Goal: Task Accomplishment & Management: Manage account settings

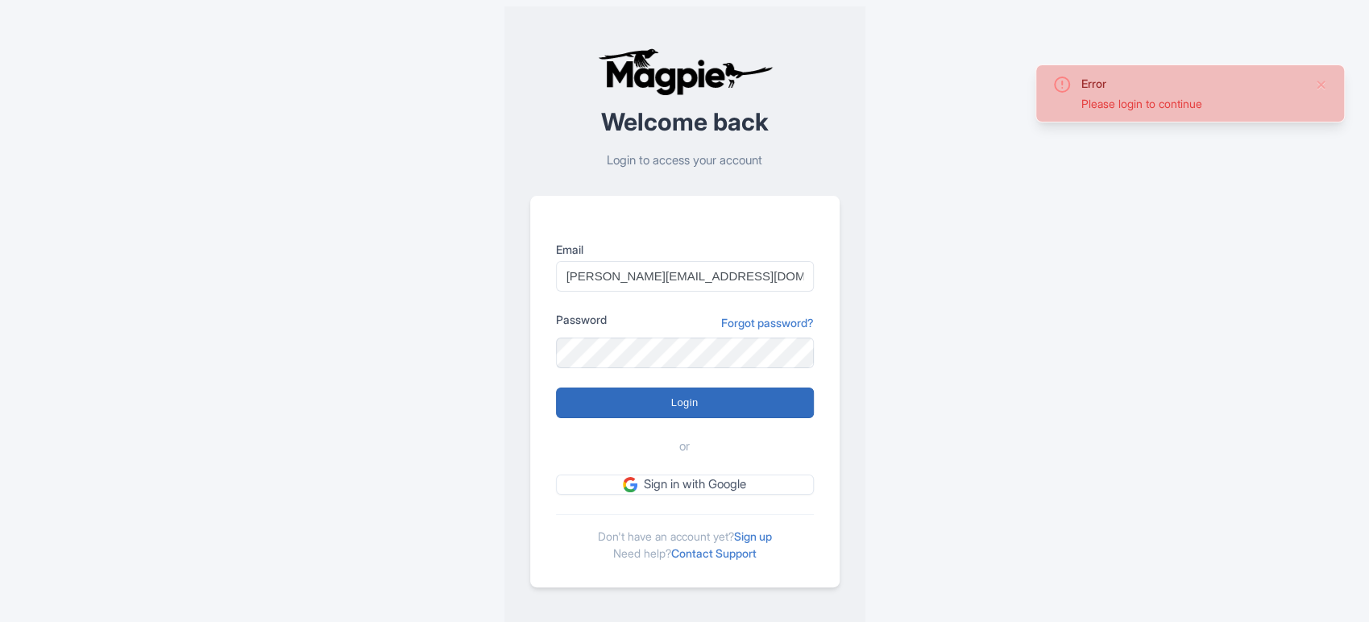
click at [740, 406] on form "Email sabrina@takewalks.com Password Forgot password? Login or Sign in with Goo…" at bounding box center [685, 368] width 258 height 254
click at [740, 406] on input "Login" at bounding box center [685, 403] width 258 height 31
type input "Logging in..."
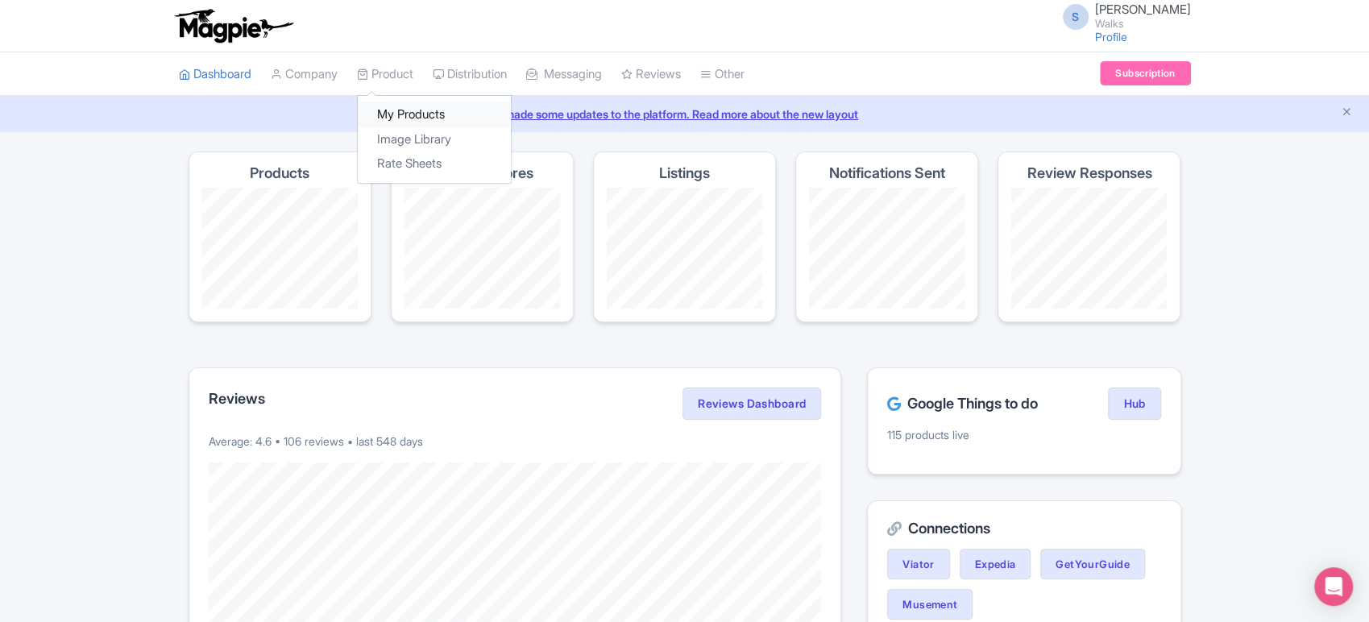
click at [405, 103] on link "My Products" at bounding box center [434, 114] width 153 height 25
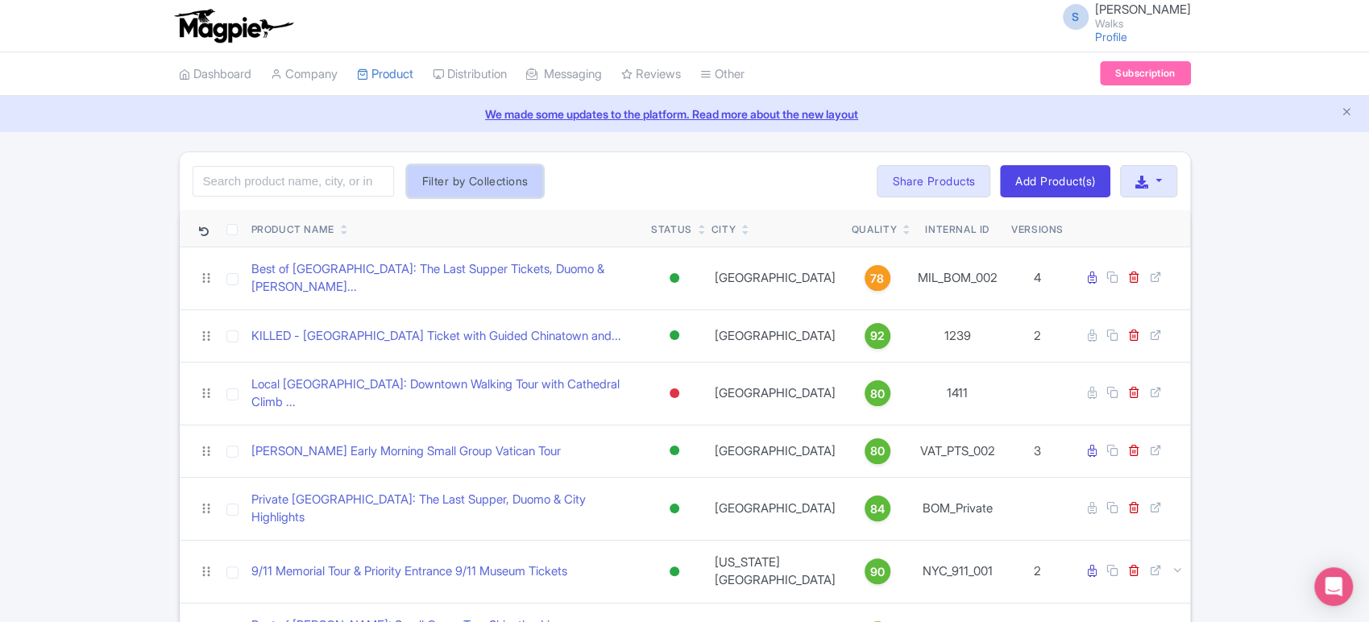
click at [482, 193] on button "Filter by Collections" at bounding box center [475, 181] width 137 height 32
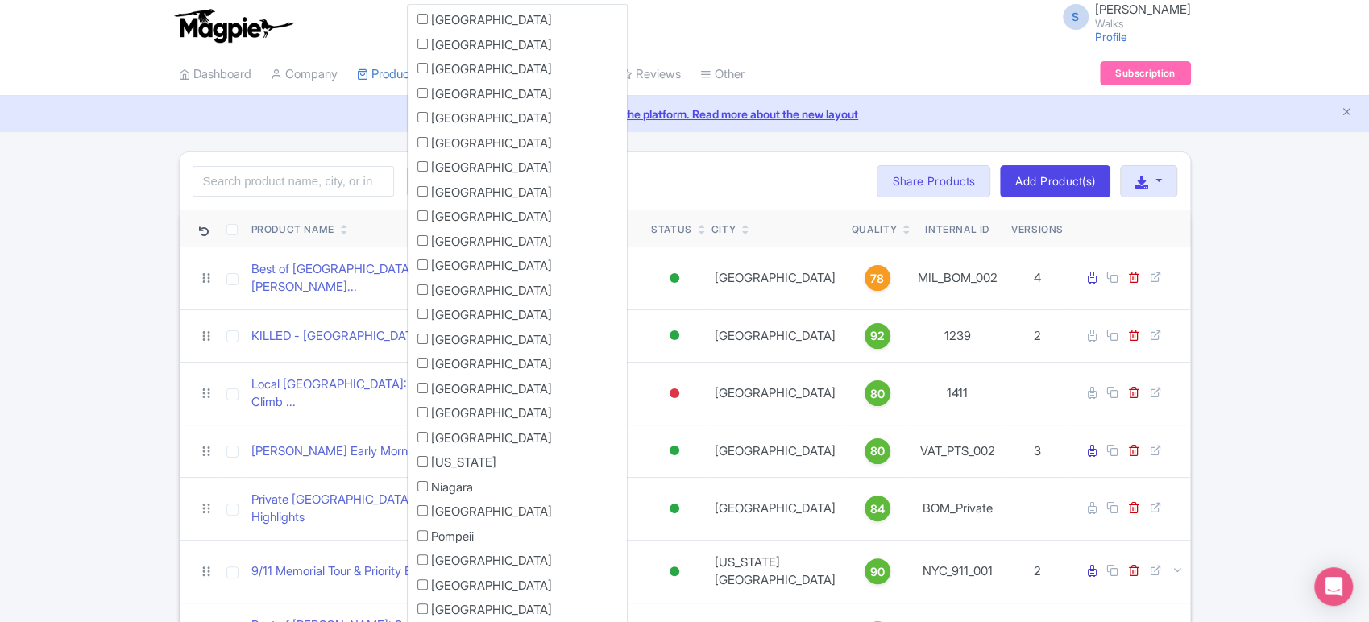
click at [632, 181] on div "Search Filter by Collections Amsterdam Athens Barcelona Bologna Bordeaux Boston…" at bounding box center [685, 181] width 1010 height 58
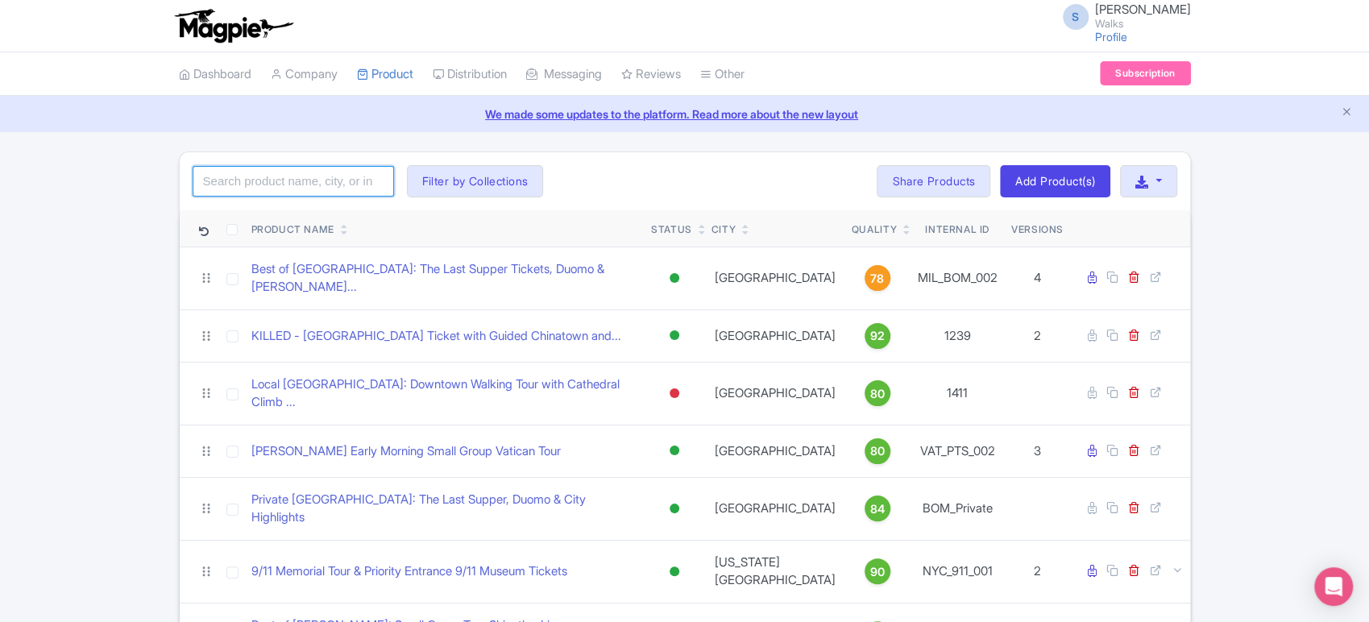
click at [330, 185] on input "search" at bounding box center [293, 181] width 201 height 31
type input "killed"
click button "Search" at bounding box center [0, 0] width 0 height 0
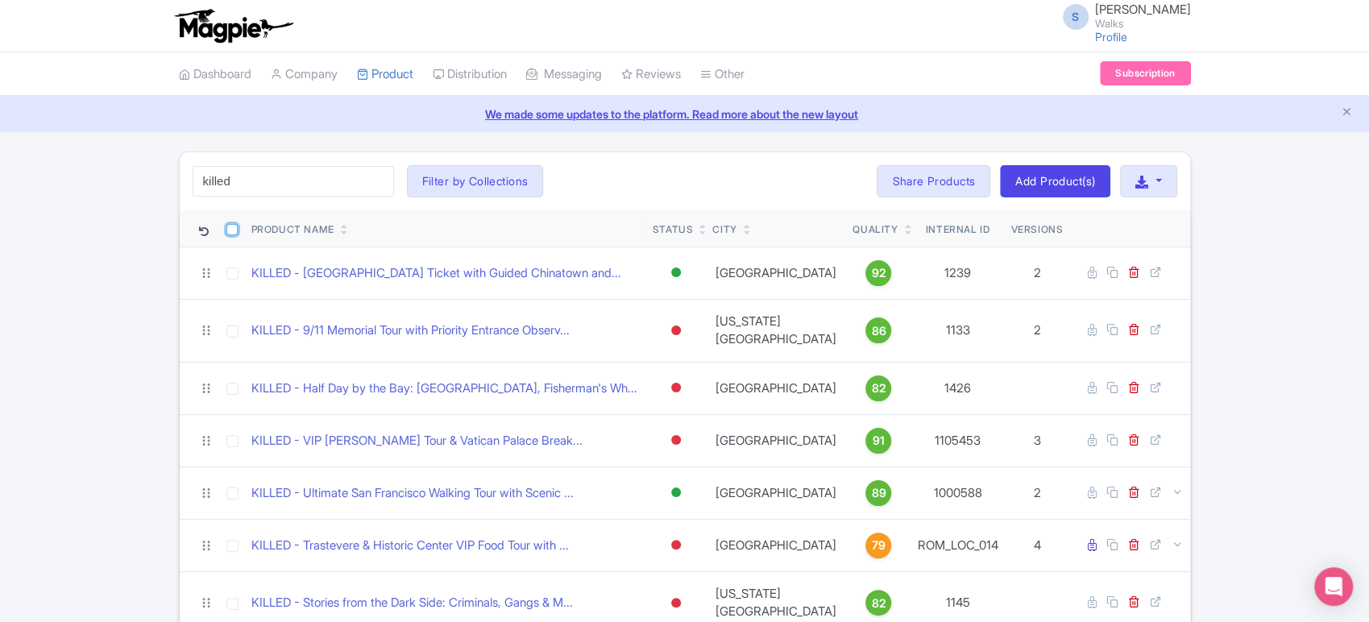
click at [233, 230] on input "checkbox" at bounding box center [231, 229] width 11 height 11
checkbox input "true"
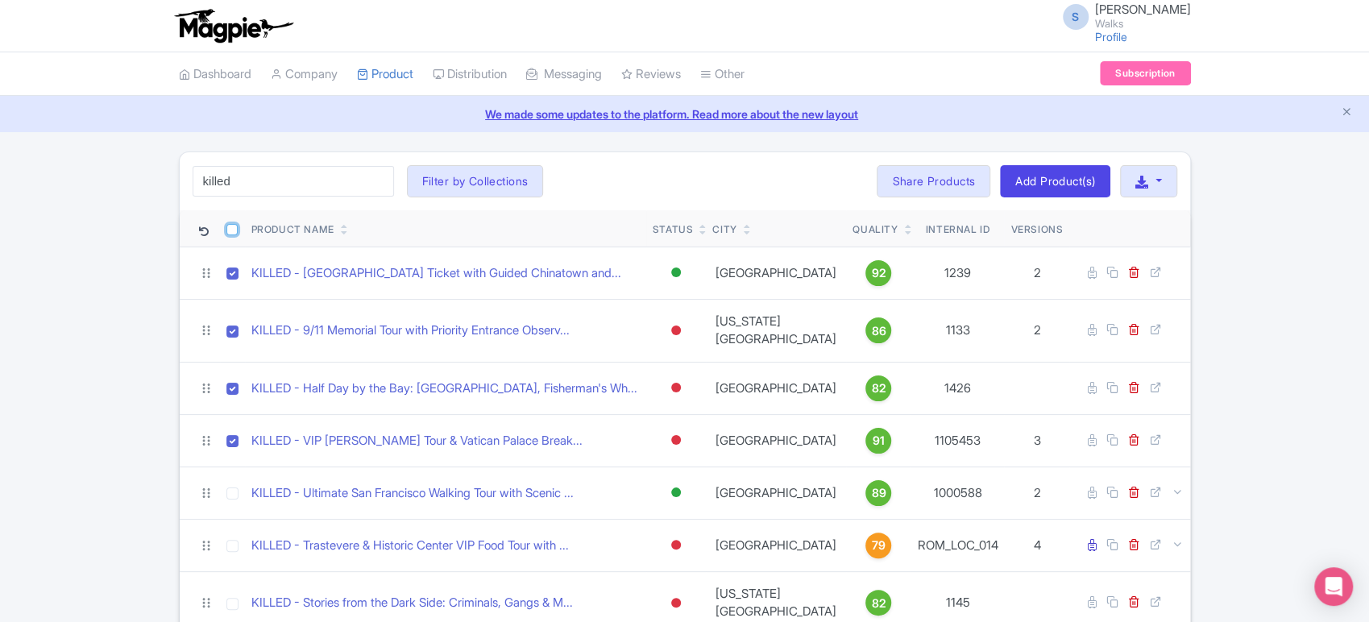
checkbox input "true"
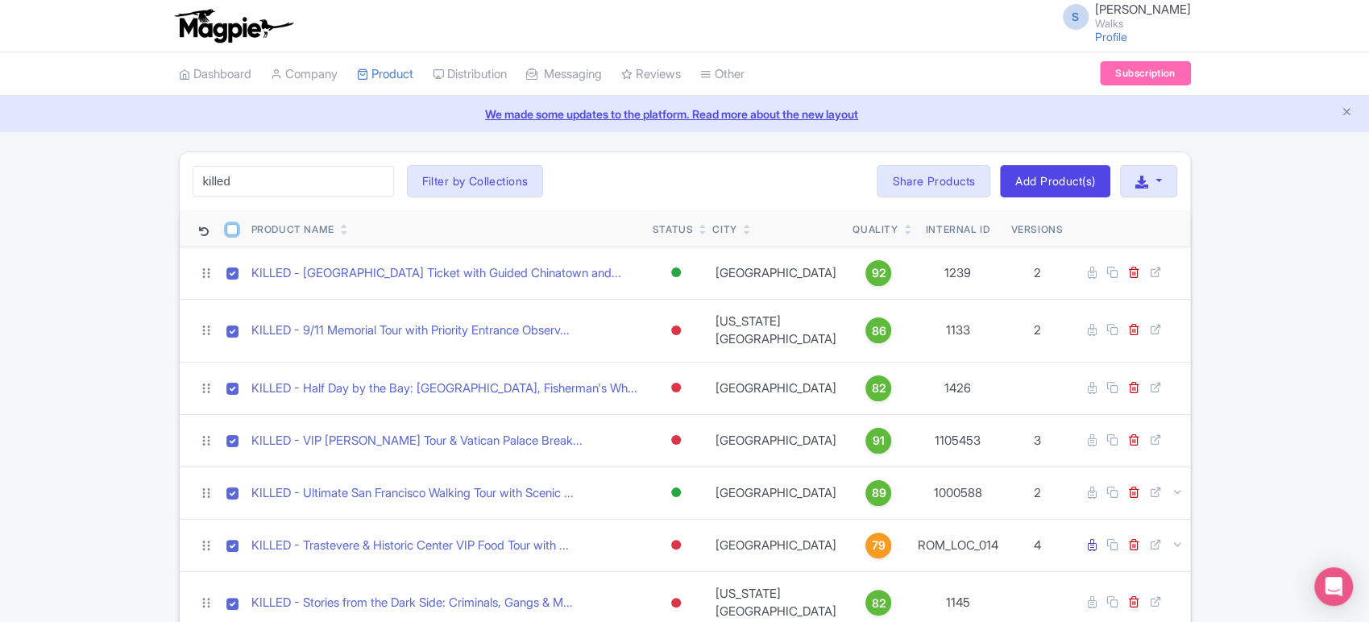
checkbox input "true"
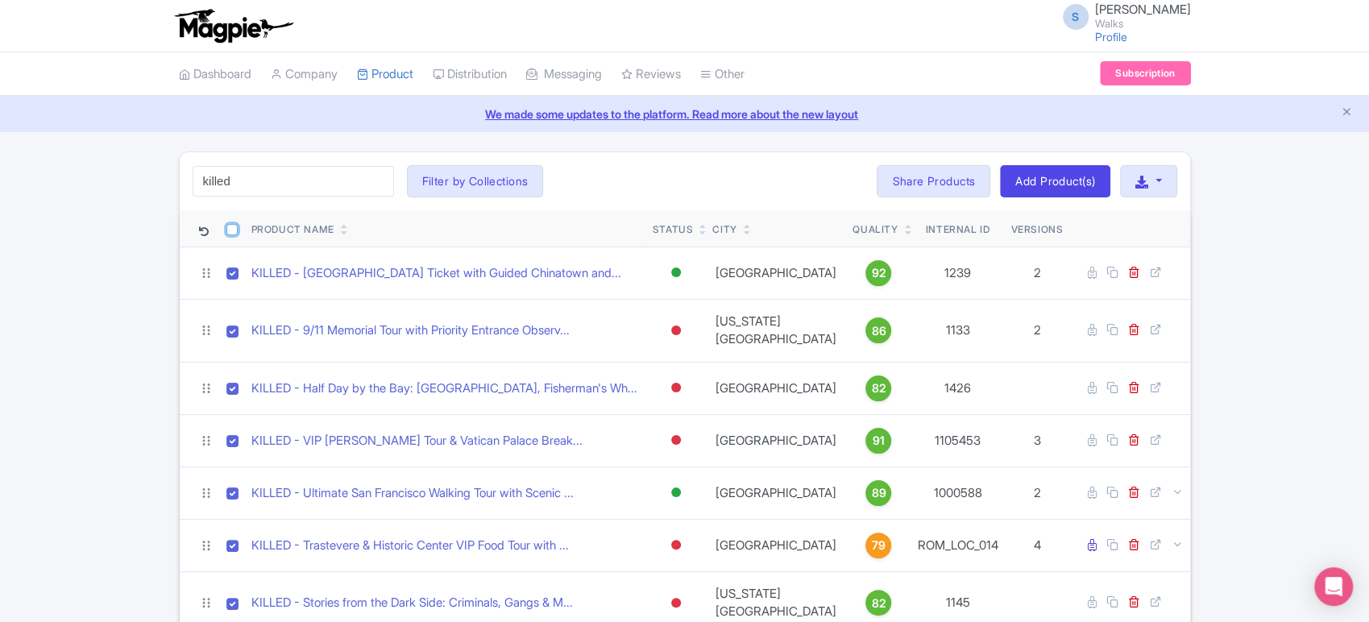
checkbox input "true"
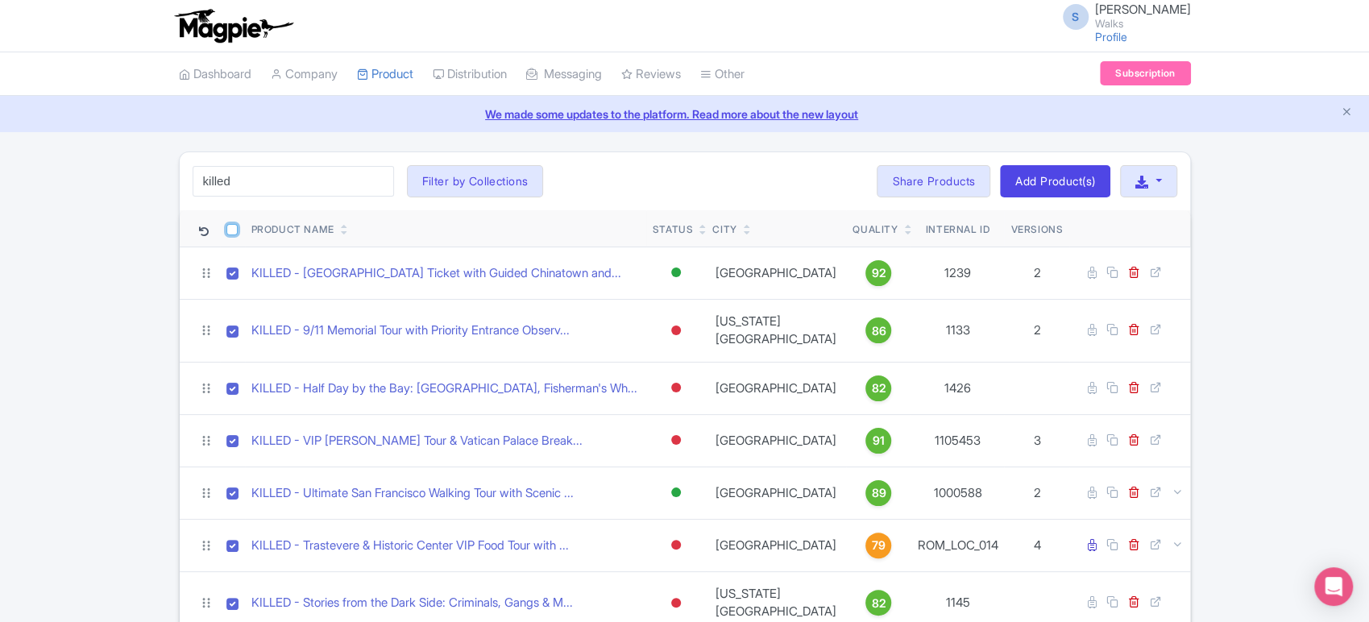
checkbox input "true"
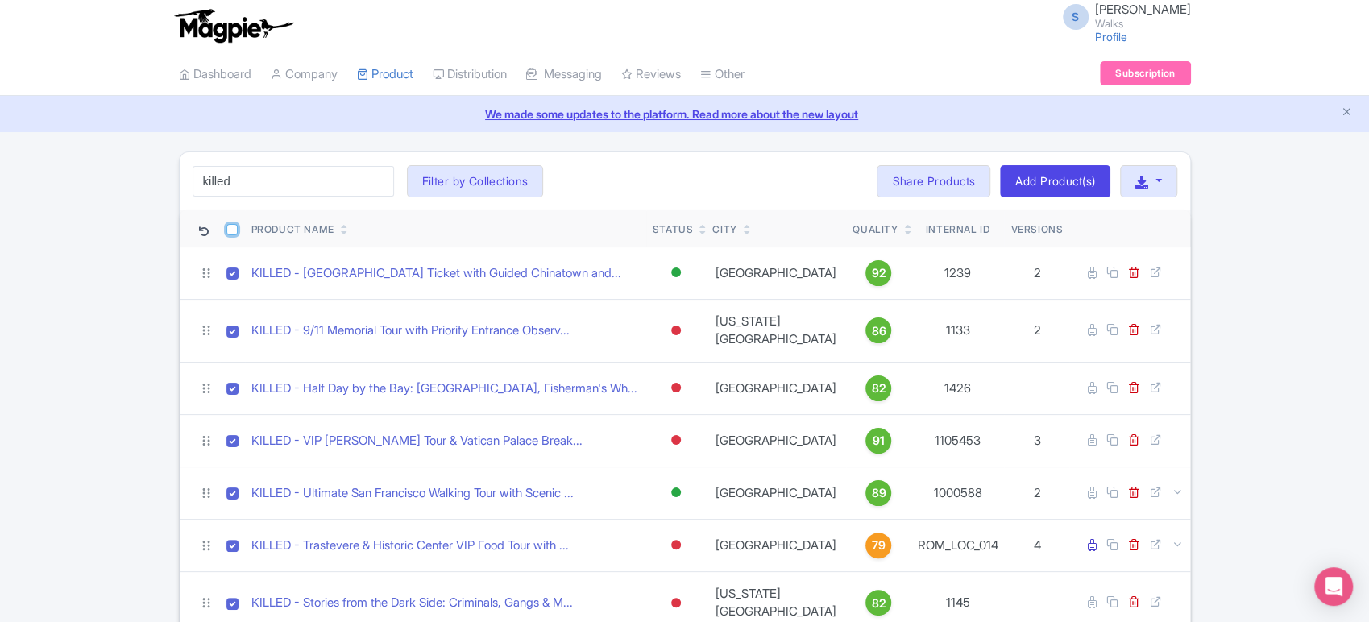
checkbox input "true"
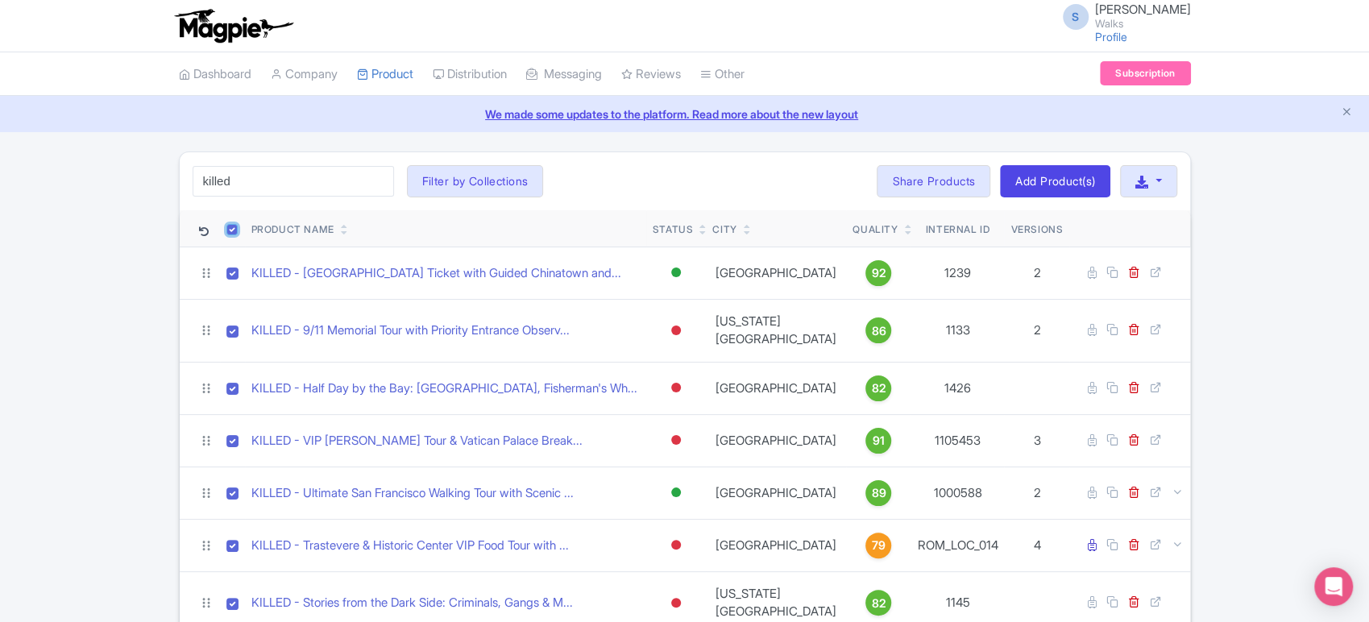
checkbox input "true"
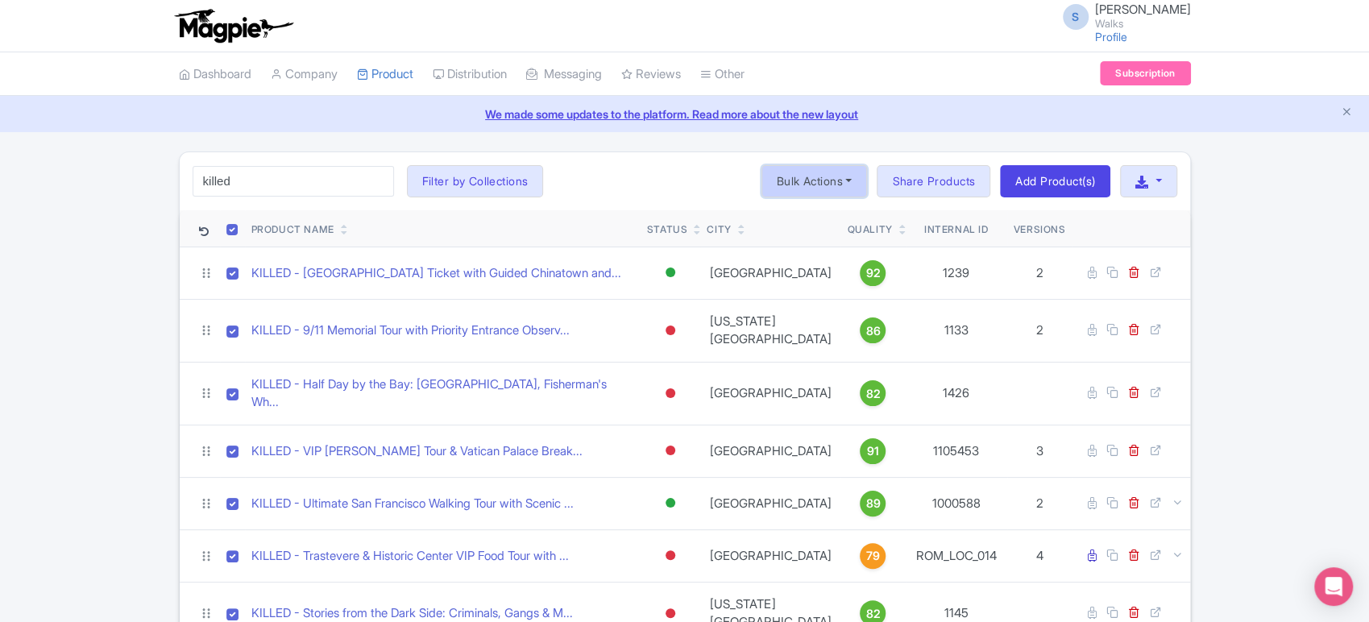
click at [831, 176] on button "Bulk Actions" at bounding box center [814, 181] width 106 height 32
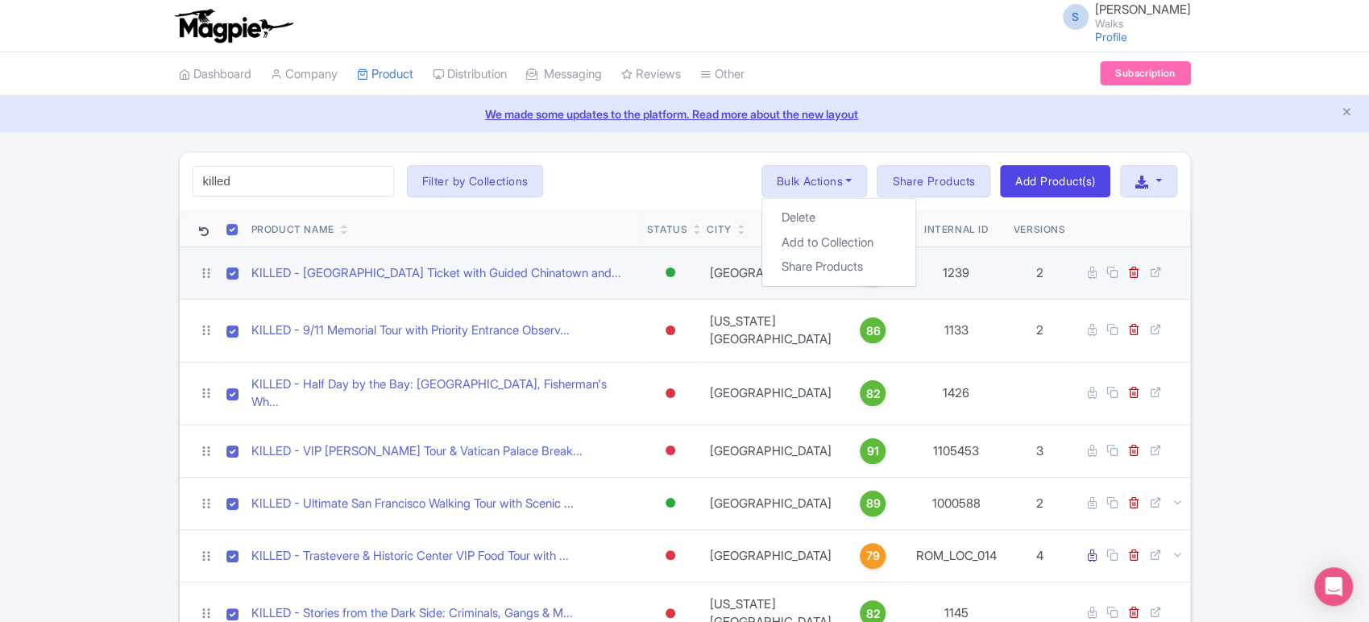
click at [675, 272] on div at bounding box center [671, 272] width 10 height 10
click at [651, 385] on div "Archived" at bounding box center [630, 390] width 95 height 30
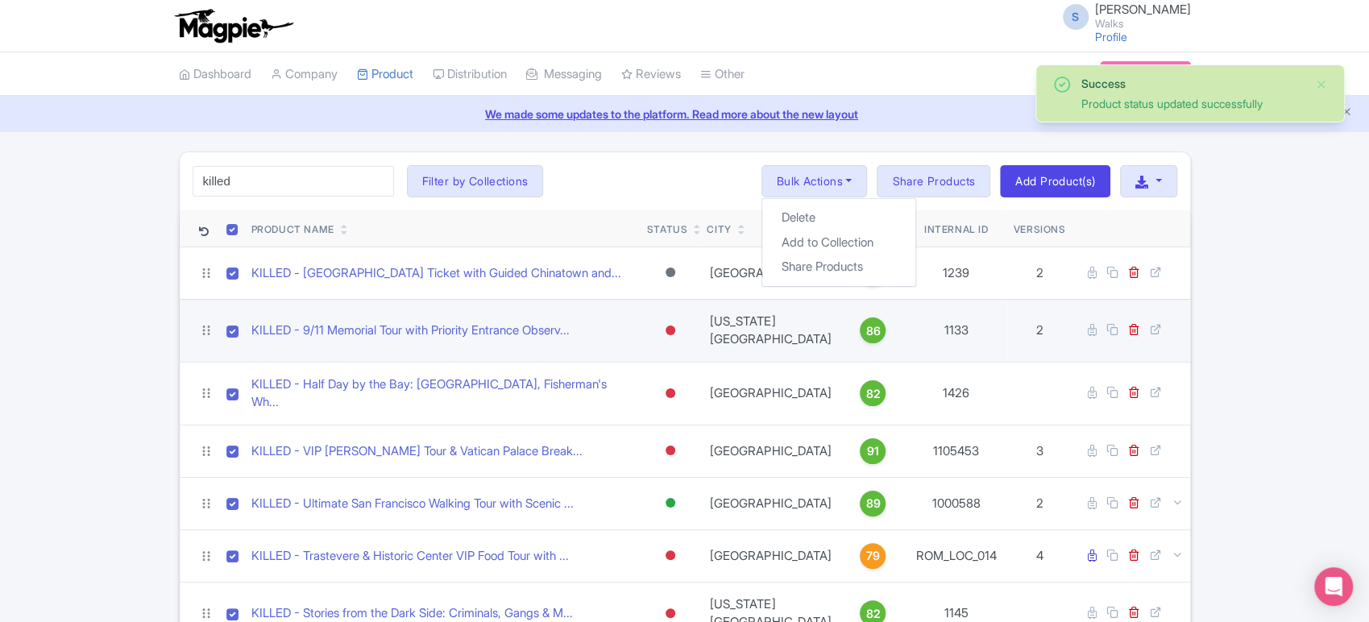
click at [675, 326] on div at bounding box center [671, 331] width 10 height 10
click at [651, 437] on div "Archived" at bounding box center [630, 448] width 95 height 30
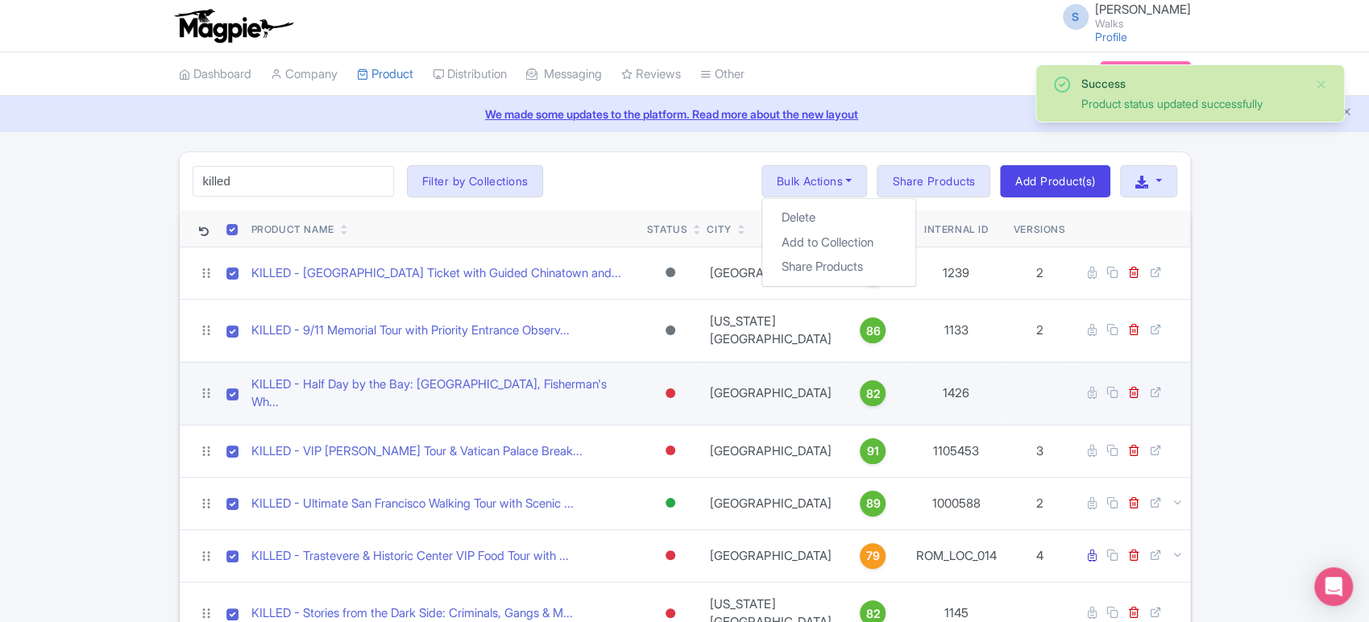
click at [678, 382] on div at bounding box center [670, 393] width 16 height 23
click at [643, 496] on div "Archived" at bounding box center [630, 511] width 95 height 30
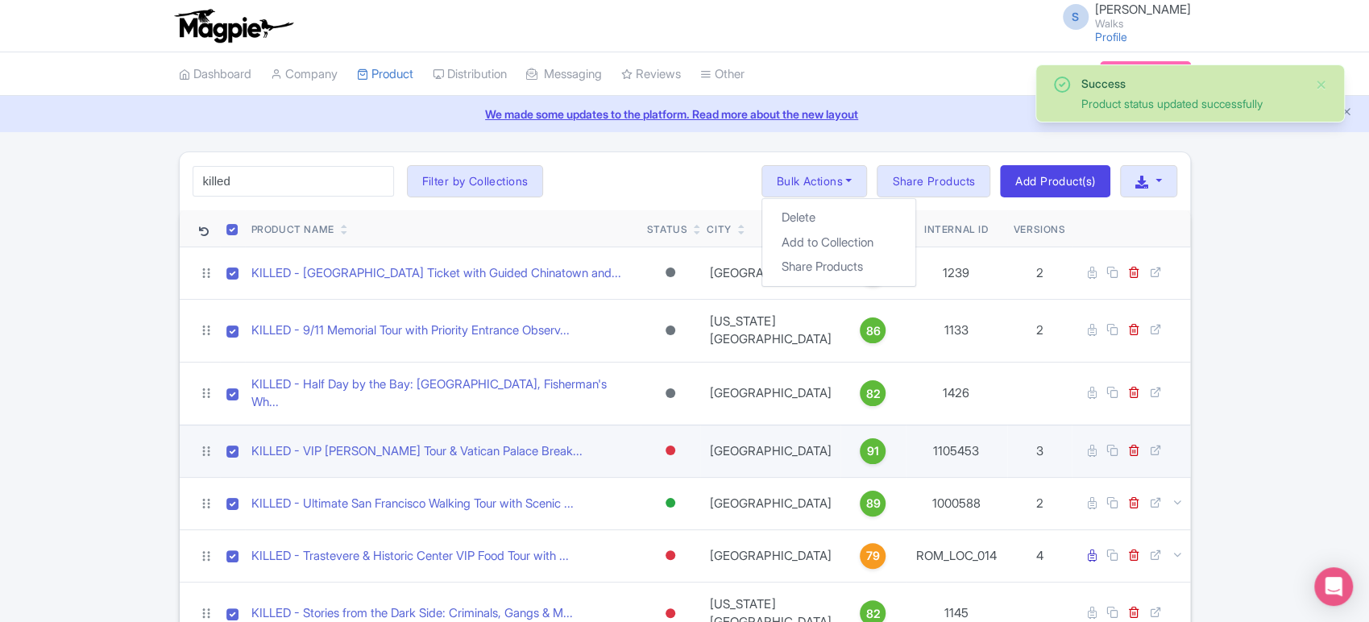
click at [678, 439] on div at bounding box center [670, 450] width 16 height 23
click at [645, 553] on div "Archived" at bounding box center [630, 568] width 95 height 30
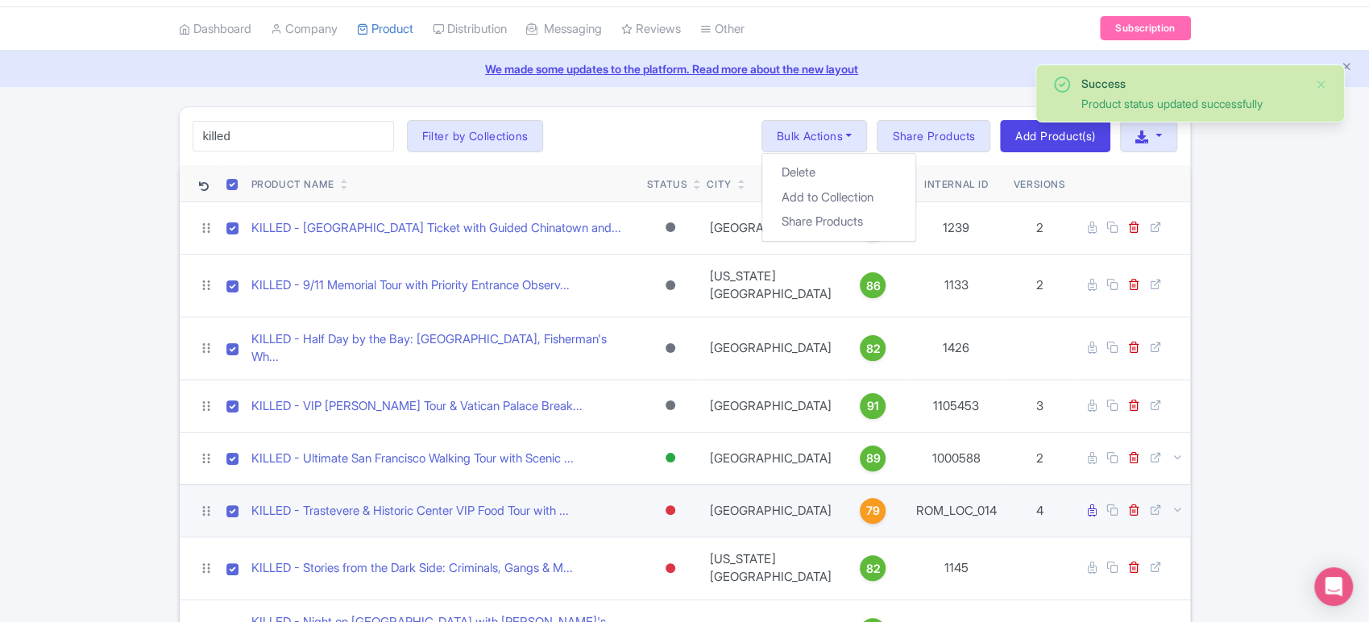
scroll to position [54, 0]
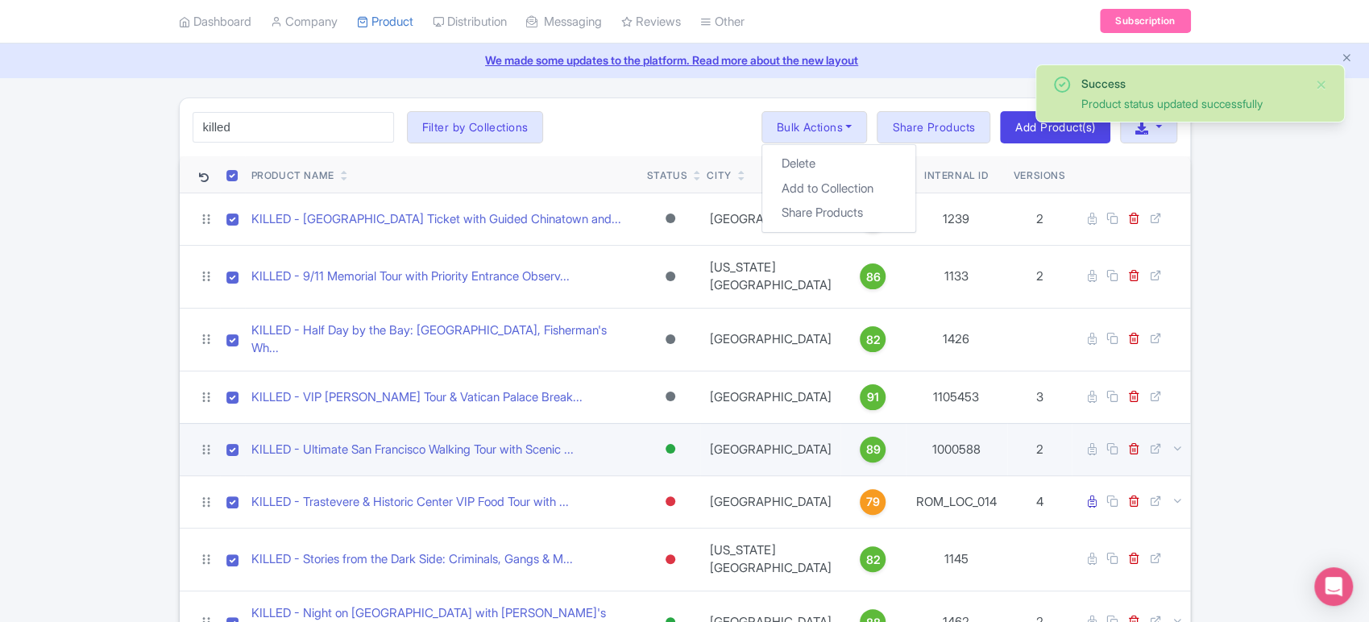
click at [675, 444] on div at bounding box center [671, 449] width 10 height 10
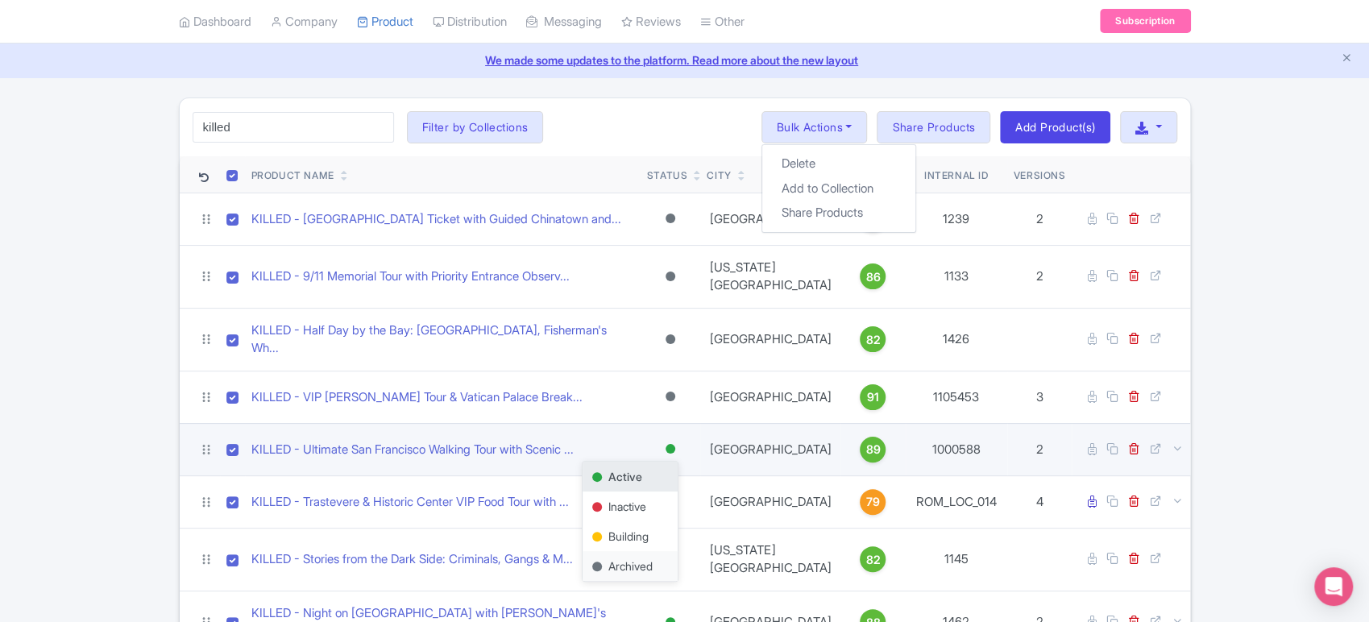
click at [631, 551] on div "Archived" at bounding box center [630, 566] width 95 height 30
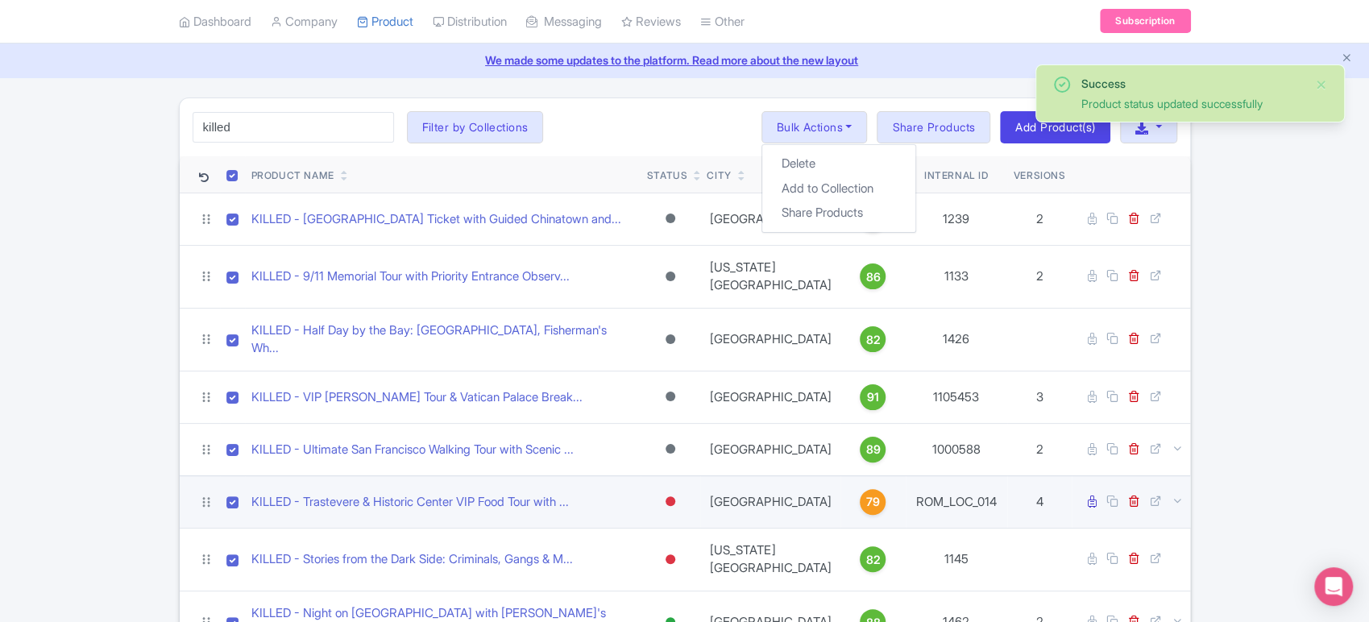
click at [678, 490] on div at bounding box center [670, 501] width 16 height 23
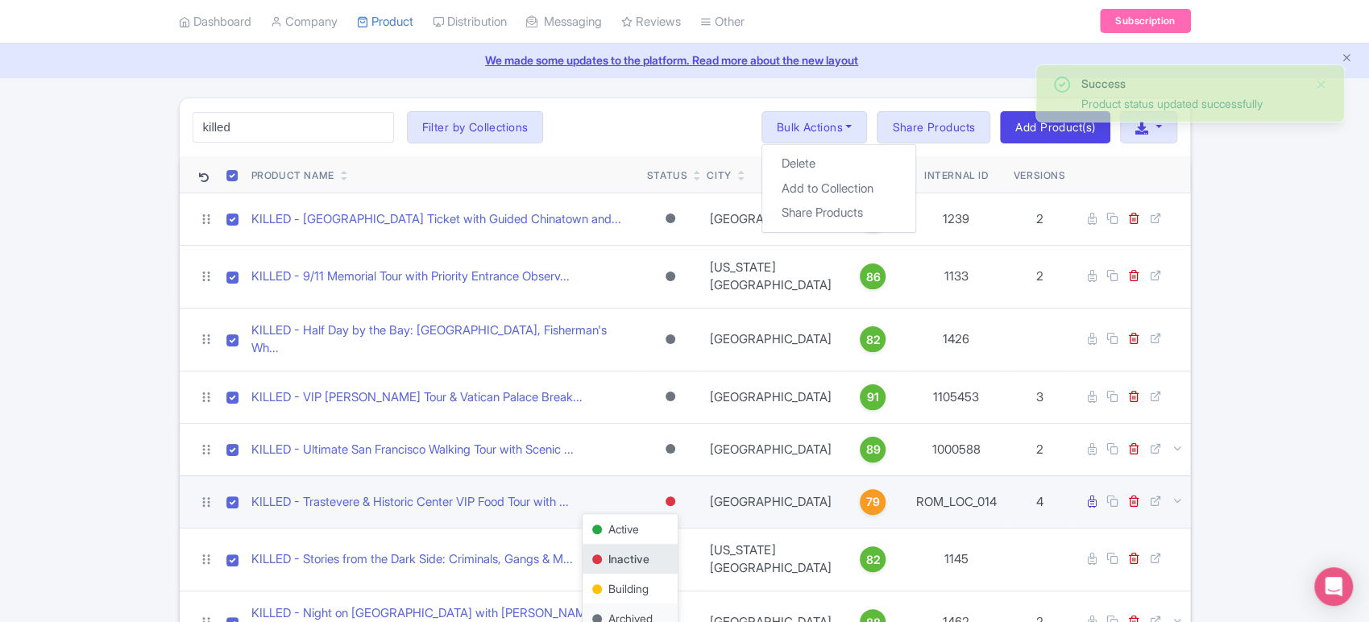
click at [639, 603] on div "Archived" at bounding box center [630, 618] width 95 height 30
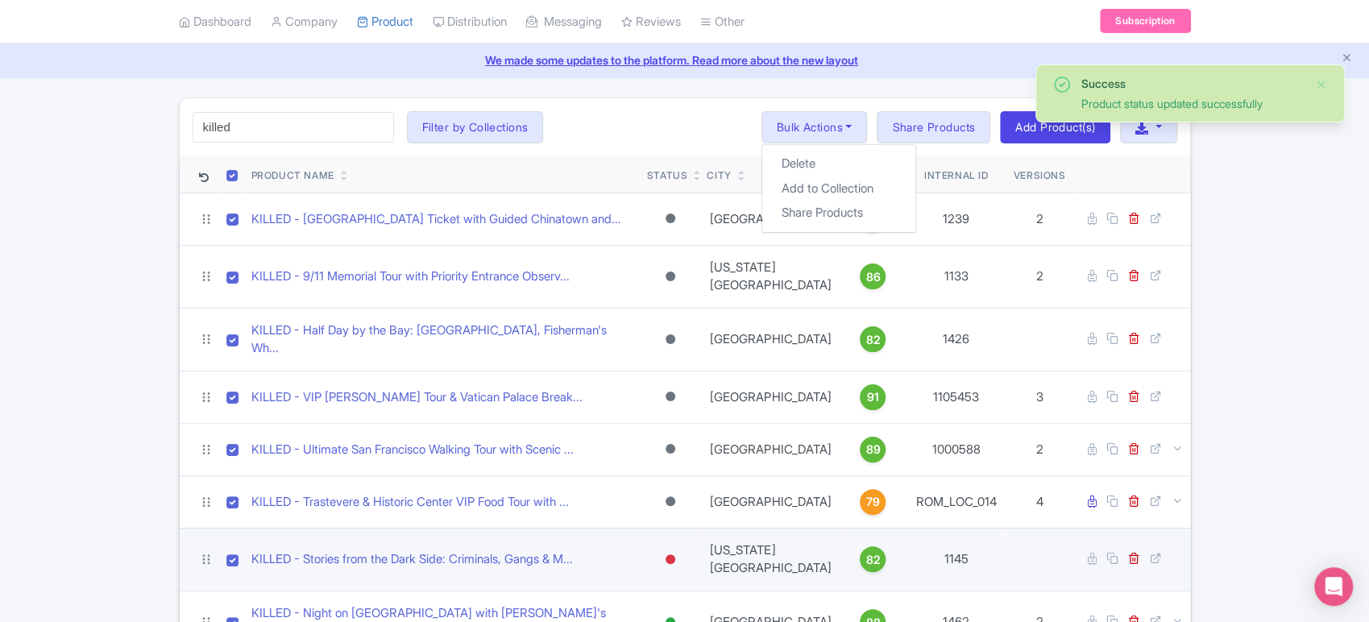
scroll to position [92, 0]
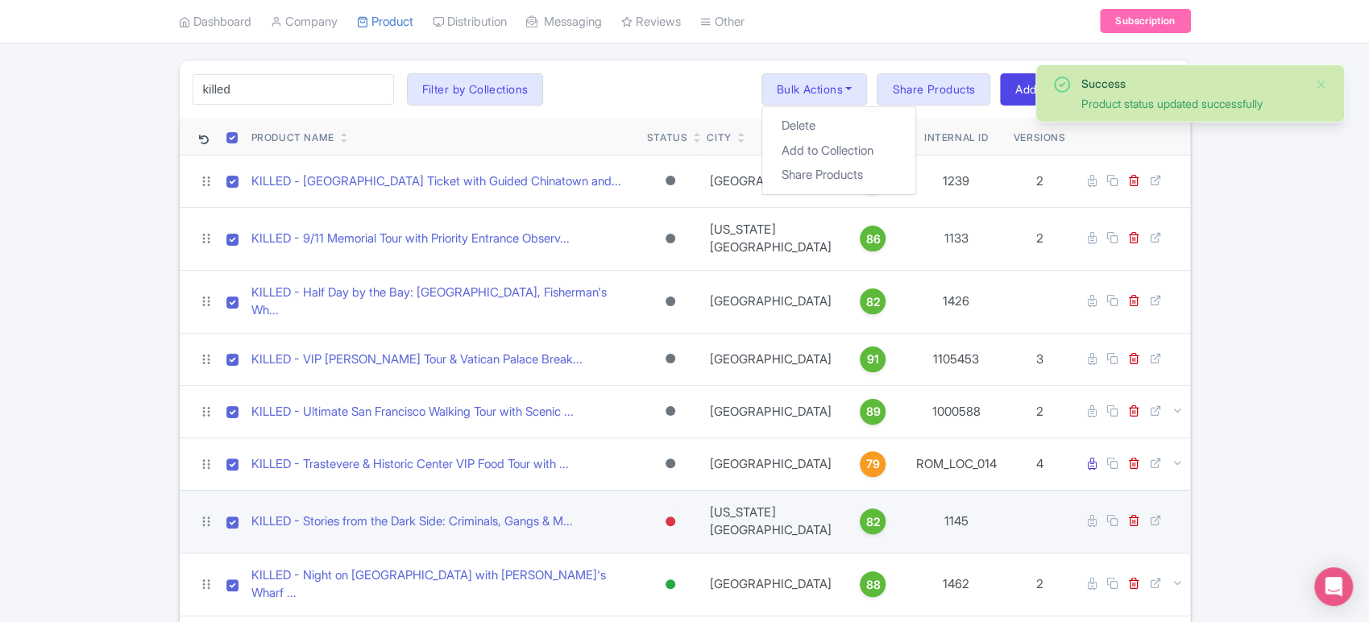
click at [678, 510] on div at bounding box center [670, 521] width 16 height 23
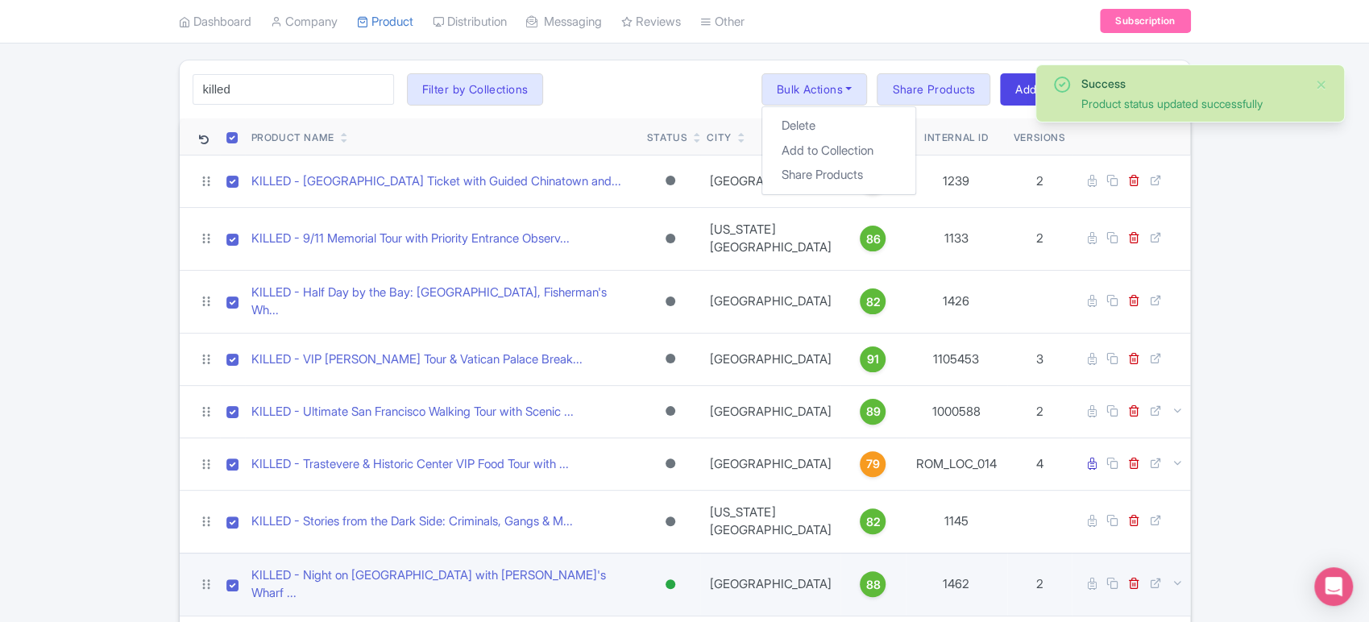
click at [678, 573] on div at bounding box center [670, 584] width 16 height 23
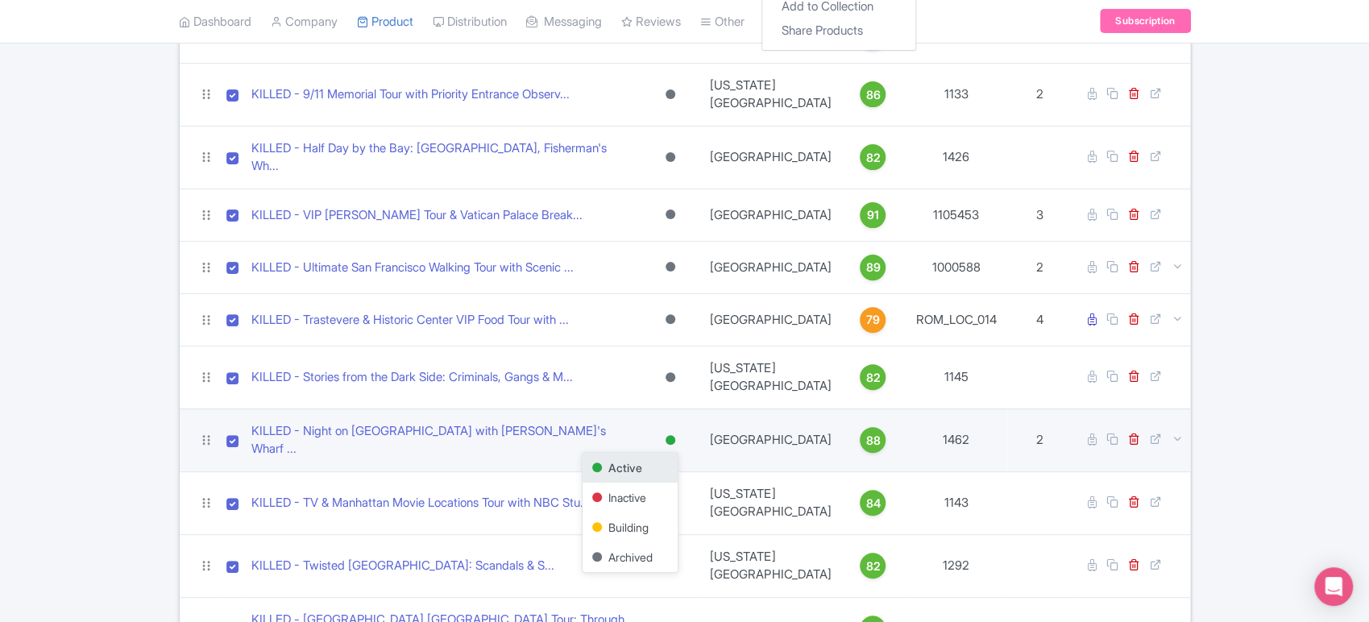
scroll to position [237, 0]
click at [658, 541] on div "Archived" at bounding box center [630, 556] width 95 height 30
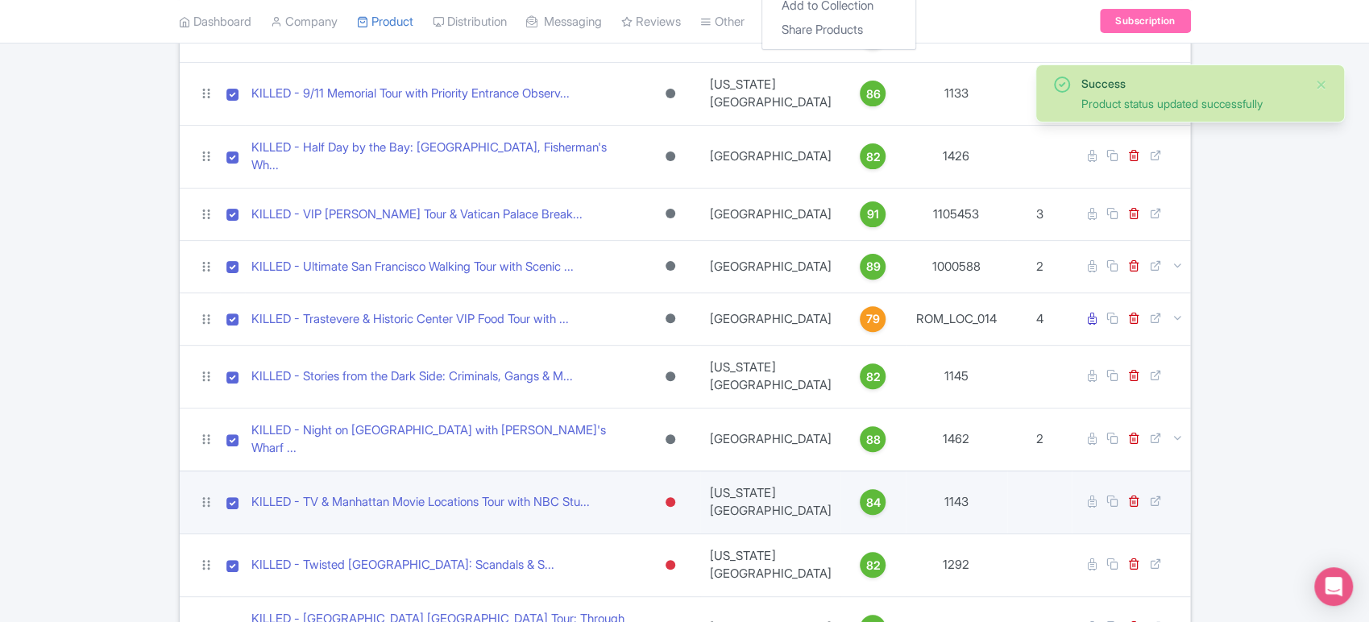
click at [675, 497] on div at bounding box center [671, 502] width 10 height 10
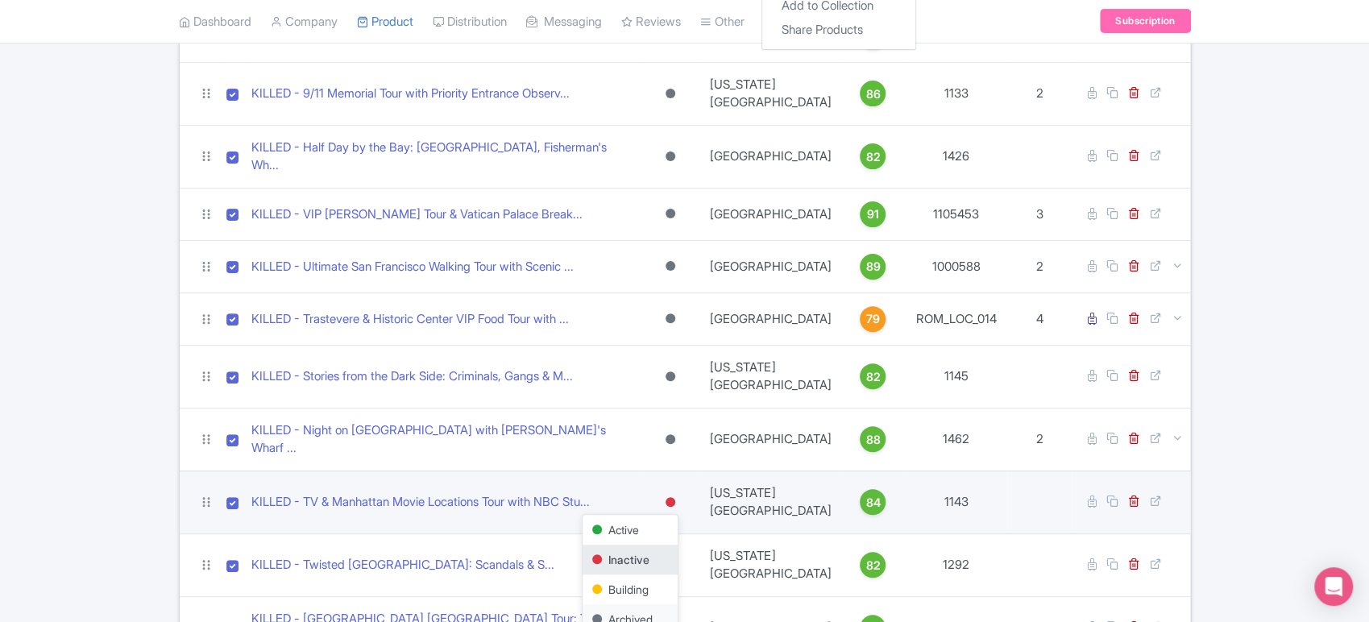
click at [637, 604] on div "Archived" at bounding box center [630, 619] width 95 height 30
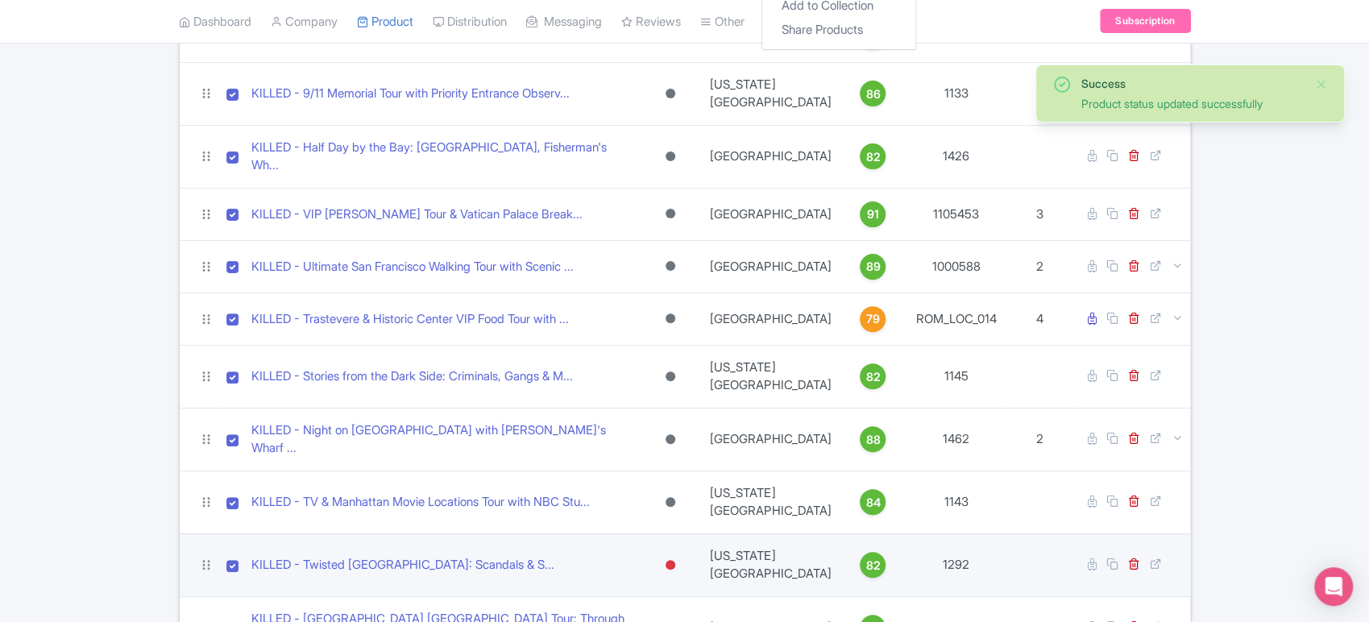
click at [675, 560] on div at bounding box center [671, 565] width 10 height 10
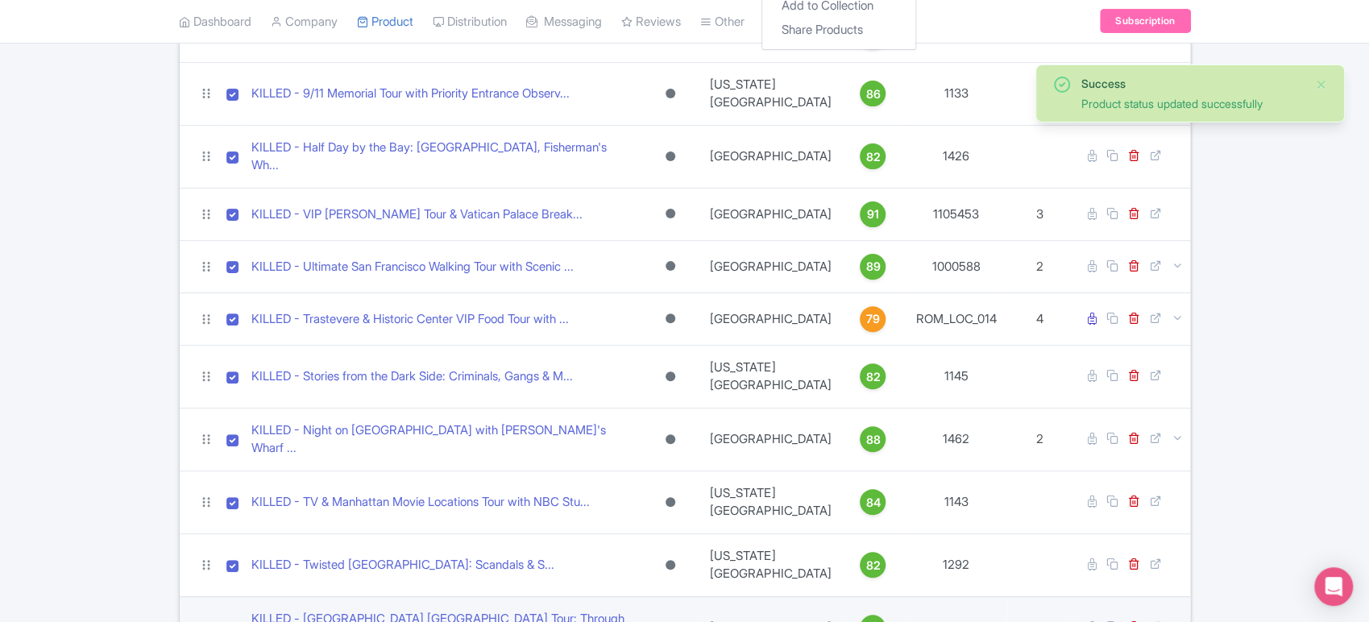
scroll to position [278, 0]
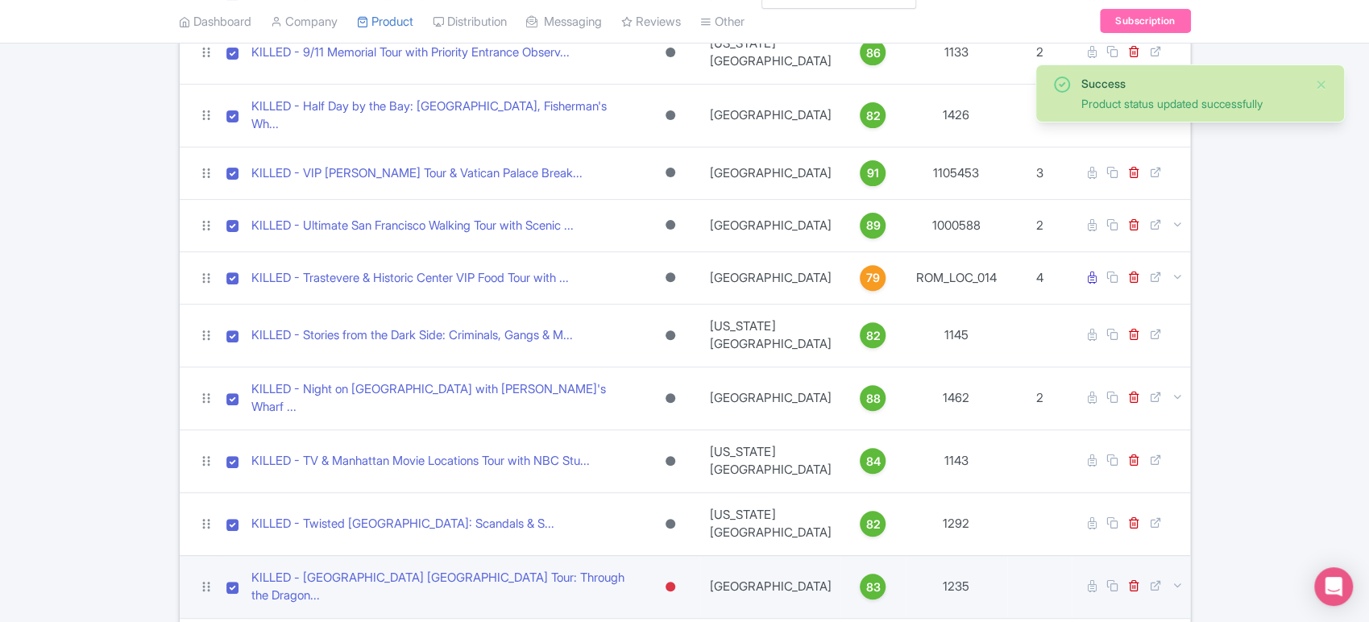
click at [675, 582] on div at bounding box center [671, 587] width 10 height 10
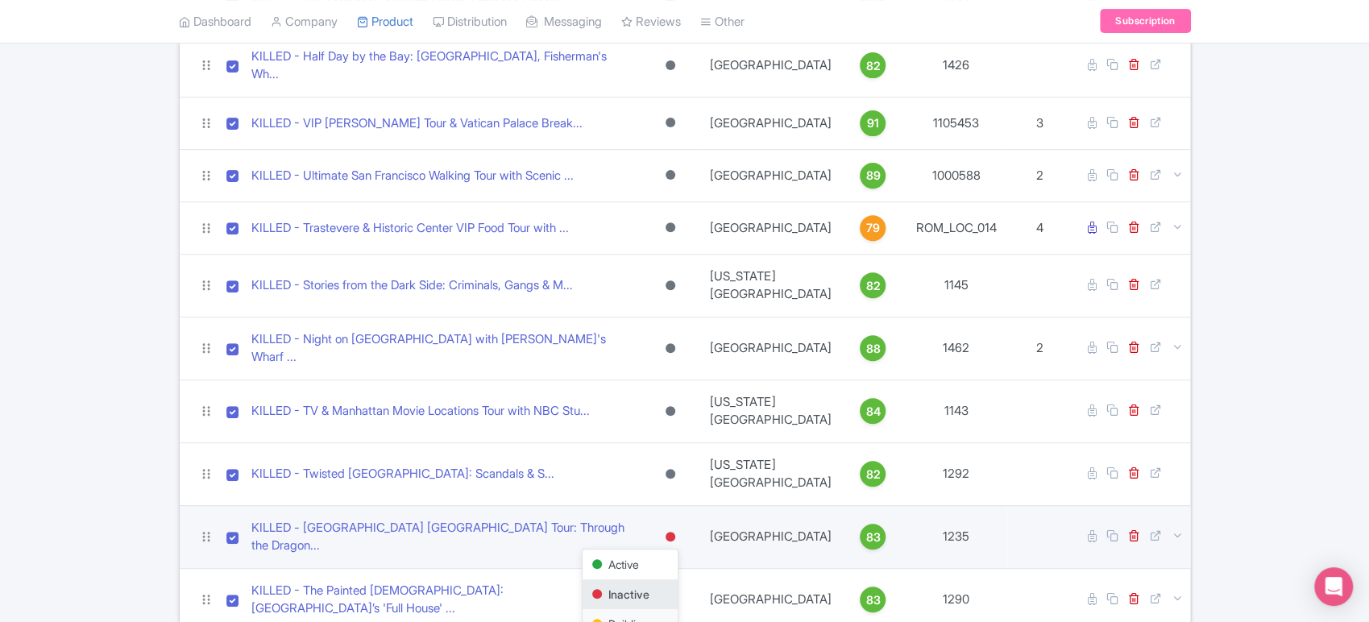
scroll to position [329, 0]
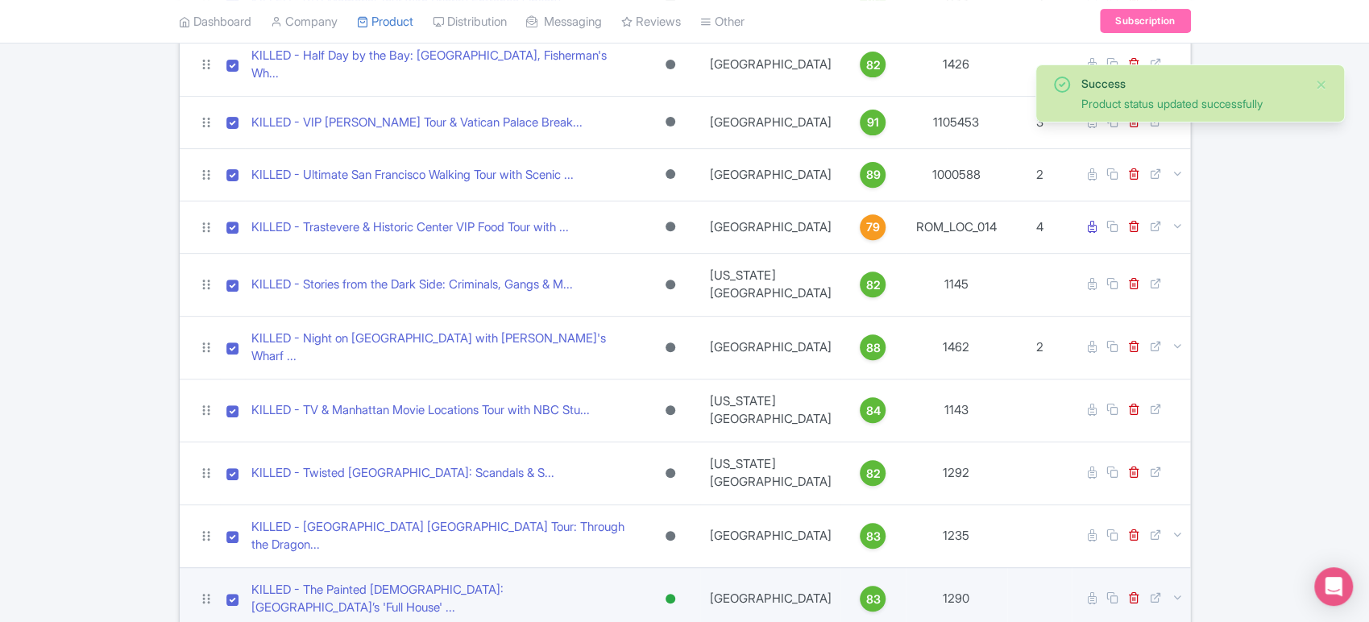
click at [678, 587] on div at bounding box center [670, 598] width 16 height 23
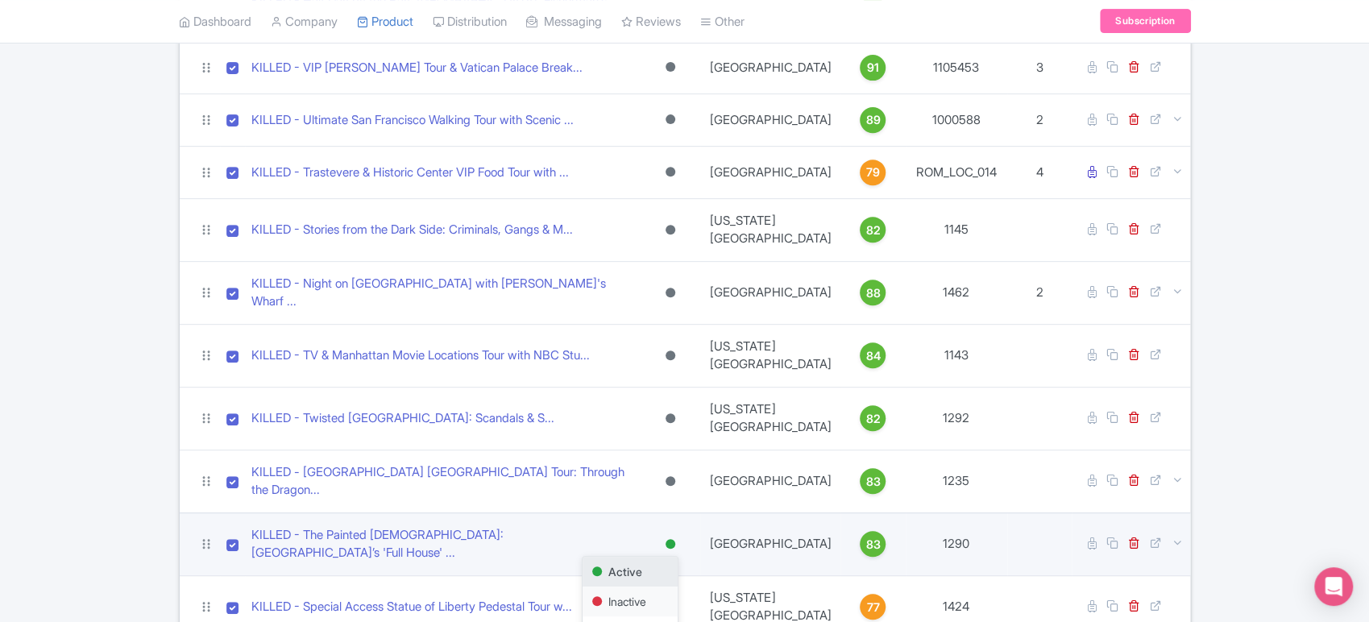
scroll to position [400, 0]
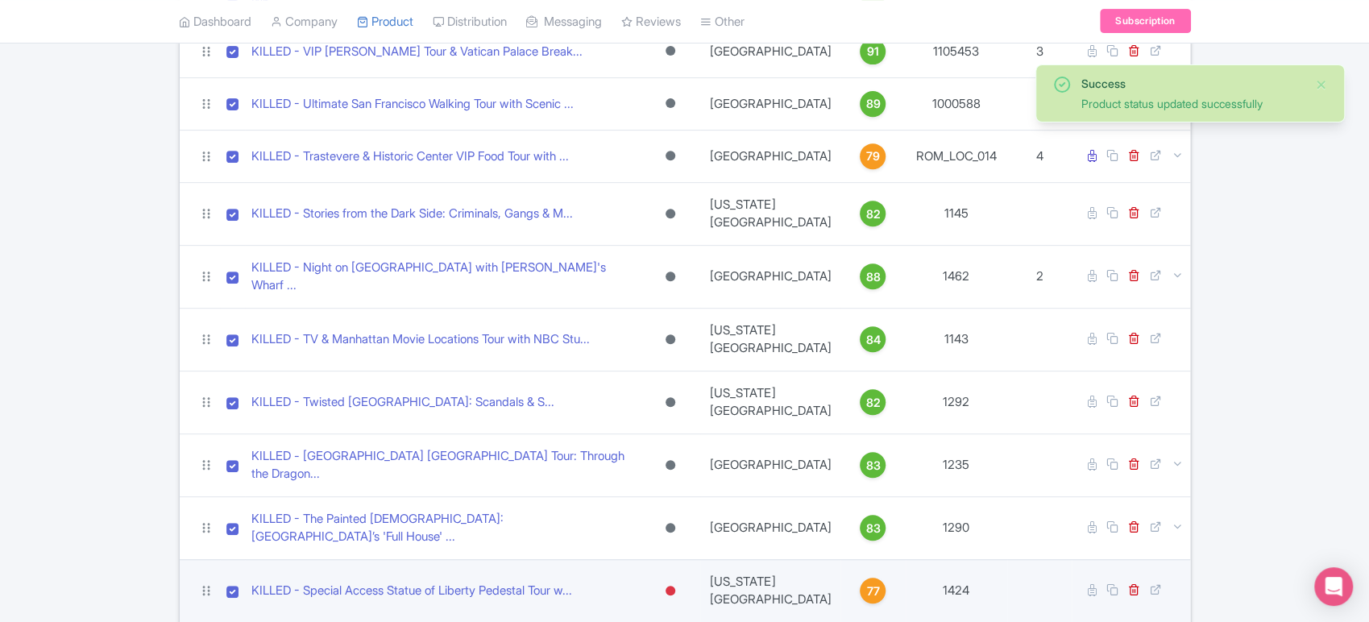
click at [678, 579] on div at bounding box center [670, 590] width 16 height 23
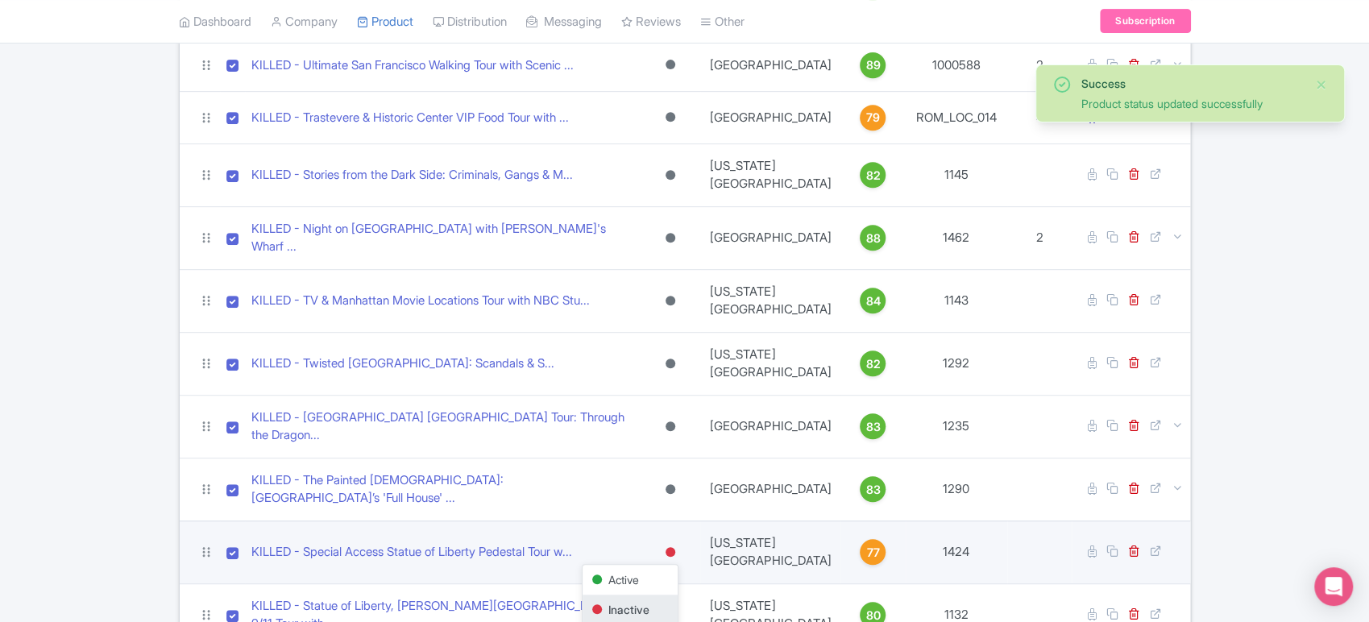
scroll to position [439, 0]
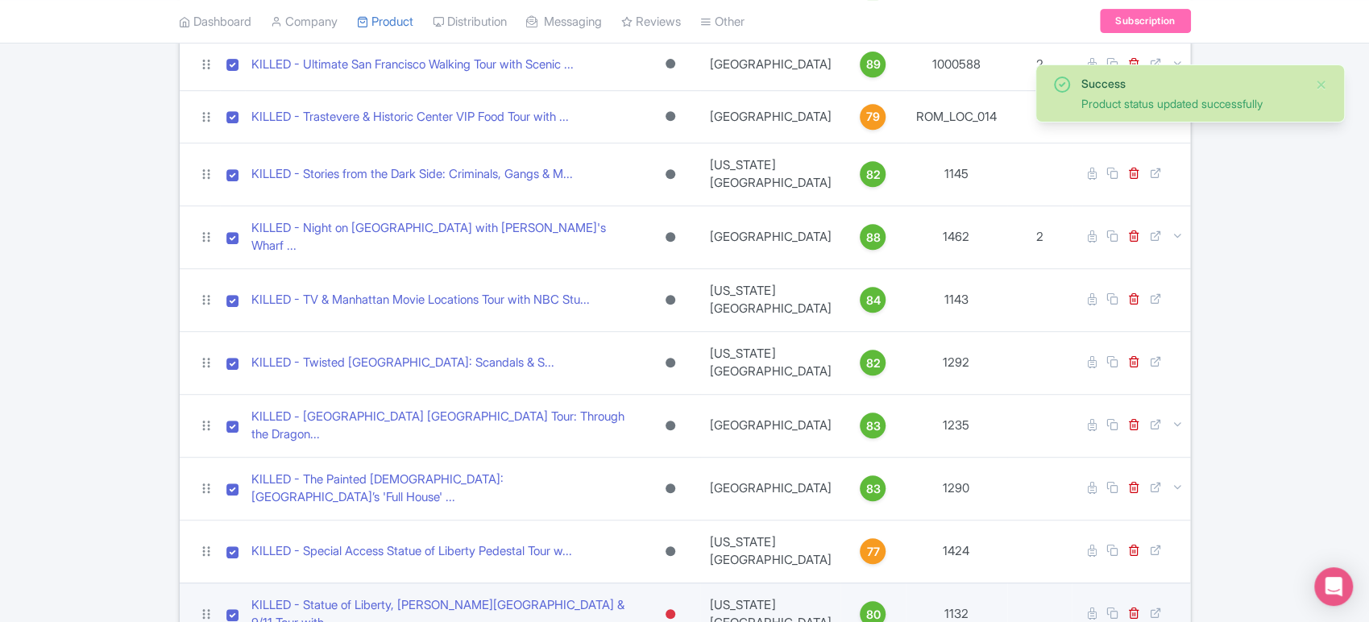
click at [675, 609] on div at bounding box center [671, 614] width 10 height 10
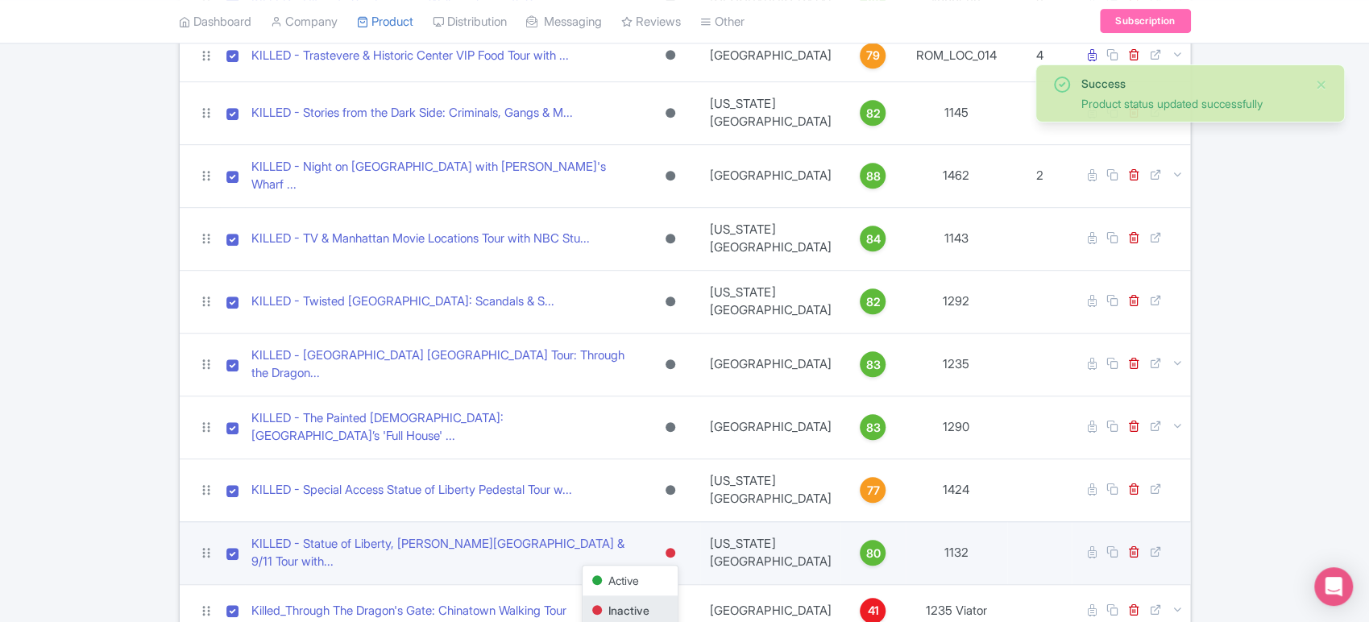
scroll to position [501, 0]
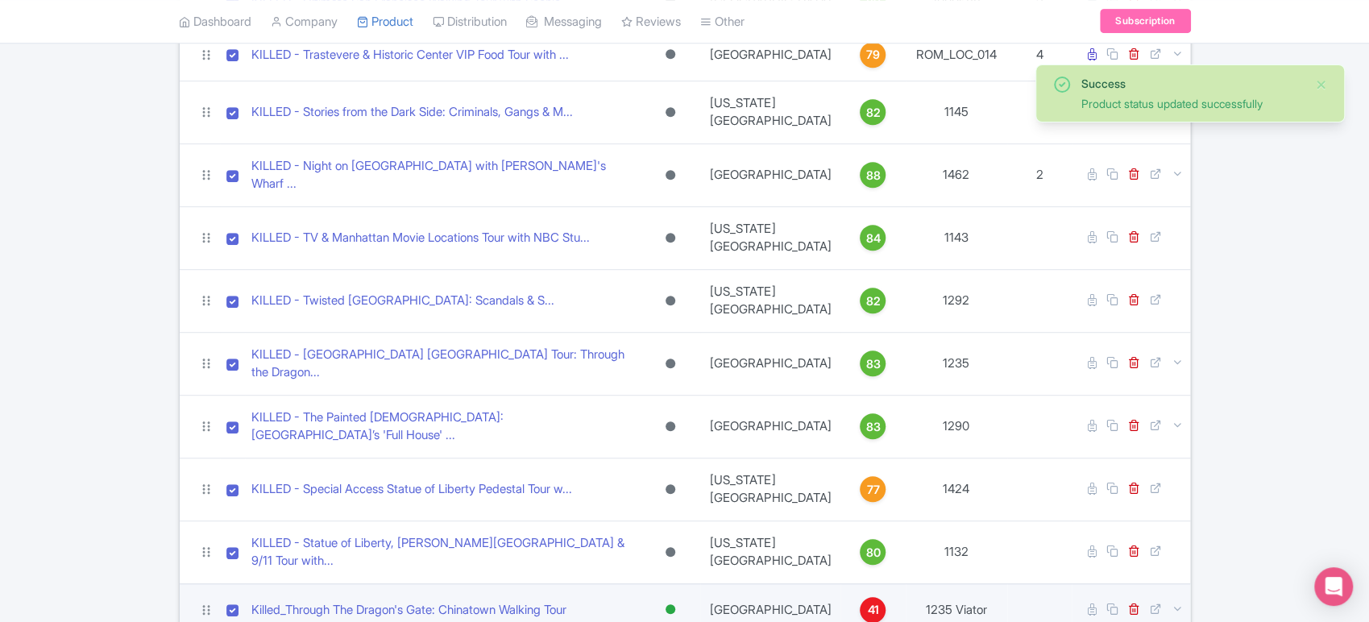
click at [675, 604] on div at bounding box center [671, 609] width 10 height 10
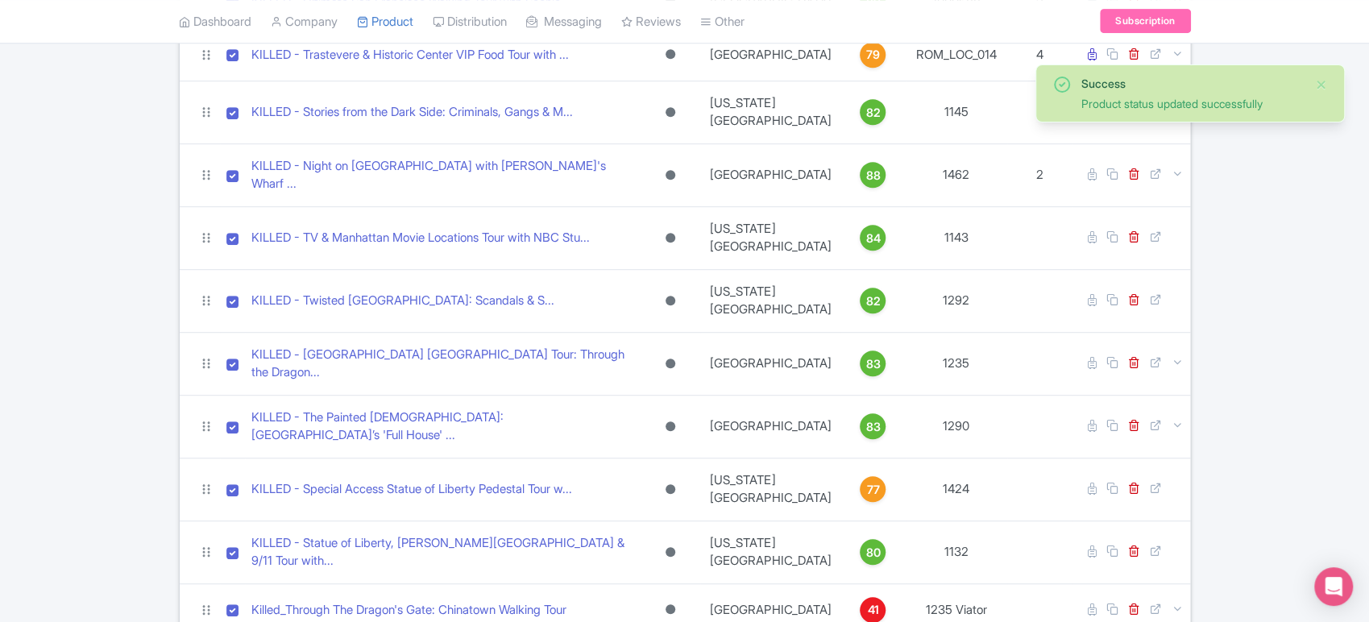
scroll to position [551, 0]
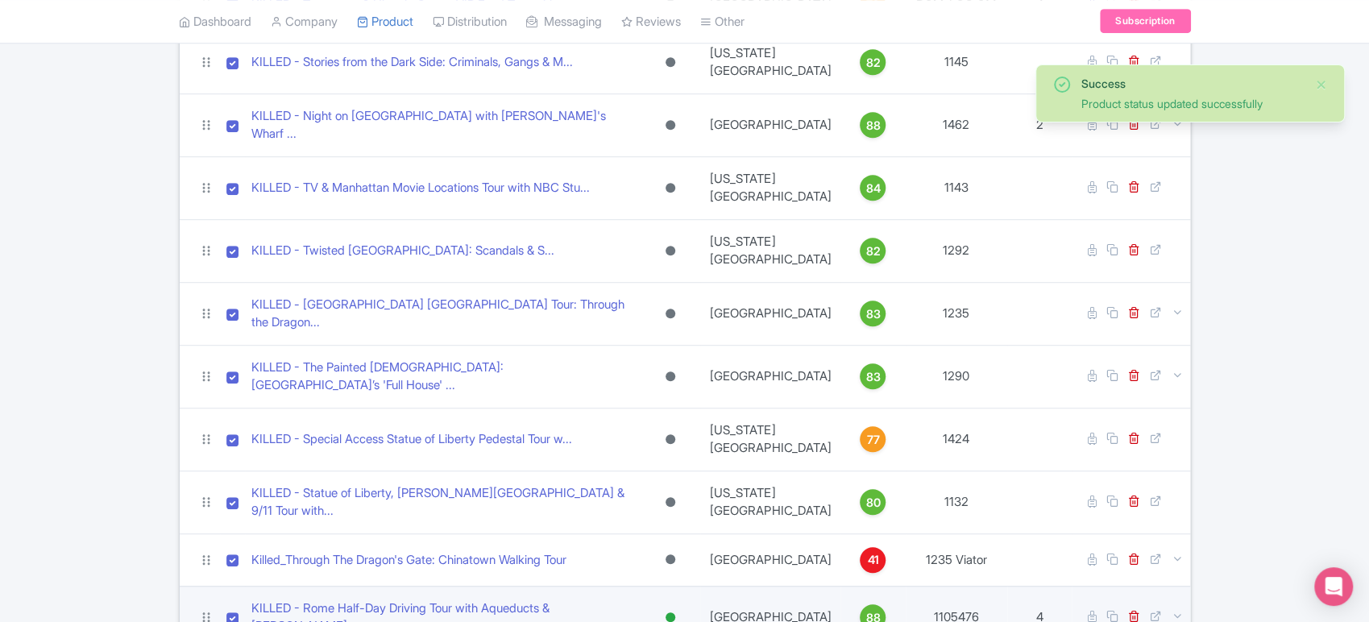
click at [675, 612] on div at bounding box center [671, 617] width 10 height 10
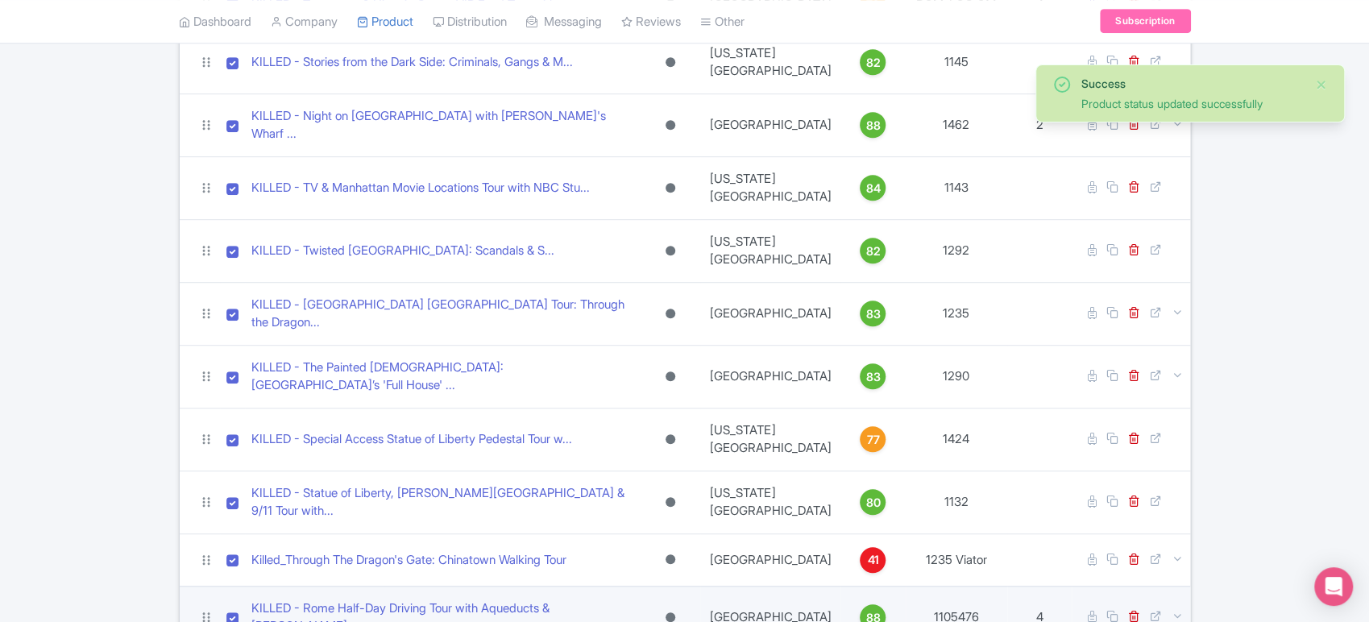
scroll to position [606, 0]
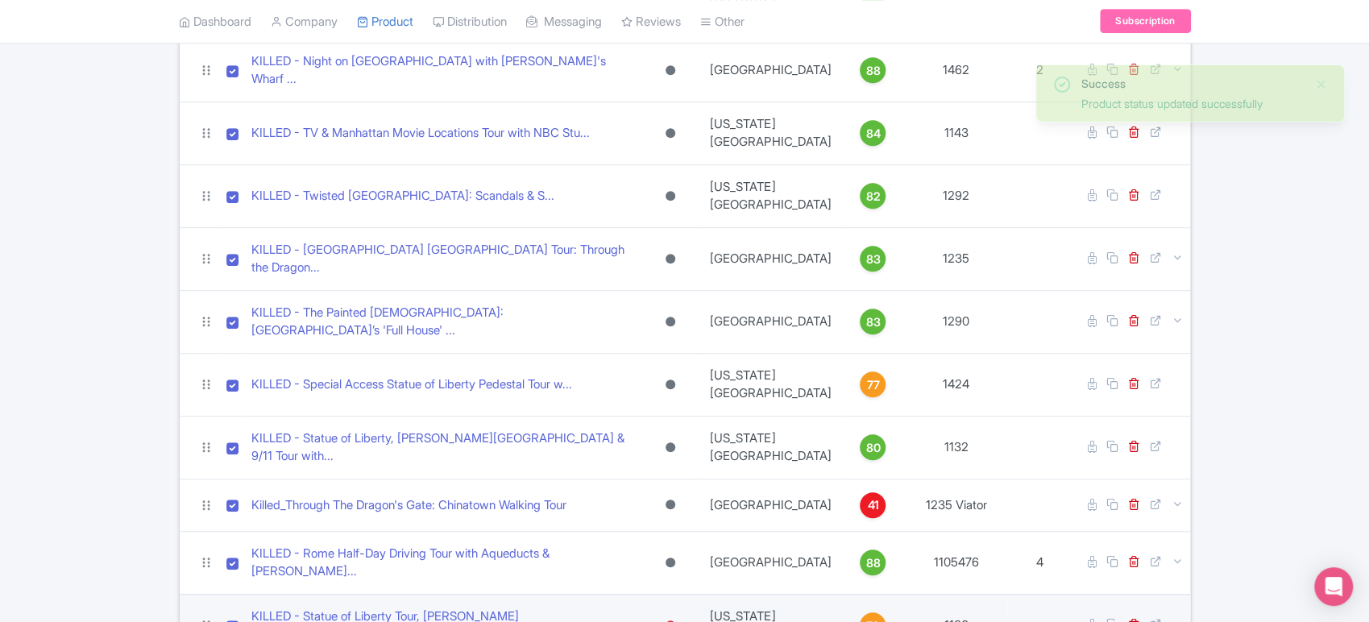
click at [675, 620] on div at bounding box center [671, 625] width 10 height 10
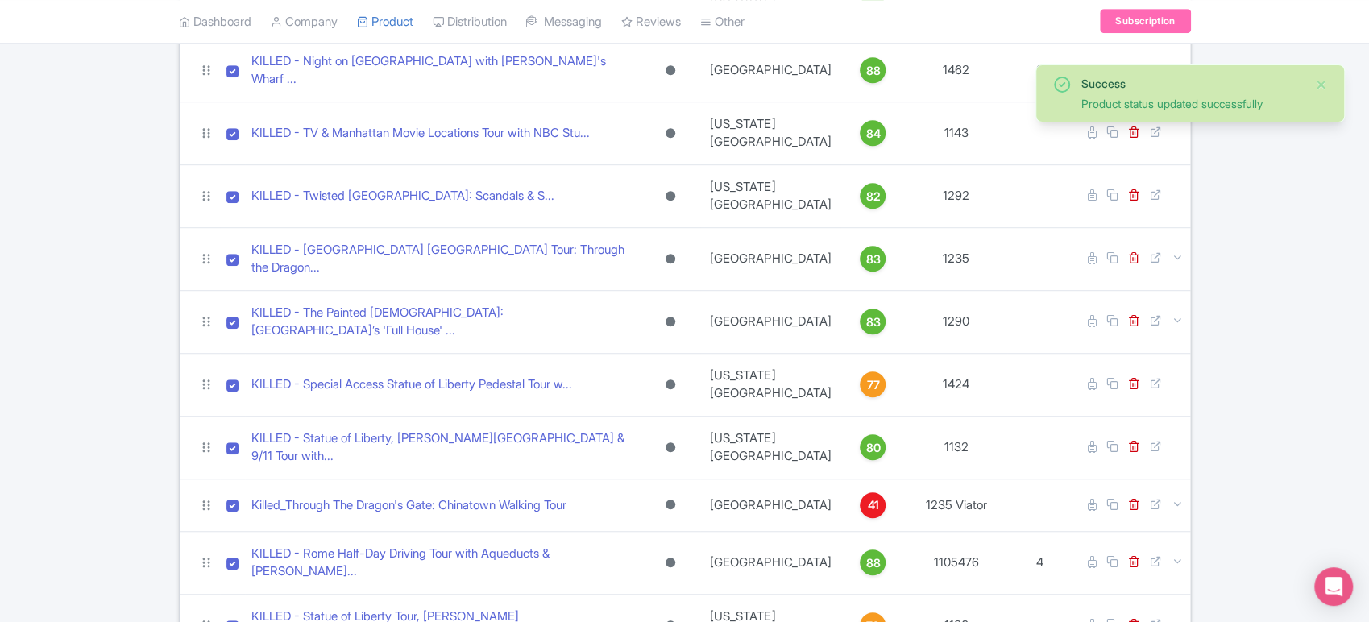
scroll to position [656, 0]
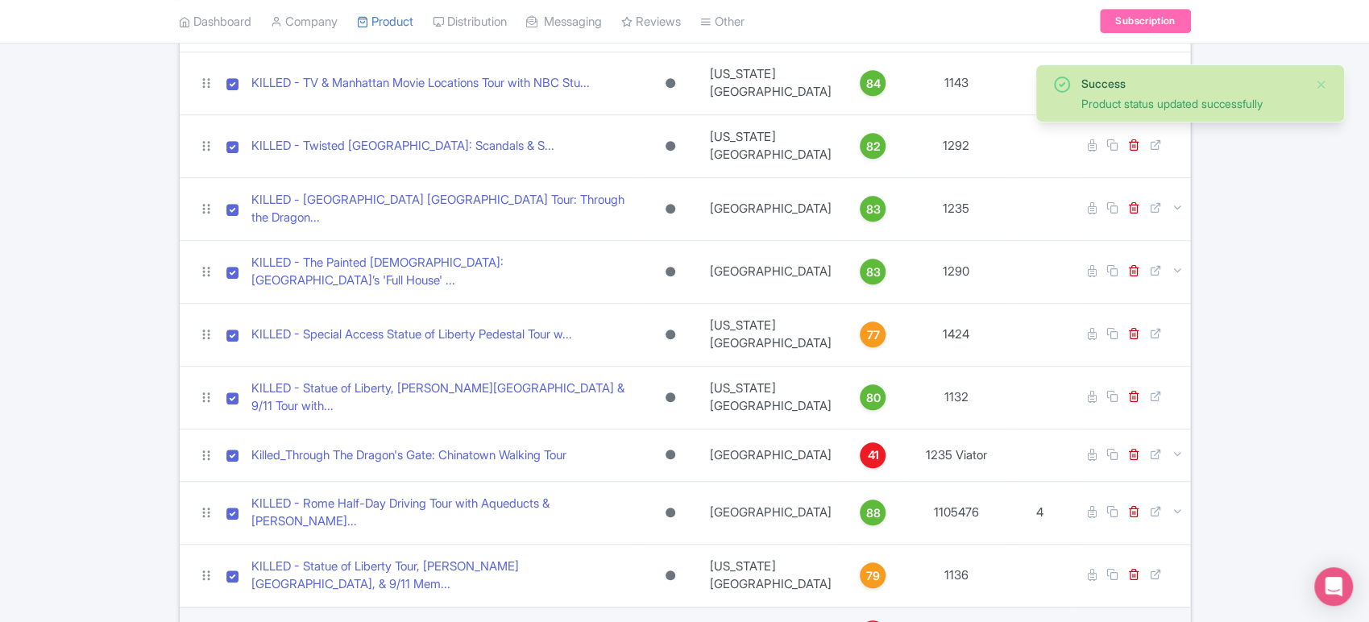
click at [675, 621] on div at bounding box center [671, 633] width 10 height 10
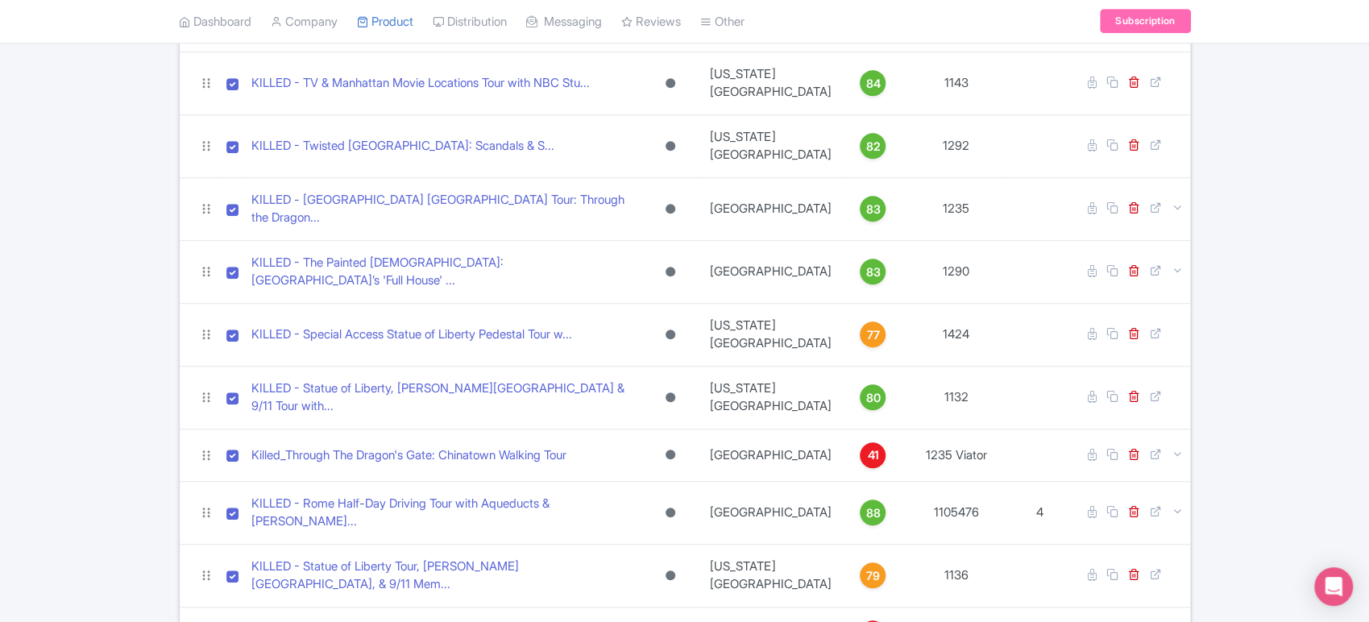
scroll to position [709, 0]
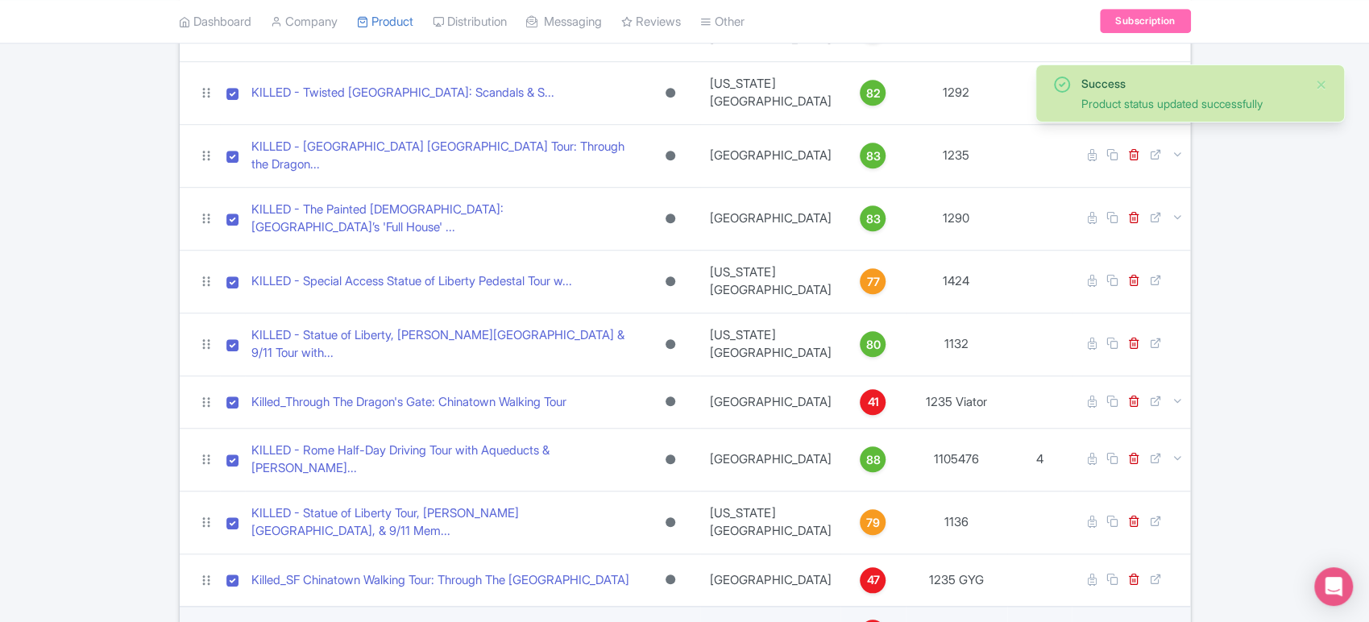
click at [678, 620] on div at bounding box center [670, 631] width 16 height 23
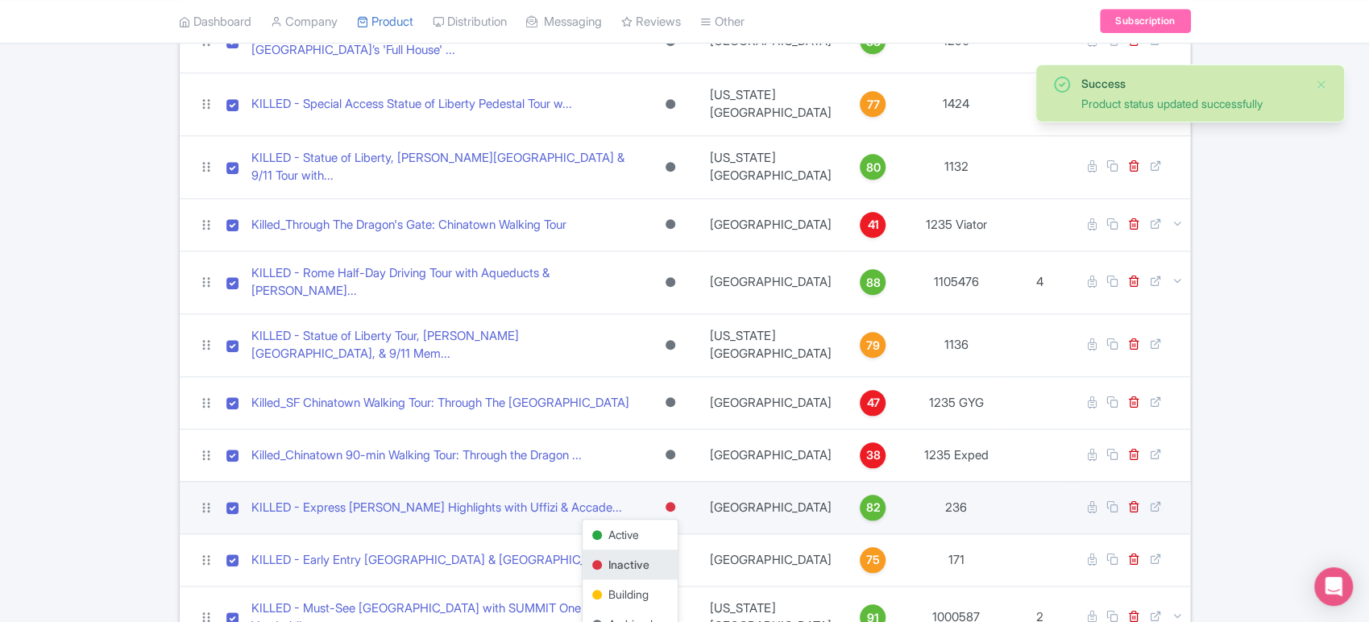
scroll to position [898, 0]
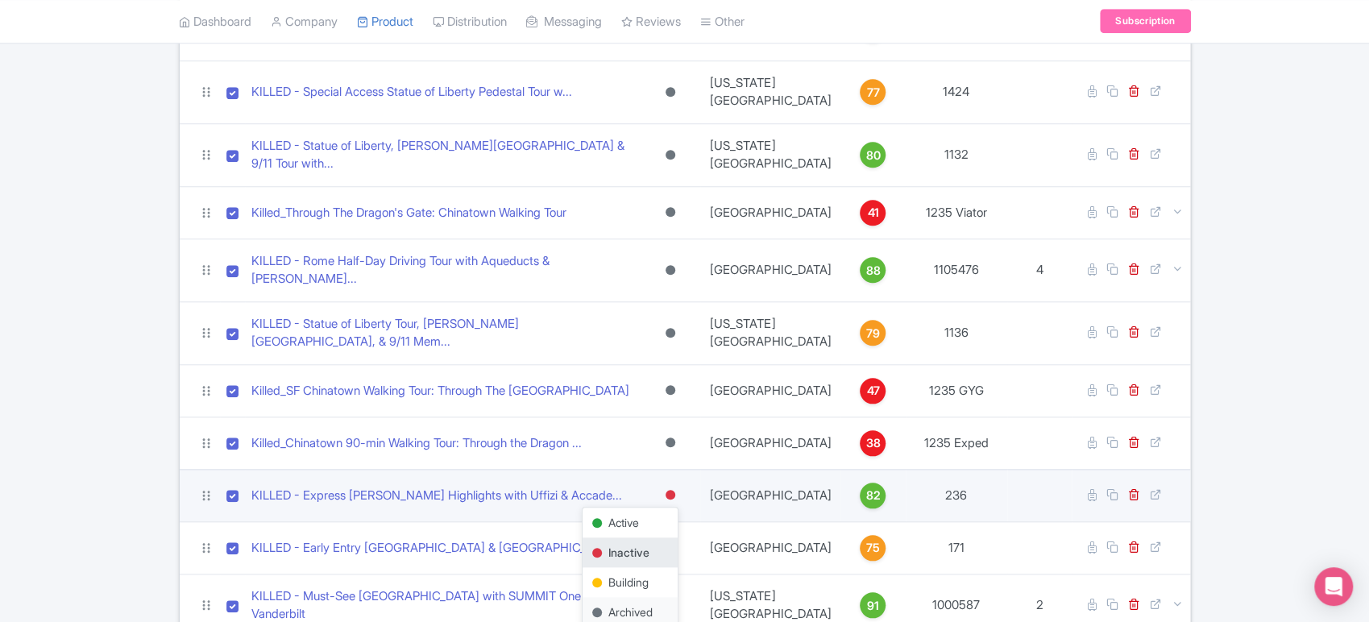
click at [653, 597] on div "Archived" at bounding box center [630, 612] width 95 height 30
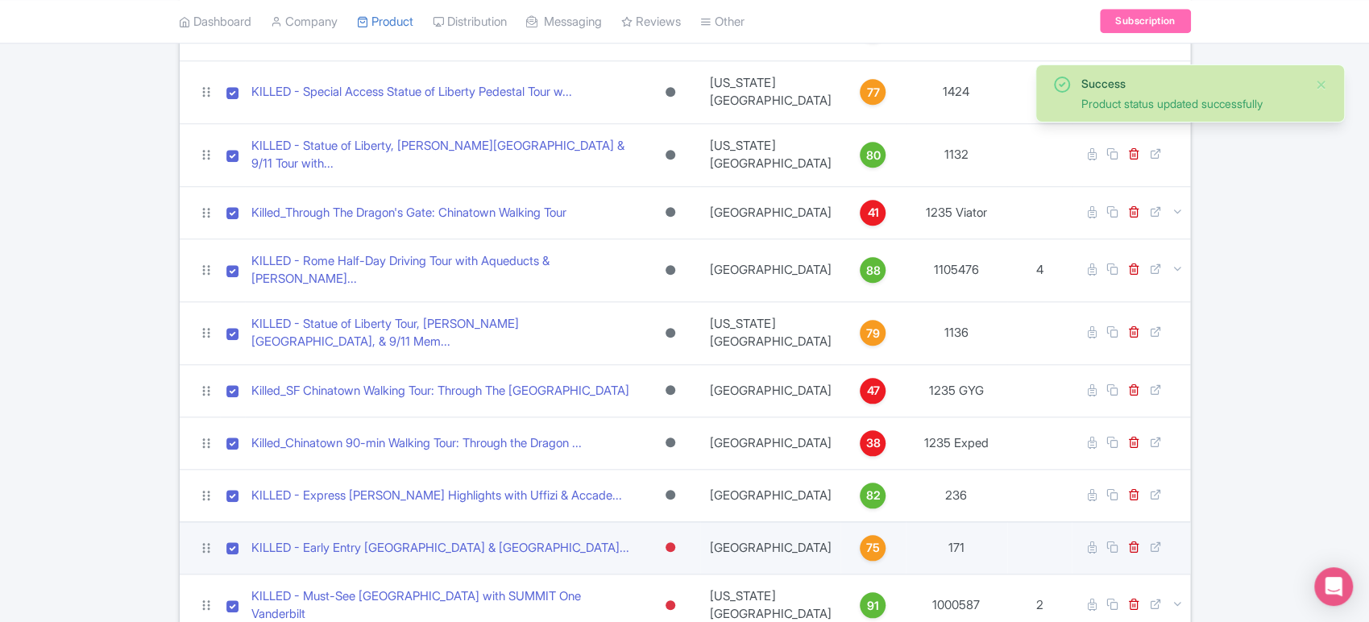
click at [675, 542] on div at bounding box center [671, 547] width 10 height 10
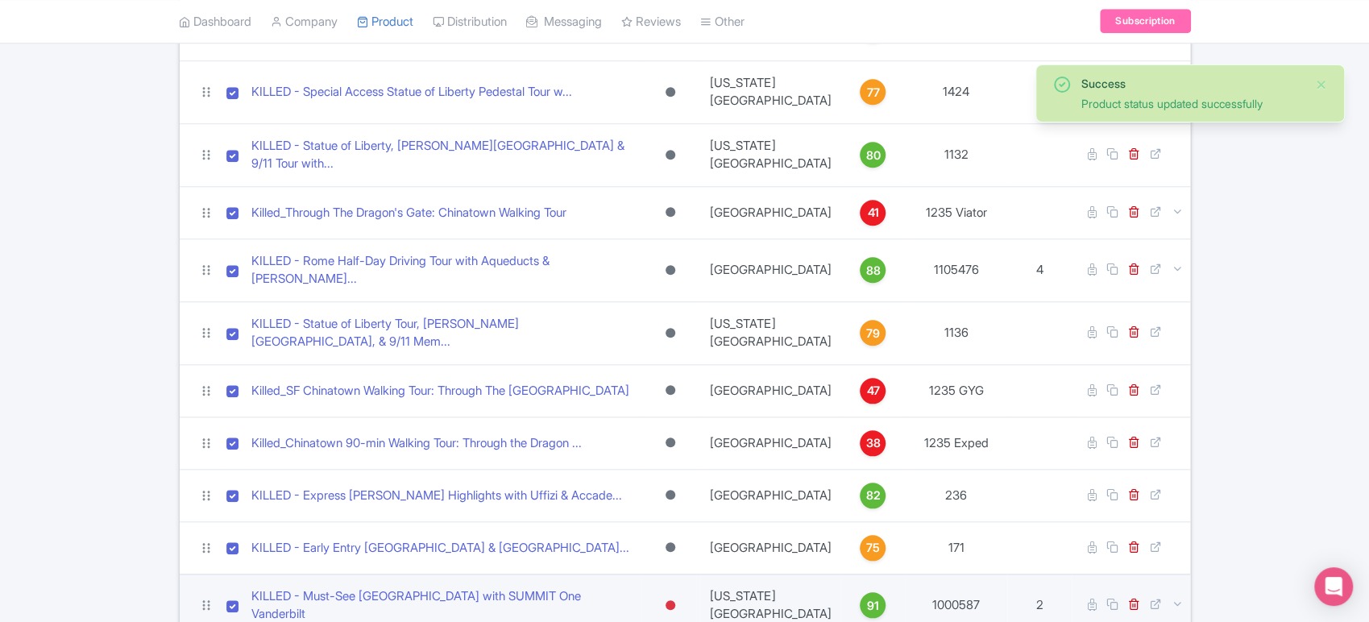
click at [678, 594] on div at bounding box center [670, 605] width 16 height 23
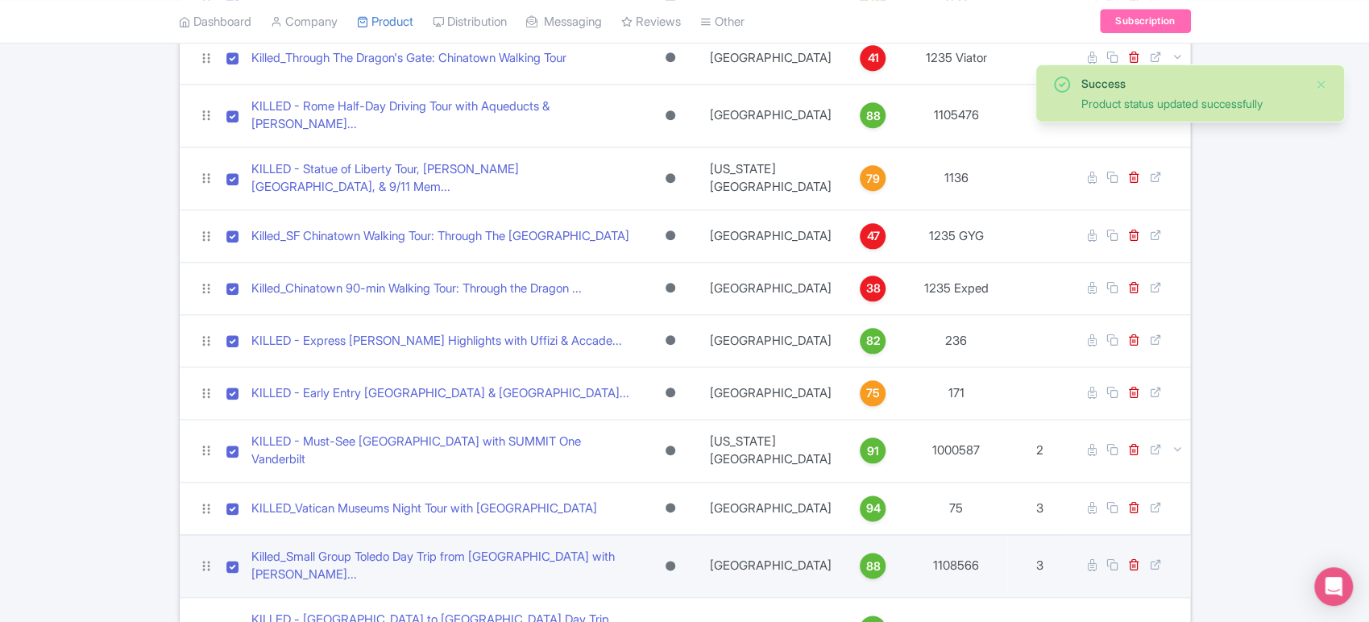
scroll to position [1070, 0]
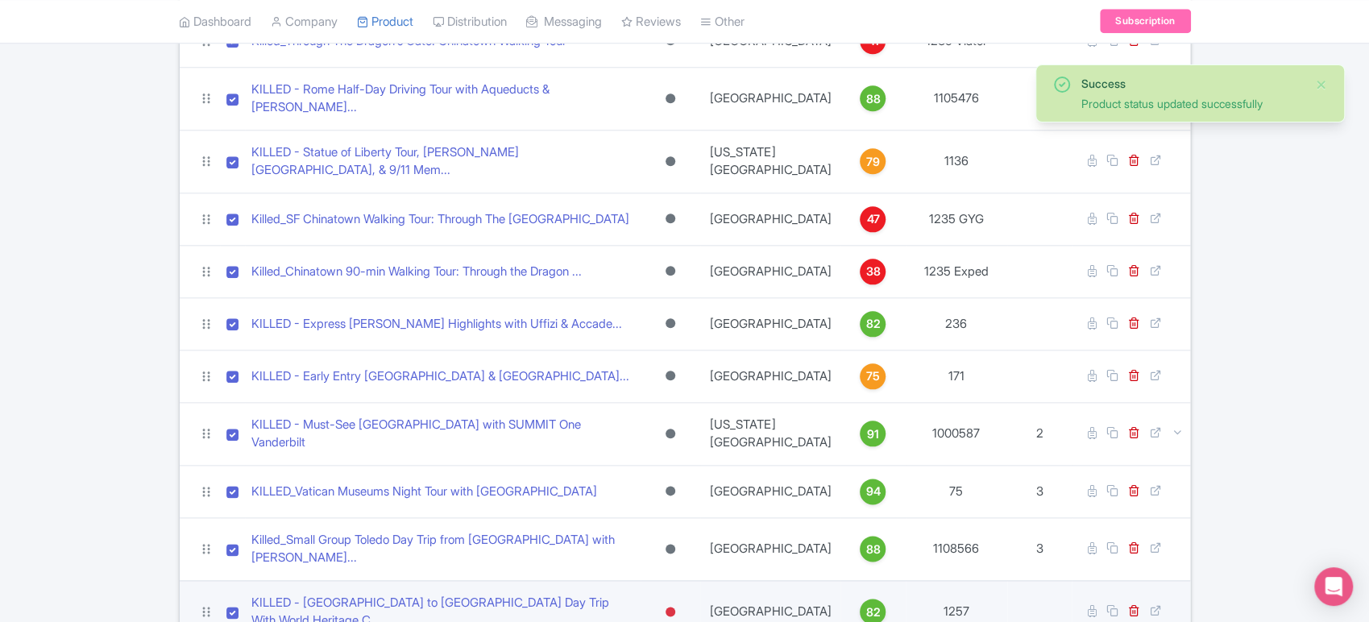
click at [675, 607] on div at bounding box center [671, 612] width 10 height 10
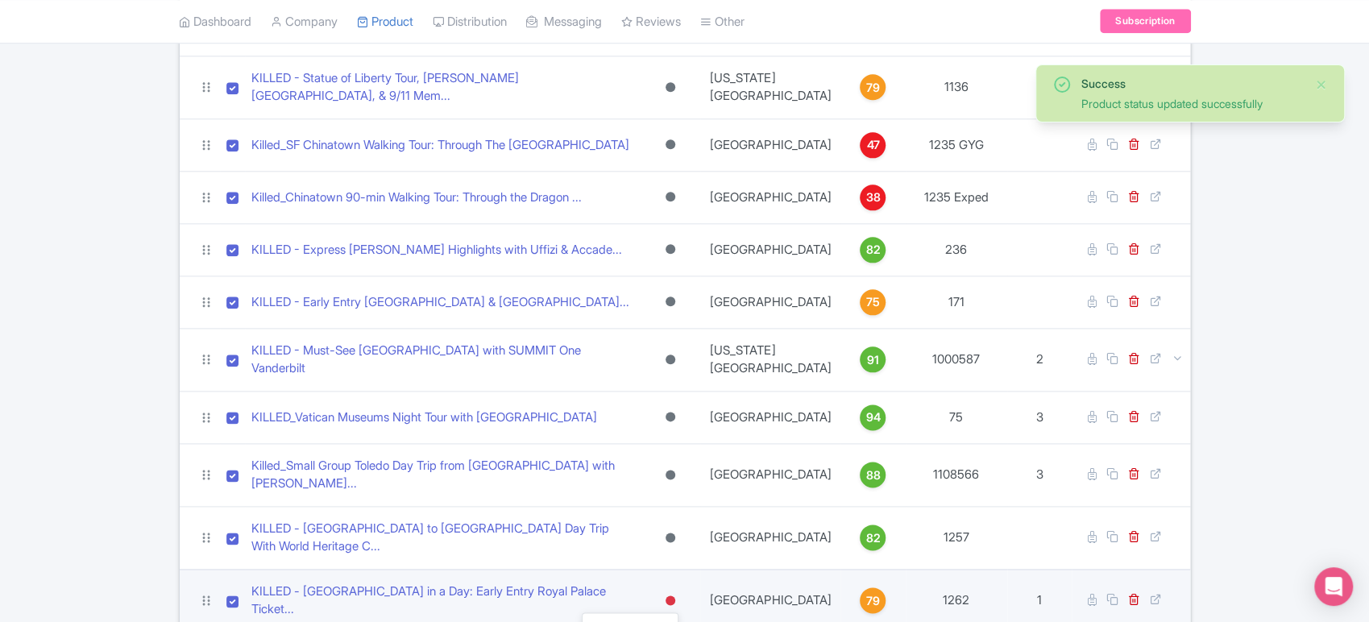
scroll to position [1145, 0]
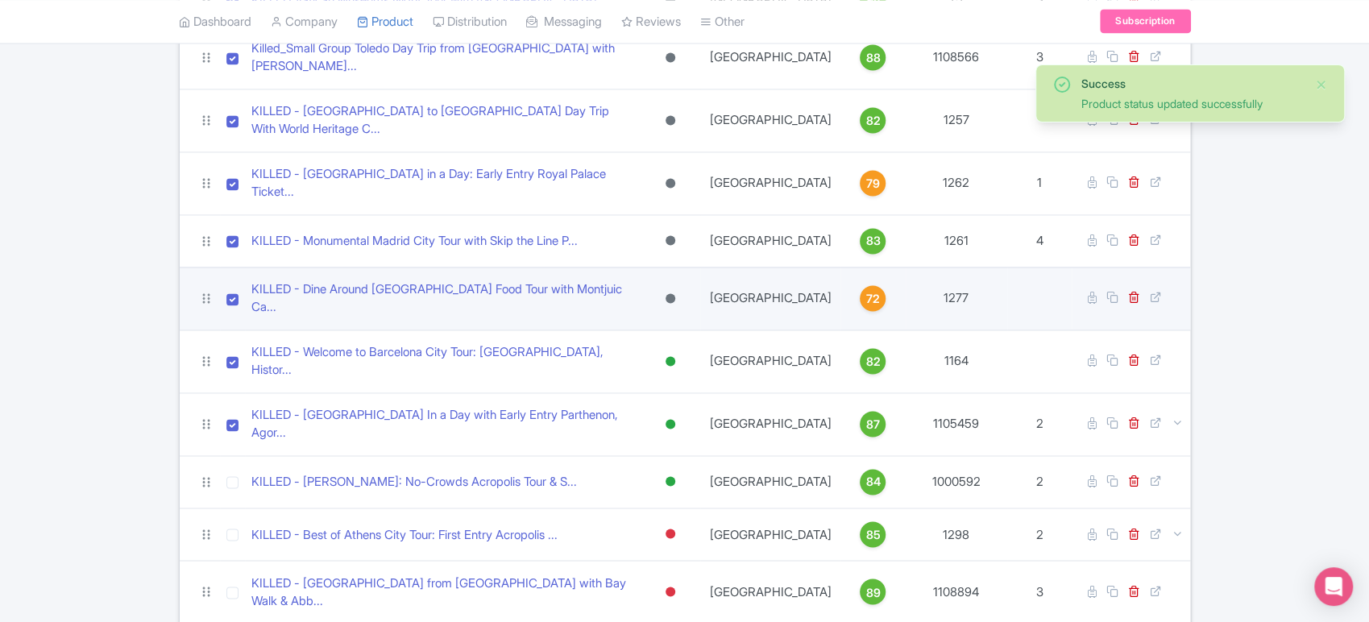
scroll to position [1564, 0]
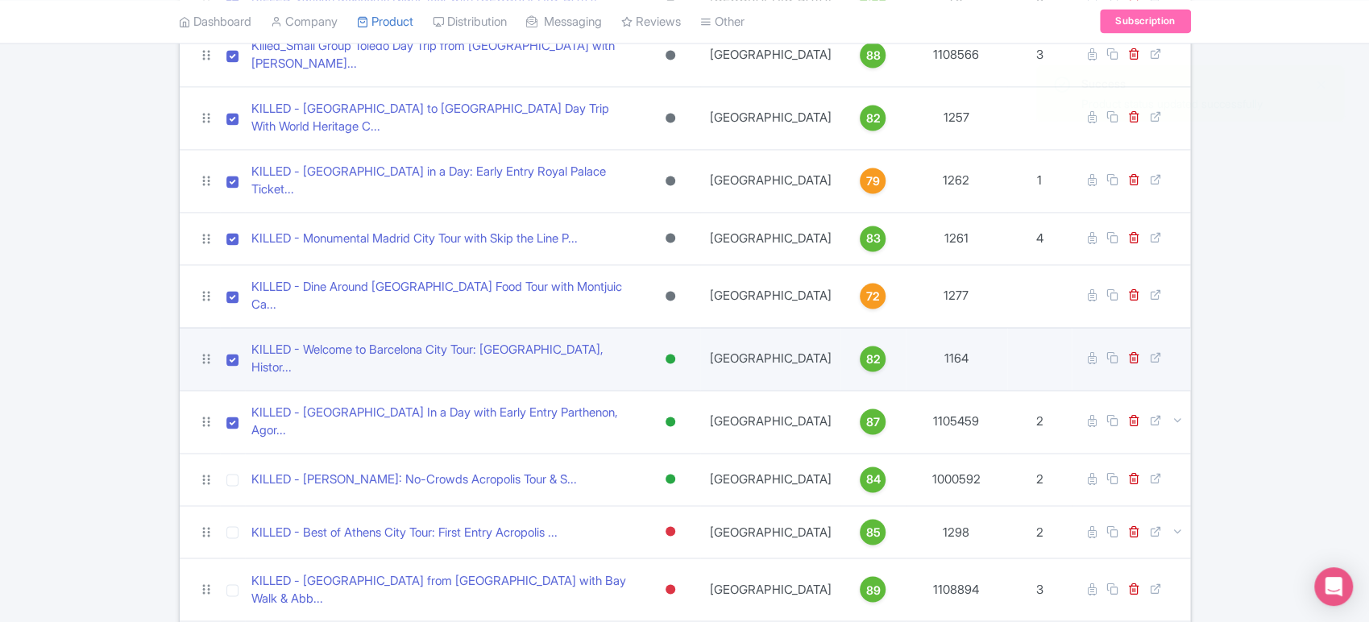
click at [678, 347] on div at bounding box center [670, 358] width 16 height 23
click at [659, 461] on div "Archived" at bounding box center [630, 476] width 95 height 30
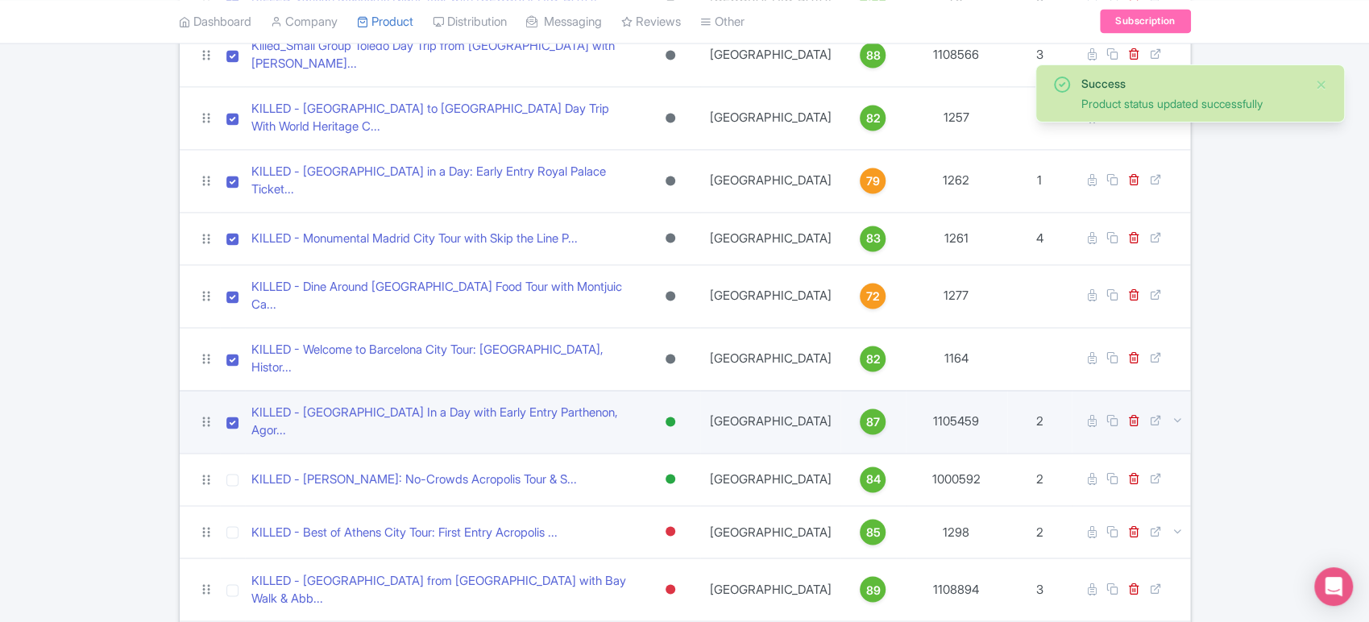
click at [675, 417] on div at bounding box center [671, 422] width 10 height 10
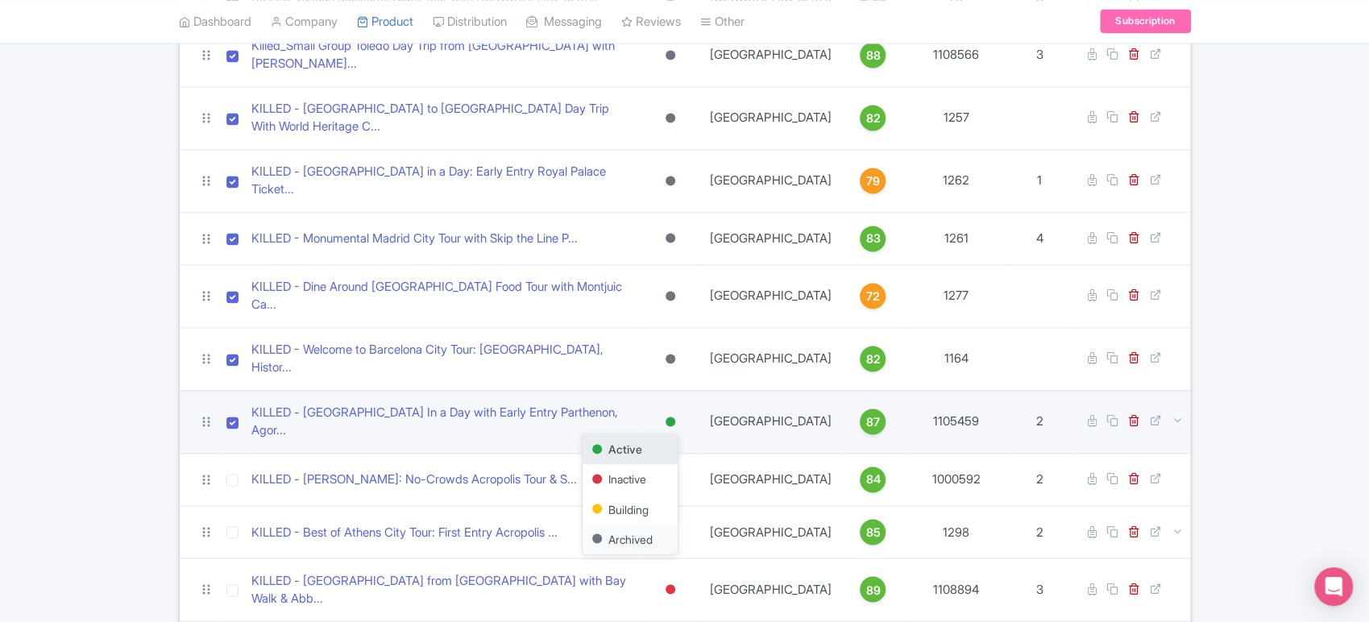
click at [649, 524] on div "Archived" at bounding box center [630, 539] width 95 height 30
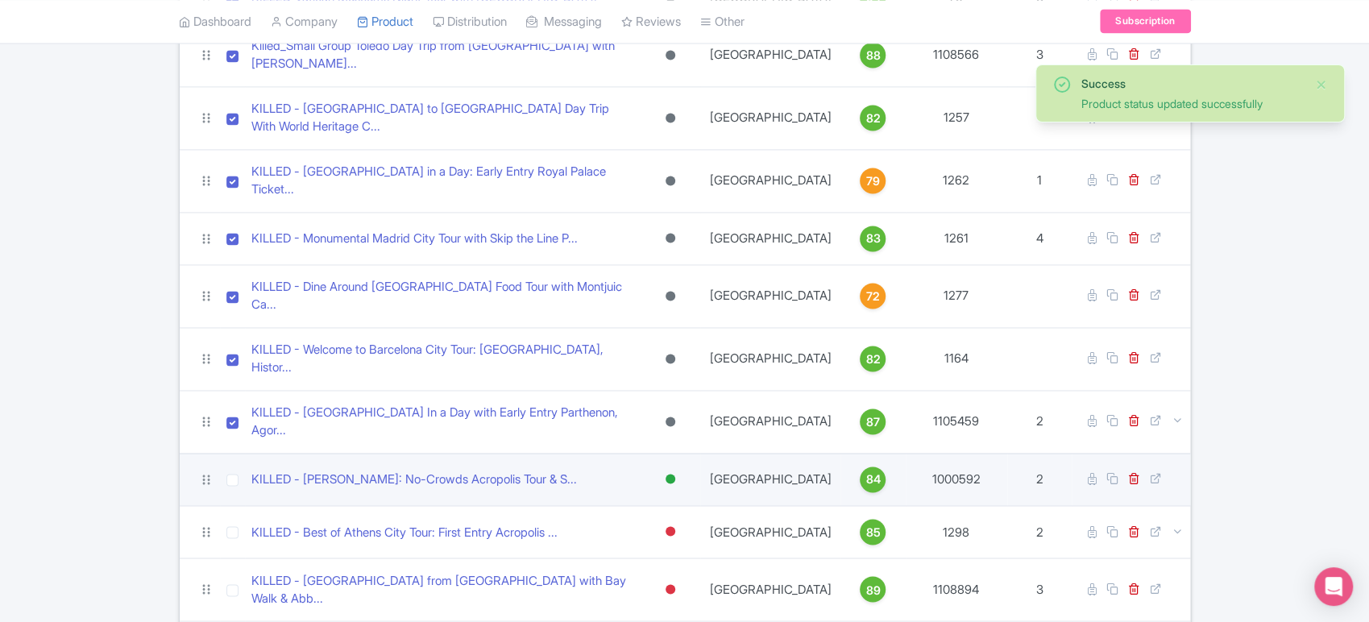
click at [678, 467] on div at bounding box center [670, 478] width 16 height 23
click at [645, 581] on div "Archived" at bounding box center [630, 596] width 95 height 30
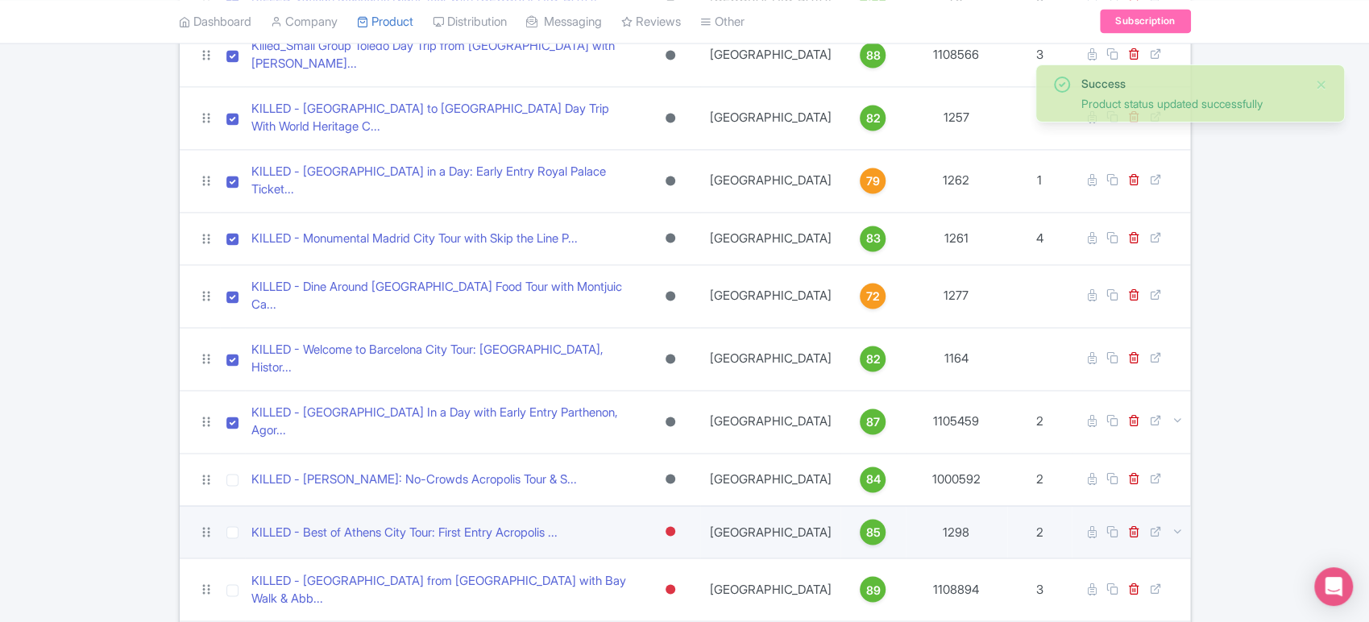
click at [678, 520] on div at bounding box center [670, 531] width 16 height 23
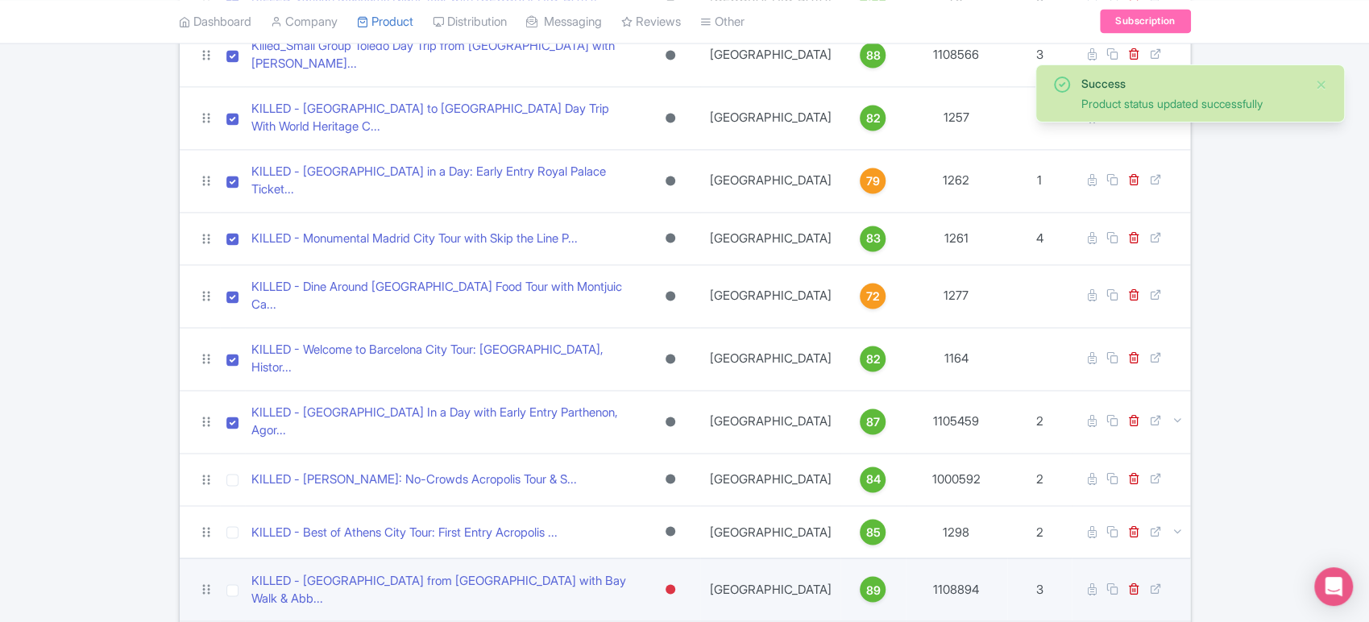
click at [678, 578] on div at bounding box center [670, 589] width 16 height 23
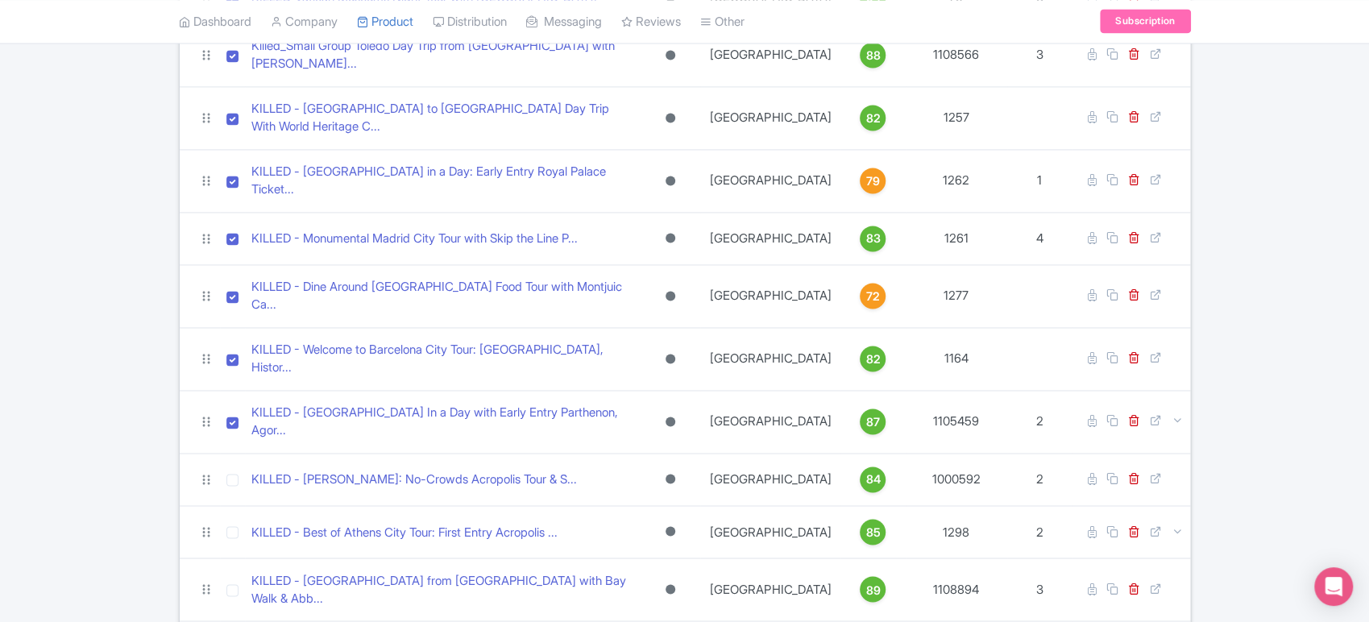
scroll to position [1663, 0]
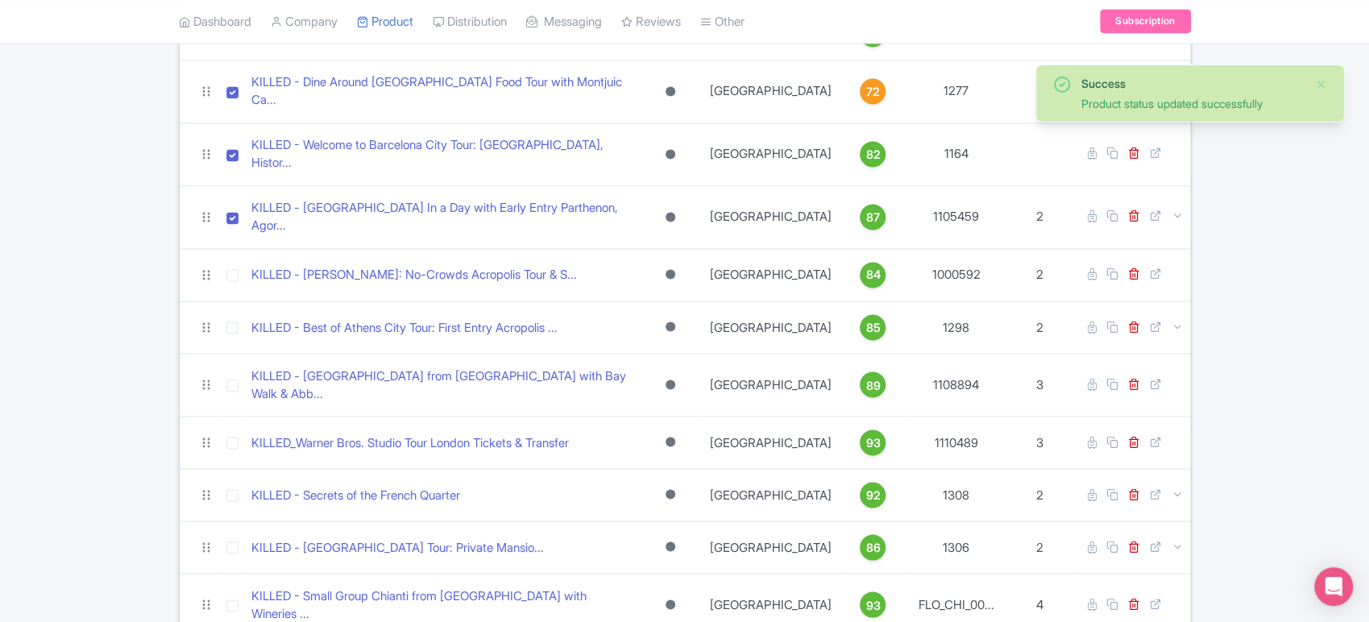
scroll to position [1793, 0]
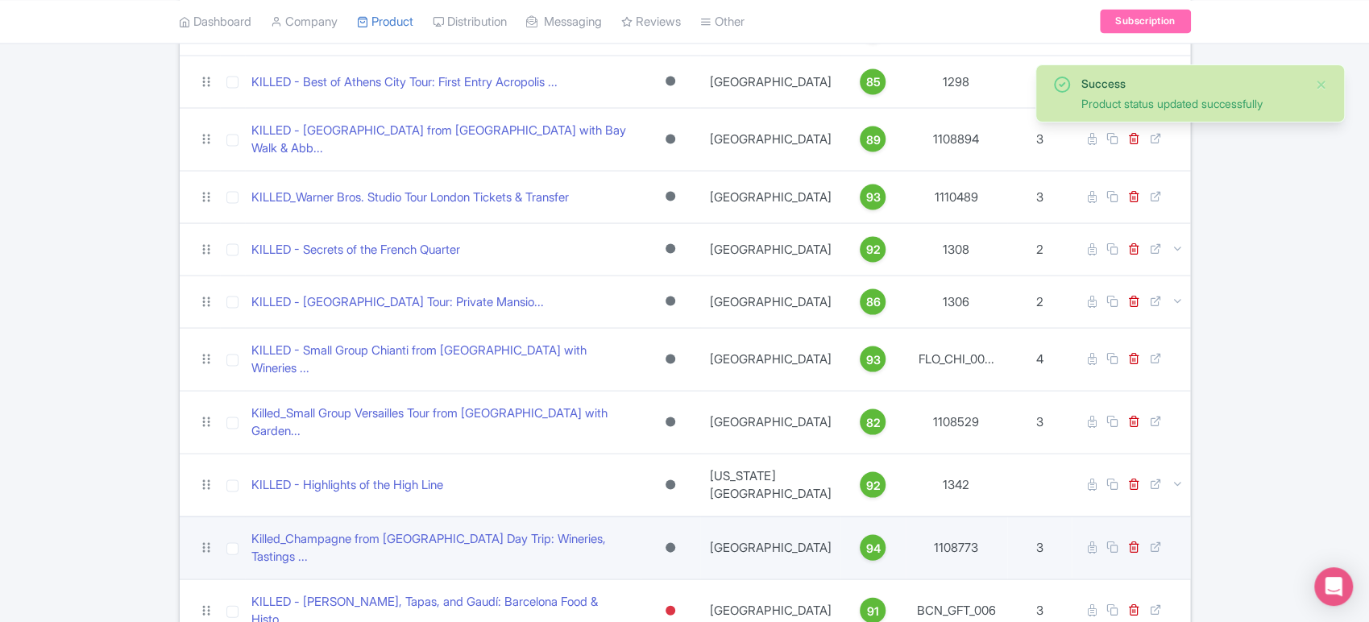
scroll to position [2015, 0]
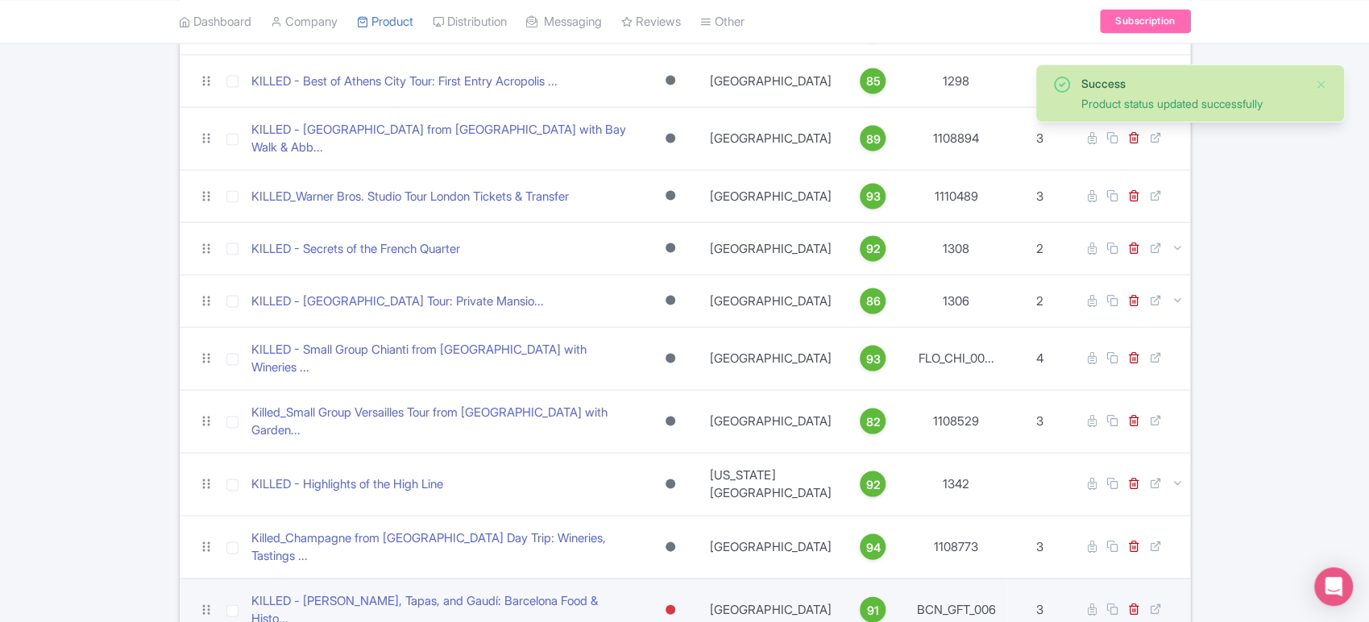
click at [678, 598] on div at bounding box center [670, 609] width 16 height 23
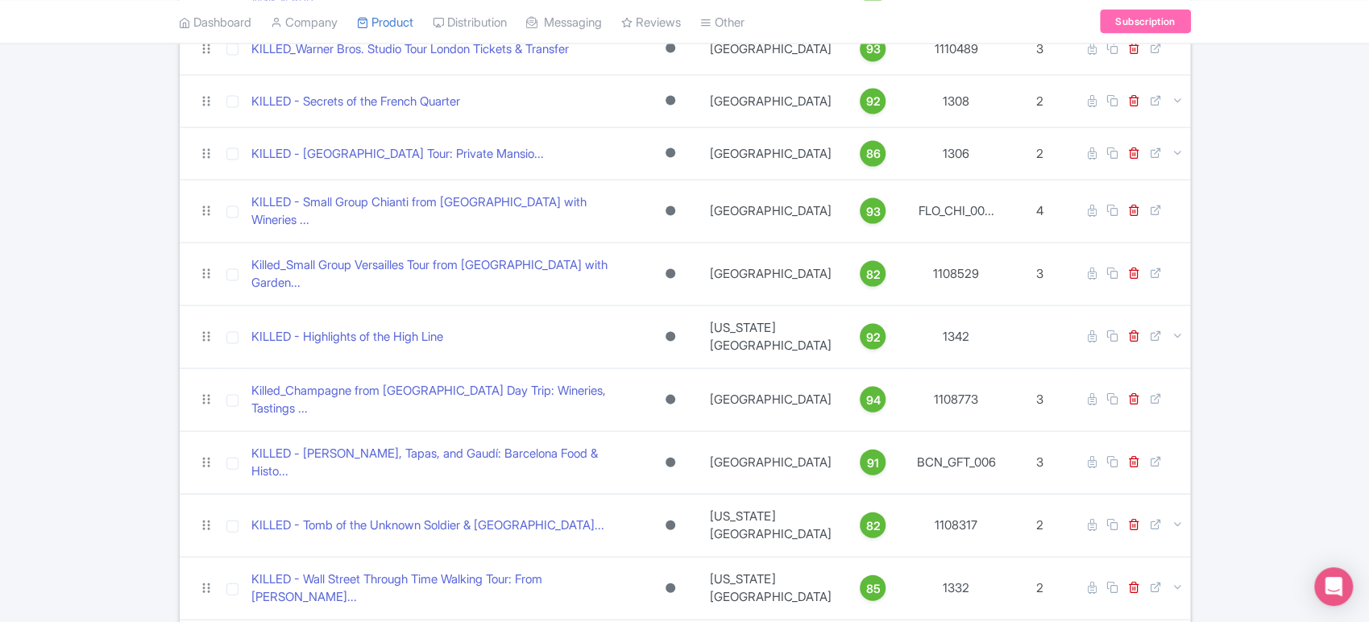
scroll to position [2162, 0]
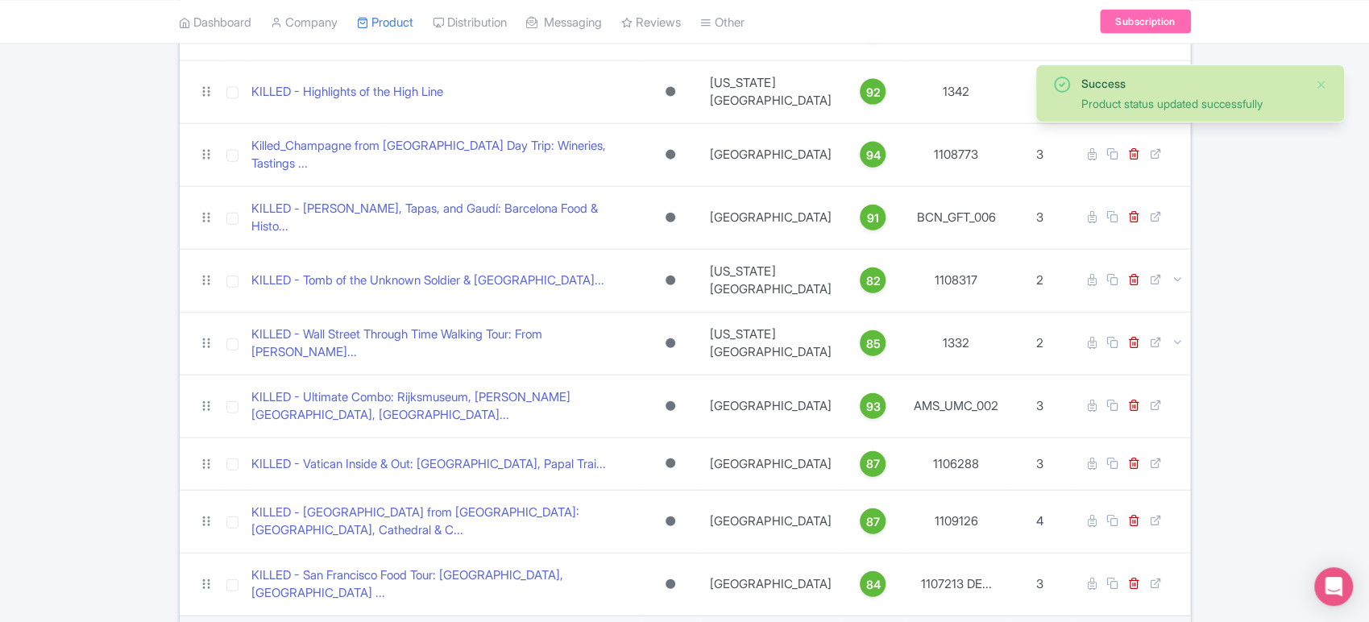
scroll to position [2408, 0]
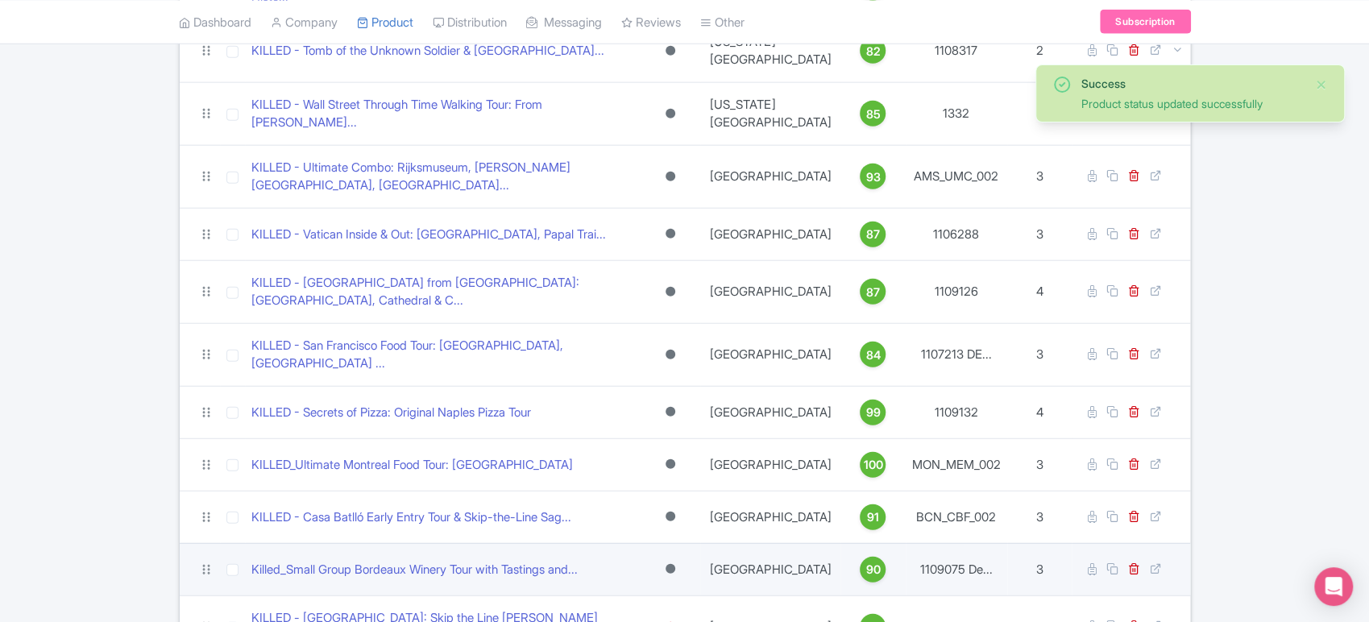
scroll to position [2641, 0]
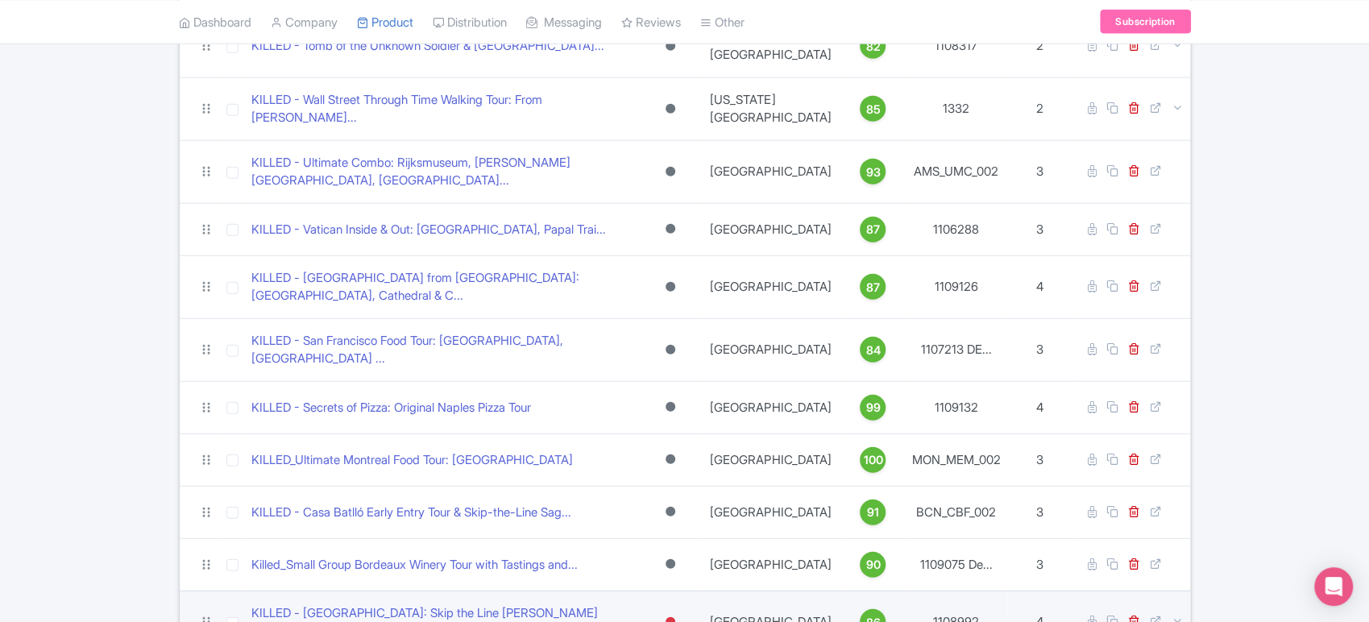
click at [675, 617] on div at bounding box center [671, 622] width 10 height 10
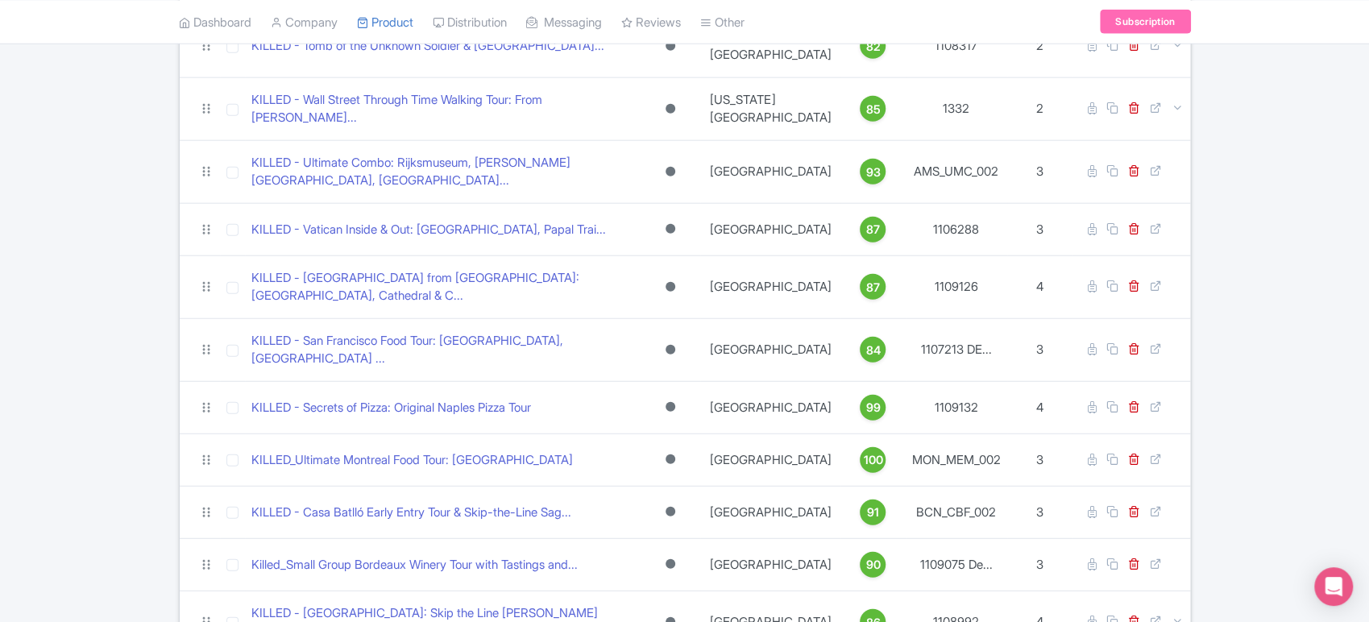
scroll to position [2706, 0]
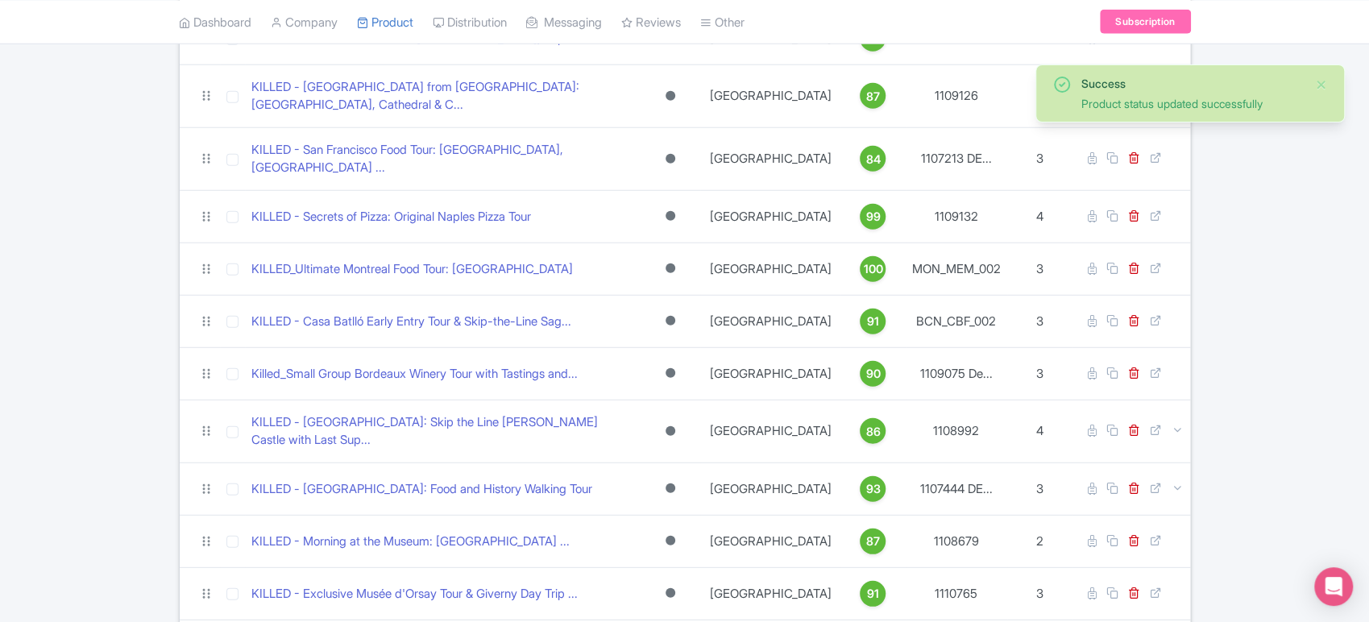
drag, startPoint x: 656, startPoint y: 567, endPoint x: 658, endPoint y: 551, distance: 16.3
click at [658, 551] on tbody "KILLED - Alcatraz Island Ticket with Guided Chinatown and... Active Inactive Bu…" at bounding box center [685, 81] width 1010 height 5333
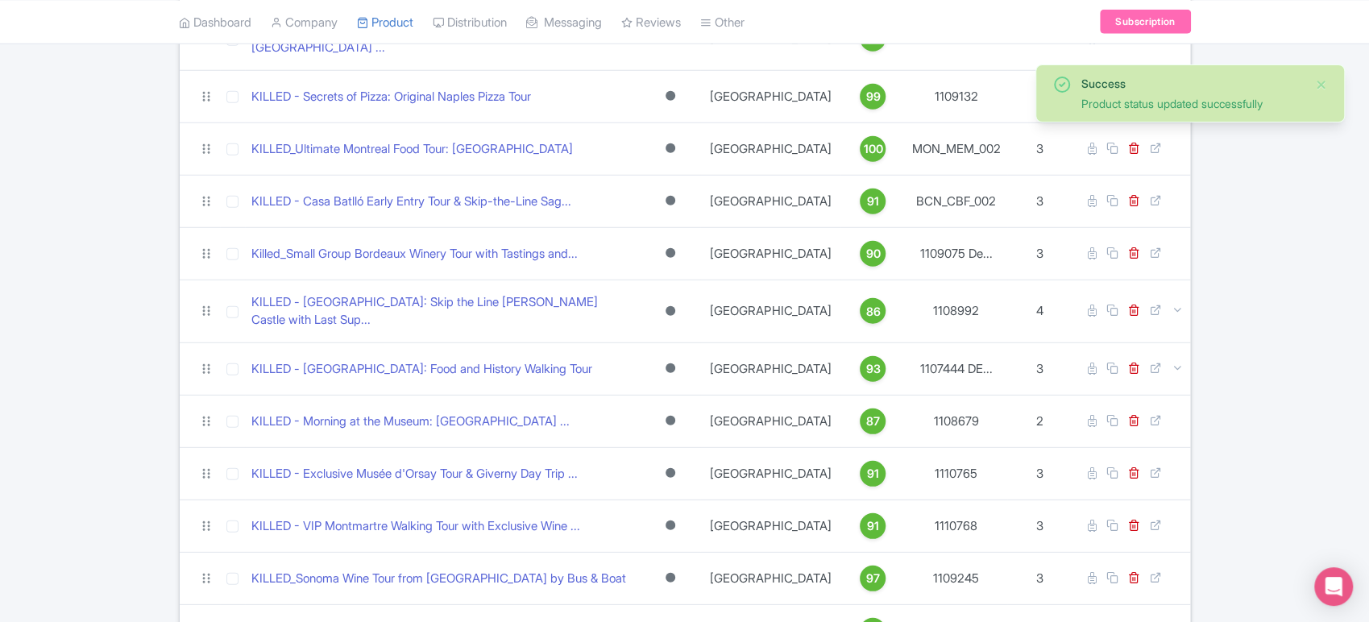
scroll to position [2953, 0]
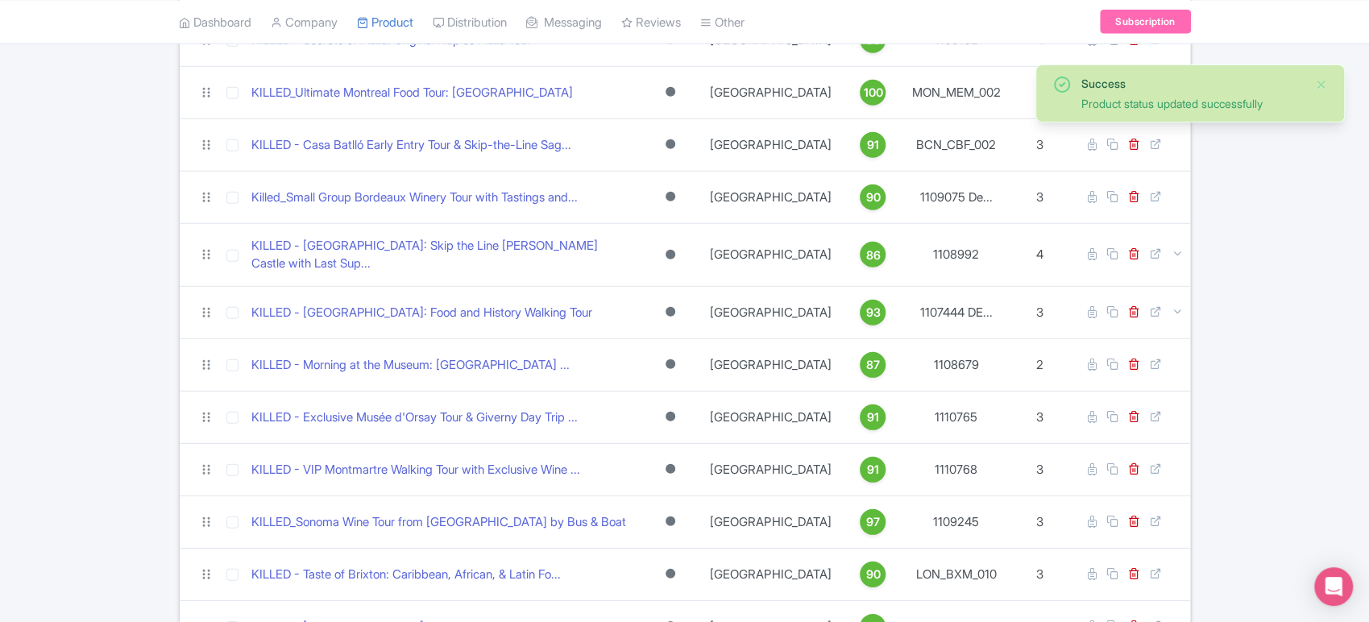
scroll to position [3013, 0]
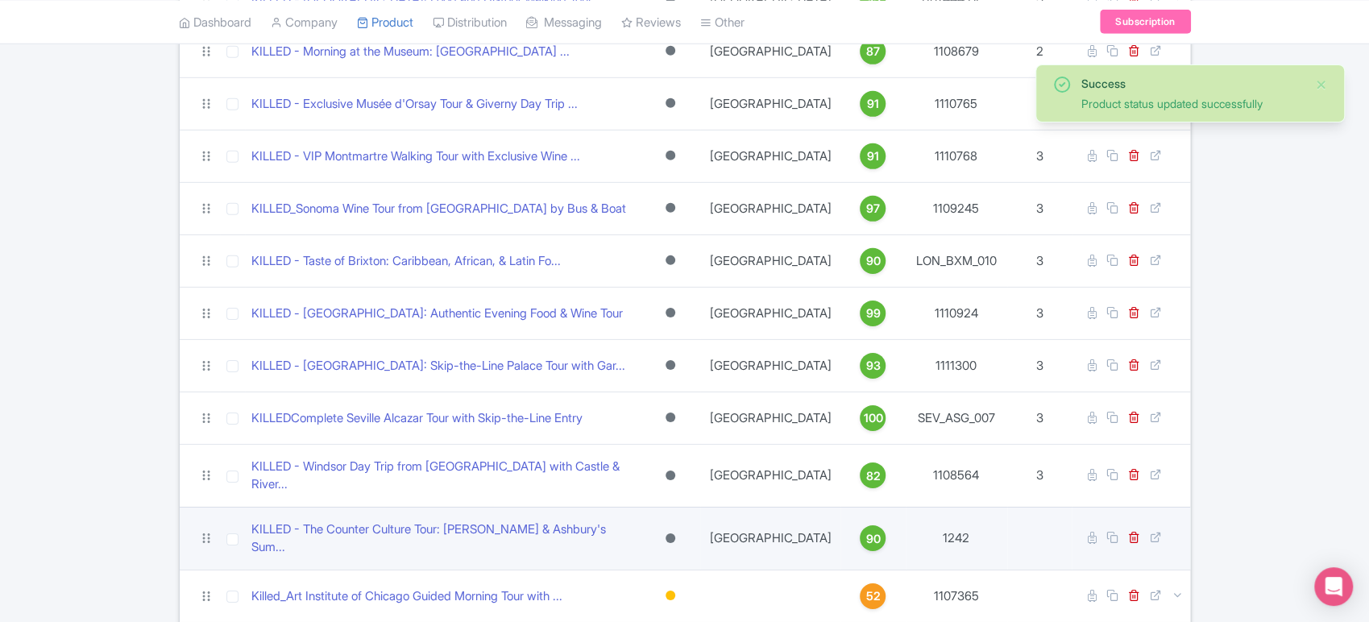
scroll to position [3361, 0]
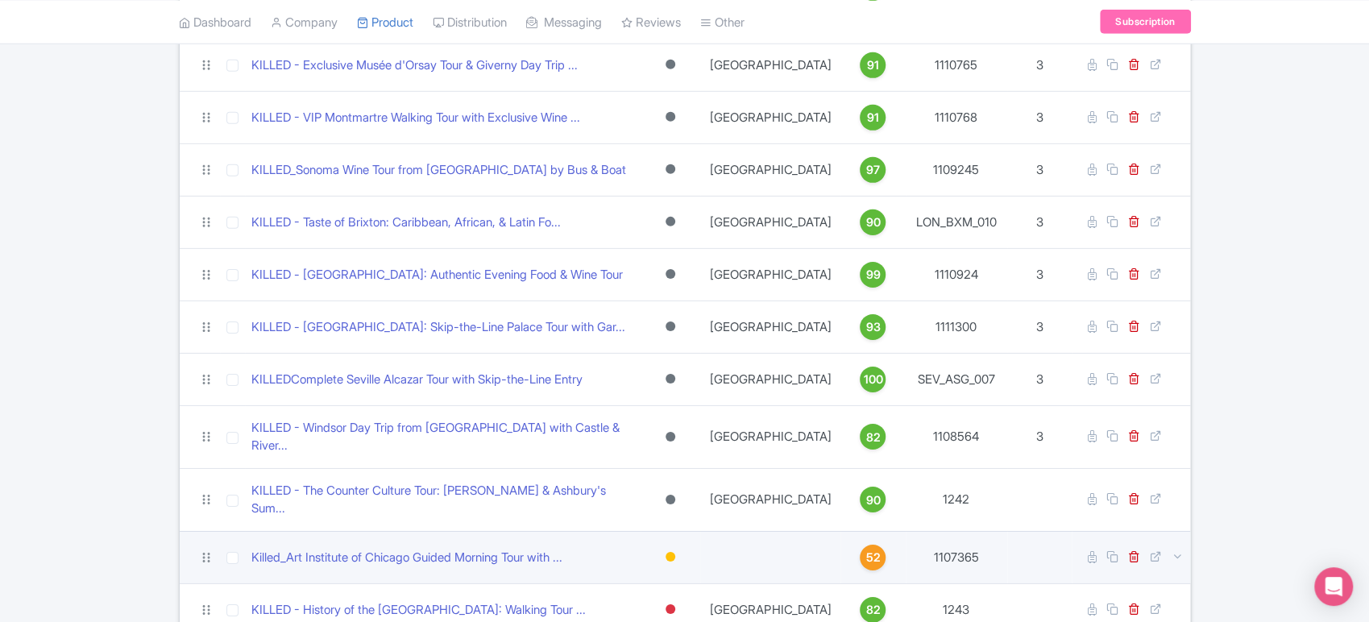
click at [675, 552] on div at bounding box center [671, 557] width 10 height 10
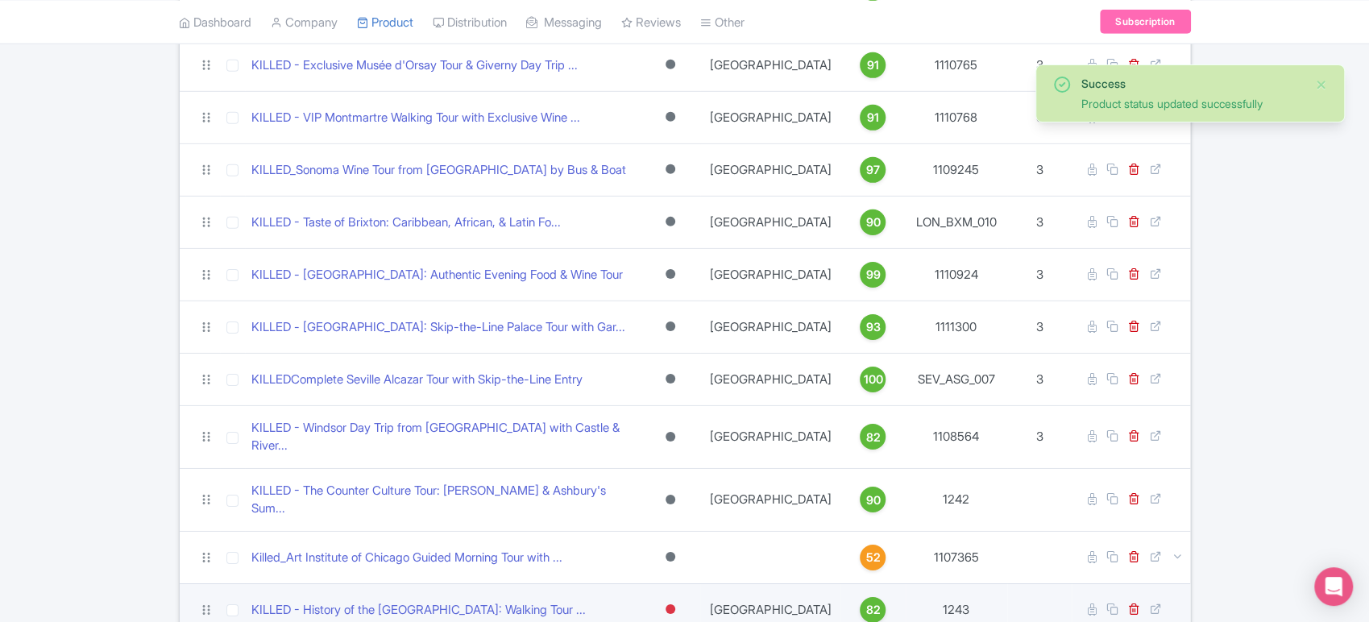
click at [675, 604] on div at bounding box center [671, 609] width 10 height 10
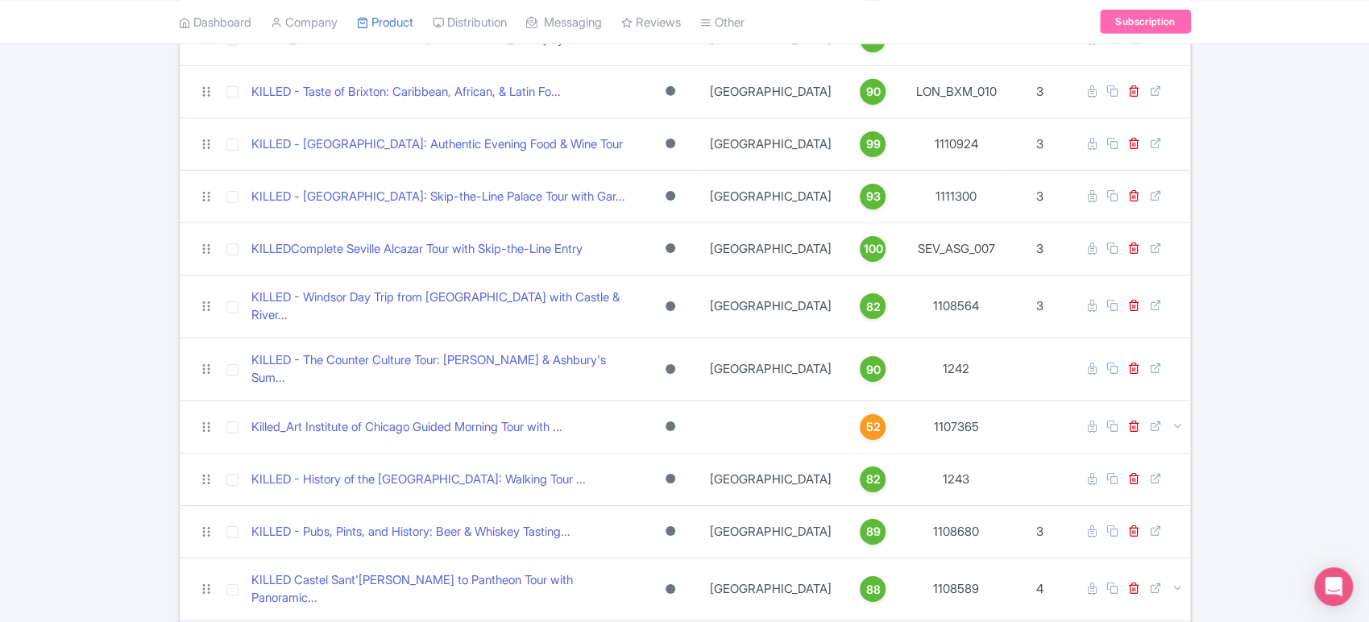
scroll to position [3490, 0]
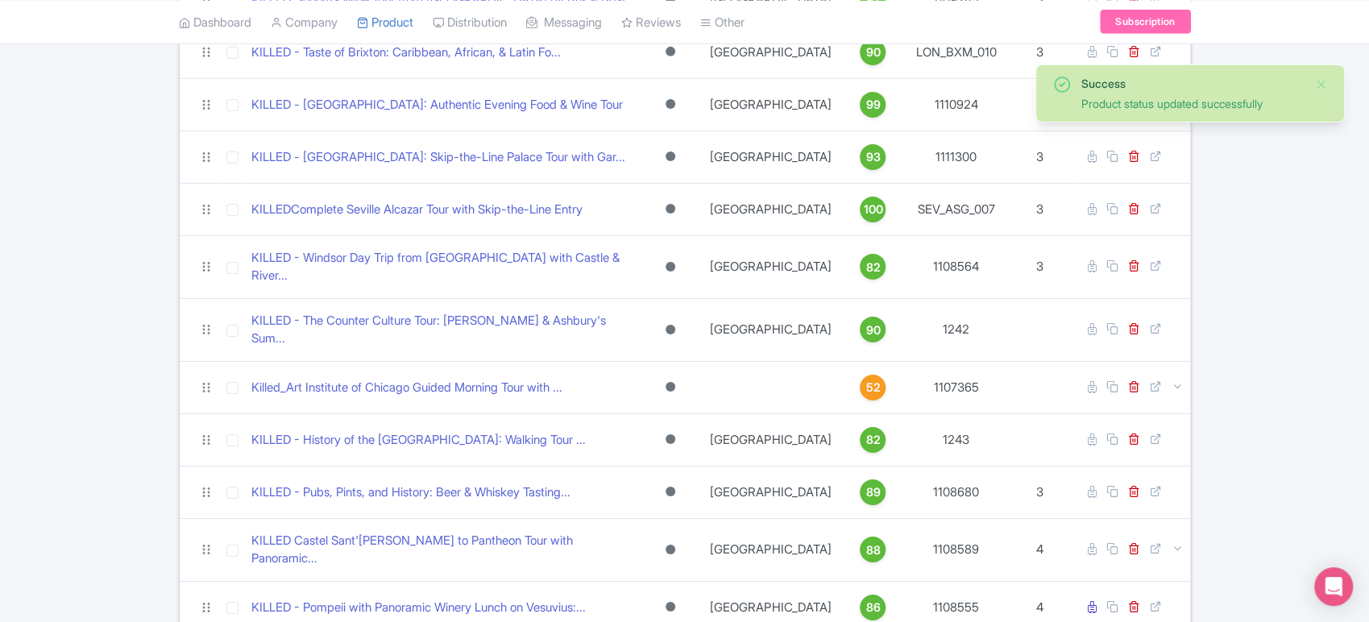
scroll to position [3534, 0]
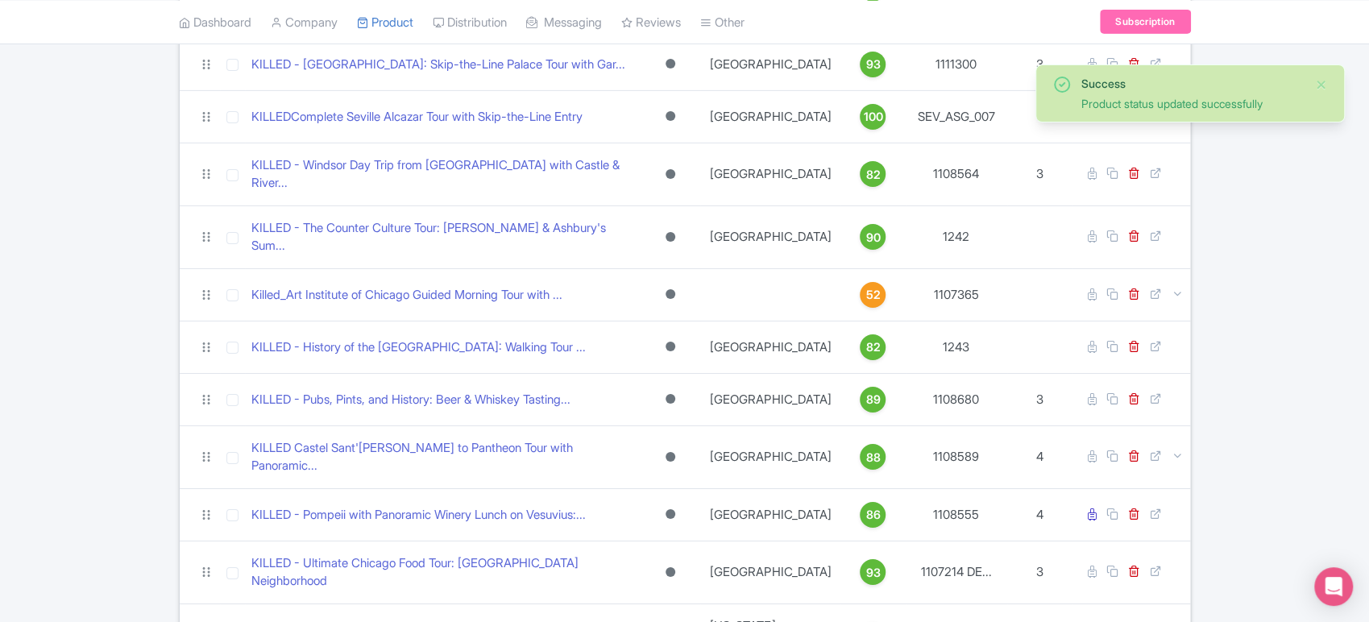
scroll to position [3626, 0]
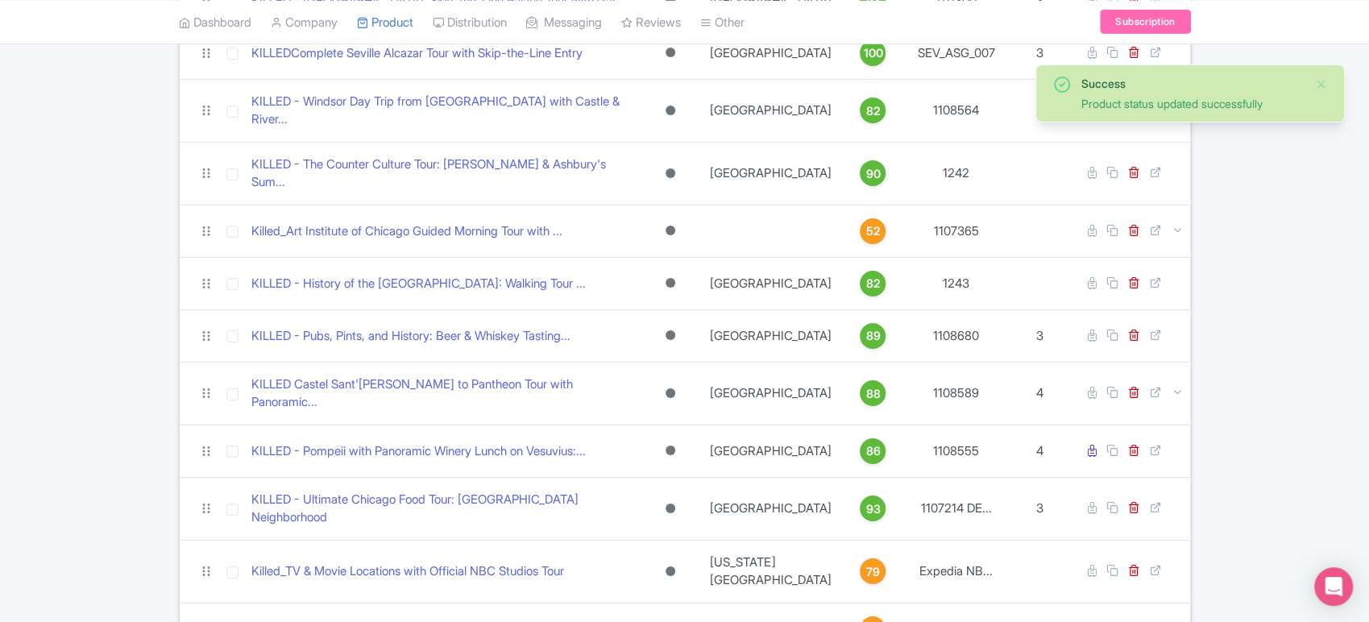
scroll to position [3687, 0]
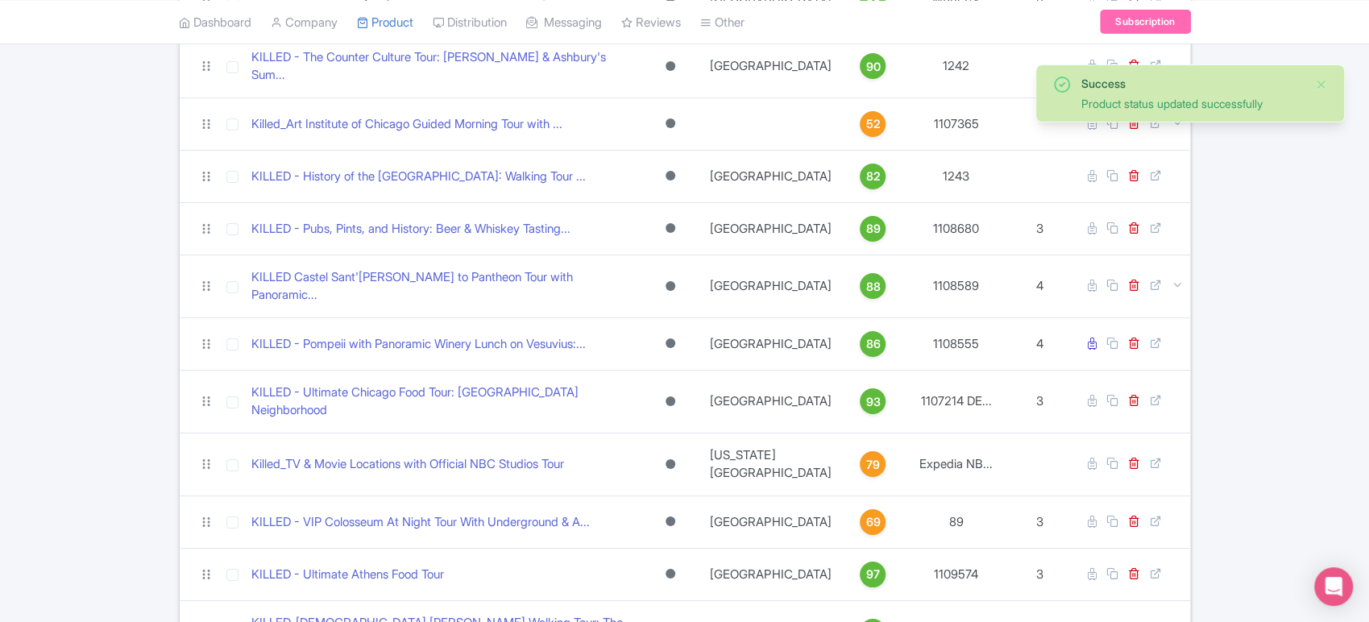
scroll to position [3795, 0]
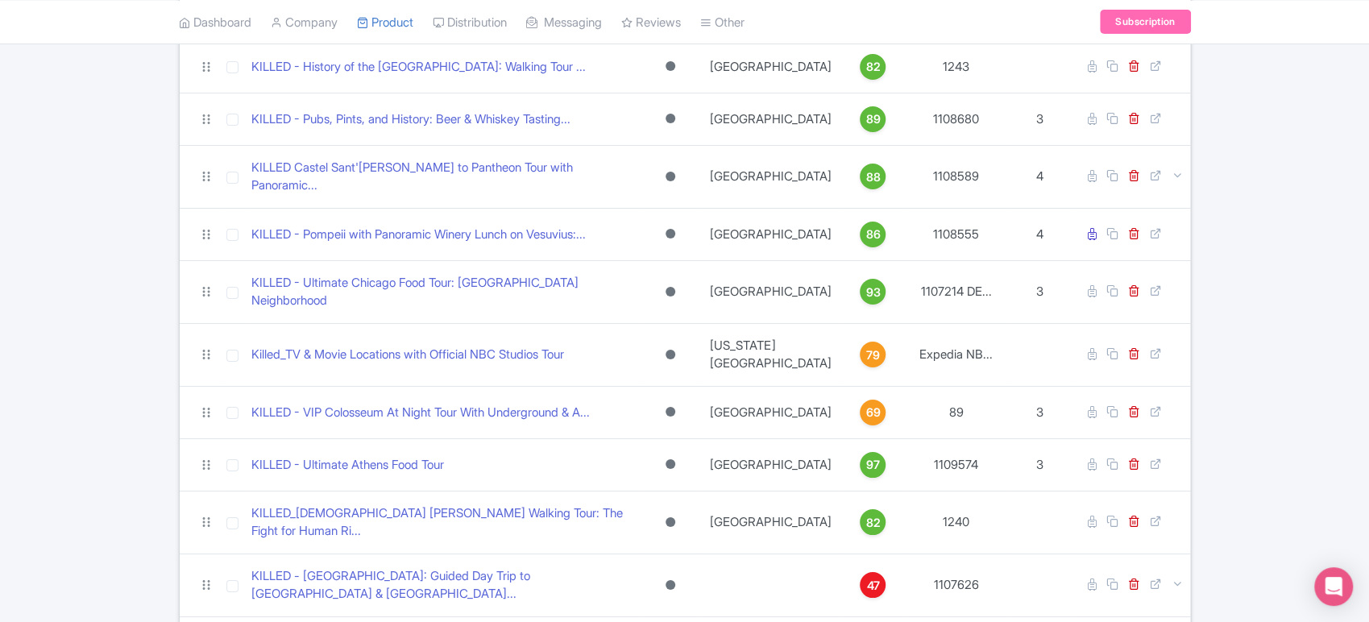
scroll to position [3906, 0]
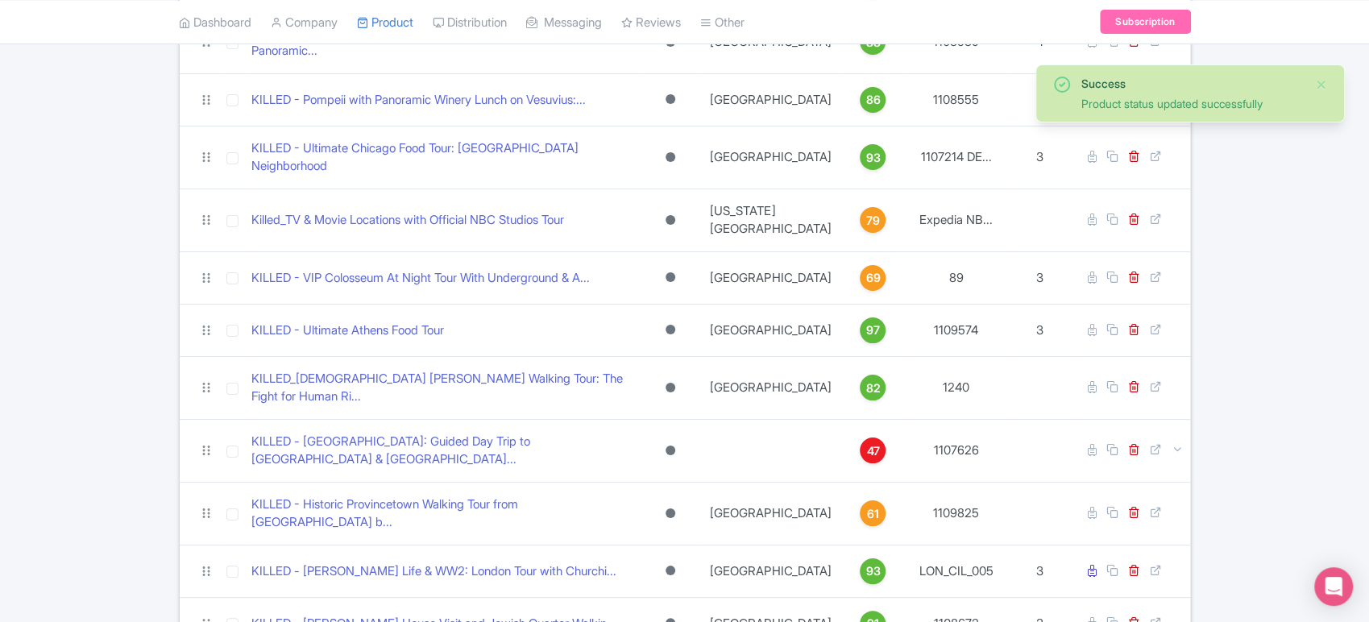
scroll to position [4040, 0]
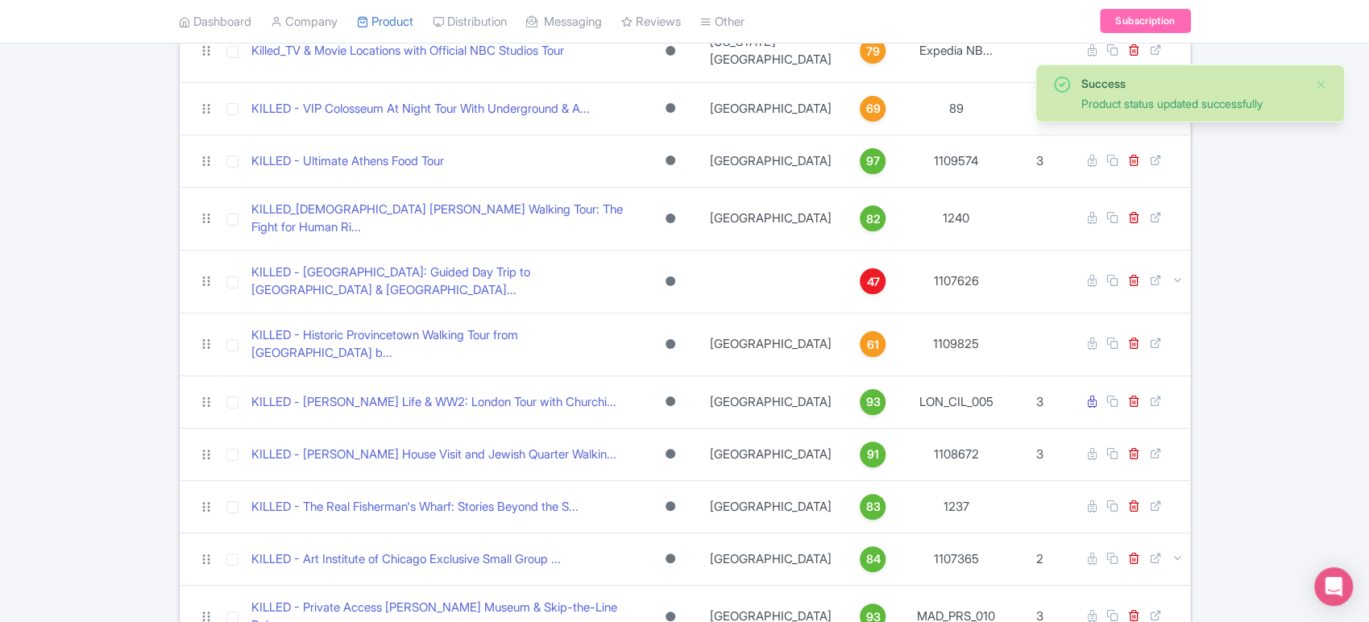
scroll to position [4243, 0]
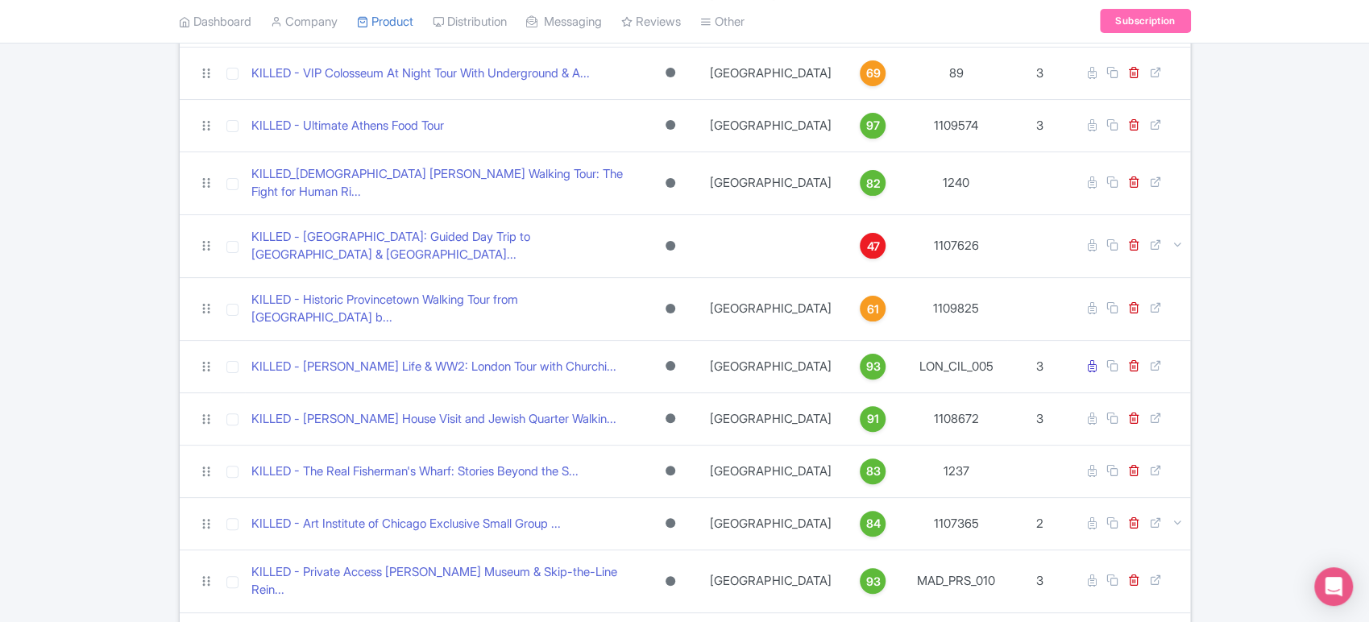
scroll to position [4314, 0]
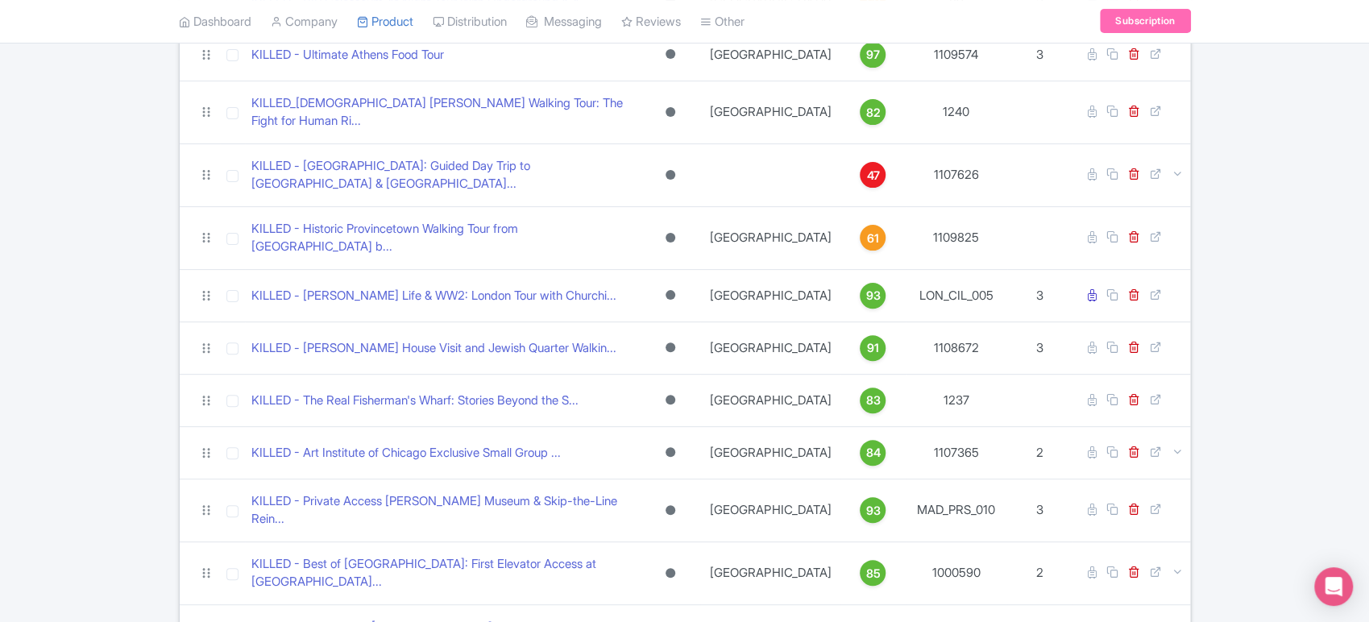
scroll to position [4403, 0]
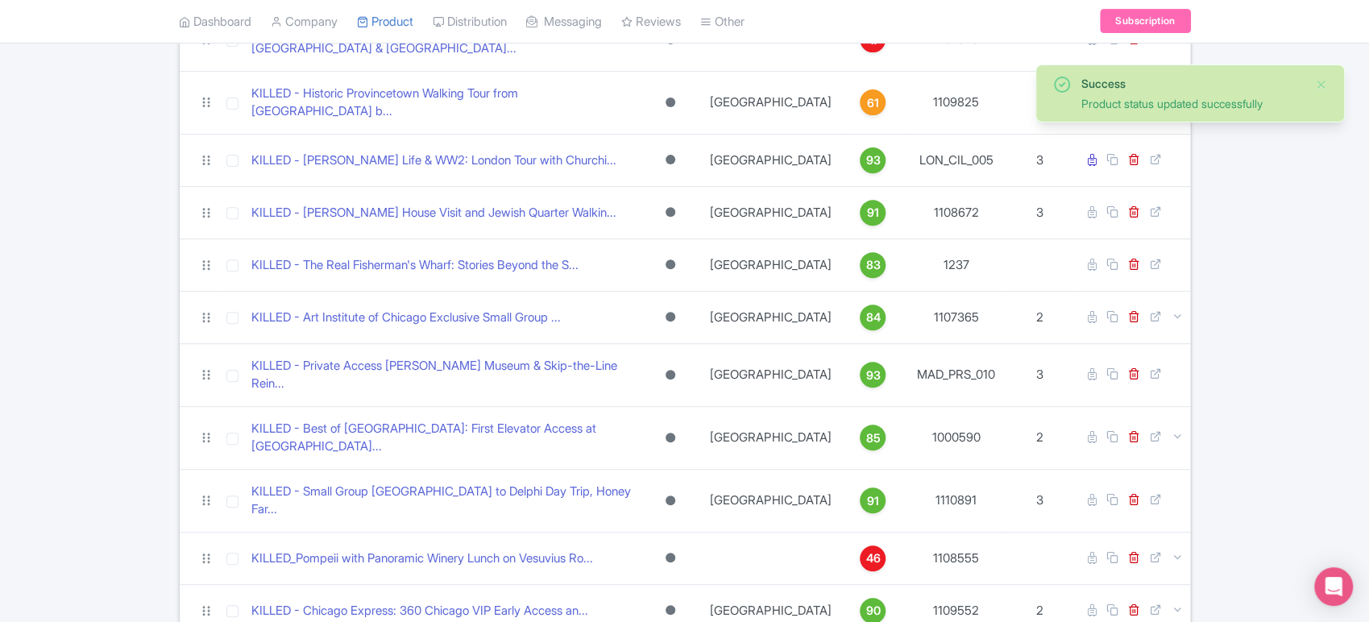
scroll to position [4450, 0]
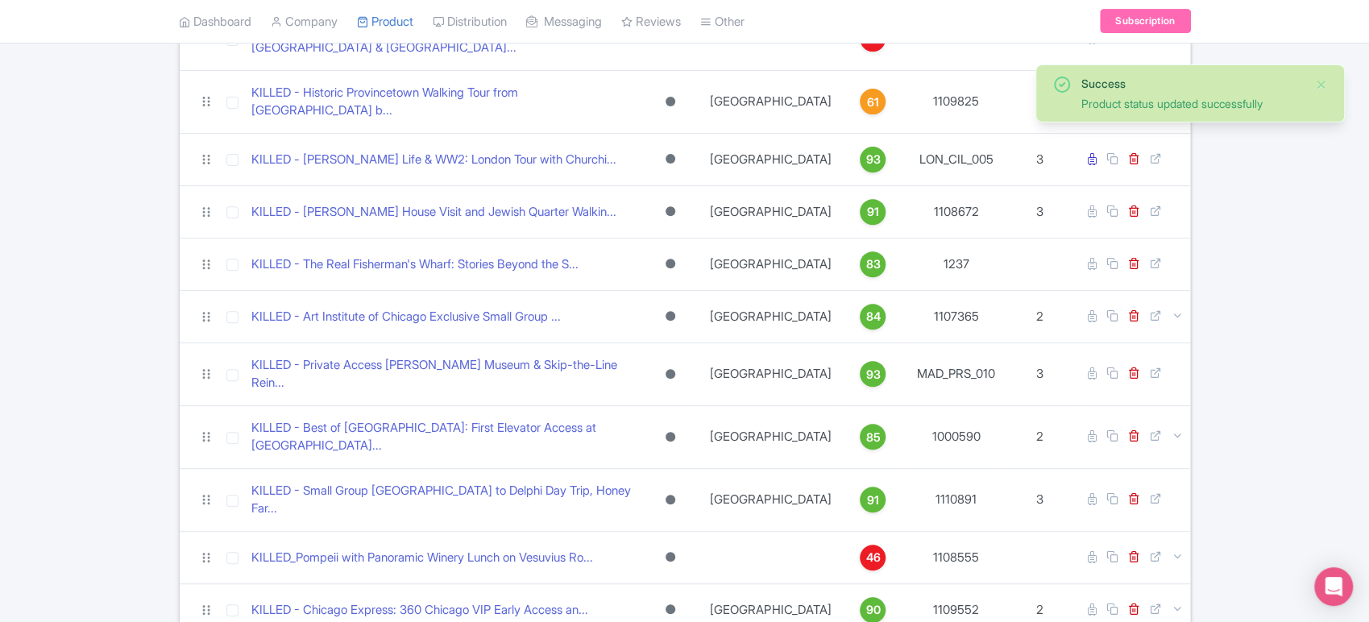
scroll to position [4576, 0]
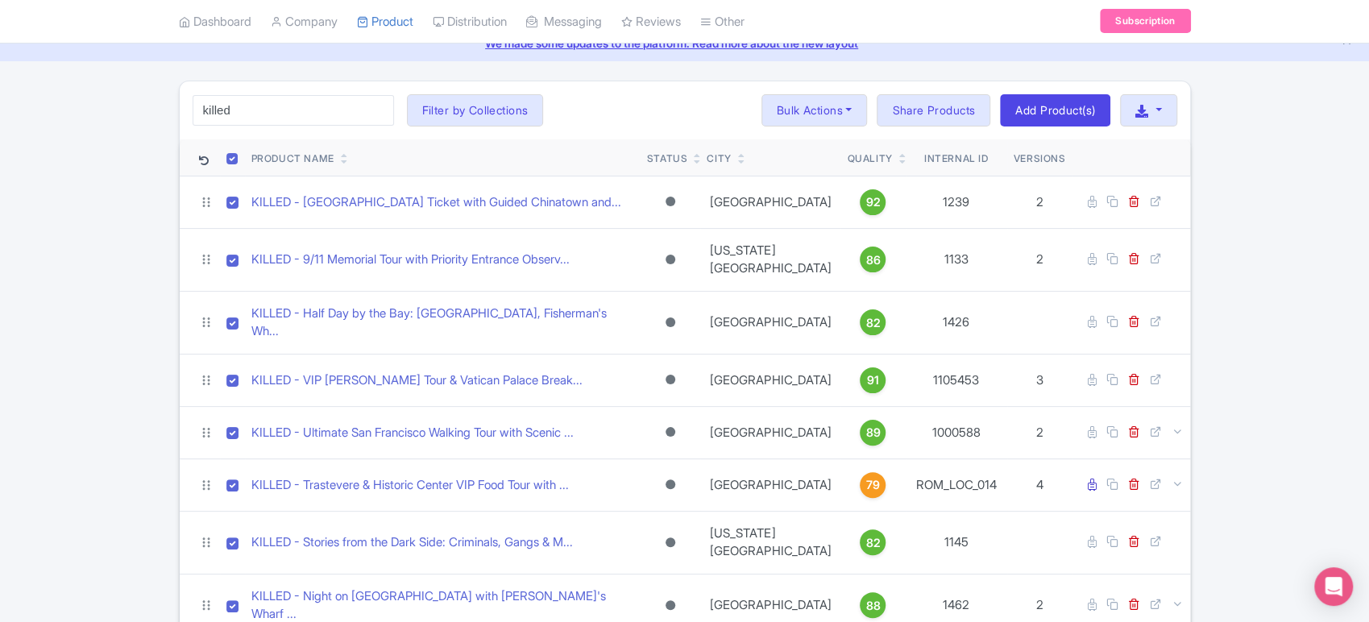
scroll to position [0, 0]
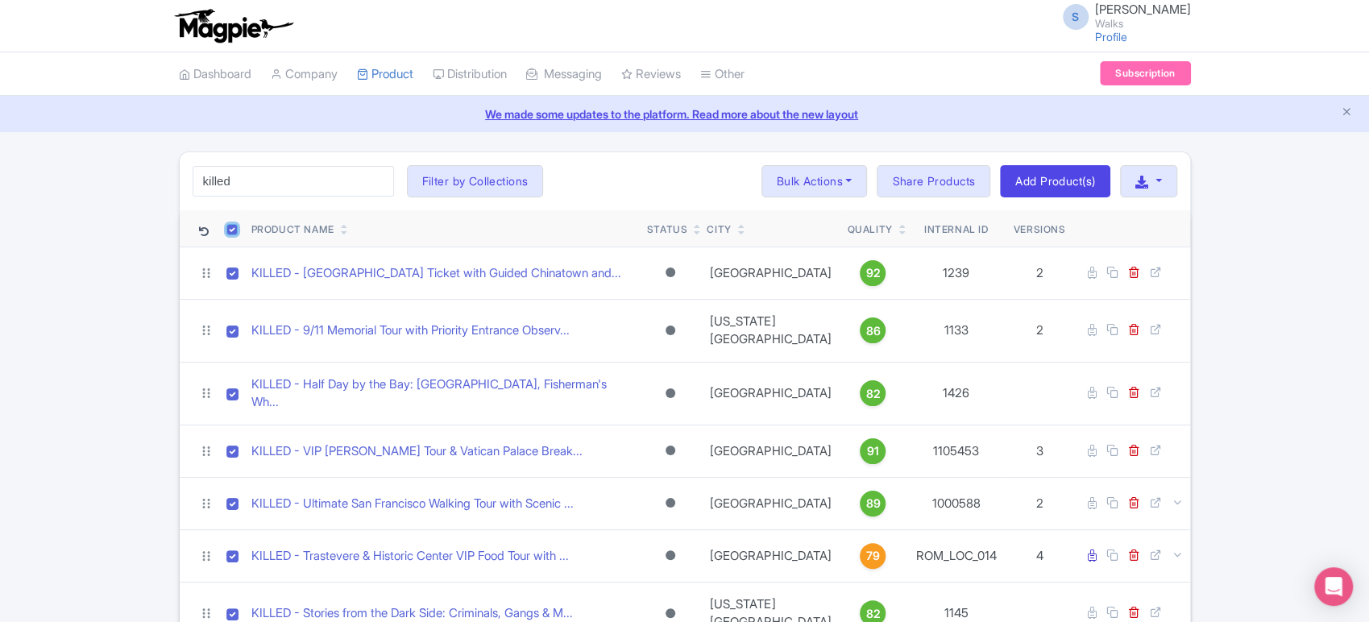
click at [234, 227] on input "checkbox" at bounding box center [231, 229] width 11 height 11
checkbox input "false"
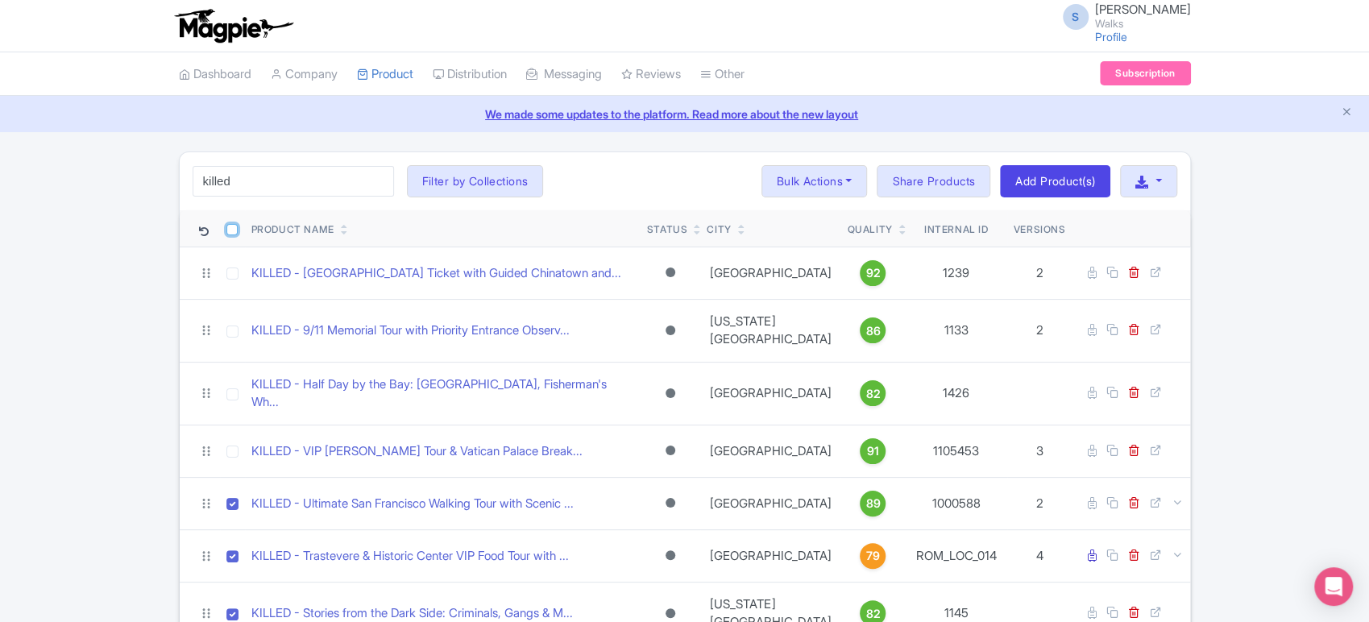
checkbox input "false"
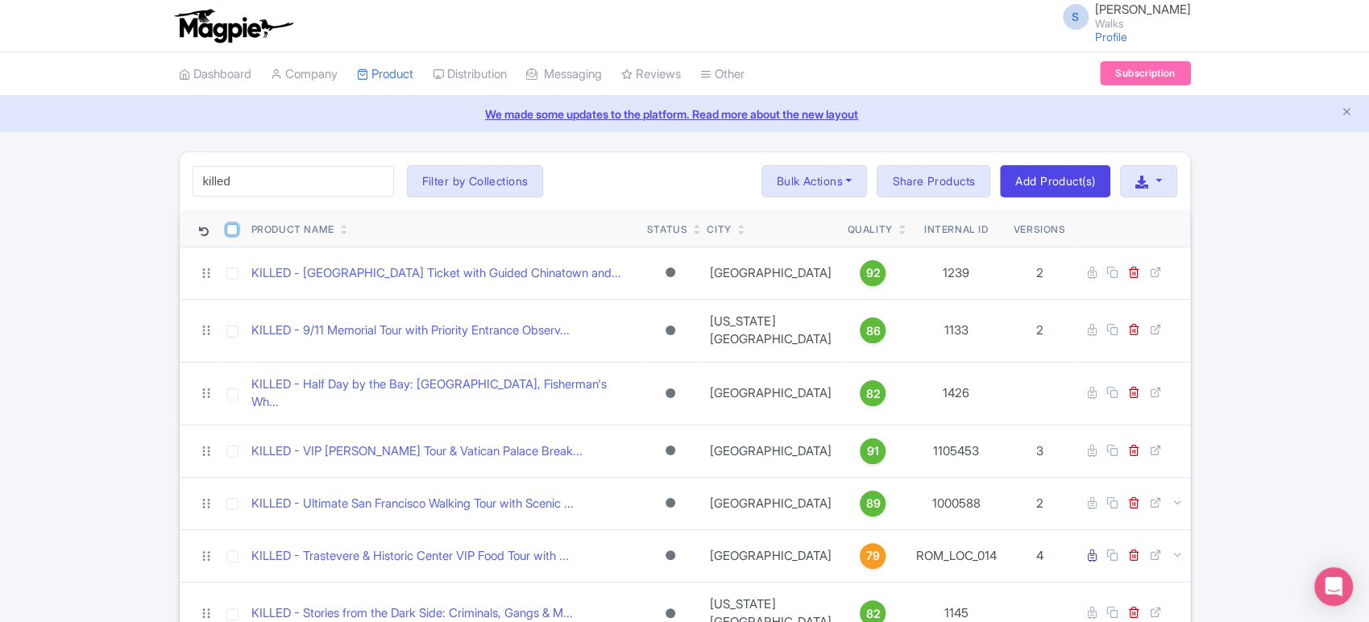
checkbox input "false"
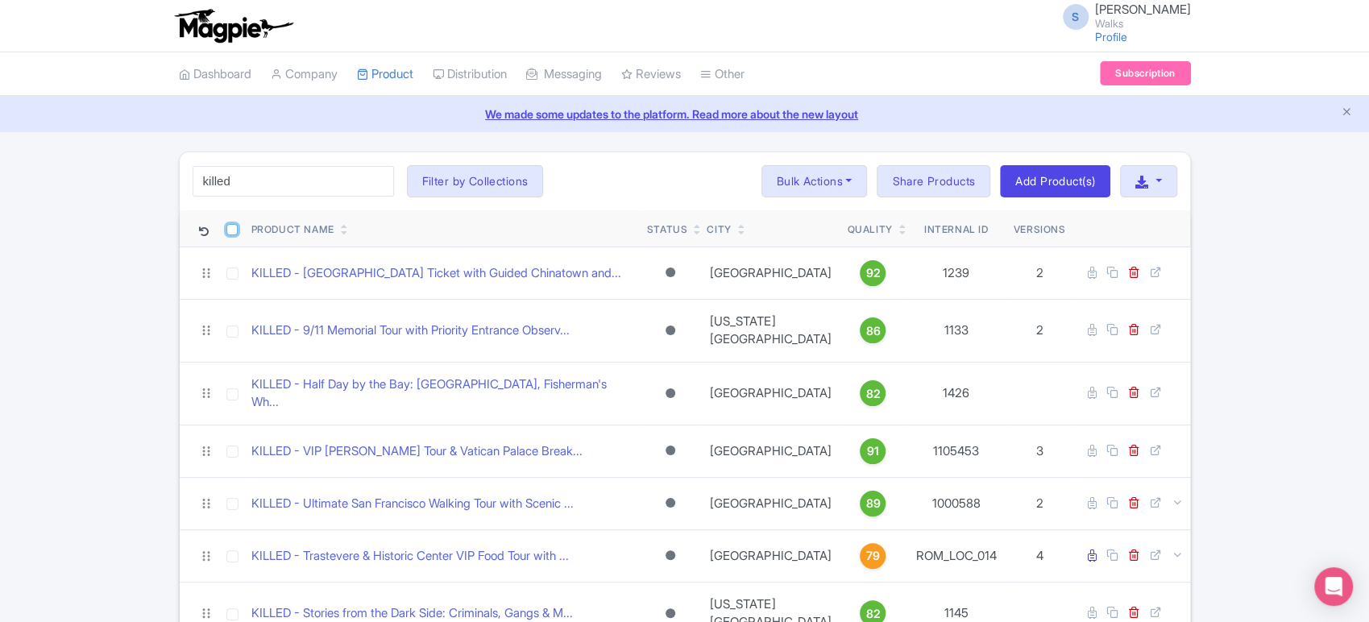
checkbox input "false"
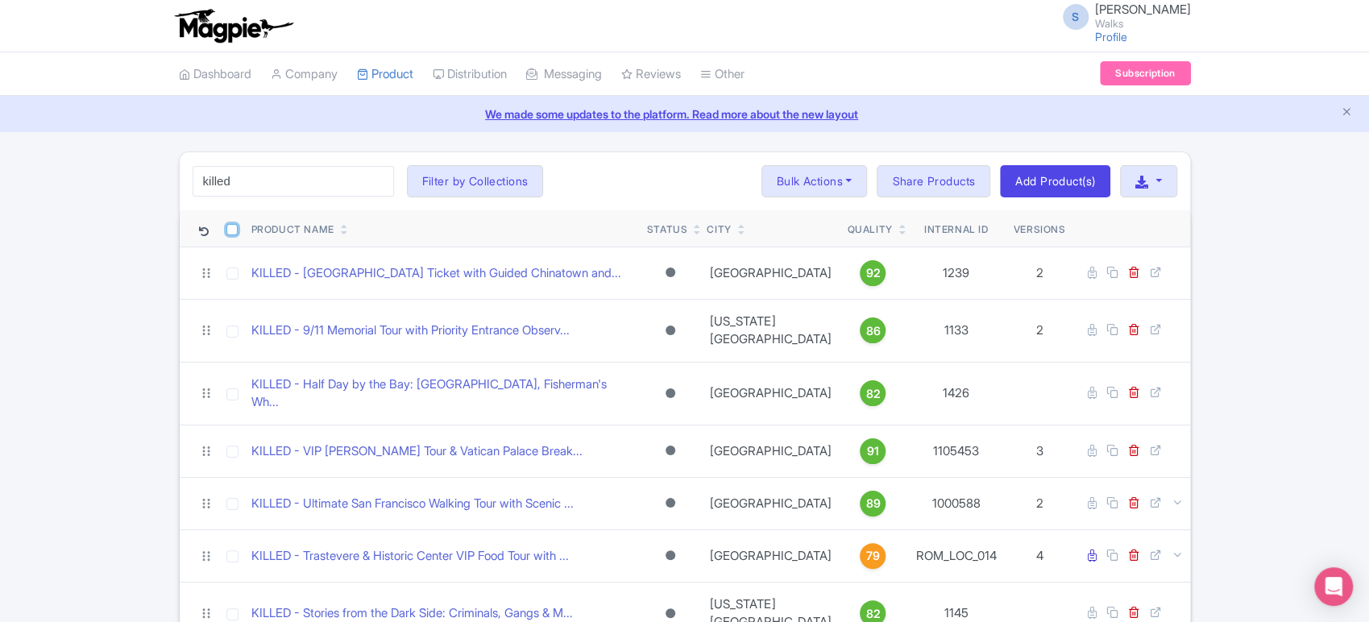
checkbox input "false"
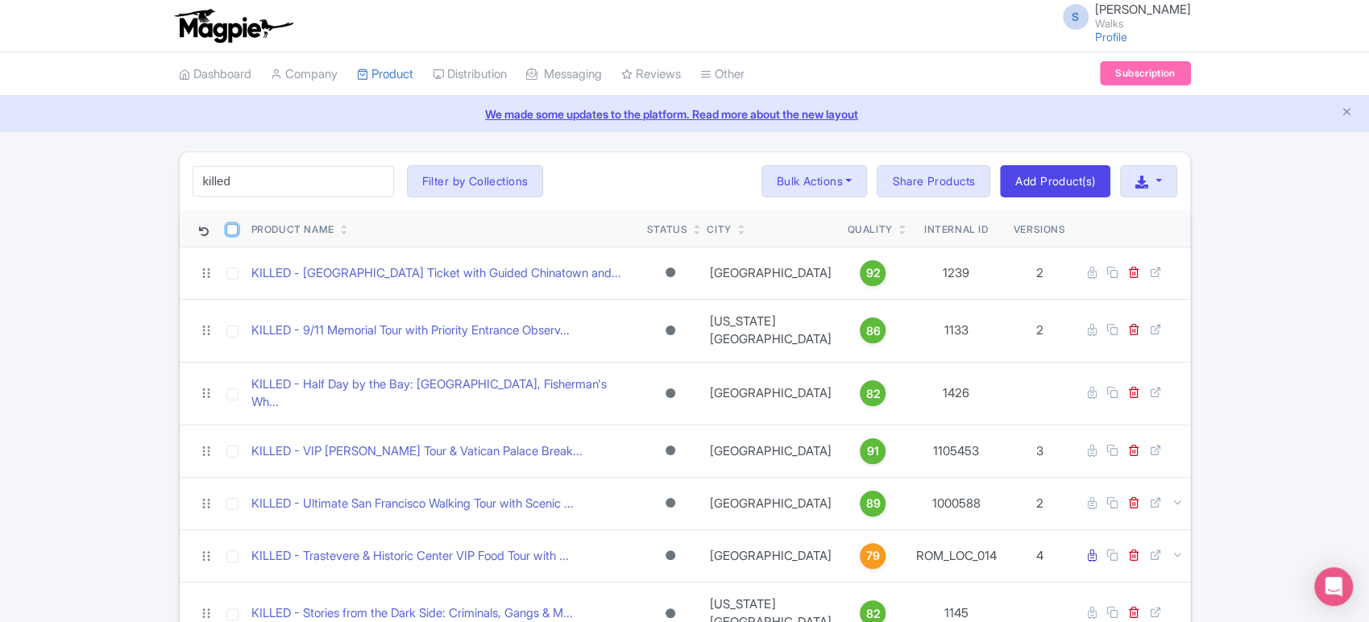
checkbox input "false"
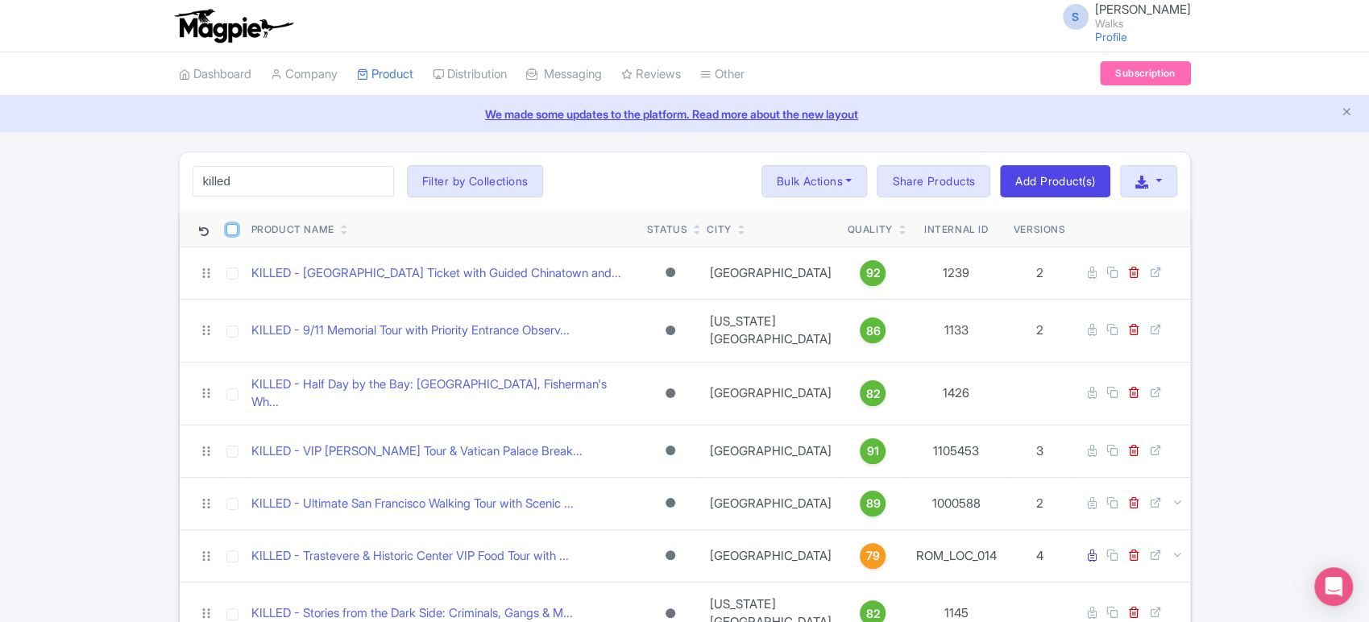
checkbox input "false"
checkbox input "true"
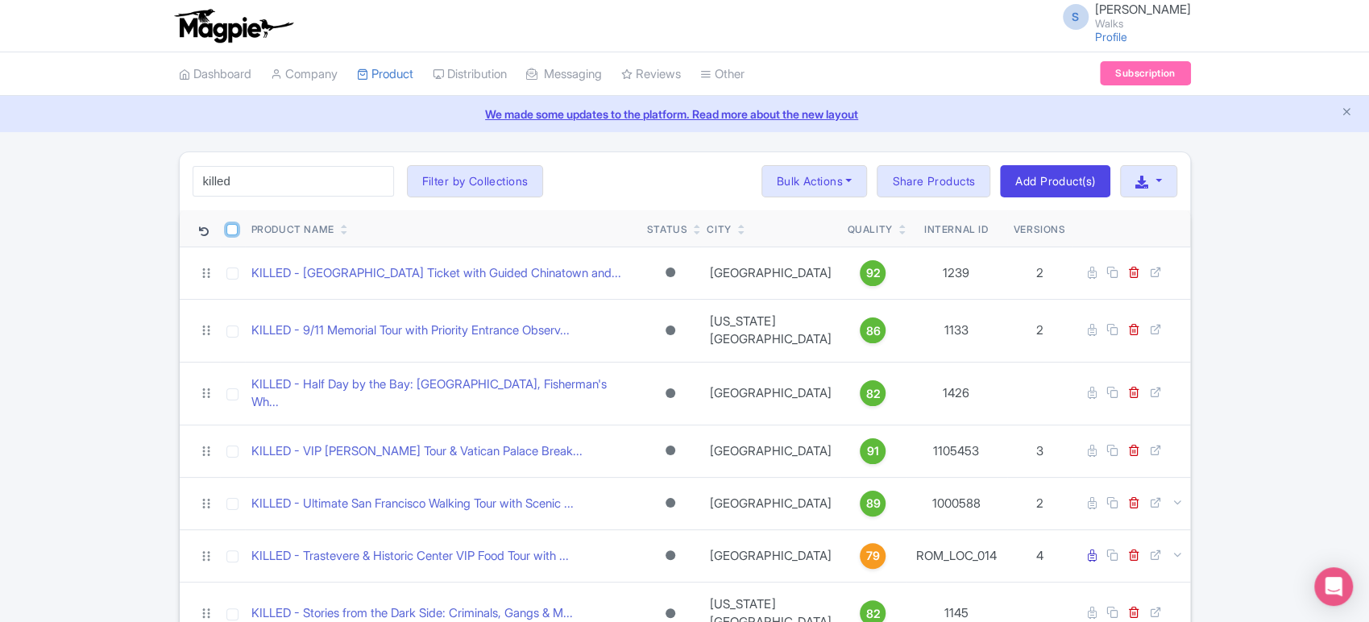
checkbox input "true"
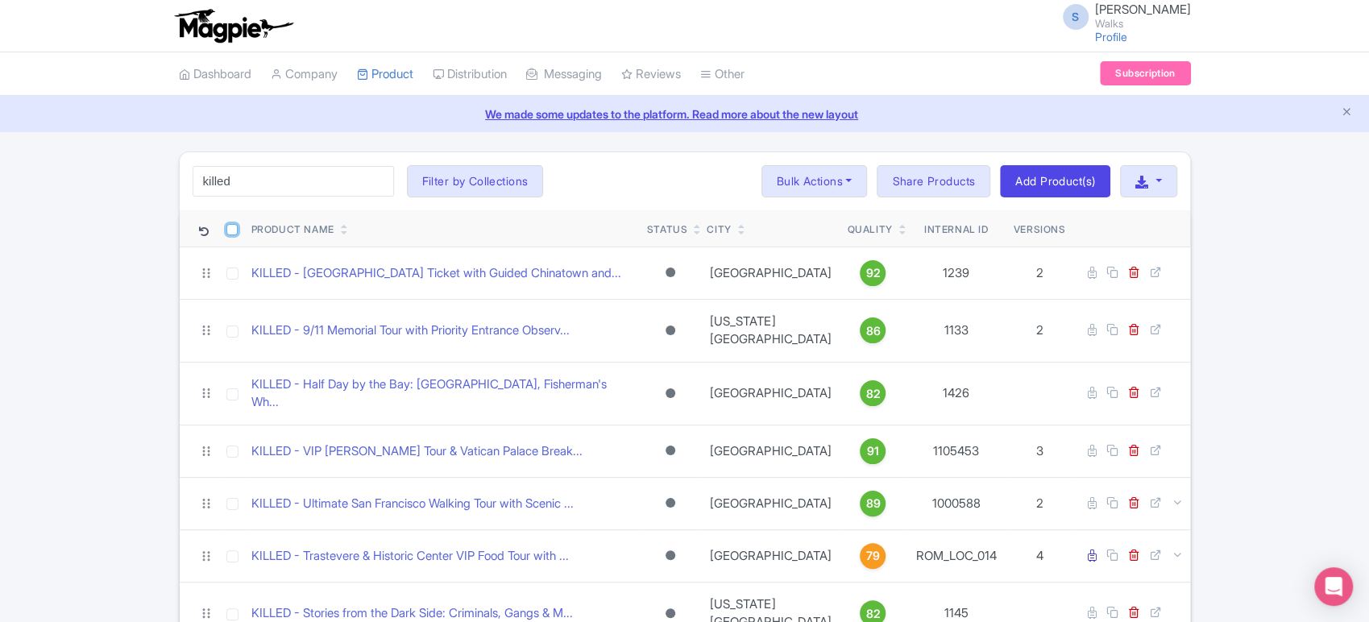
checkbox input "true"
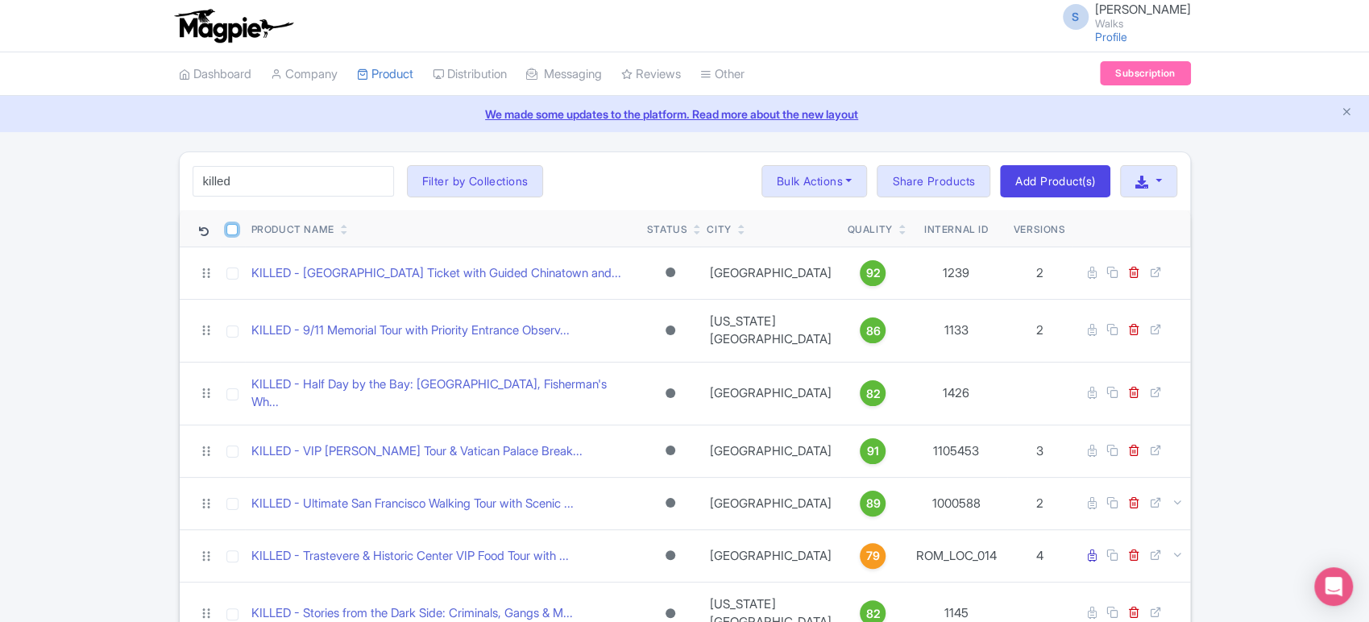
checkbox input "true"
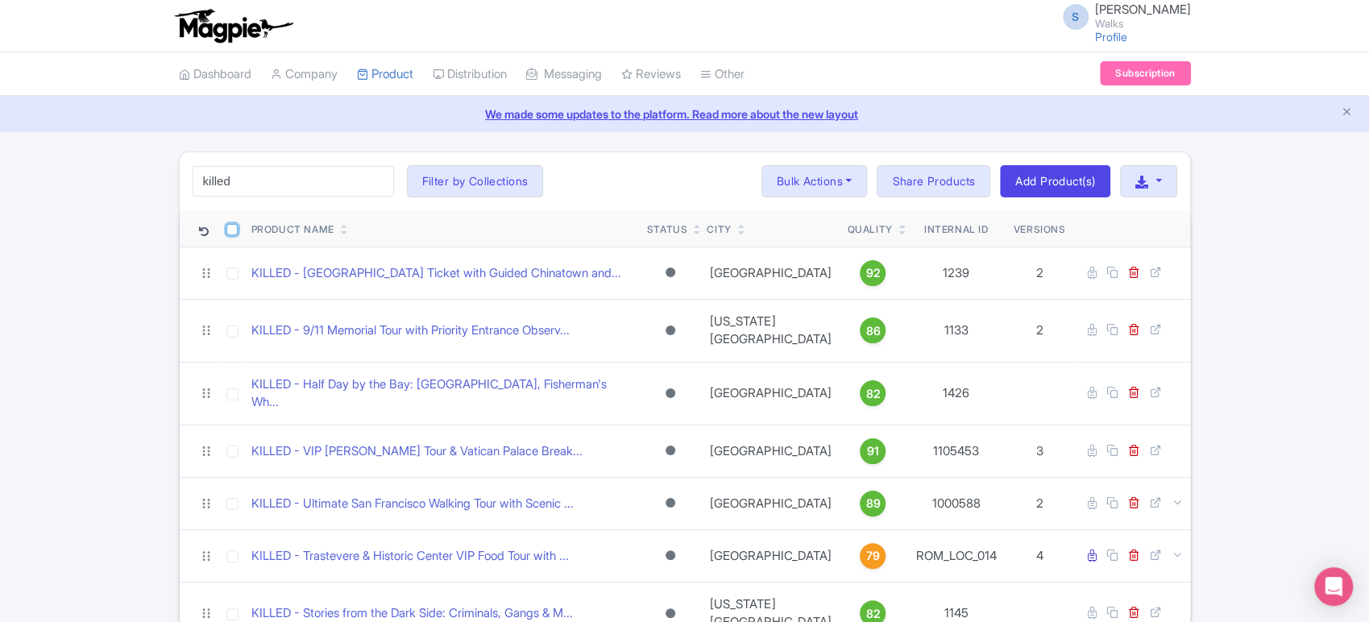
checkbox input "true"
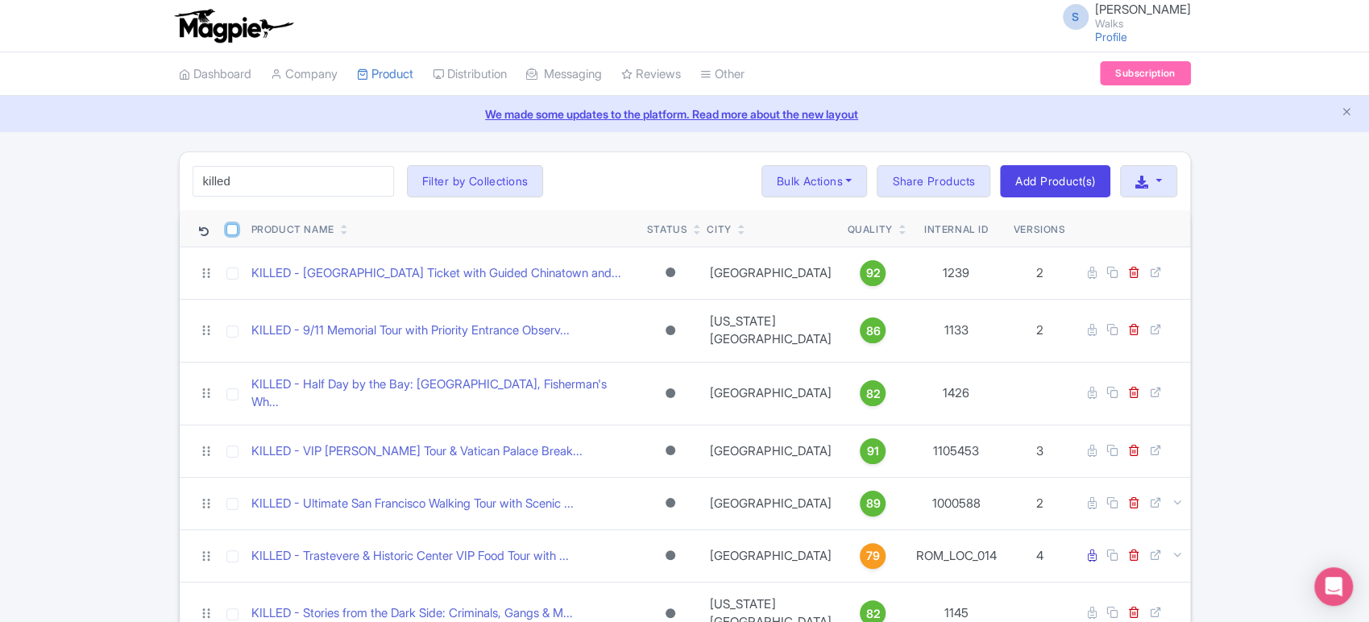
checkbox input "true"
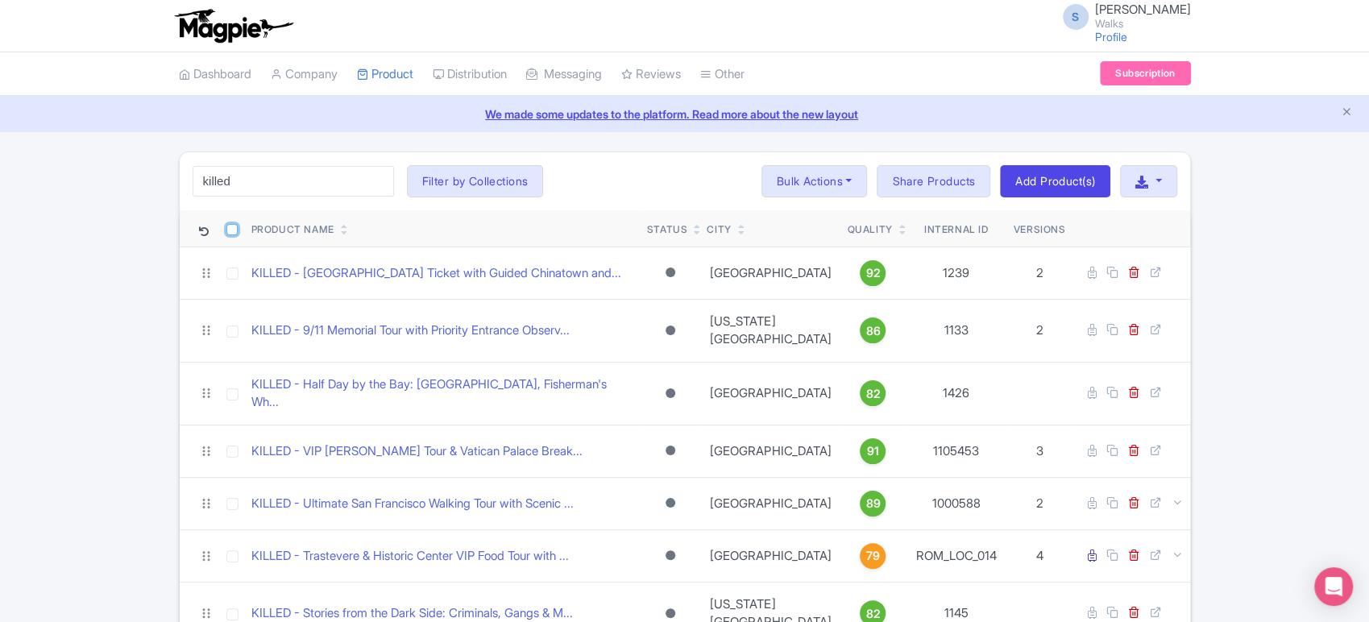
checkbox input "true"
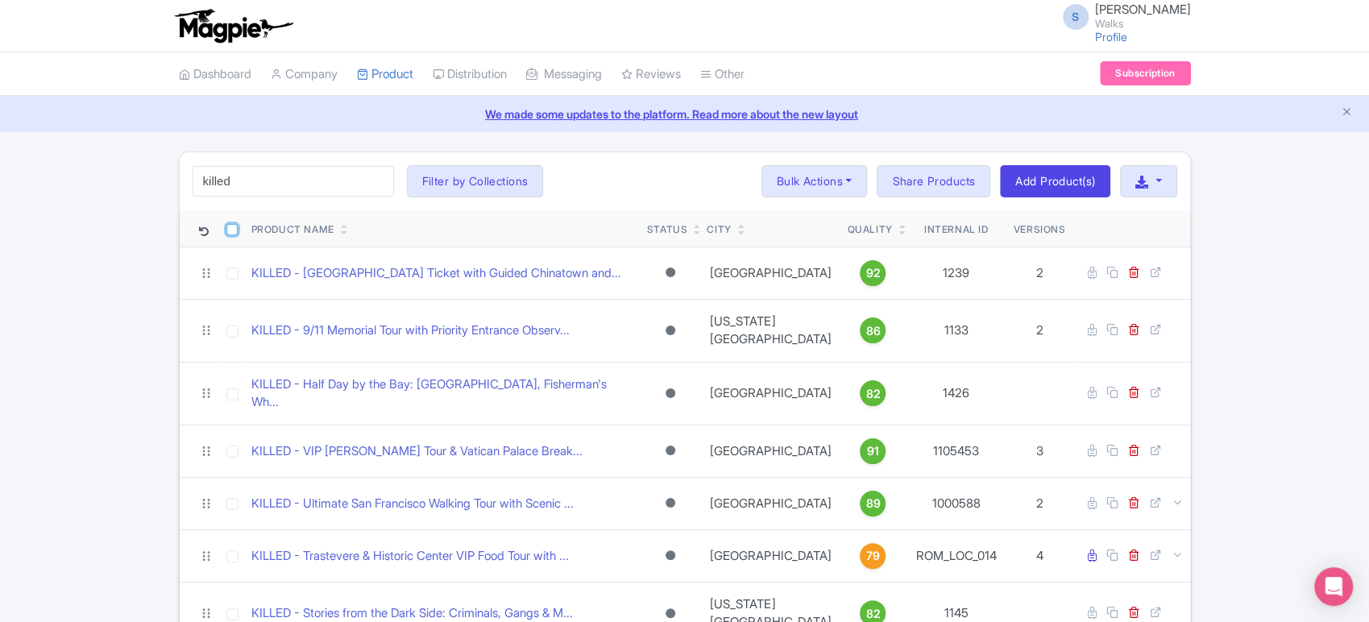
checkbox input "true"
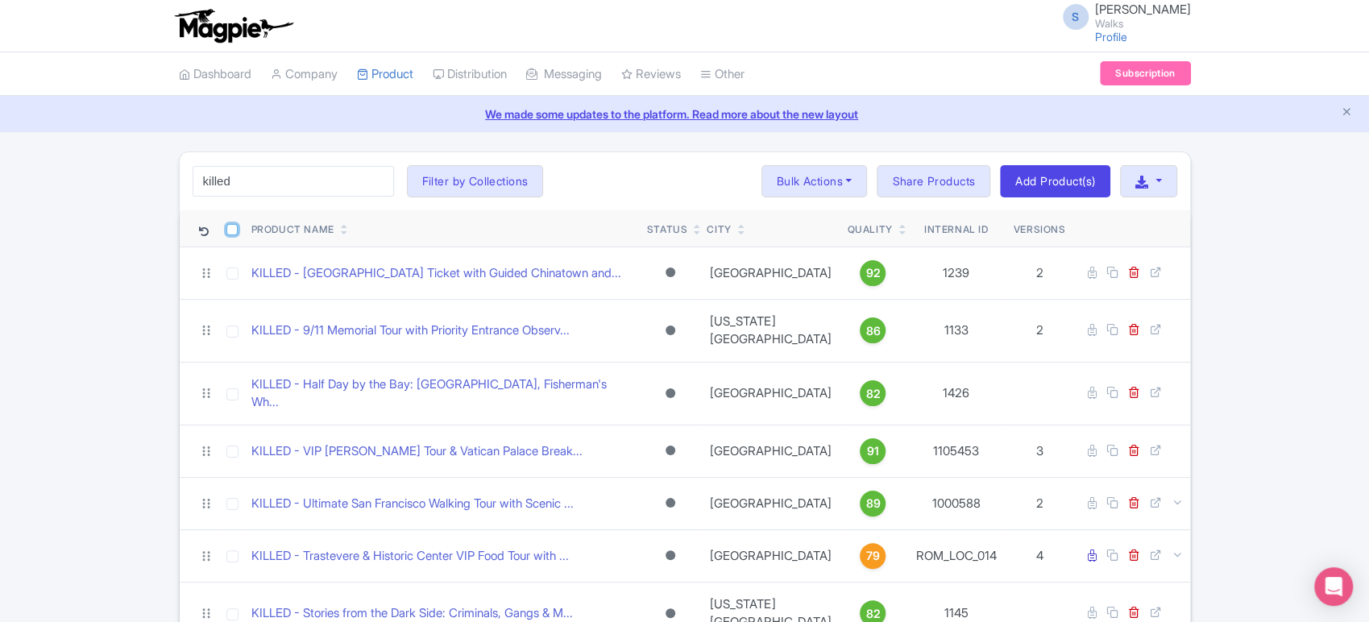
checkbox input "true"
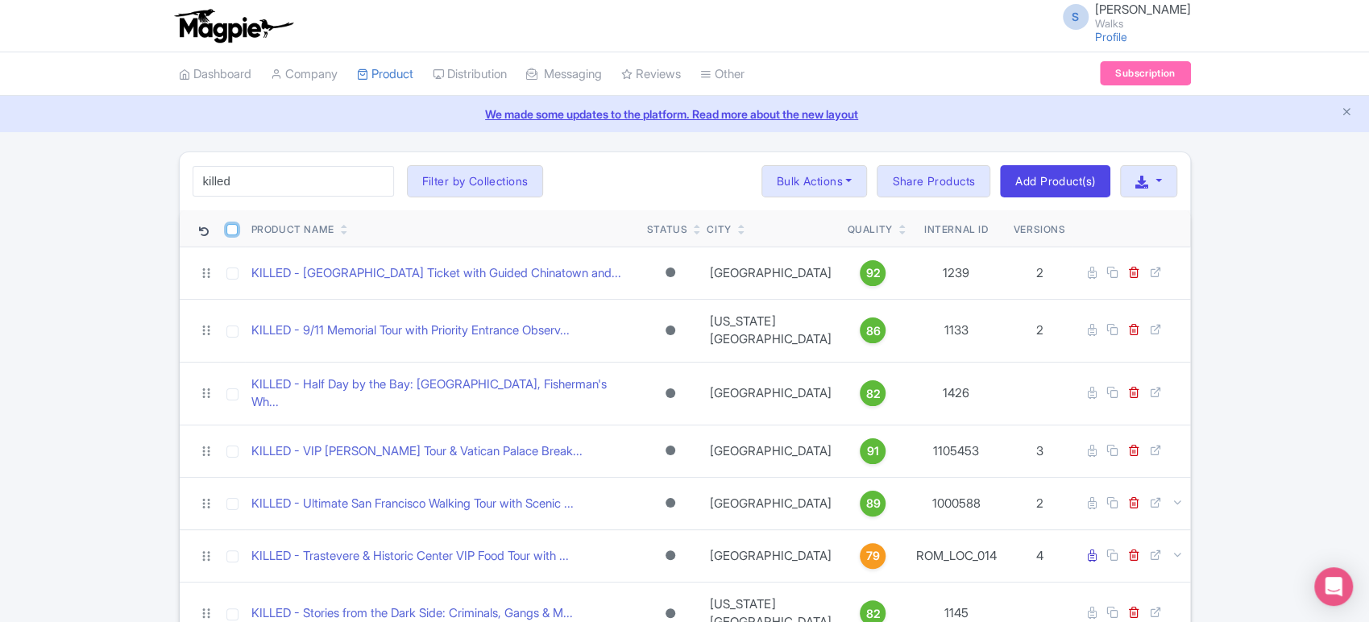
checkbox input "true"
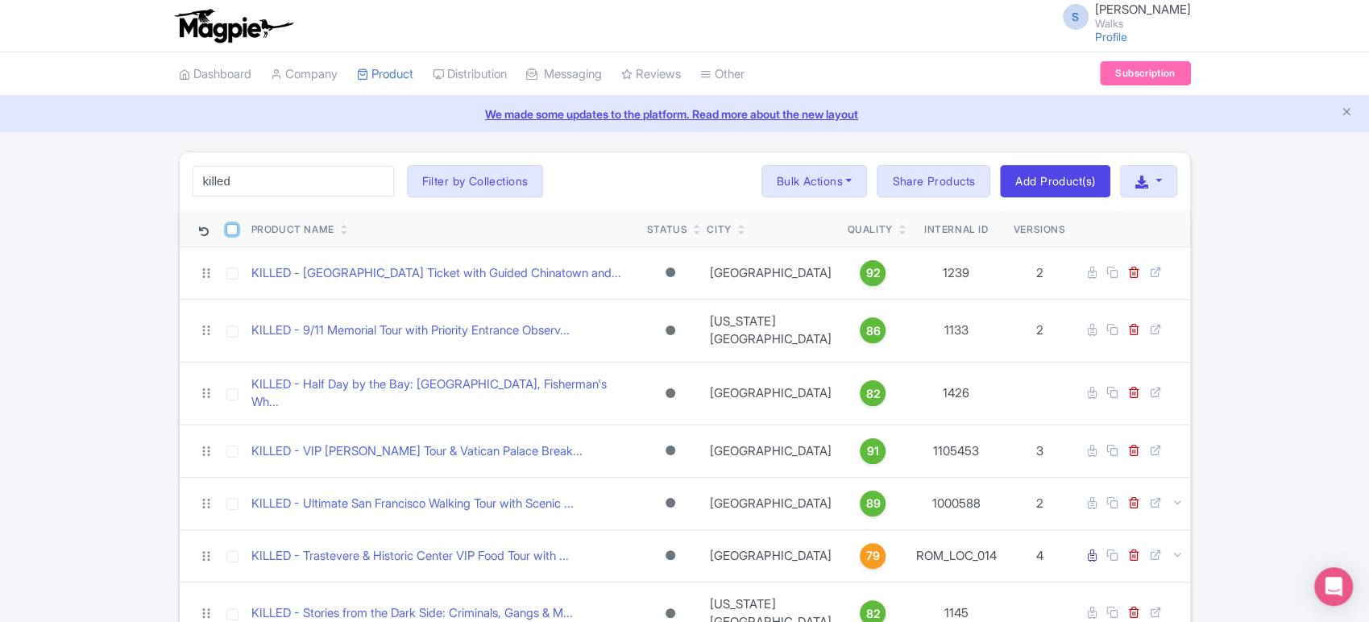
checkbox input "true"
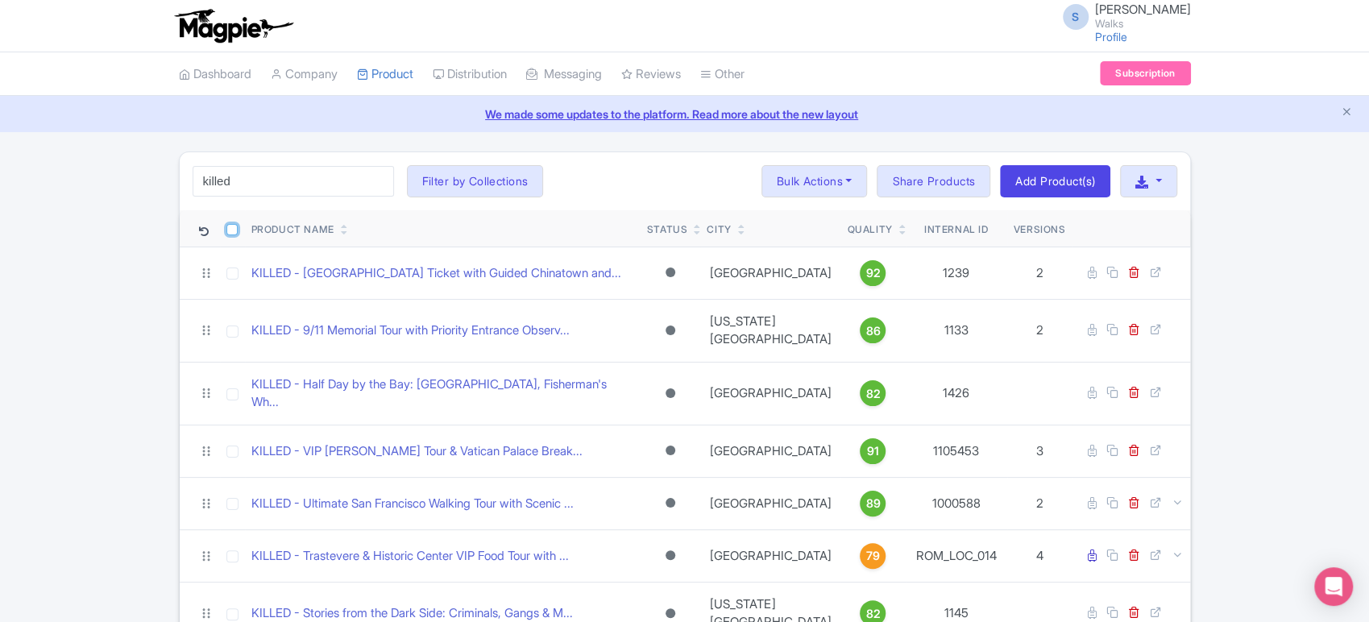
checkbox input "true"
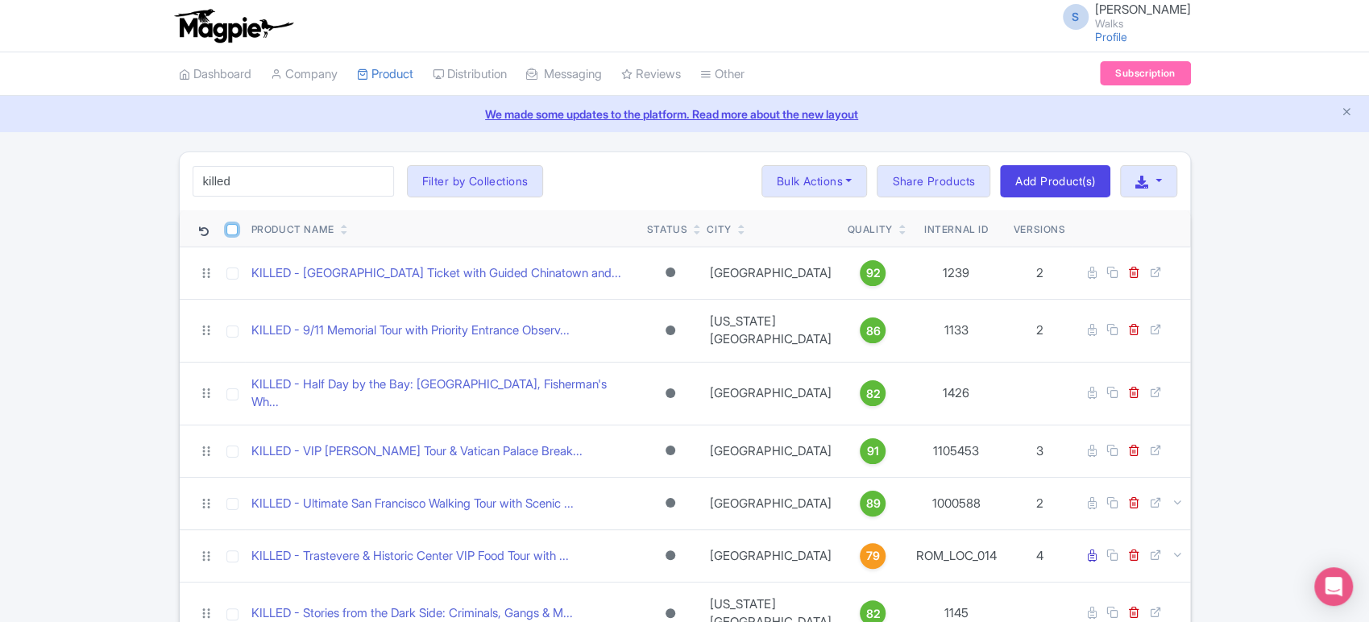
checkbox input "true"
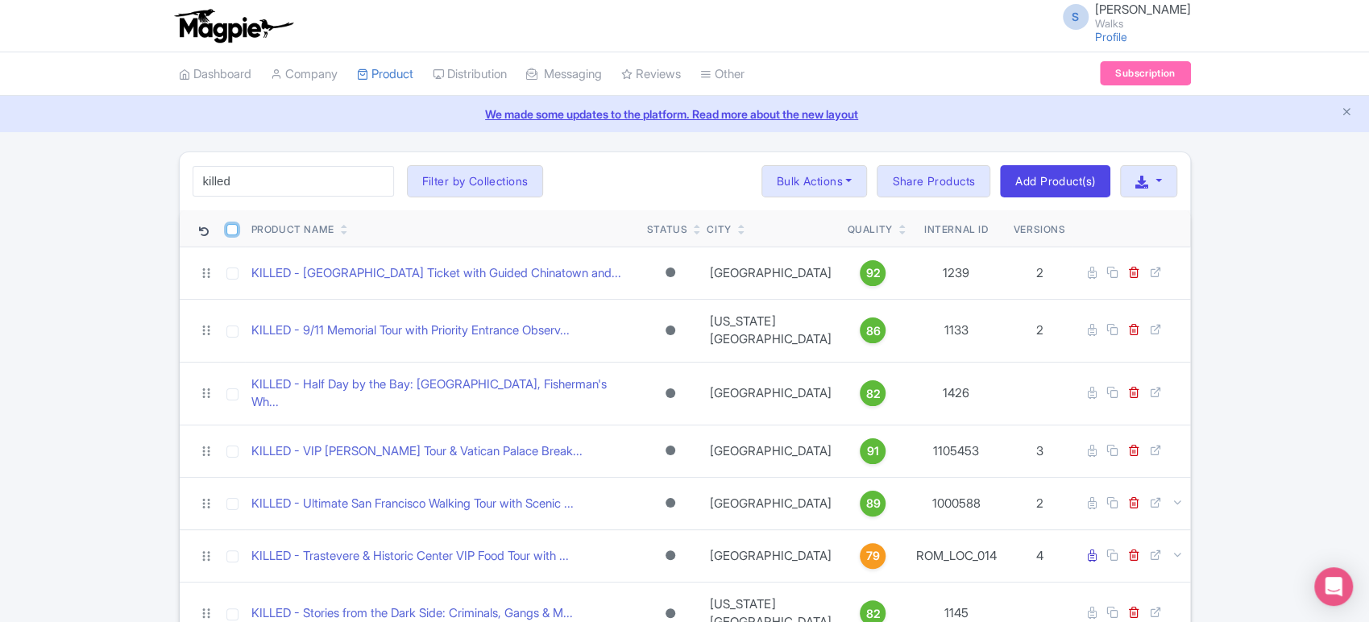
checkbox input "true"
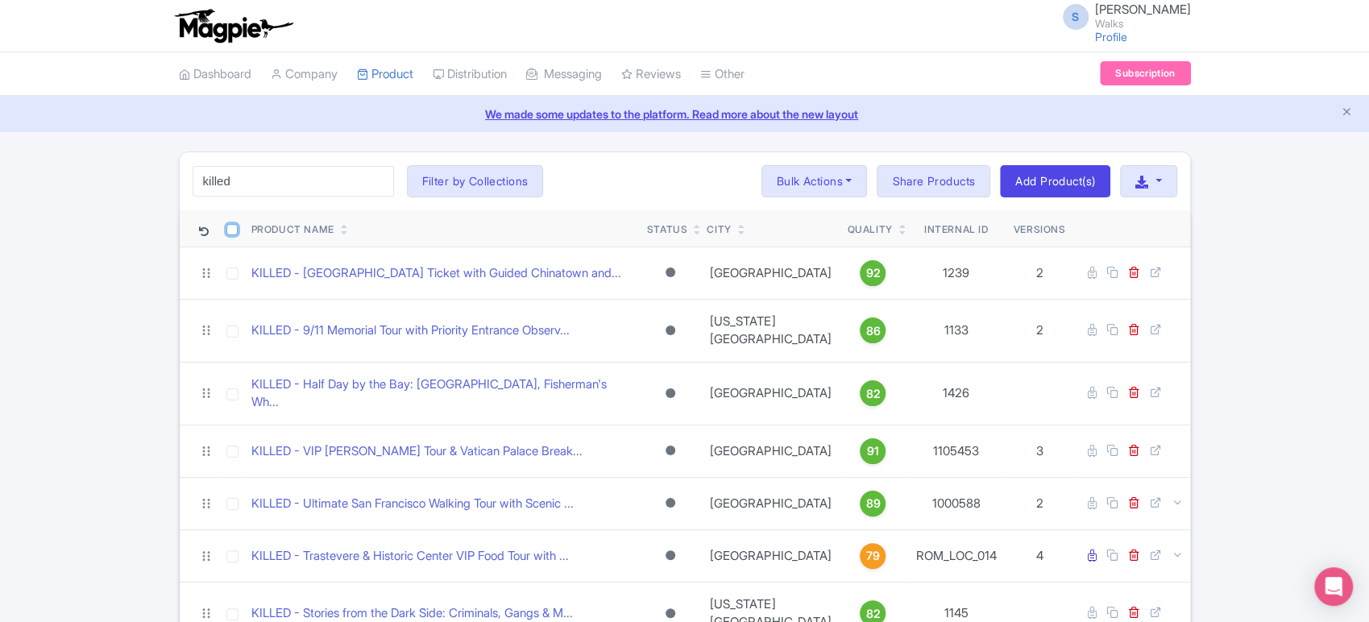
checkbox input "true"
checkbox input "false"
click at [206, 229] on icon at bounding box center [204, 232] width 10 height 10
checkbox input "false"
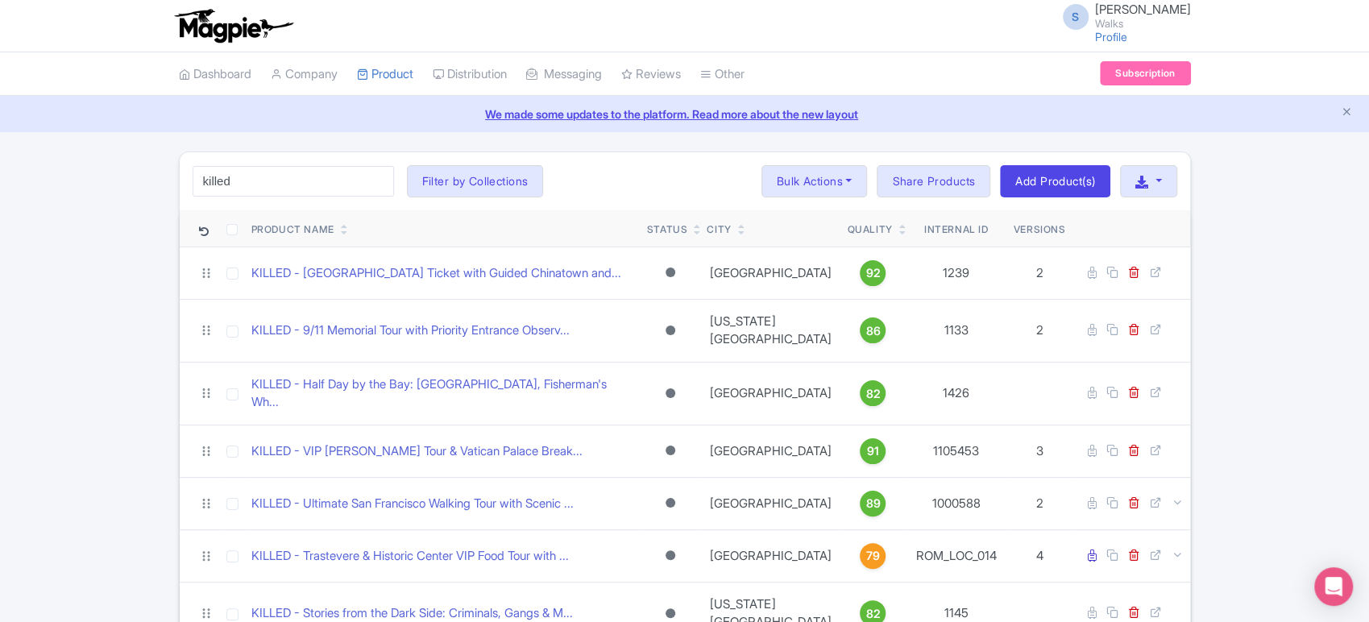
checkbox input "false"
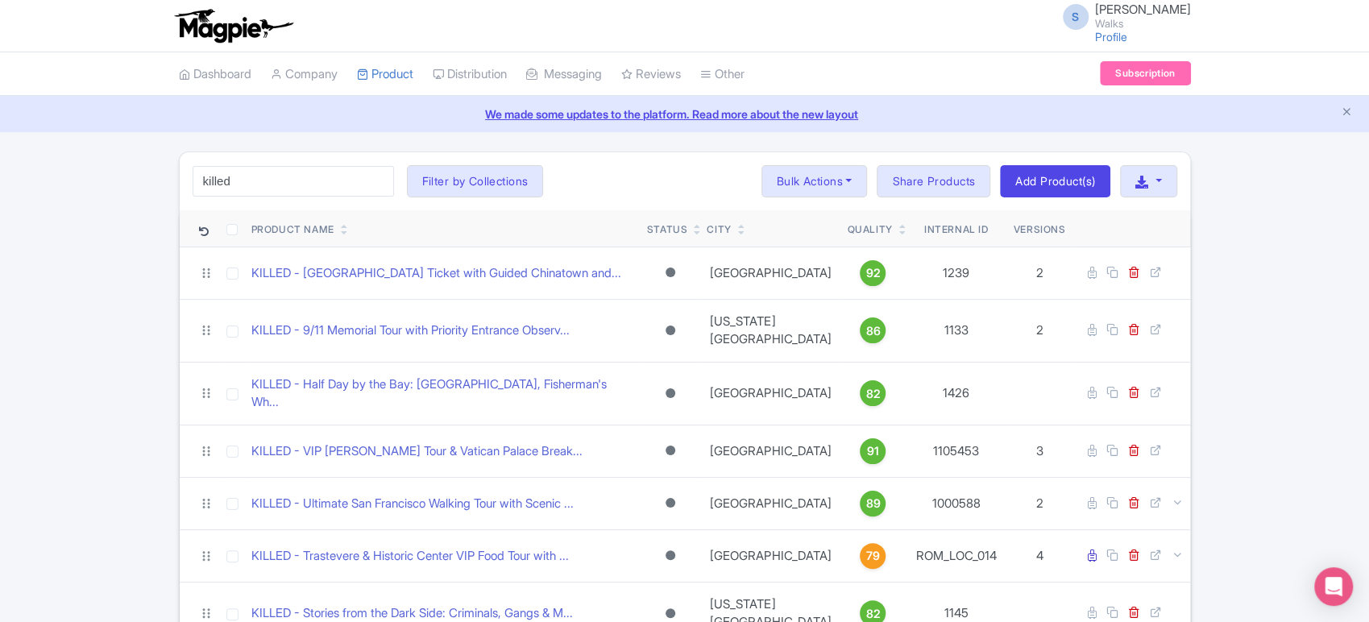
checkbox input "false"
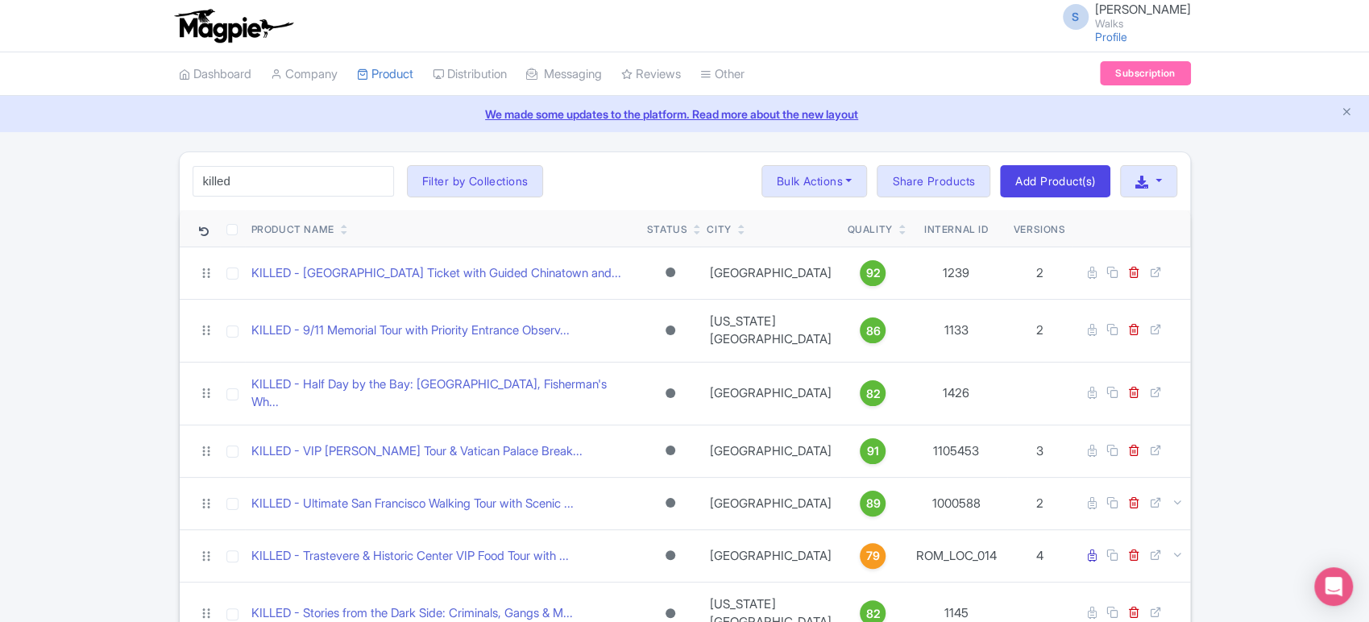
checkbox input "false"
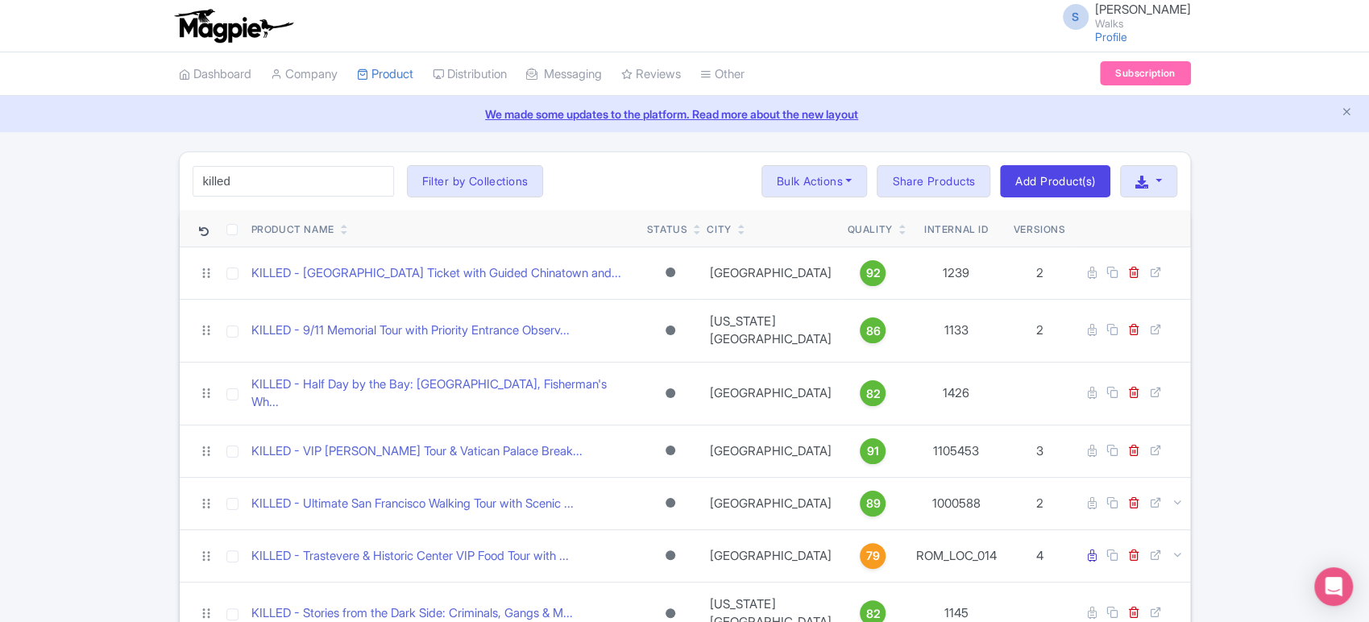
checkbox input "false"
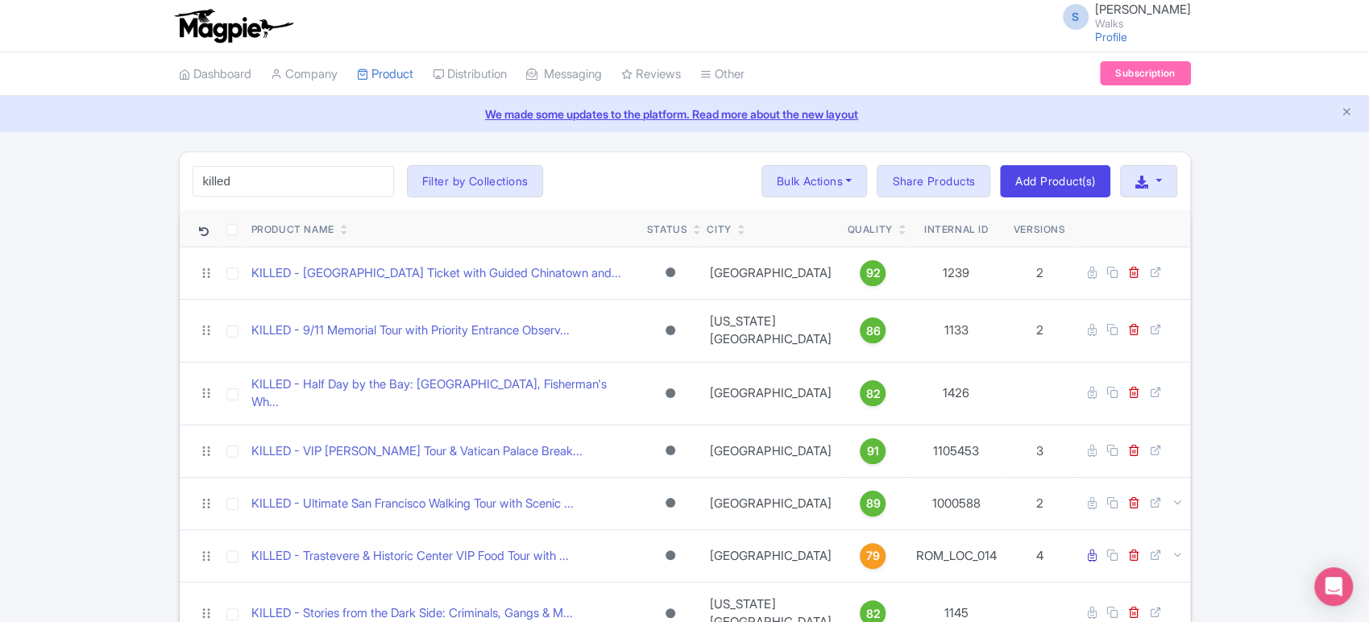
checkbox input "false"
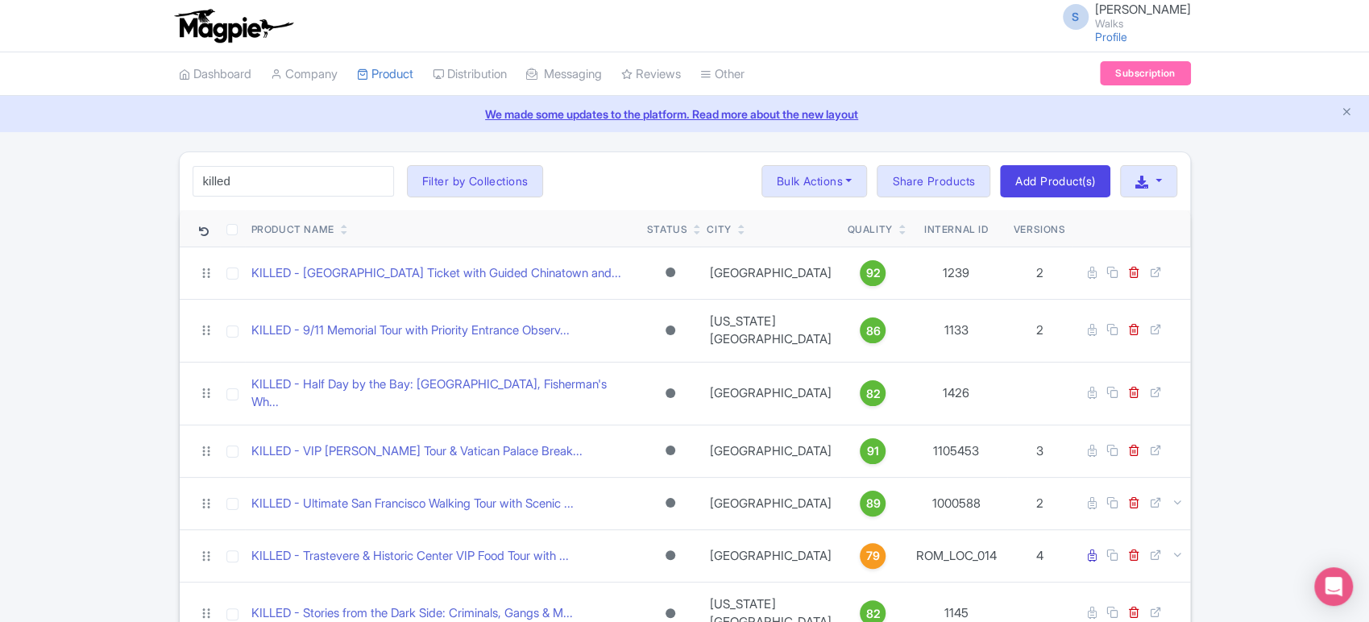
checkbox input "false"
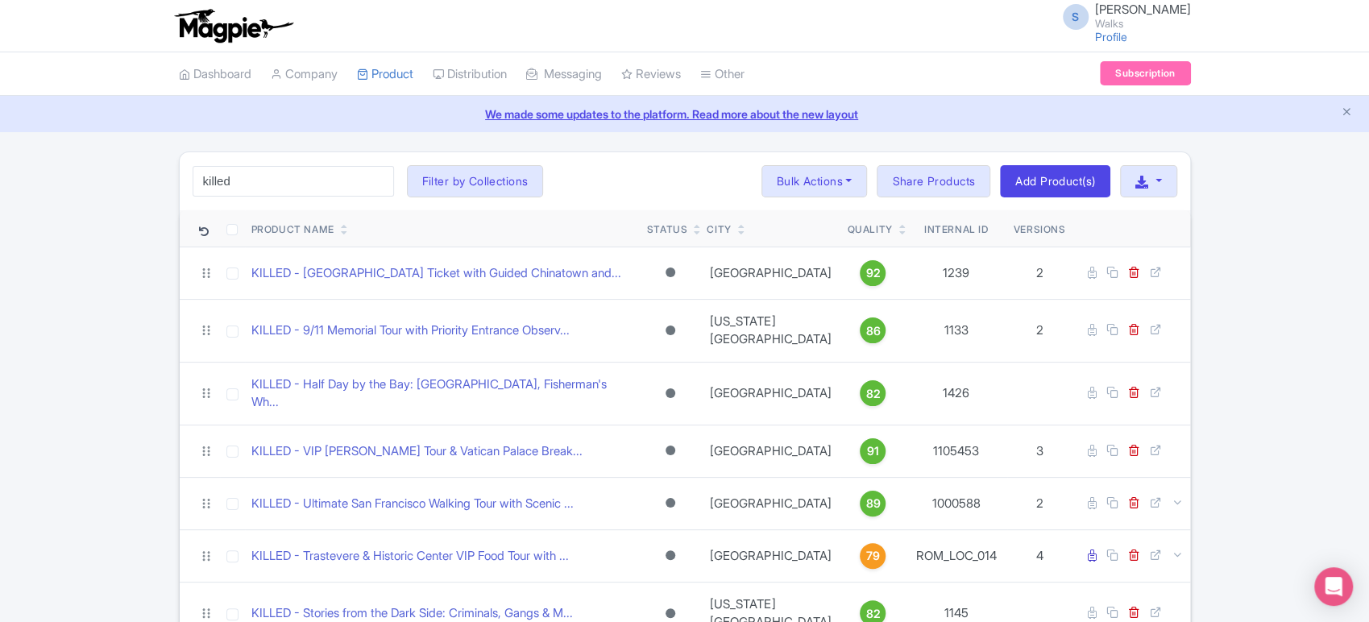
checkbox input "false"
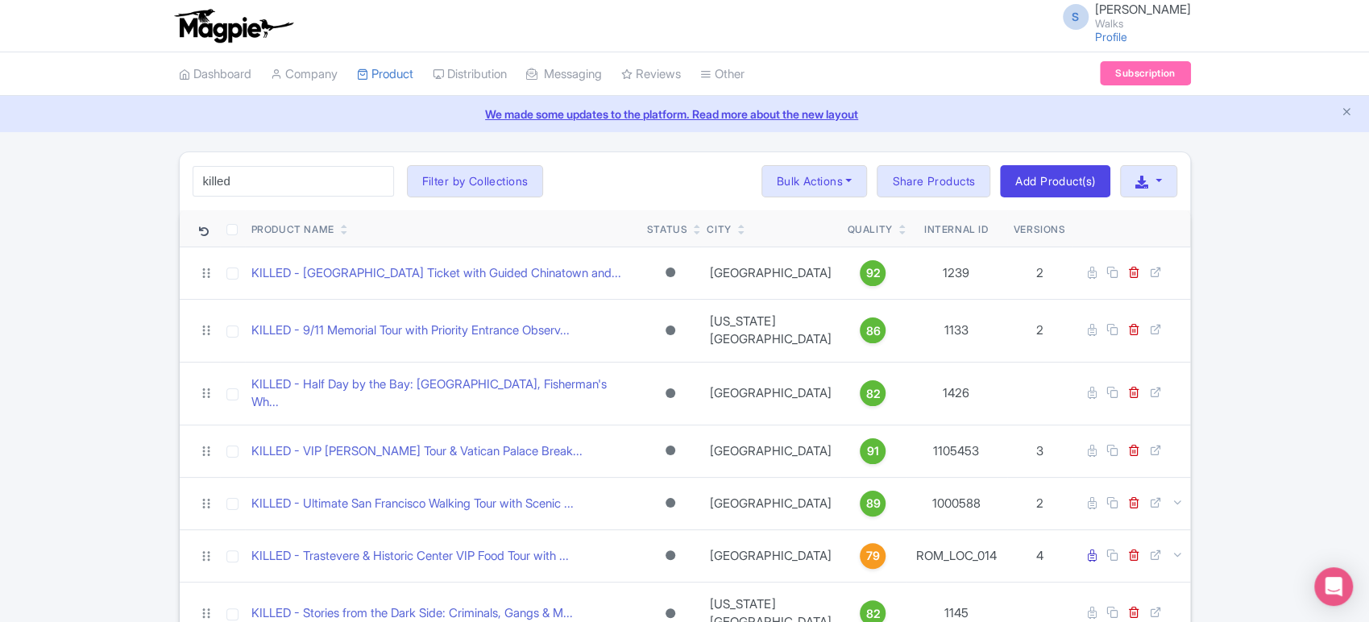
checkbox input "false"
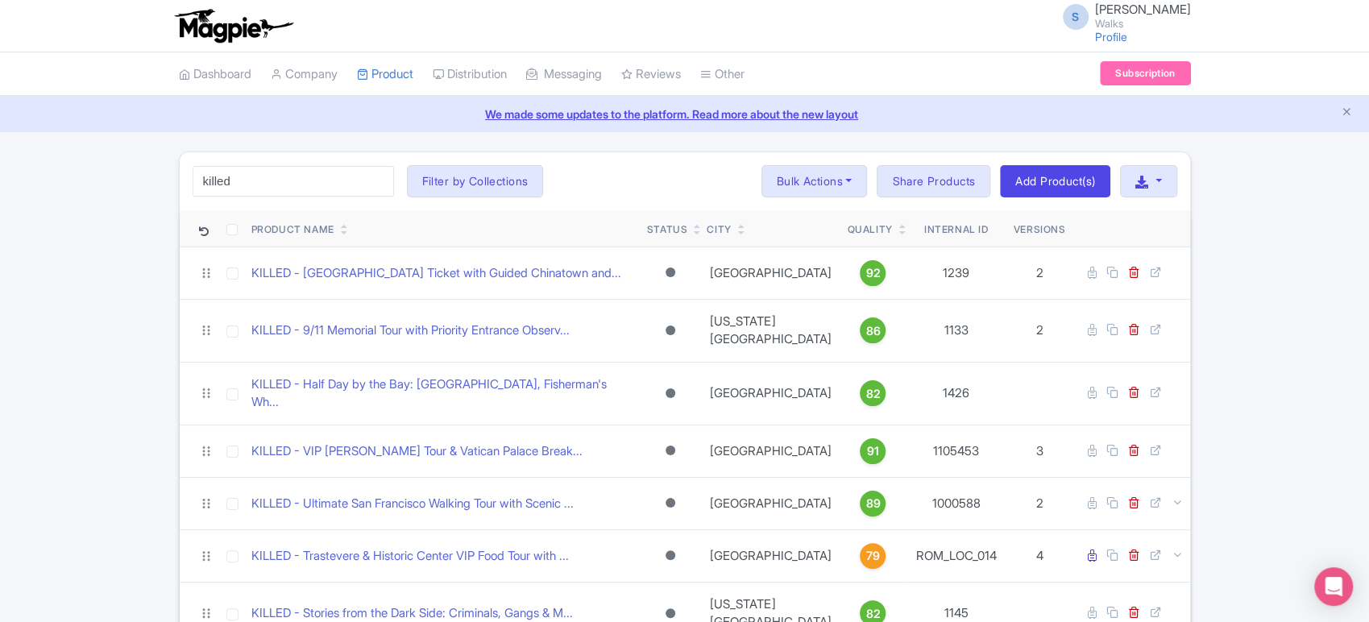
checkbox input "false"
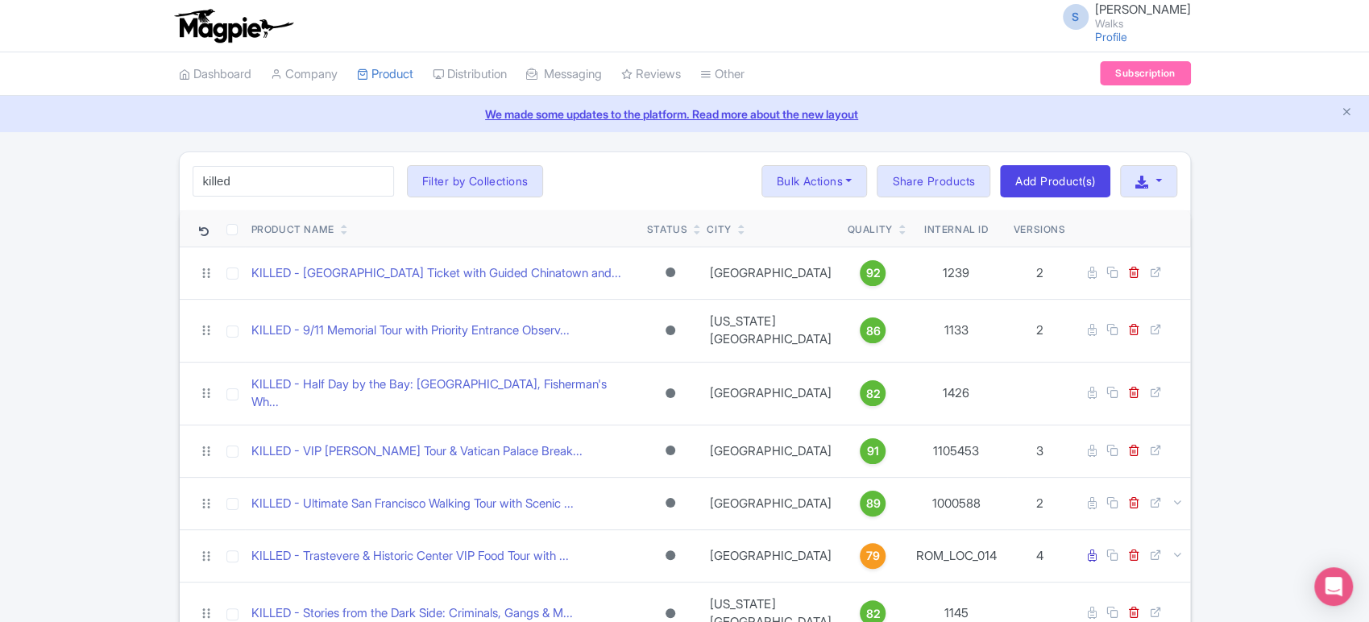
checkbox input "false"
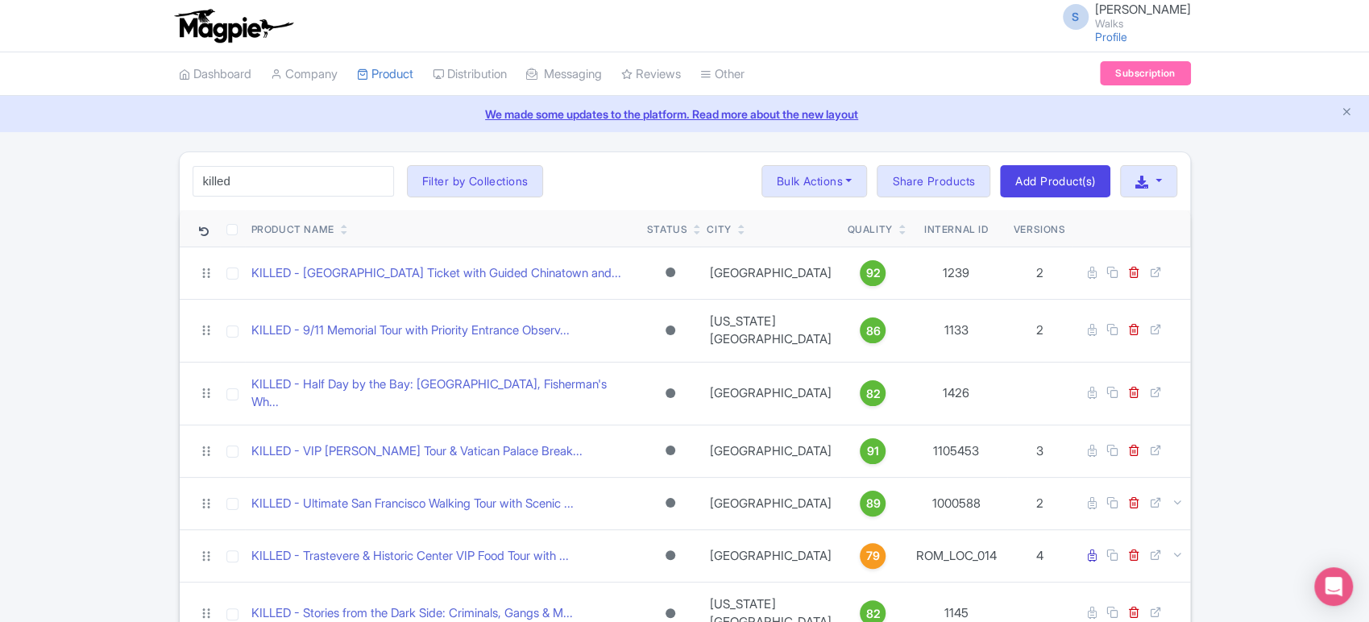
checkbox input "false"
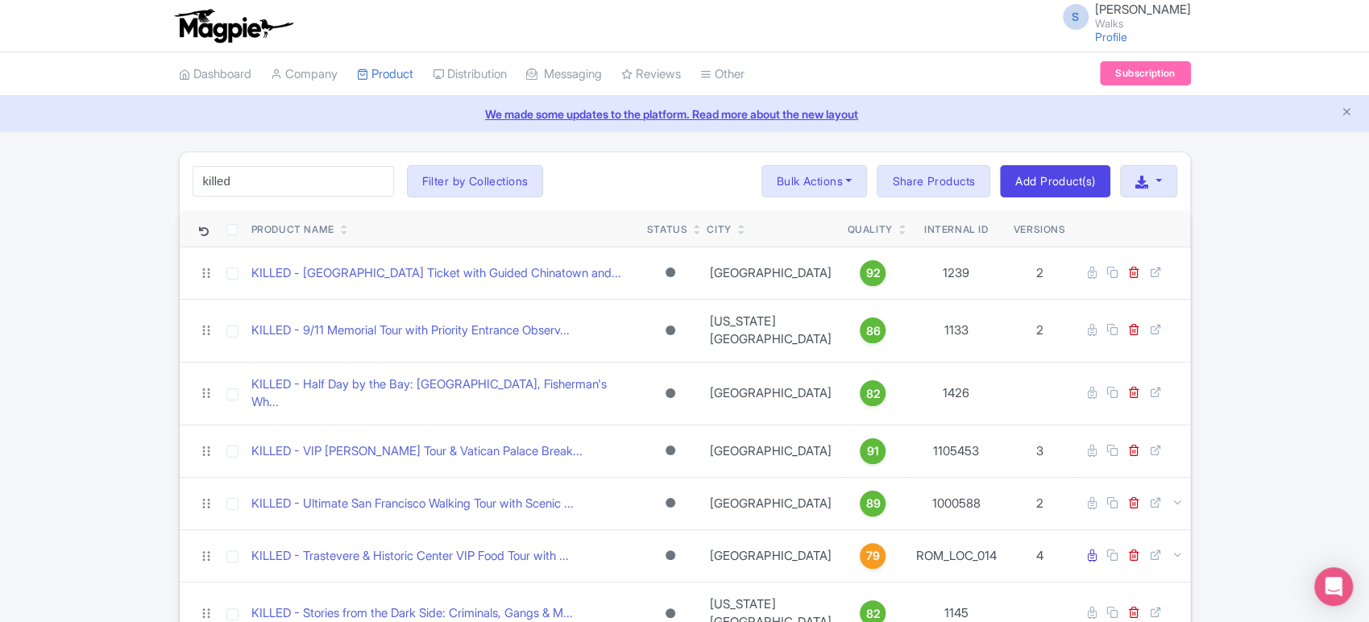
checkbox input "false"
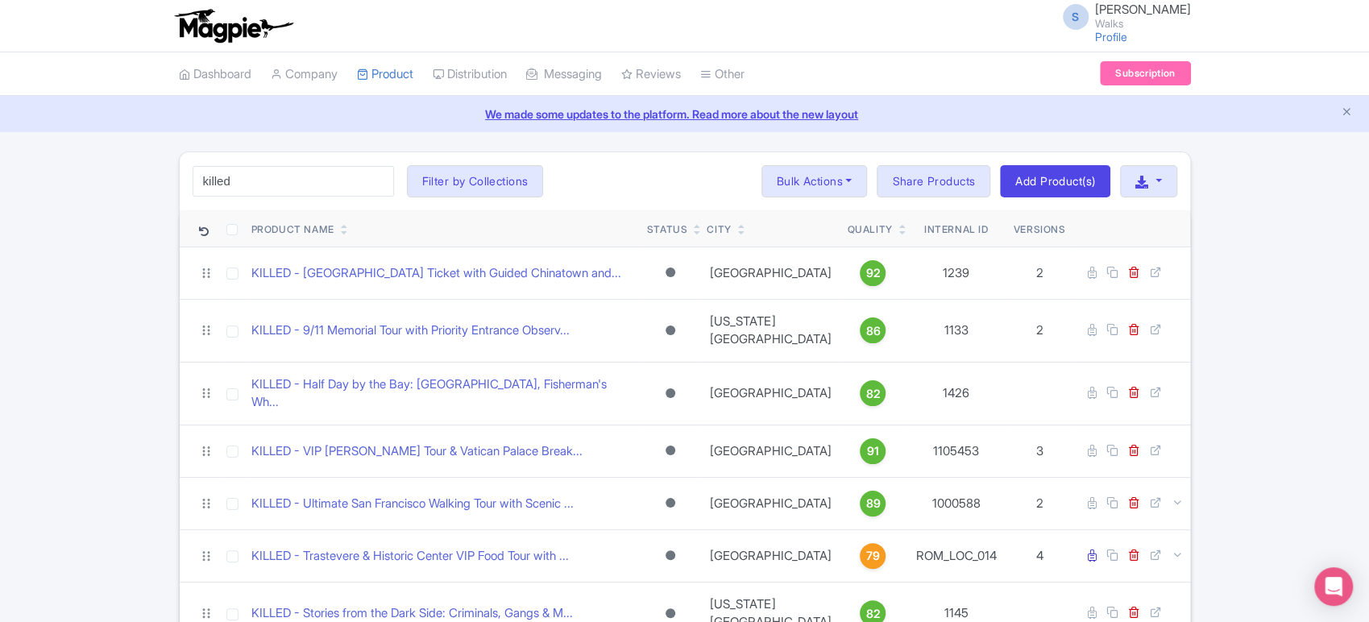
checkbox input "false"
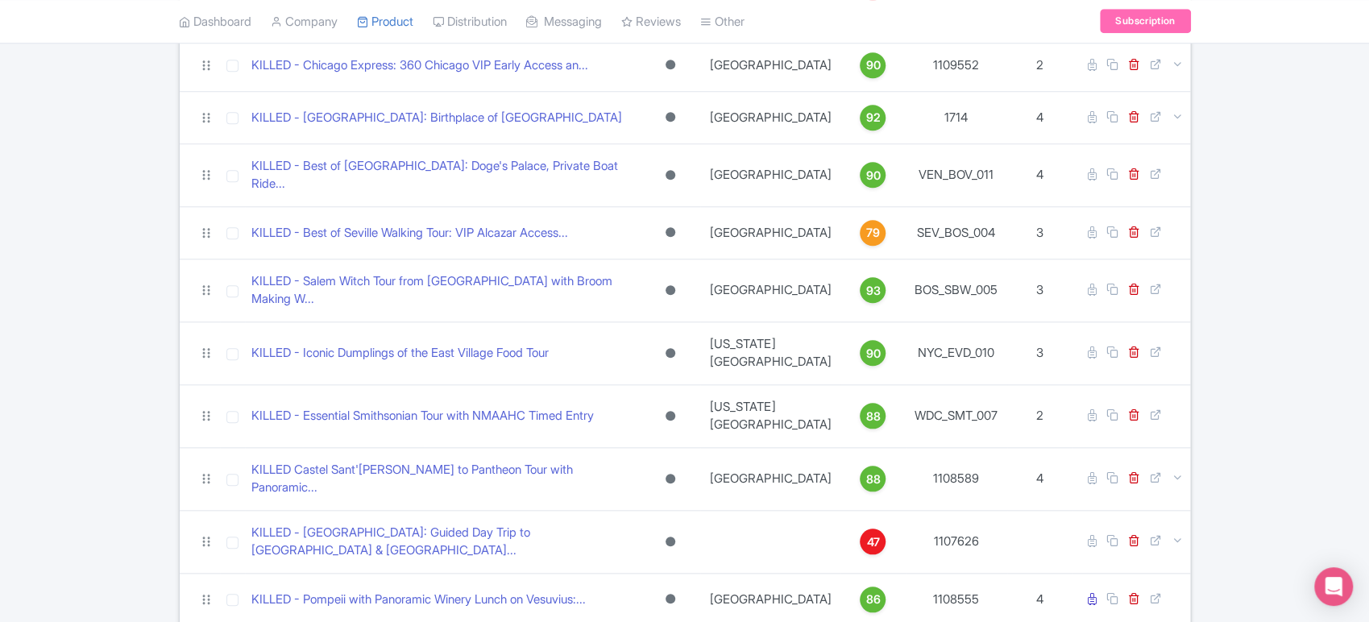
scroll to position [3892, 0]
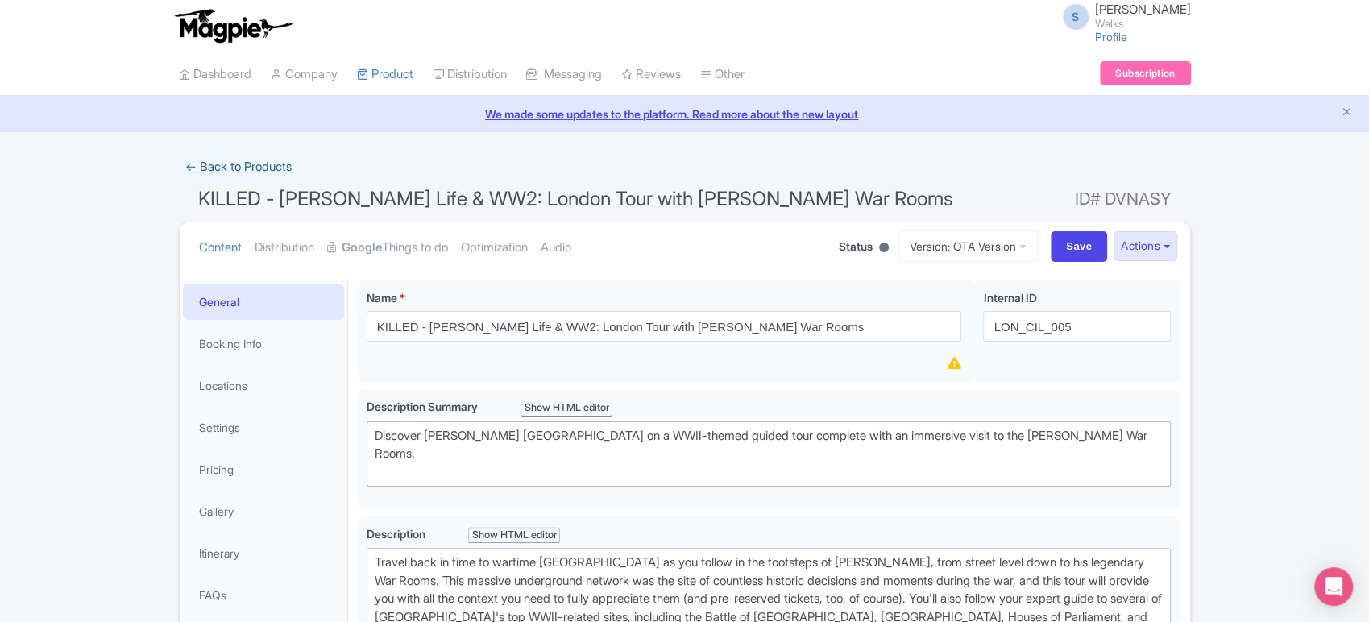
click at [258, 158] on link "← Back to Products" at bounding box center [238, 166] width 119 height 31
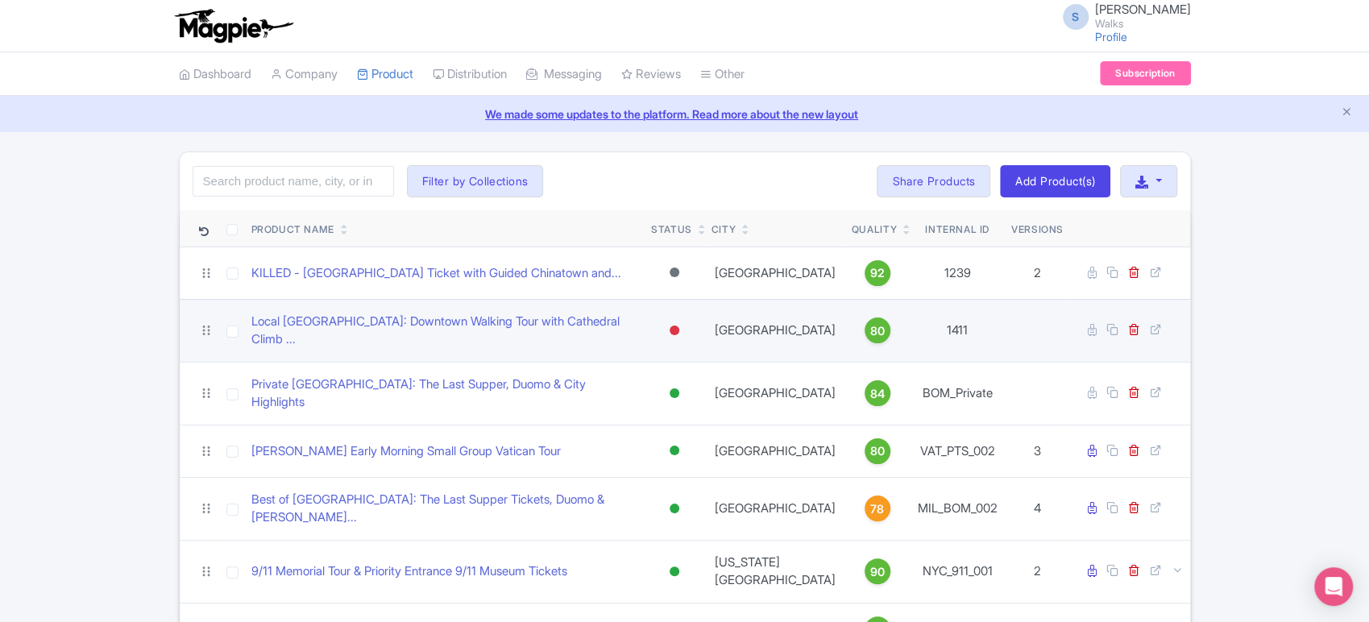
click at [678, 326] on div at bounding box center [675, 331] width 10 height 10
click at [628, 440] on div "Archived" at bounding box center [634, 448] width 95 height 30
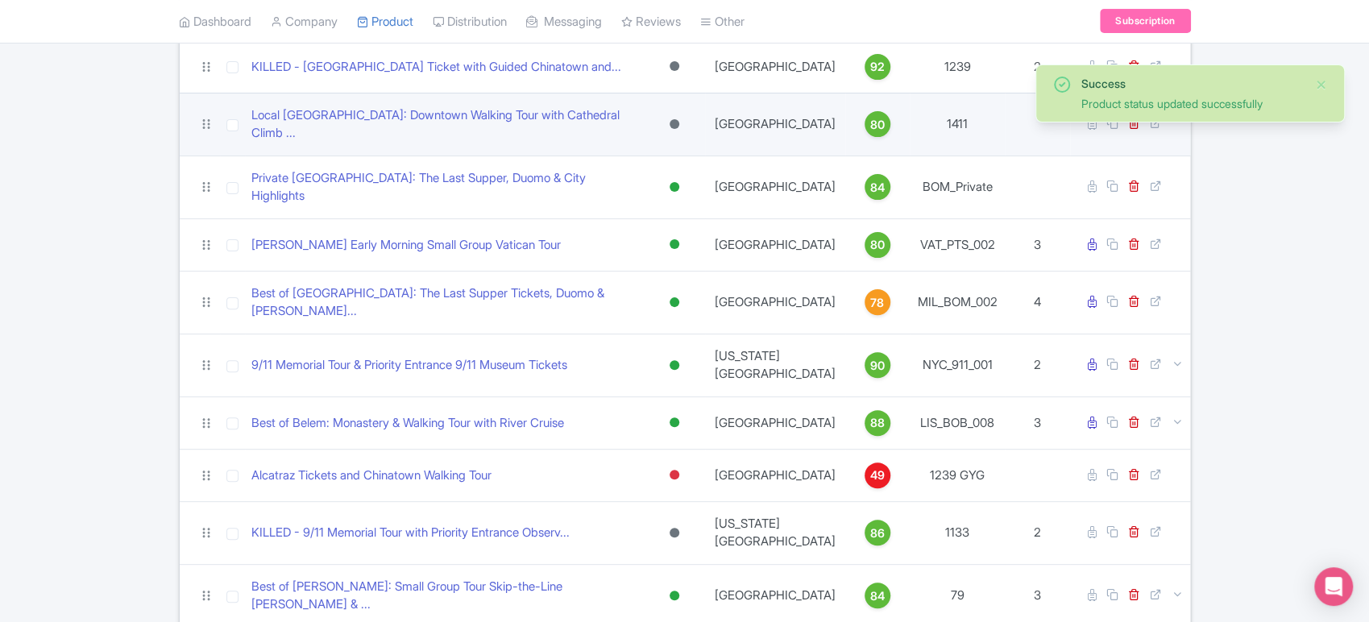
scroll to position [205, 0]
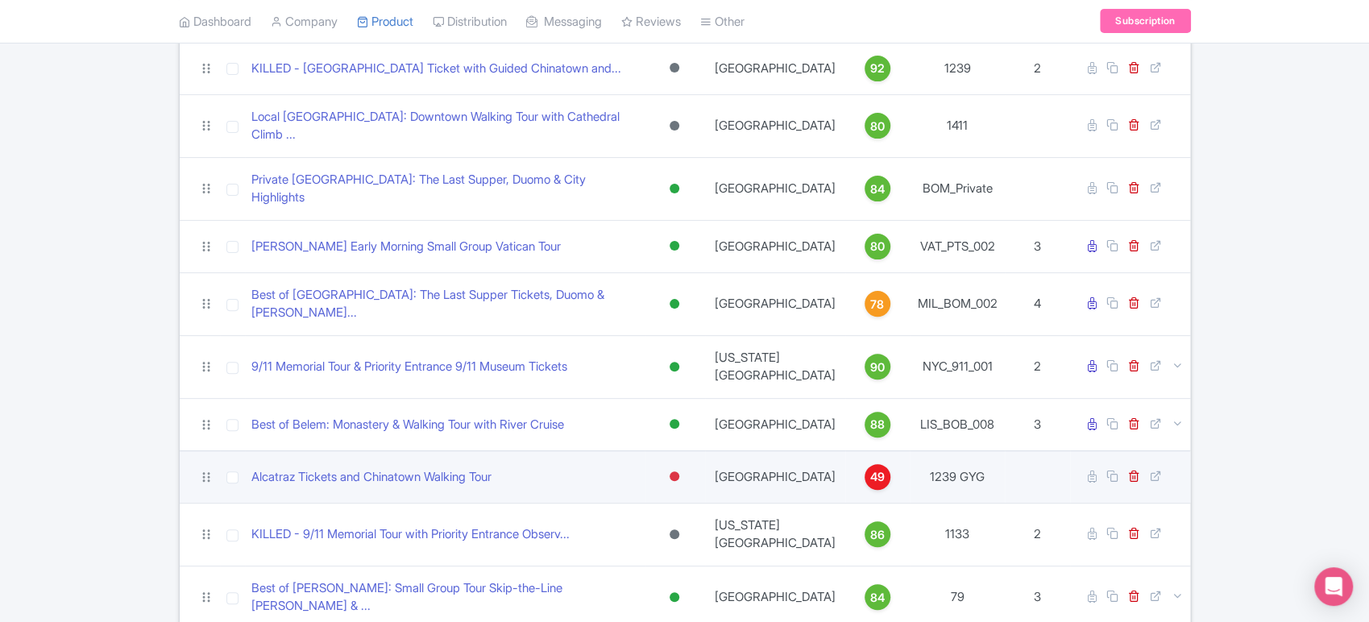
click at [679, 471] on div at bounding box center [675, 476] width 10 height 10
click at [643, 578] on div "Archived" at bounding box center [634, 593] width 95 height 30
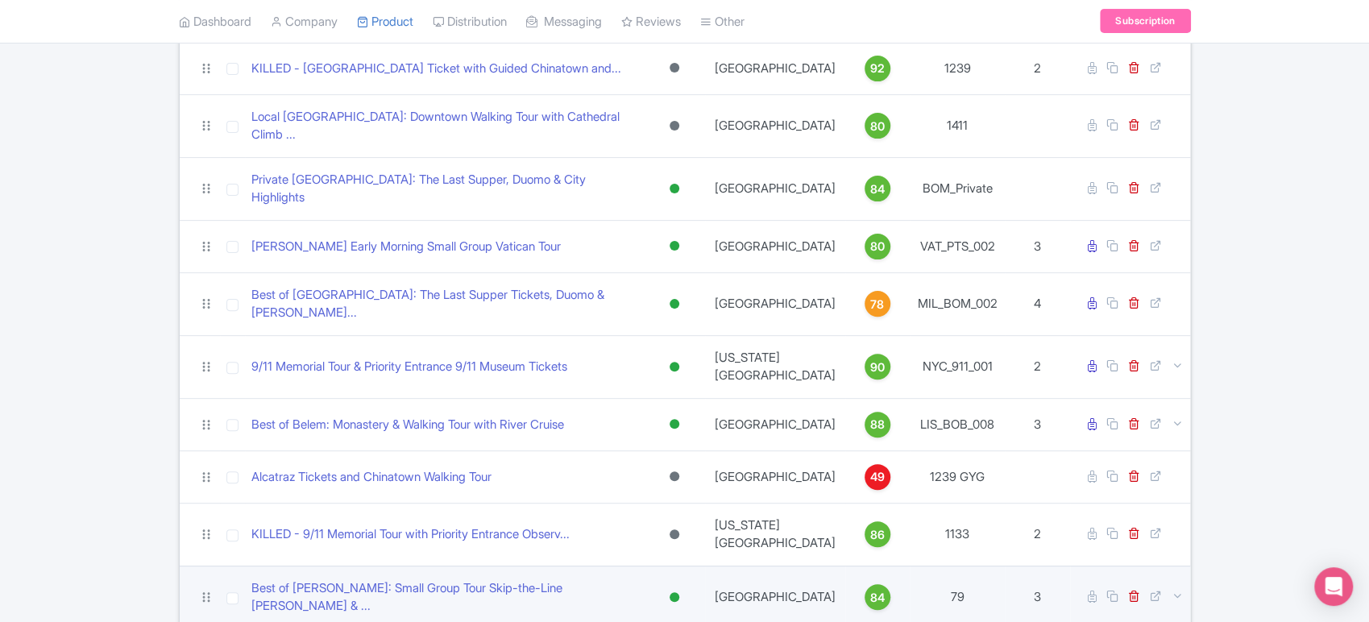
scroll to position [244, 0]
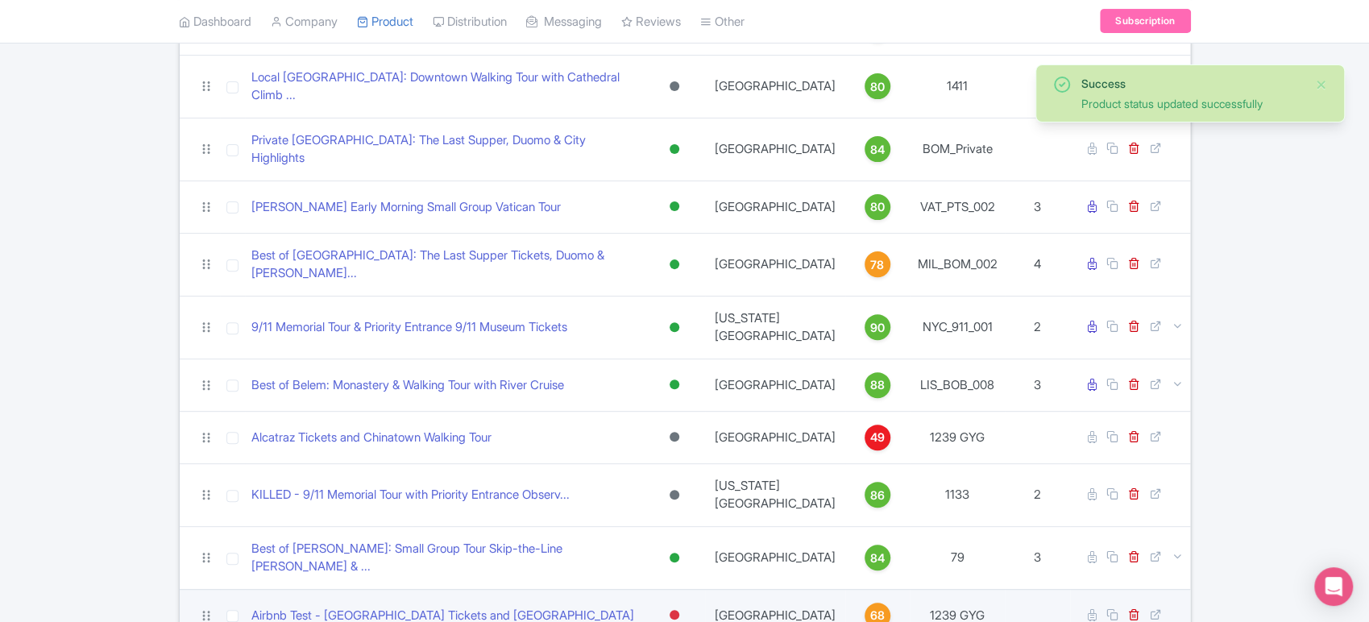
click at [682, 603] on div at bounding box center [674, 614] width 16 height 23
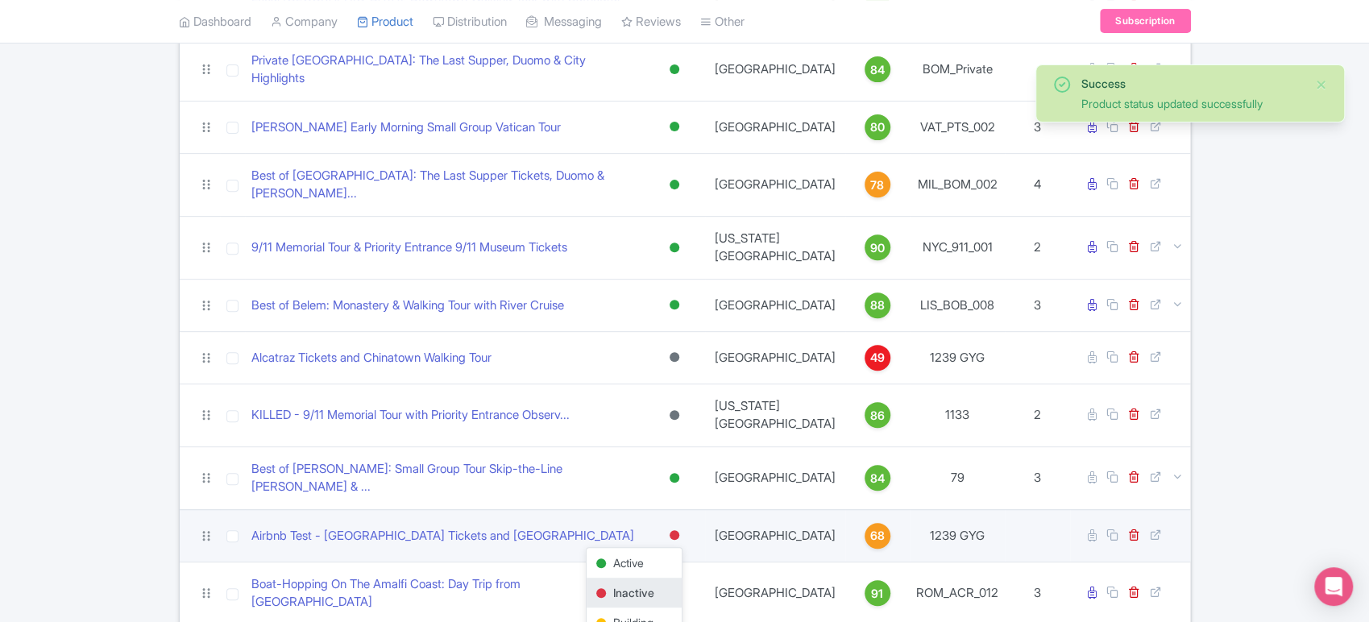
scroll to position [329, 0]
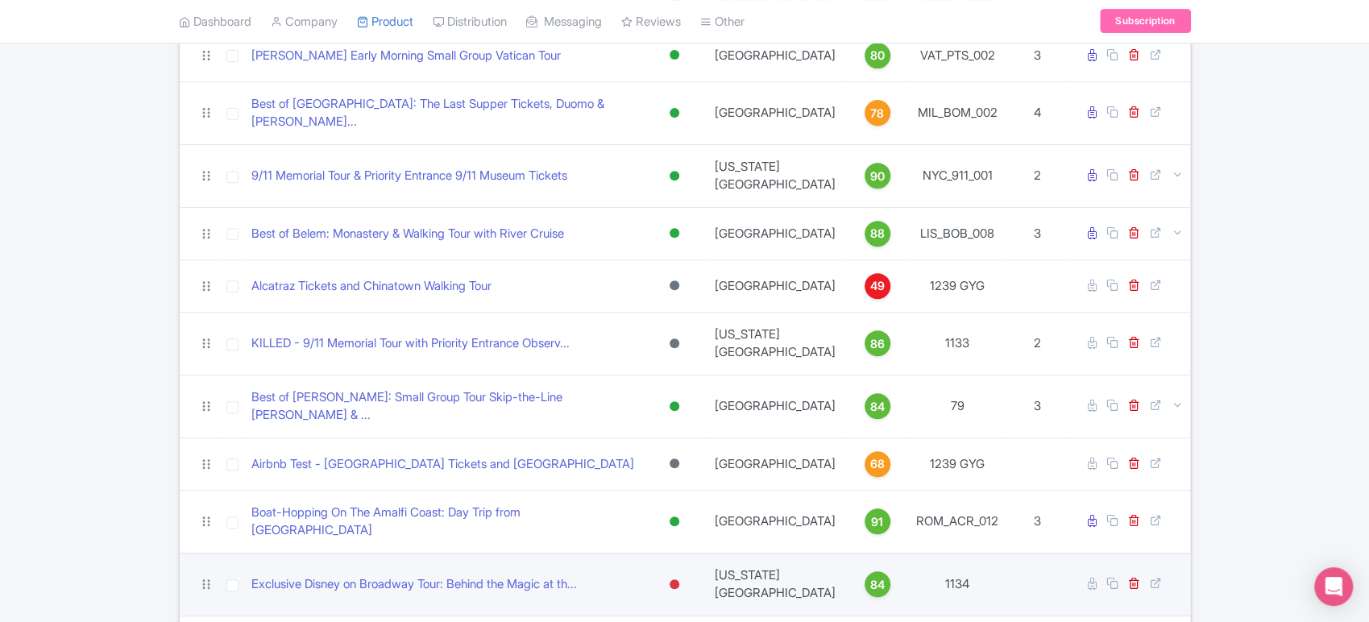
click at [679, 579] on div at bounding box center [675, 584] width 10 height 10
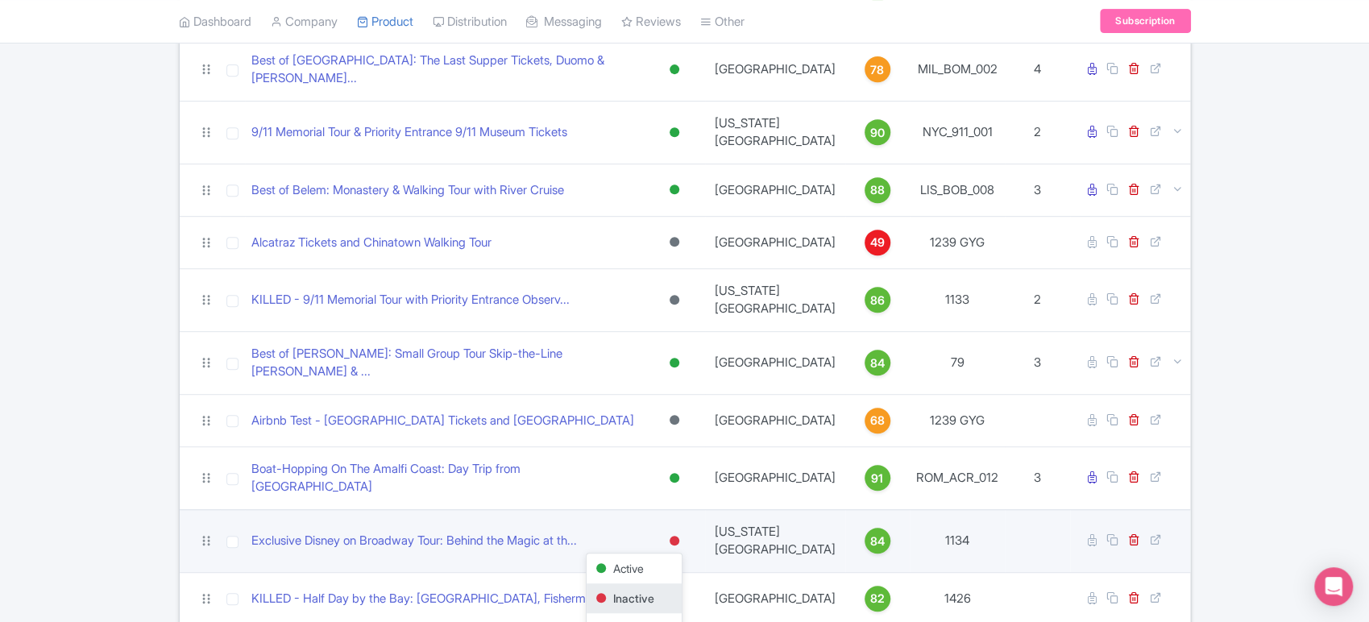
scroll to position [440, 0]
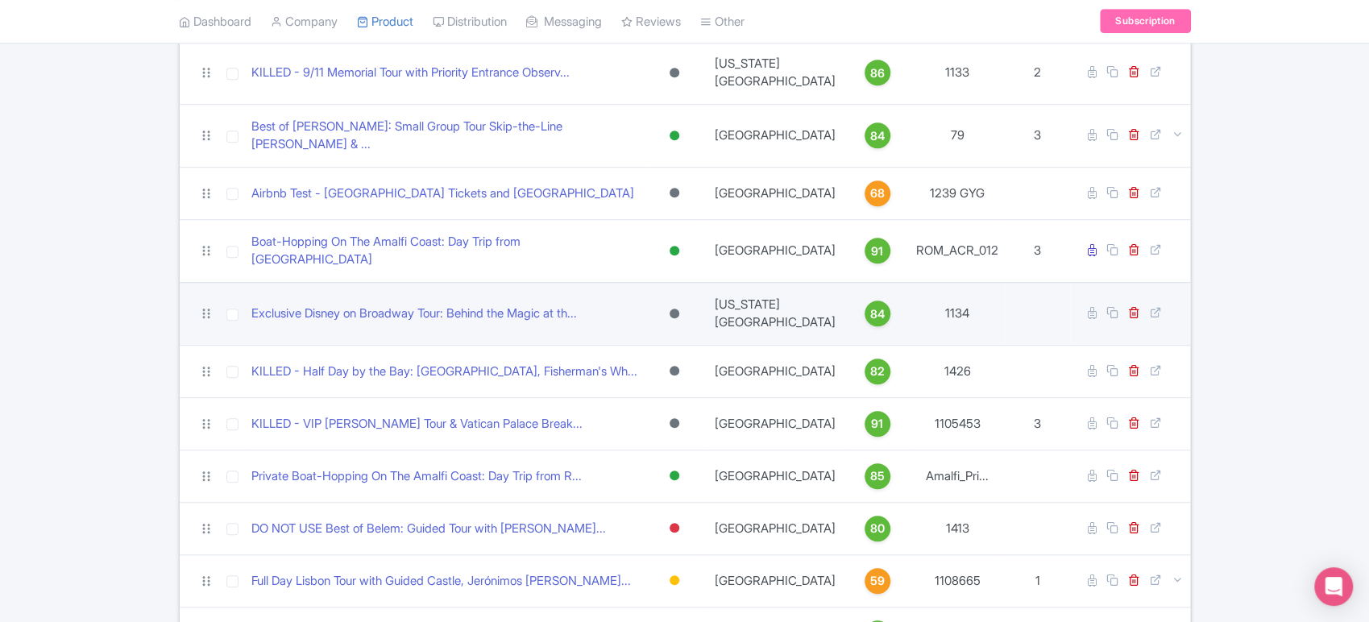
scroll to position [672, 0]
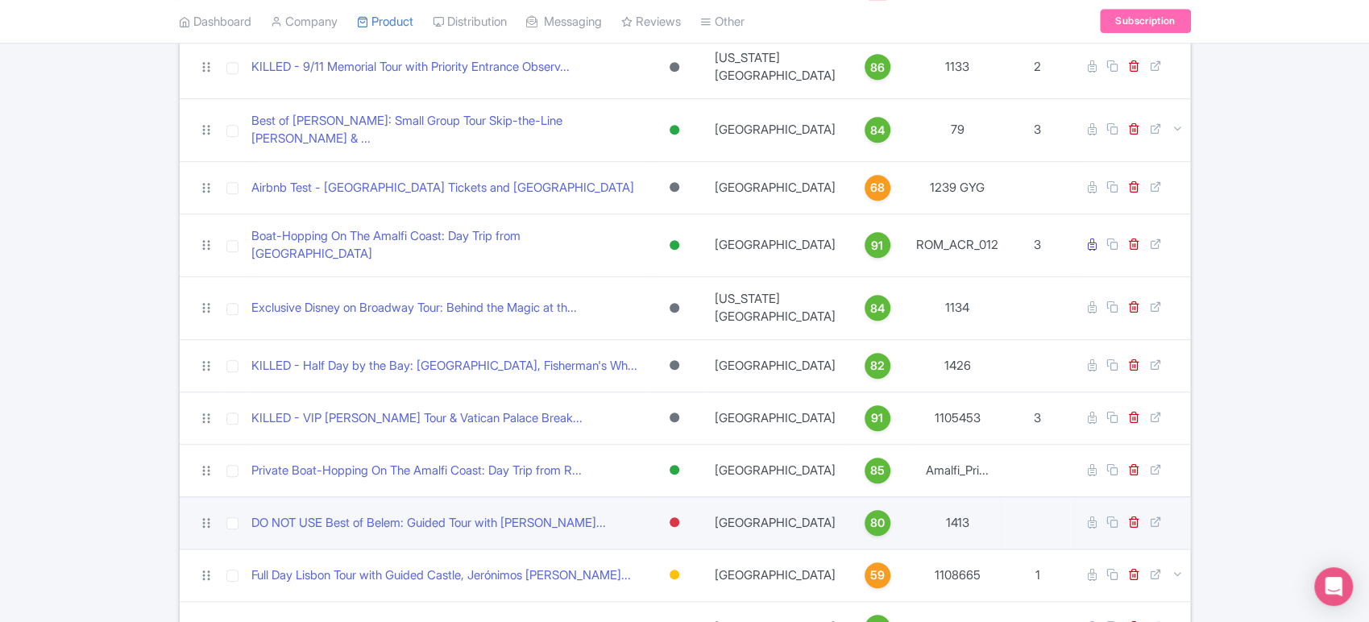
click at [678, 517] on div at bounding box center [675, 522] width 10 height 10
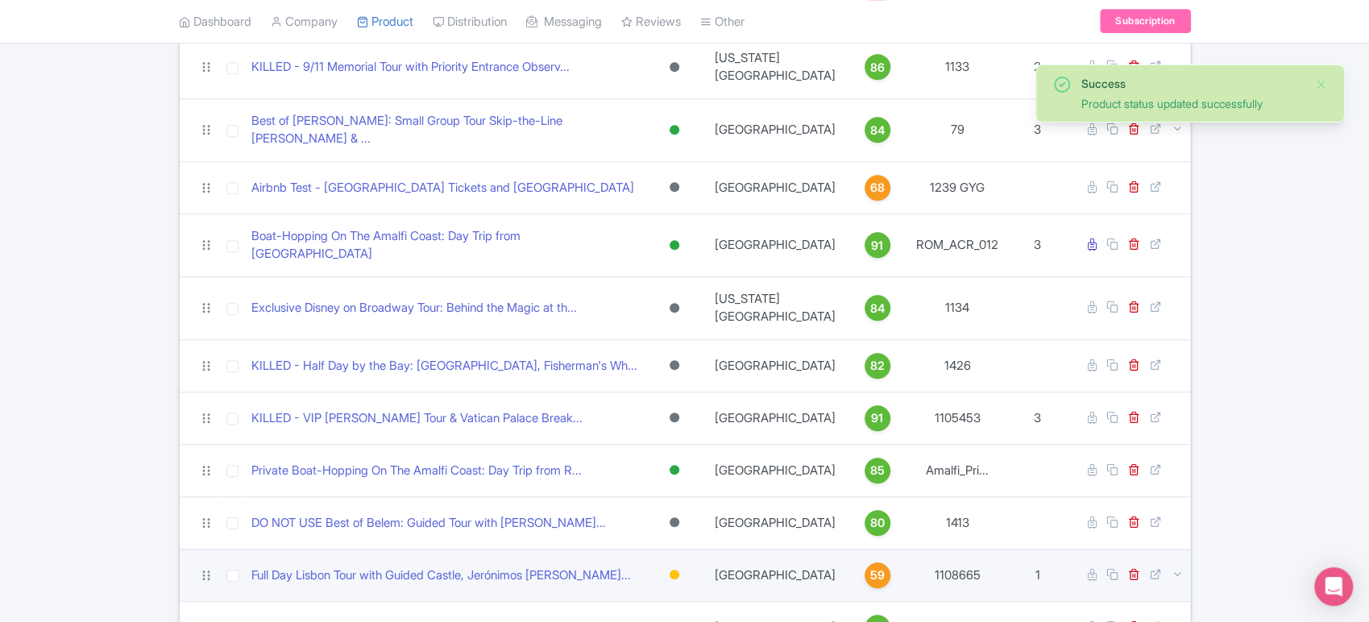
click at [682, 563] on div at bounding box center [674, 574] width 16 height 23
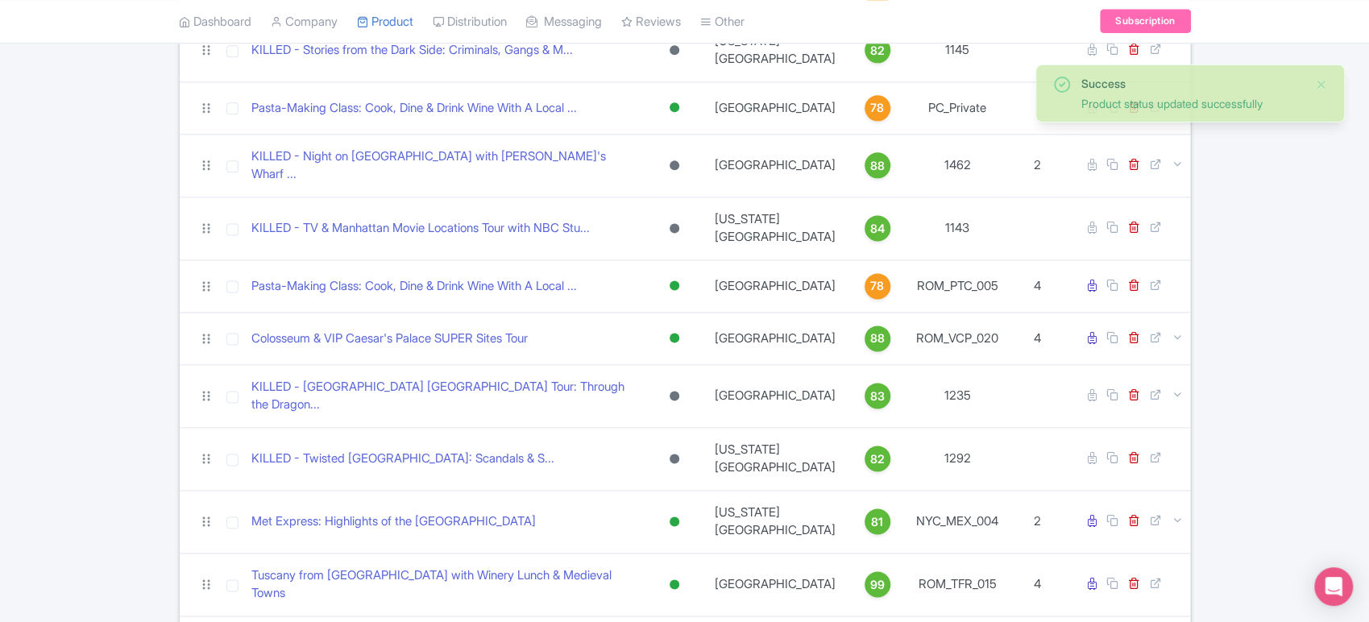
scroll to position [1399, 0]
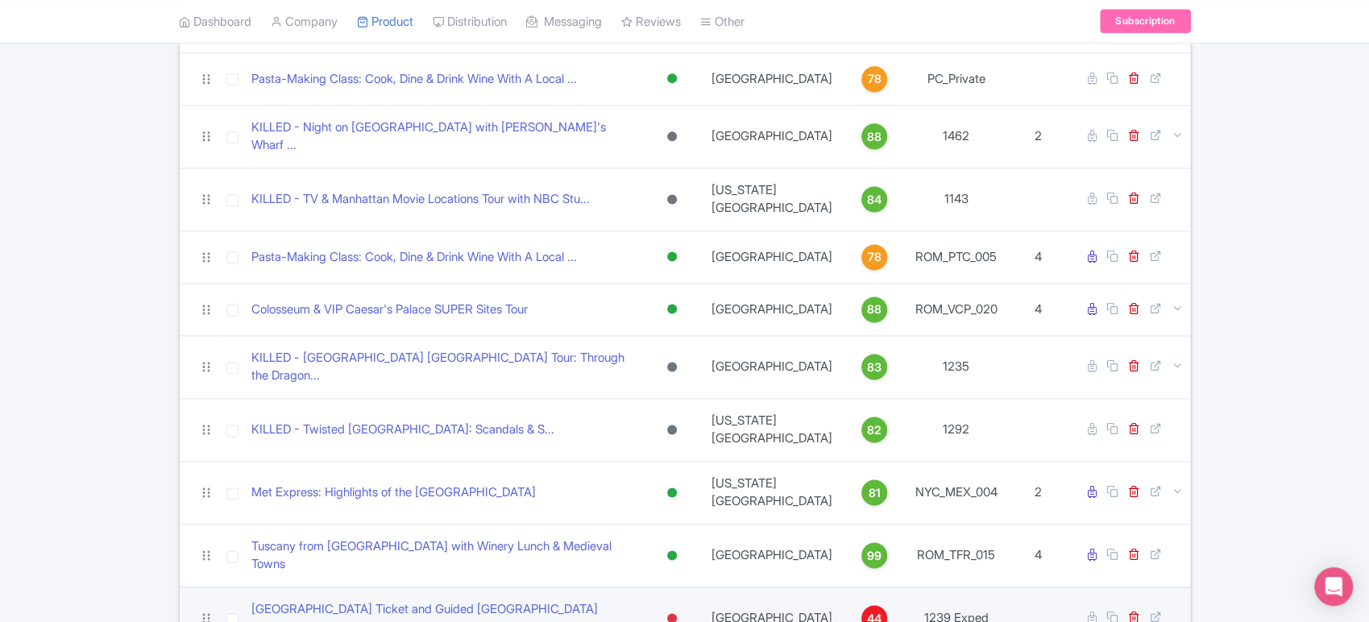
click at [677, 613] on div at bounding box center [672, 618] width 10 height 10
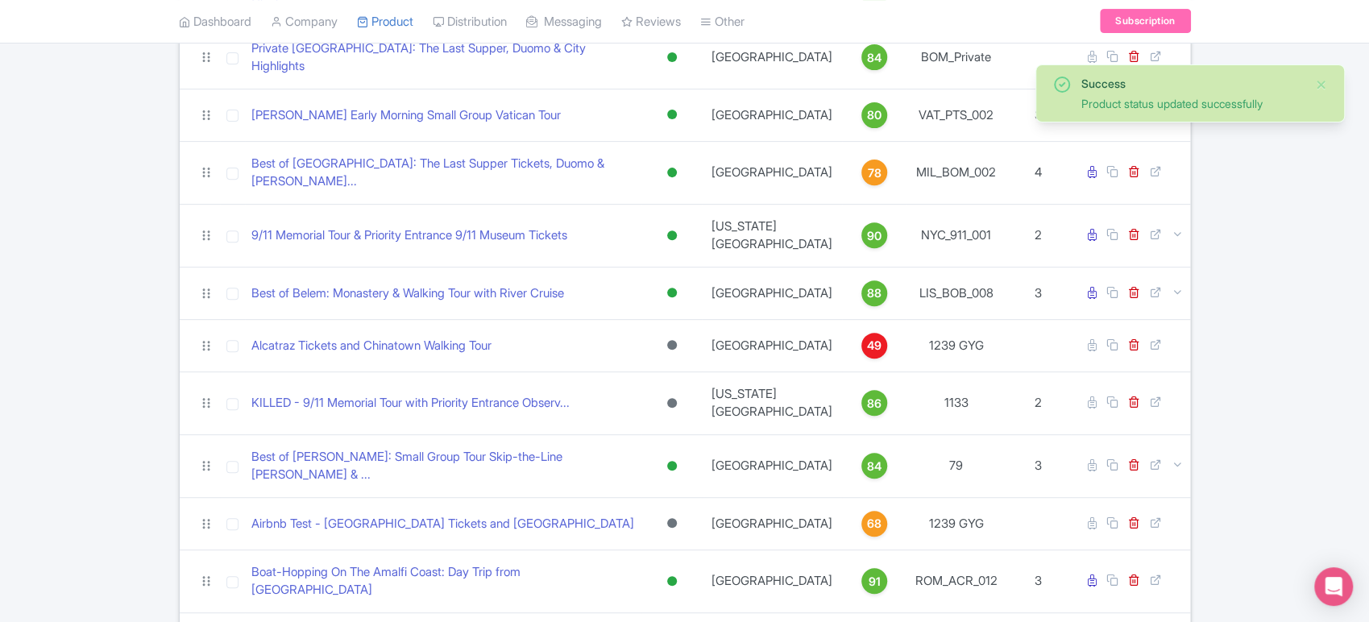
scroll to position [0, 0]
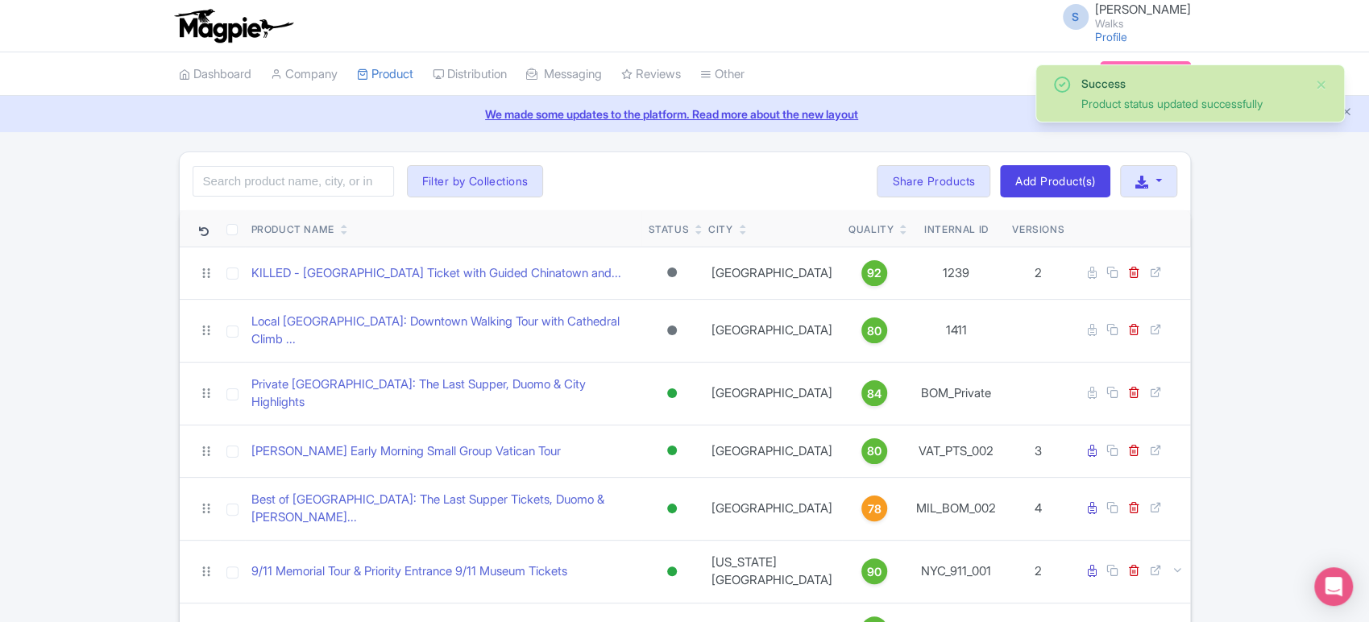
click at [686, 230] on div "Status" at bounding box center [668, 229] width 41 height 15
click at [703, 230] on icon at bounding box center [698, 233] width 7 height 10
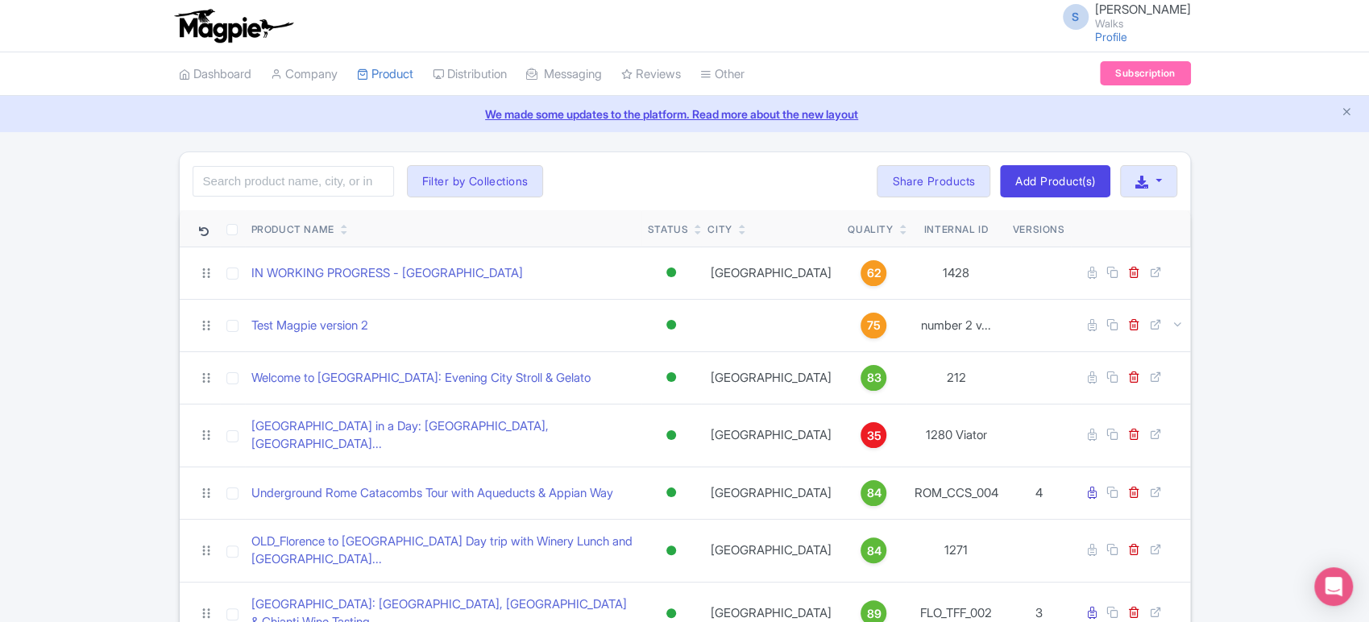
click at [702, 232] on icon at bounding box center [698, 233] width 7 height 10
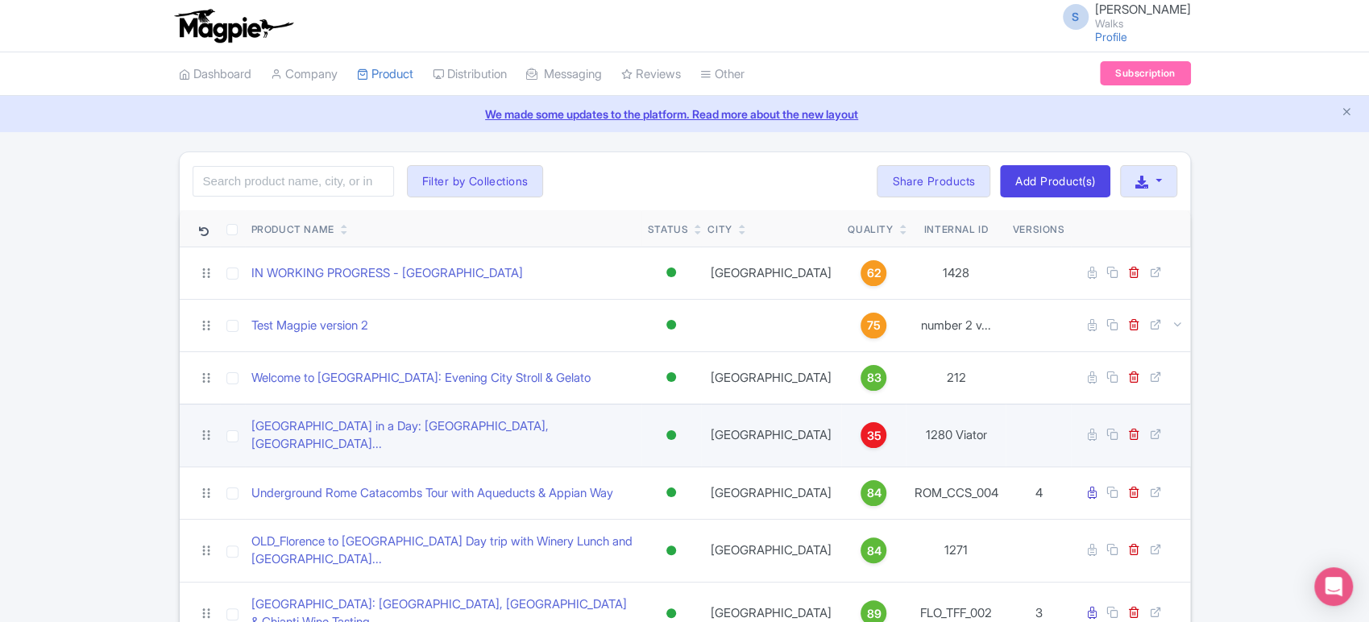
click at [679, 427] on div at bounding box center [671, 435] width 16 height 23
click at [632, 541] on div "Archived" at bounding box center [630, 552] width 95 height 30
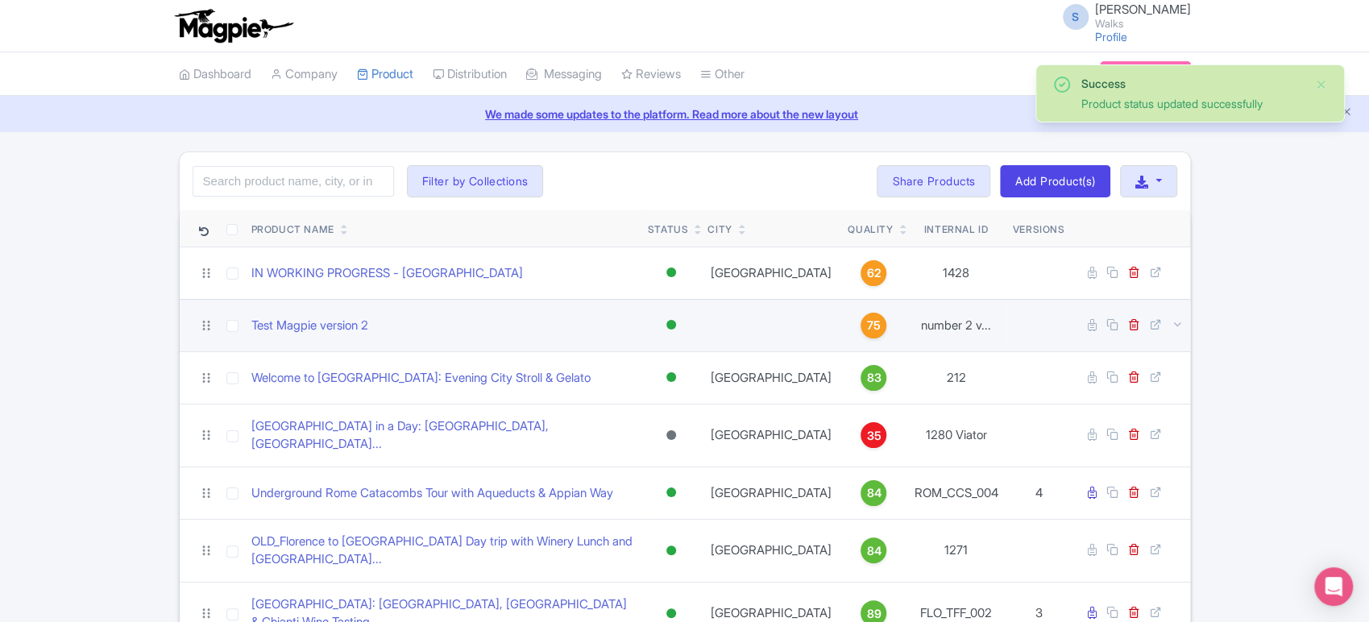
click at [676, 321] on div at bounding box center [671, 325] width 10 height 10
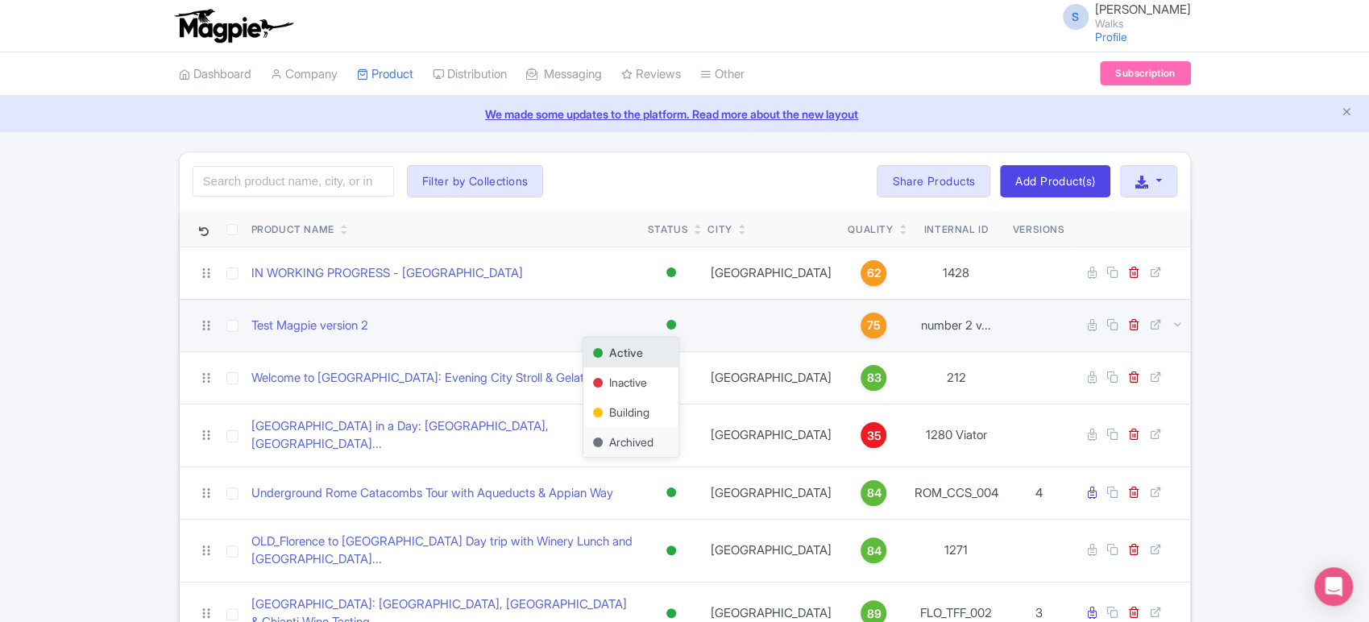
click at [624, 440] on div "Archived" at bounding box center [630, 442] width 95 height 30
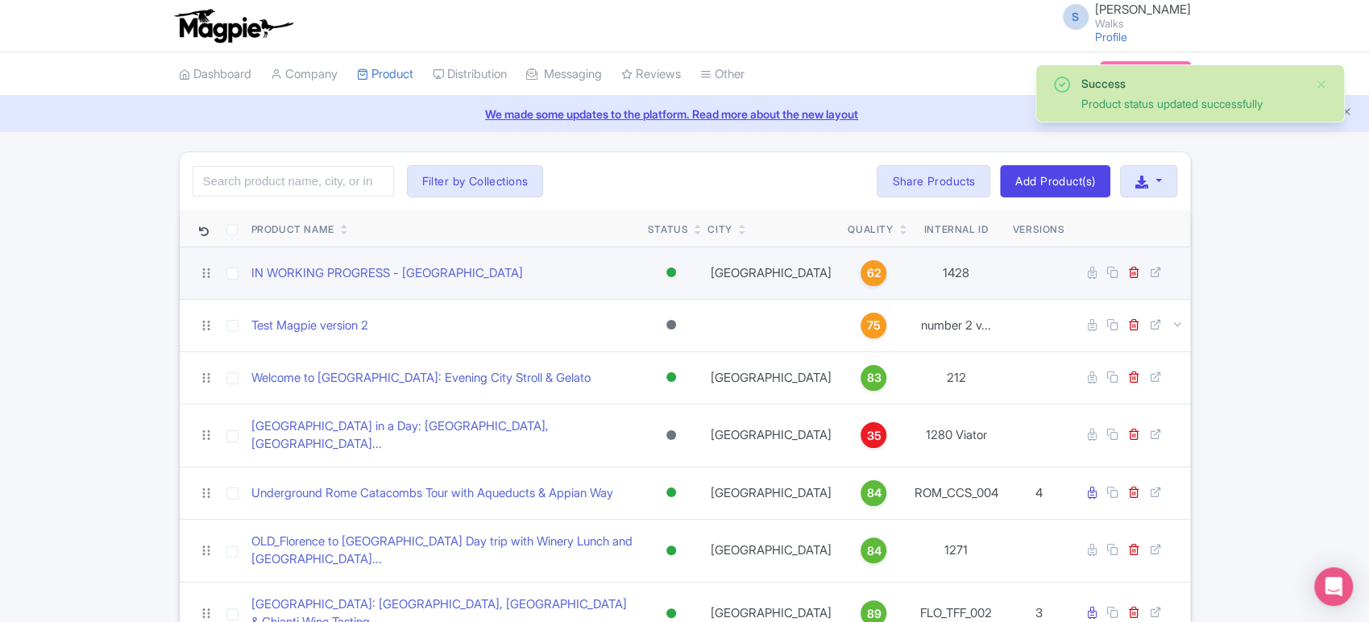
click at [676, 269] on div at bounding box center [671, 272] width 10 height 10
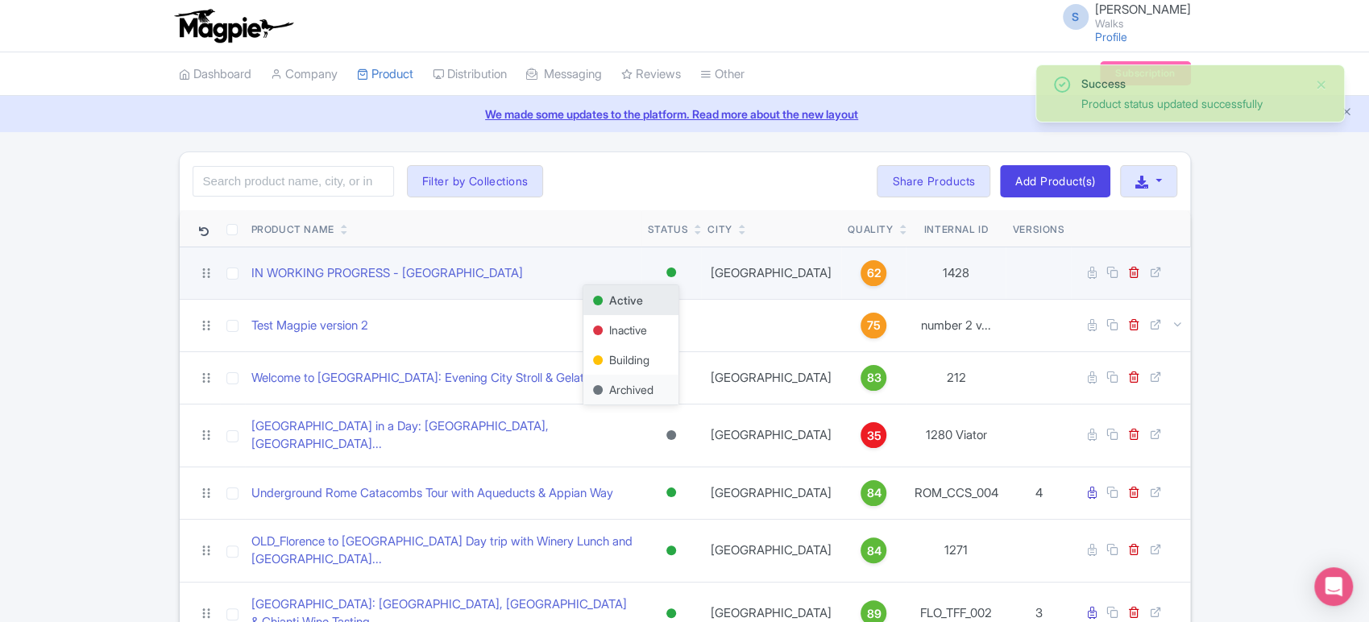
click at [644, 391] on div "Archived" at bounding box center [630, 390] width 95 height 30
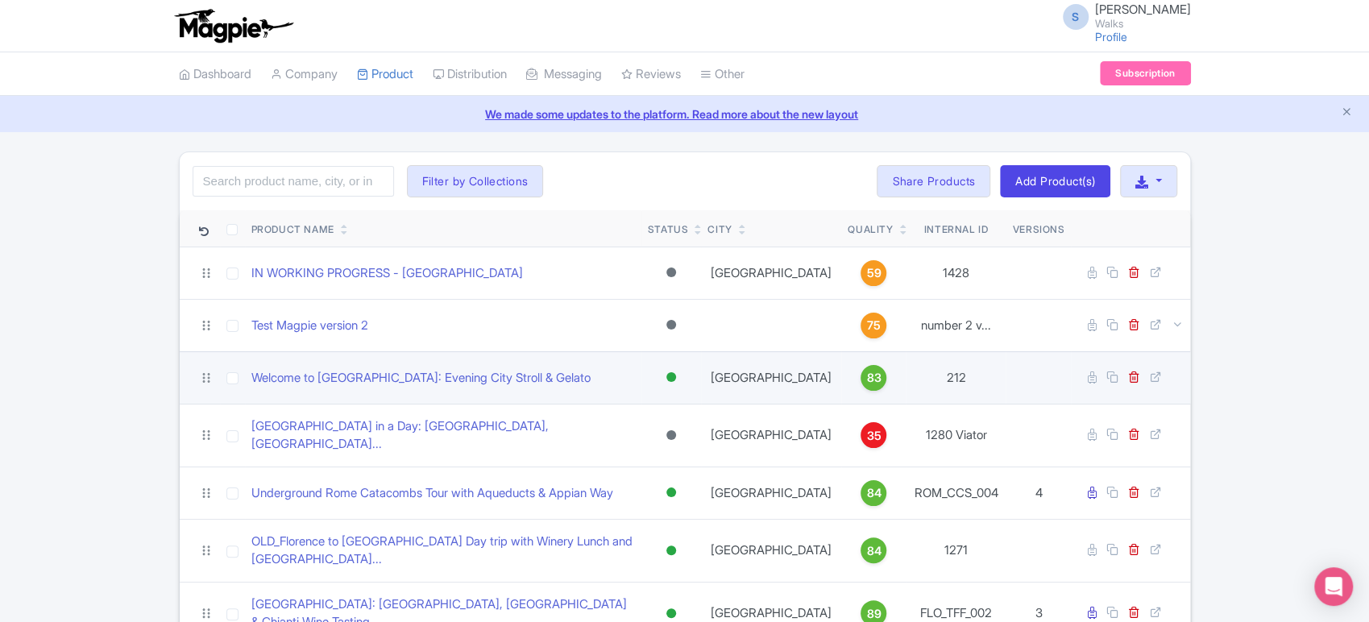
click at [676, 375] on div at bounding box center [671, 377] width 10 height 10
click at [653, 488] on div "Archived" at bounding box center [630, 494] width 95 height 30
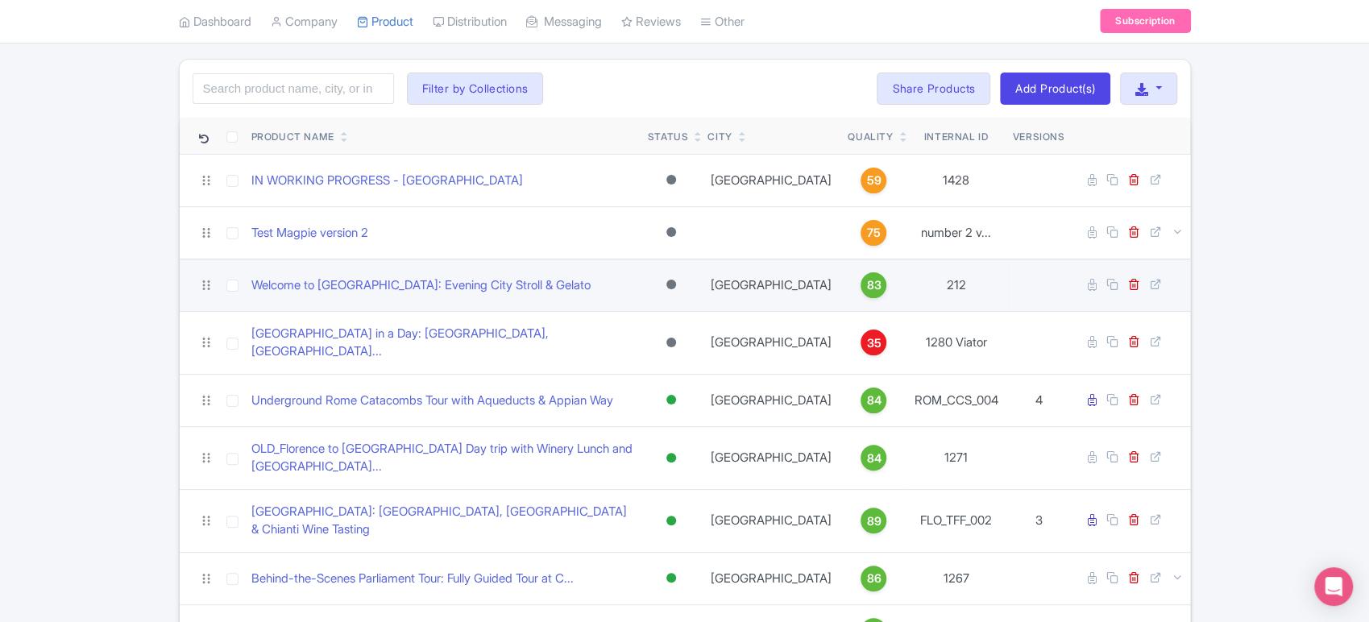
scroll to position [110, 0]
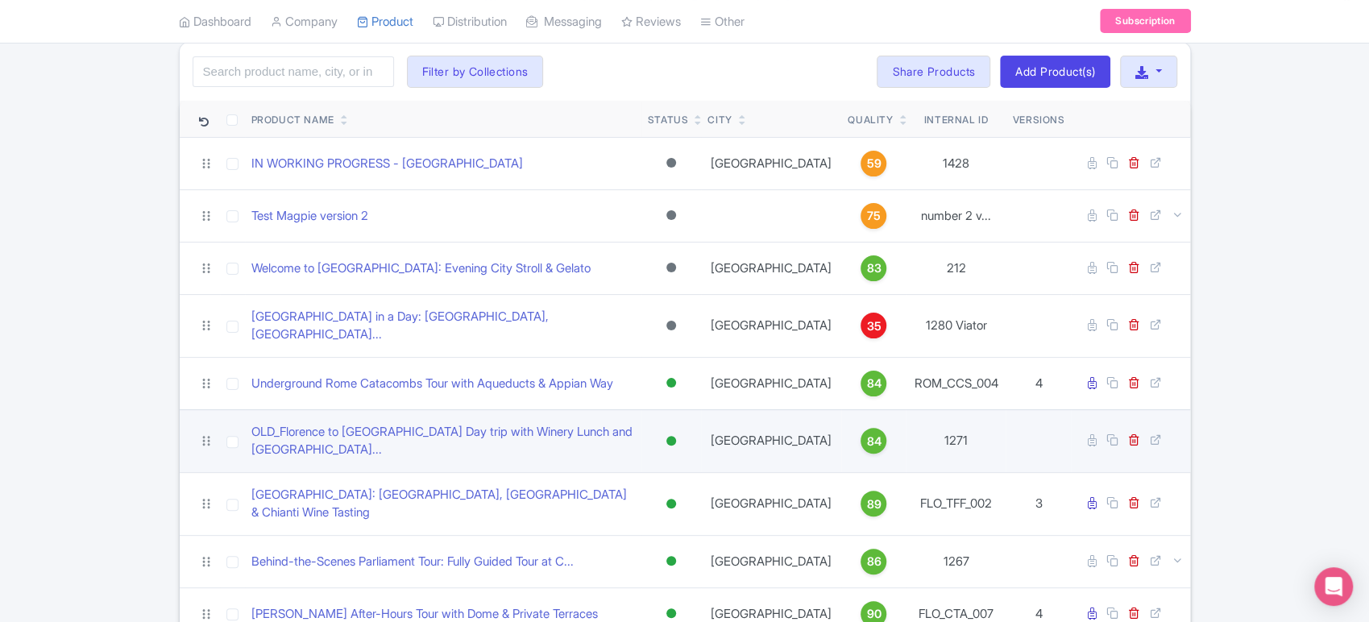
click at [676, 436] on div at bounding box center [671, 441] width 10 height 10
click at [641, 543] on div "Archived" at bounding box center [630, 558] width 95 height 30
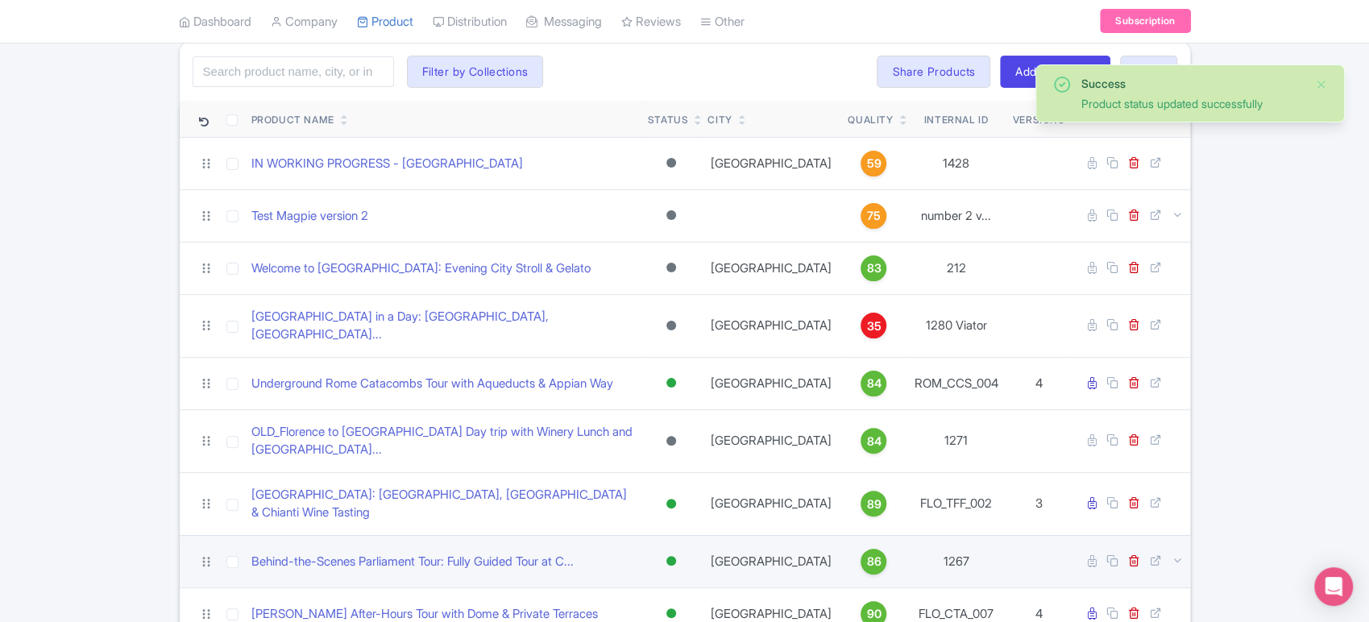
click at [676, 556] on div at bounding box center [671, 561] width 10 height 10
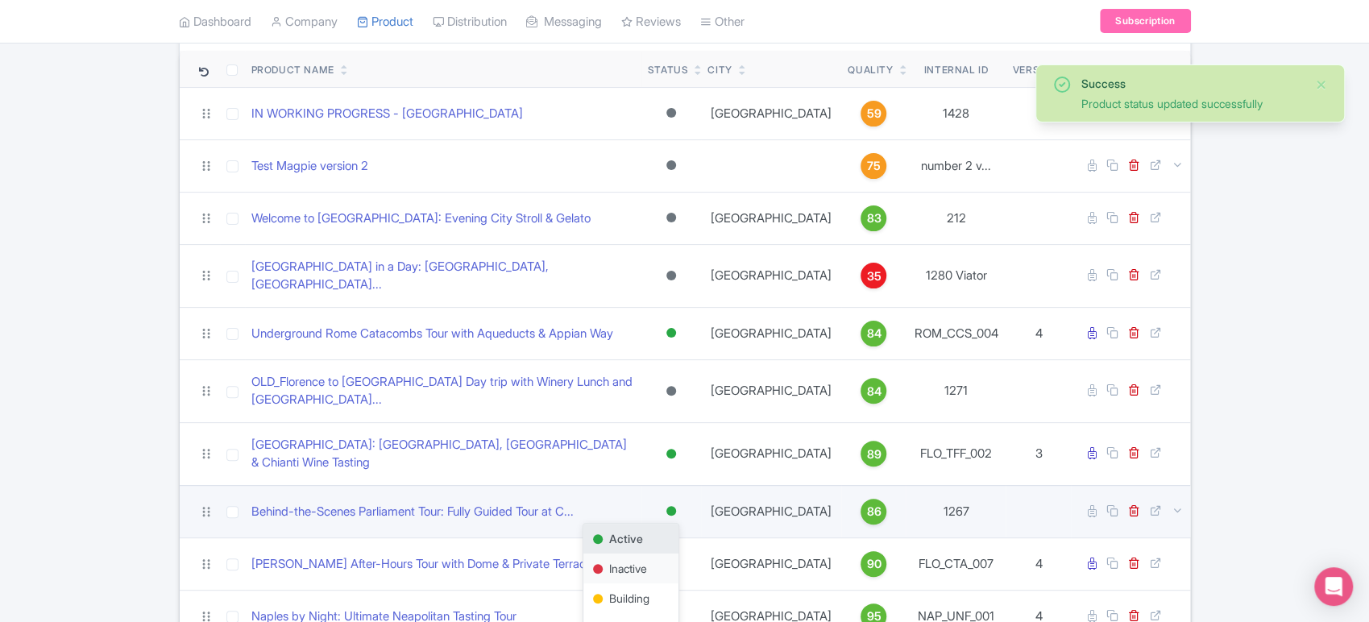
scroll to position [171, 0]
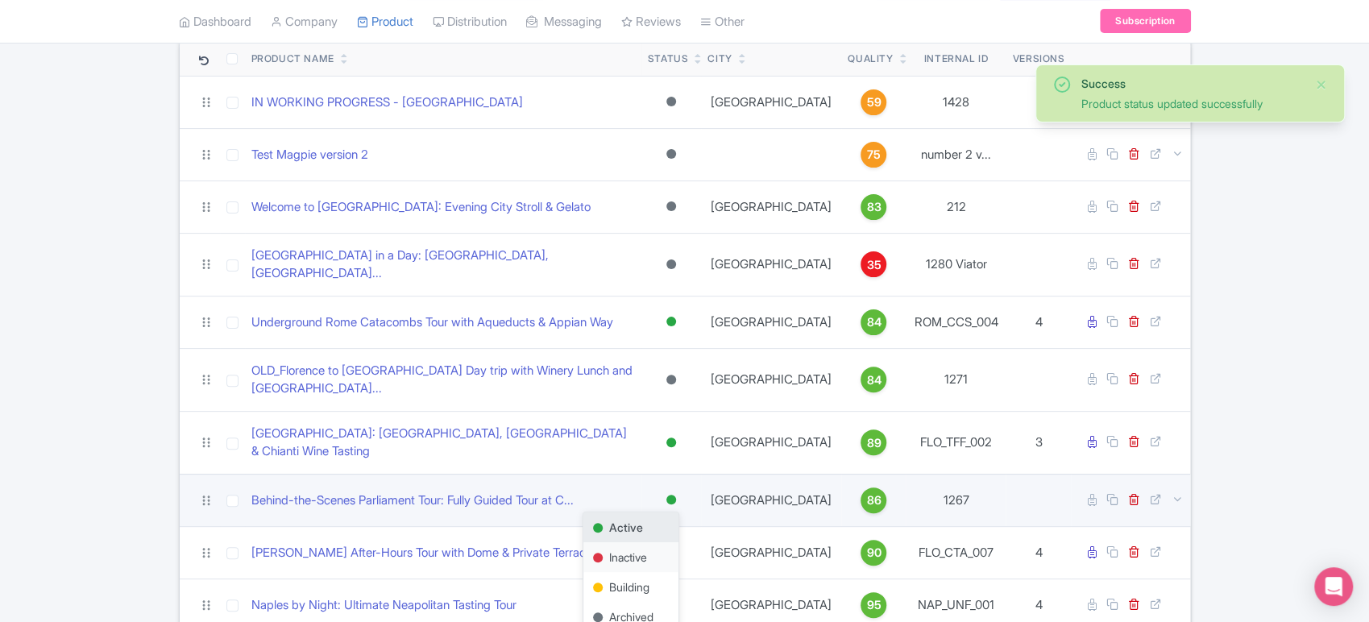
click at [655, 602] on div "Archived" at bounding box center [630, 617] width 95 height 30
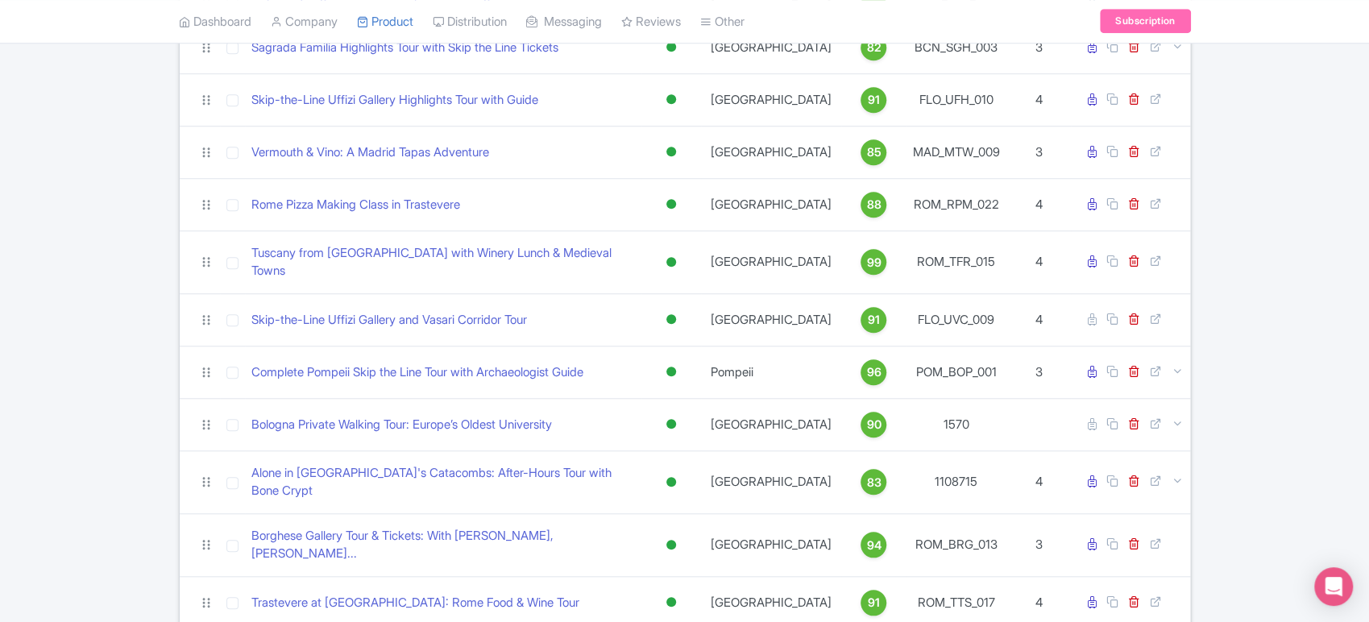
scroll to position [793, 0]
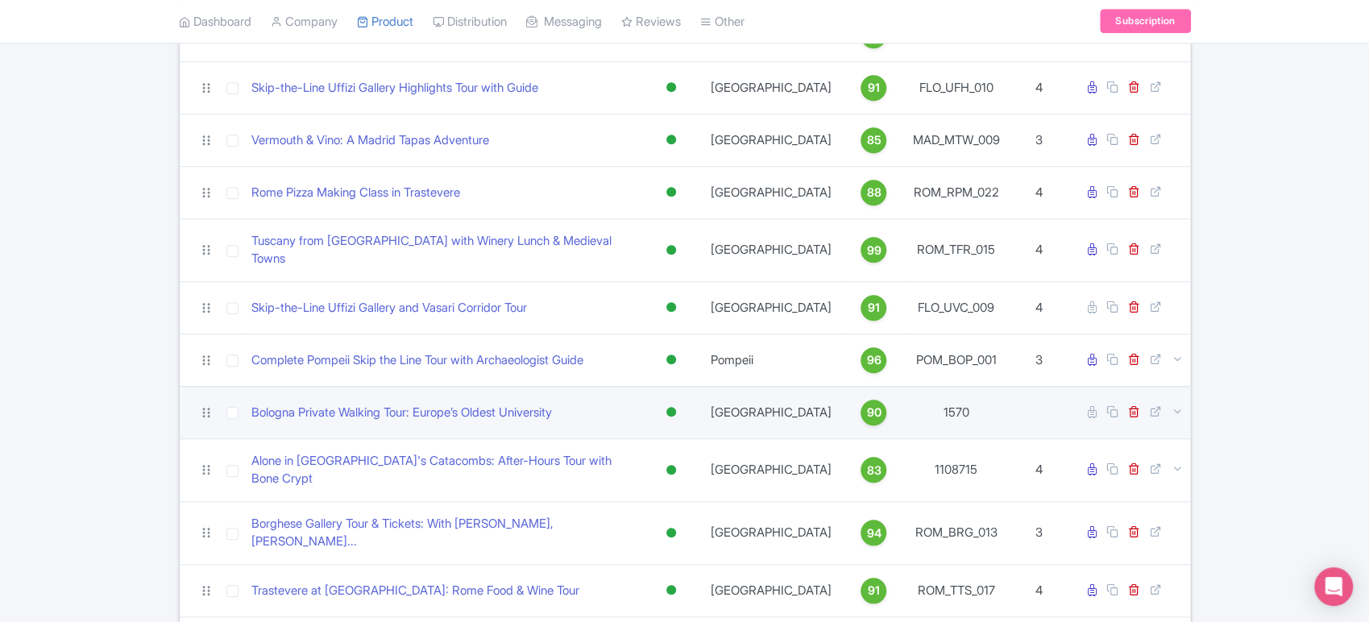
click at [676, 407] on div at bounding box center [671, 412] width 10 height 10
click at [646, 514] on div "Archived" at bounding box center [630, 529] width 95 height 30
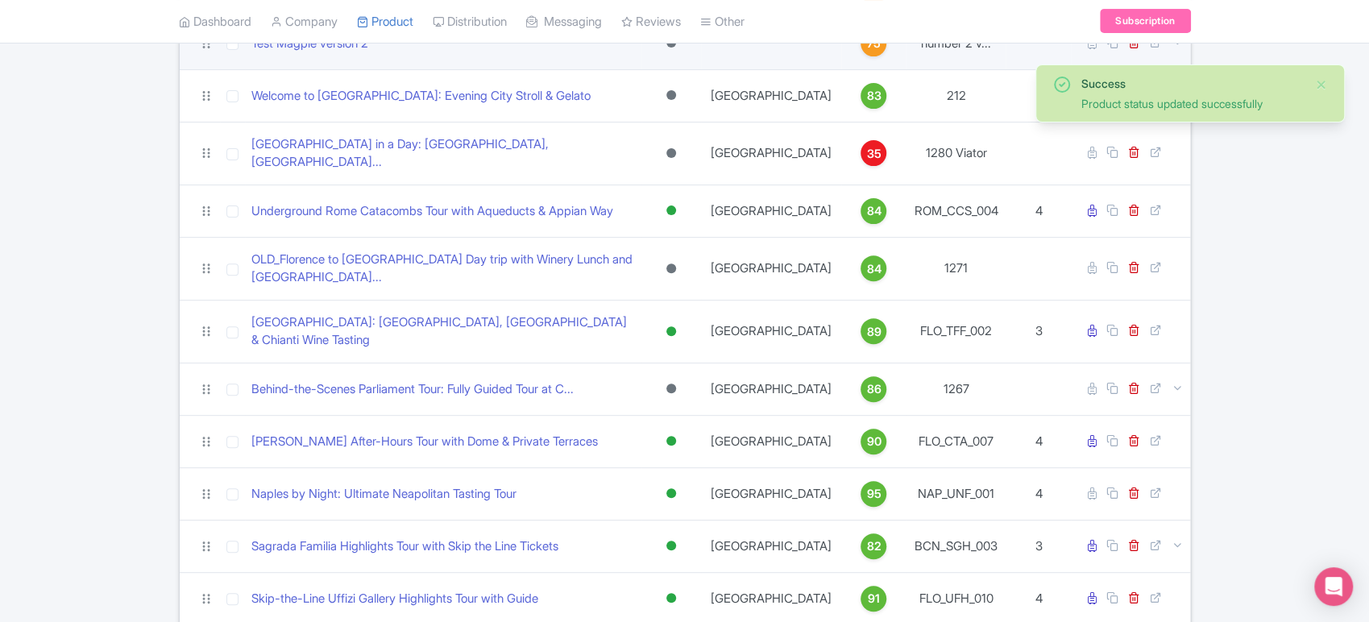
scroll to position [238, 0]
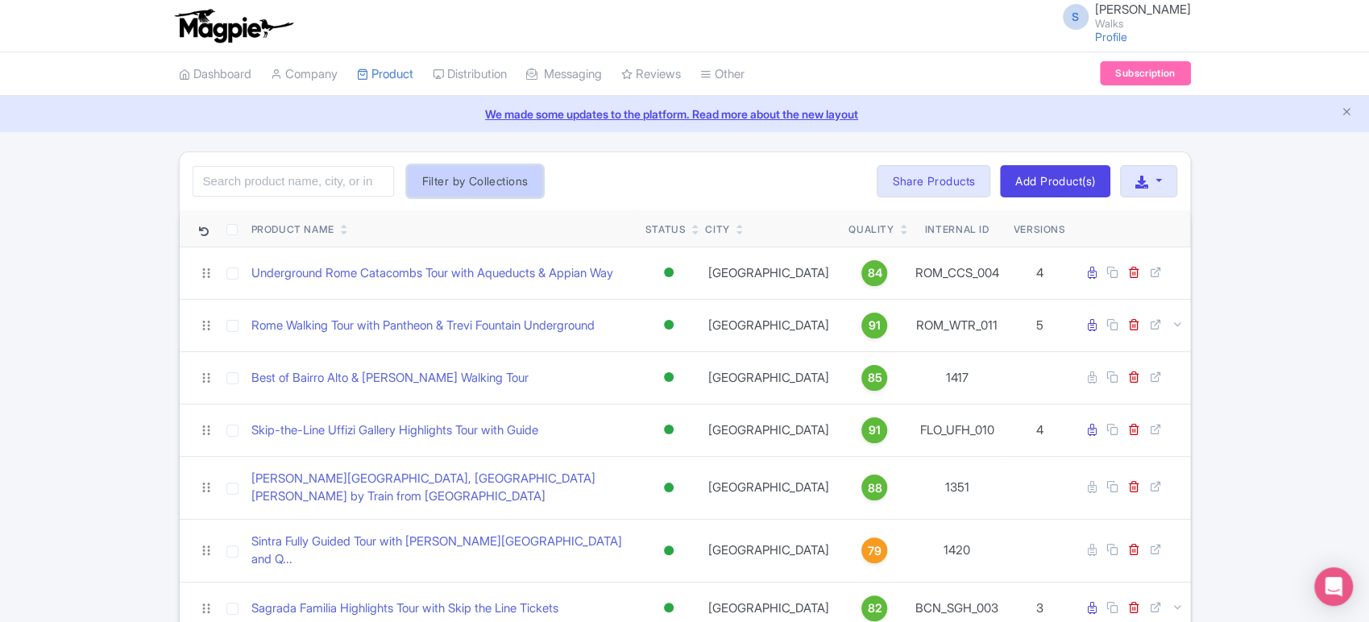
click at [491, 182] on button "Filter by Collections" at bounding box center [475, 181] width 137 height 32
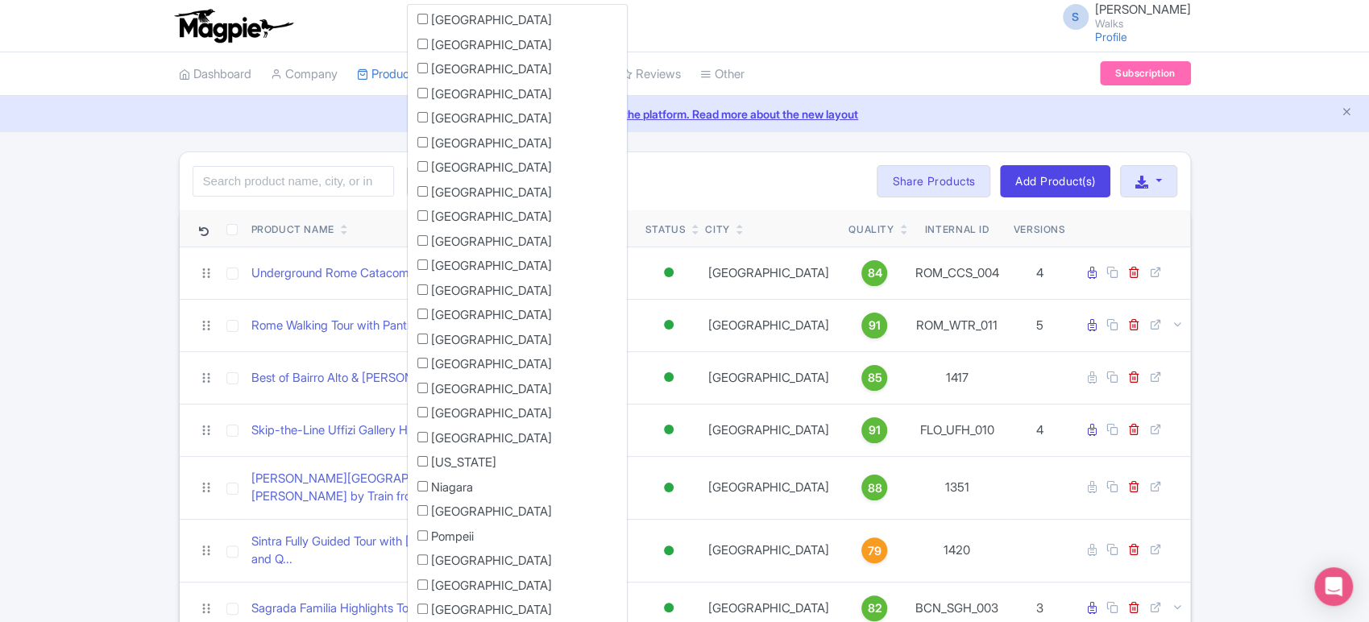
click at [415, 19] on li "[GEOGRAPHIC_DATA]" at bounding box center [517, 23] width 219 height 25
click at [422, 17] on input "[GEOGRAPHIC_DATA]" at bounding box center [422, 19] width 10 height 10
checkbox input "true"
click at [421, 39] on input "[GEOGRAPHIC_DATA]" at bounding box center [422, 44] width 10 height 10
checkbox input "true"
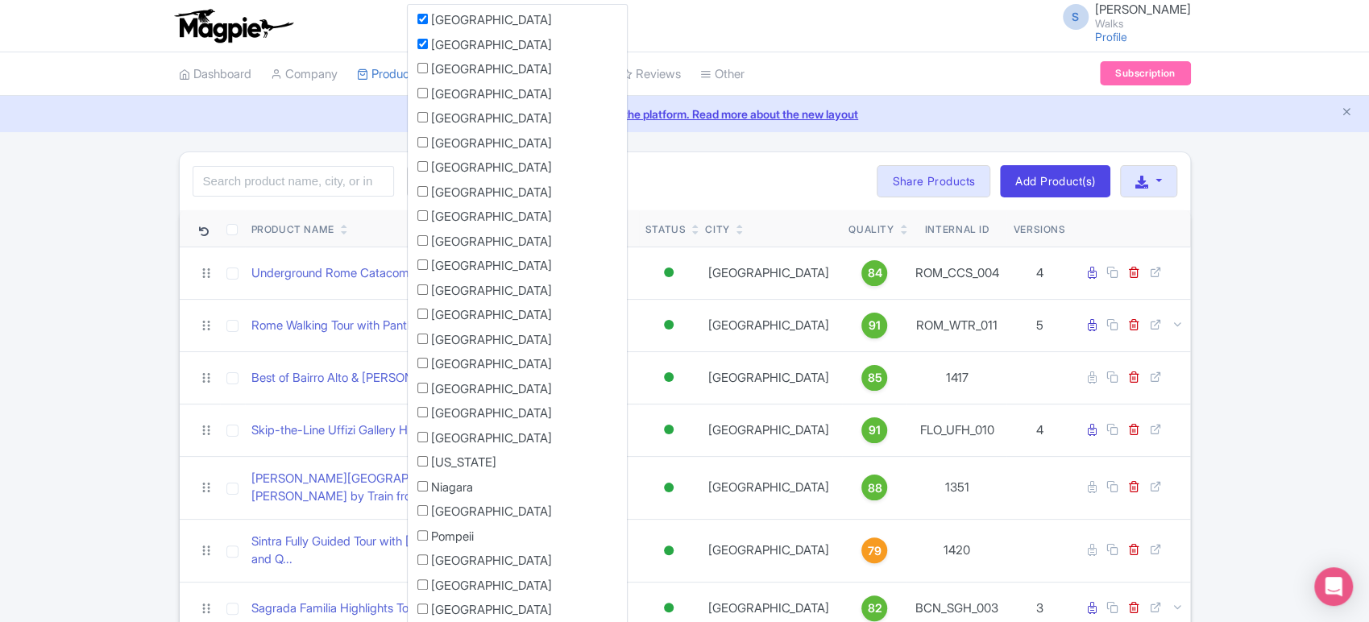
click at [666, 171] on div "Search Filter by Collections Amsterdam Athens Barcelona Bologna Bordeaux Boston…" at bounding box center [685, 181] width 1010 height 58
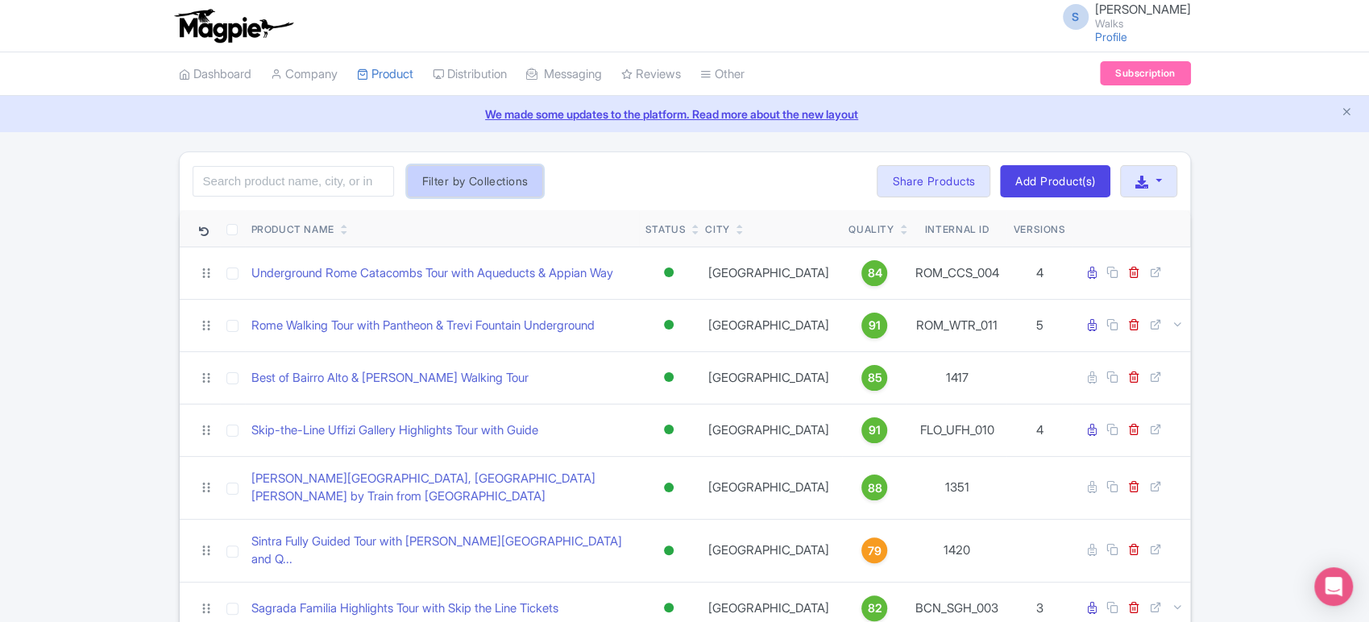
click at [500, 185] on button "Filter by Collections" at bounding box center [475, 181] width 137 height 32
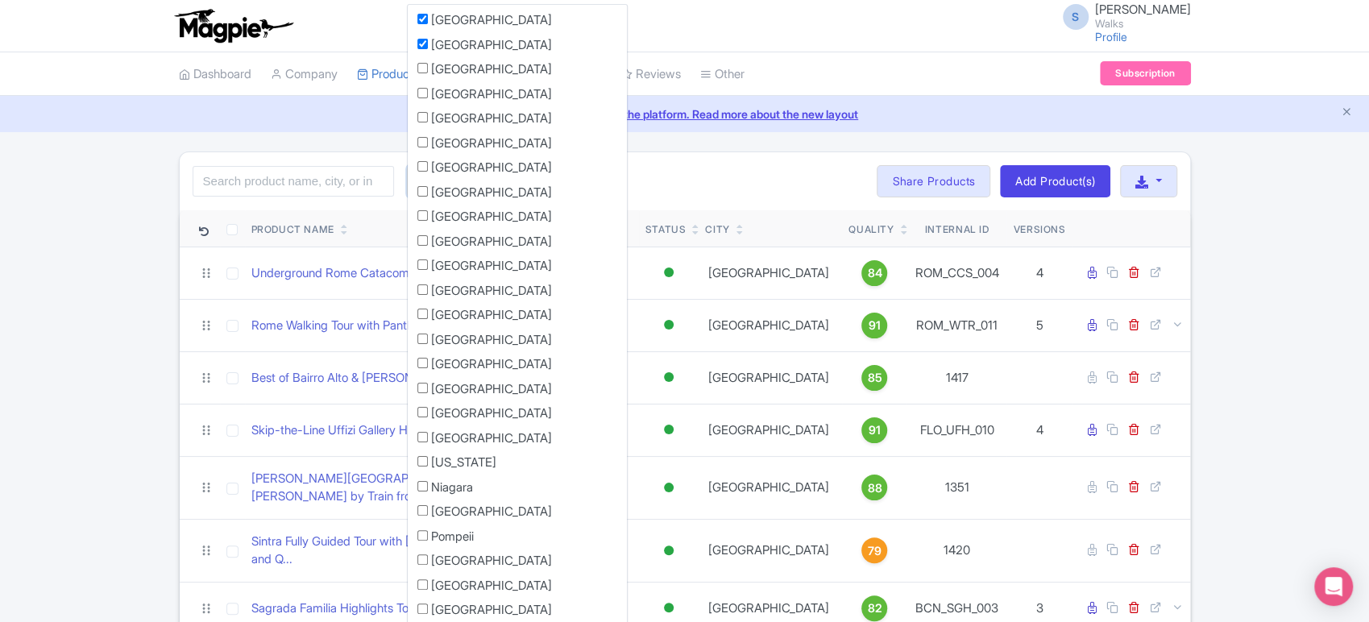
click at [407, 165] on button "Filter by Collections" at bounding box center [475, 181] width 137 height 32
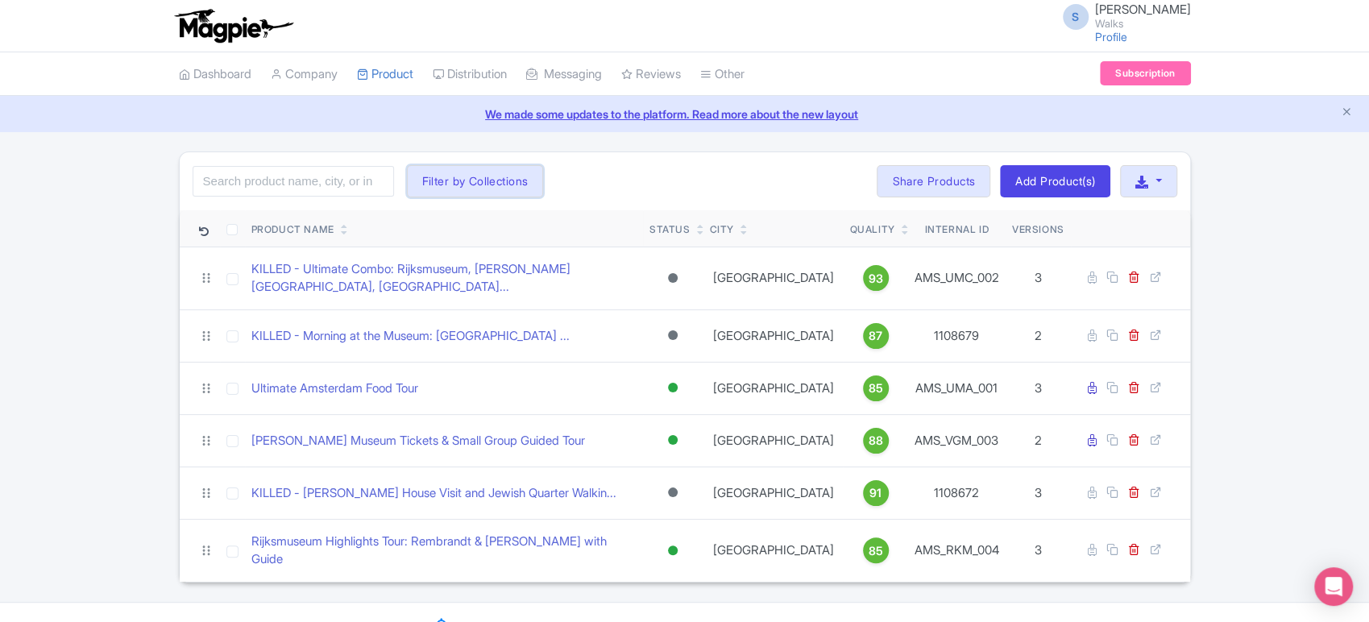
scroll to position [6, 0]
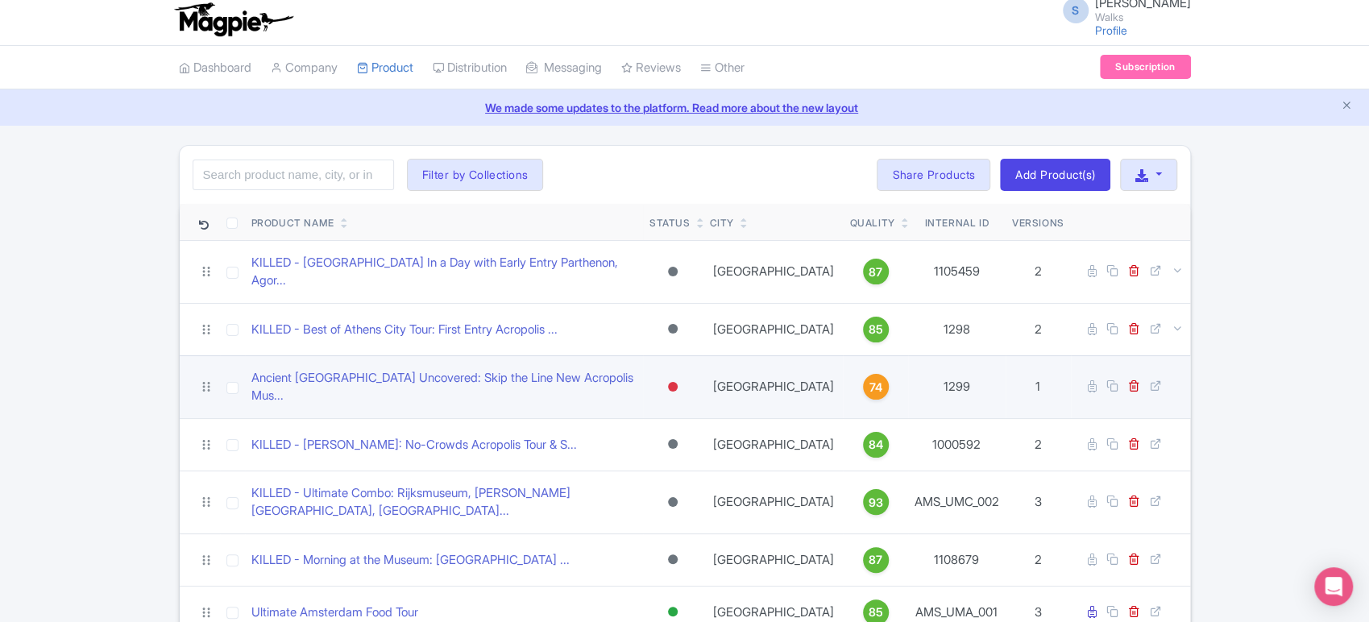
click at [678, 382] on div at bounding box center [673, 387] width 10 height 10
click at [646, 489] on div "Archived" at bounding box center [632, 504] width 95 height 30
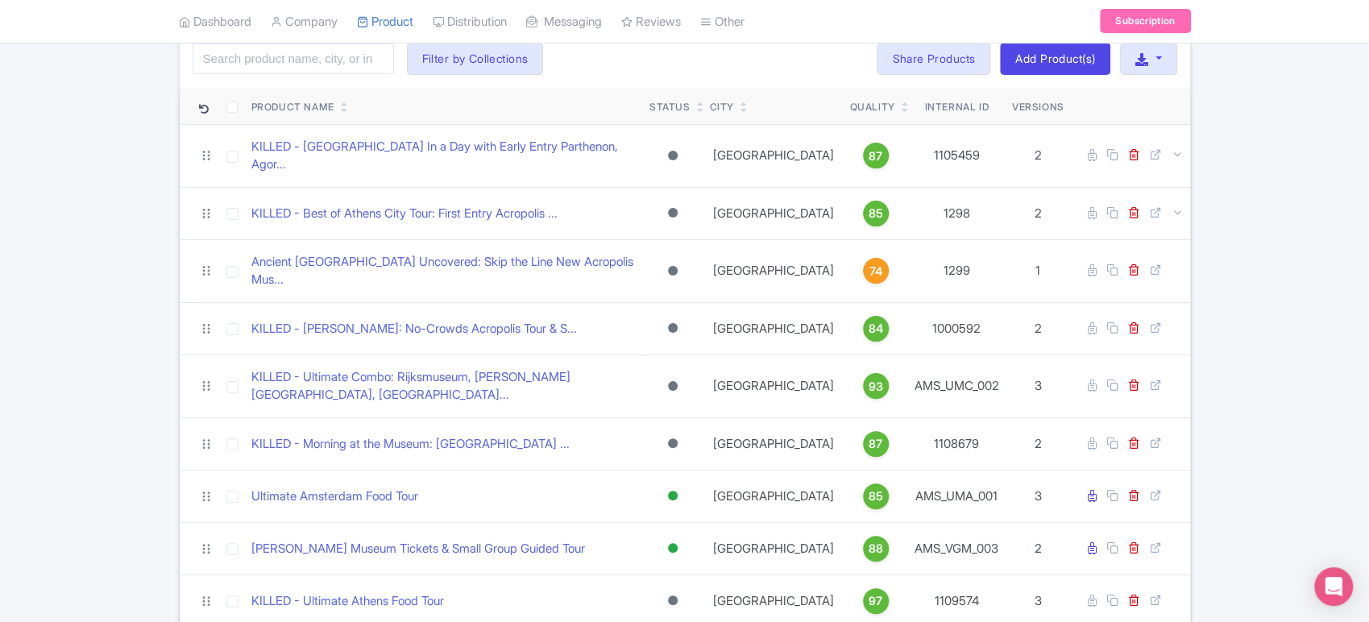
scroll to position [0, 0]
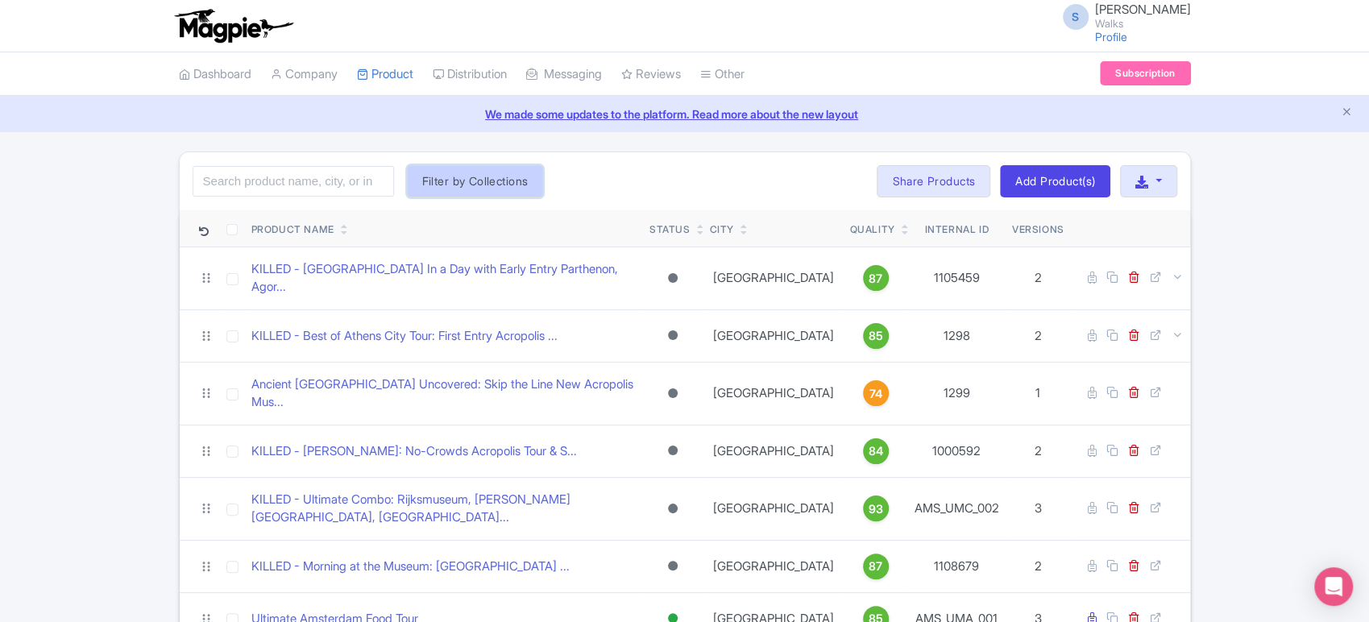
click at [466, 176] on button "Filter by Collections" at bounding box center [475, 181] width 137 height 32
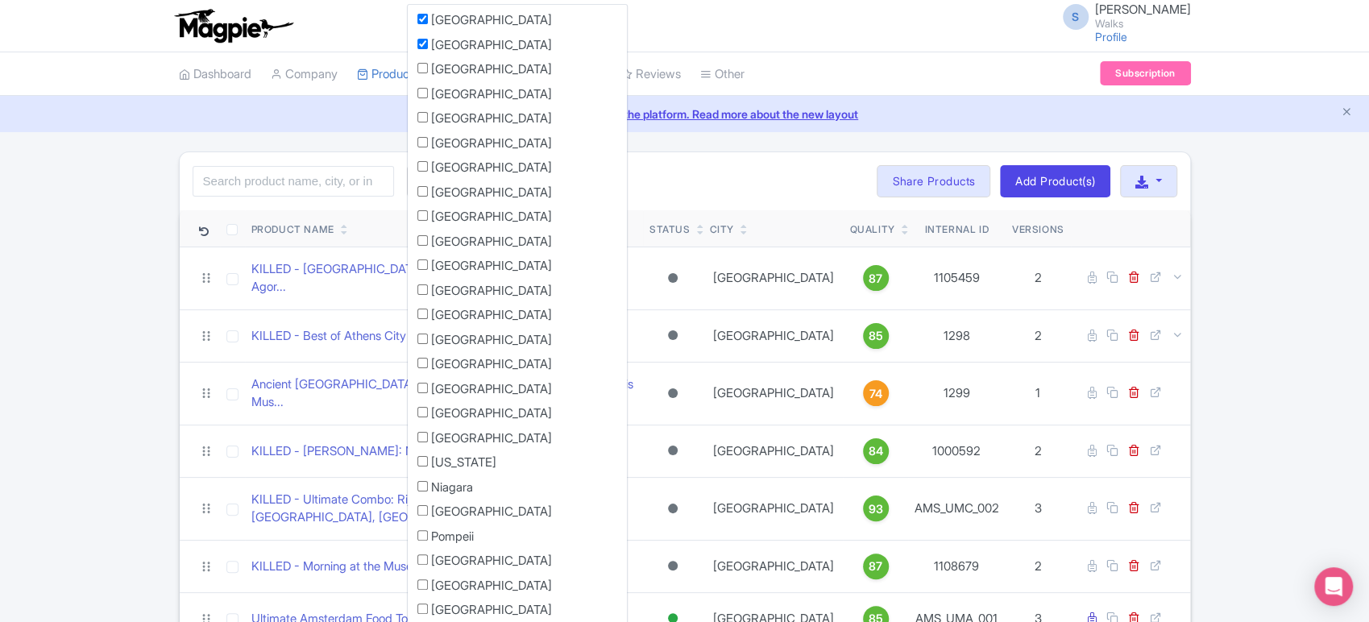
click at [419, 67] on input "[GEOGRAPHIC_DATA]" at bounding box center [422, 68] width 10 height 10
checkbox input "true"
click at [421, 42] on input "[GEOGRAPHIC_DATA]" at bounding box center [422, 44] width 10 height 10
checkbox input "false"
click at [425, 18] on input "[GEOGRAPHIC_DATA]" at bounding box center [422, 19] width 10 height 10
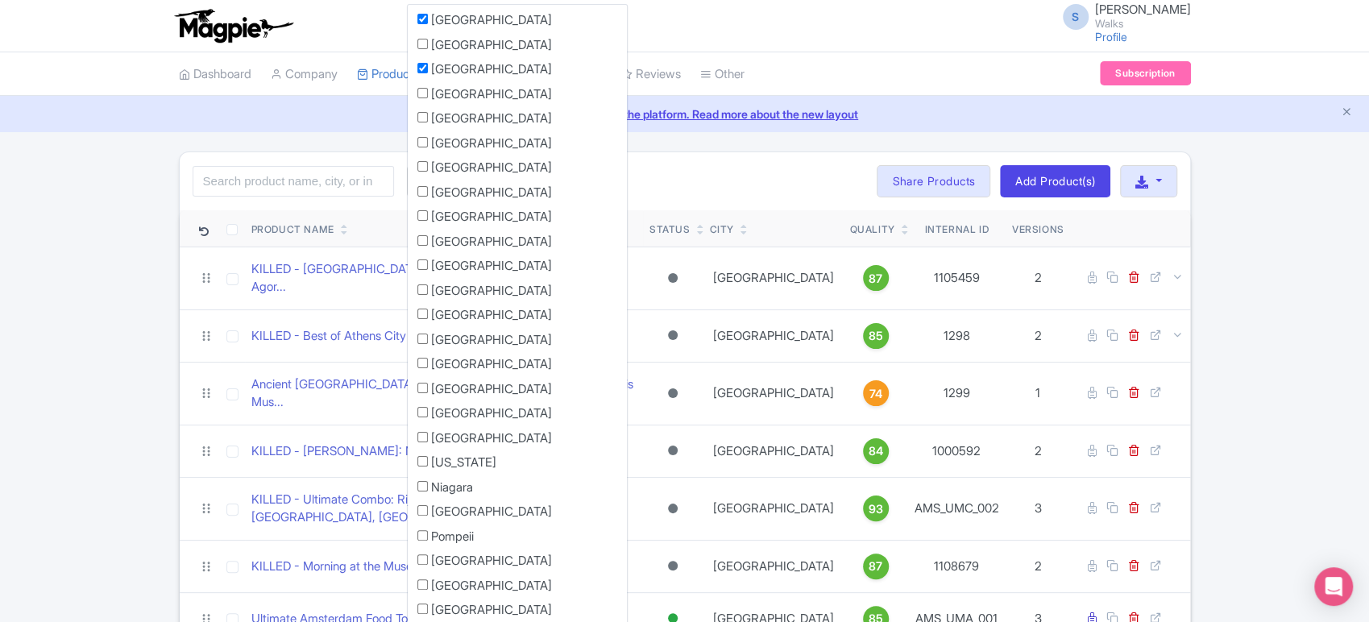
checkbox input "false"
click at [583, 194] on div "Search Filter by Collections Amsterdam Athens Barcelona Bologna Bordeaux Boston…" at bounding box center [685, 181] width 1010 height 58
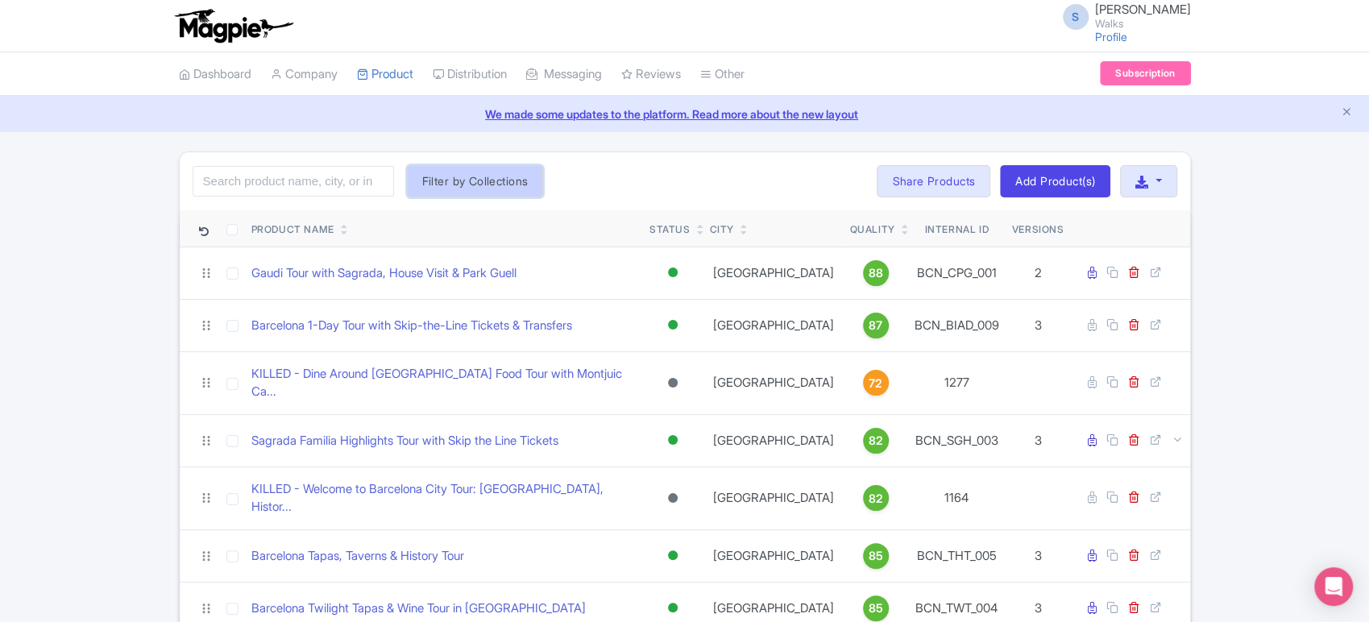
click at [512, 176] on button "Filter by Collections" at bounding box center [475, 181] width 137 height 32
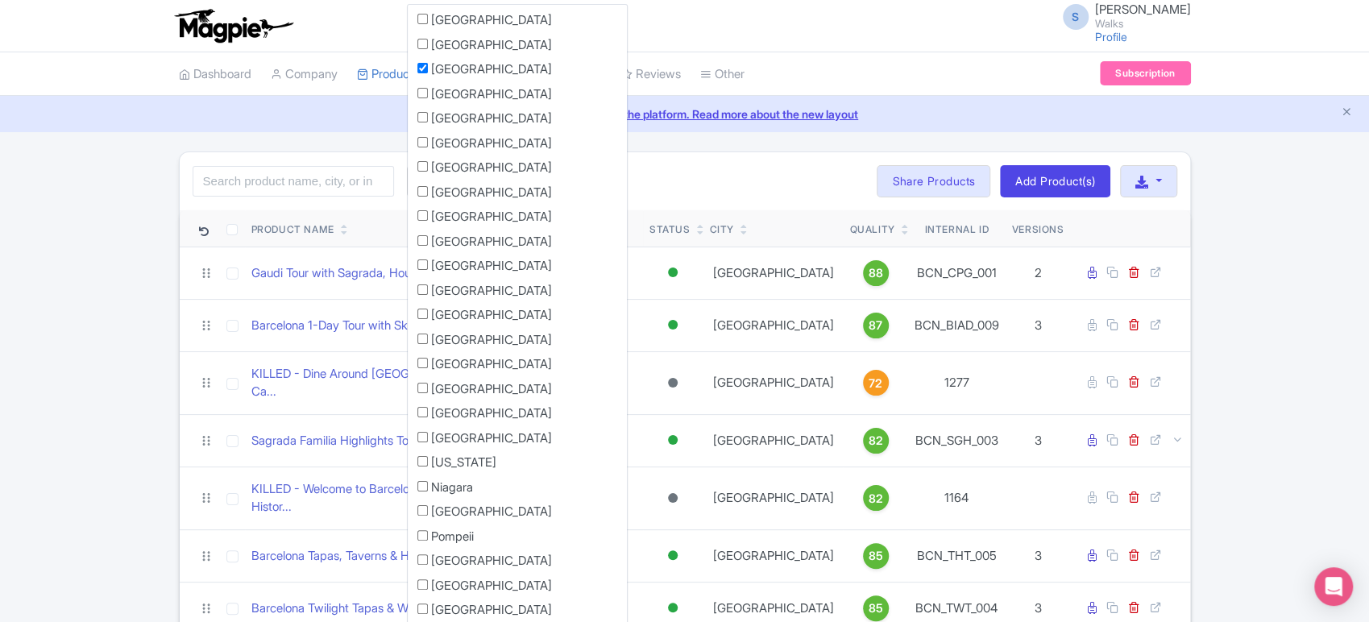
click at [423, 90] on input "[GEOGRAPHIC_DATA]" at bounding box center [422, 93] width 10 height 10
checkbox input "true"
click at [424, 121] on li "[GEOGRAPHIC_DATA]" at bounding box center [517, 122] width 219 height 25
click at [424, 119] on input "[GEOGRAPHIC_DATA]" at bounding box center [422, 117] width 10 height 10
checkbox input "true"
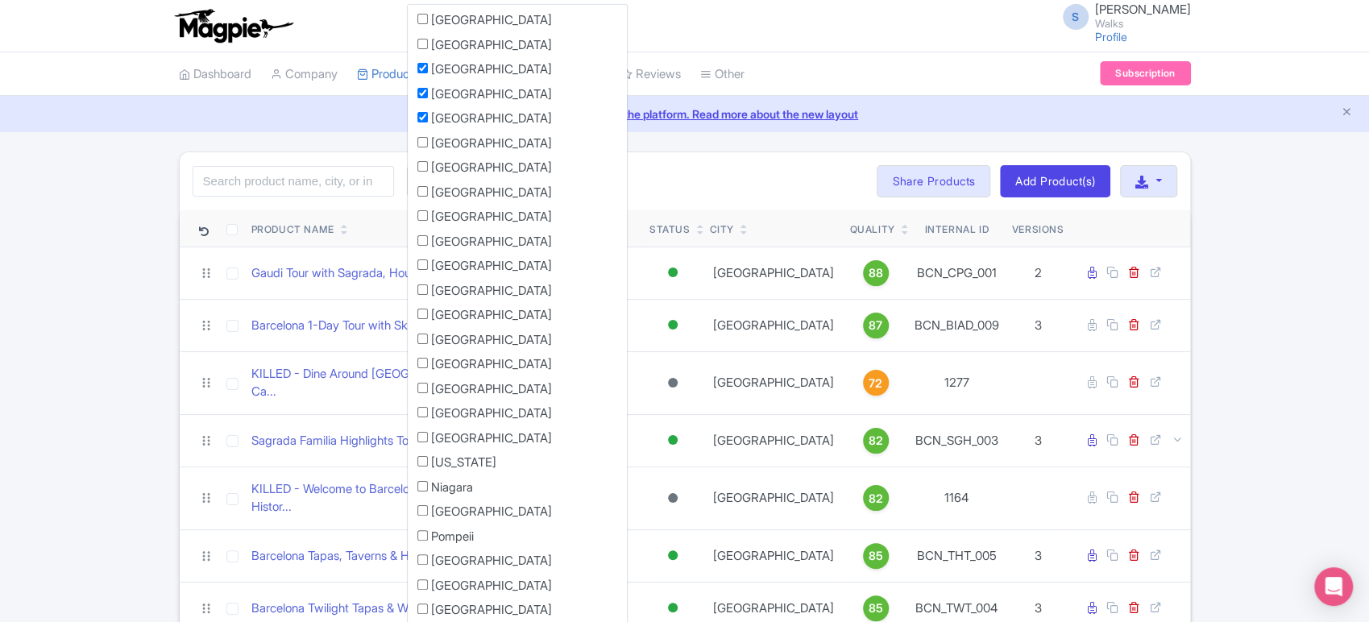
click at [423, 140] on input "[GEOGRAPHIC_DATA]" at bounding box center [422, 142] width 10 height 10
checkbox input "true"
click at [423, 164] on input "[GEOGRAPHIC_DATA]" at bounding box center [422, 166] width 10 height 10
checkbox input "true"
click at [424, 189] on input "[GEOGRAPHIC_DATA]" at bounding box center [422, 191] width 10 height 10
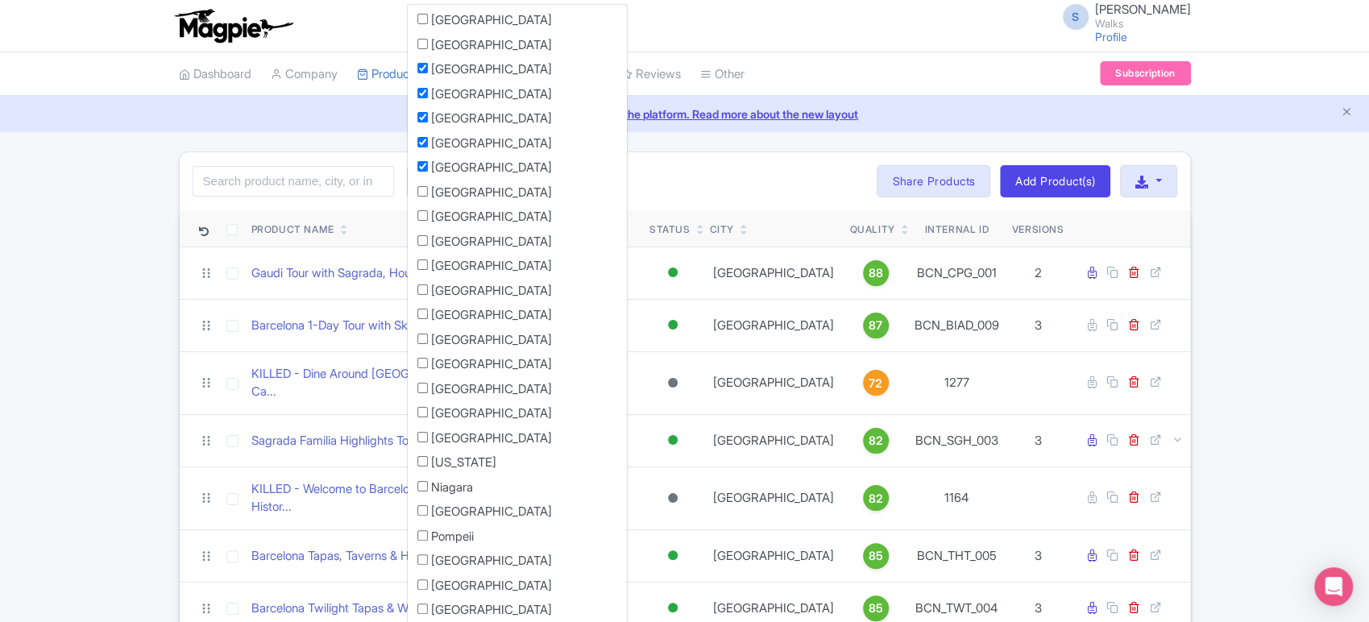
checkbox input "true"
click at [425, 66] on input "[GEOGRAPHIC_DATA]" at bounding box center [422, 68] width 10 height 10
checkbox input "false"
click at [606, 167] on div "Search Filter by Collections Amsterdam Athens Barcelona Bologna Bordeaux Boston…" at bounding box center [685, 181] width 1010 height 58
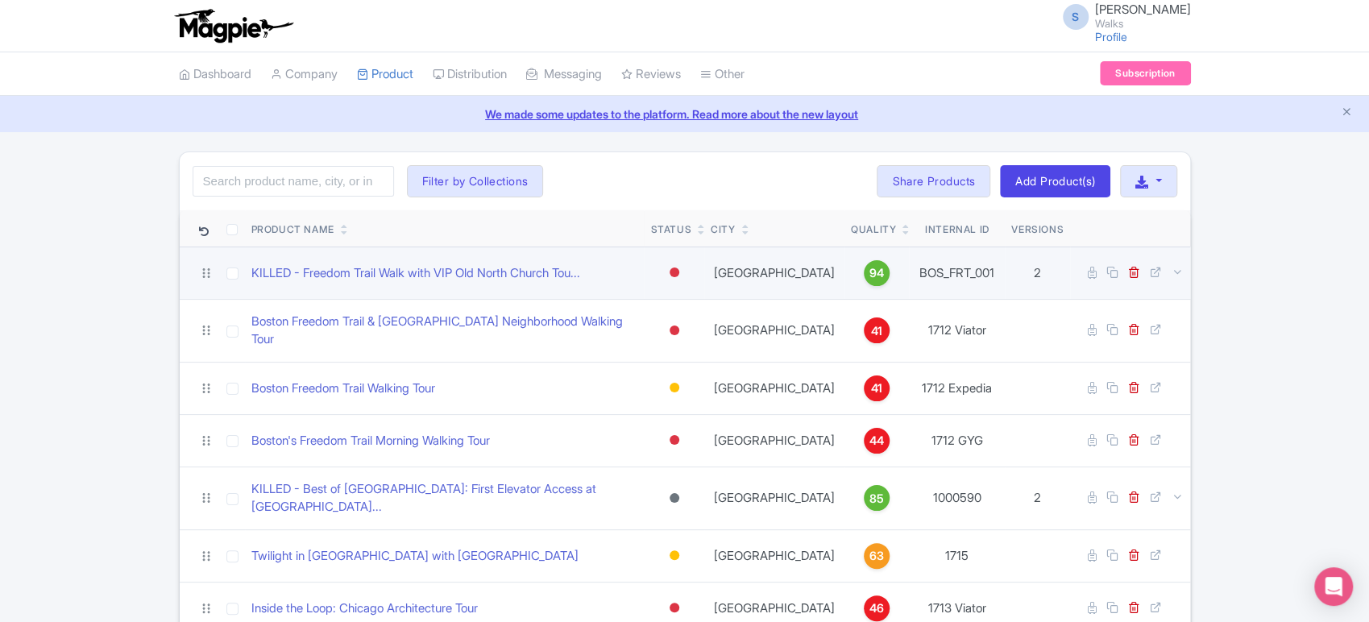
click at [679, 269] on div at bounding box center [675, 272] width 10 height 10
click at [637, 388] on div "Archived" at bounding box center [634, 390] width 95 height 30
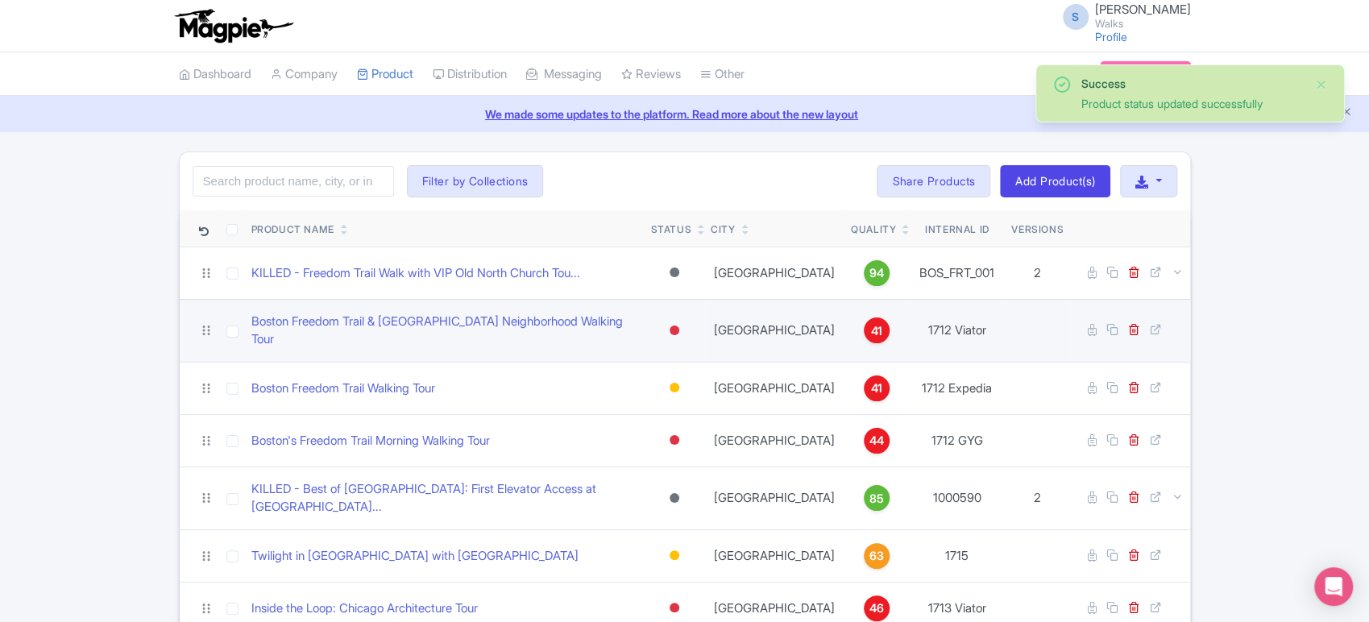
click at [679, 326] on div at bounding box center [675, 331] width 10 height 10
click at [643, 442] on div "Archived" at bounding box center [634, 448] width 95 height 30
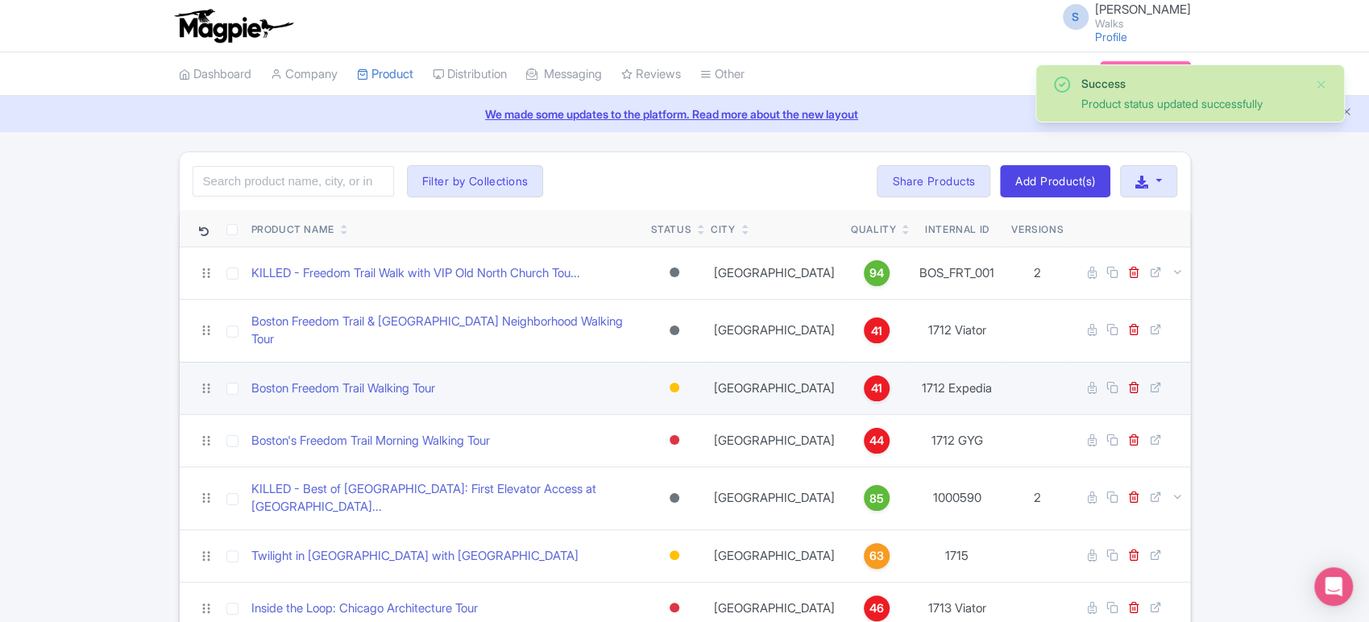
click at [678, 383] on div at bounding box center [675, 388] width 10 height 10
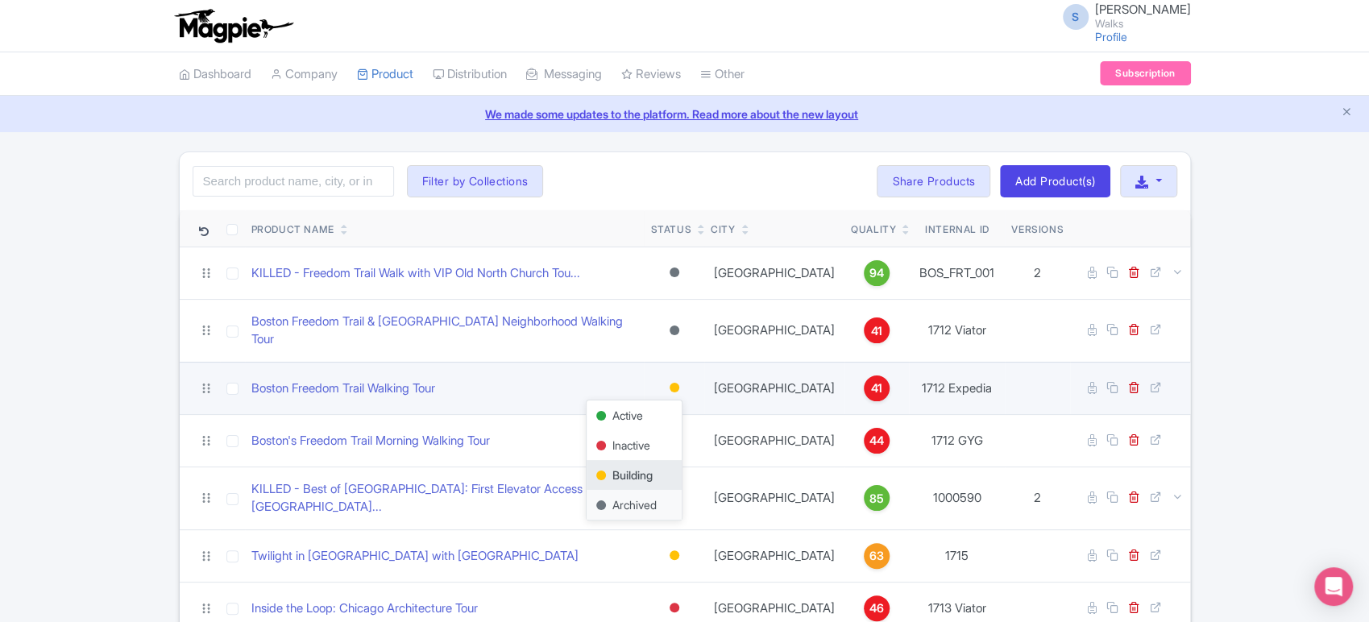
click at [649, 490] on div "Archived" at bounding box center [634, 505] width 95 height 30
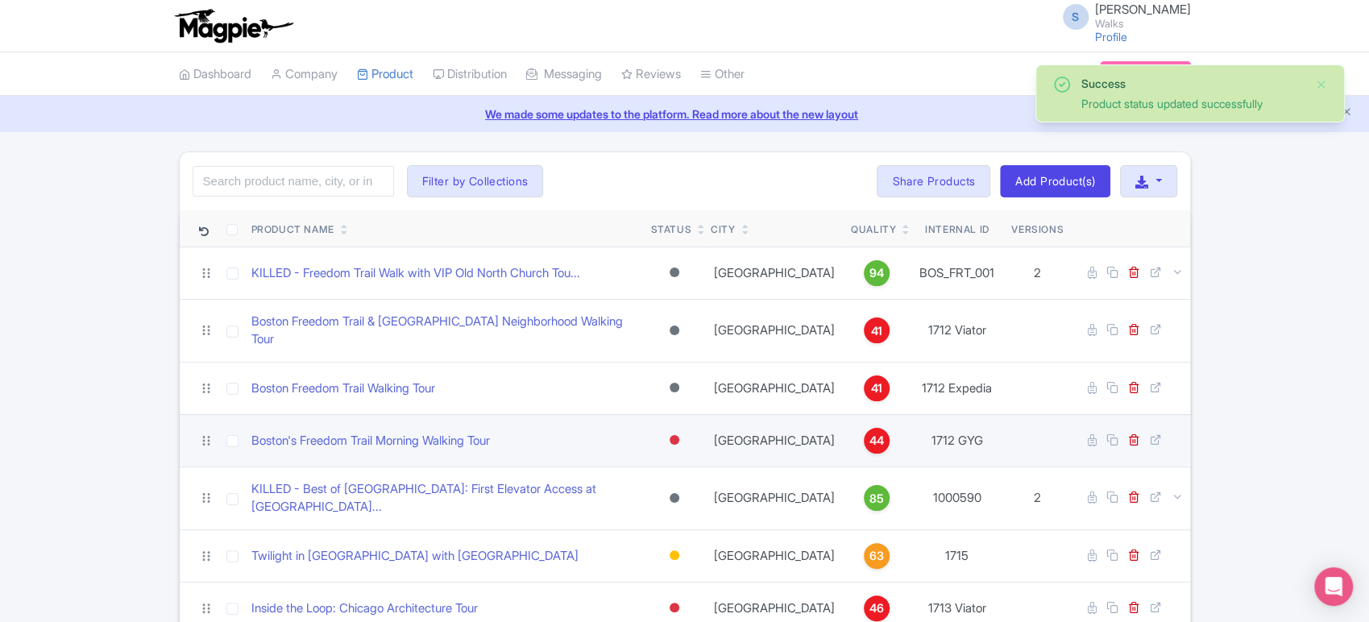
click at [679, 435] on div at bounding box center [675, 440] width 10 height 10
click at [641, 545] on div "Archived" at bounding box center [634, 557] width 95 height 30
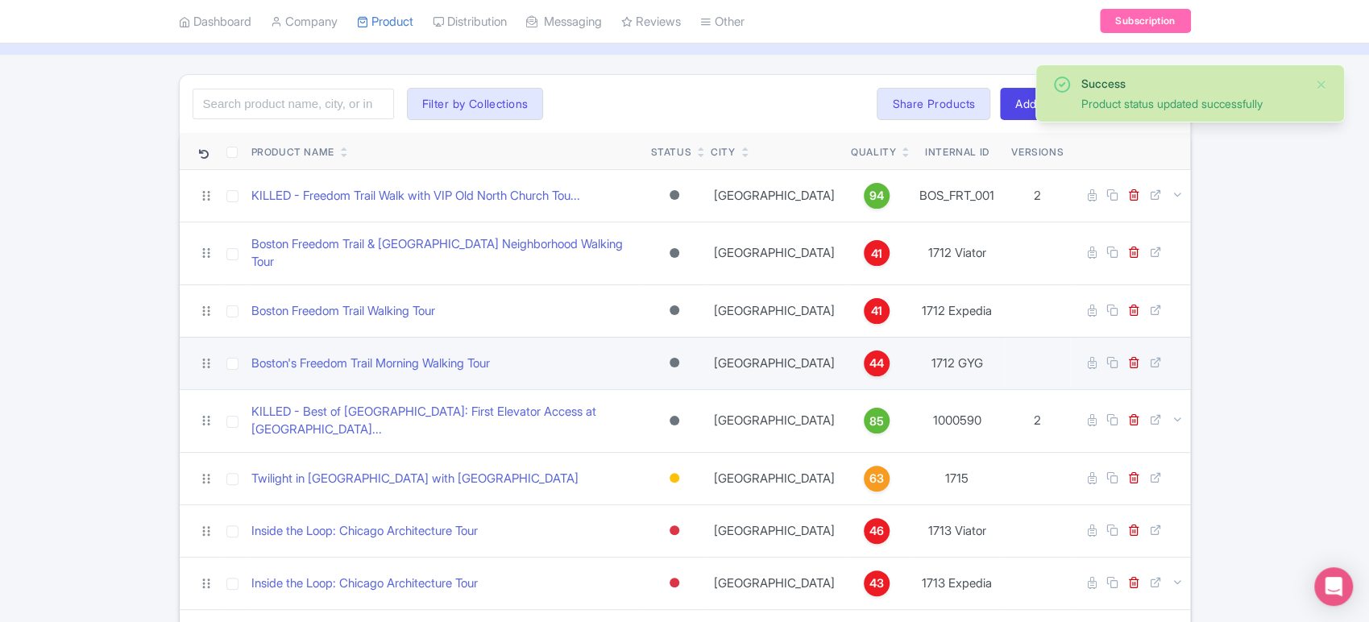
scroll to position [77, 0]
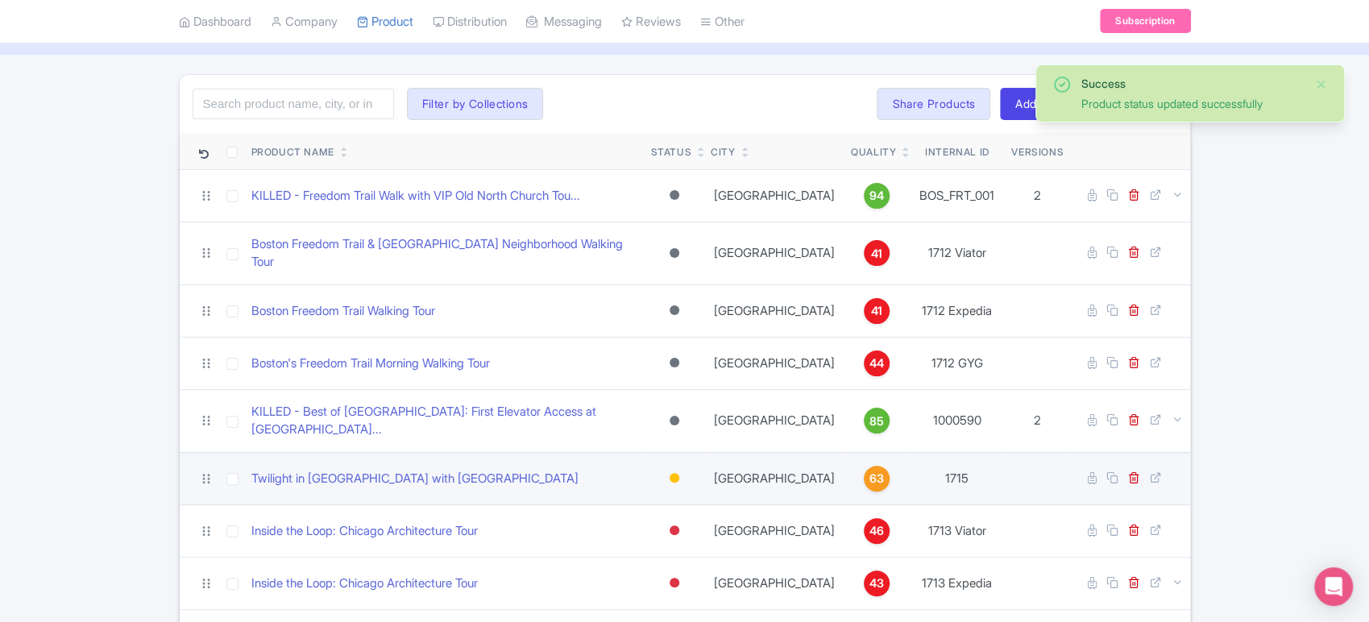
click at [679, 473] on div at bounding box center [675, 478] width 10 height 10
click at [632, 580] on div "Archived" at bounding box center [634, 595] width 95 height 30
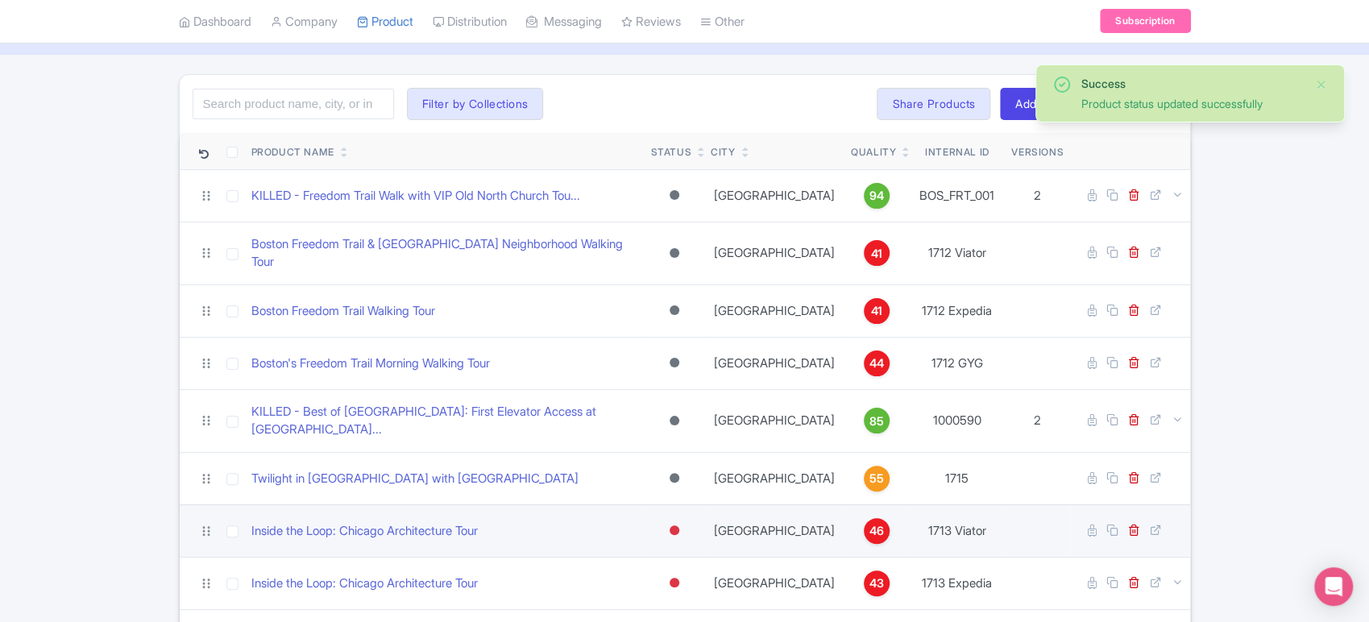
click at [679, 525] on div at bounding box center [675, 530] width 10 height 10
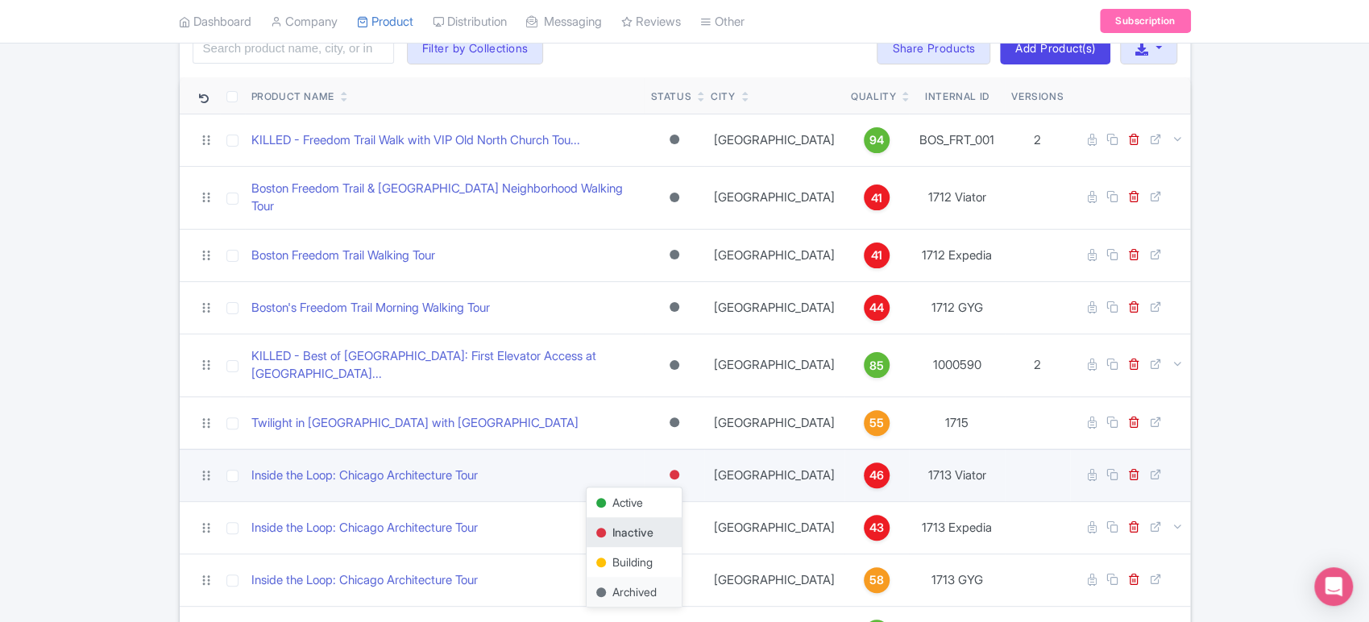
click at [662, 577] on div "Archived" at bounding box center [634, 592] width 95 height 30
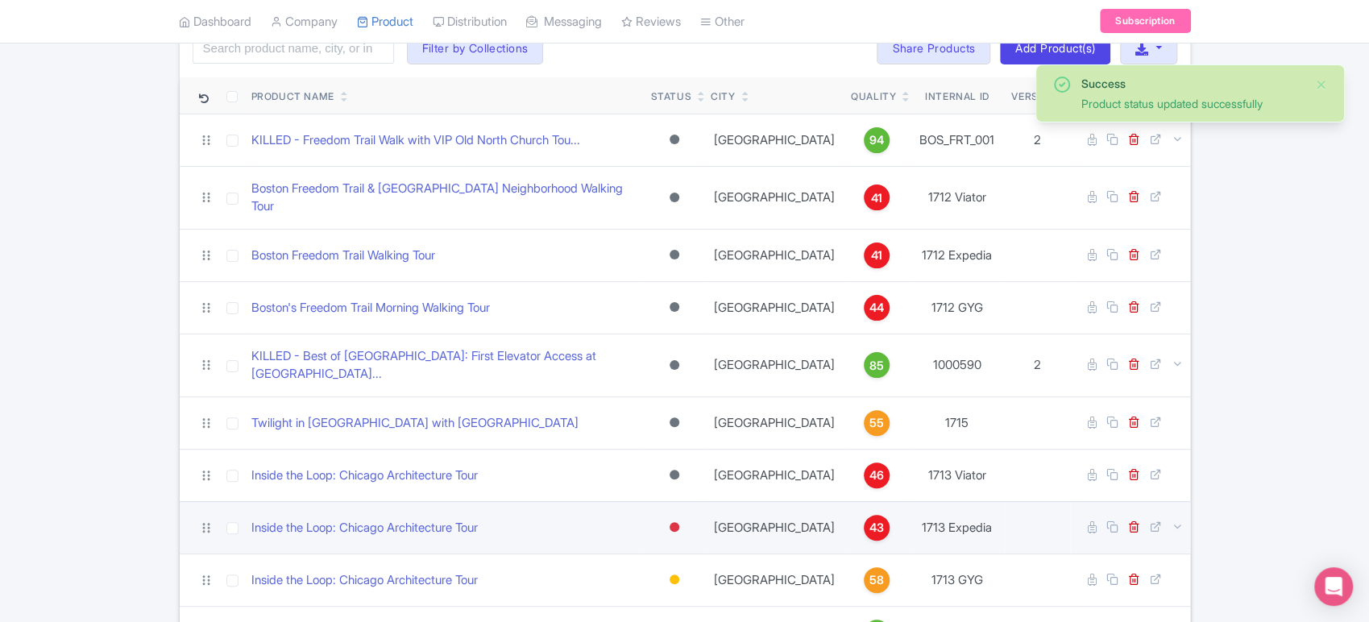
click at [679, 522] on div at bounding box center [675, 527] width 10 height 10
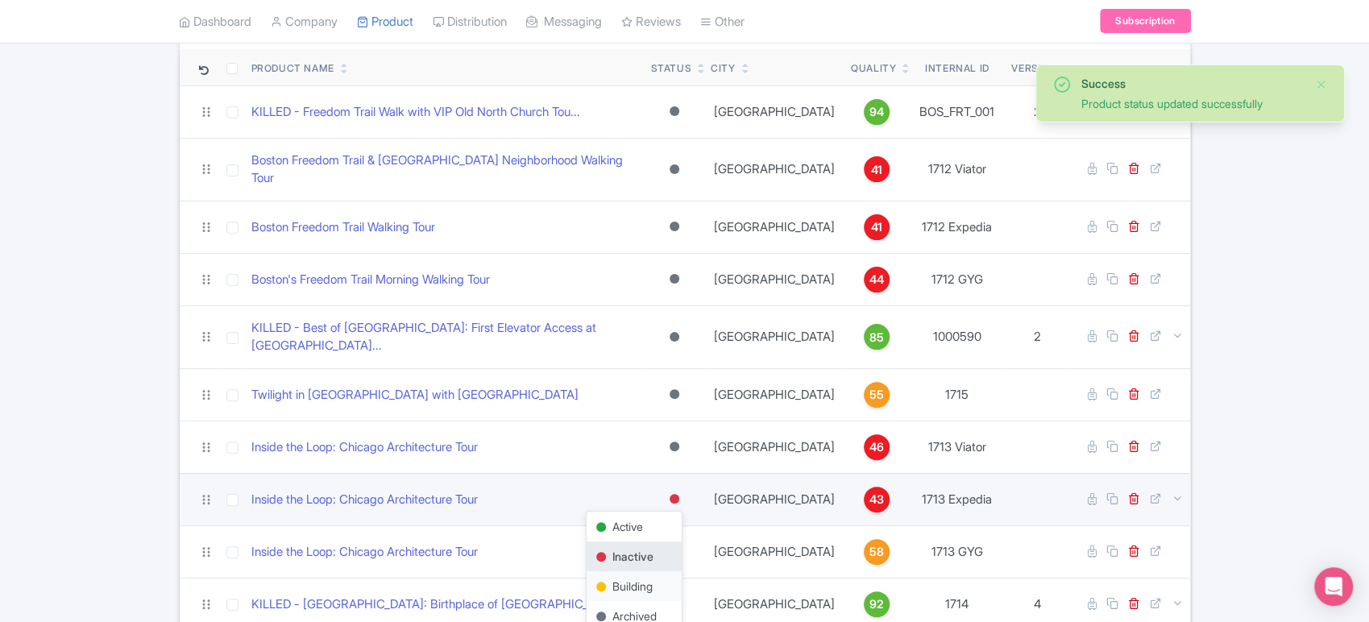
scroll to position [163, 0]
click at [652, 599] on div "Archived" at bounding box center [634, 614] width 95 height 30
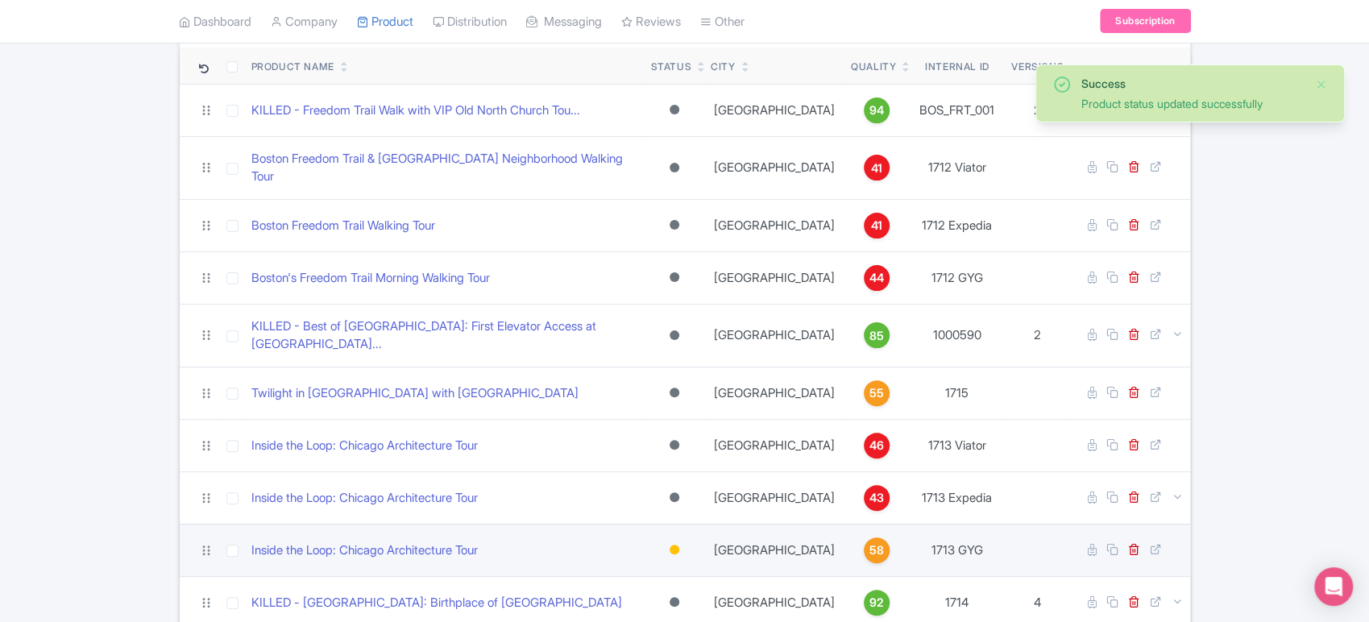
click at [679, 545] on div at bounding box center [675, 550] width 10 height 10
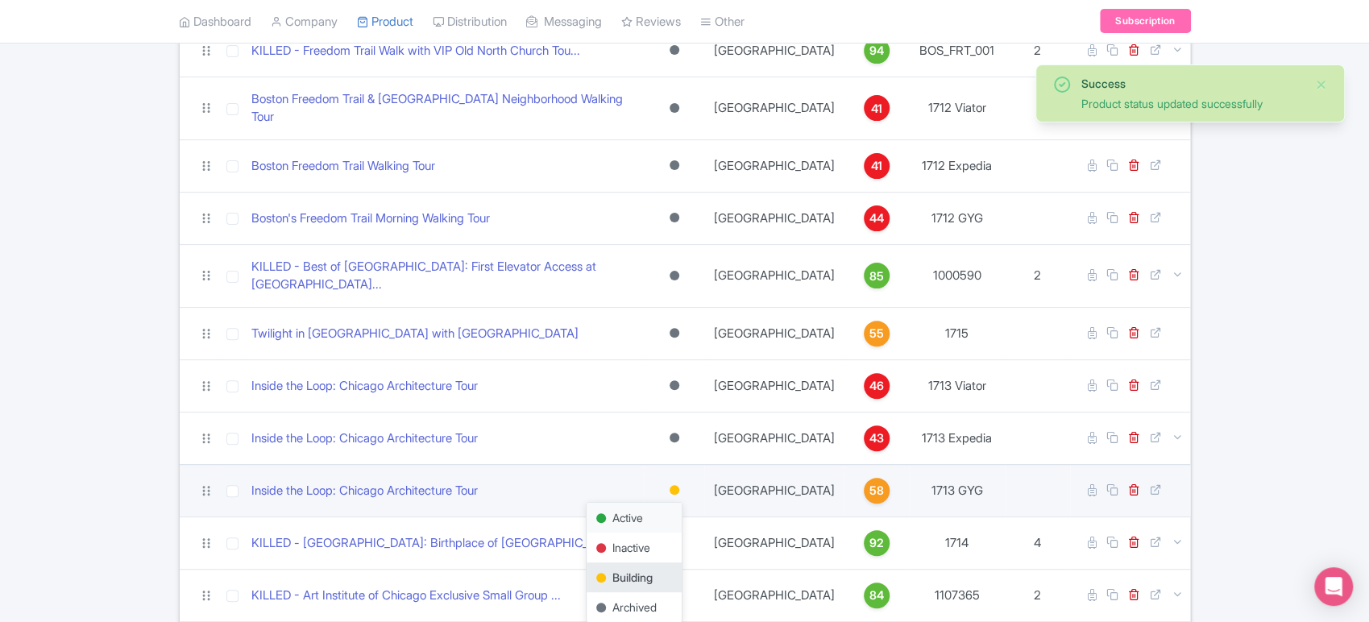
scroll to position [234, 0]
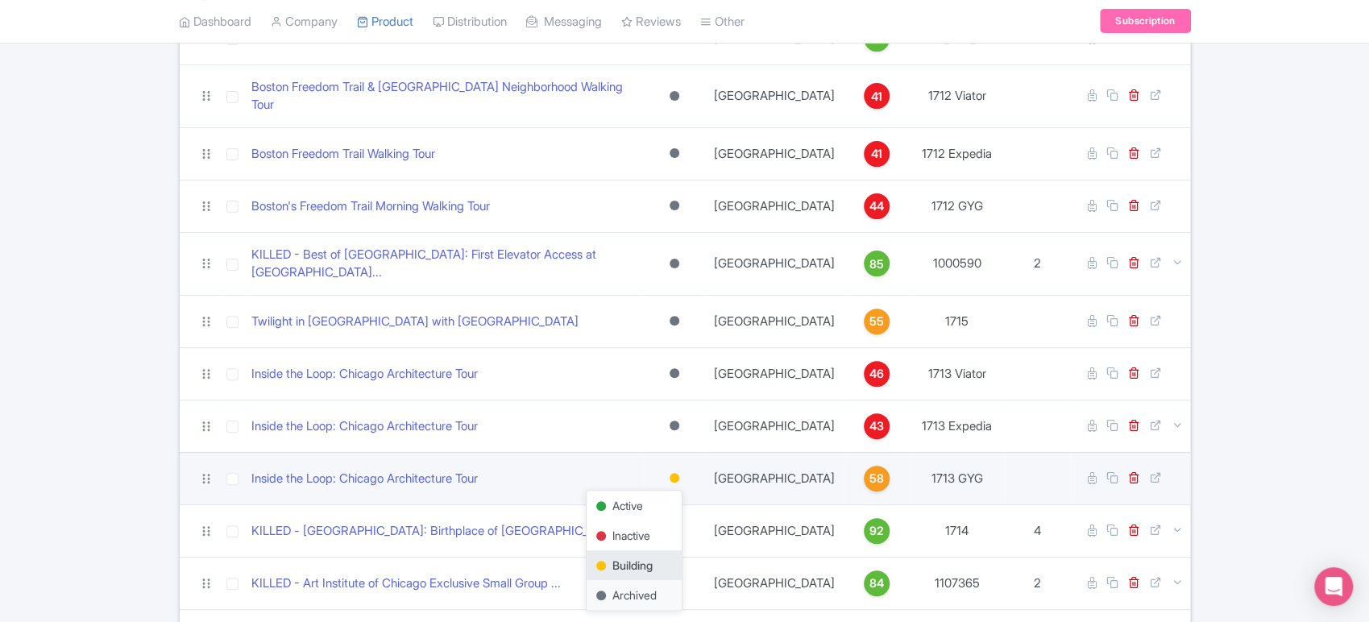
click at [637, 580] on div "Archived" at bounding box center [634, 595] width 95 height 30
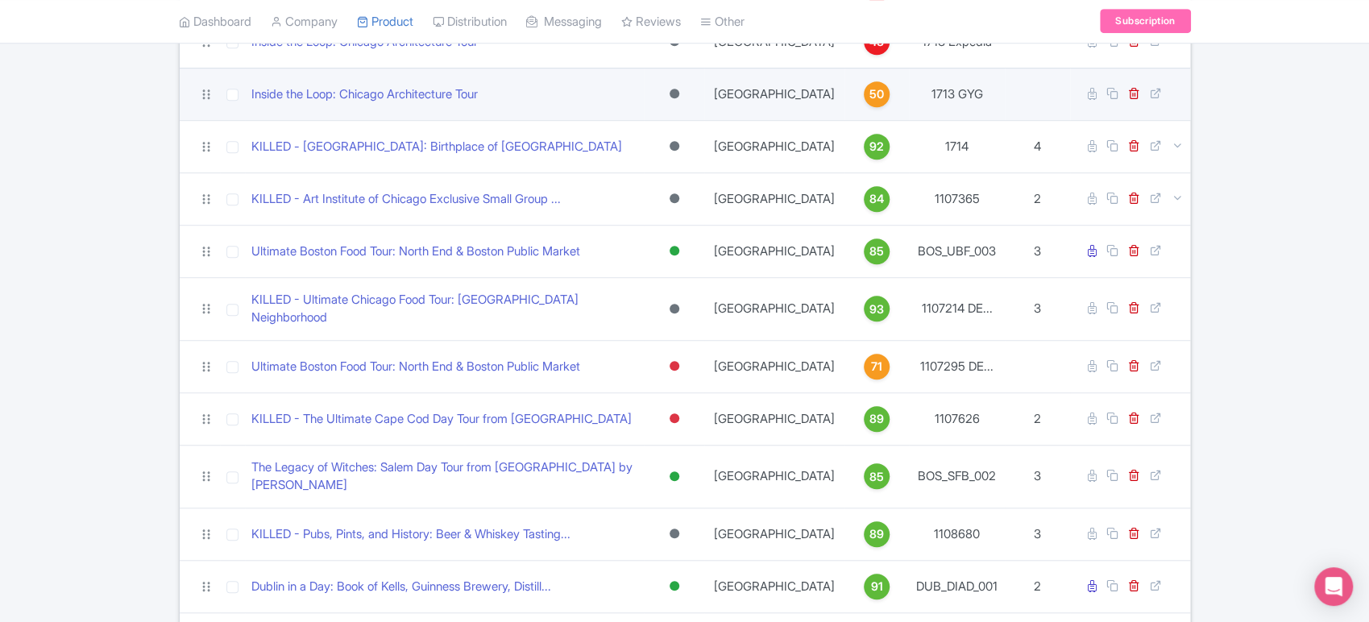
scroll to position [620, 0]
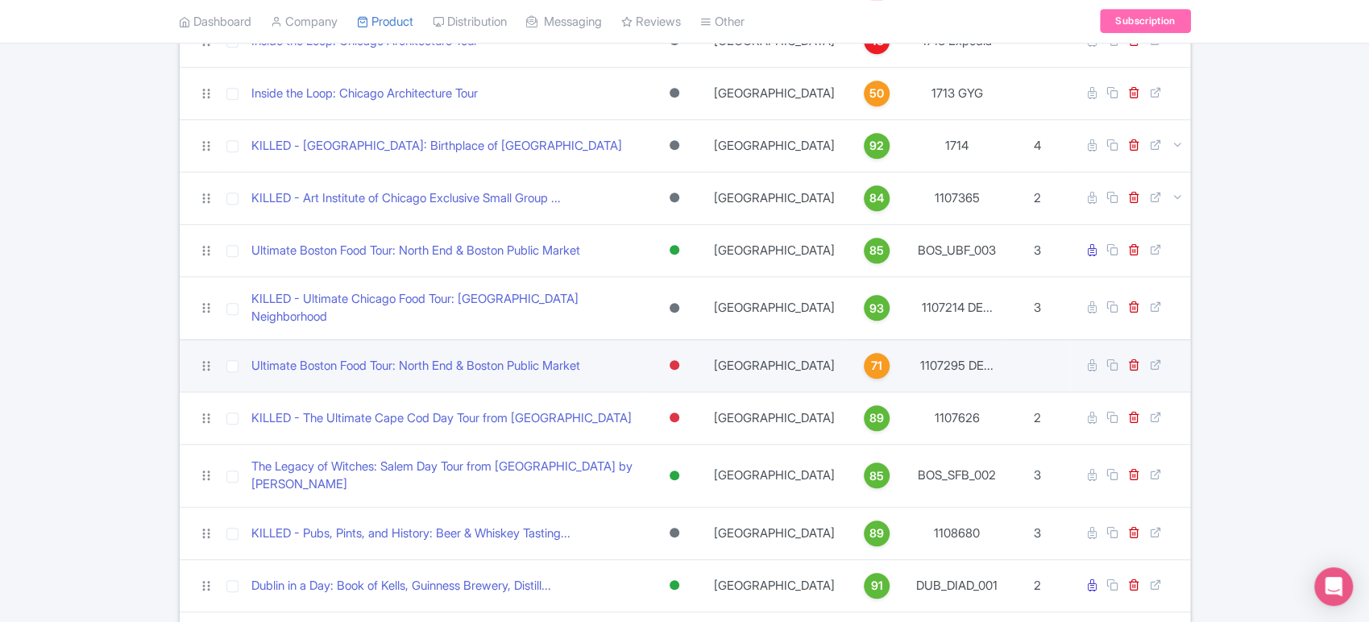
click at [679, 360] on div at bounding box center [675, 365] width 10 height 10
click at [658, 467] on div "Archived" at bounding box center [634, 482] width 95 height 30
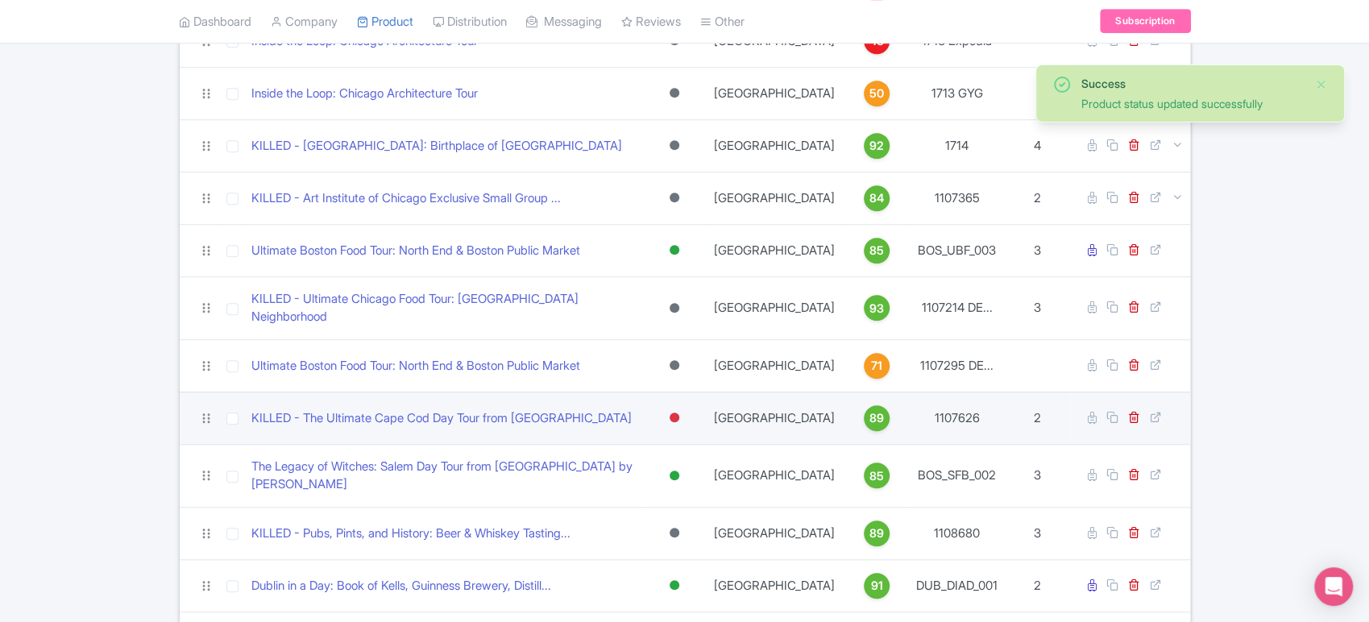
click at [679, 413] on div at bounding box center [675, 418] width 10 height 10
click at [652, 520] on div "Archived" at bounding box center [634, 535] width 95 height 30
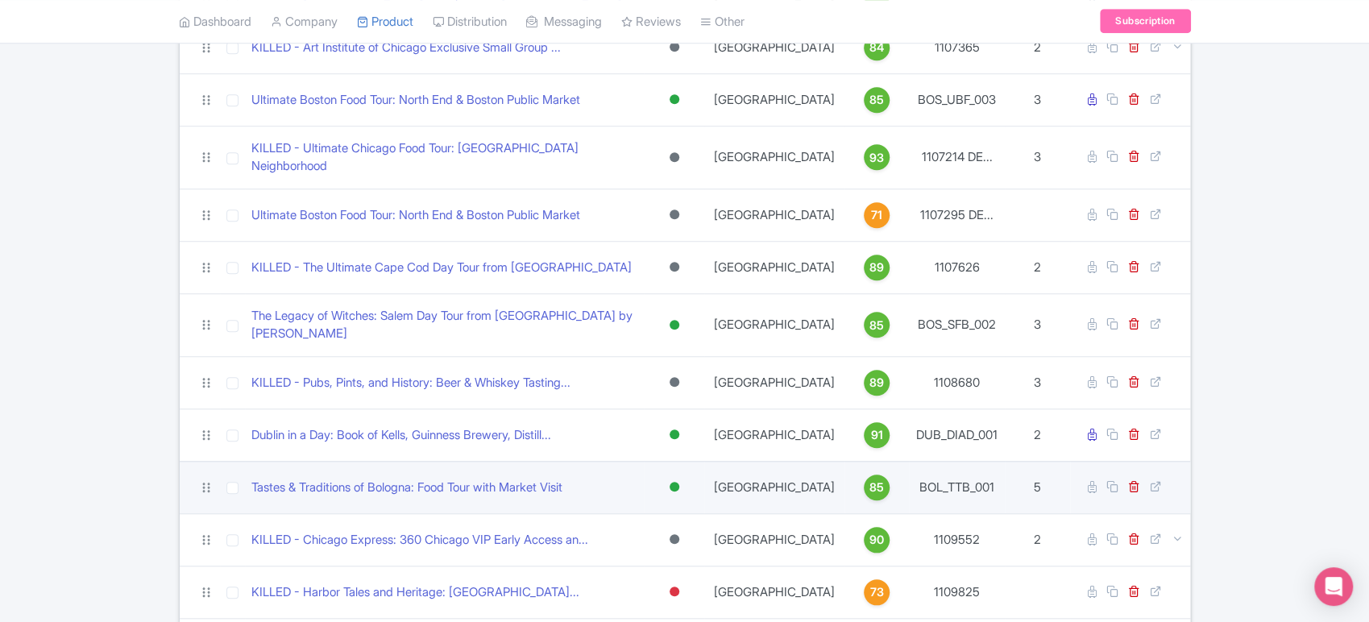
scroll to position [779, 0]
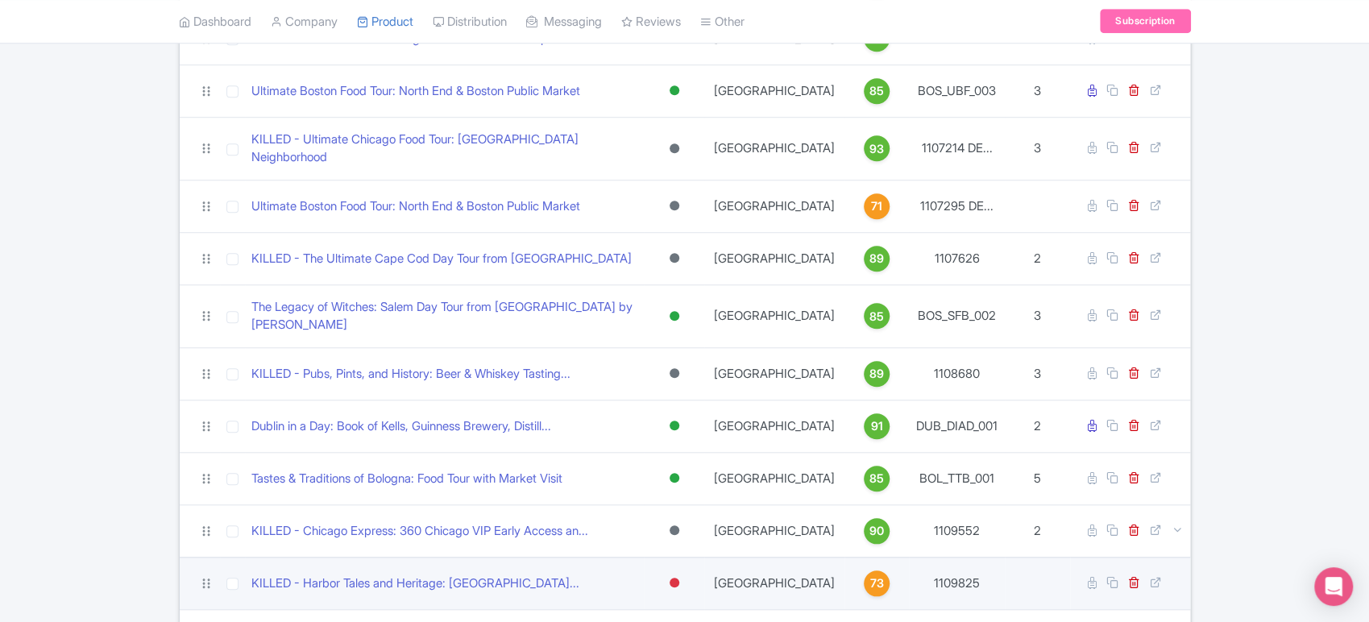
click at [679, 578] on div at bounding box center [675, 583] width 10 height 10
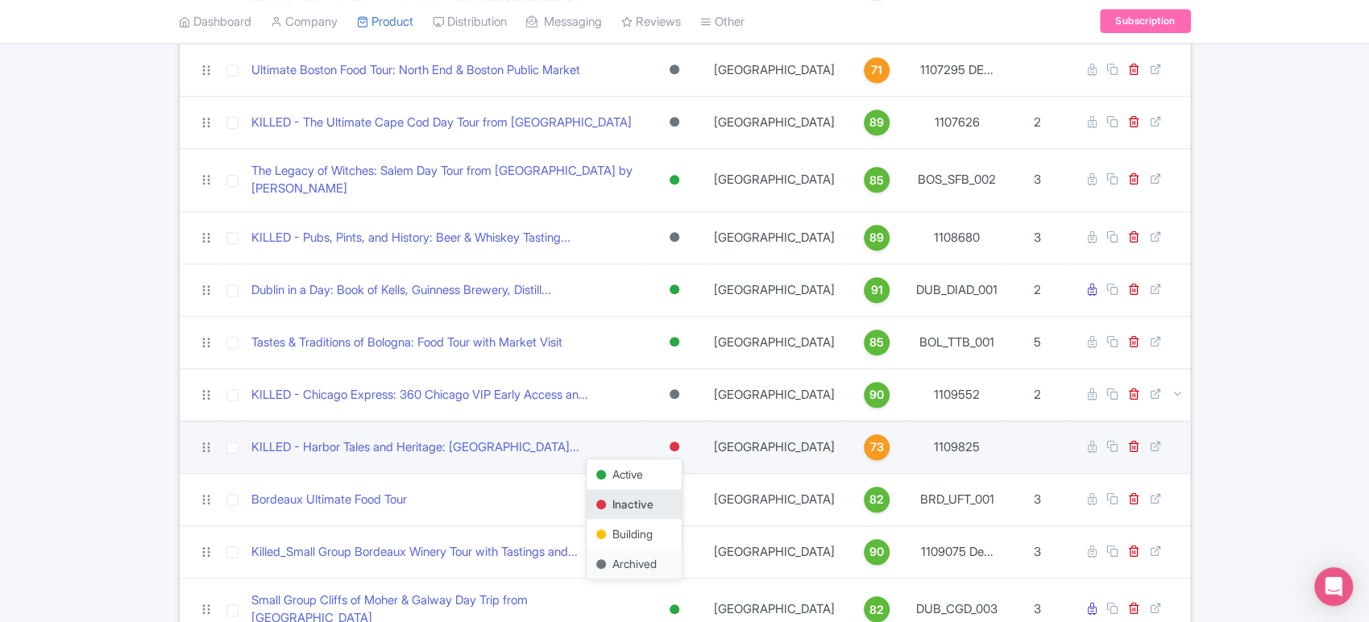
click at [632, 549] on div "Archived" at bounding box center [634, 564] width 95 height 30
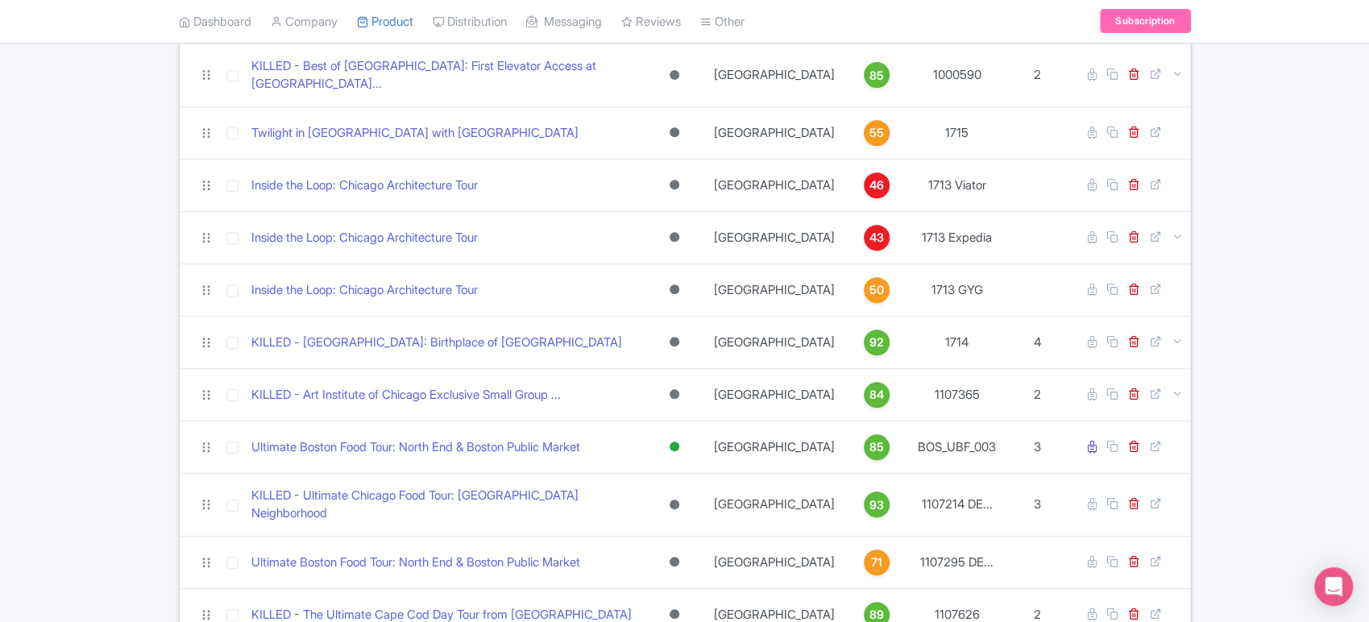
scroll to position [0, 0]
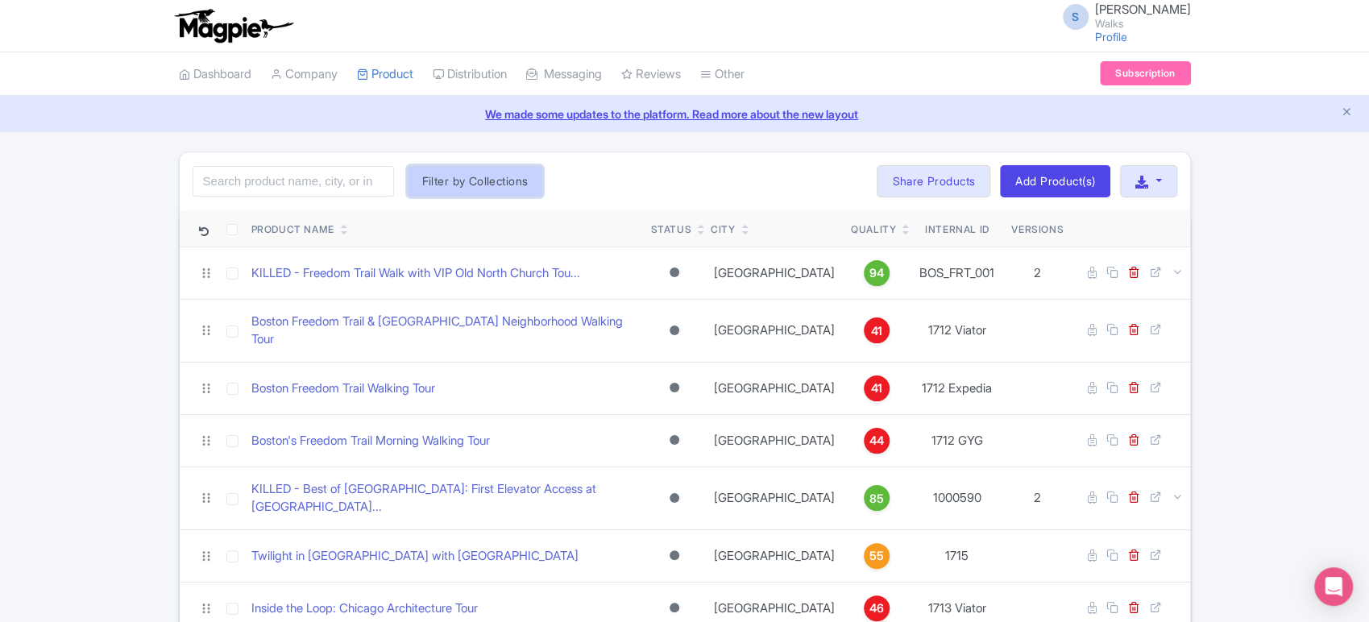
click at [512, 168] on button "Filter by Collections" at bounding box center [475, 181] width 137 height 32
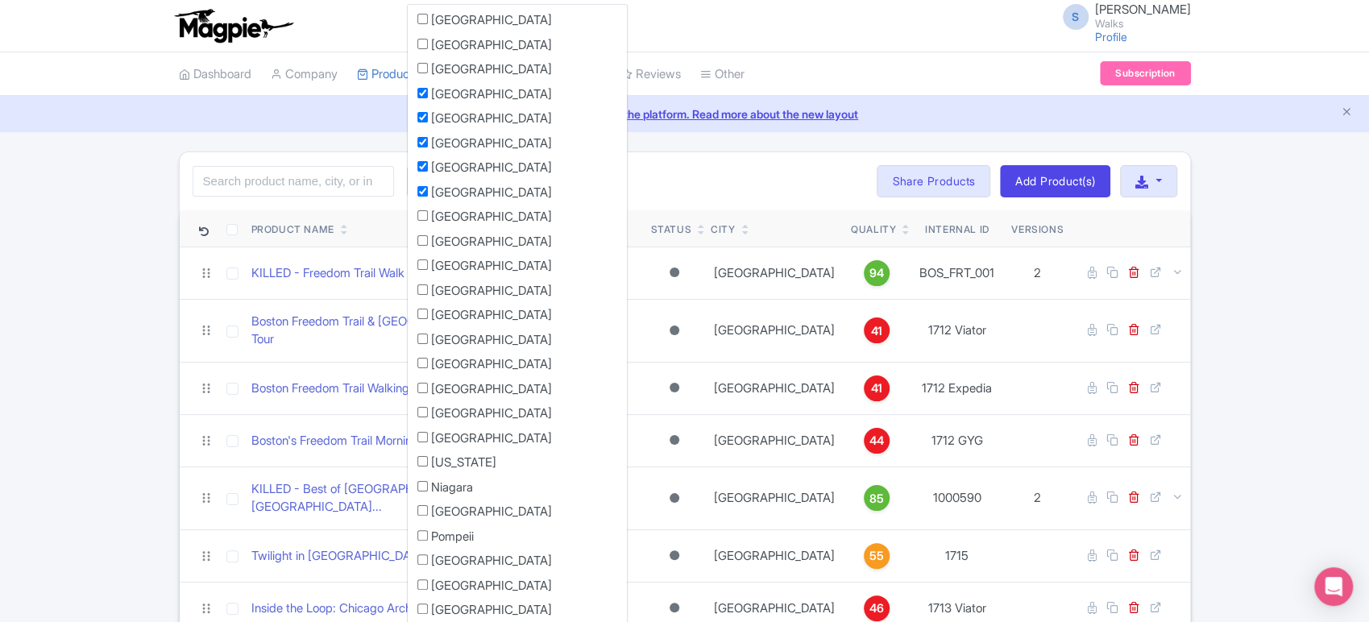
click at [423, 191] on input "[GEOGRAPHIC_DATA]" at bounding box center [422, 191] width 10 height 10
checkbox input "false"
click at [421, 168] on input "[GEOGRAPHIC_DATA]" at bounding box center [422, 166] width 10 height 10
checkbox input "false"
click at [425, 141] on input "[GEOGRAPHIC_DATA]" at bounding box center [422, 142] width 10 height 10
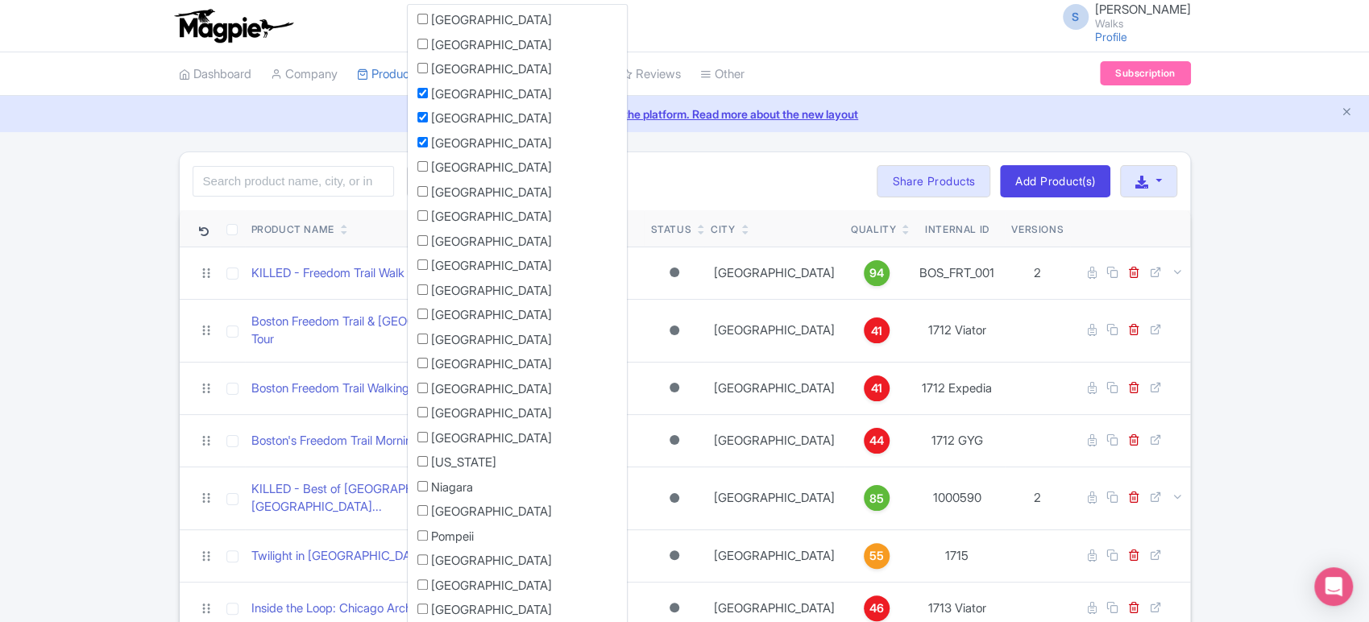
checkbox input "false"
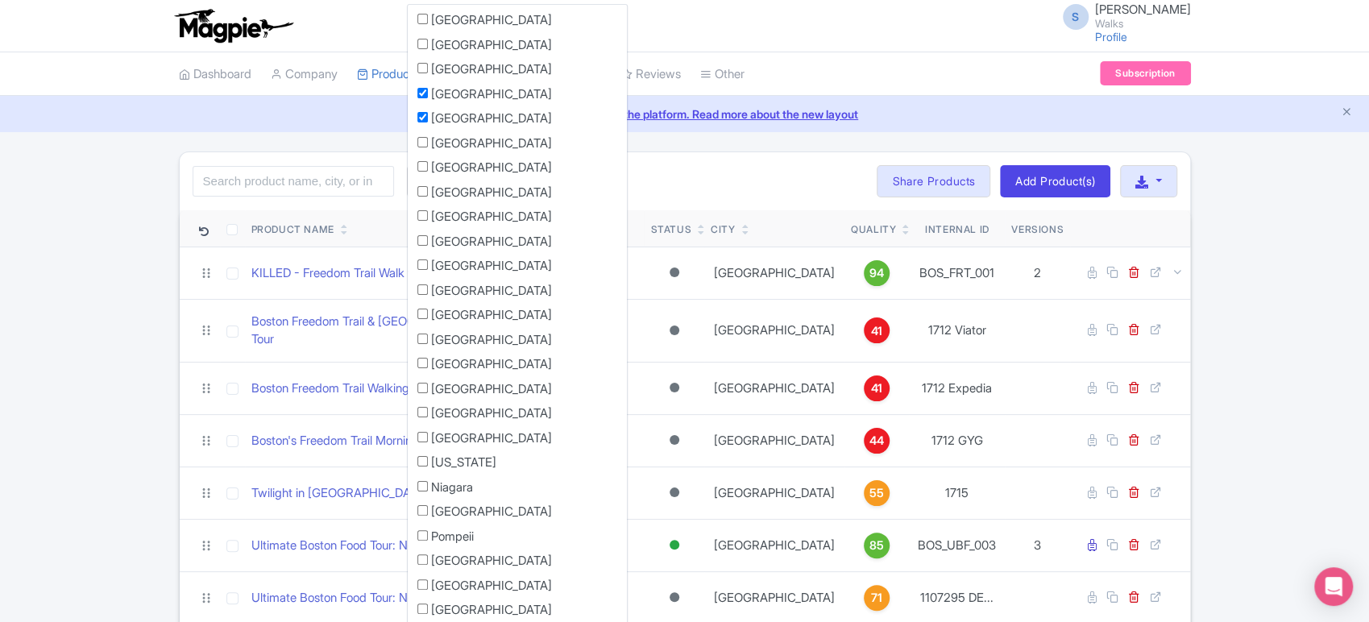
click at [418, 116] on input "[GEOGRAPHIC_DATA]" at bounding box center [422, 117] width 10 height 10
checkbox input "false"
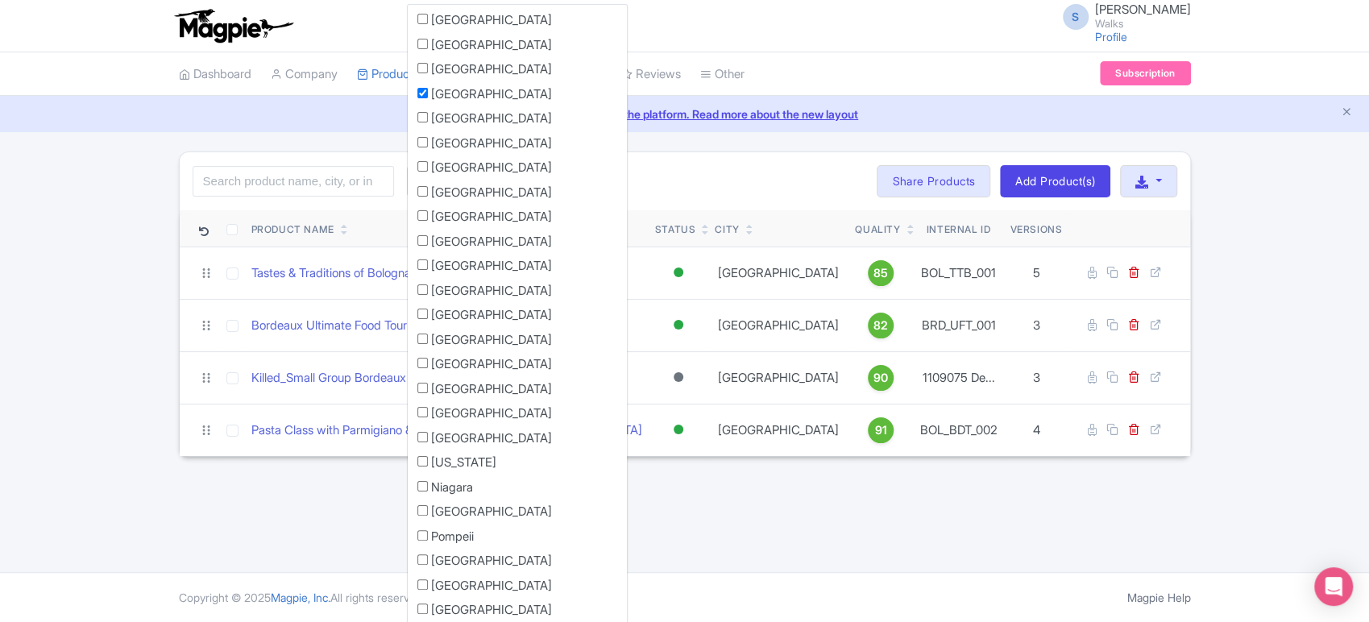
click at [425, 89] on input "[GEOGRAPHIC_DATA]" at bounding box center [422, 93] width 10 height 10
checkbox input "false"
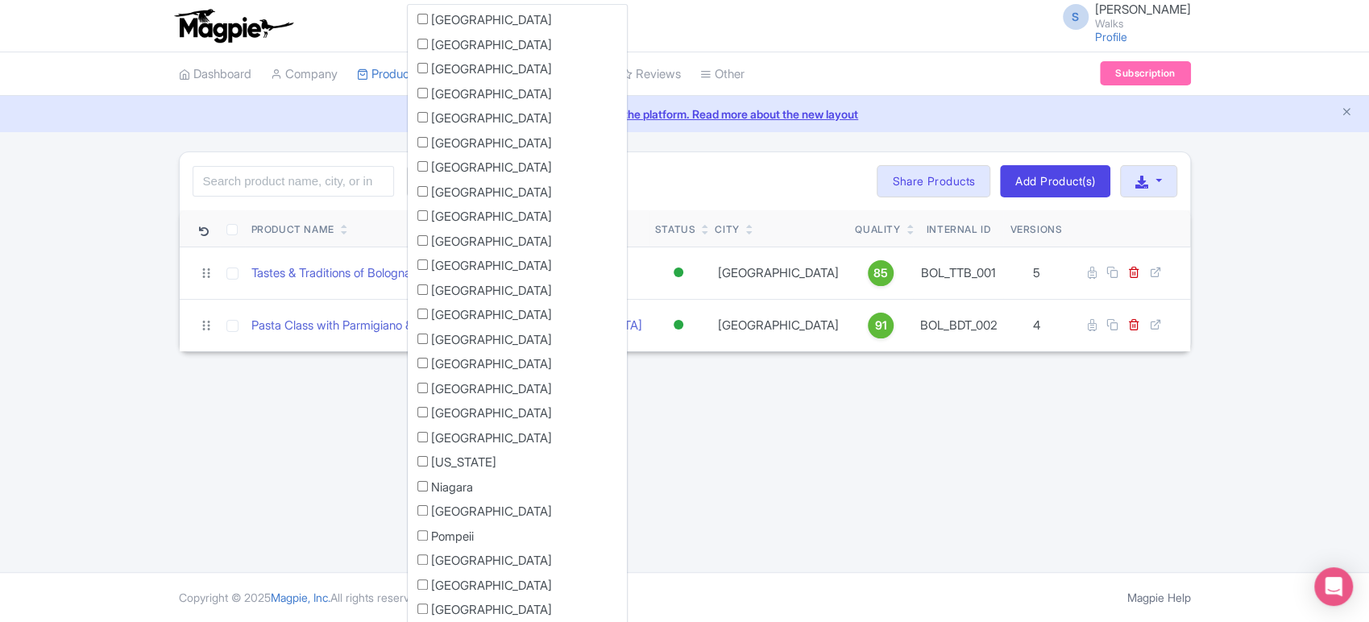
click at [418, 218] on input "[GEOGRAPHIC_DATA]" at bounding box center [422, 215] width 10 height 10
checkbox input "true"
click at [421, 238] on input "[GEOGRAPHIC_DATA]" at bounding box center [422, 240] width 10 height 10
checkbox input "true"
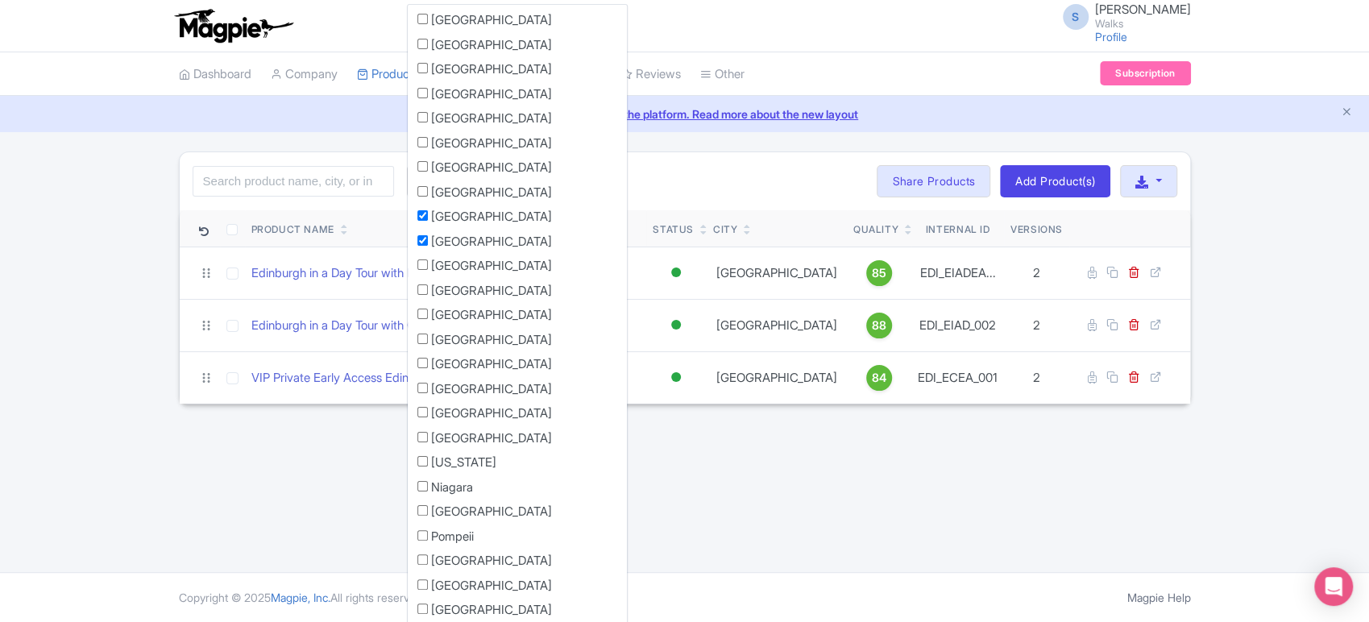
click at [421, 265] on input "[GEOGRAPHIC_DATA]" at bounding box center [422, 264] width 10 height 10
checkbox input "true"
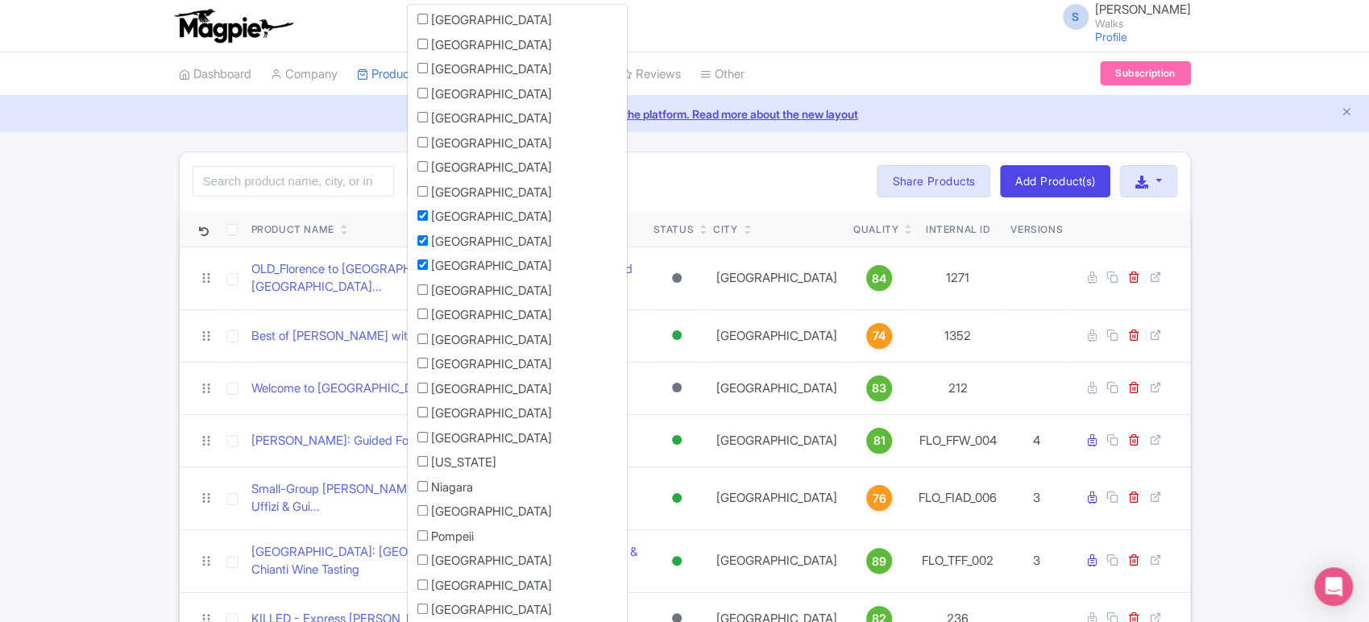
click at [421, 288] on input "[GEOGRAPHIC_DATA]" at bounding box center [422, 289] width 10 height 10
checkbox input "true"
click at [634, 182] on div "Search Filter by Collections Amsterdam Athens Barcelona Bologna Bordeaux Boston…" at bounding box center [685, 181] width 1010 height 58
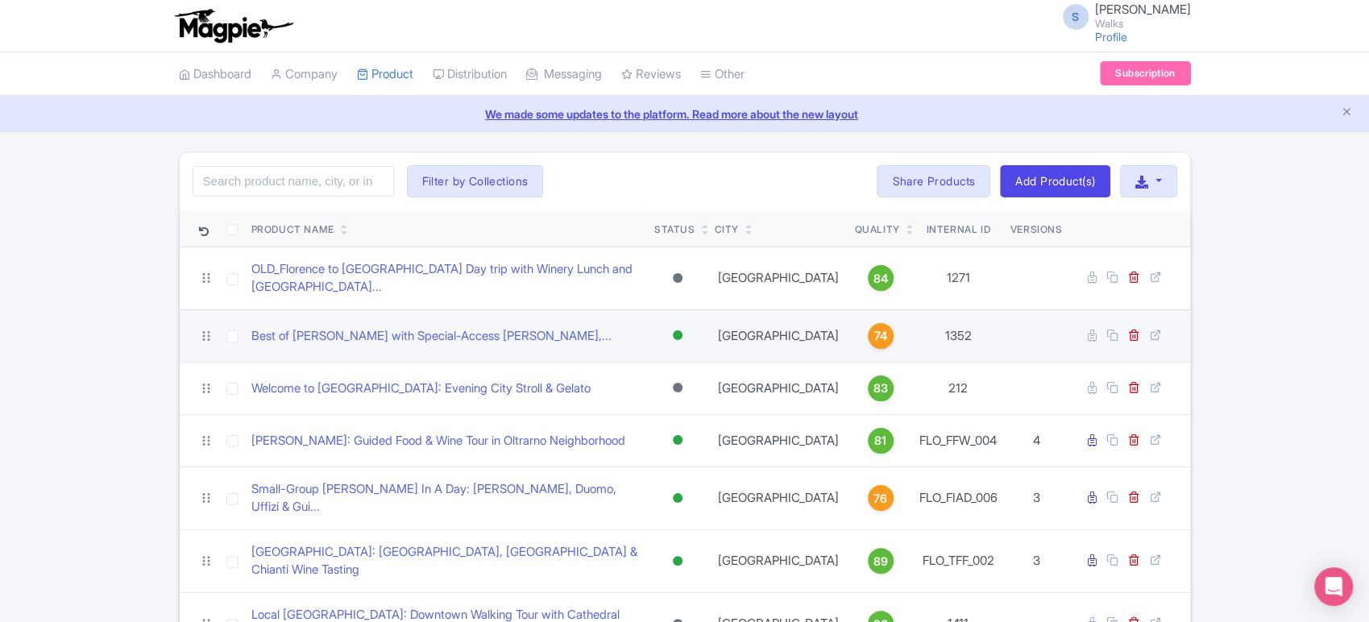
scroll to position [6, 0]
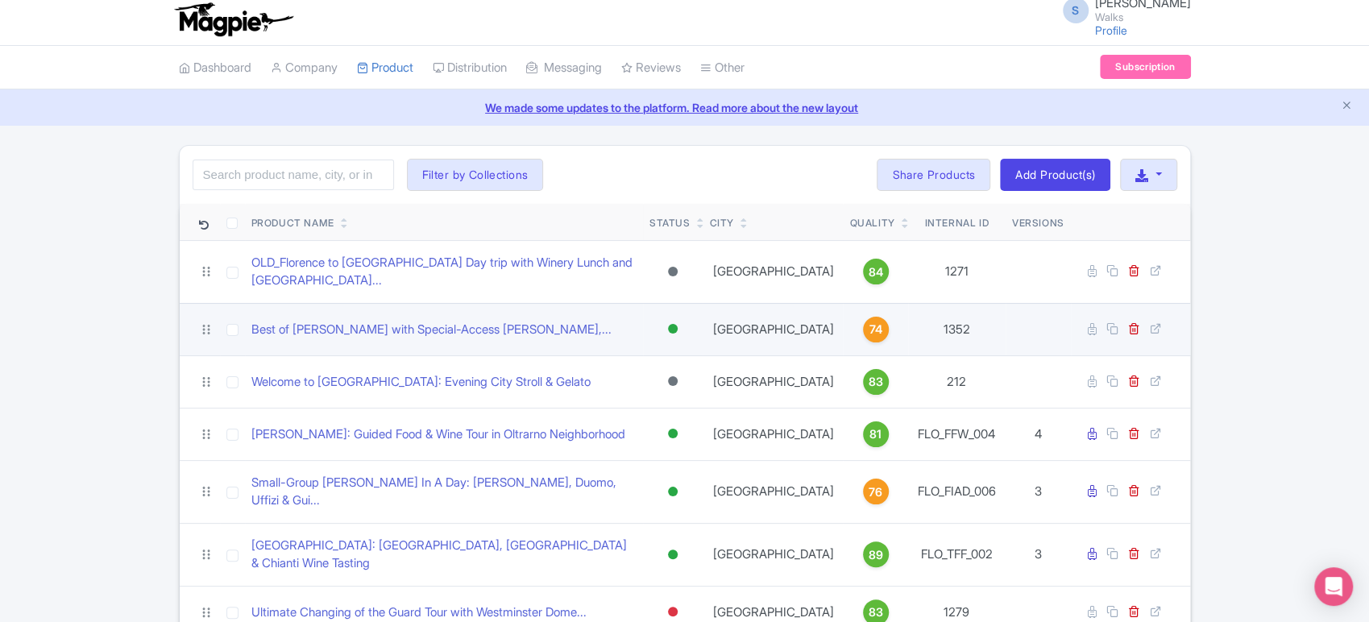
click at [678, 324] on div at bounding box center [673, 329] width 10 height 10
click at [646, 435] on div "Archived" at bounding box center [632, 446] width 95 height 30
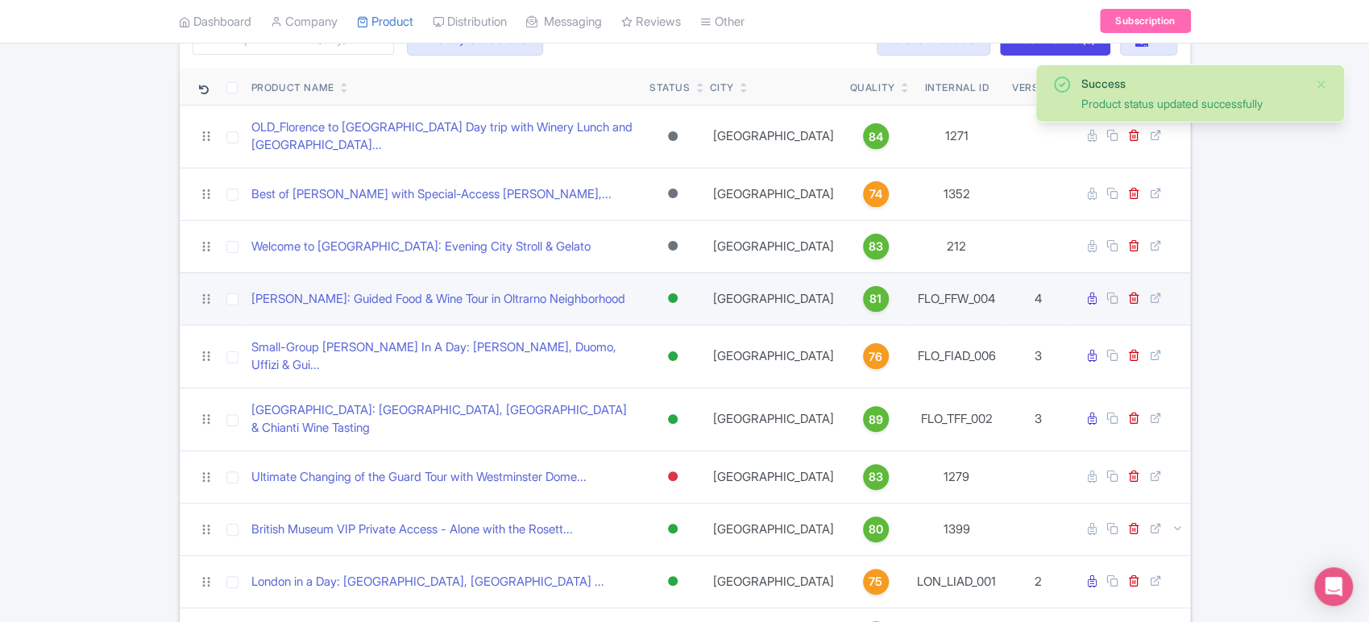
scroll to position [143, 0]
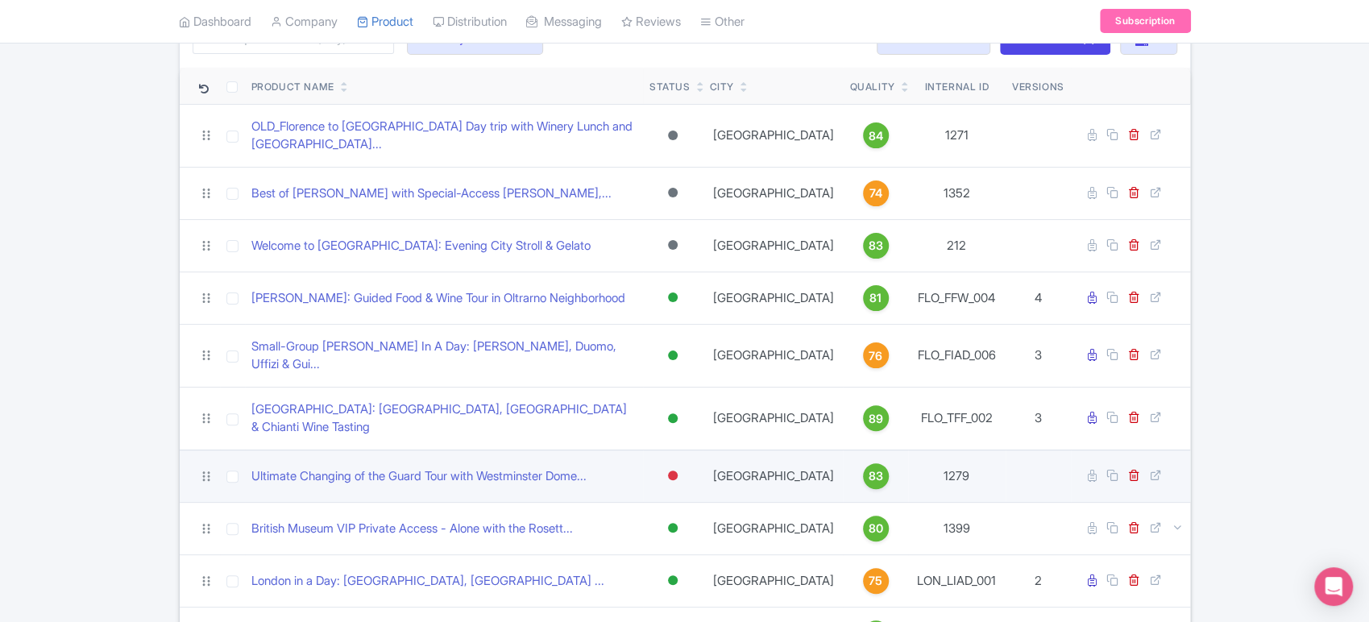
click at [678, 471] on div at bounding box center [673, 476] width 10 height 10
click at [649, 578] on div "Archived" at bounding box center [632, 593] width 95 height 30
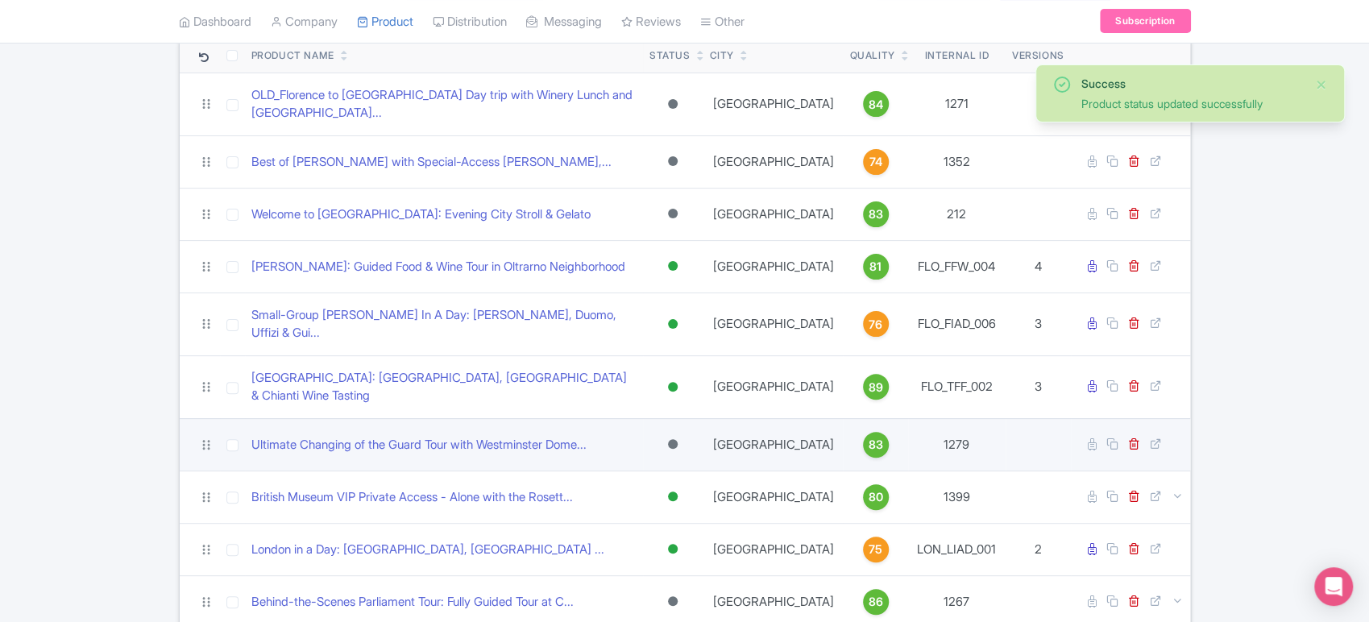
scroll to position [193, 0]
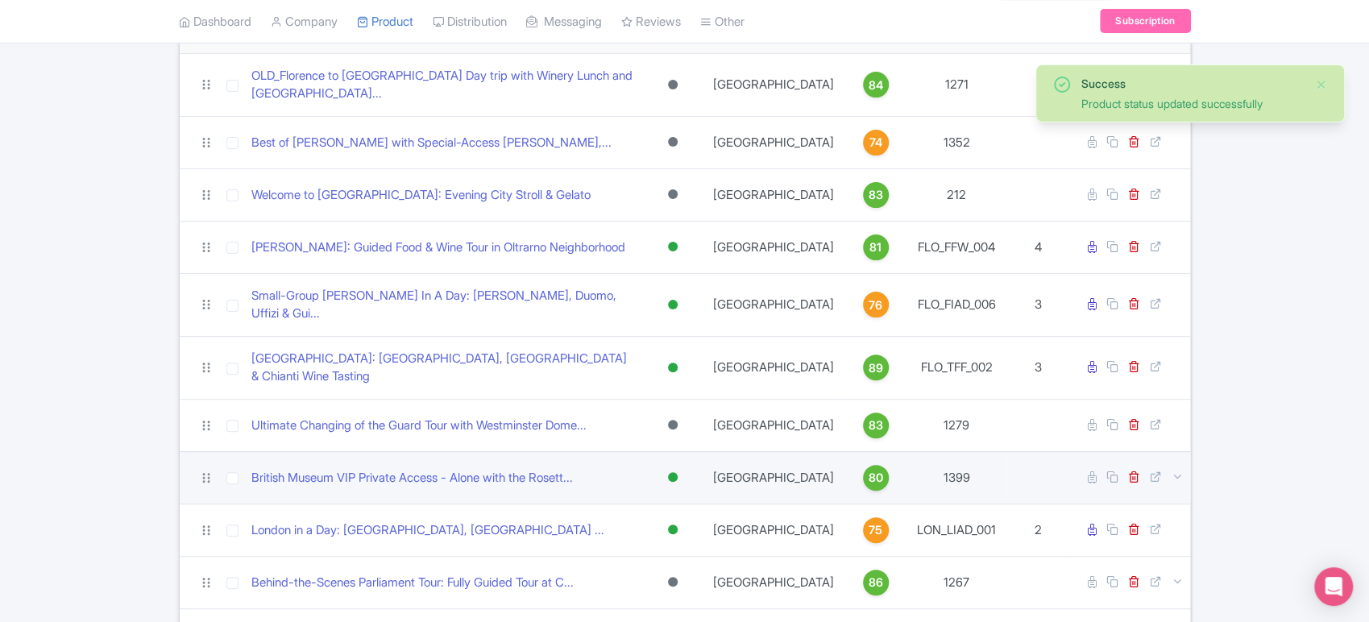
click at [678, 472] on div at bounding box center [673, 477] width 10 height 10
click at [648, 579] on div "Archived" at bounding box center [632, 594] width 95 height 30
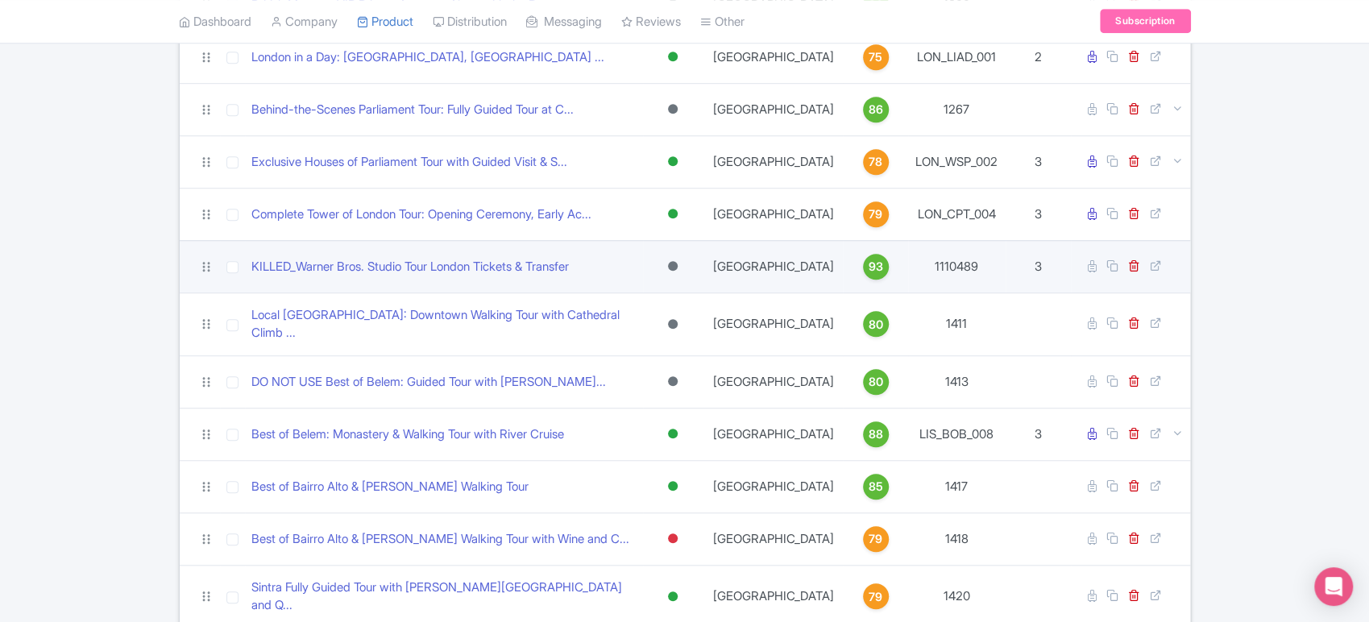
scroll to position [673, 0]
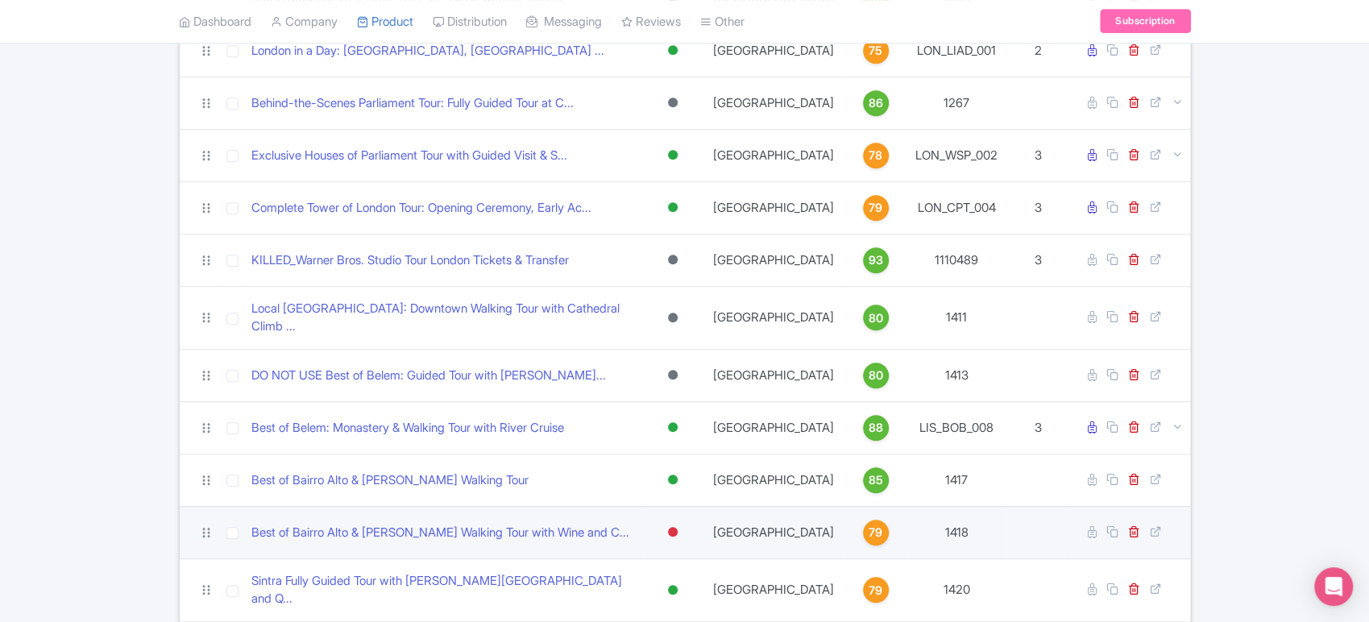
click at [677, 527] on div at bounding box center [673, 532] width 10 height 10
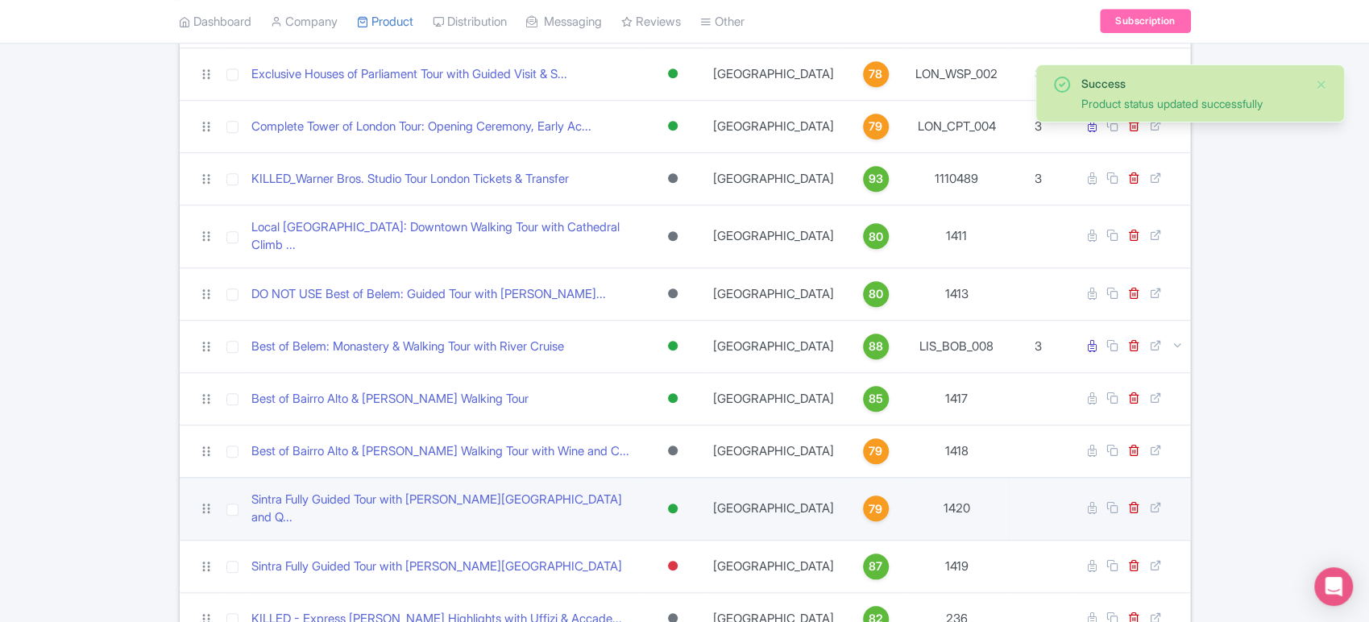
scroll to position [755, 0]
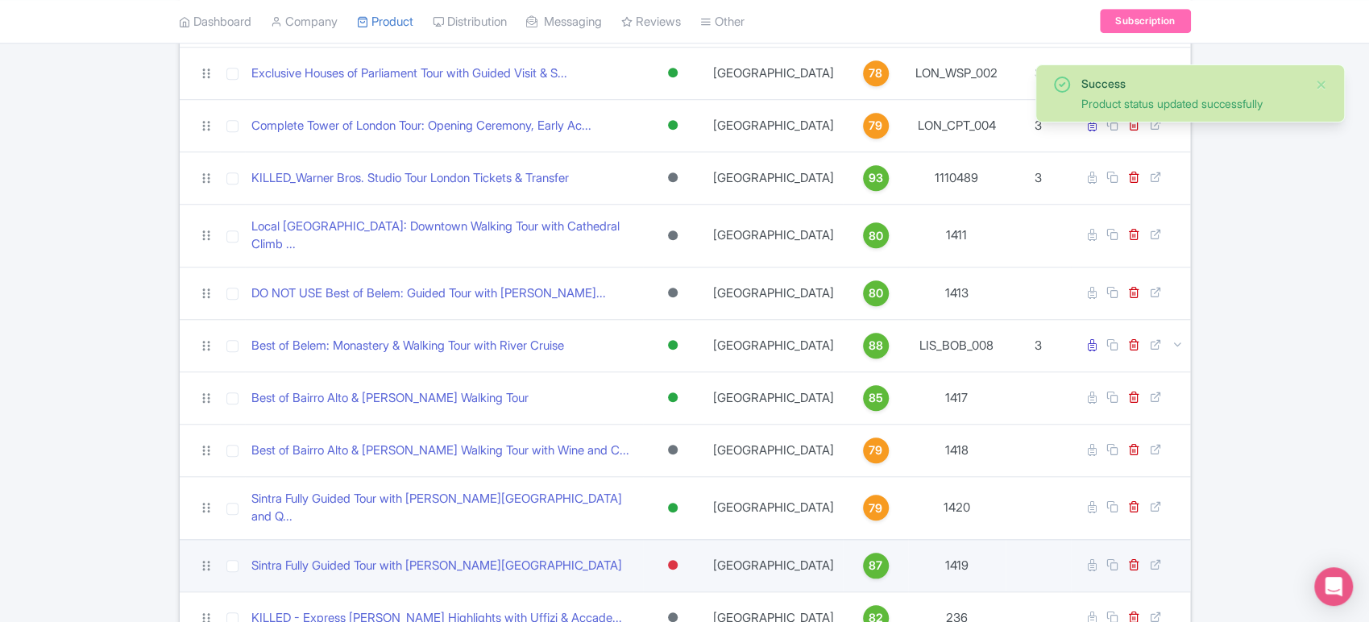
click at [678, 560] on div at bounding box center [673, 565] width 10 height 10
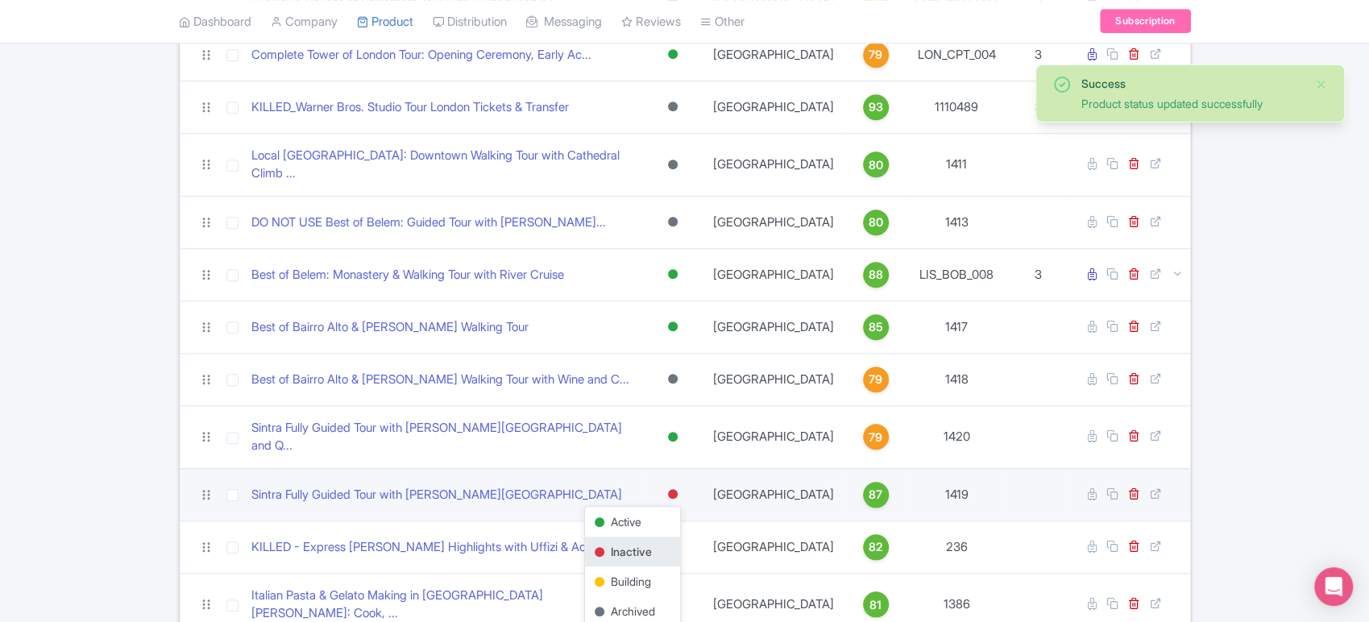
scroll to position [827, 0]
click at [661, 595] on div "Archived" at bounding box center [632, 610] width 95 height 30
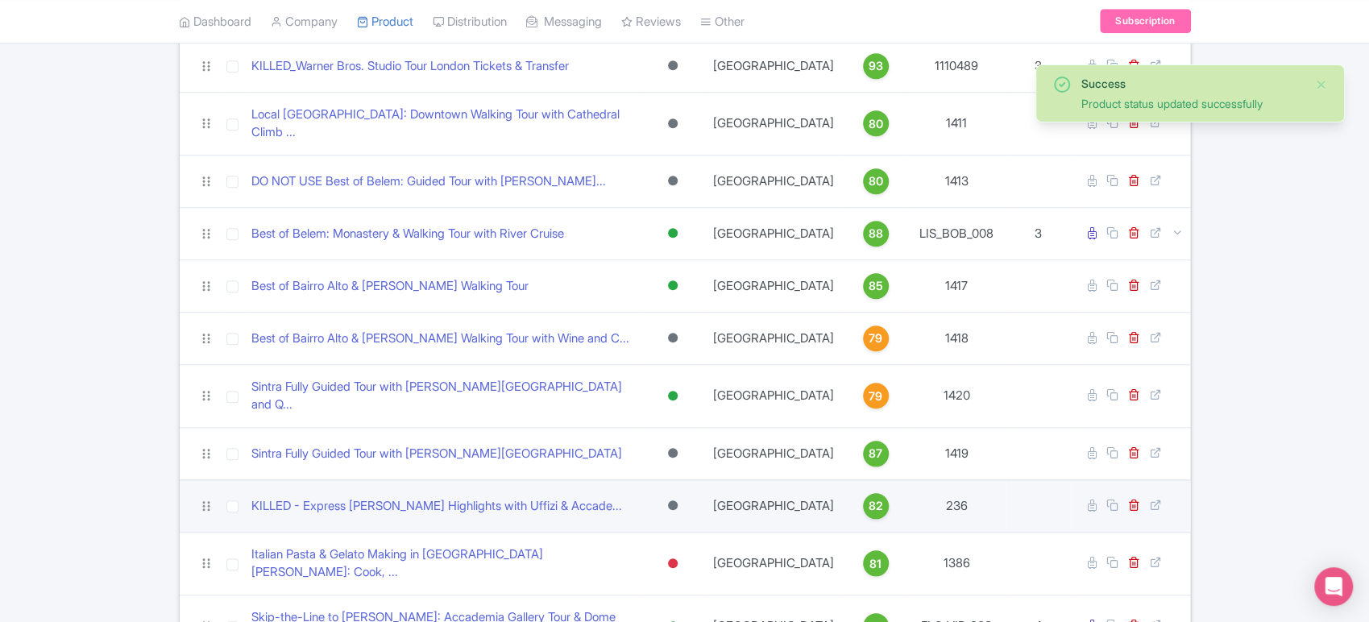
scroll to position [869, 0]
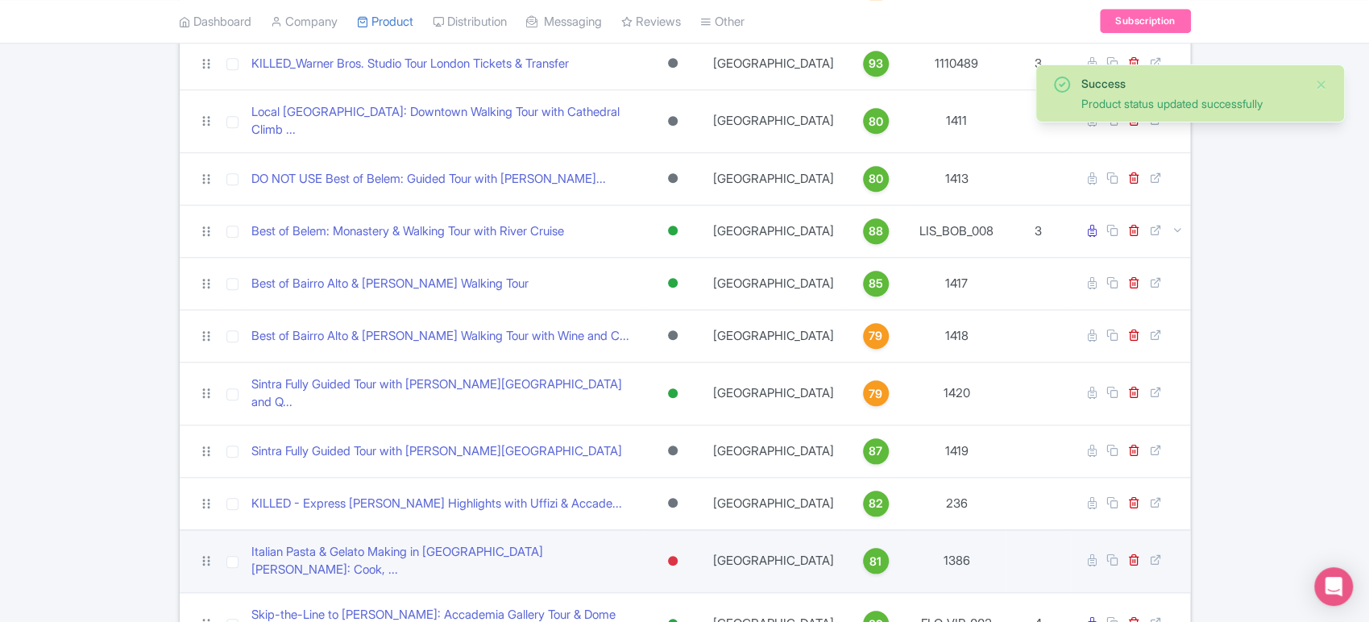
click at [675, 549] on div at bounding box center [673, 560] width 16 height 23
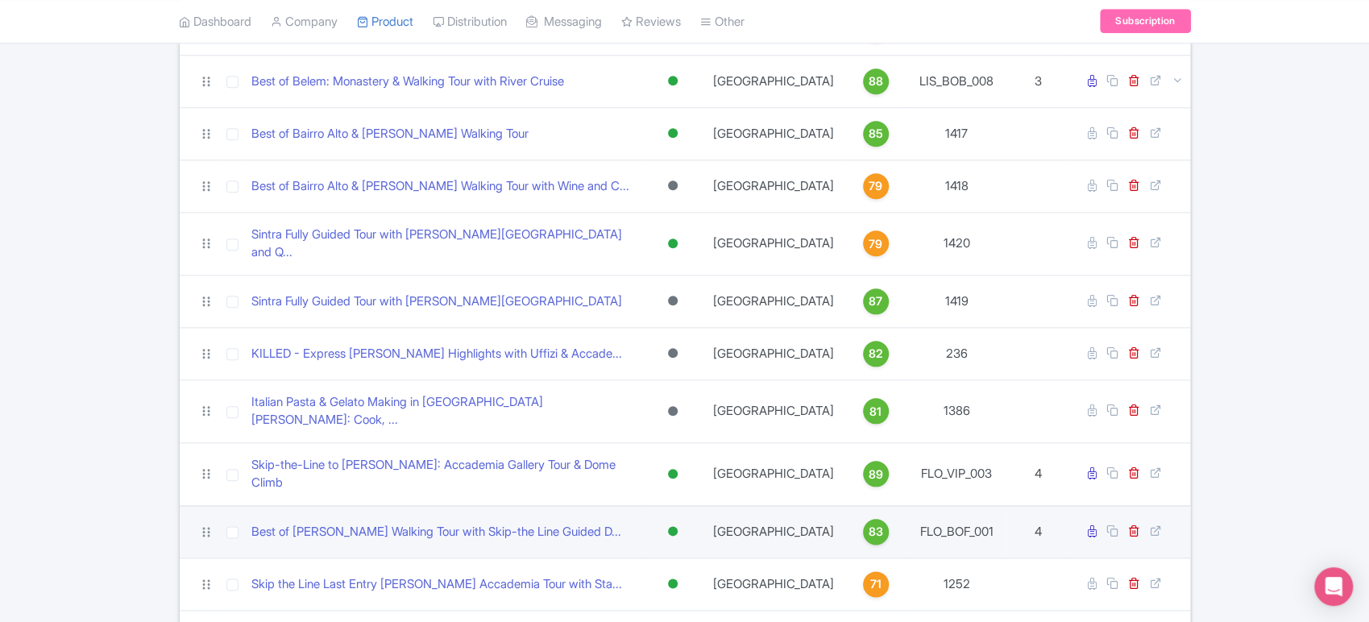
scroll to position [1087, 0]
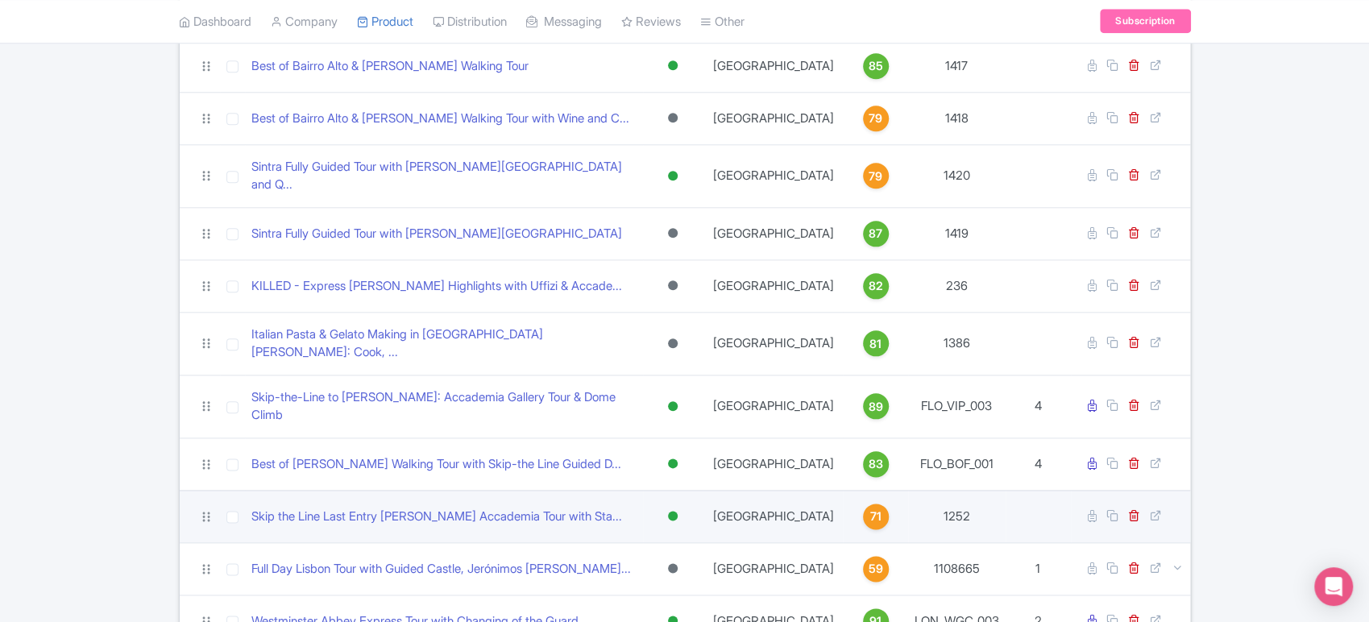
click at [678, 511] on div at bounding box center [673, 516] width 10 height 10
click at [644, 618] on div "Archived" at bounding box center [632, 633] width 95 height 30
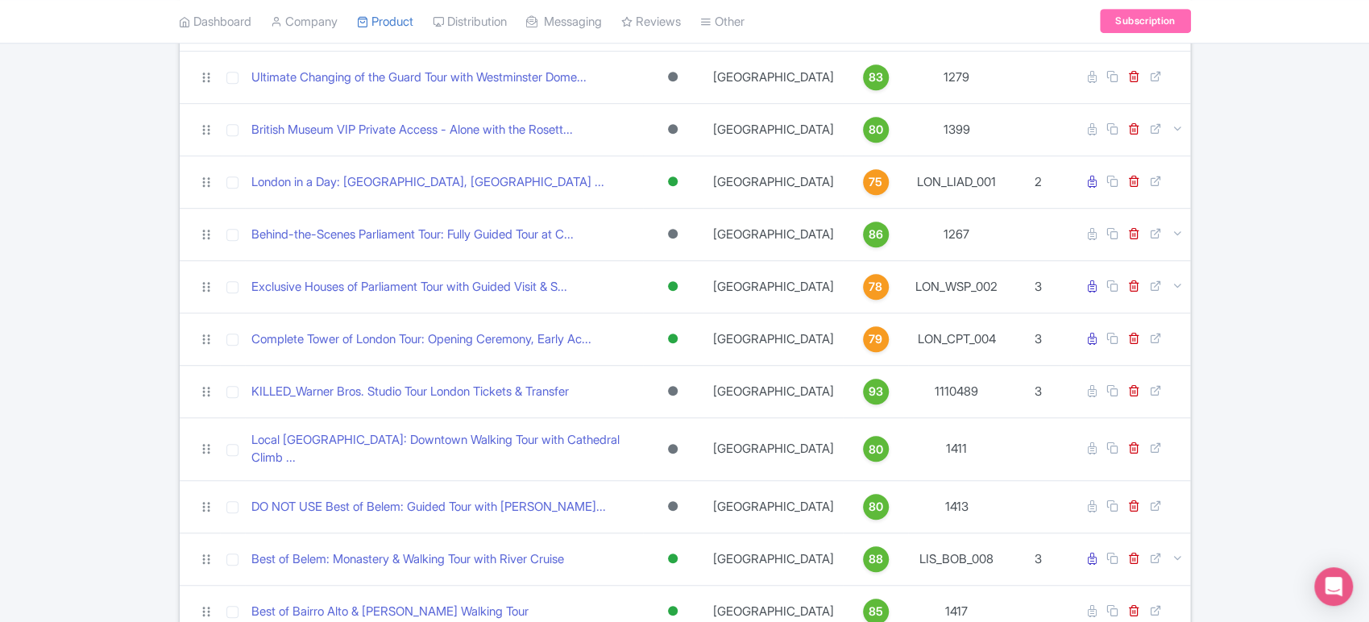
scroll to position [541, 0]
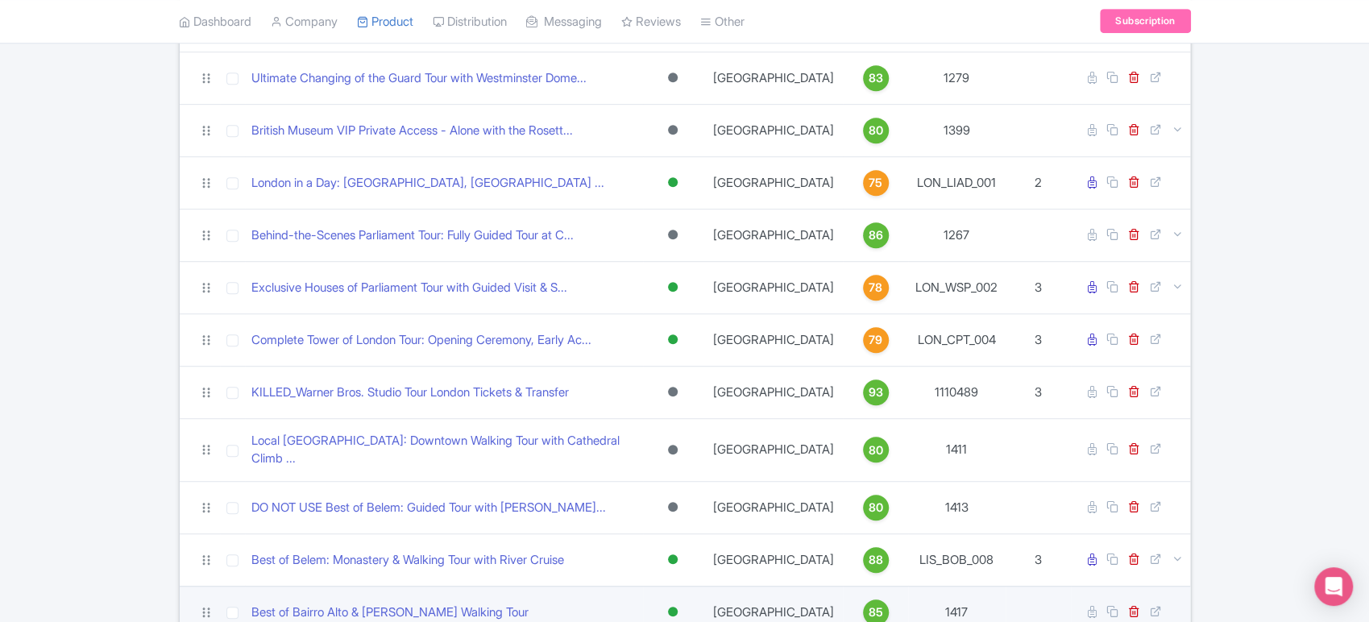
click at [677, 607] on div at bounding box center [673, 612] width 10 height 10
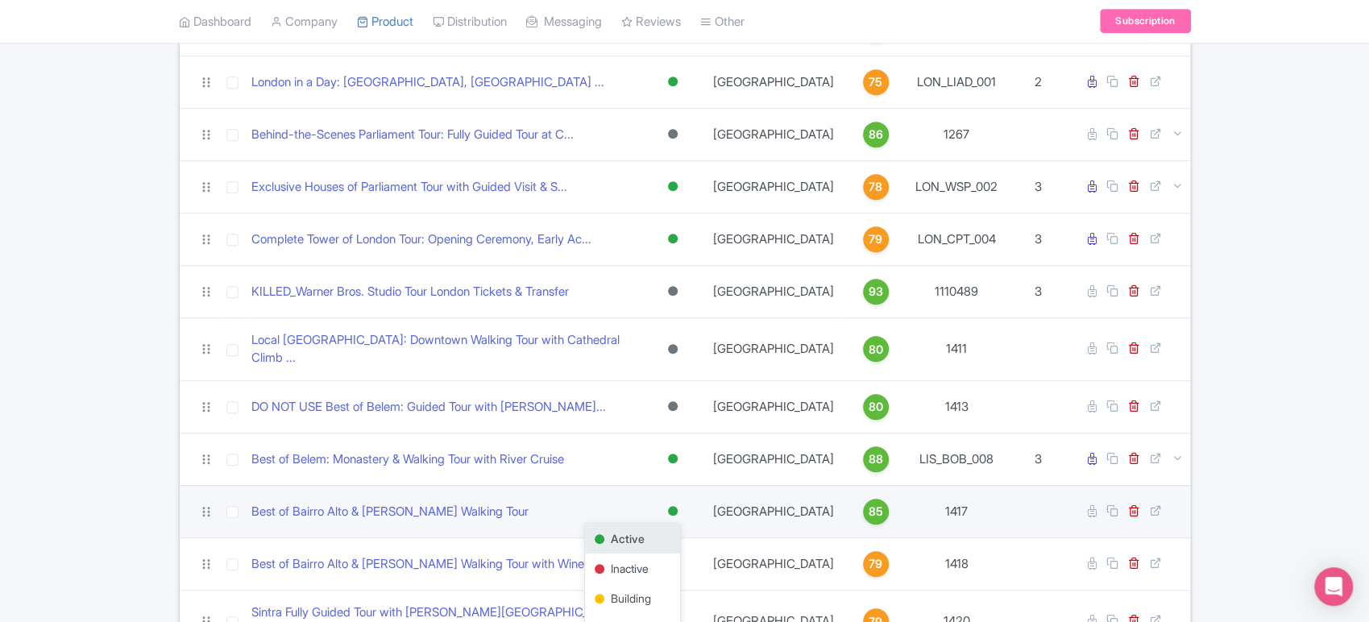
click at [674, 613] on div "Archived" at bounding box center [632, 628] width 95 height 30
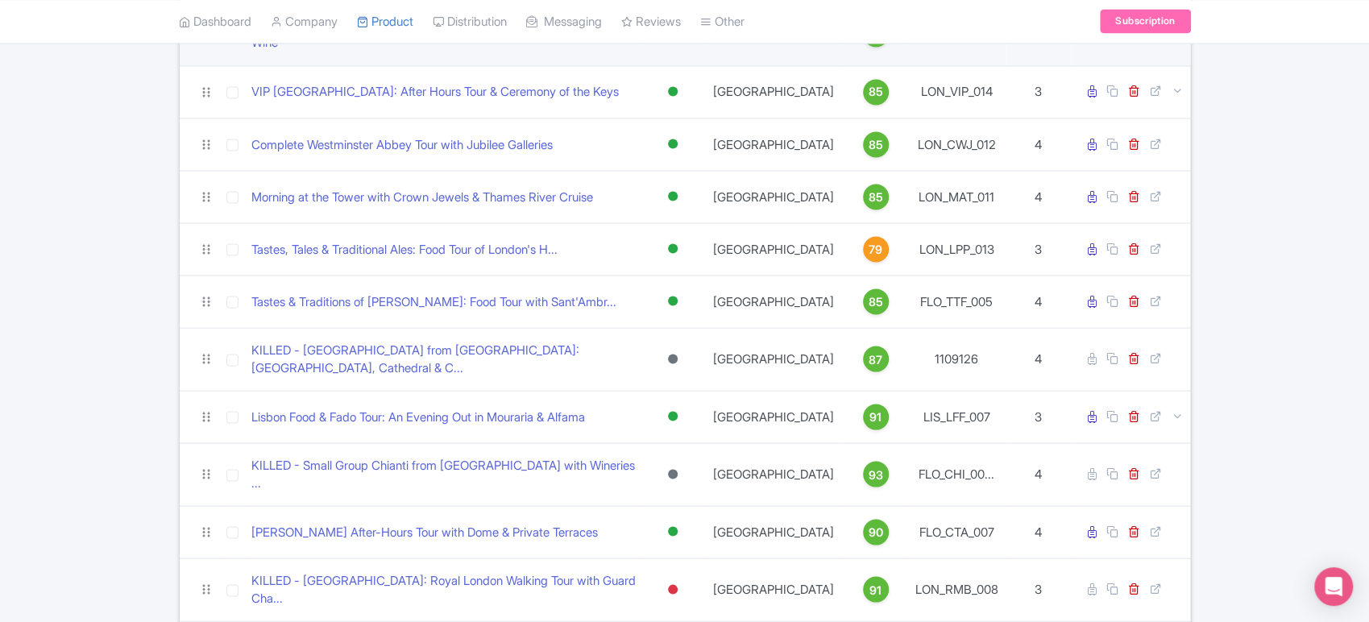
scroll to position [1953, 0]
click at [678, 583] on div at bounding box center [673, 588] width 10 height 10
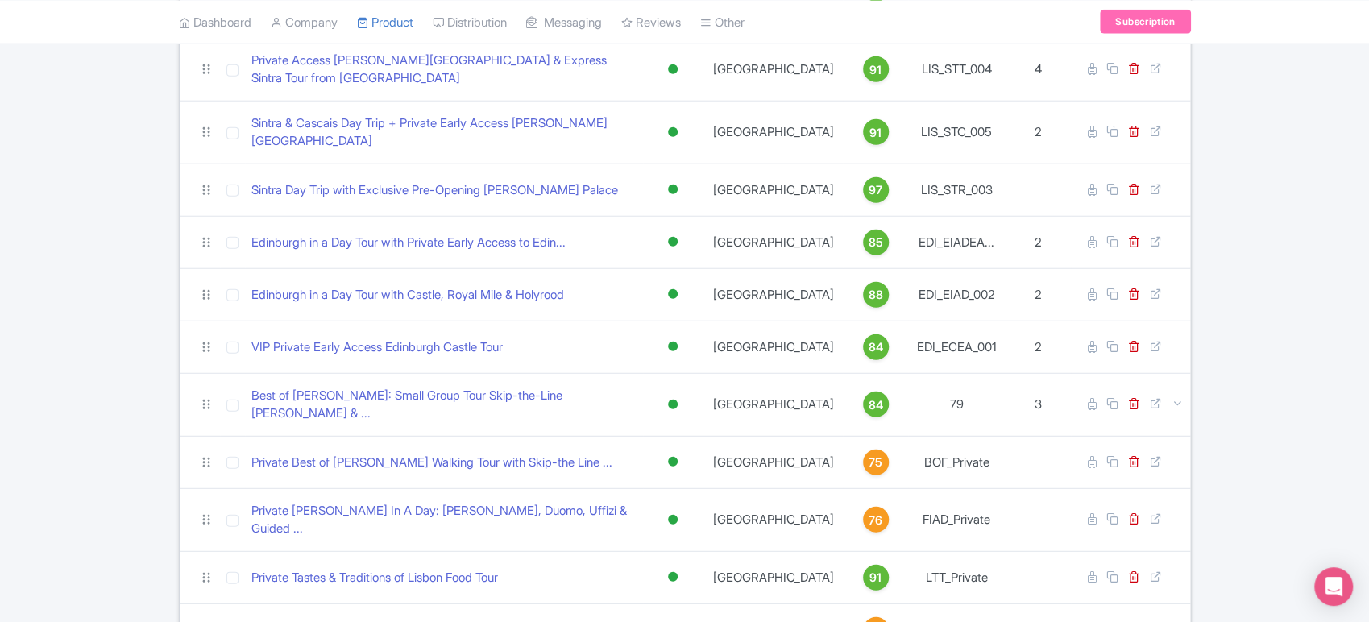
scroll to position [2745, 0]
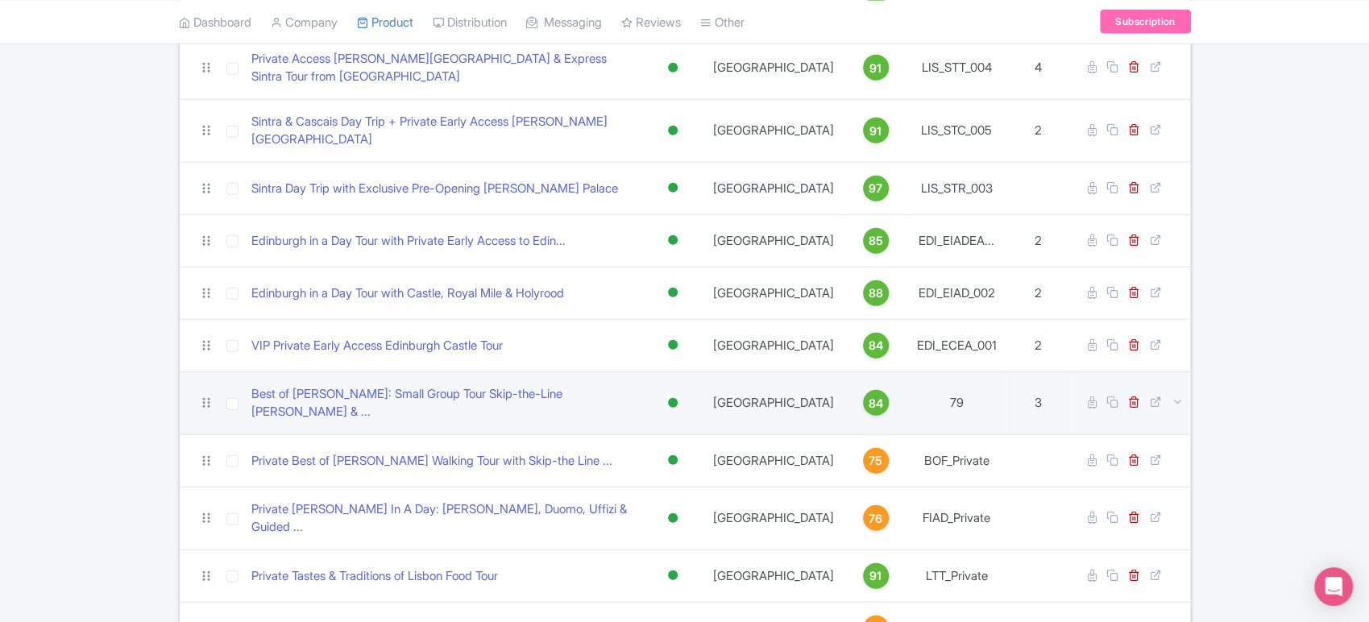
click at [681, 392] on div at bounding box center [673, 403] width 16 height 23
click at [654, 505] on div "Archived" at bounding box center [632, 520] width 95 height 30
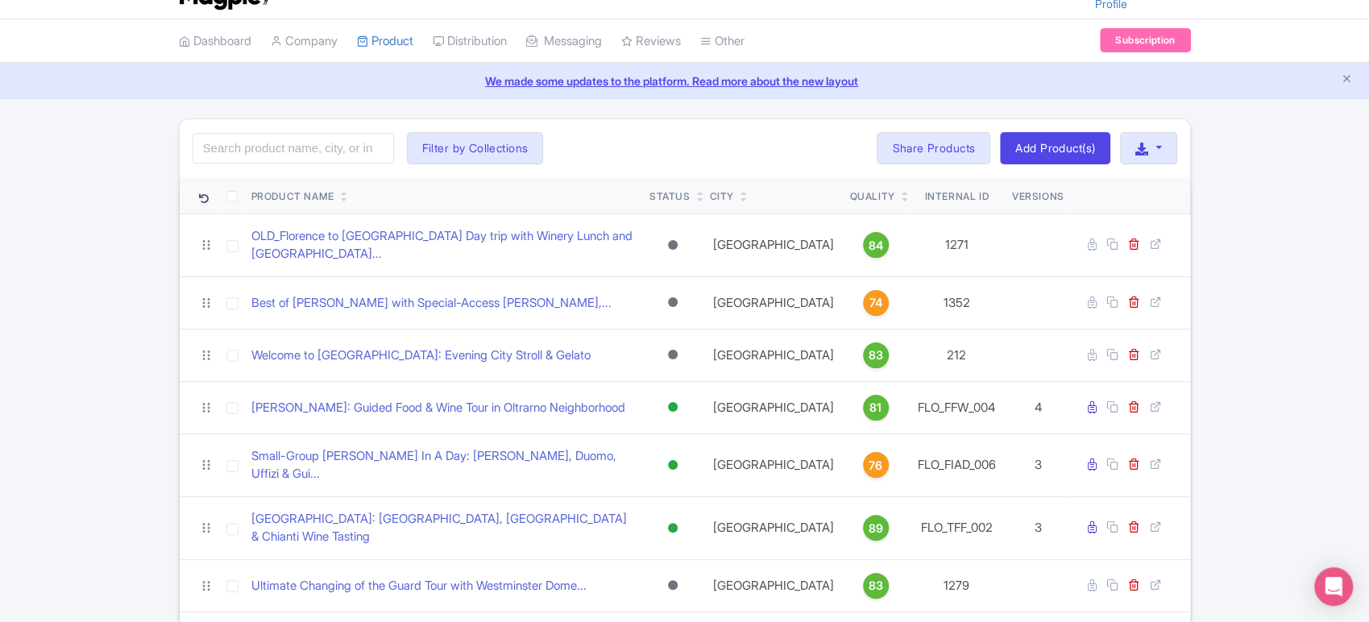
scroll to position [0, 0]
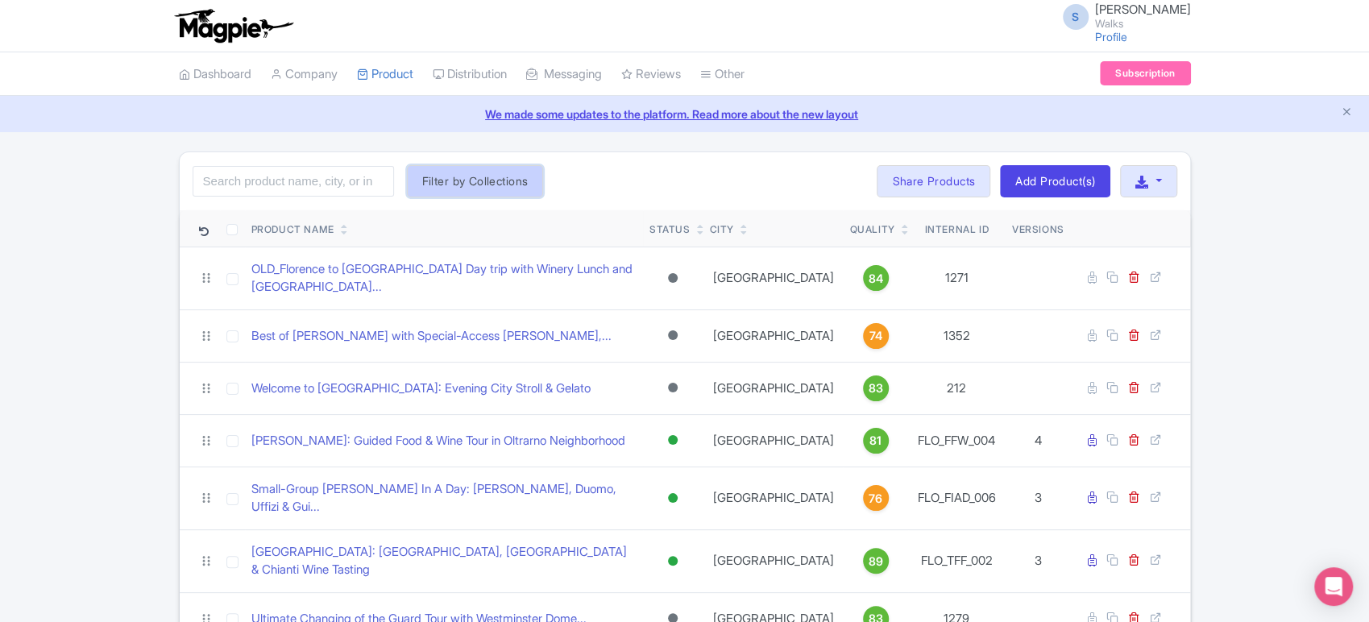
click at [505, 193] on button "Filter by Collections" at bounding box center [475, 181] width 137 height 32
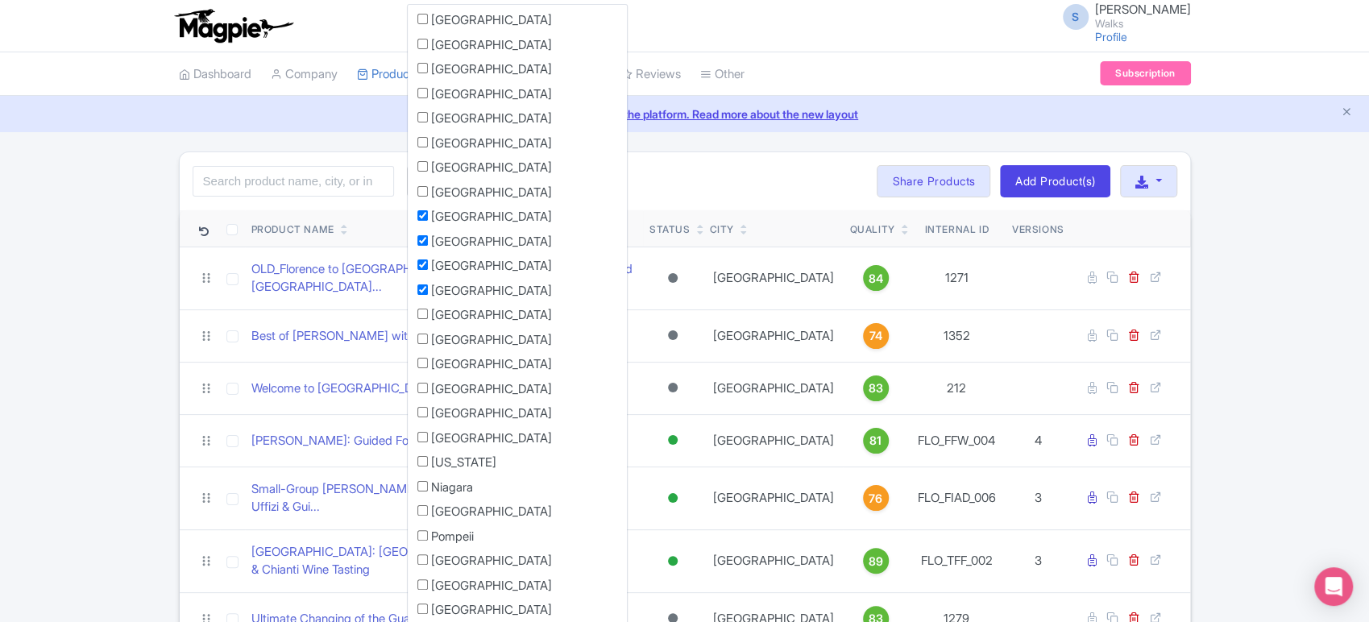
click at [423, 312] on input "[GEOGRAPHIC_DATA]" at bounding box center [422, 314] width 10 height 10
checkbox input "true"
click at [421, 292] on input "[GEOGRAPHIC_DATA]" at bounding box center [422, 289] width 10 height 10
checkbox input "false"
click at [424, 262] on input "[GEOGRAPHIC_DATA]" at bounding box center [422, 264] width 10 height 10
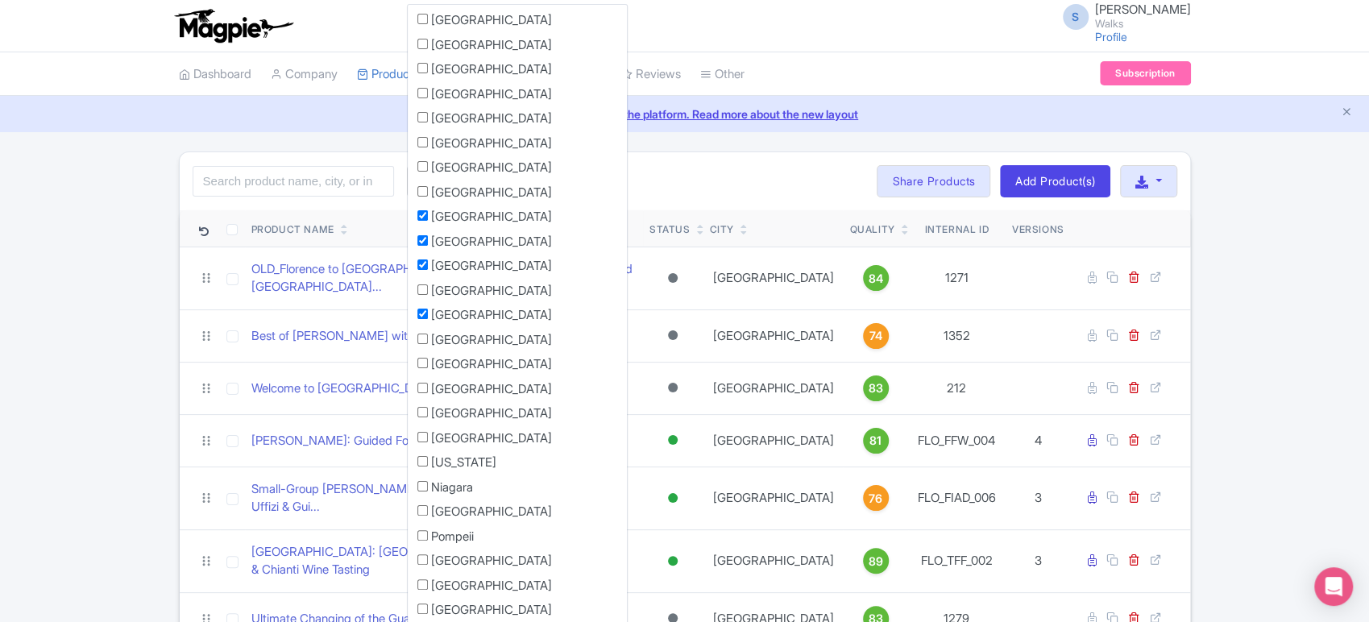
checkbox input "false"
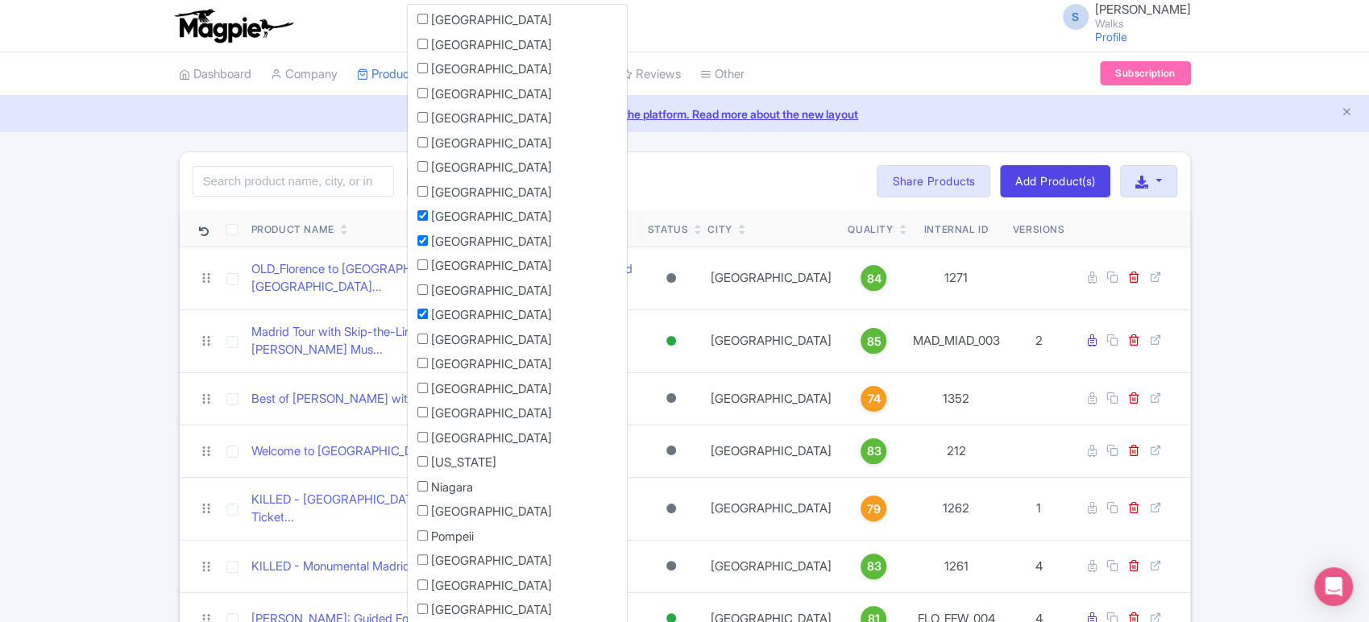
click at [422, 241] on input "[GEOGRAPHIC_DATA]" at bounding box center [422, 240] width 10 height 10
checkbox input "false"
click at [424, 218] on input "[GEOGRAPHIC_DATA]" at bounding box center [422, 215] width 10 height 10
checkbox input "false"
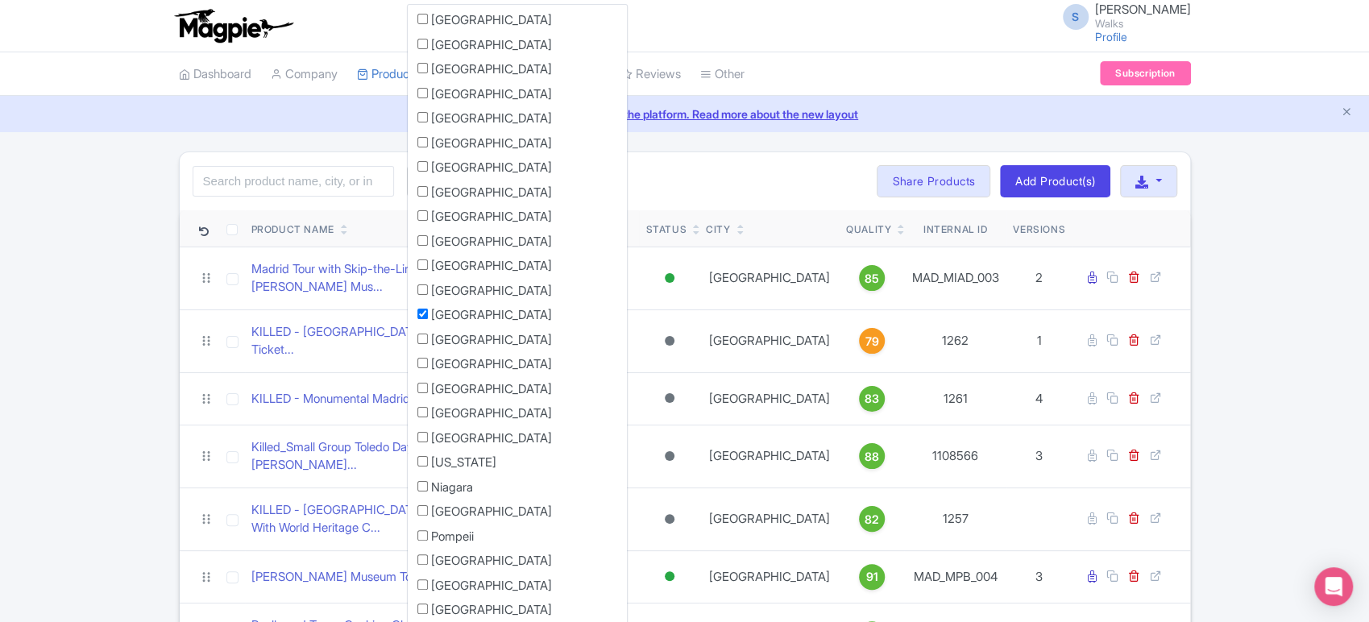
click at [420, 336] on input "[GEOGRAPHIC_DATA]" at bounding box center [422, 339] width 10 height 10
checkbox input "true"
click at [421, 362] on input "[GEOGRAPHIC_DATA]" at bounding box center [422, 363] width 10 height 10
checkbox input "true"
click at [425, 392] on input "[GEOGRAPHIC_DATA]" at bounding box center [422, 388] width 10 height 10
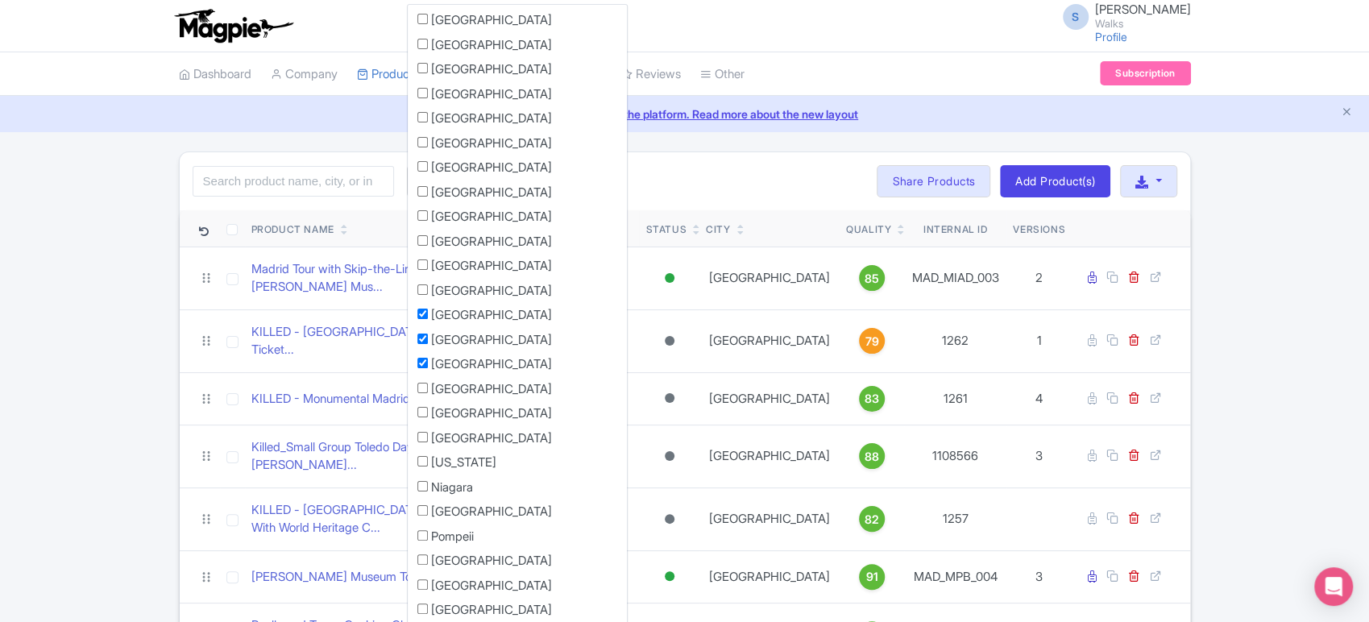
checkbox input "true"
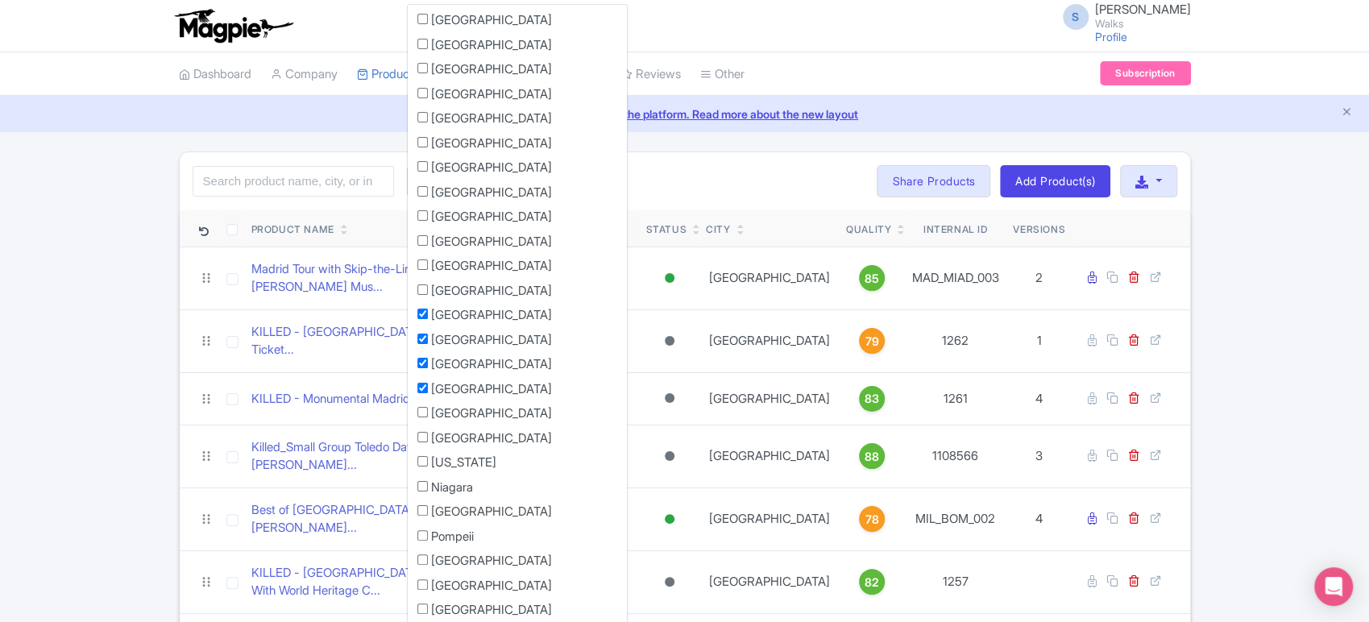
click at [425, 408] on input "[GEOGRAPHIC_DATA]" at bounding box center [422, 412] width 10 height 10
checkbox input "true"
click at [424, 439] on input "[GEOGRAPHIC_DATA]" at bounding box center [422, 437] width 10 height 10
checkbox input "true"
click at [422, 461] on input "[US_STATE]" at bounding box center [422, 461] width 10 height 10
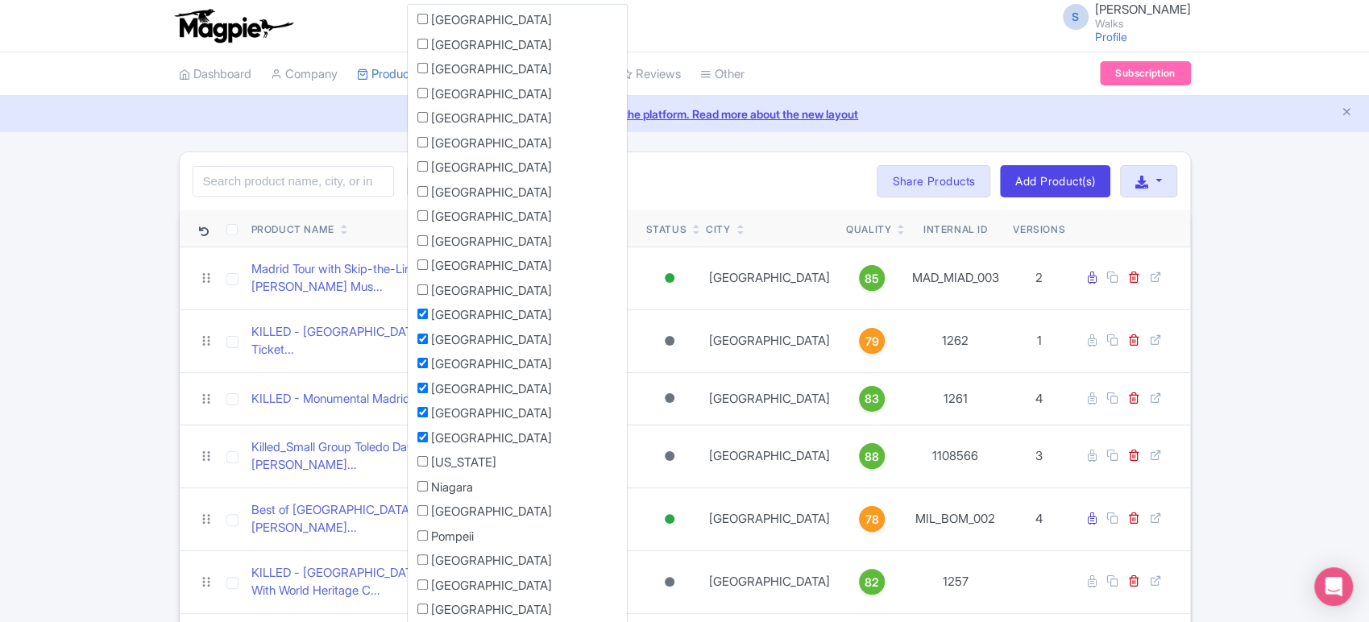
checkbox input "true"
click at [421, 486] on input "Niagara" at bounding box center [422, 486] width 10 height 10
click at [641, 190] on div "Search Filter by Collections Amsterdam Athens Barcelona Bologna Bordeaux Boston…" at bounding box center [685, 181] width 1010 height 58
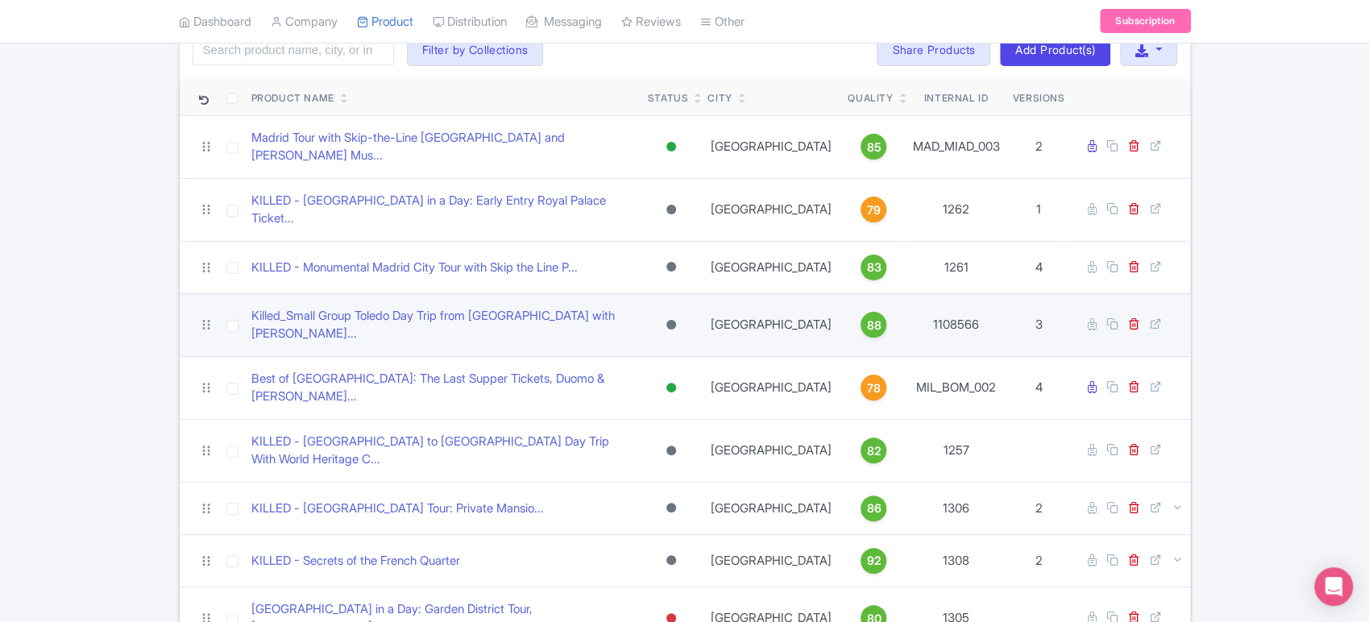
scroll to position [199, 0]
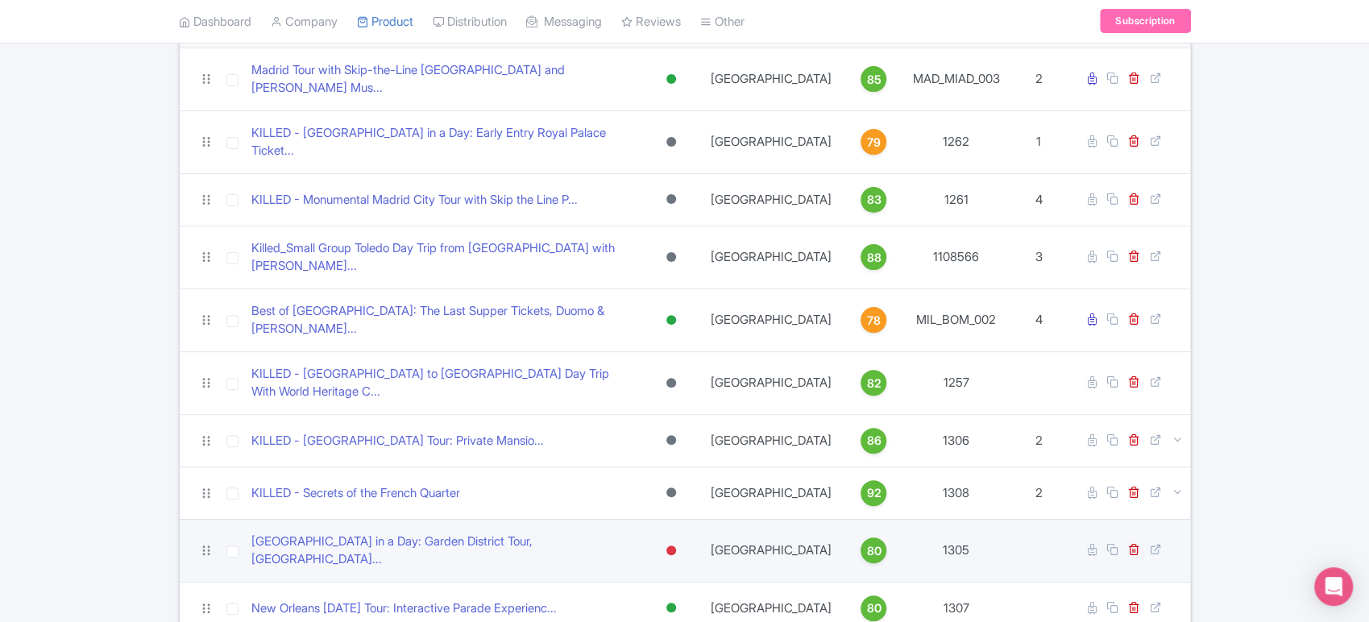
click at [676, 545] on div at bounding box center [671, 550] width 10 height 10
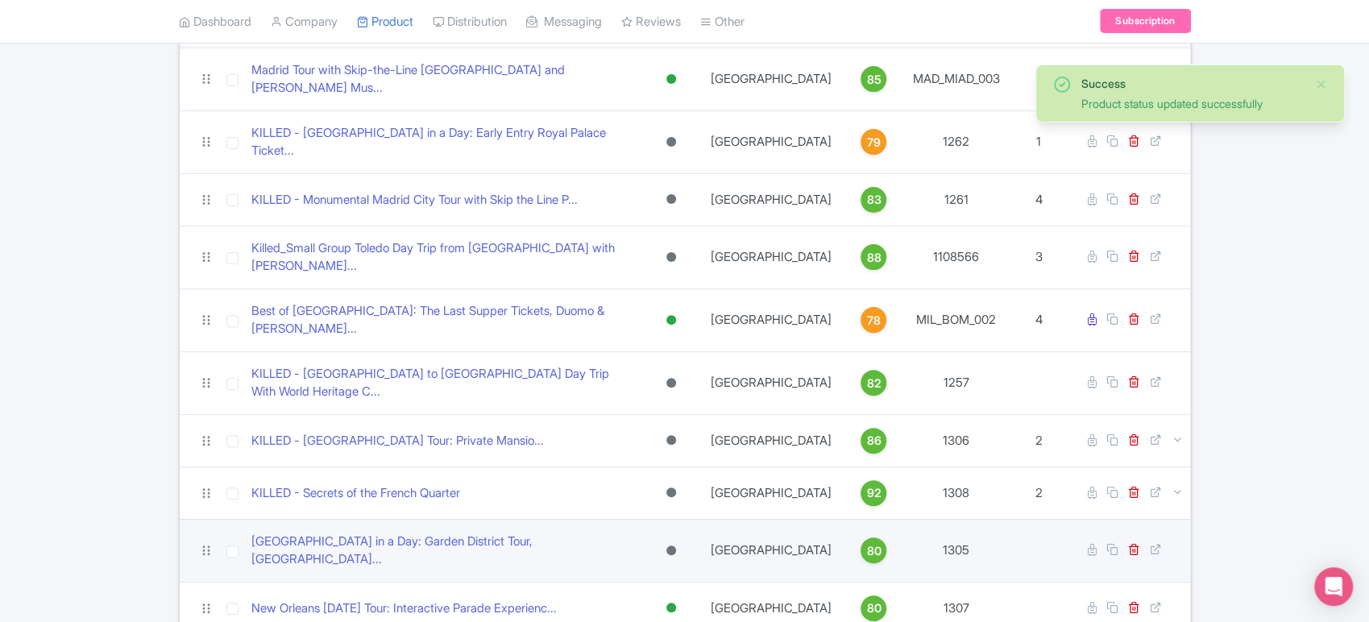
scroll to position [232, 0]
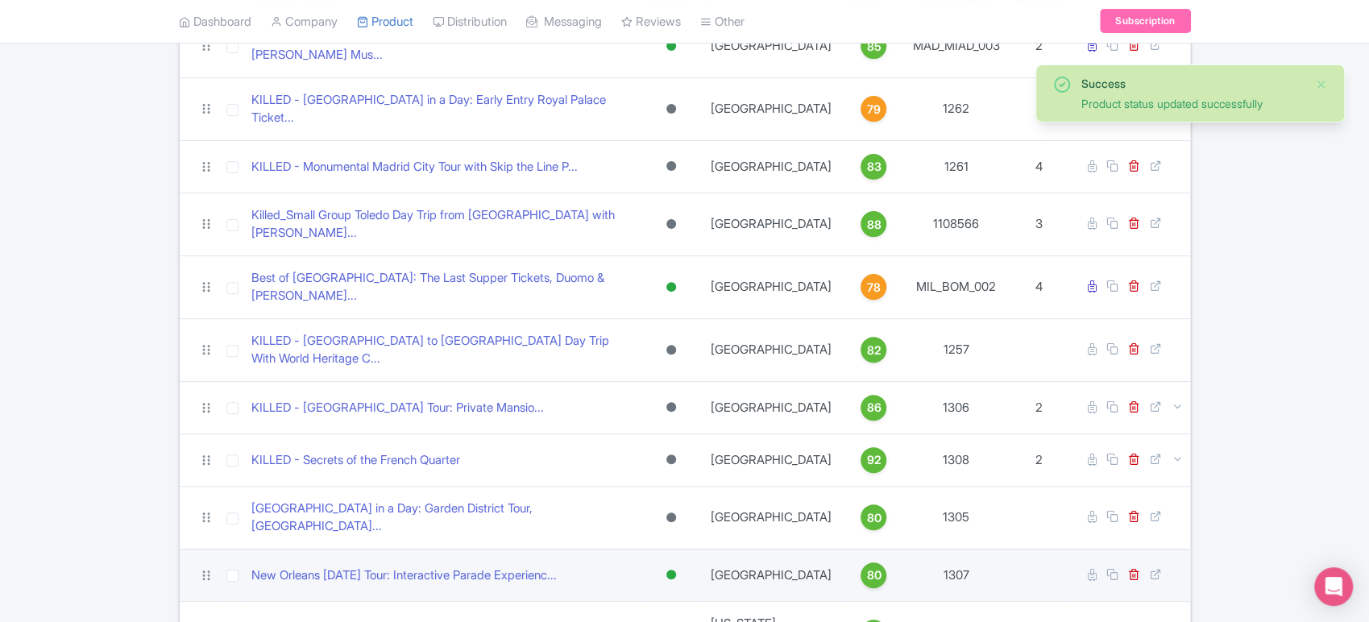
click at [679, 563] on div at bounding box center [671, 574] width 16 height 23
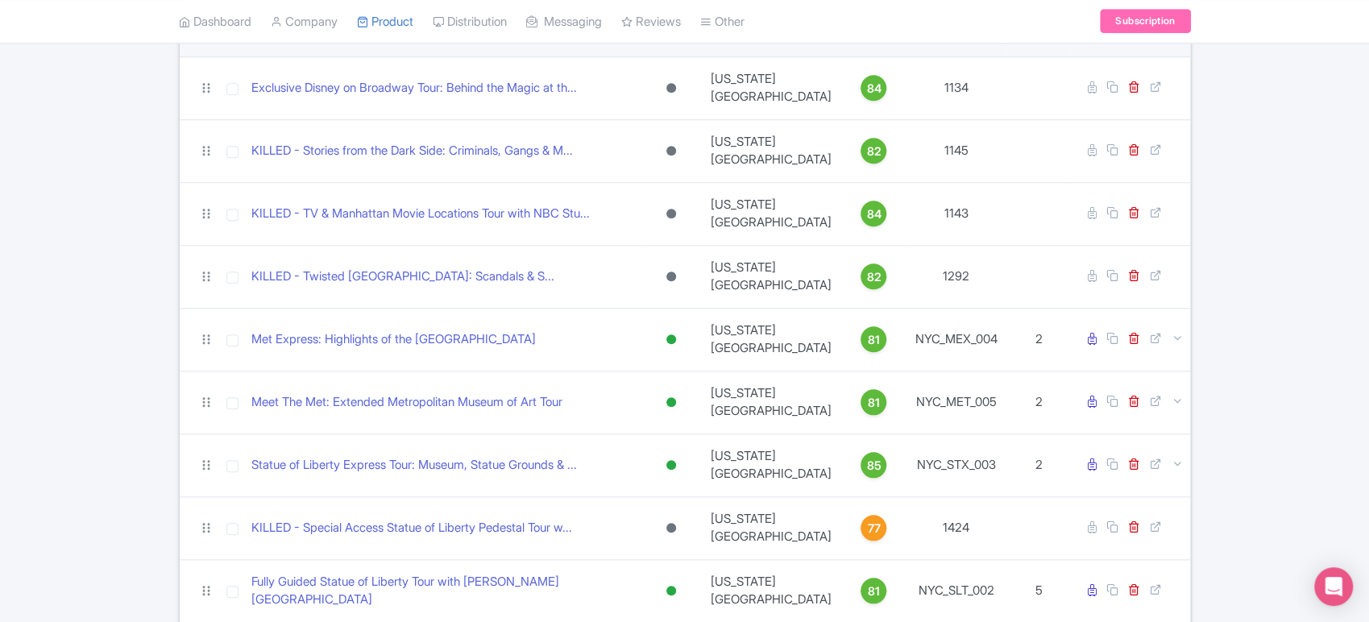
scroll to position [927, 0]
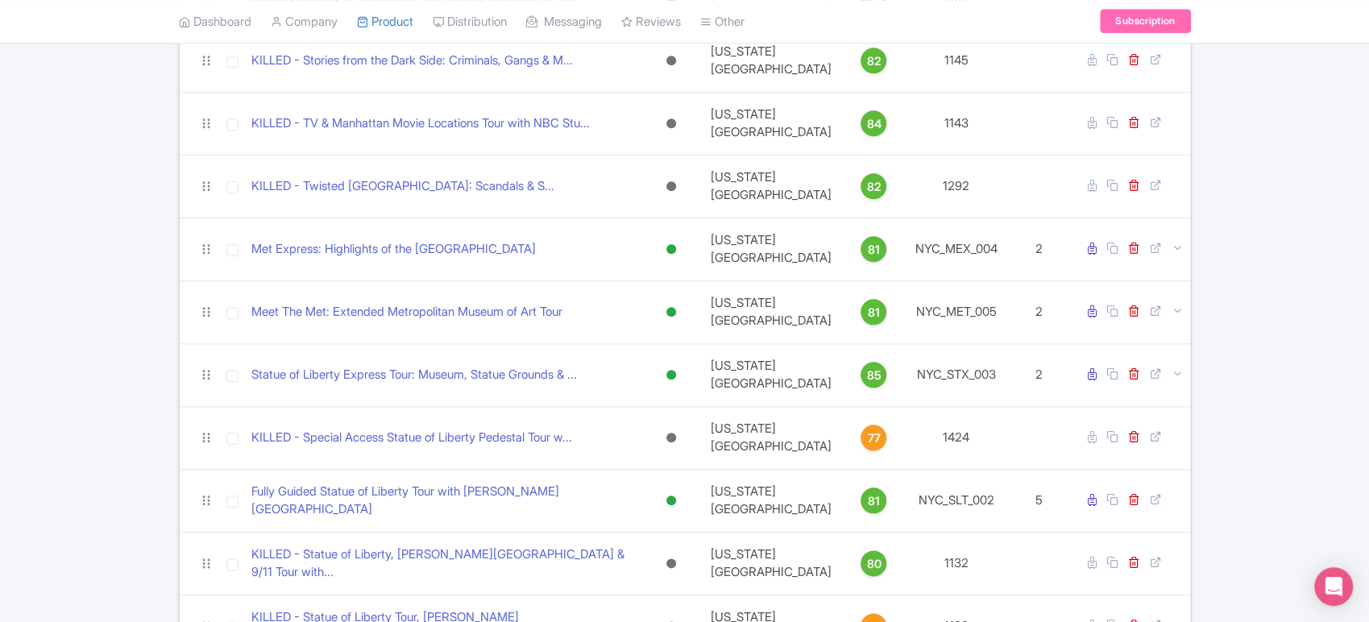
scroll to position [1008, 0]
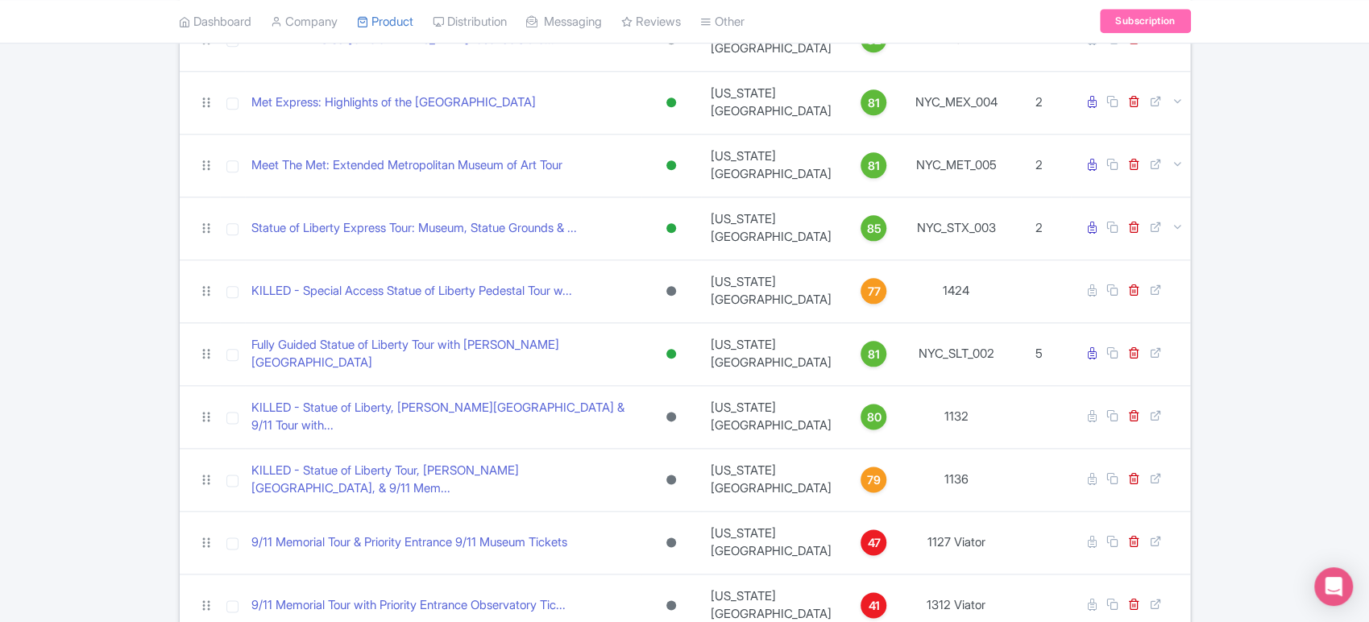
scroll to position [1142, 0]
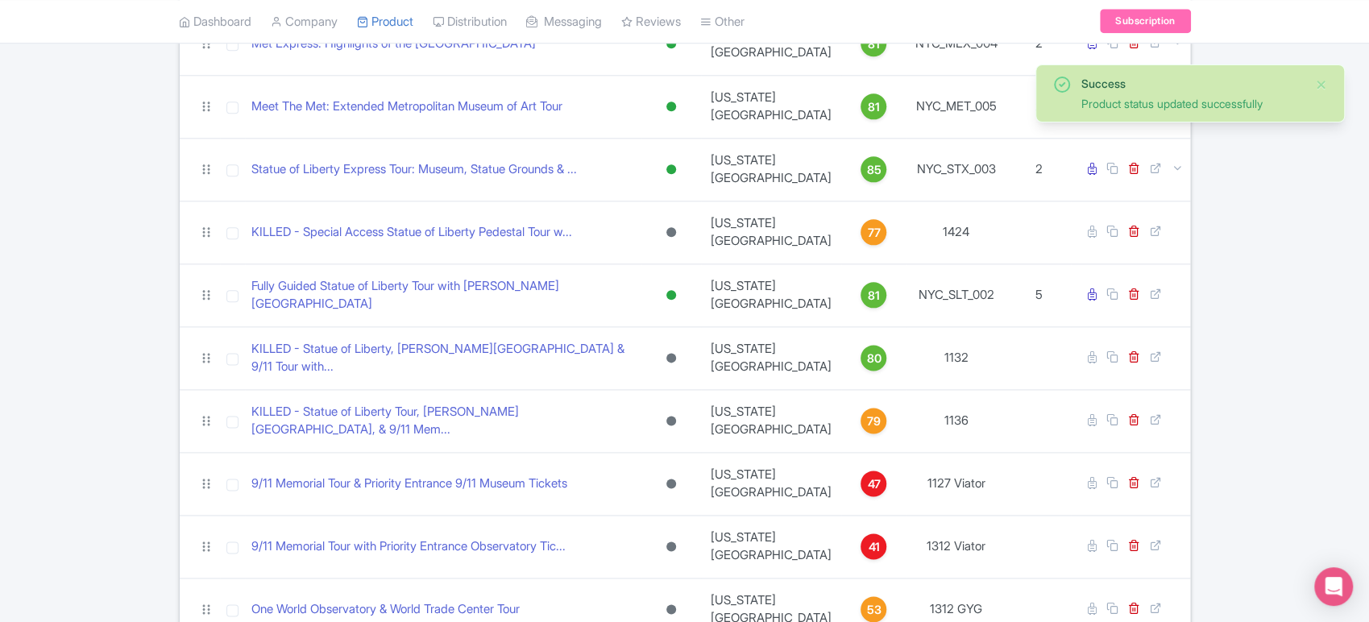
scroll to position [1199, 0]
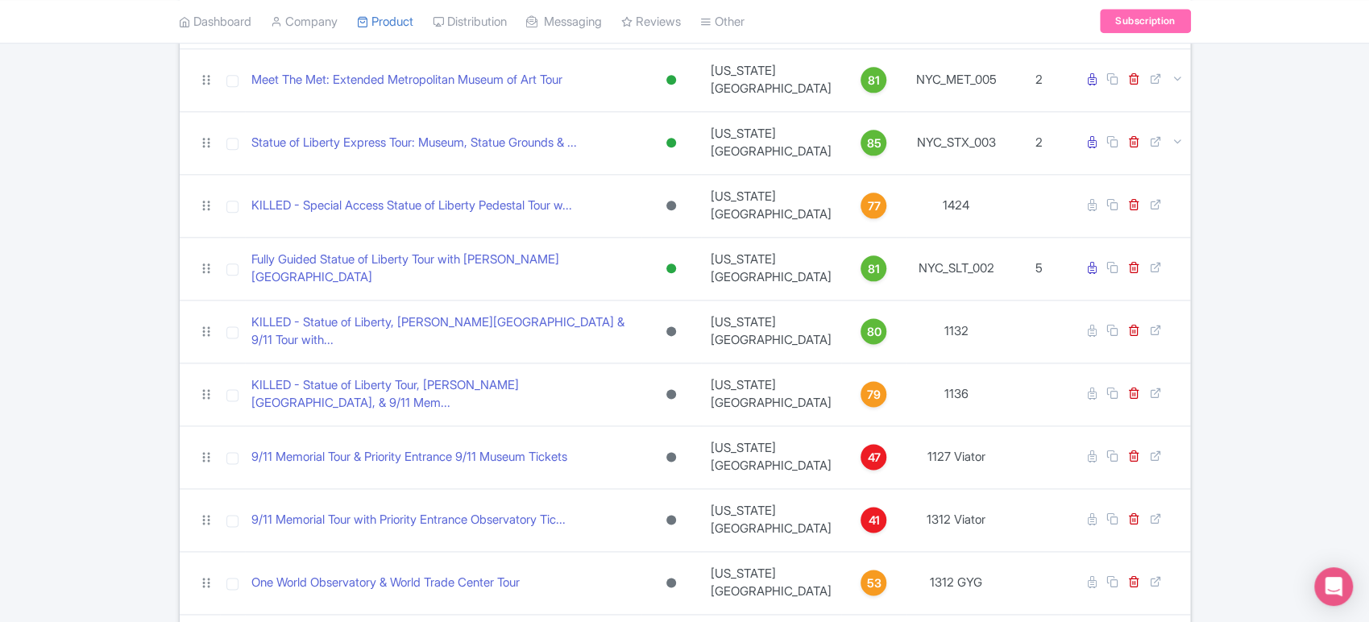
scroll to position [1259, 0]
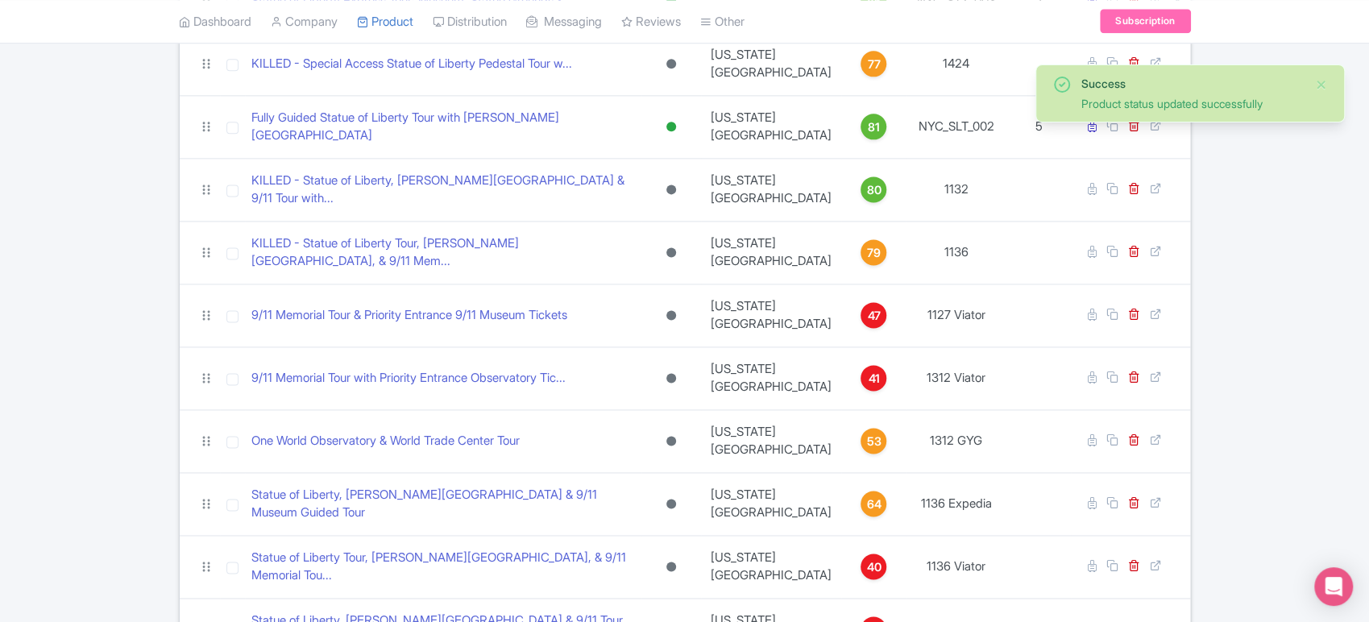
scroll to position [1370, 0]
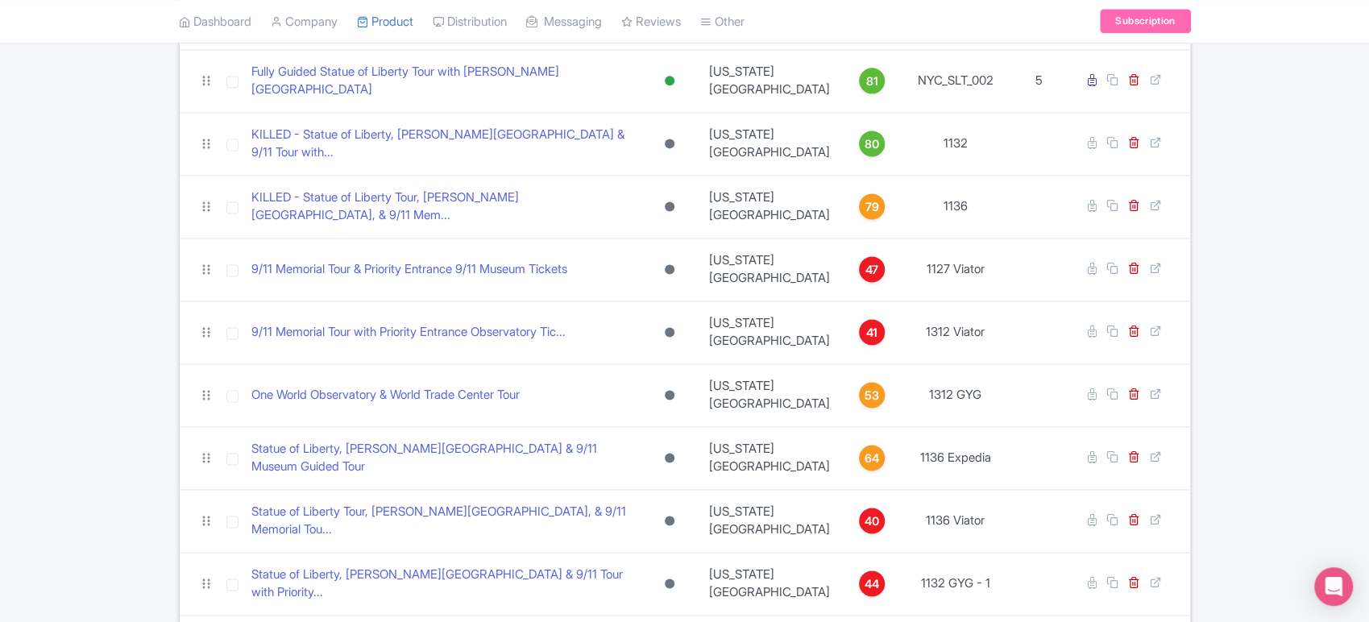
scroll to position [1413, 0]
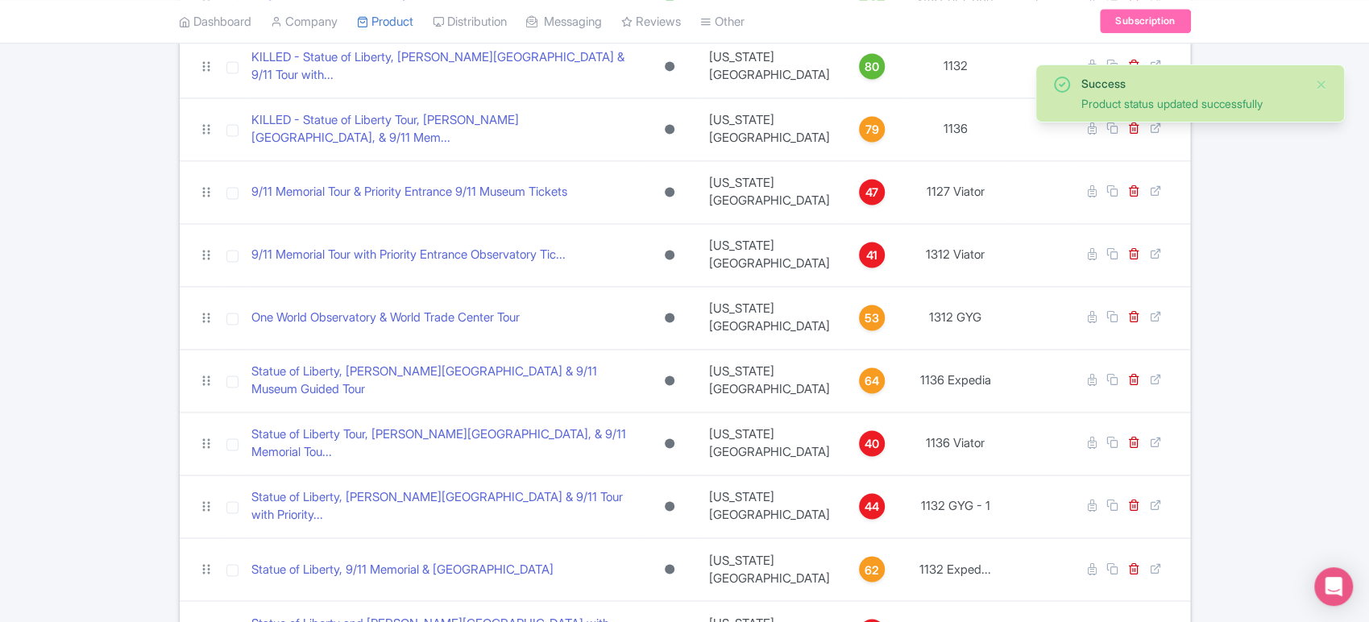
scroll to position [1495, 0]
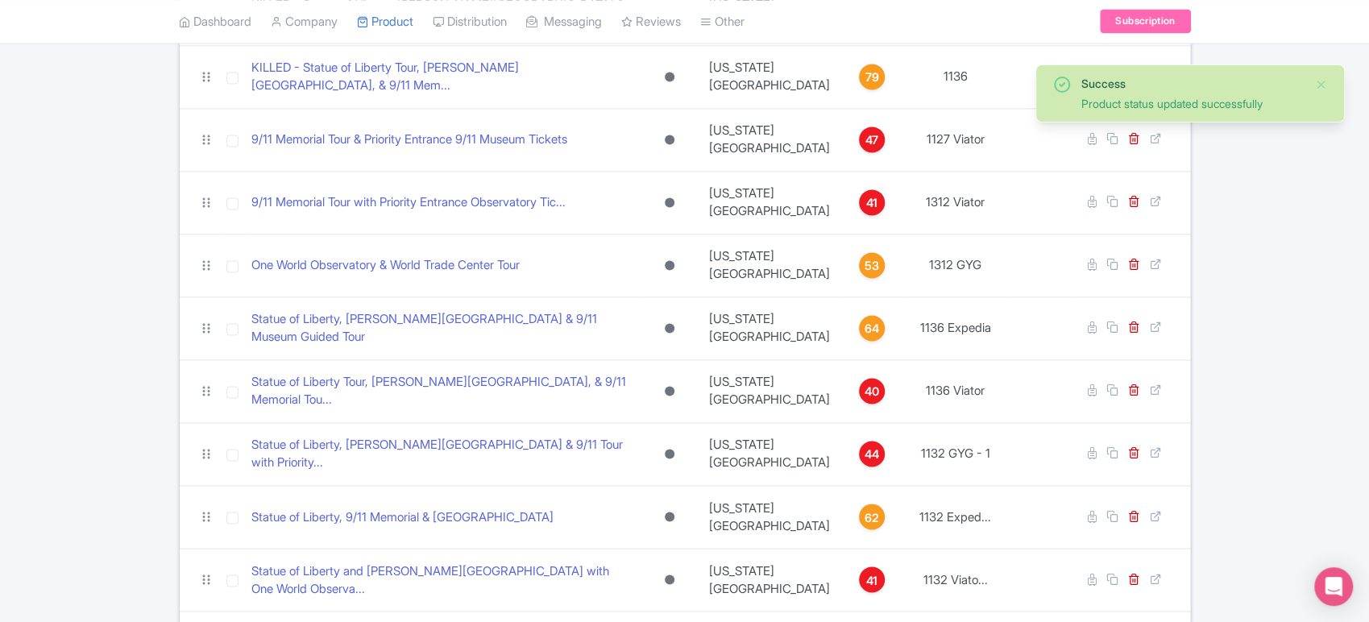
scroll to position [1549, 0]
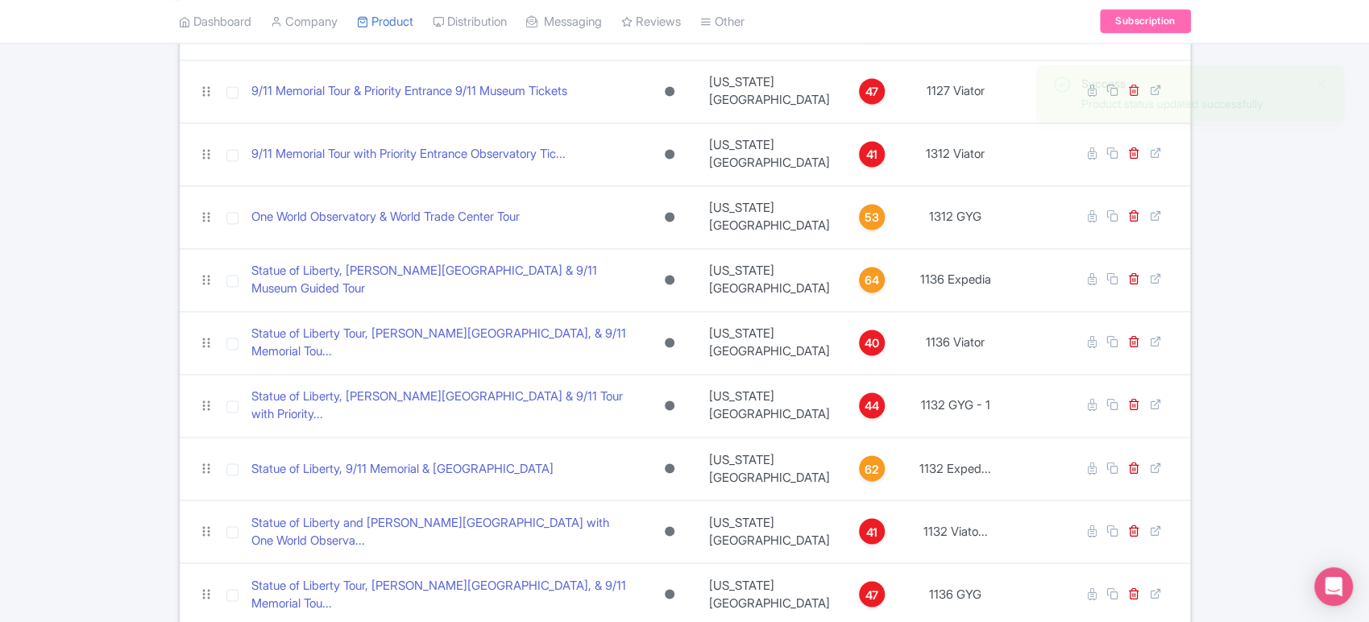
scroll to position [1608, 0]
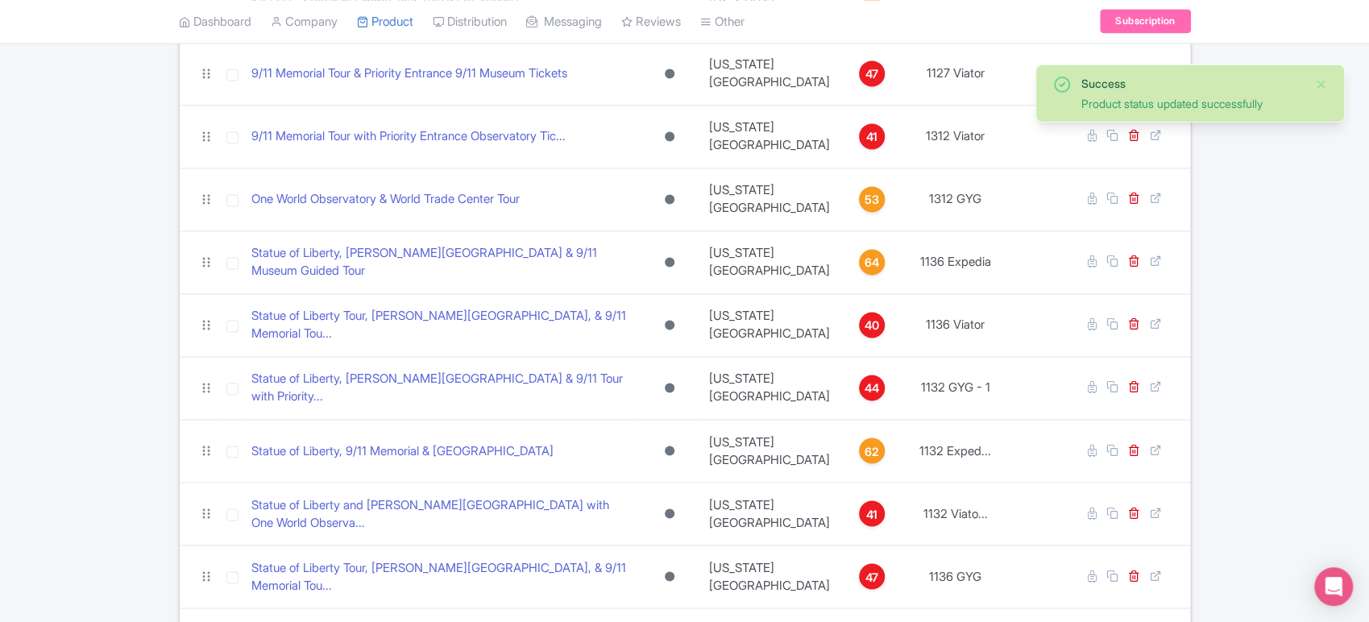
scroll to position [1682, 0]
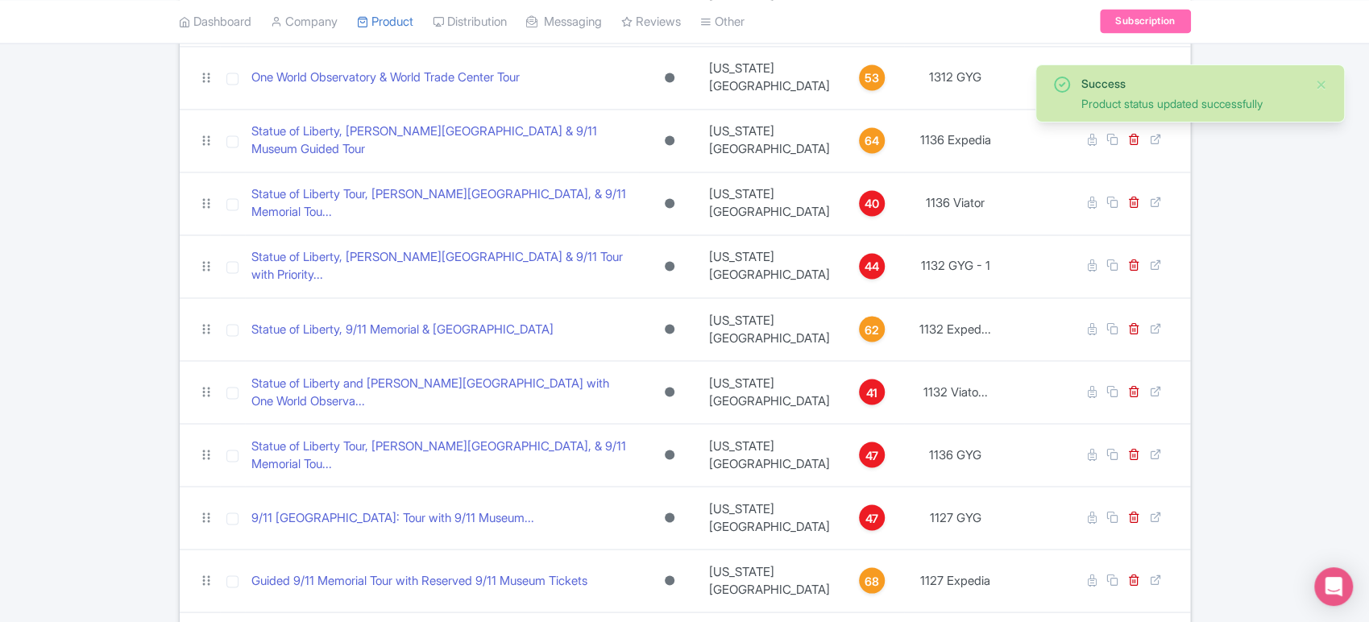
scroll to position [1731, 0]
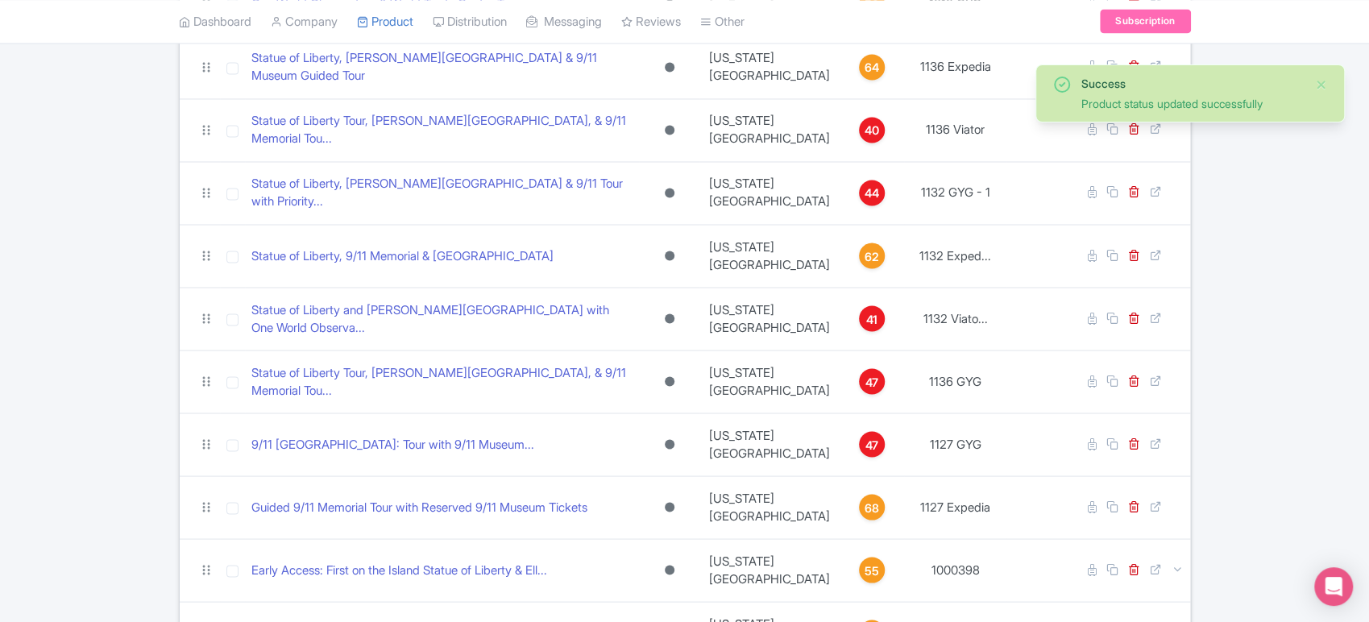
scroll to position [1811, 0]
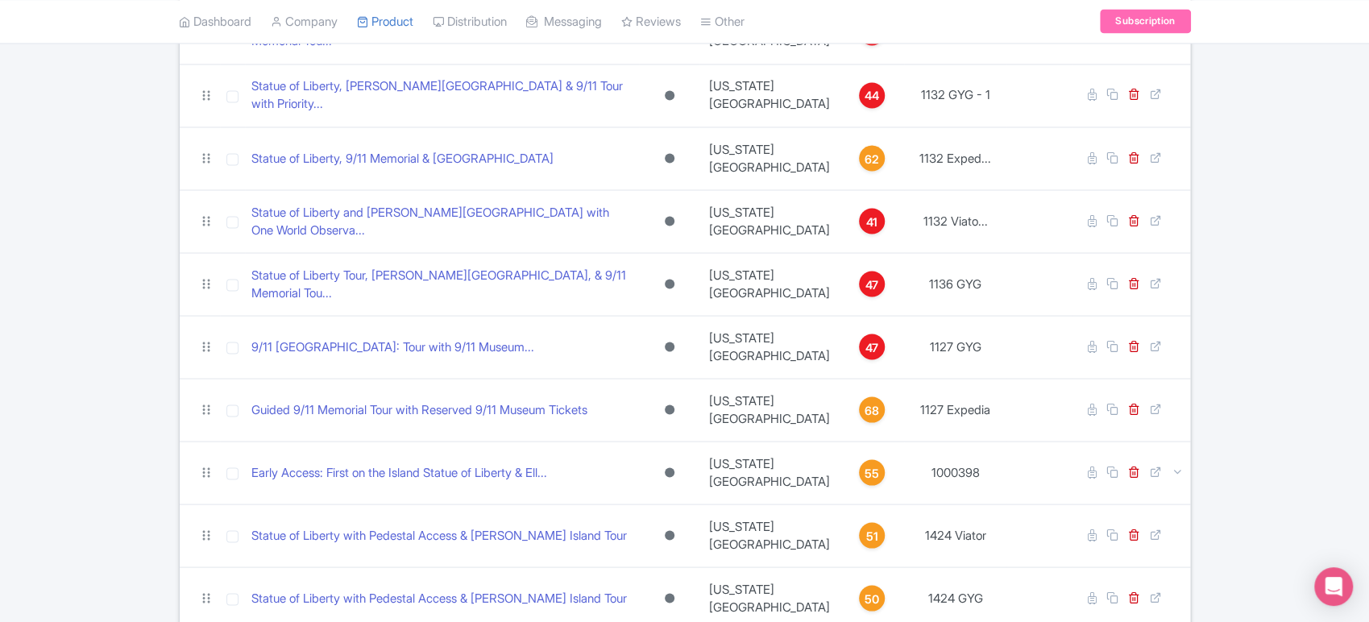
scroll to position [1901, 0]
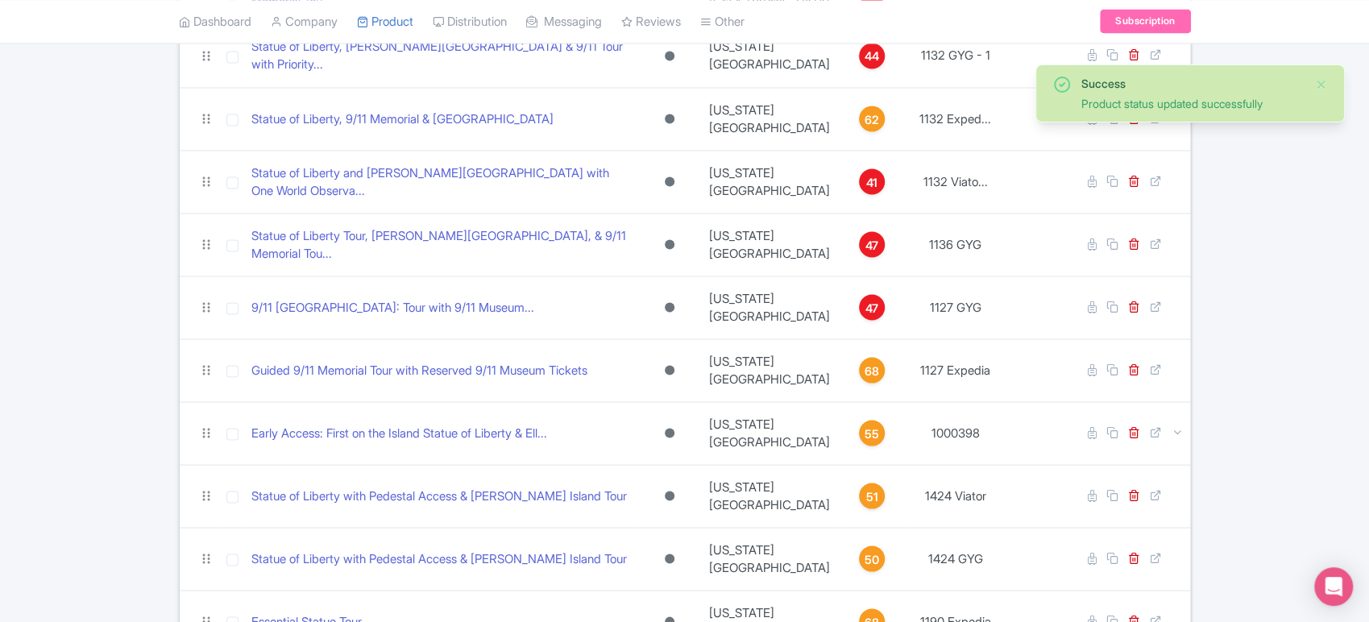
scroll to position [1943, 0]
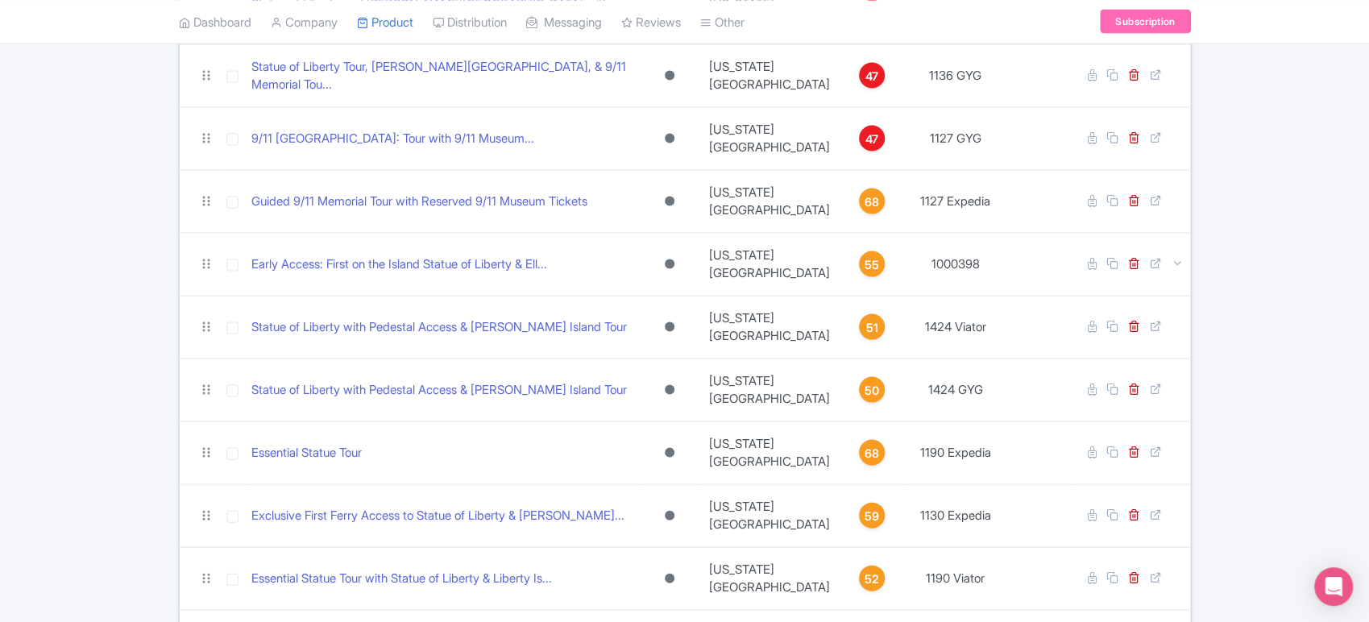
scroll to position [2109, 0]
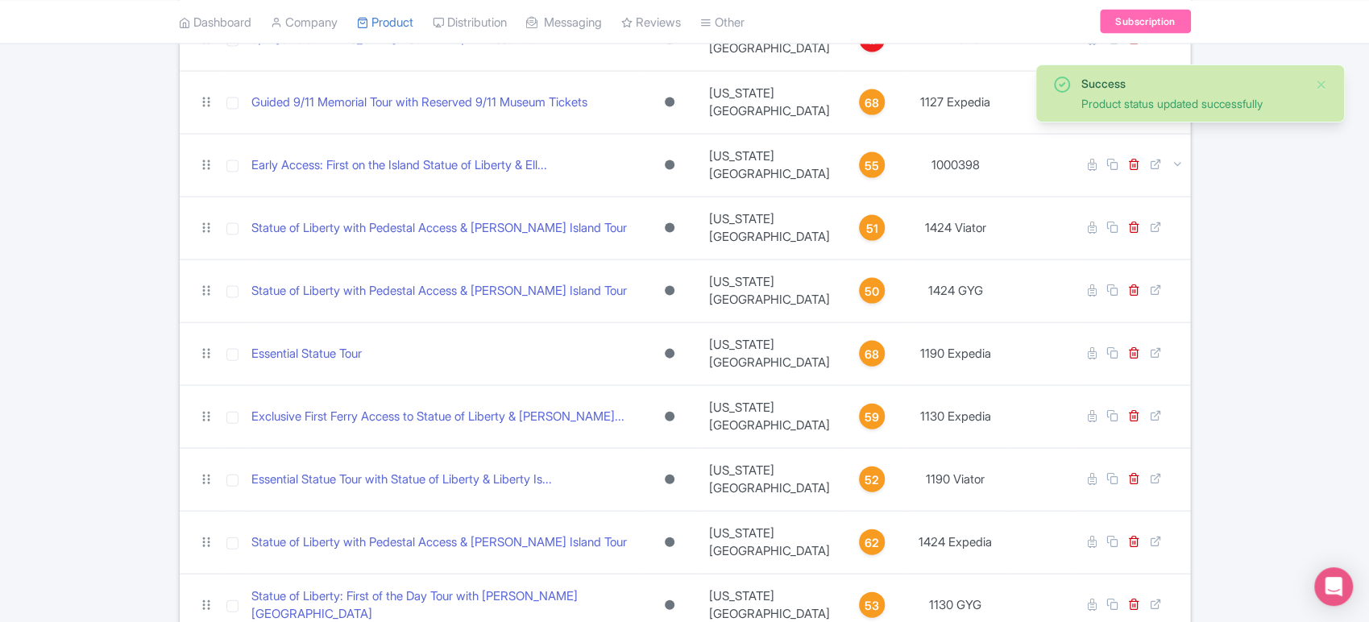
scroll to position [2211, 0]
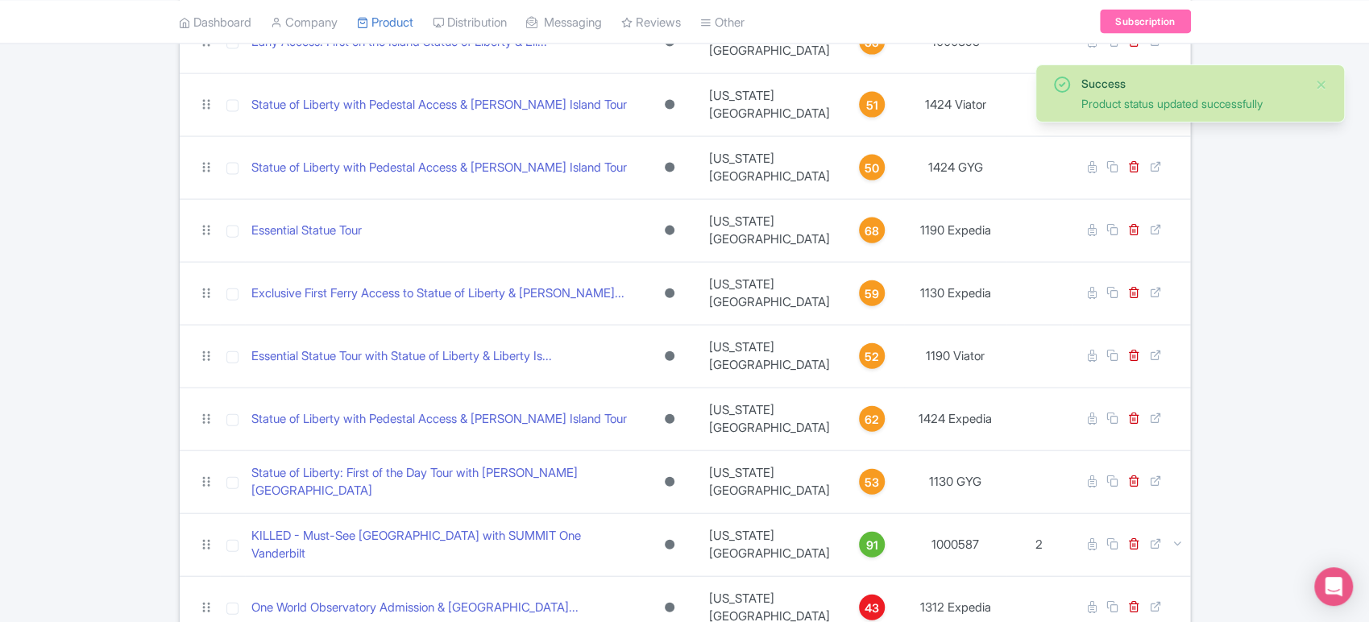
scroll to position [2340, 0]
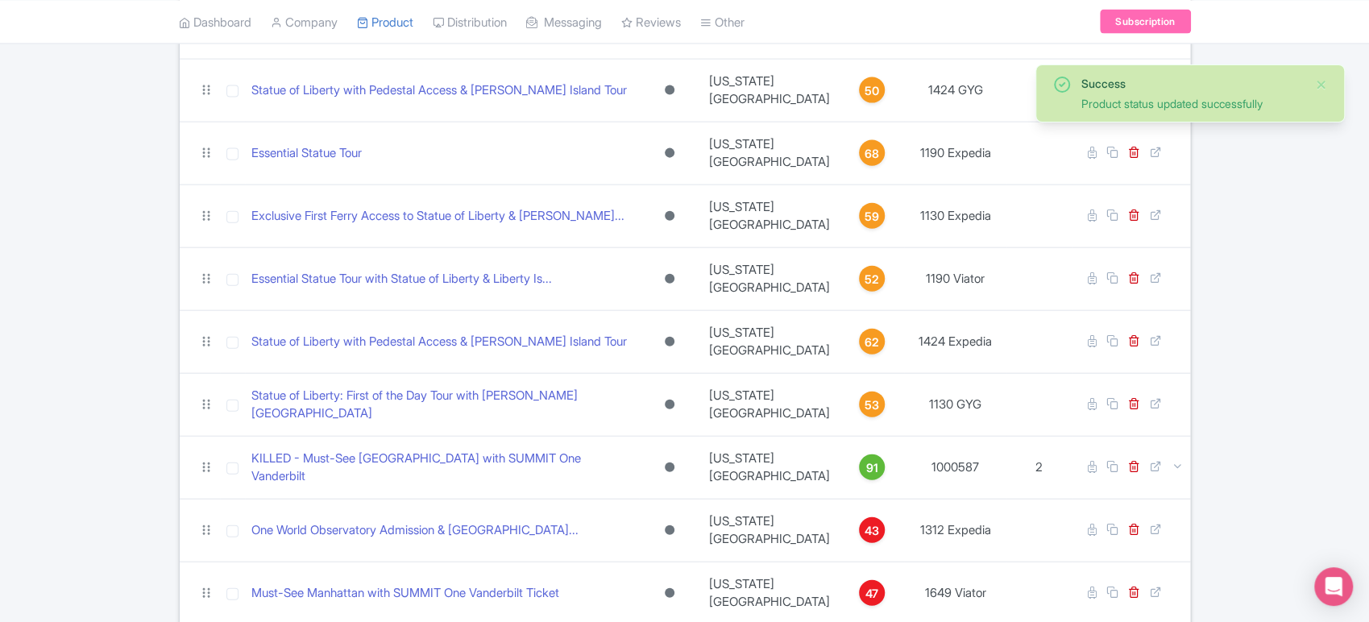
scroll to position [2410, 0]
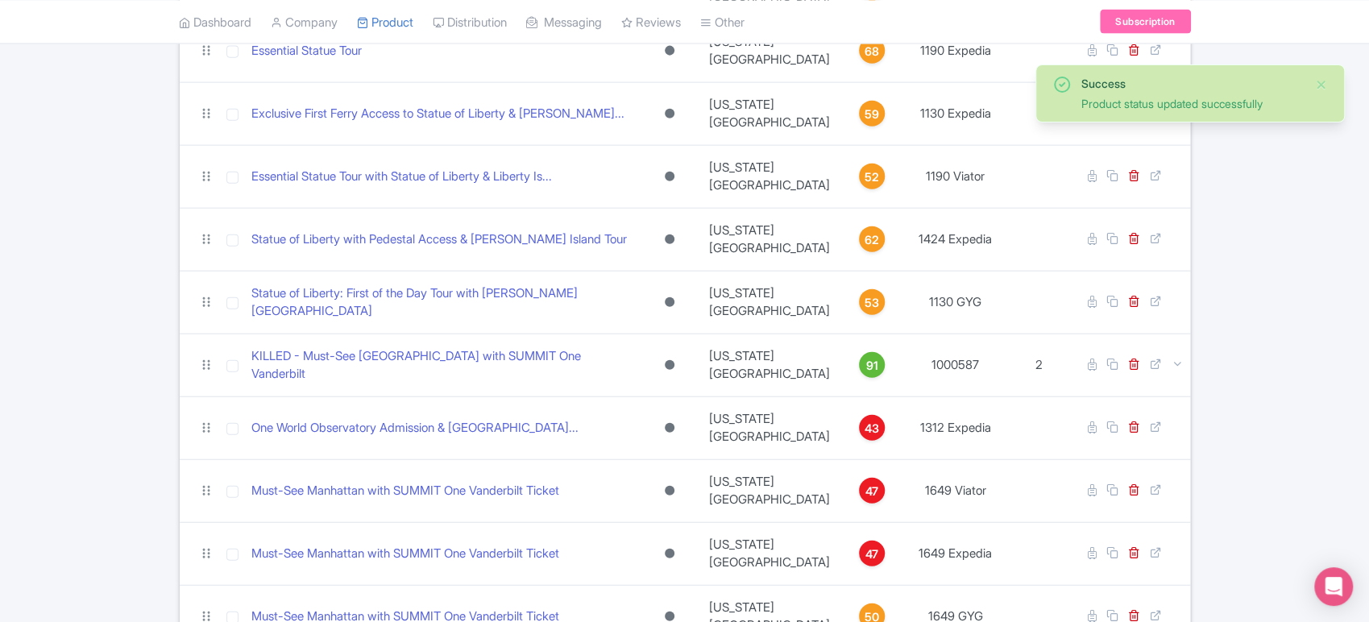
scroll to position [2514, 0]
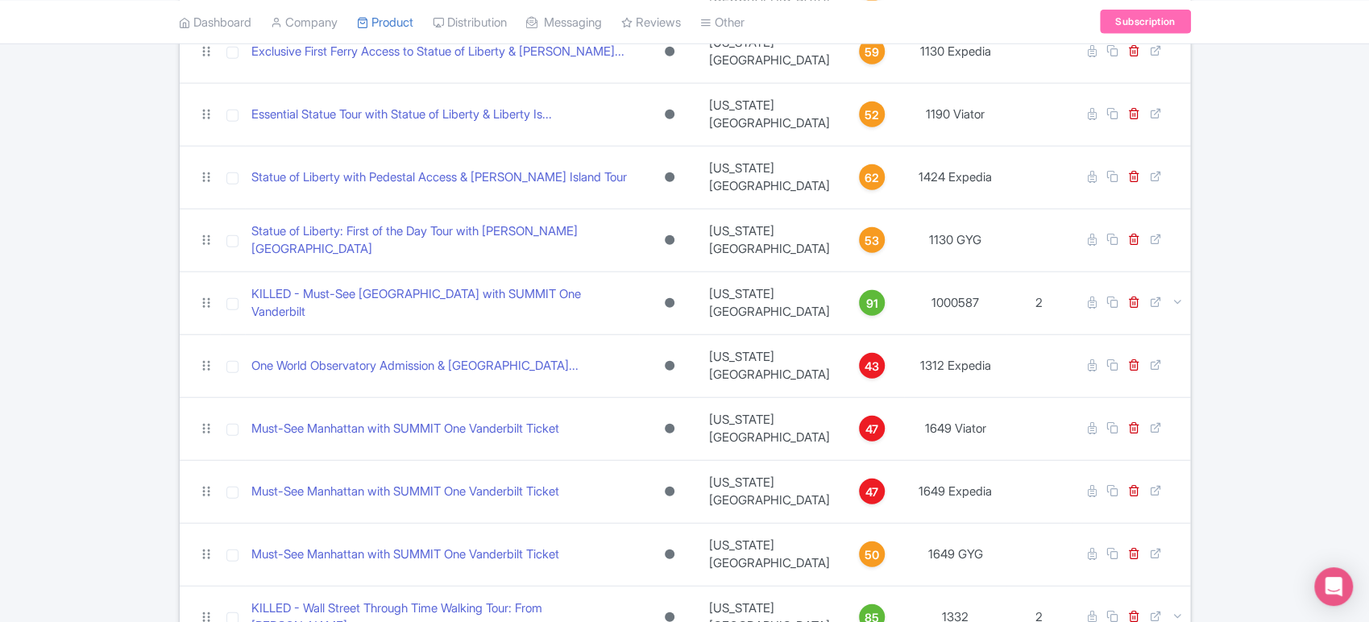
scroll to position [2592, 0]
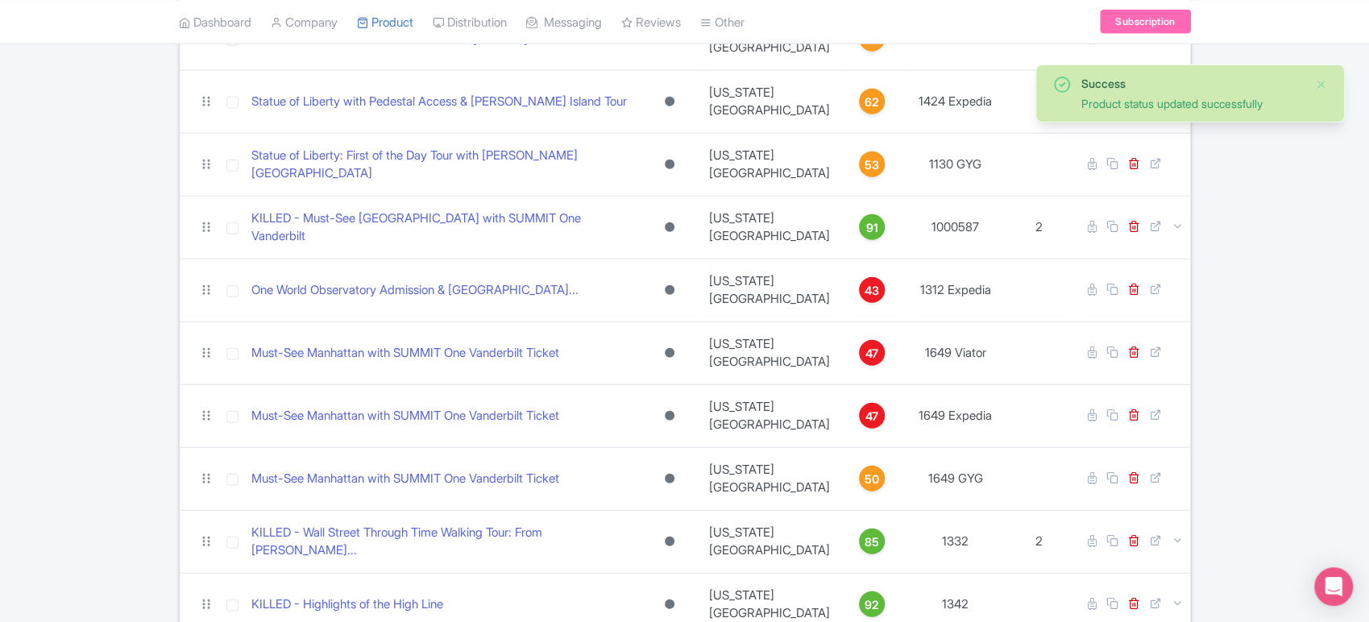
scroll to position [2669, 0]
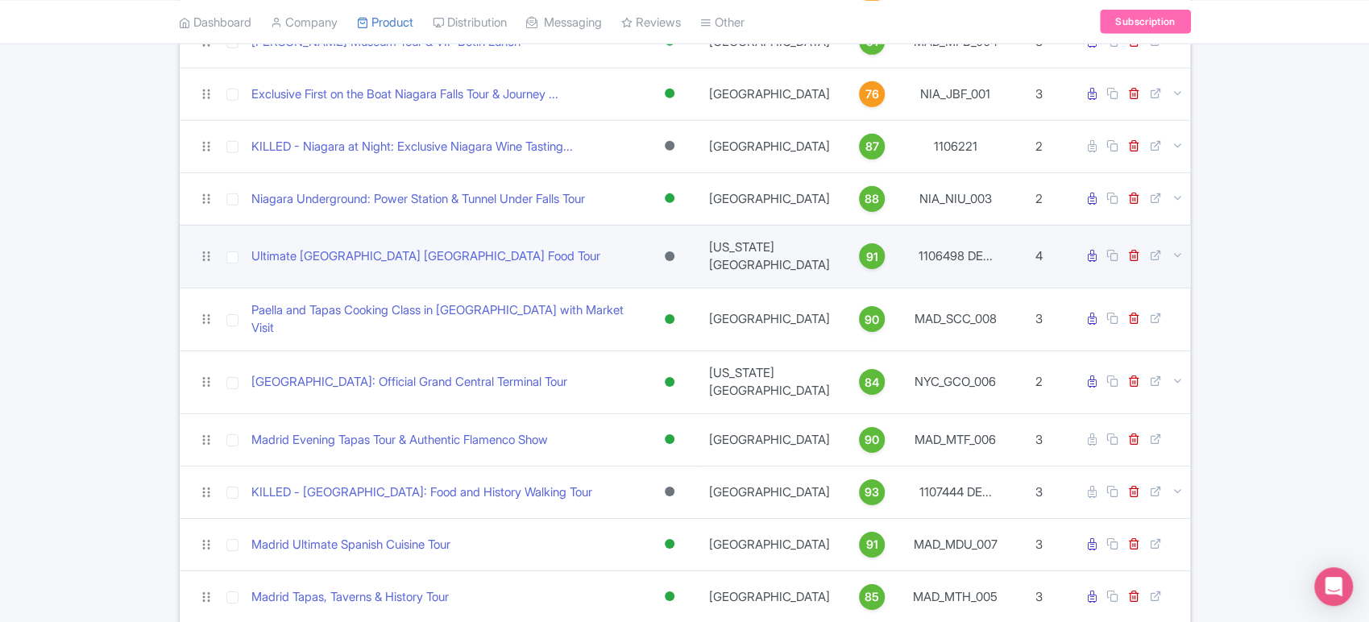
scroll to position [3384, 0]
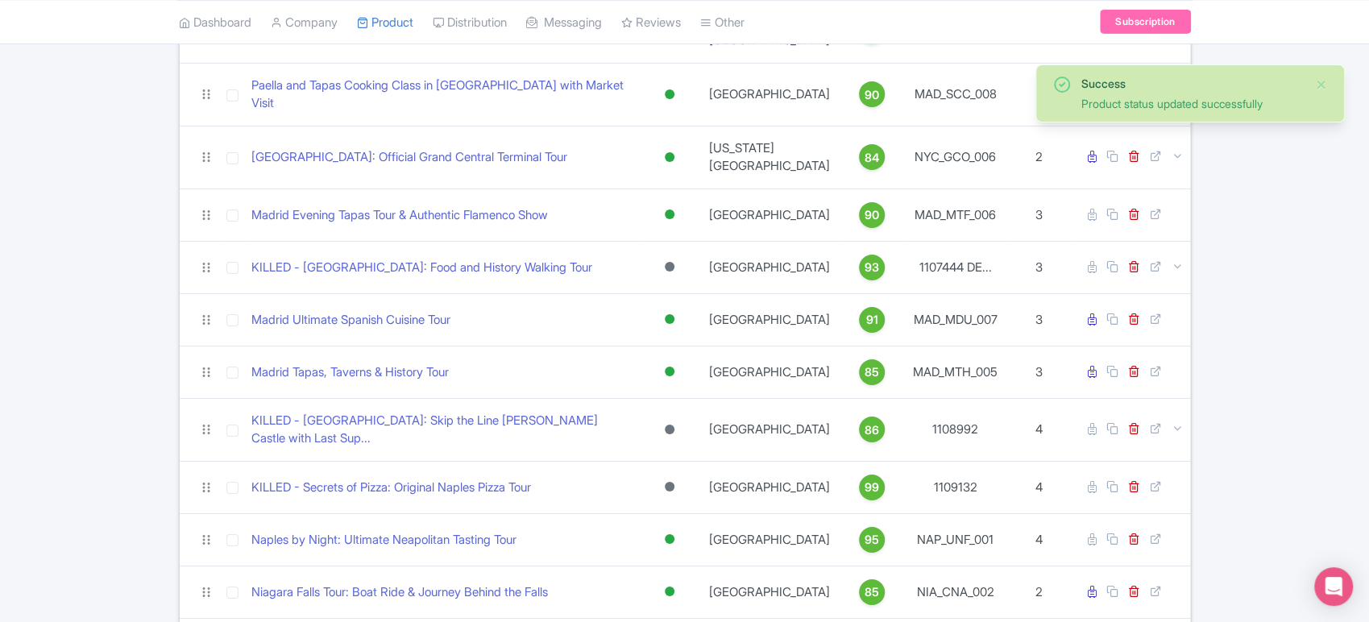
scroll to position [3615, 0]
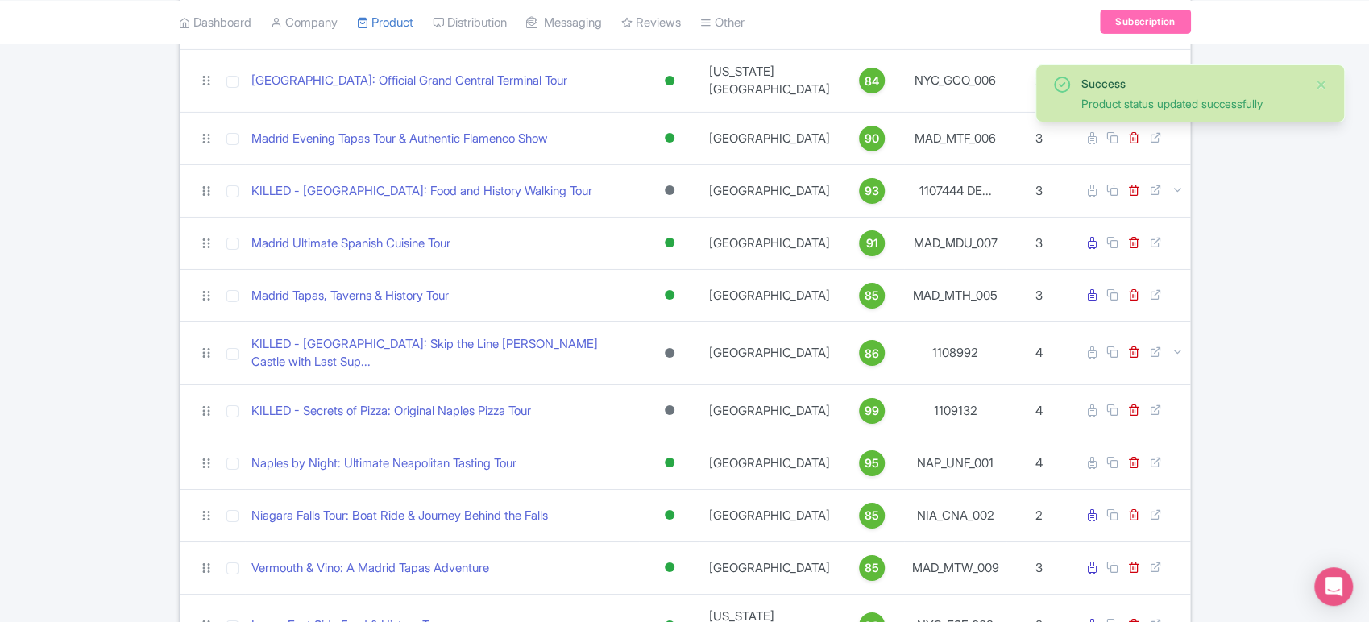
scroll to position [3688, 0]
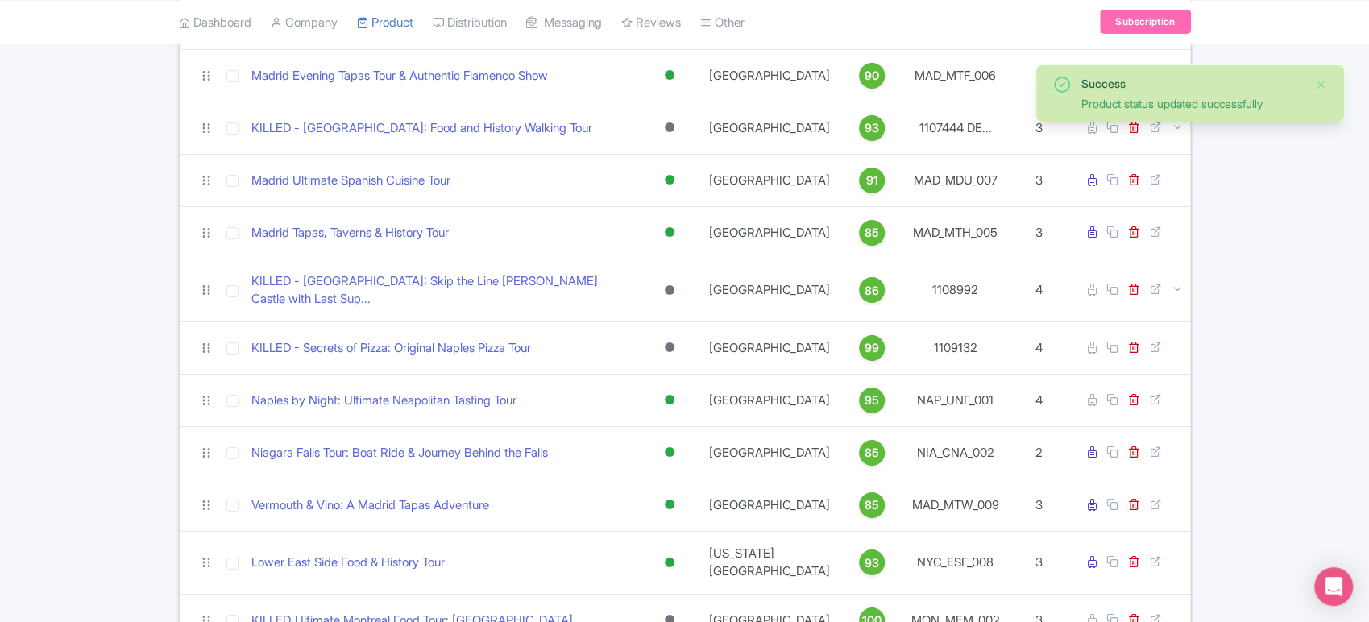
scroll to position [3749, 0]
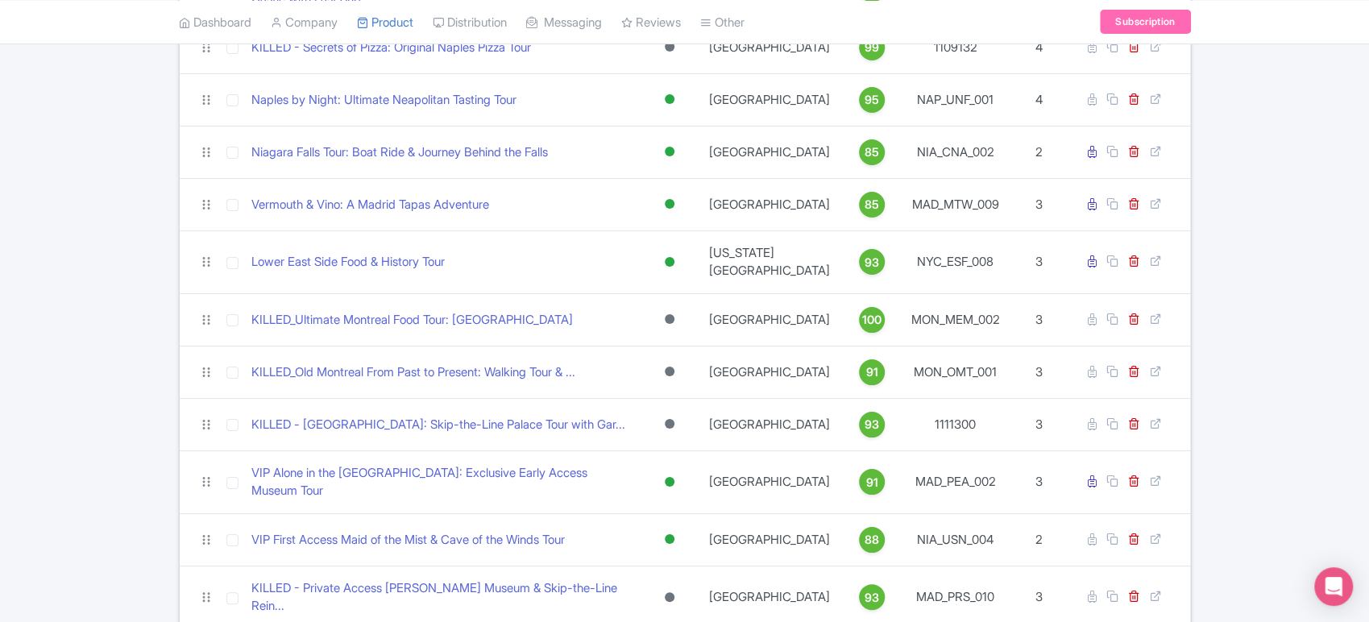
scroll to position [4065, 0]
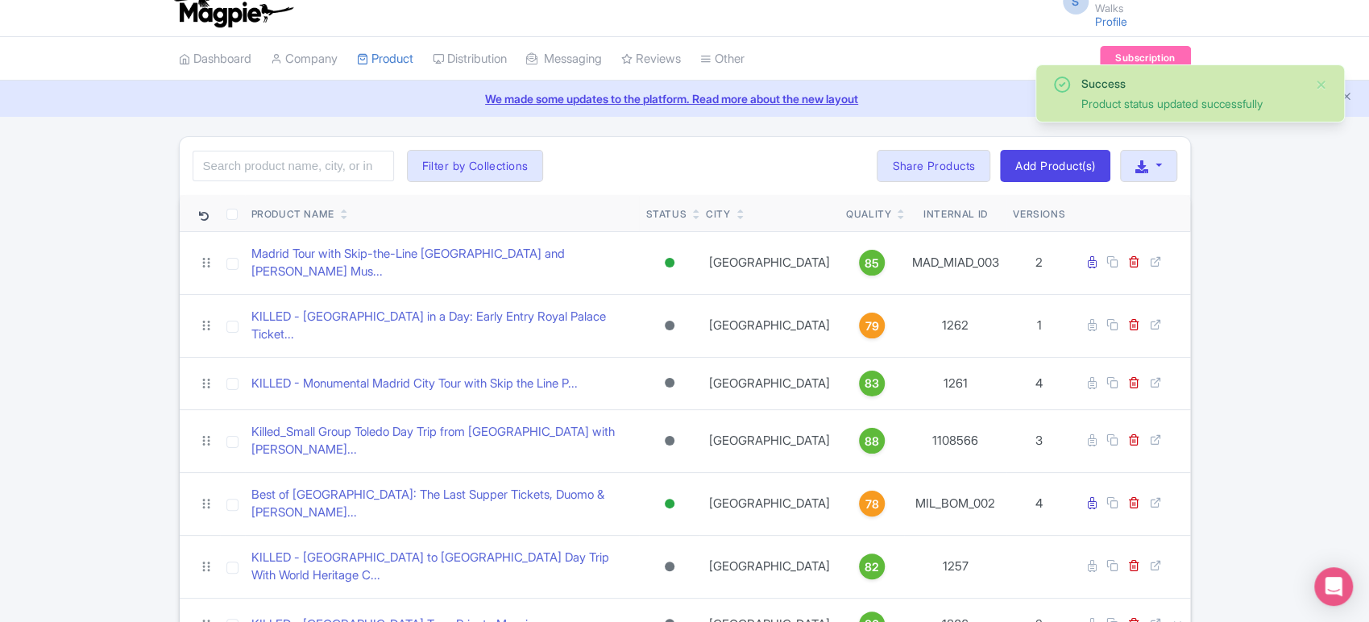
scroll to position [0, 0]
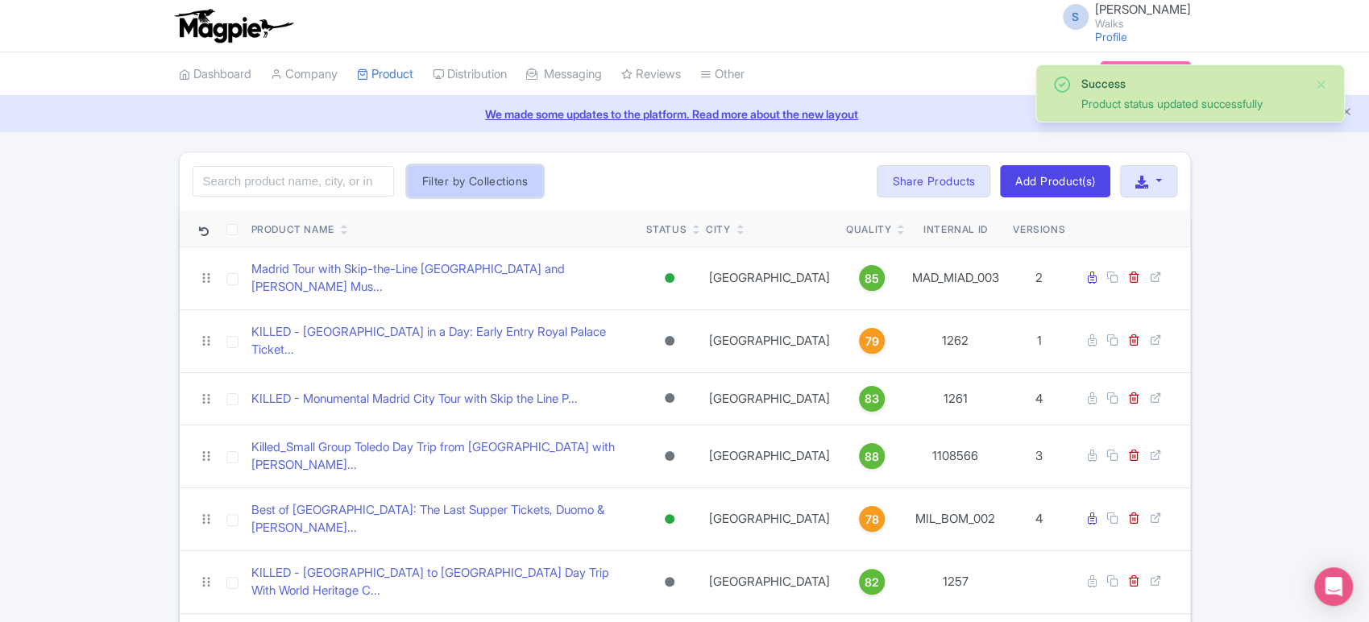
click at [496, 174] on button "Filter by Collections" at bounding box center [475, 181] width 137 height 32
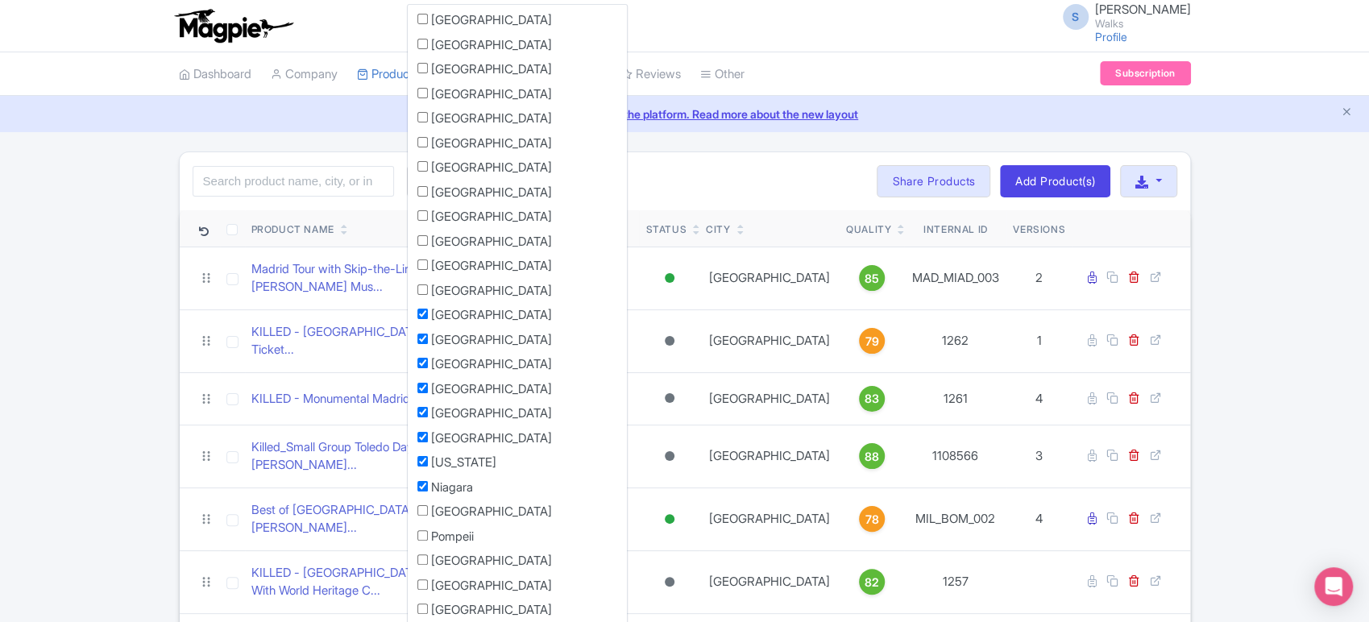
click at [418, 483] on input "Niagara" at bounding box center [422, 486] width 10 height 10
checkbox input "false"
click at [423, 462] on input "[US_STATE]" at bounding box center [422, 461] width 10 height 10
checkbox input "false"
click at [424, 432] on input "[GEOGRAPHIC_DATA]" at bounding box center [422, 437] width 10 height 10
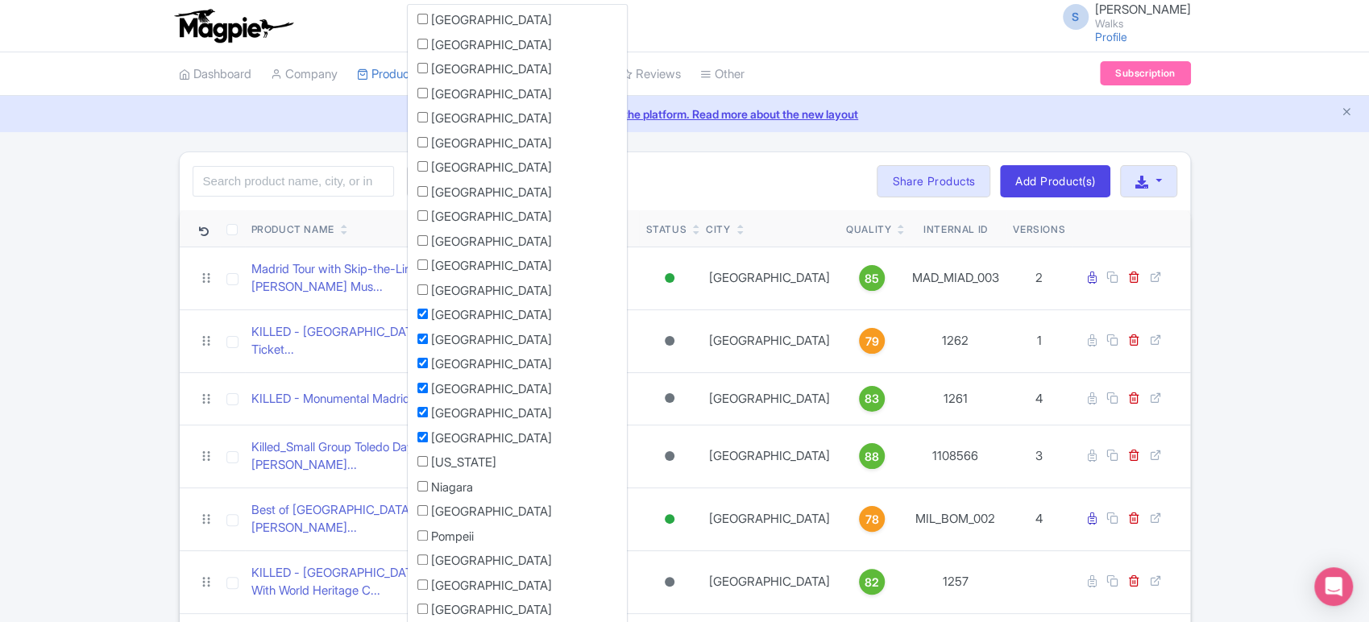
checkbox input "false"
click at [423, 404] on li "[GEOGRAPHIC_DATA]" at bounding box center [517, 416] width 219 height 25
click at [423, 410] on input "[GEOGRAPHIC_DATA]" at bounding box center [422, 412] width 10 height 10
checkbox input "false"
click at [422, 384] on input "[GEOGRAPHIC_DATA]" at bounding box center [422, 388] width 10 height 10
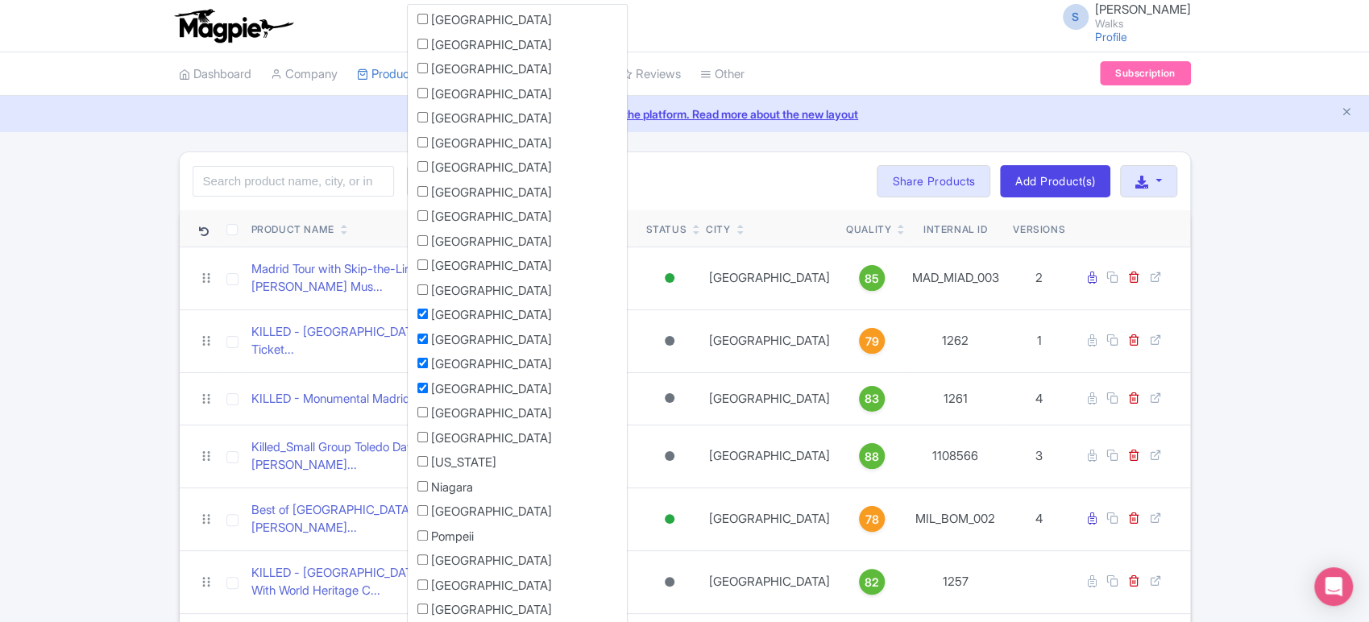
checkbox input "false"
click at [425, 358] on input "[GEOGRAPHIC_DATA]" at bounding box center [422, 363] width 10 height 10
checkbox input "false"
click at [425, 338] on input "[GEOGRAPHIC_DATA]" at bounding box center [422, 339] width 10 height 10
checkbox input "false"
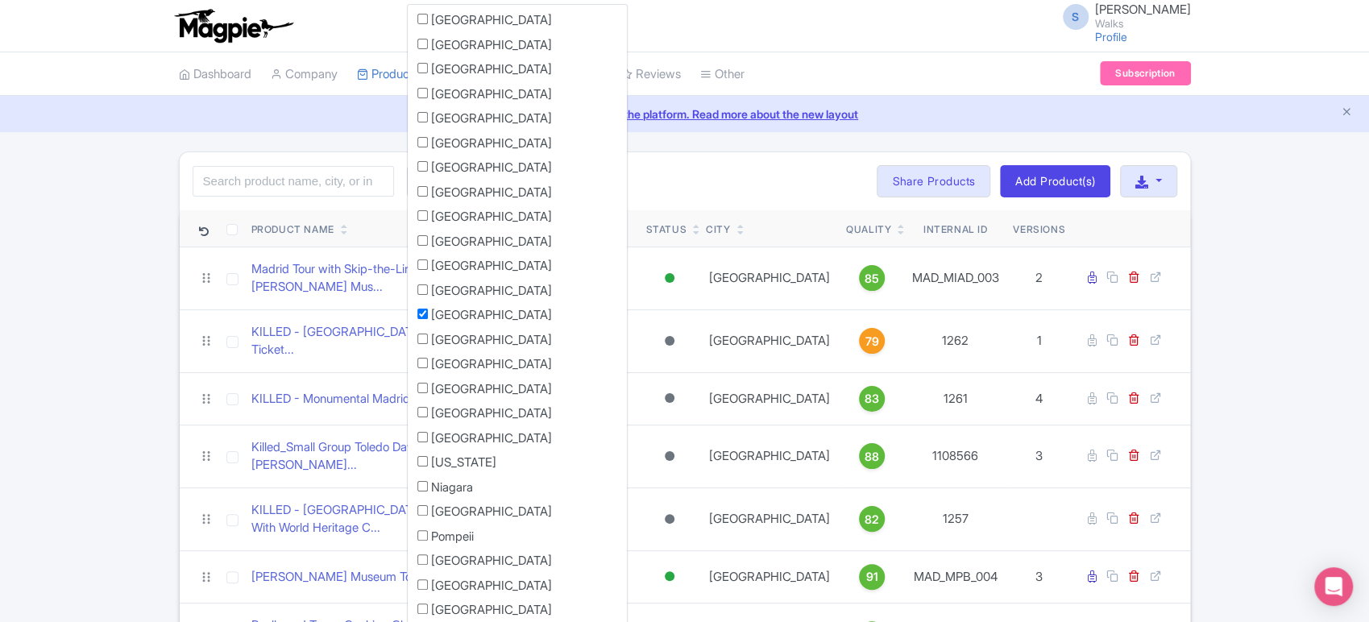
click at [425, 309] on input "[GEOGRAPHIC_DATA]" at bounding box center [422, 314] width 10 height 10
checkbox input "false"
click at [422, 510] on input "[GEOGRAPHIC_DATA]" at bounding box center [422, 510] width 10 height 10
checkbox input "true"
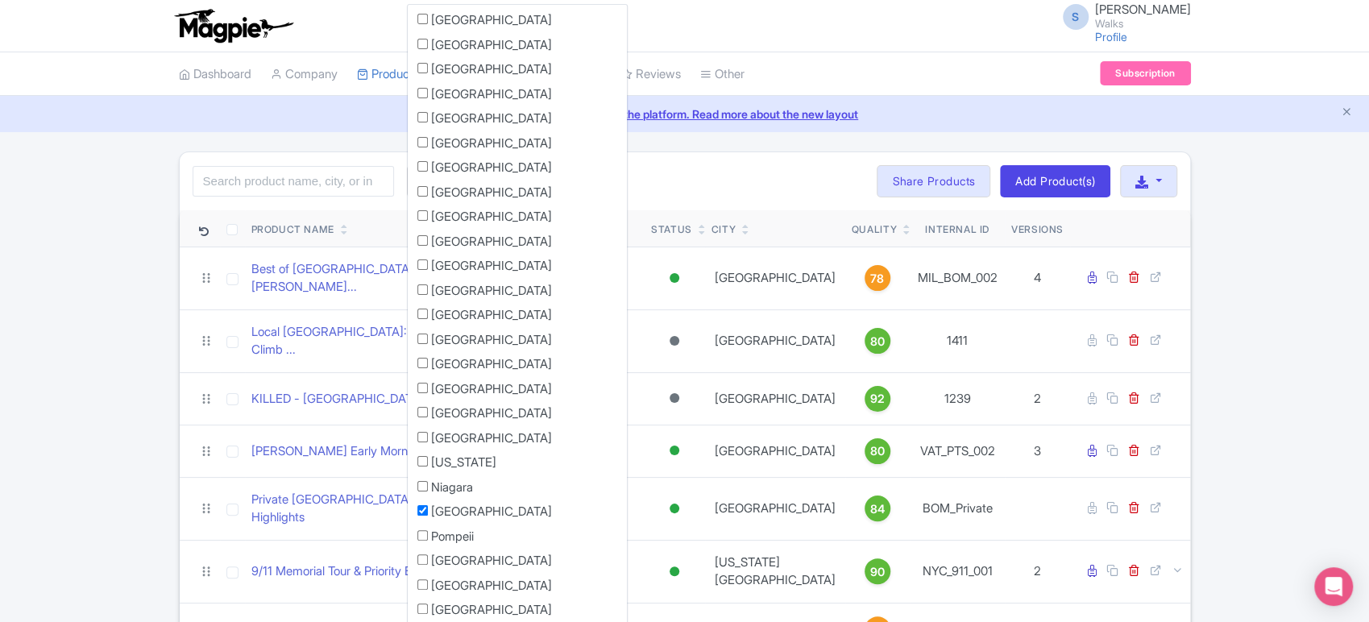
click at [422, 537] on input "Pompeii" at bounding box center [422, 535] width 10 height 10
checkbox input "true"
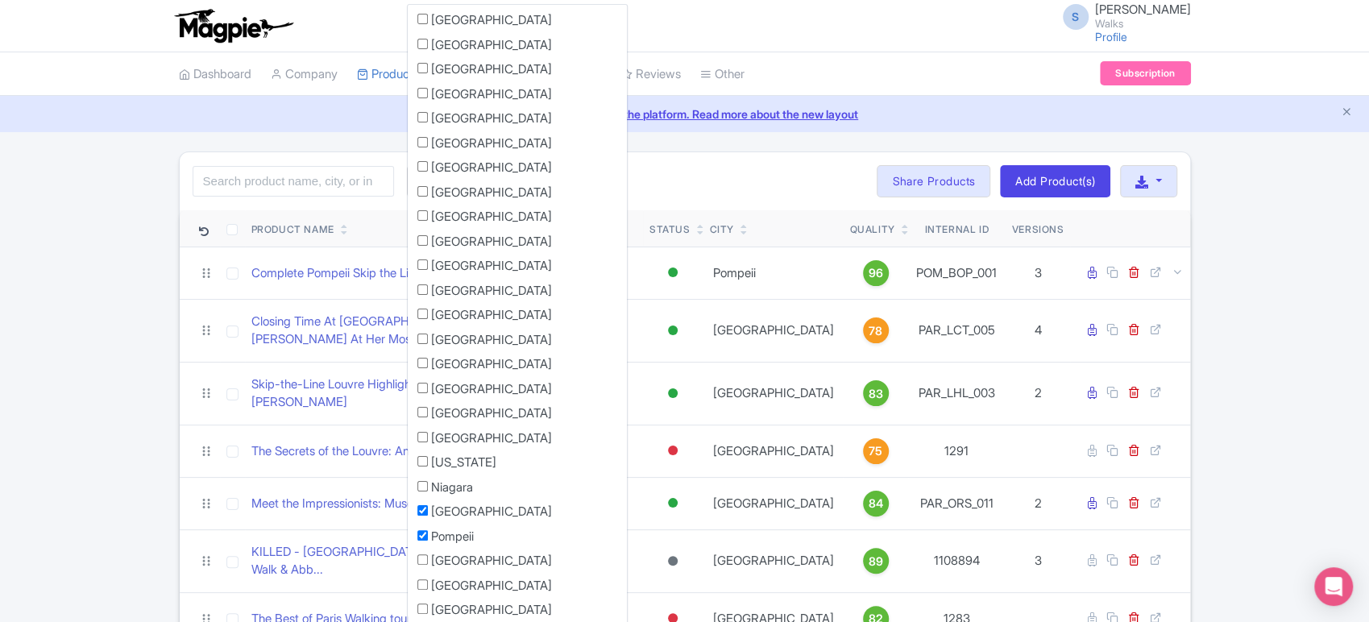
click at [424, 583] on input "[GEOGRAPHIC_DATA]" at bounding box center [422, 584] width 10 height 10
checkbox input "true"
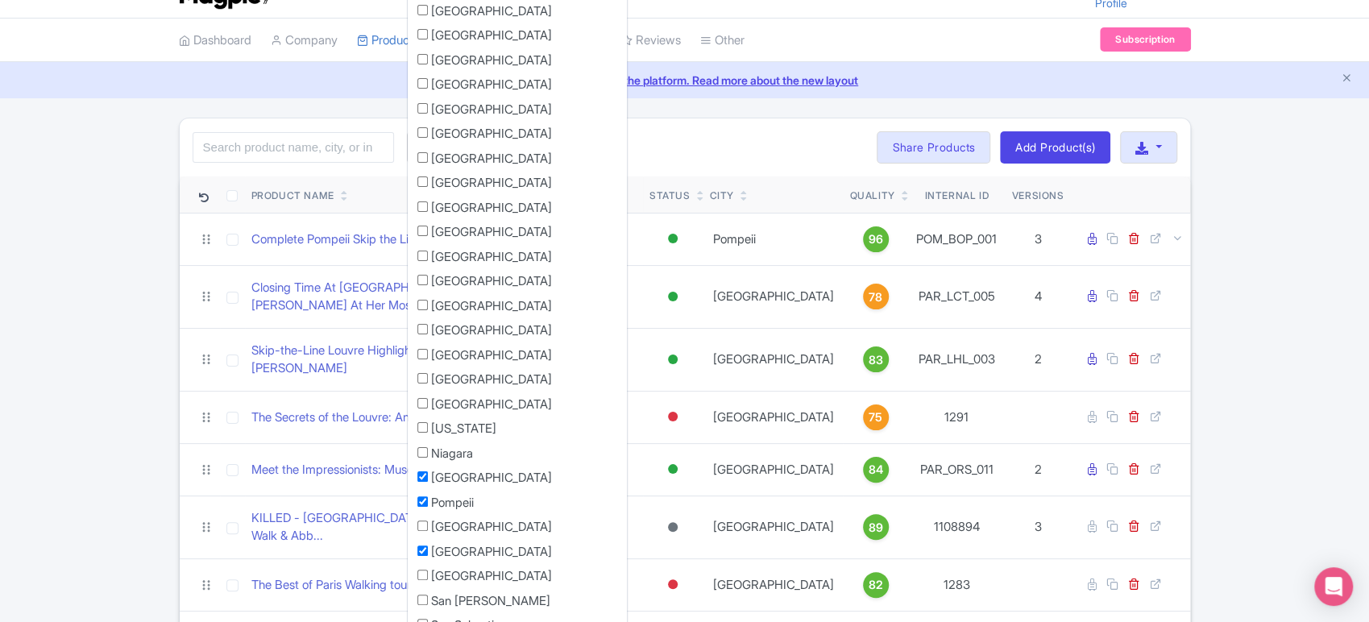
click at [424, 583] on li "[GEOGRAPHIC_DATA]" at bounding box center [517, 579] width 219 height 25
click at [423, 574] on input "[GEOGRAPHIC_DATA]" at bounding box center [422, 575] width 10 height 10
checkbox input "true"
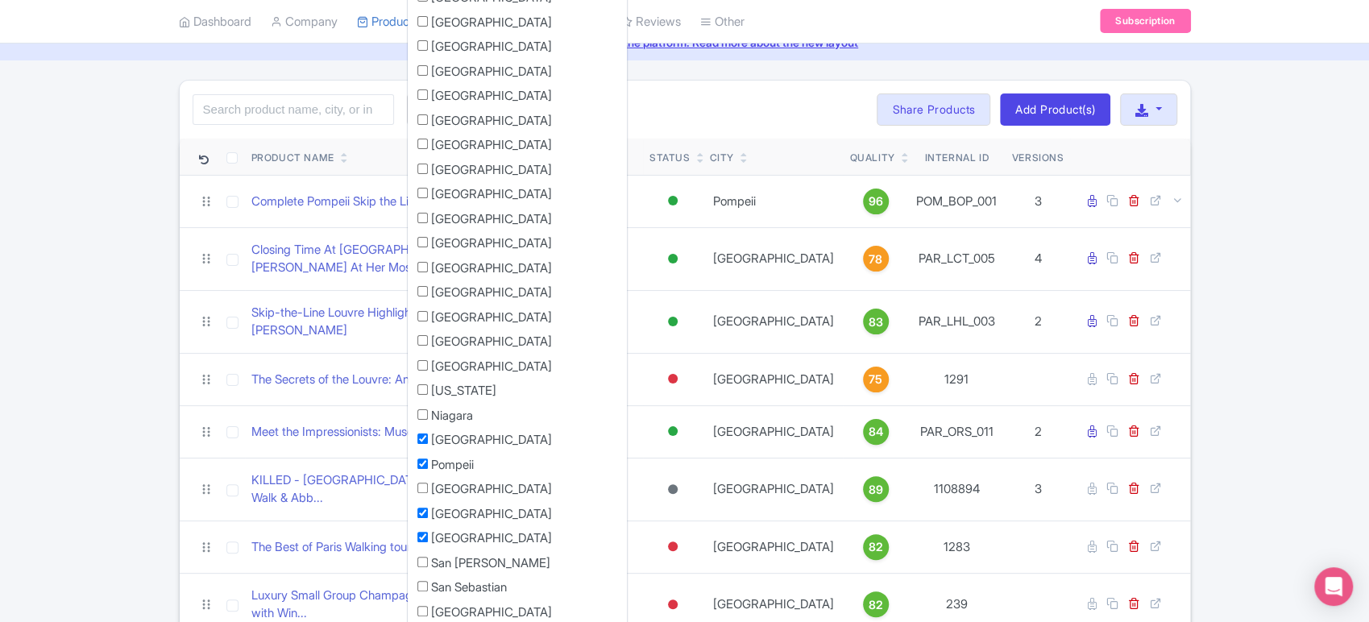
scroll to position [73, 0]
click at [419, 555] on input "San [PERSON_NAME]" at bounding box center [422, 560] width 10 height 10
checkbox input "true"
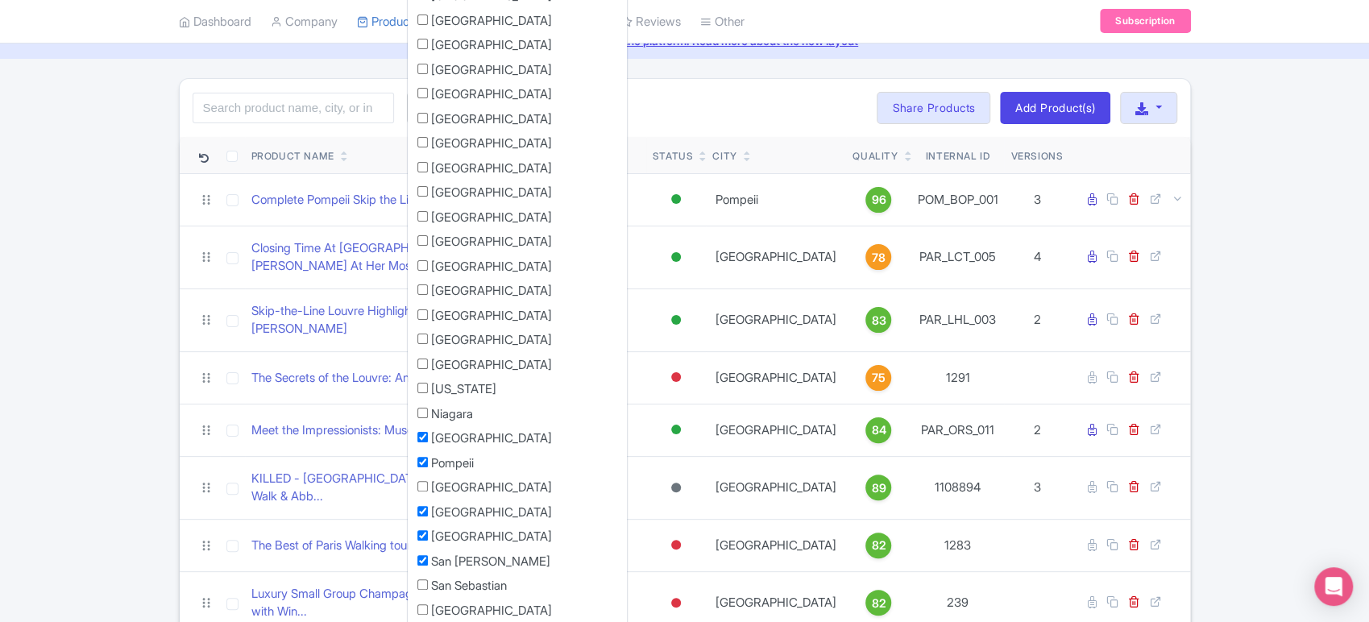
click at [421, 584] on input "San Sebastian" at bounding box center [422, 584] width 10 height 10
checkbox input "true"
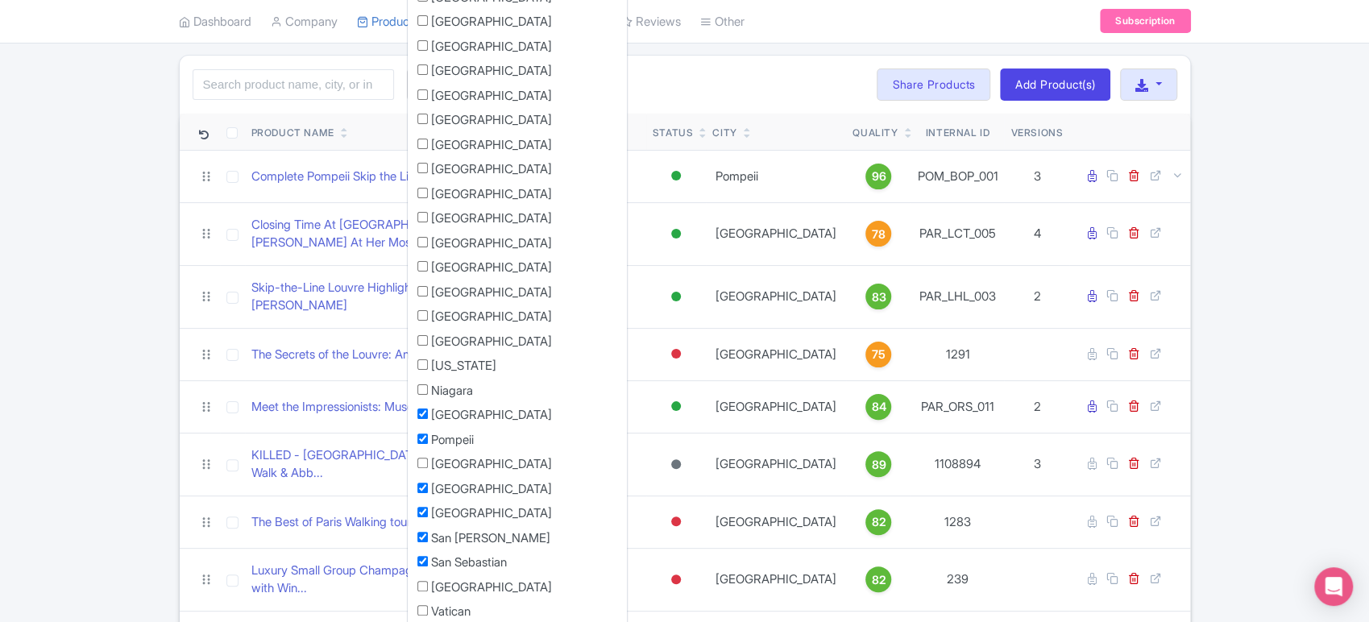
scroll to position [98, 0]
click at [421, 584] on input "[GEOGRAPHIC_DATA]" at bounding box center [422, 584] width 10 height 10
checkbox input "true"
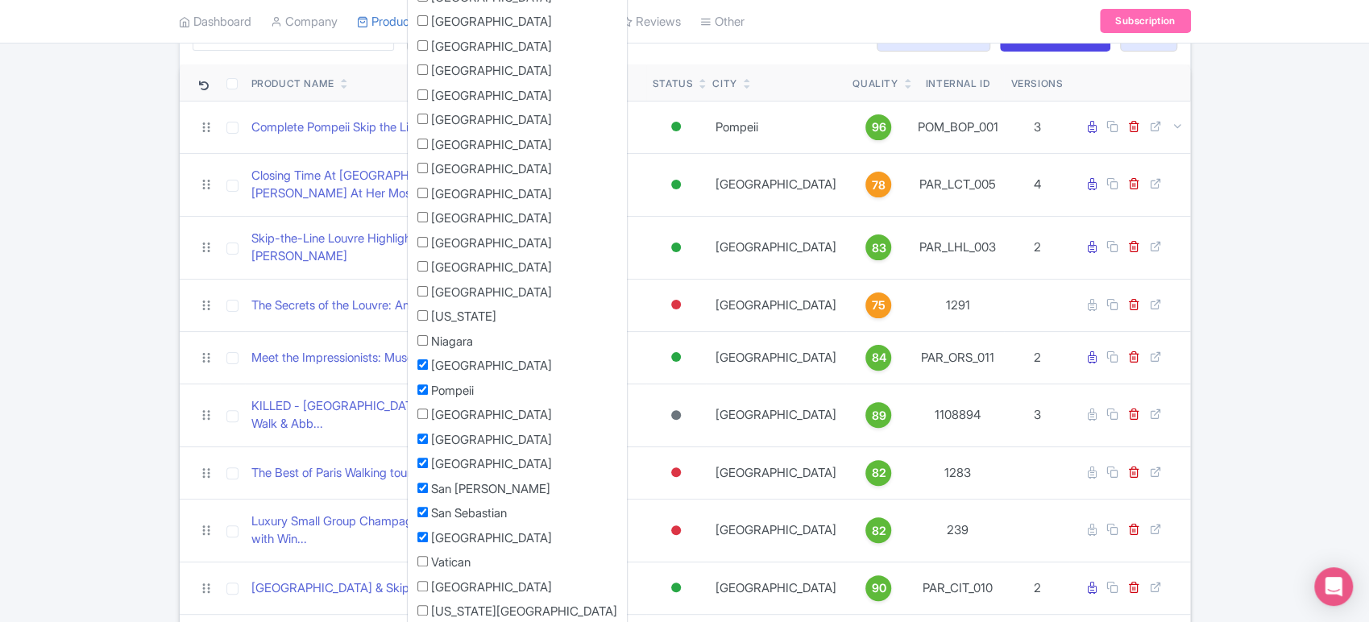
scroll to position [0, 0]
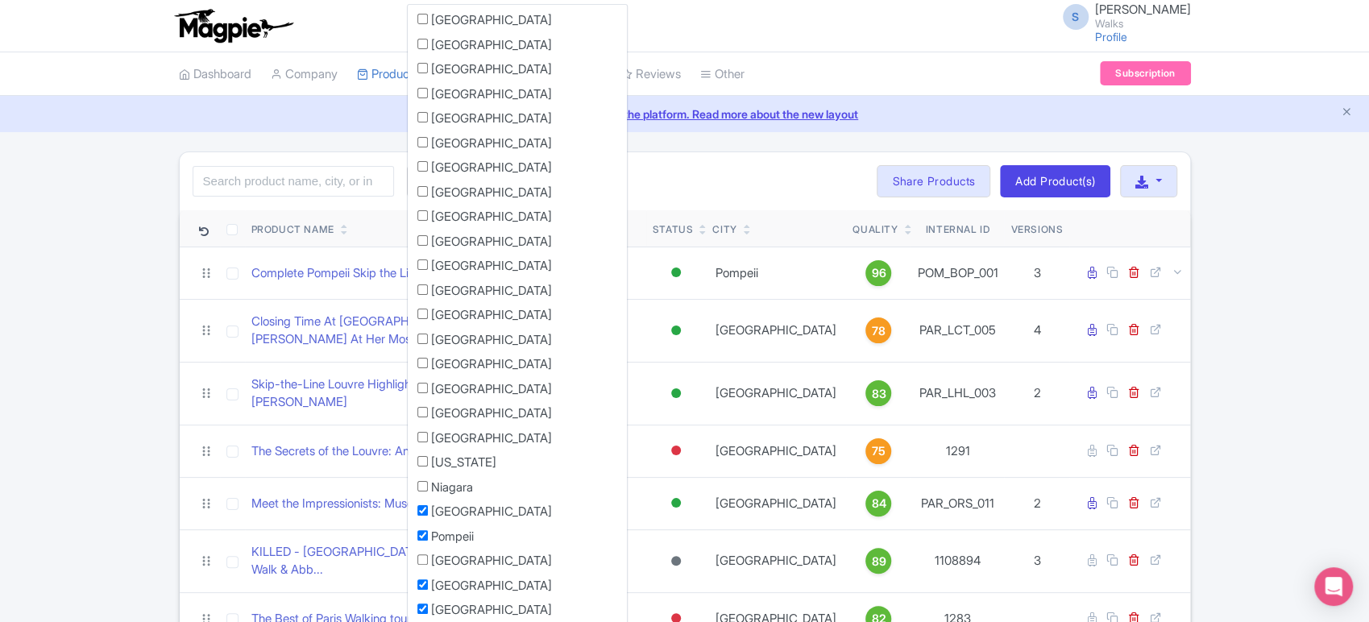
click at [695, 183] on div "Search Filter by Collections Amsterdam Athens Barcelona Bologna Bordeaux Boston…" at bounding box center [685, 181] width 1010 height 58
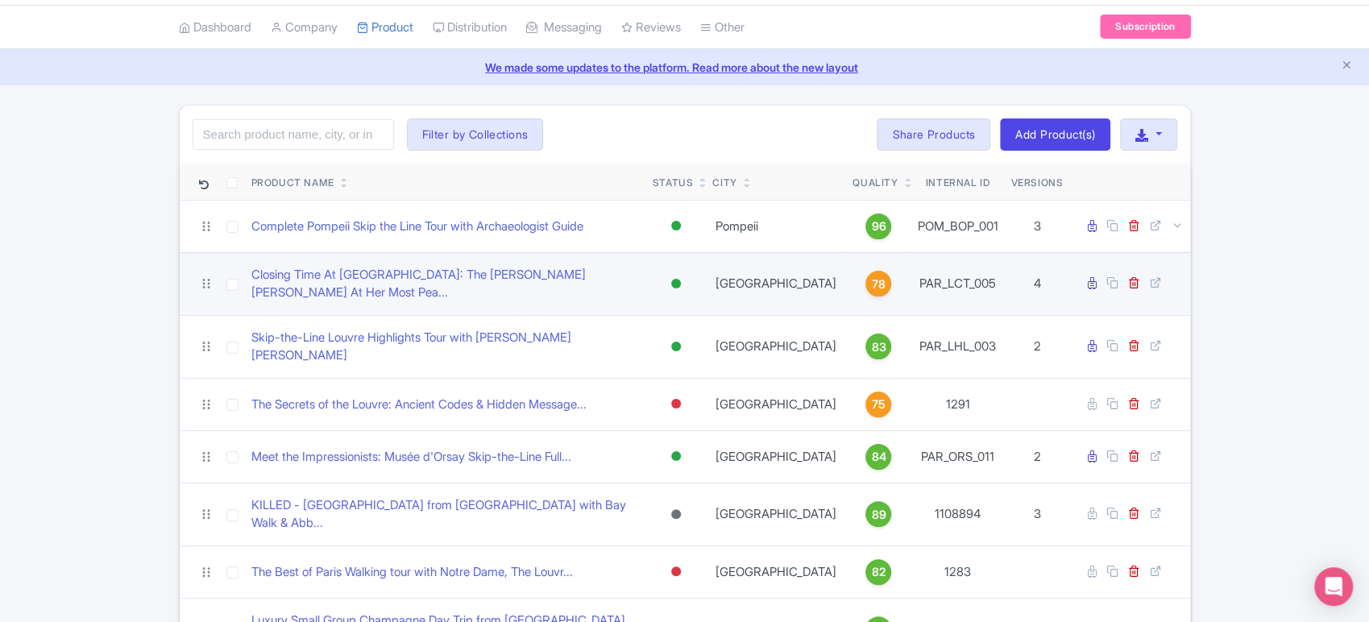
scroll to position [75, 0]
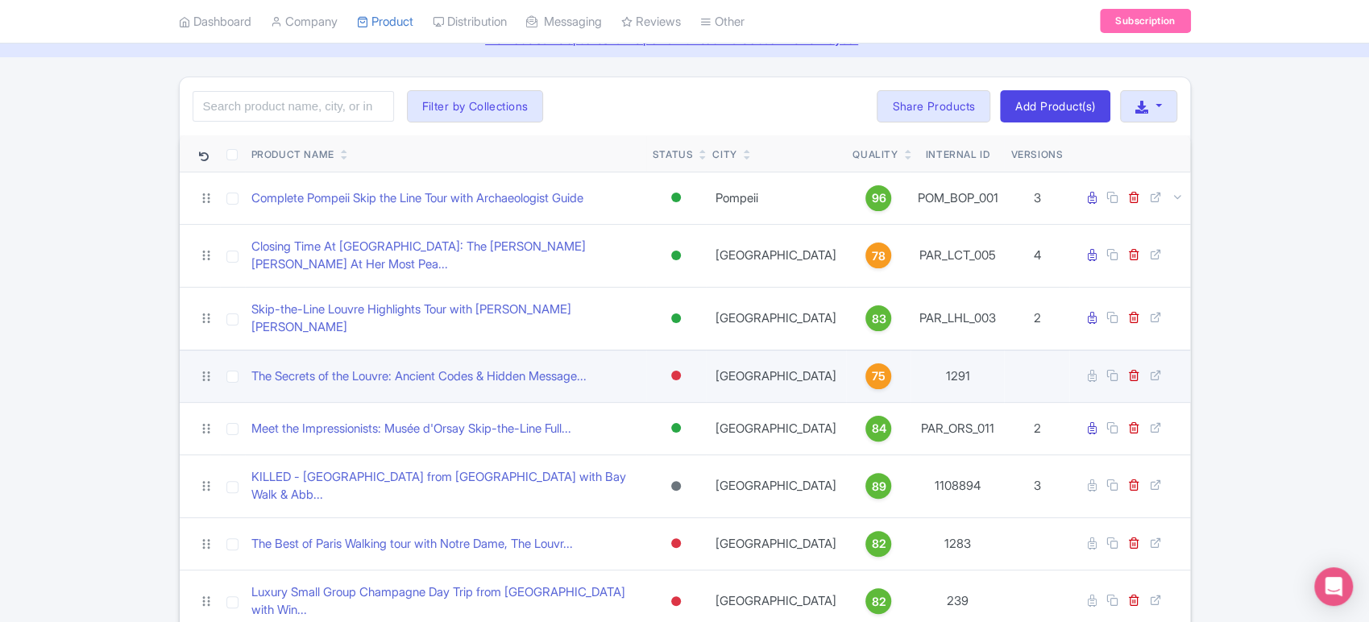
click at [680, 371] on div at bounding box center [676, 376] width 10 height 10
click at [639, 478] on div "Archived" at bounding box center [635, 493] width 95 height 30
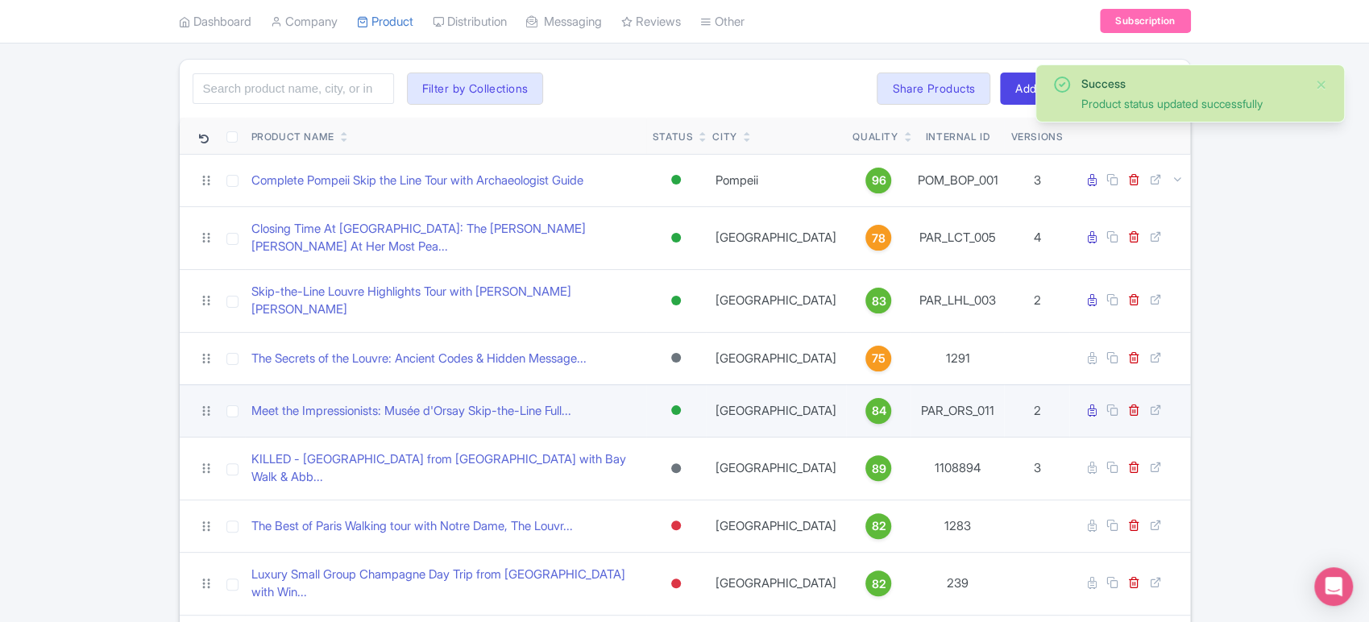
scroll to position [107, 0]
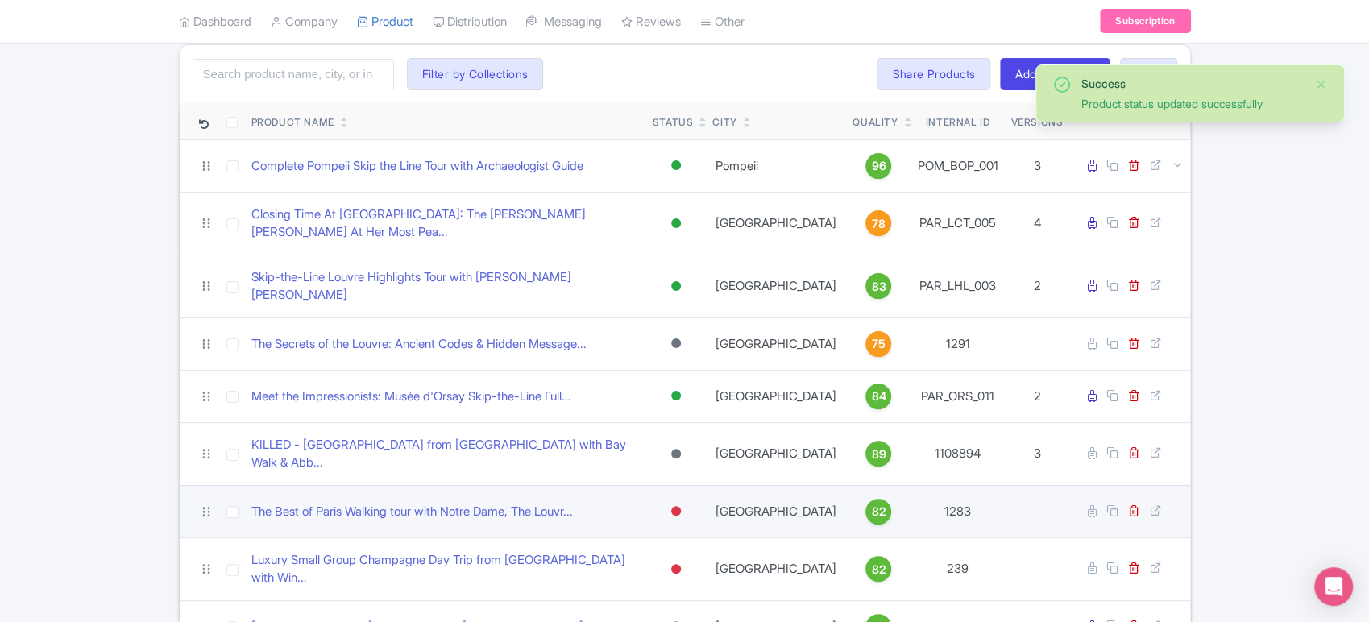
click at [681, 506] on div at bounding box center [676, 511] width 10 height 10
click at [641, 613] on div "Archived" at bounding box center [635, 628] width 95 height 30
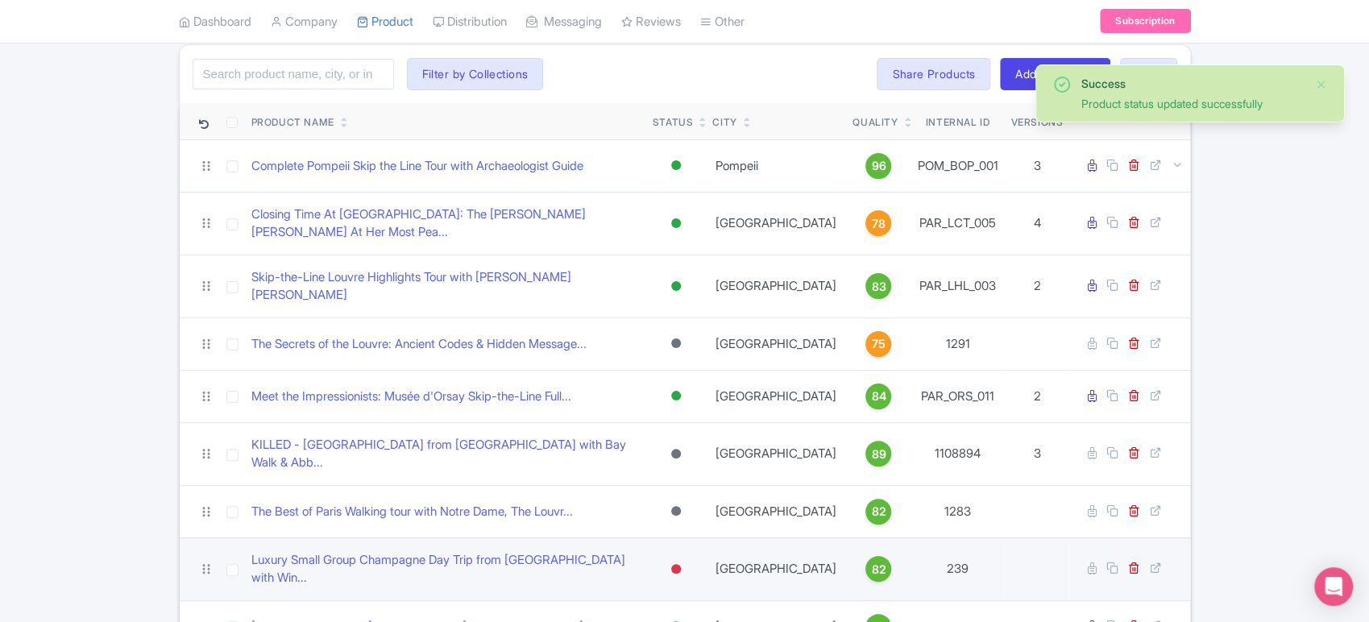
click at [681, 564] on div at bounding box center [676, 569] width 10 height 10
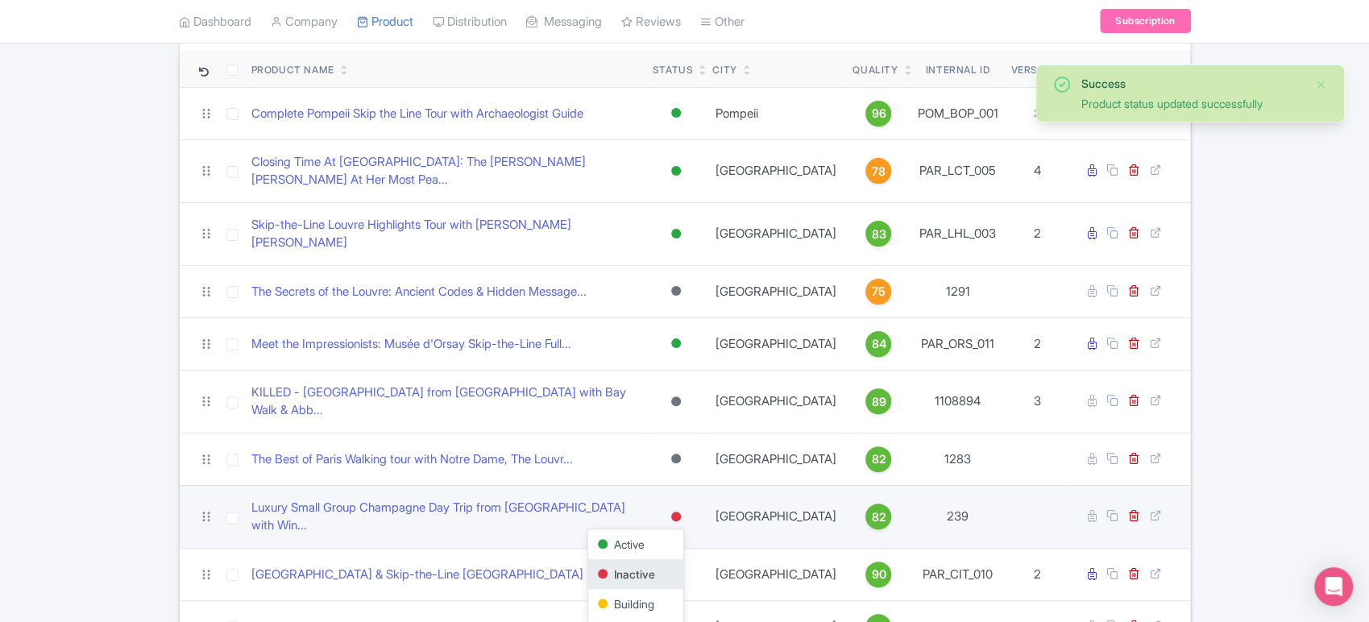
scroll to position [160, 0]
click at [666, 618] on div "Archived" at bounding box center [635, 633] width 95 height 30
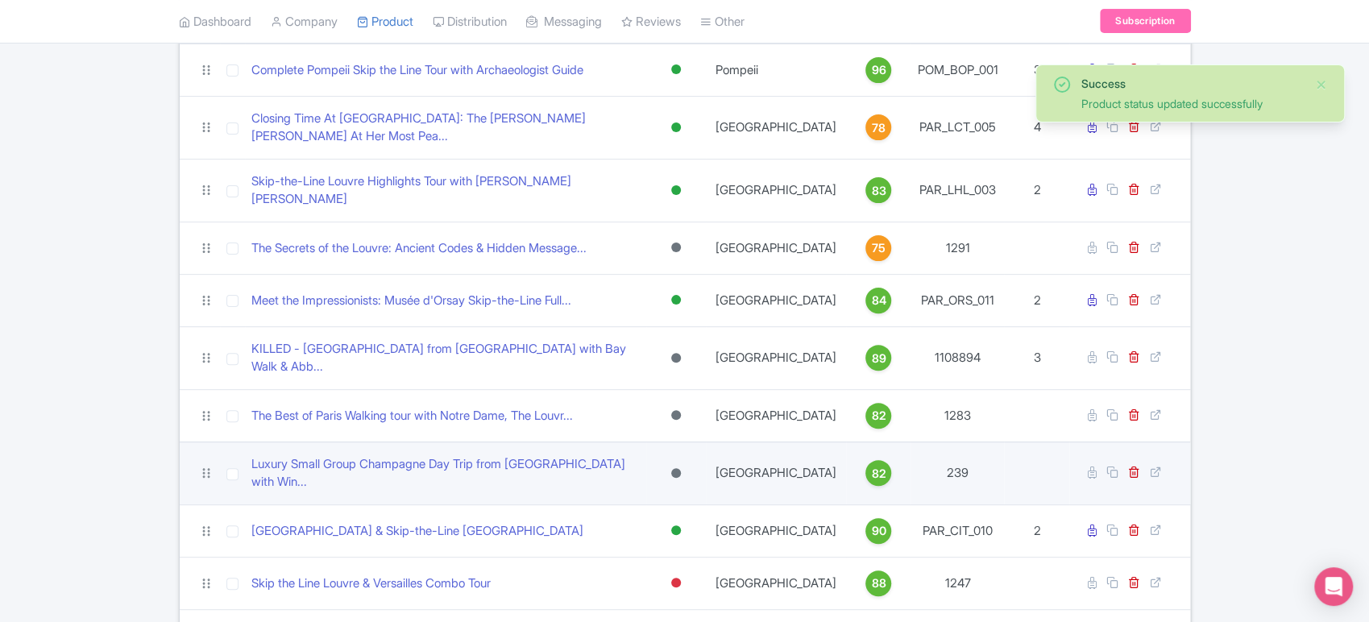
scroll to position [209, 0]
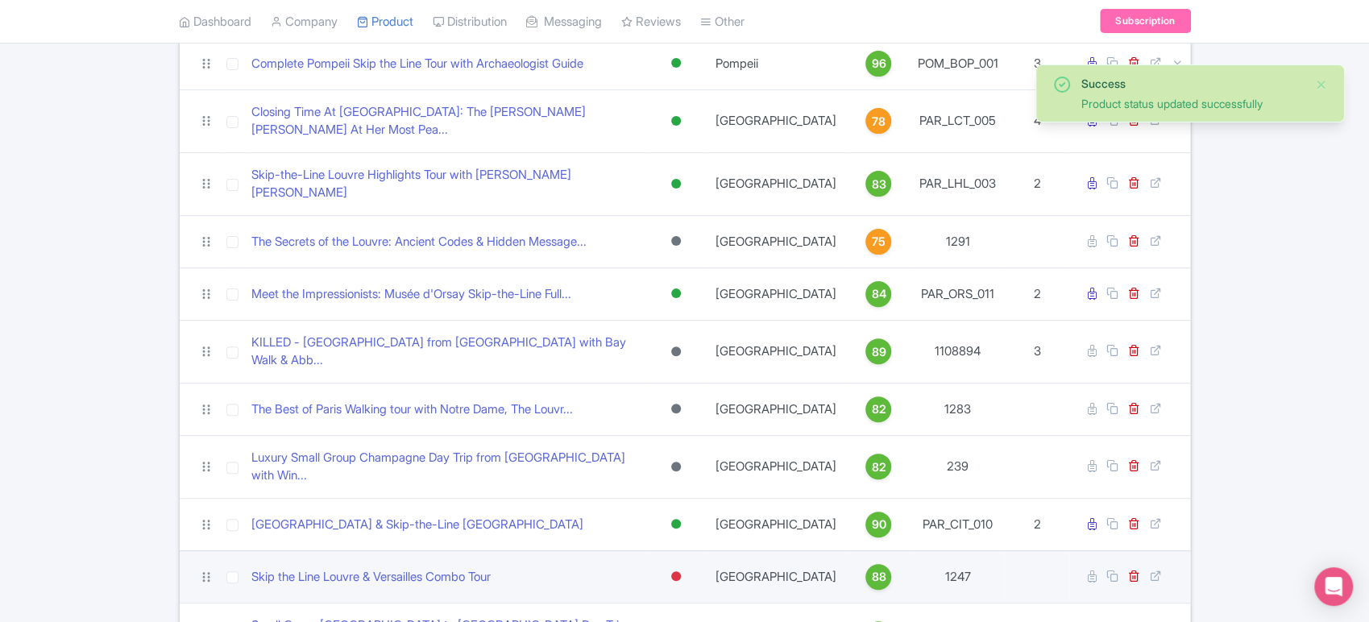
click at [684, 565] on div at bounding box center [676, 576] width 16 height 23
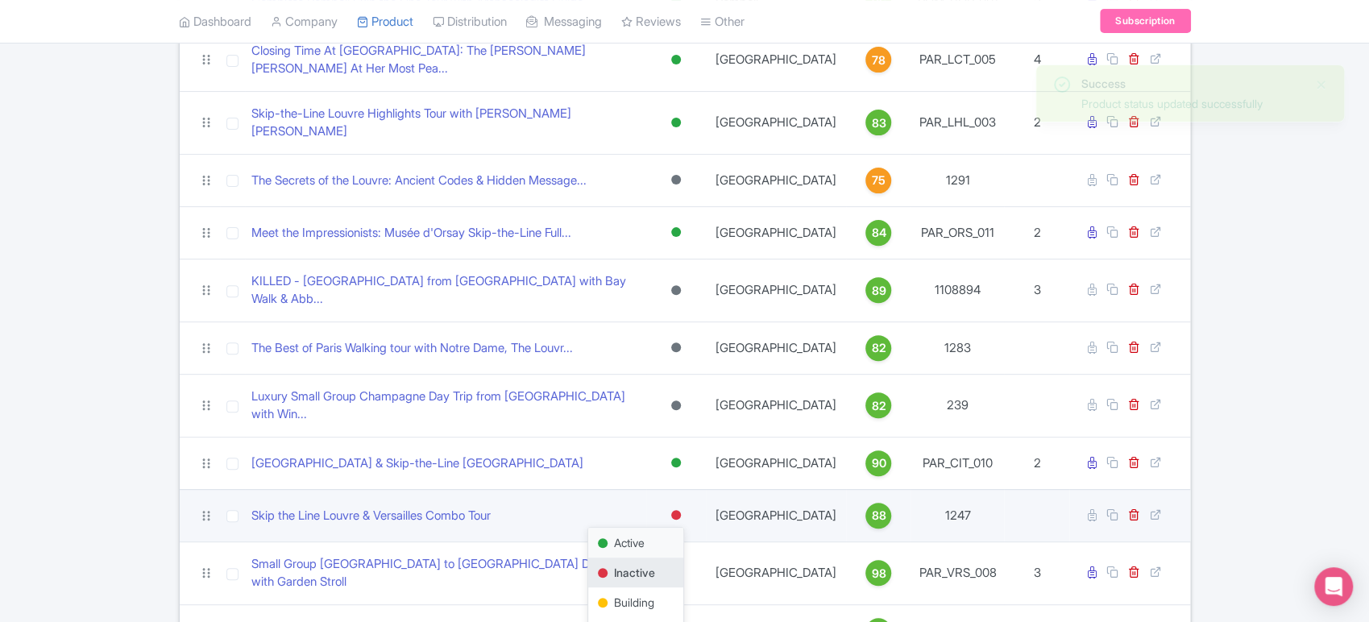
scroll to position [279, 0]
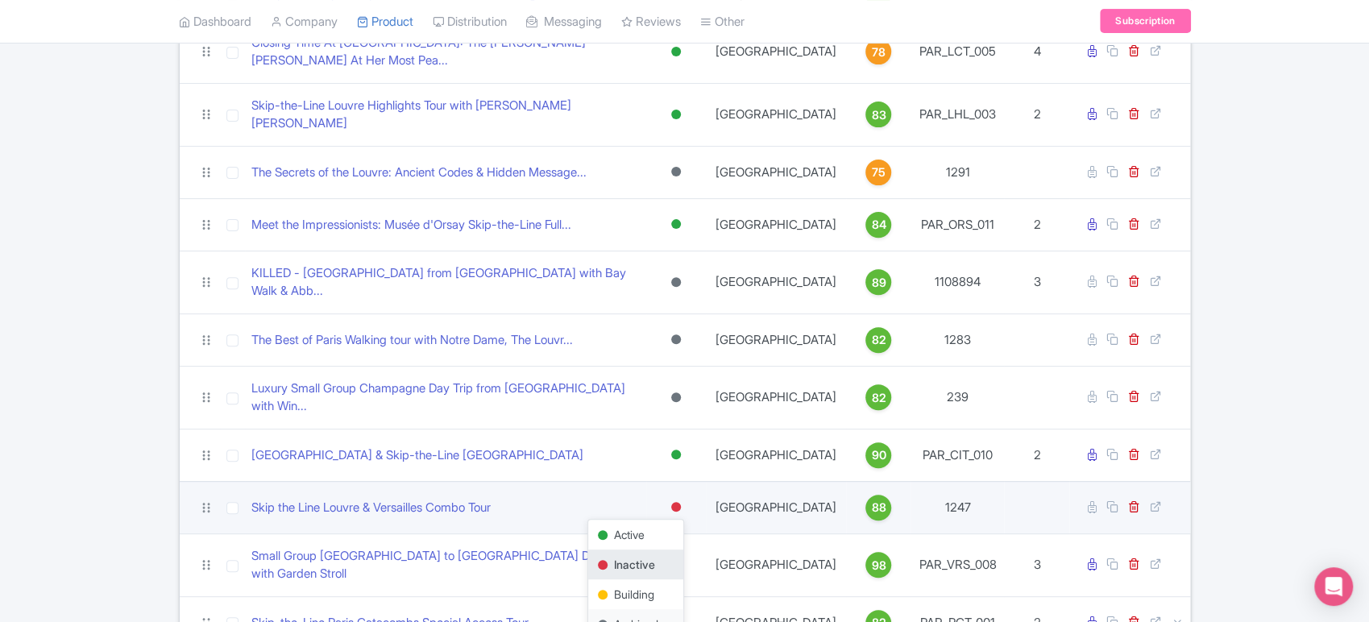
click at [635, 609] on div "Archived" at bounding box center [635, 624] width 95 height 30
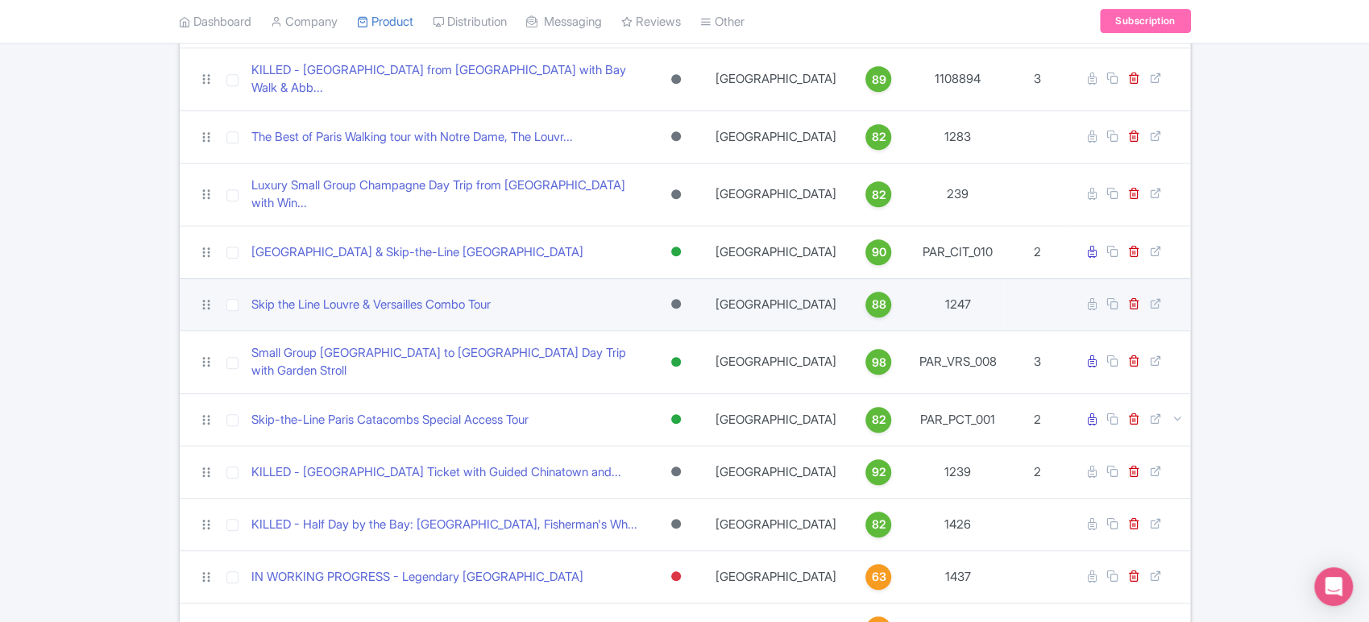
scroll to position [489, 0]
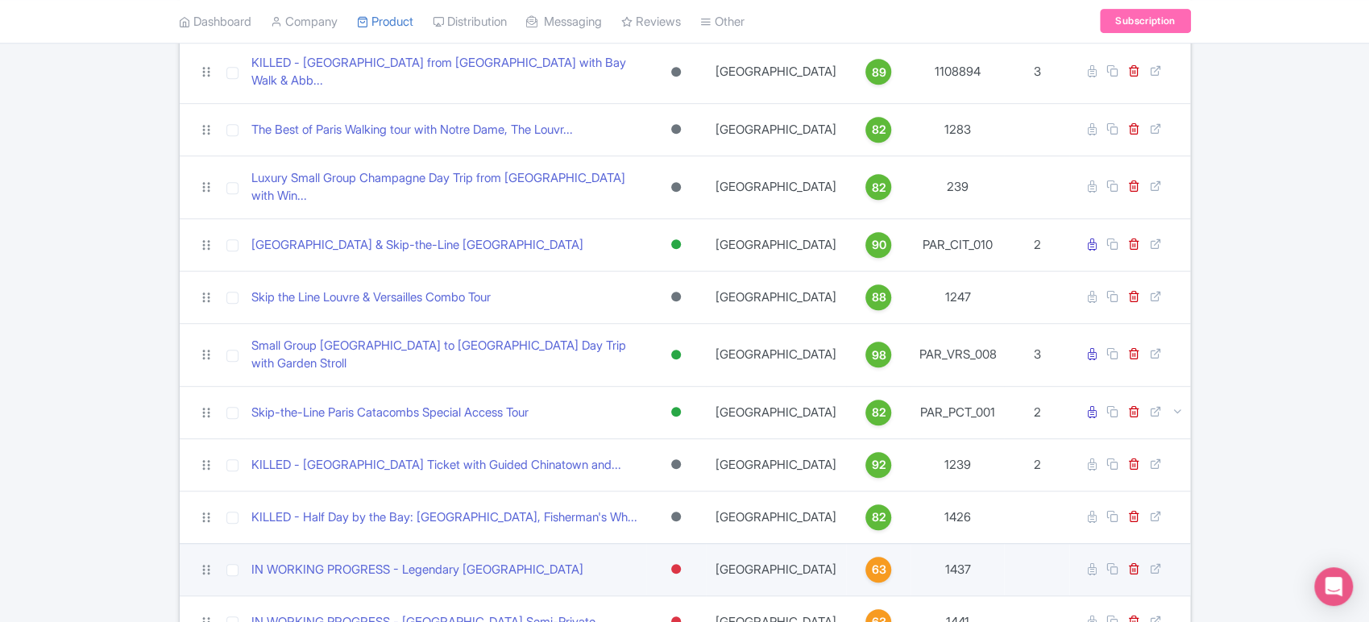
click at [681, 564] on div at bounding box center [676, 569] width 10 height 10
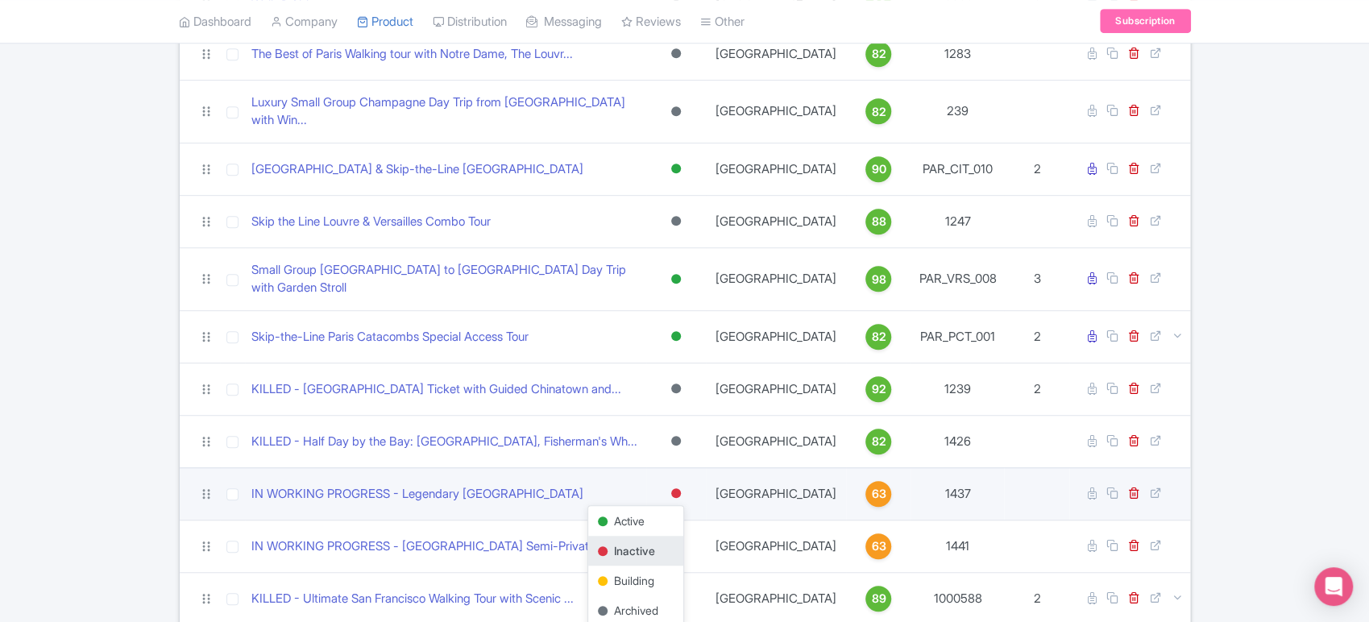
scroll to position [577, 0]
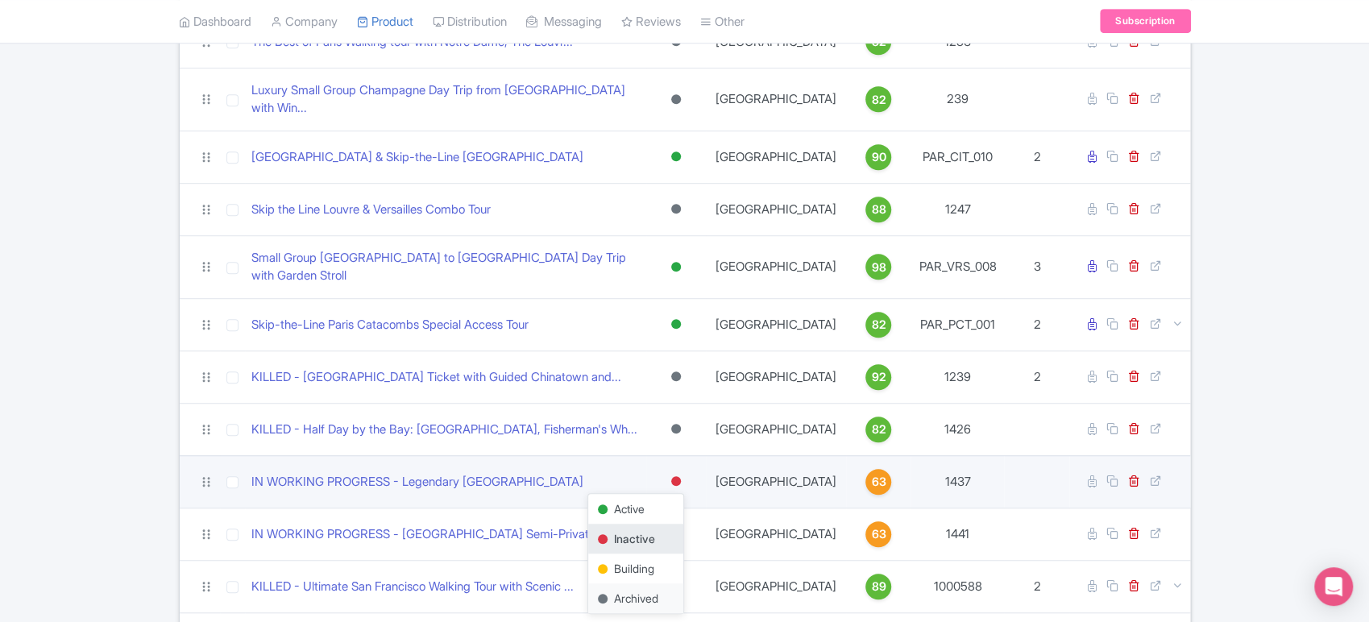
click at [653, 583] on div "Archived" at bounding box center [635, 598] width 95 height 30
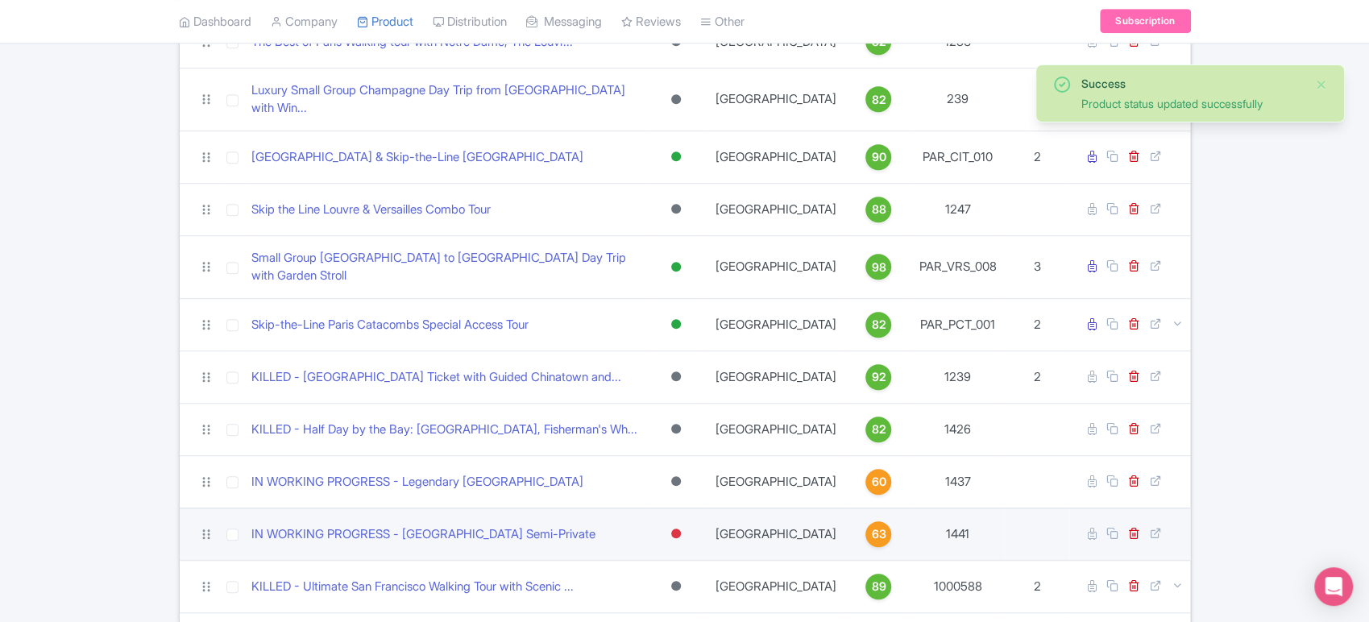
click at [681, 529] on div at bounding box center [676, 534] width 10 height 10
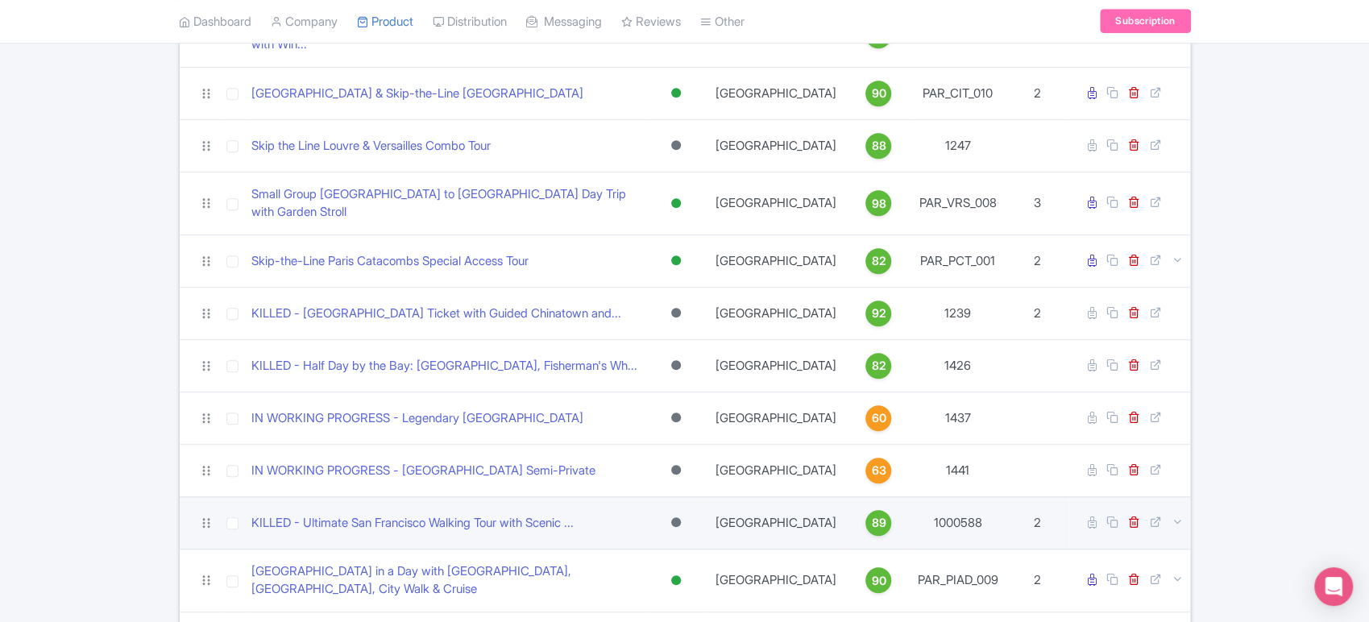
scroll to position [662, 0]
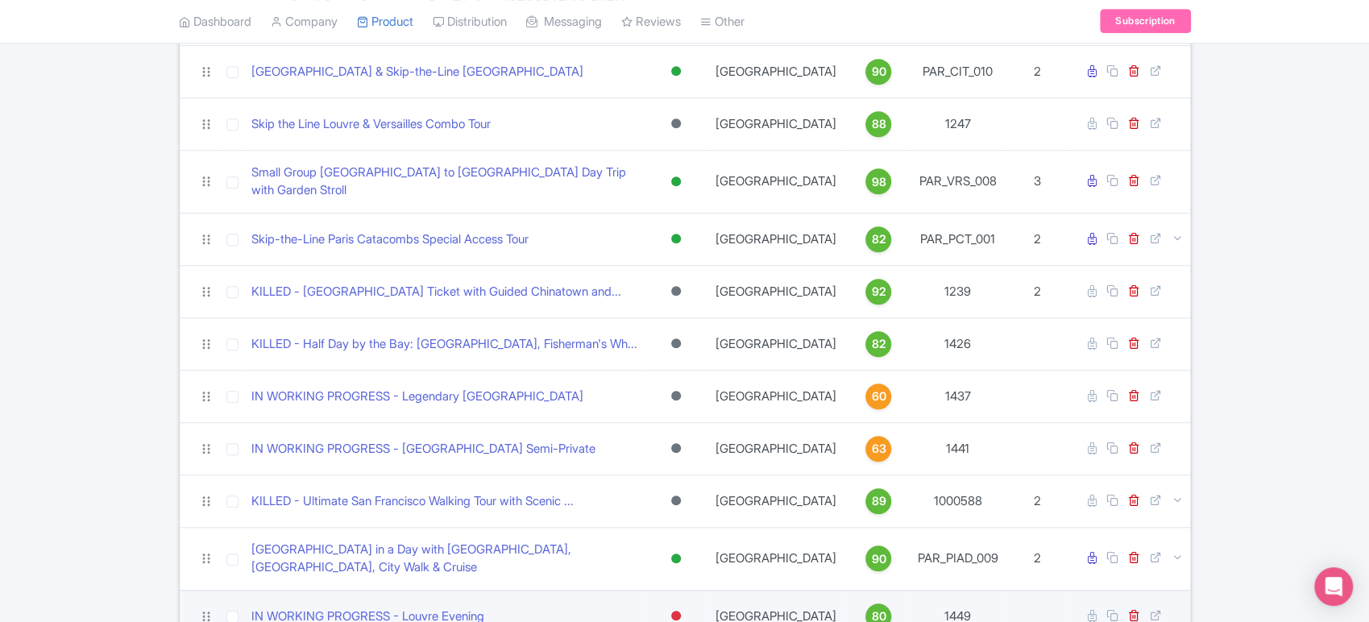
click at [678, 611] on div at bounding box center [676, 616] width 10 height 10
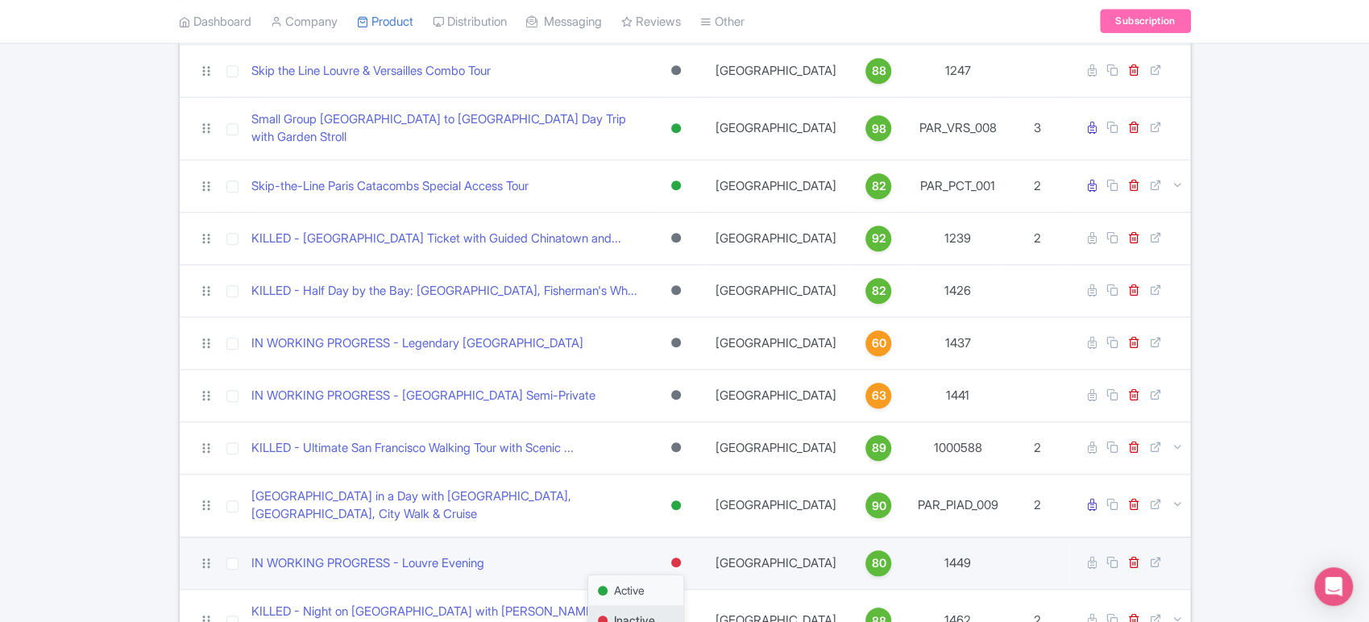
scroll to position [719, 0]
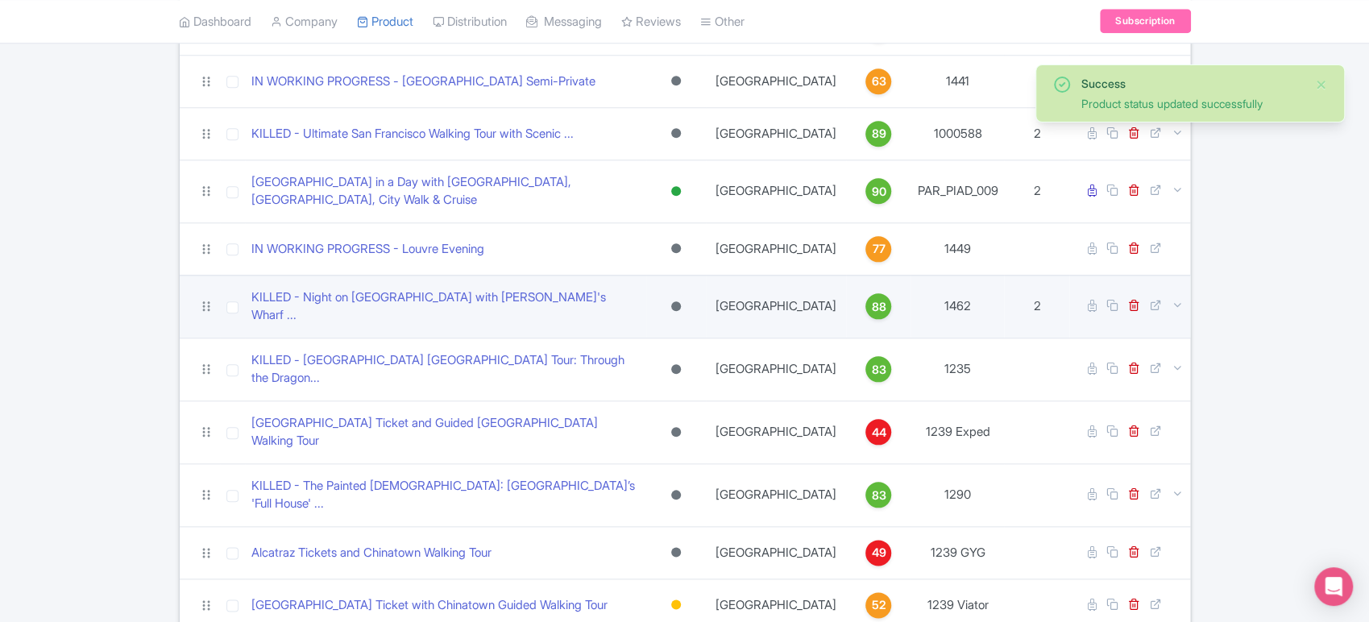
scroll to position [1030, 0]
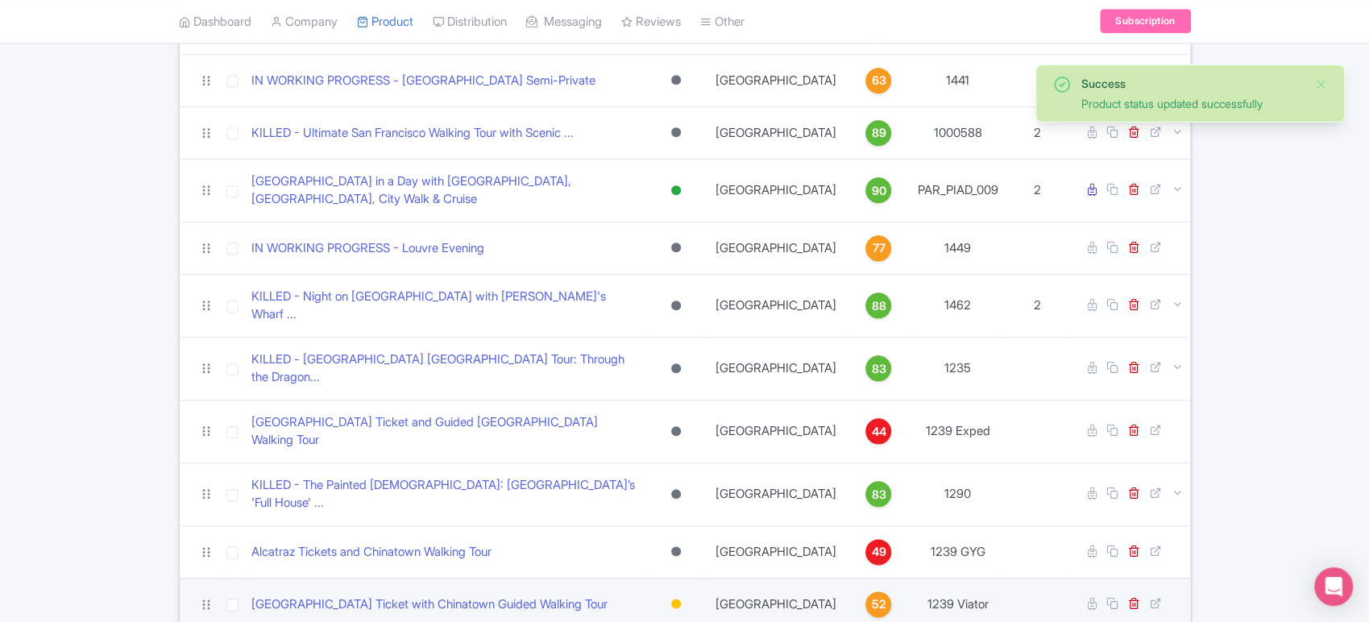
click at [678, 592] on div at bounding box center [676, 603] width 16 height 23
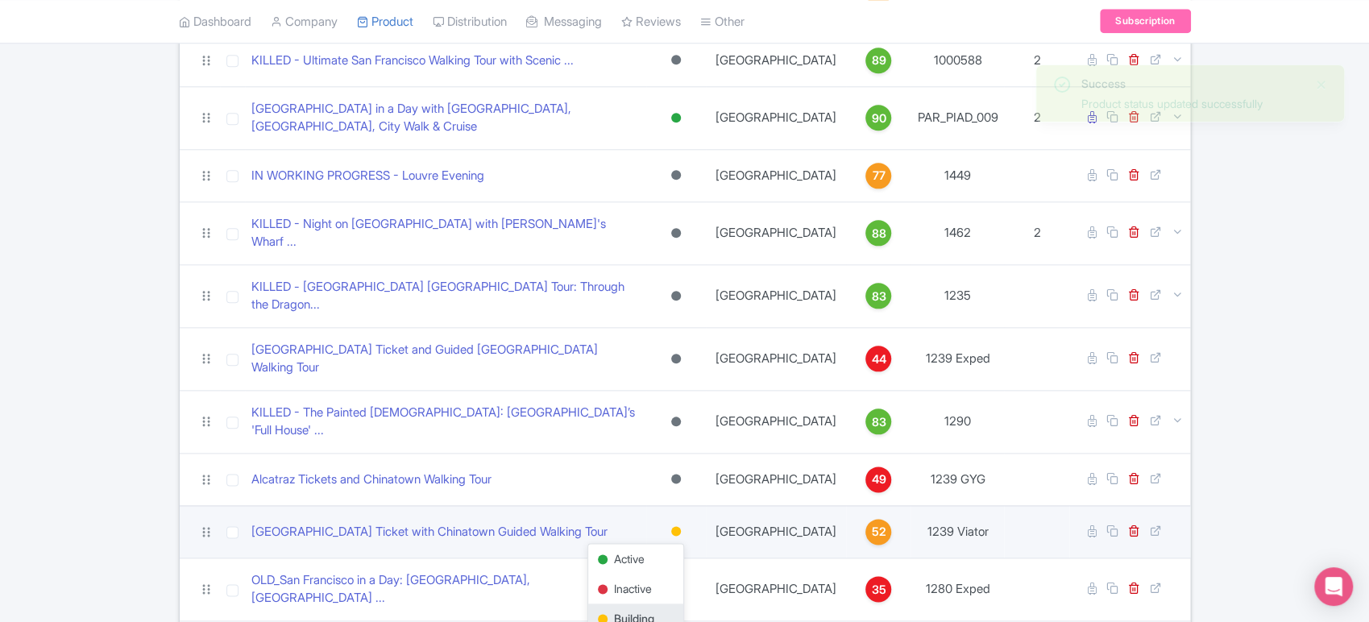
scroll to position [1127, 0]
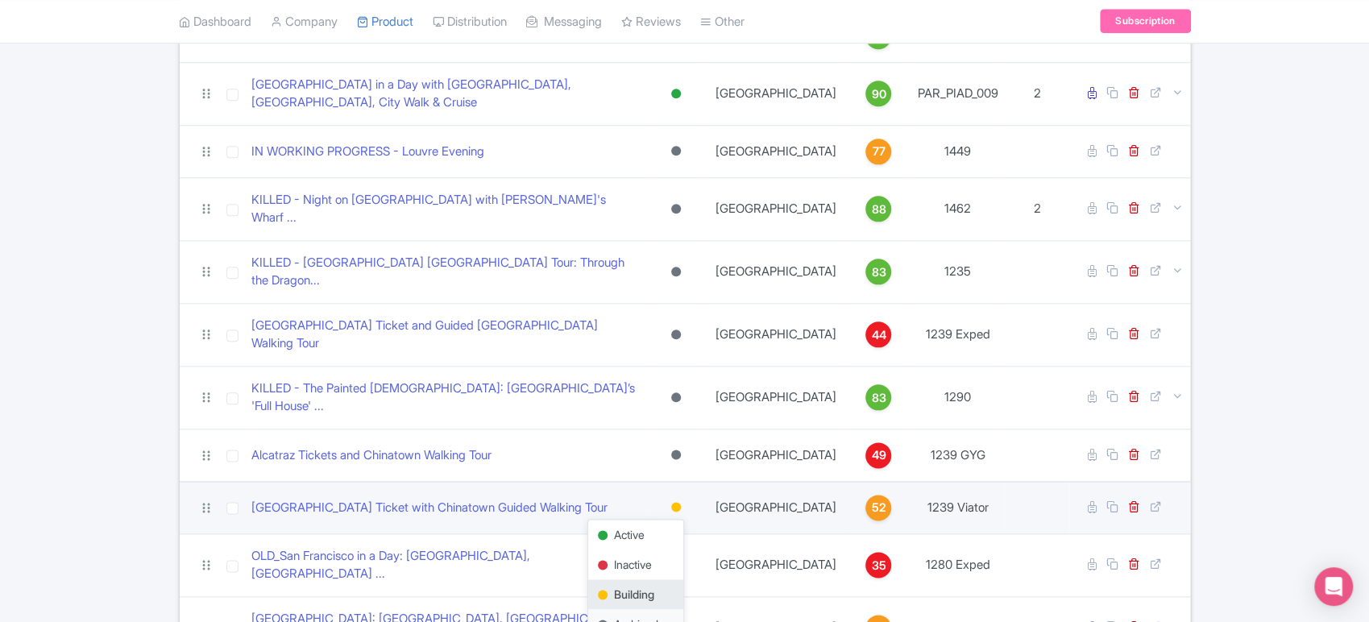
click at [672, 609] on div "Archived" at bounding box center [635, 624] width 95 height 30
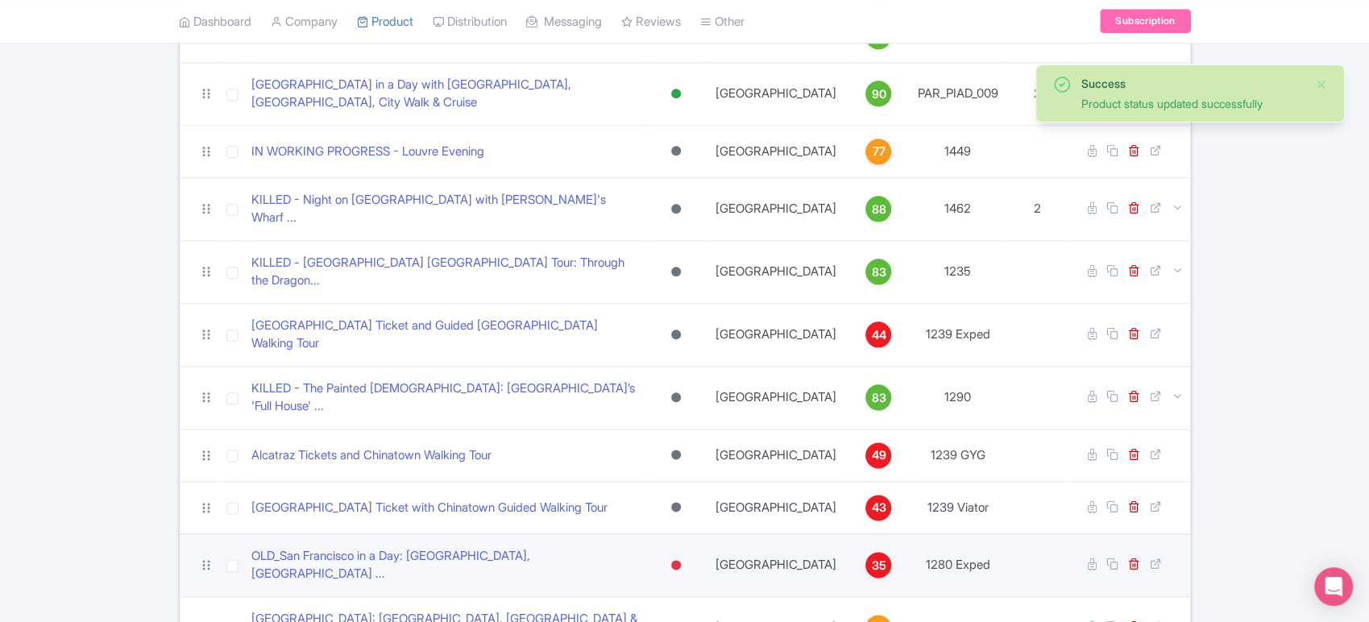
click at [679, 560] on div at bounding box center [676, 565] width 10 height 10
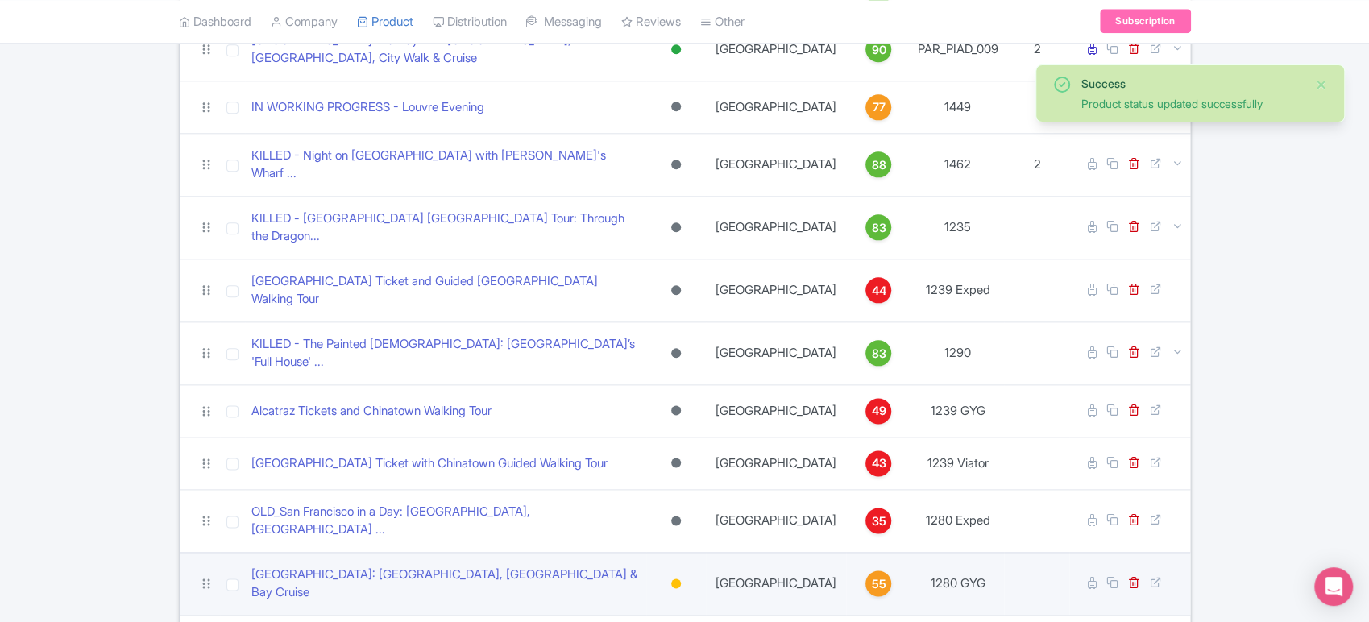
click at [681, 578] on div at bounding box center [676, 583] width 10 height 10
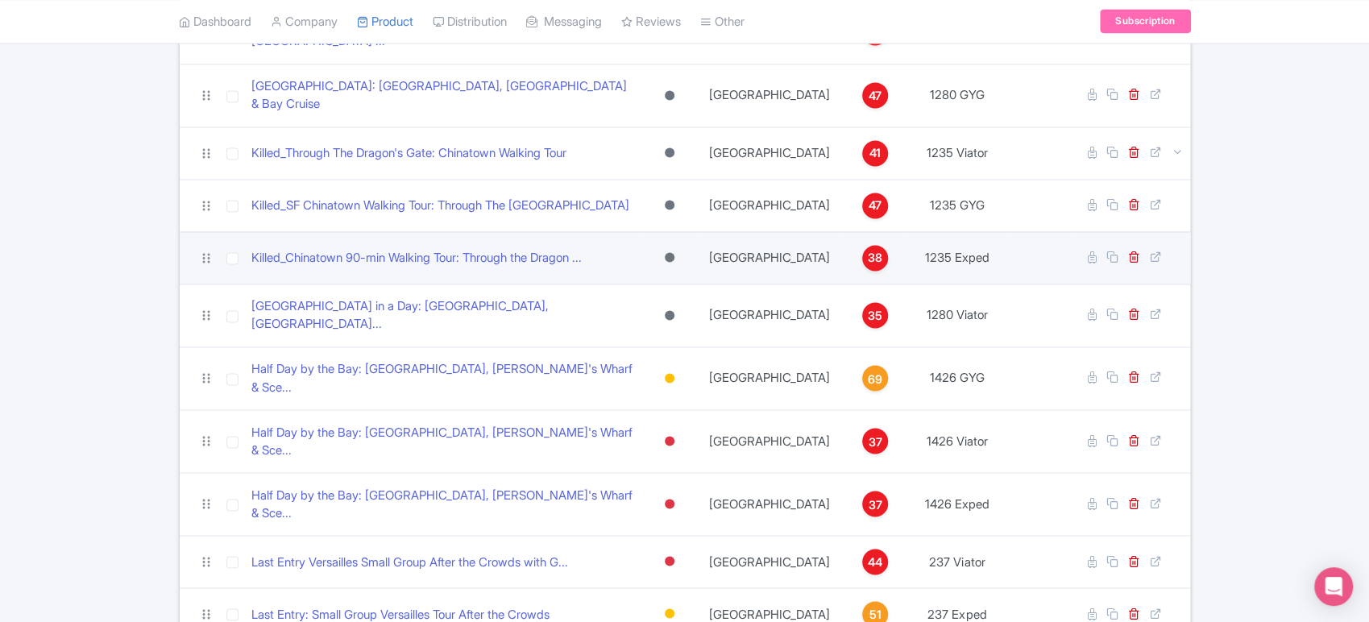
scroll to position [1673, 0]
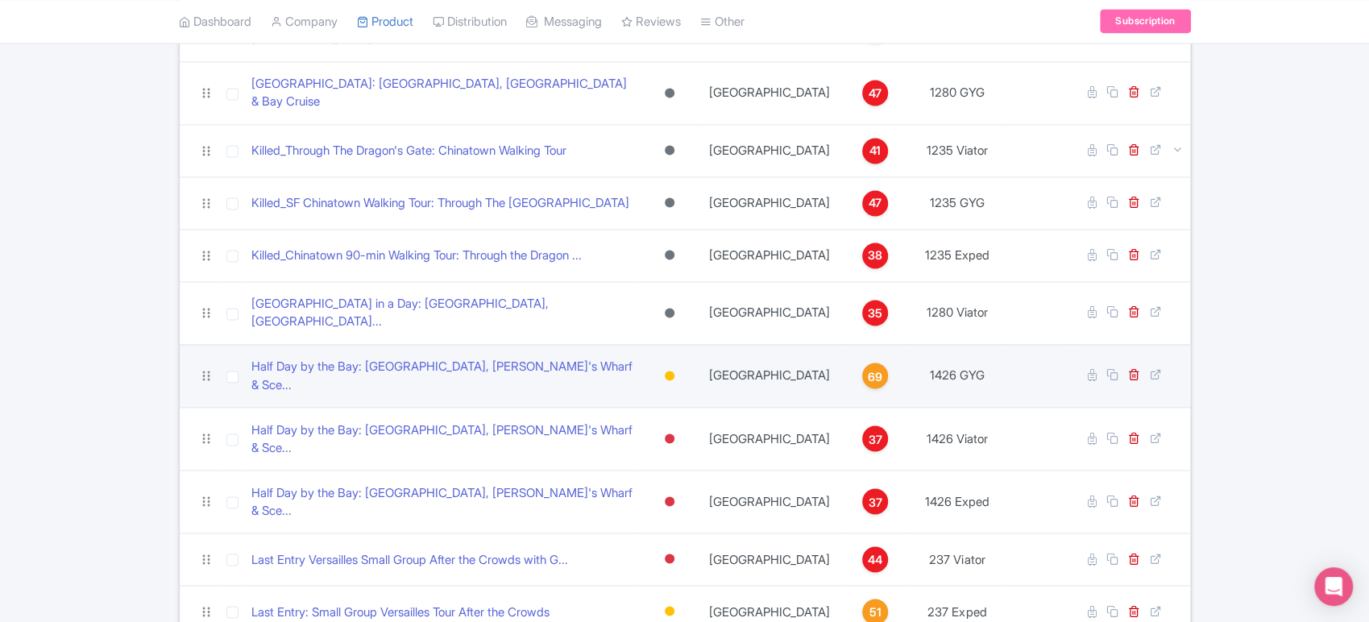
click at [674, 371] on div at bounding box center [670, 376] width 10 height 10
click at [634, 478] on div "Archived" at bounding box center [629, 493] width 95 height 30
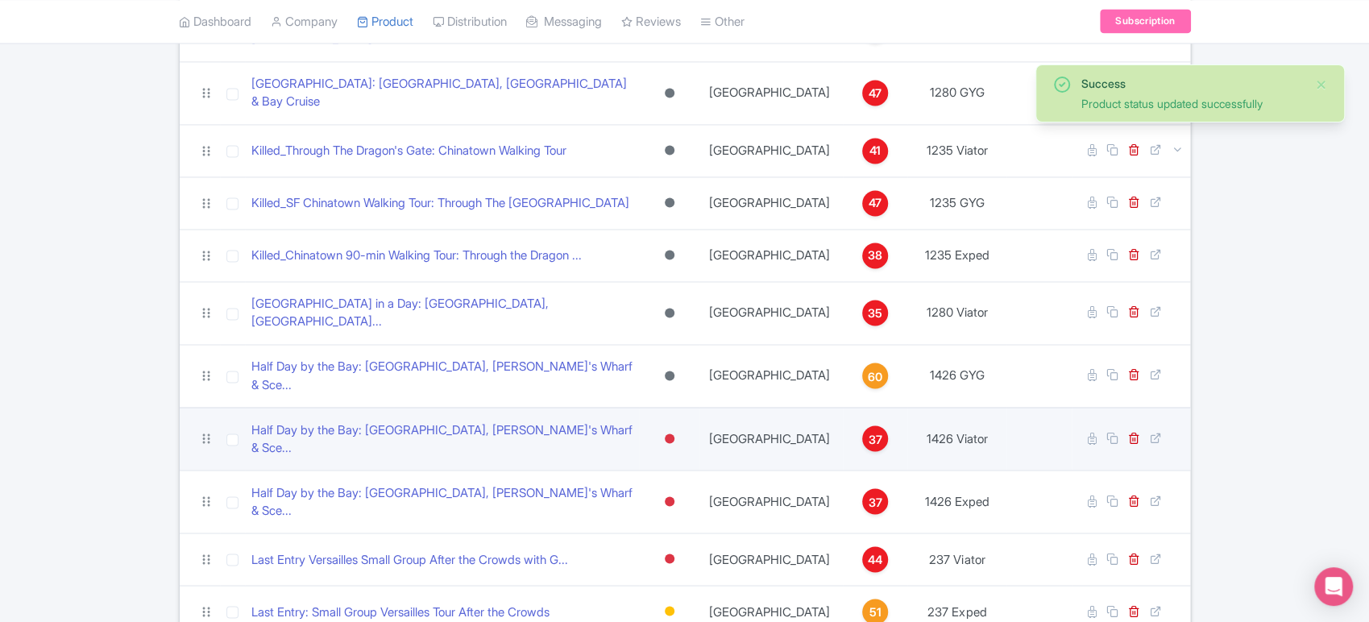
click at [674, 433] on div at bounding box center [670, 438] width 10 height 10
click at [649, 541] on div "Archived" at bounding box center [629, 556] width 95 height 30
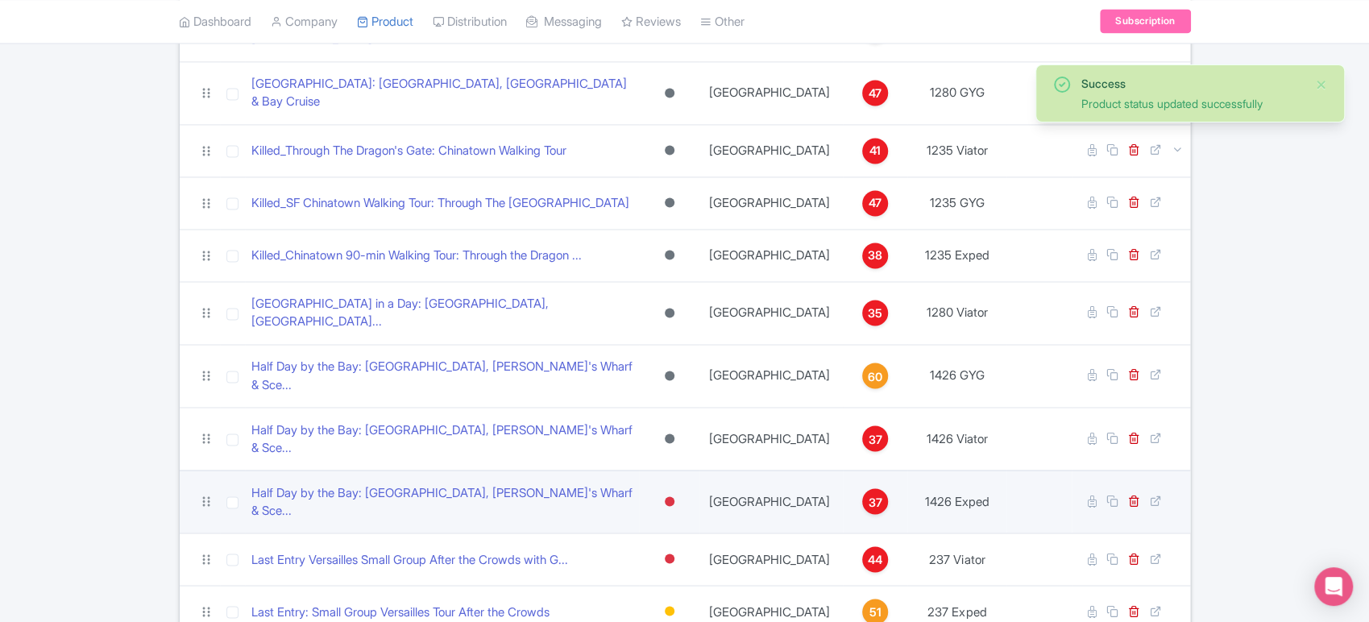
click at [674, 496] on div at bounding box center [670, 501] width 10 height 10
click at [649, 603] on div "Archived" at bounding box center [629, 618] width 95 height 30
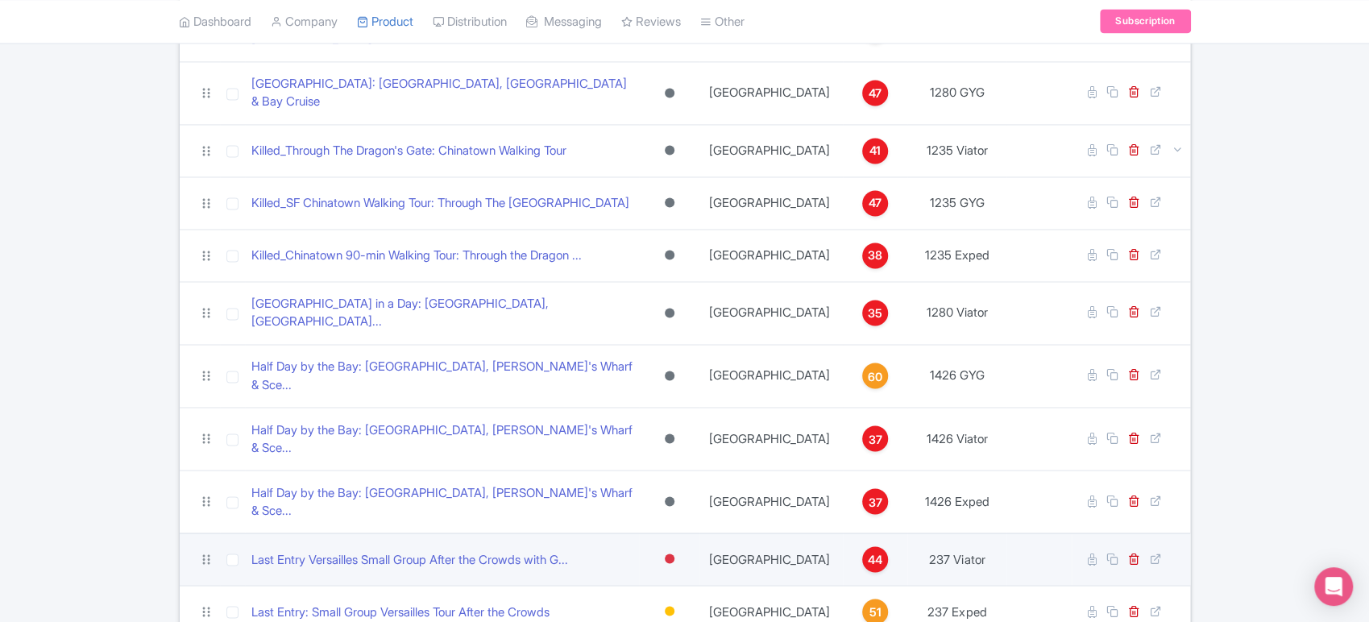
click at [674, 554] on div at bounding box center [670, 559] width 10 height 10
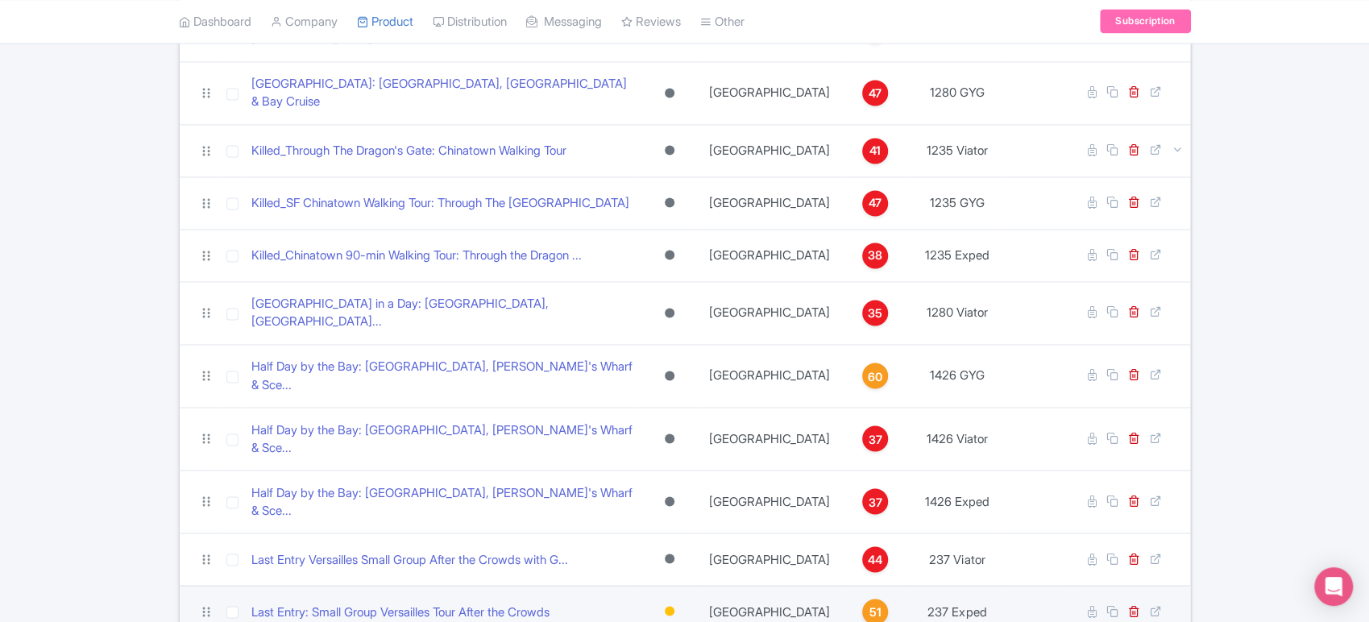
click at [674, 606] on div at bounding box center [670, 611] width 10 height 10
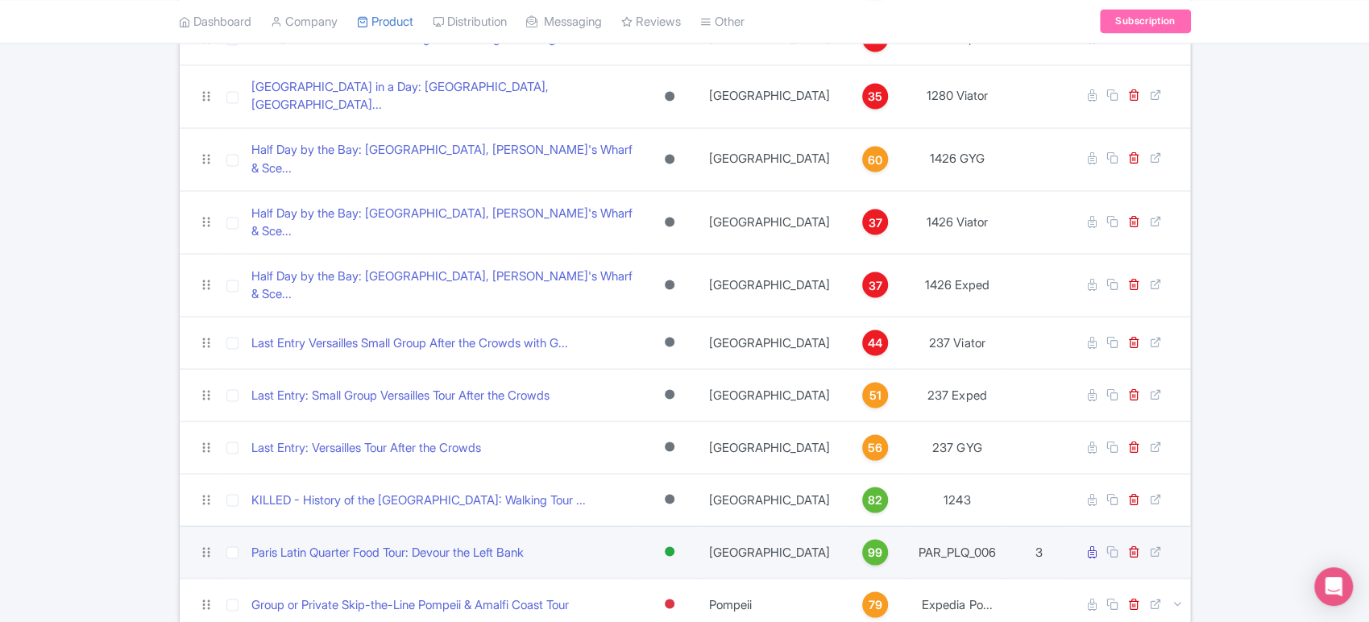
scroll to position [1896, 0]
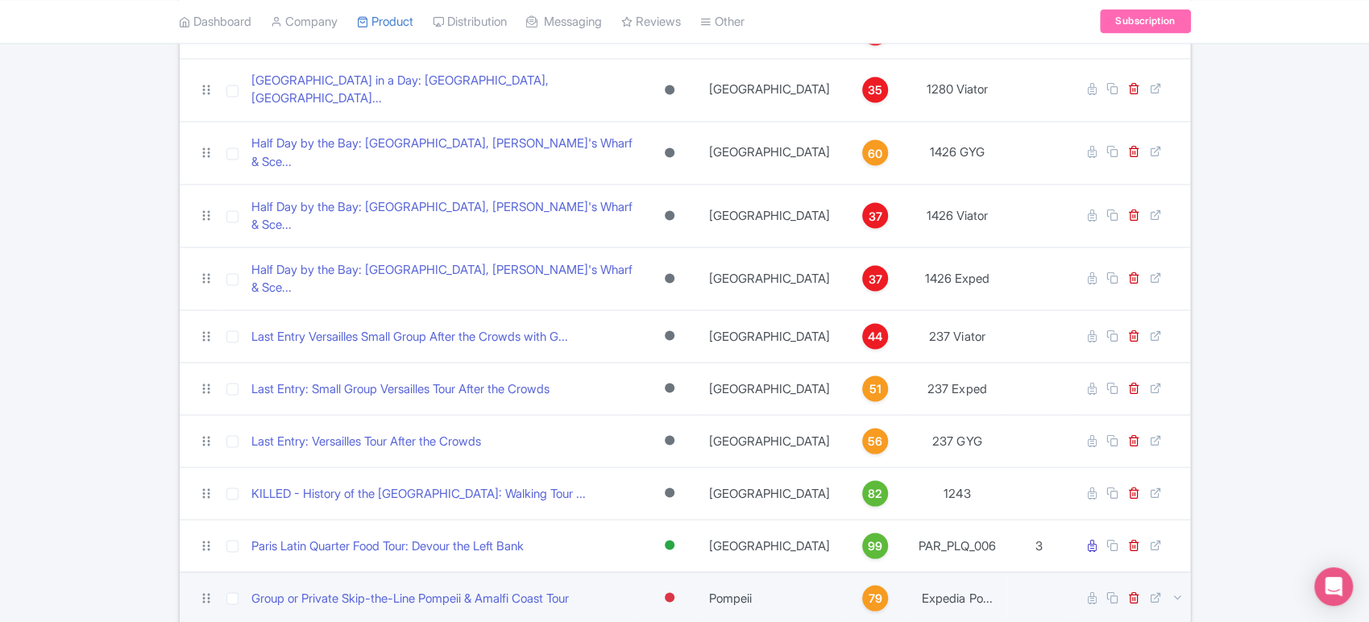
click at [678, 586] on div at bounding box center [669, 597] width 16 height 23
click at [1154, 591] on icon at bounding box center [1156, 597] width 12 height 12
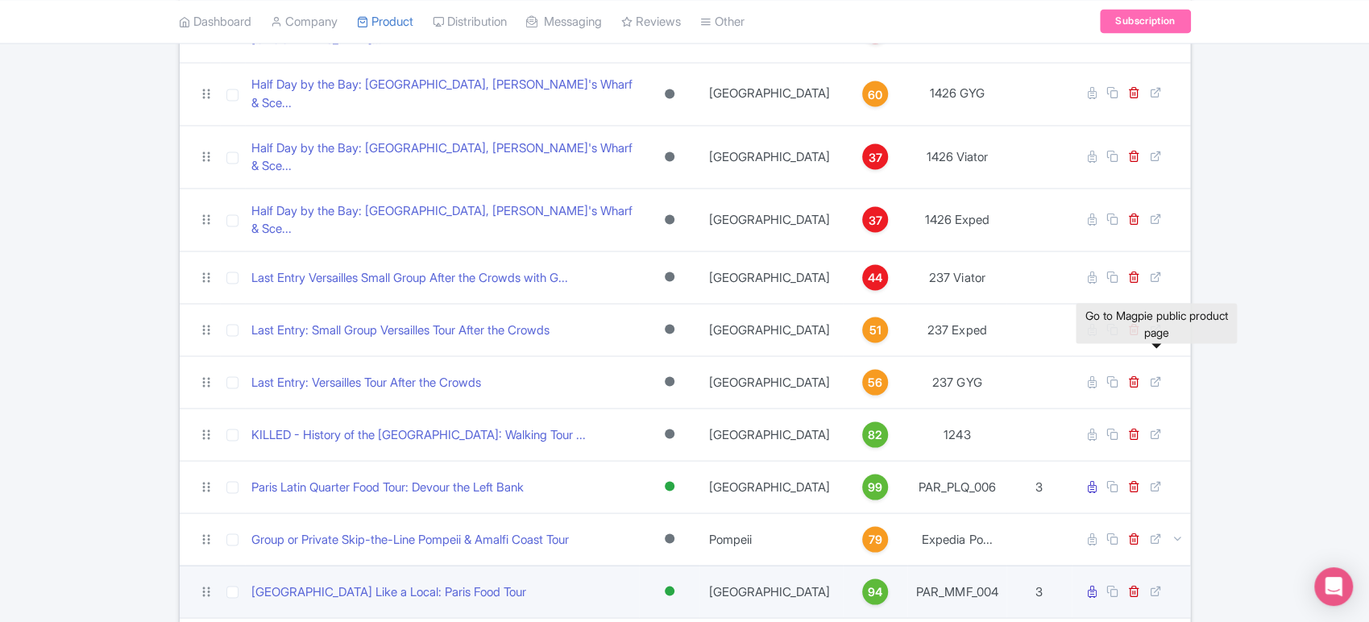
scroll to position [1955, 0]
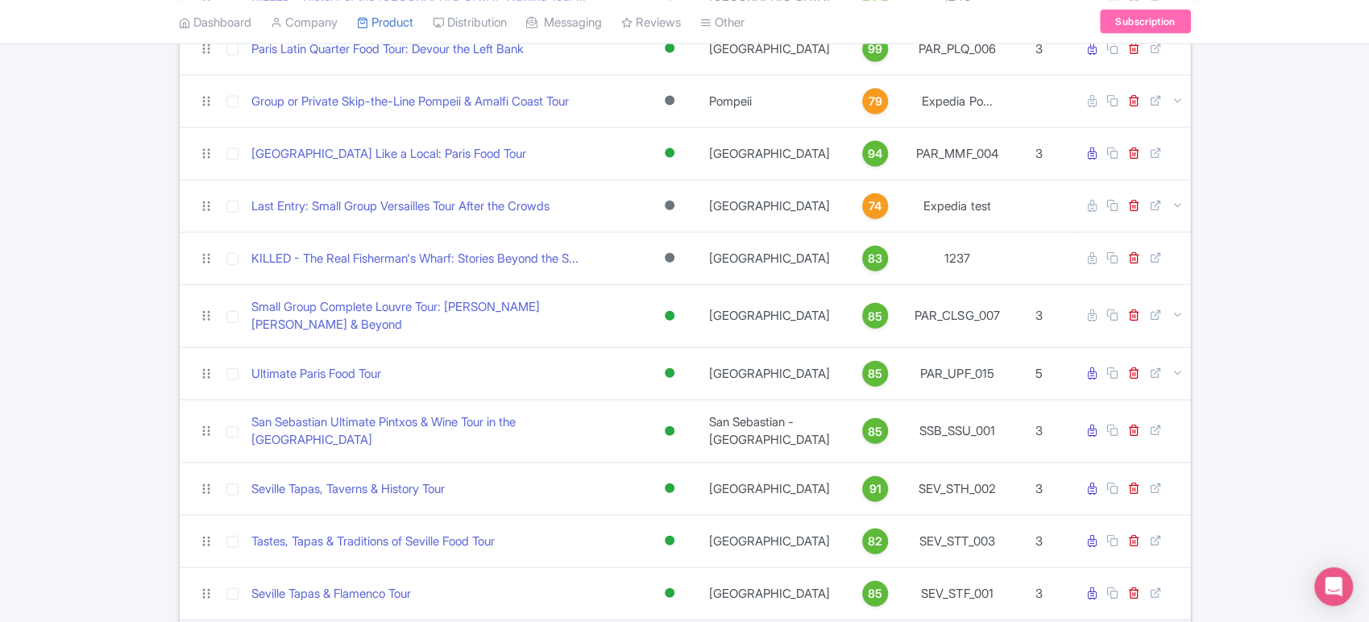
scroll to position [2394, 0]
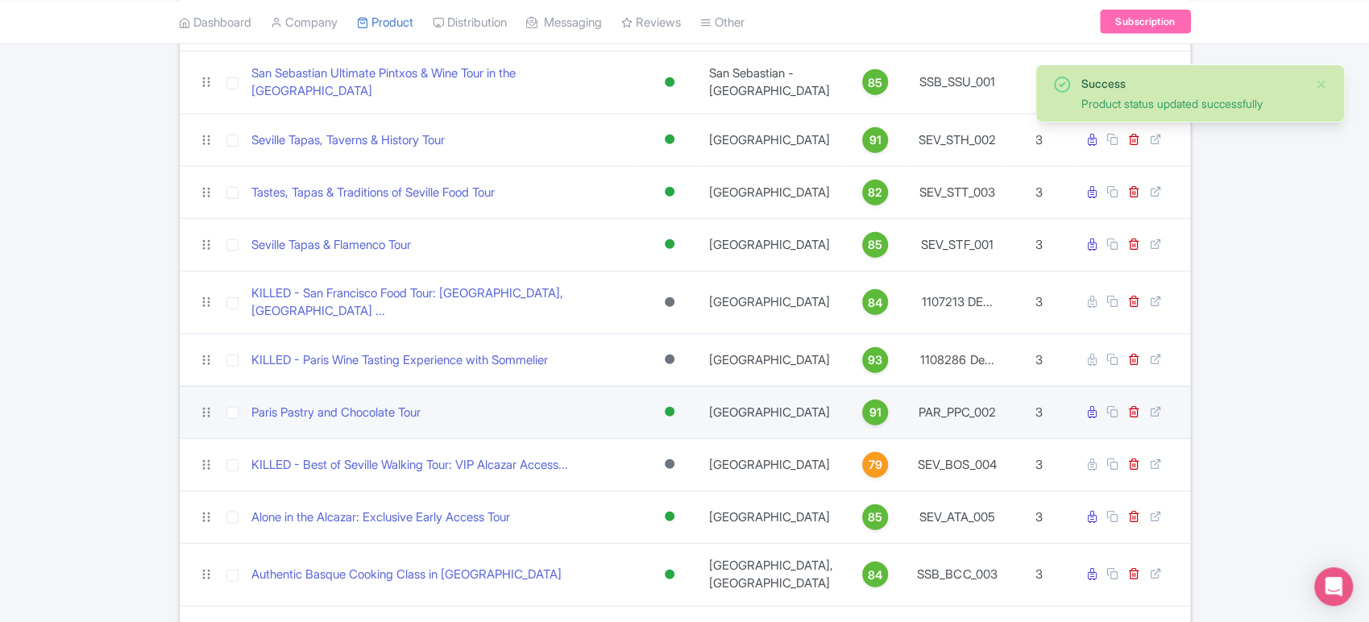
scroll to position [2766, 0]
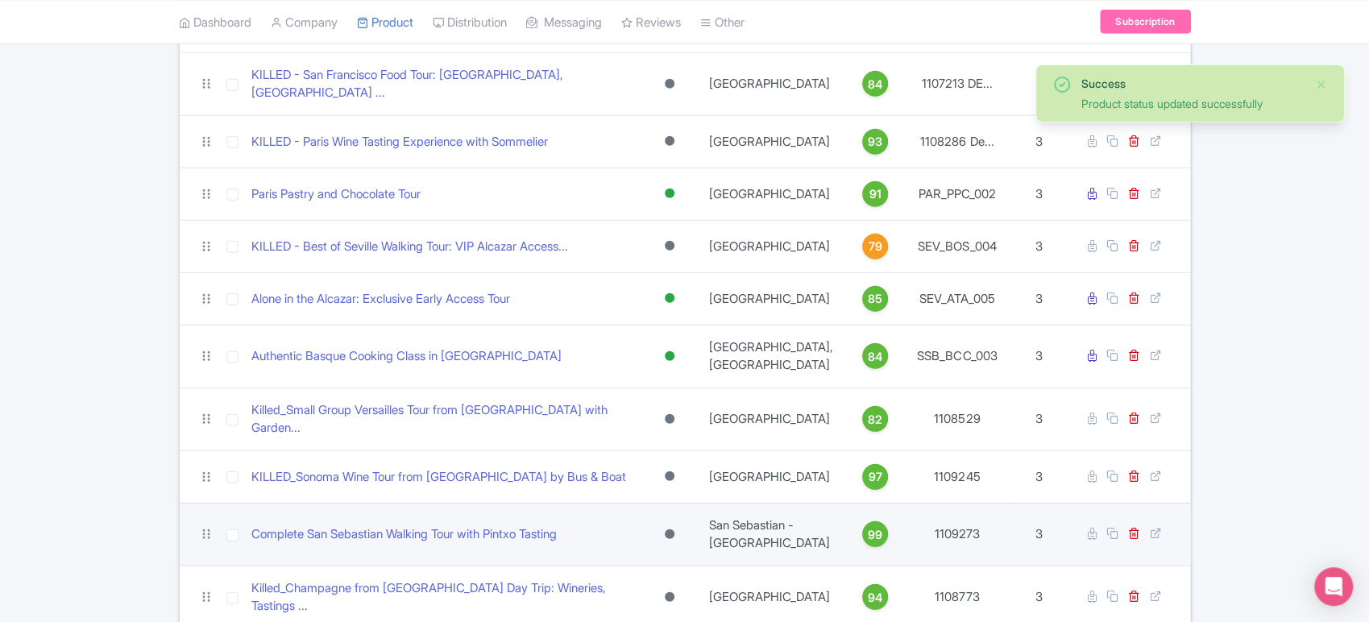
scroll to position [2960, 0]
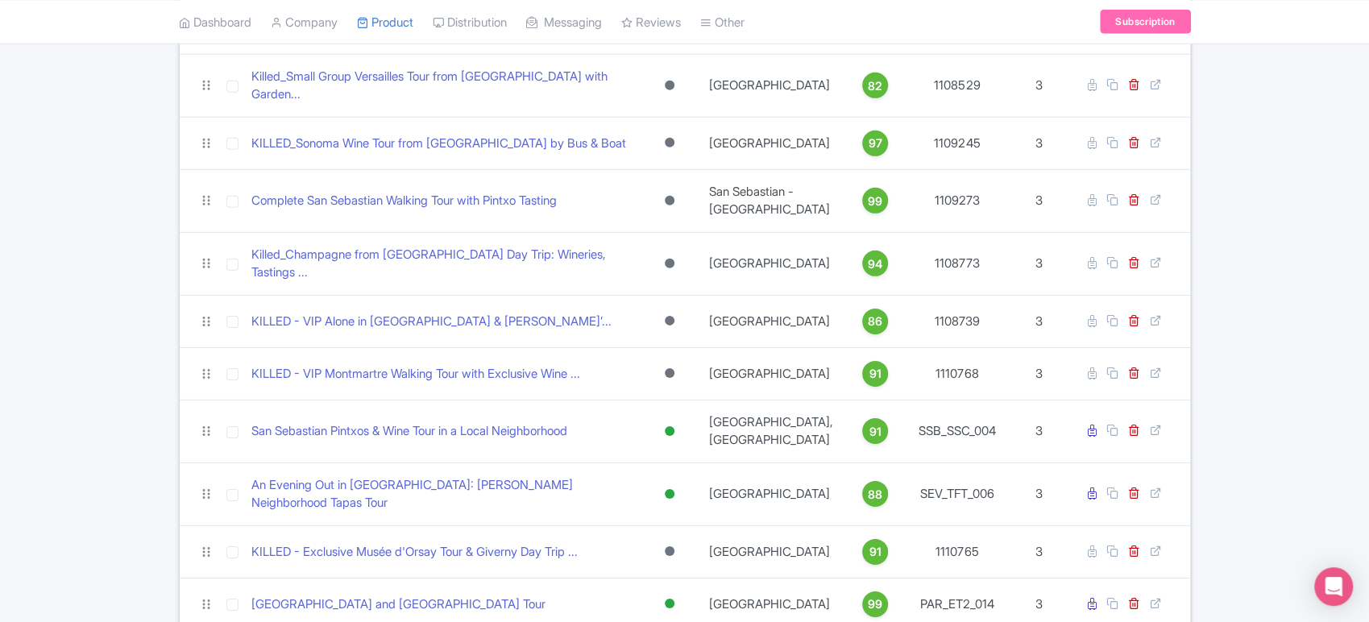
scroll to position [3318, 0]
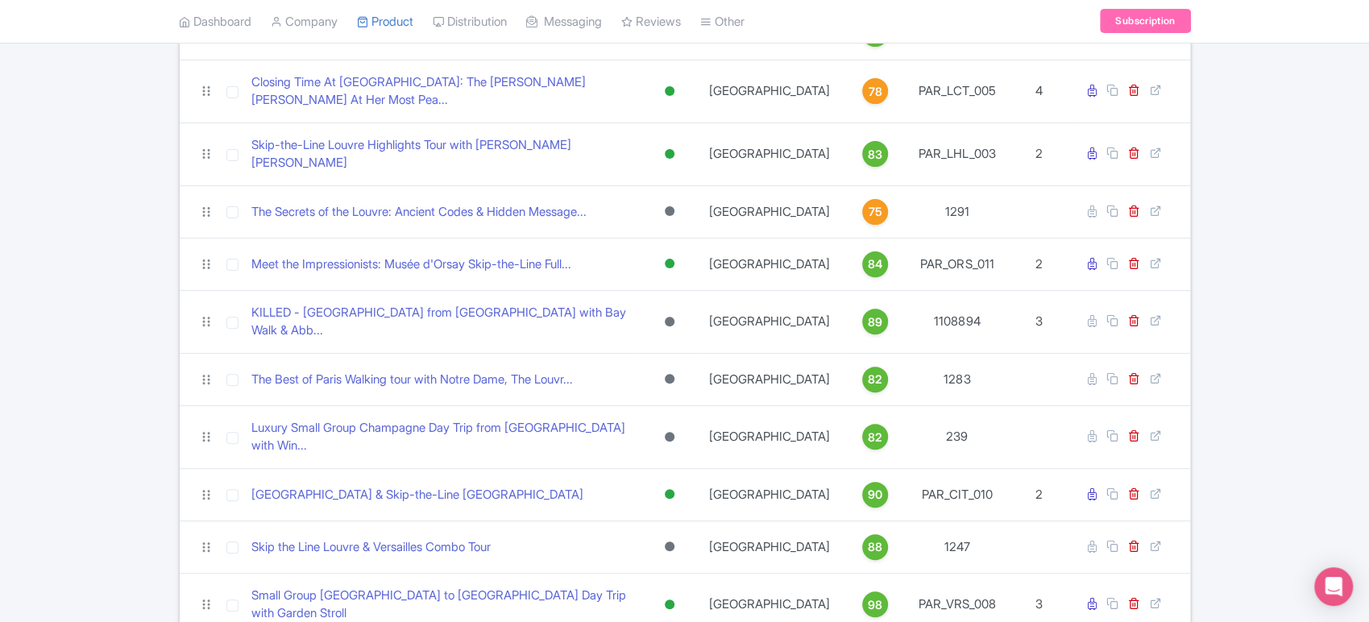
scroll to position [0, 0]
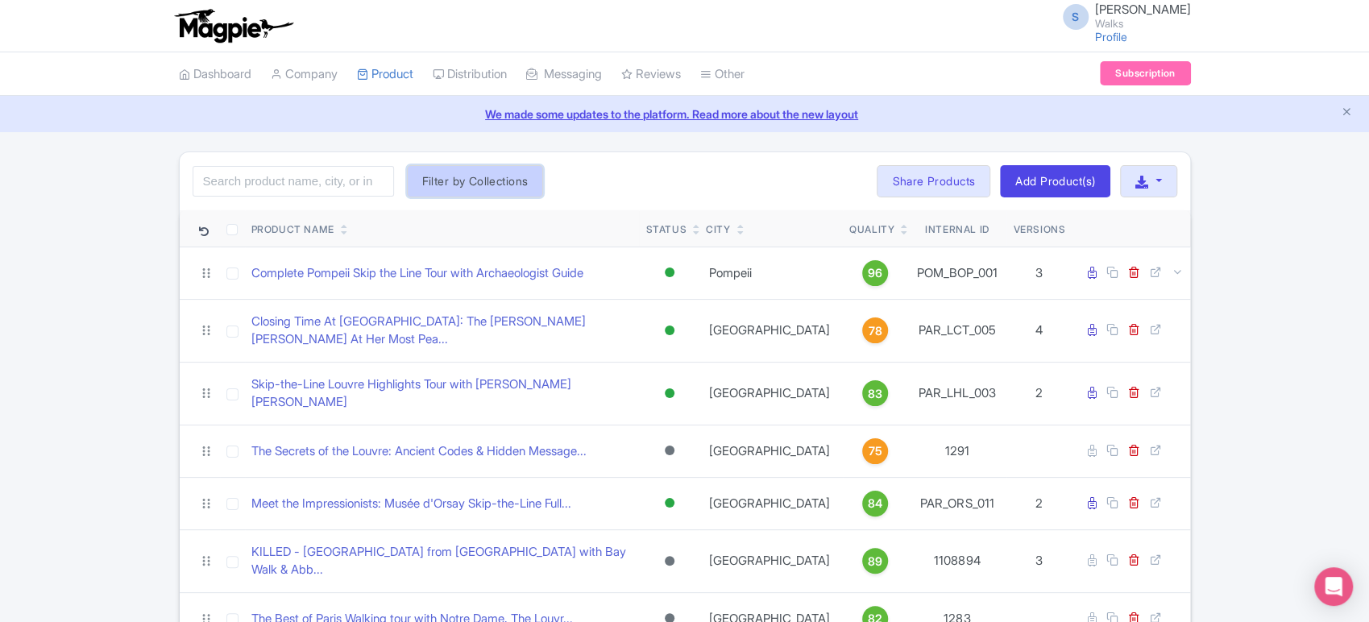
click at [487, 193] on button "Filter by Collections" at bounding box center [475, 181] width 137 height 32
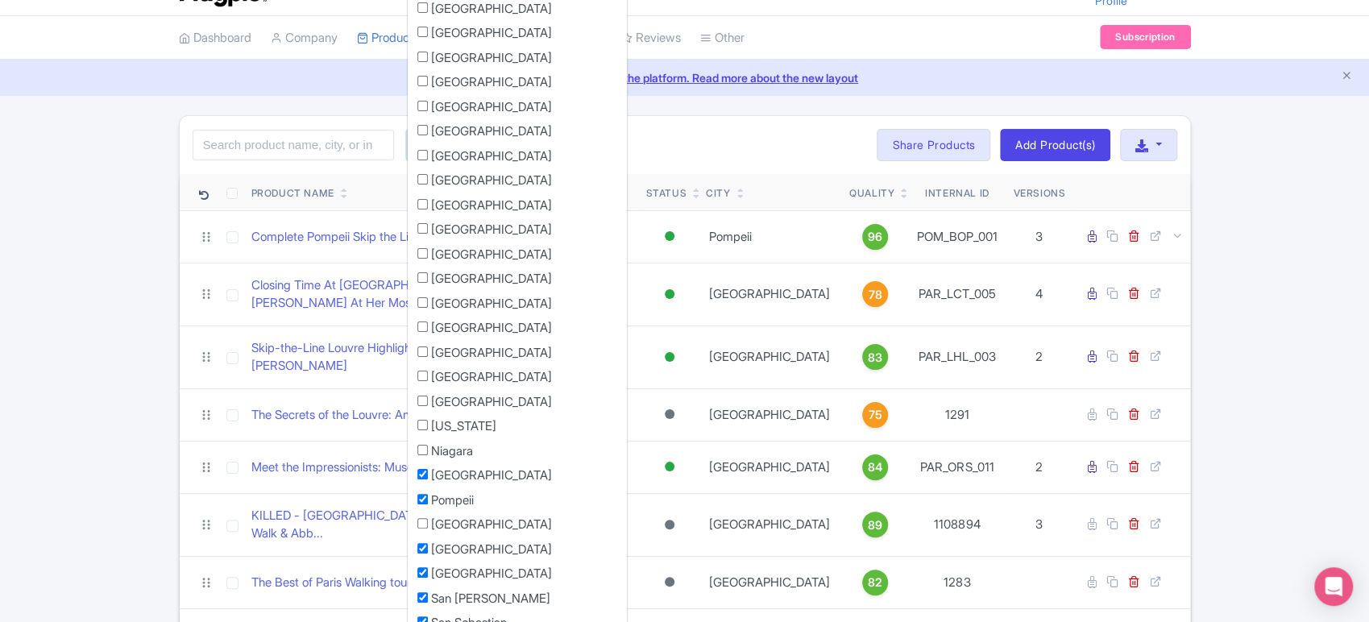
scroll to position [39, 0]
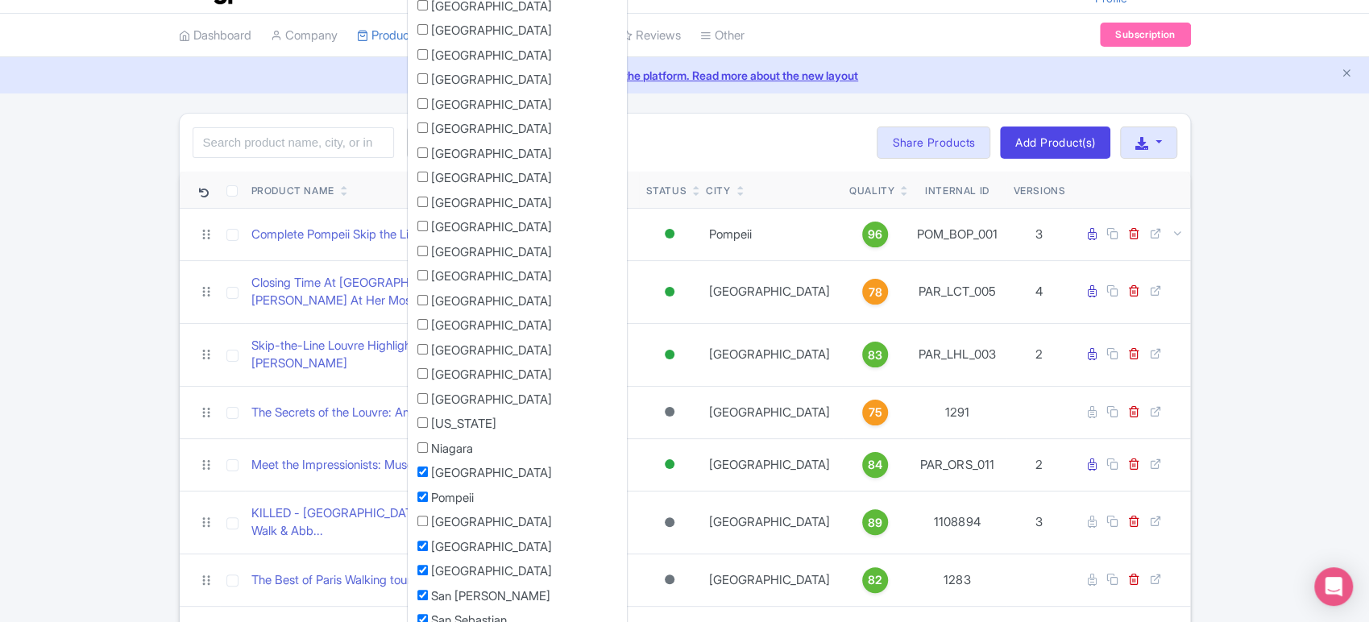
click at [424, 466] on input "[GEOGRAPHIC_DATA]" at bounding box center [422, 471] width 10 height 10
checkbox input "false"
click at [423, 491] on input "Pompeii" at bounding box center [422, 496] width 10 height 10
checkbox input "false"
click at [422, 519] on input "[GEOGRAPHIC_DATA]" at bounding box center [422, 521] width 10 height 10
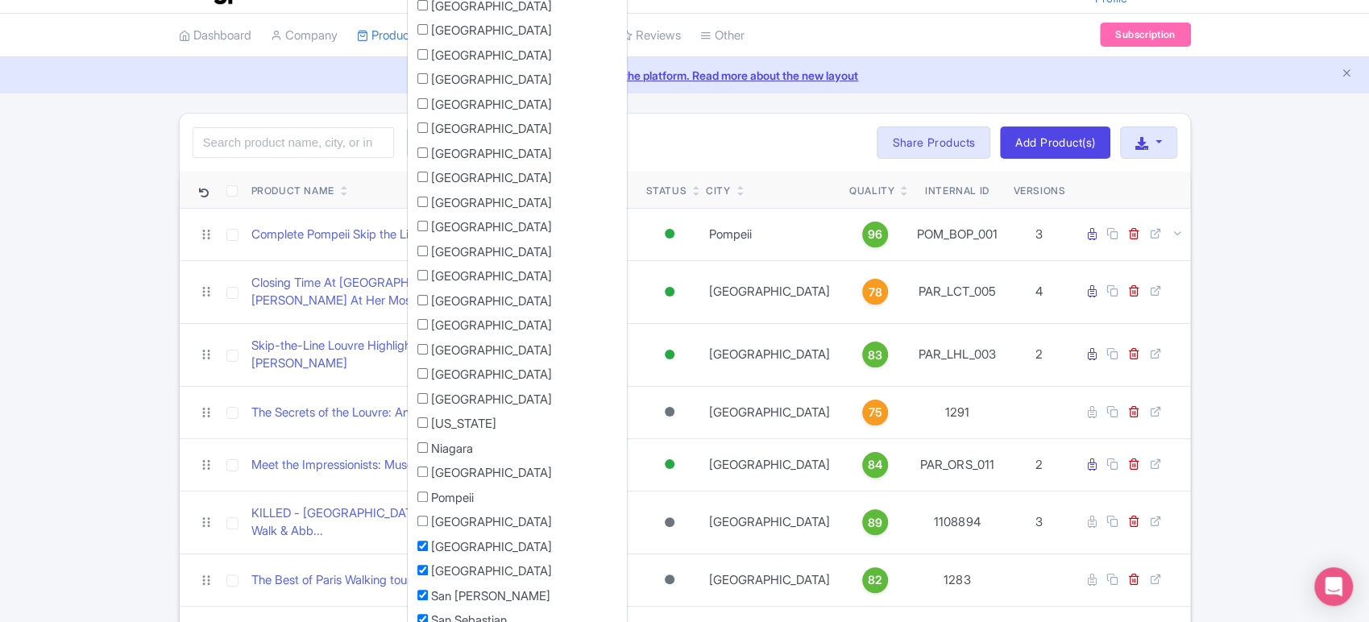
checkbox input "true"
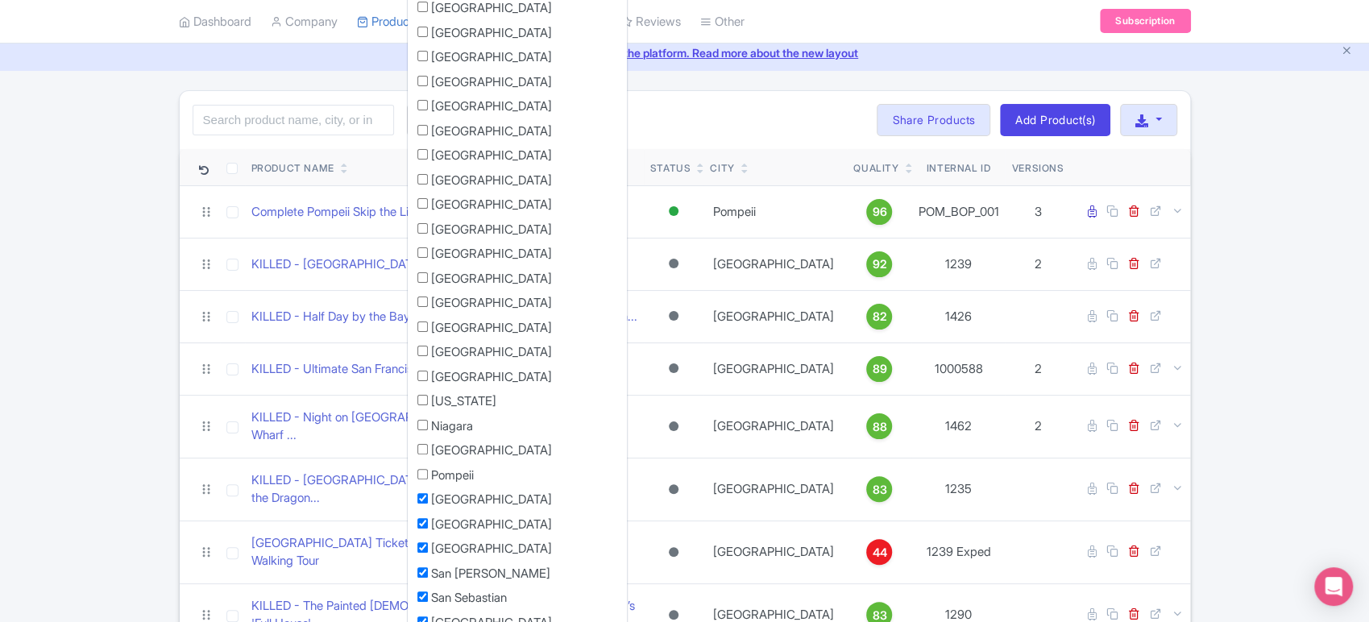
scroll to position [63, 0]
click at [422, 519] on input "[GEOGRAPHIC_DATA]" at bounding box center [422, 521] width 10 height 10
checkbox input "false"
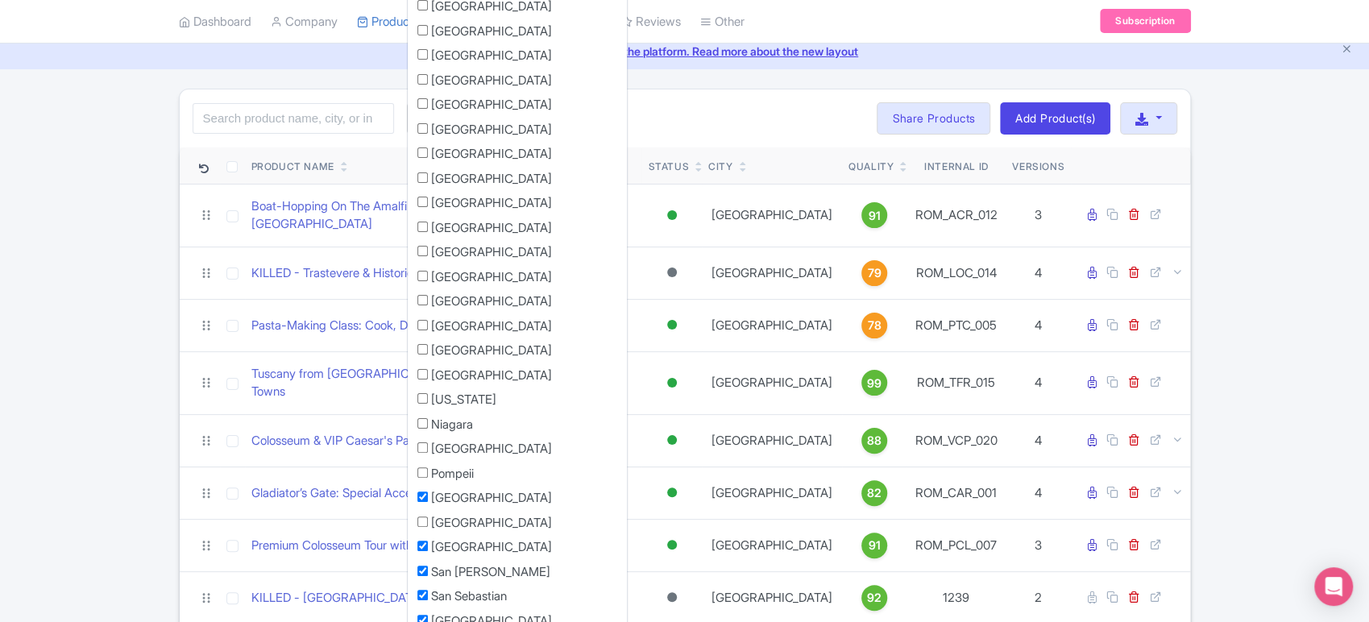
click at [421, 543] on input "[GEOGRAPHIC_DATA]" at bounding box center [422, 546] width 10 height 10
checkbox input "false"
click at [424, 566] on input "San [PERSON_NAME]" at bounding box center [422, 571] width 10 height 10
checkbox input "false"
click at [424, 591] on input "San Sebastian" at bounding box center [422, 595] width 10 height 10
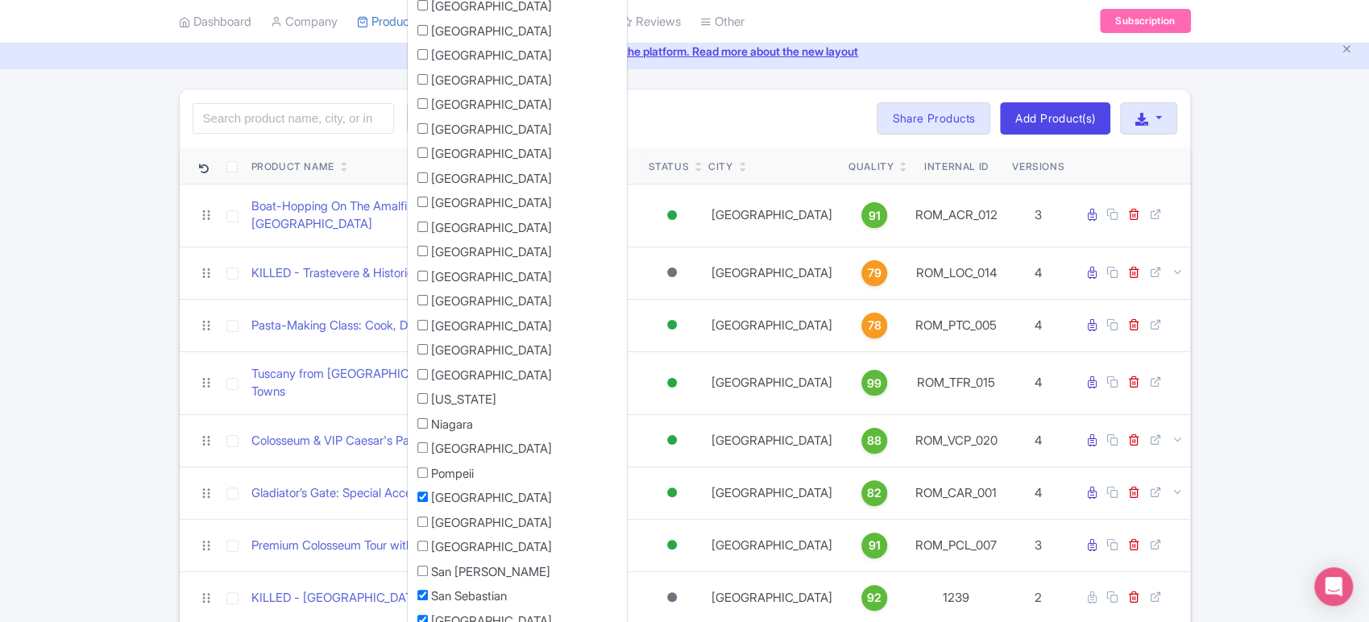
checkbox input "false"
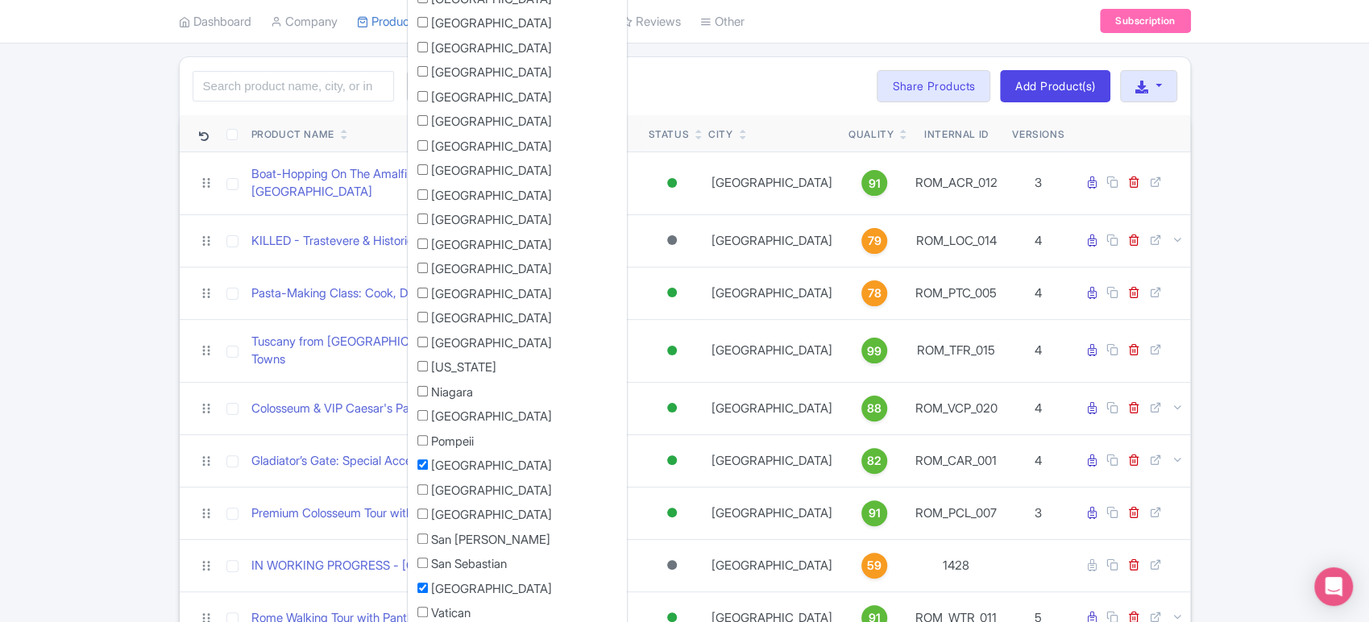
click at [424, 591] on input "[GEOGRAPHIC_DATA]" at bounding box center [422, 588] width 10 height 10
checkbox input "false"
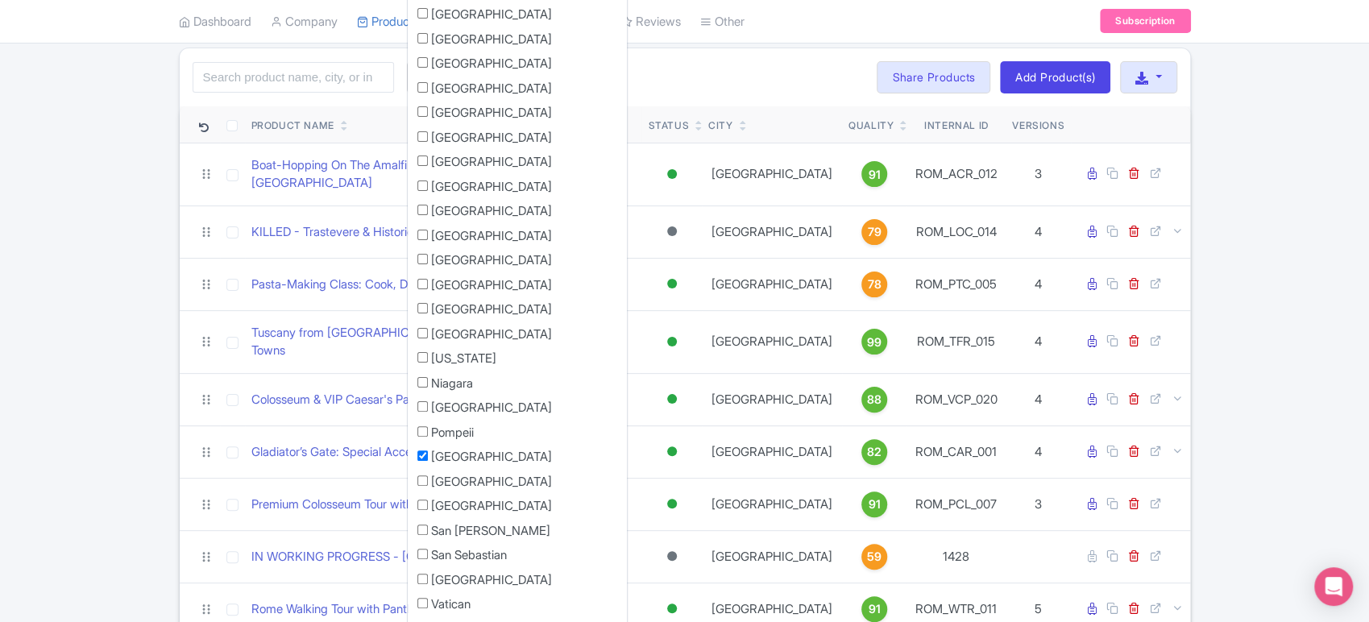
scroll to position [116, 0]
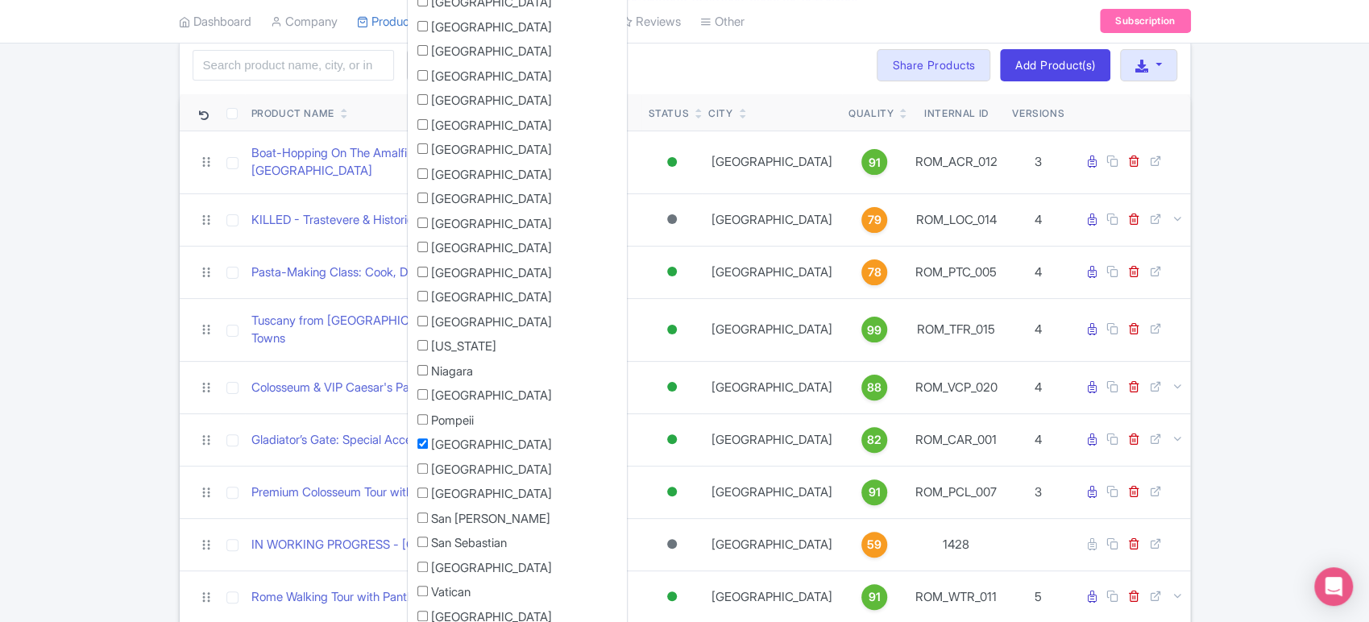
click at [424, 591] on input "Vatican" at bounding box center [422, 591] width 10 height 10
checkbox input "true"
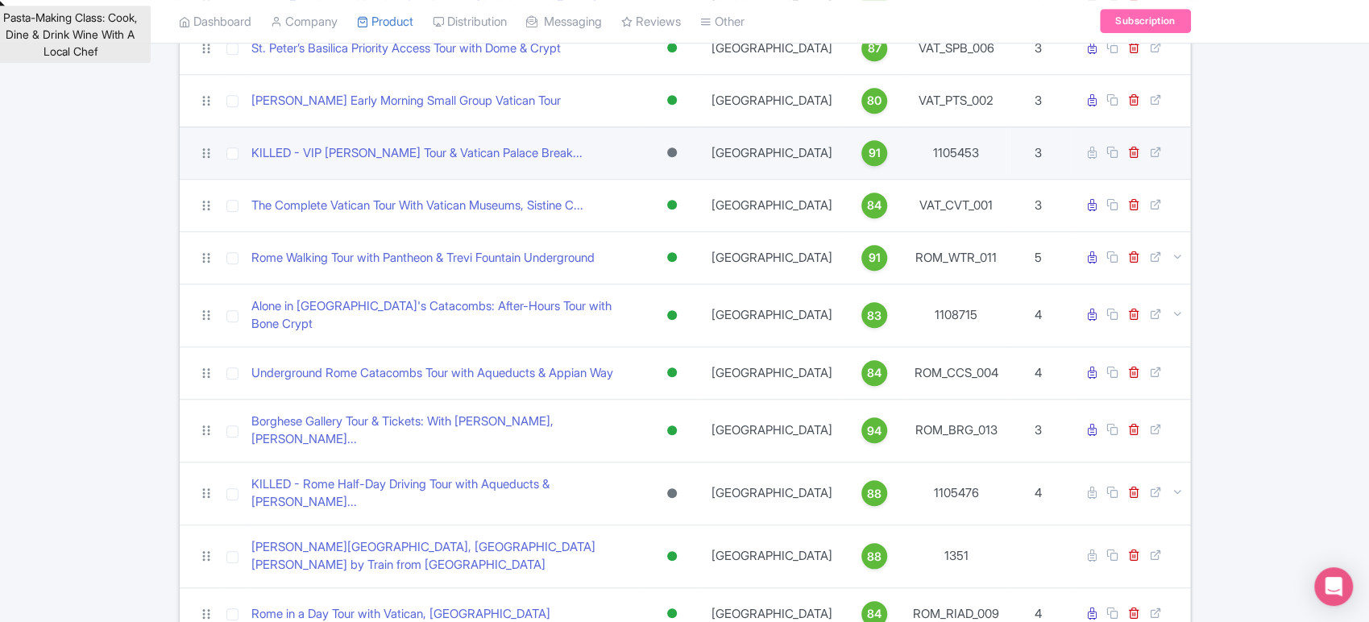
scroll to position [770, 0]
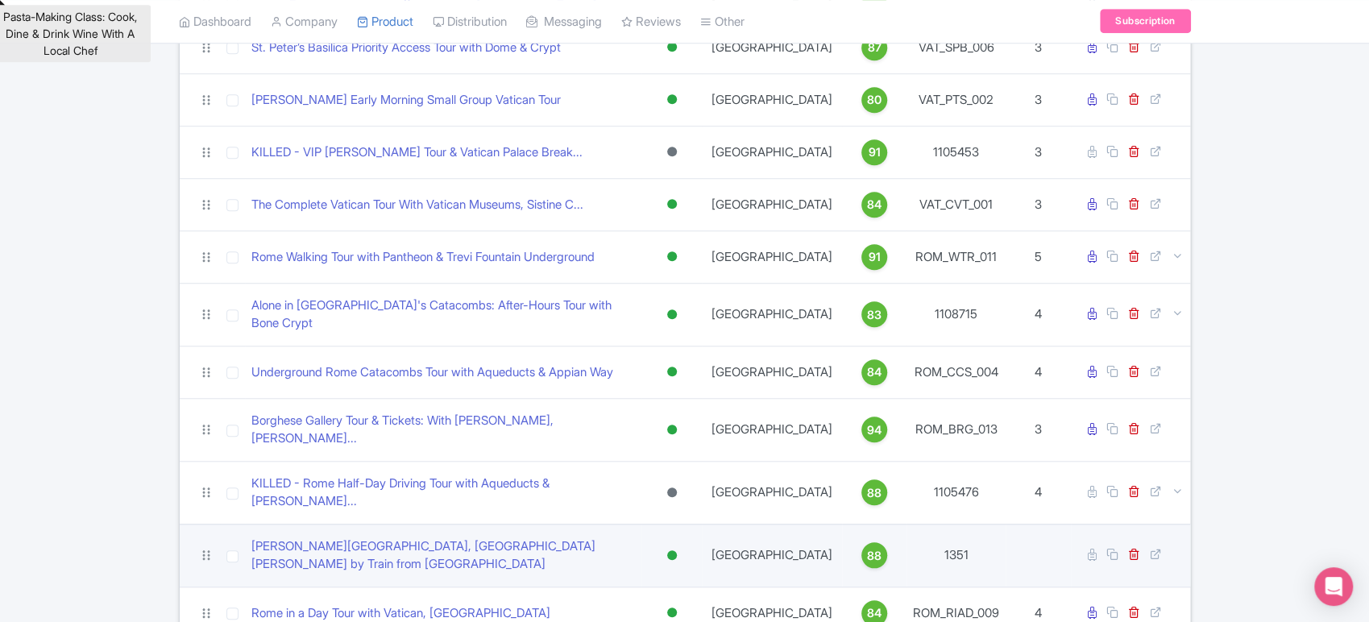
click at [677, 550] on div at bounding box center [672, 555] width 10 height 10
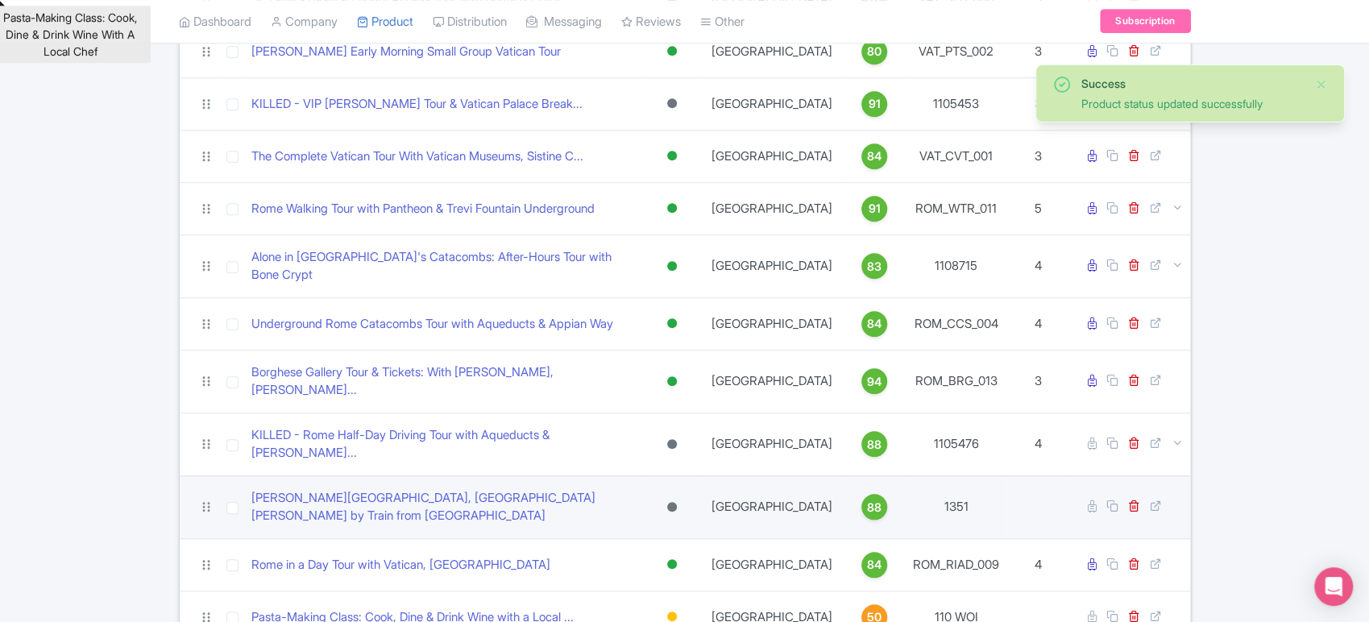
scroll to position [819, 0]
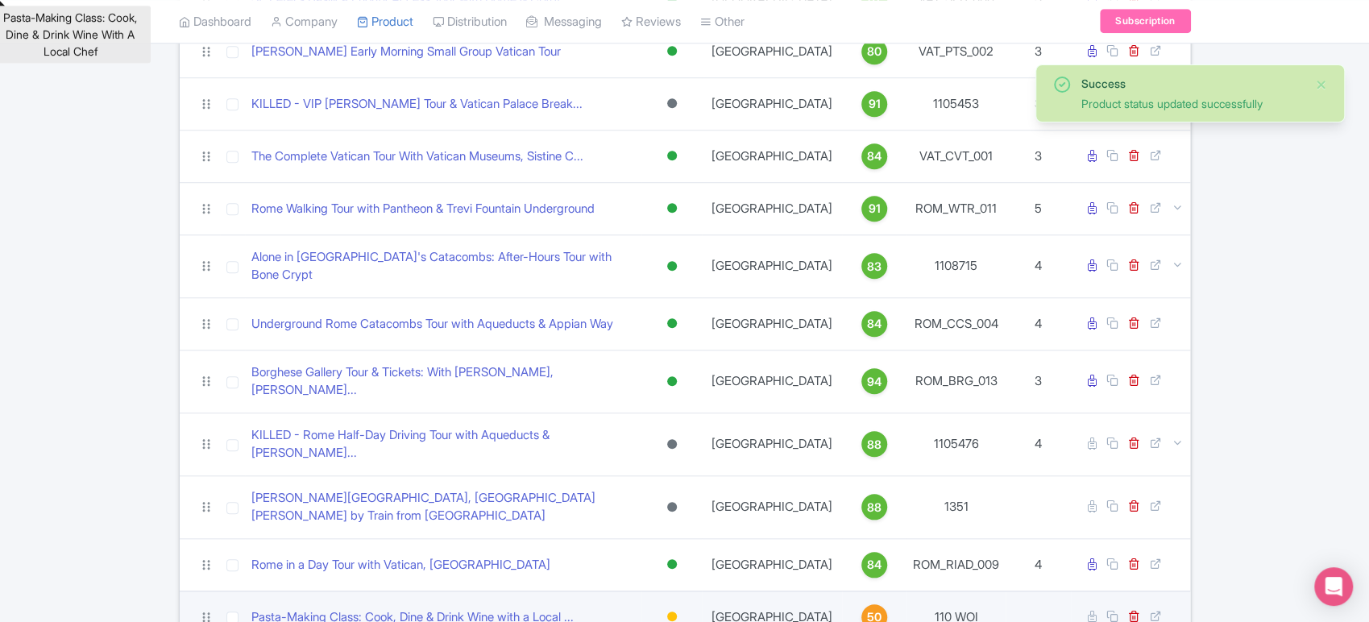
click at [677, 612] on div at bounding box center [672, 617] width 10 height 10
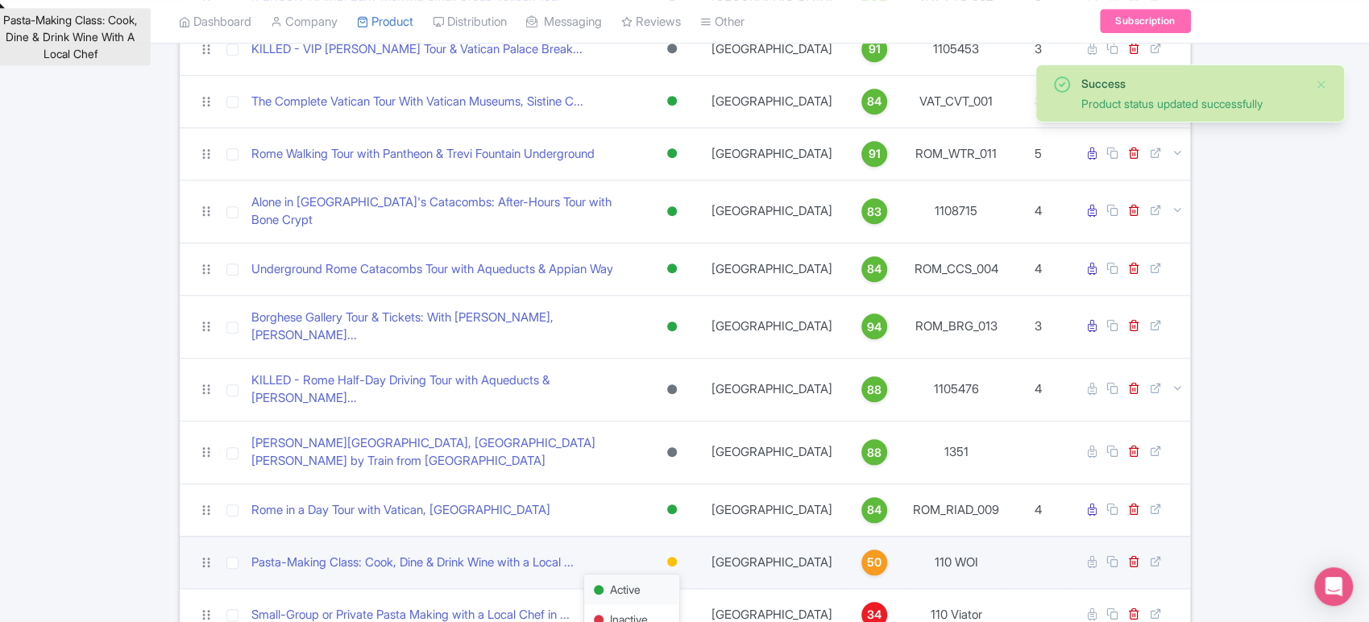
scroll to position [877, 0]
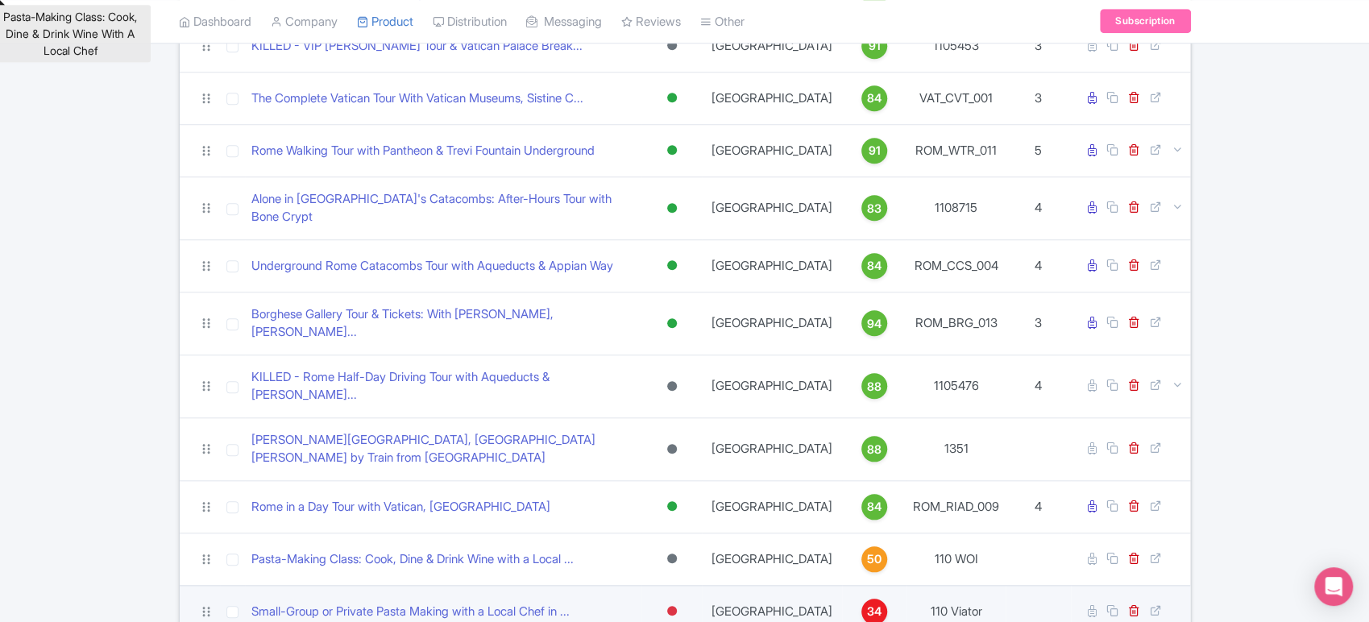
click at [674, 599] on div at bounding box center [672, 610] width 16 height 23
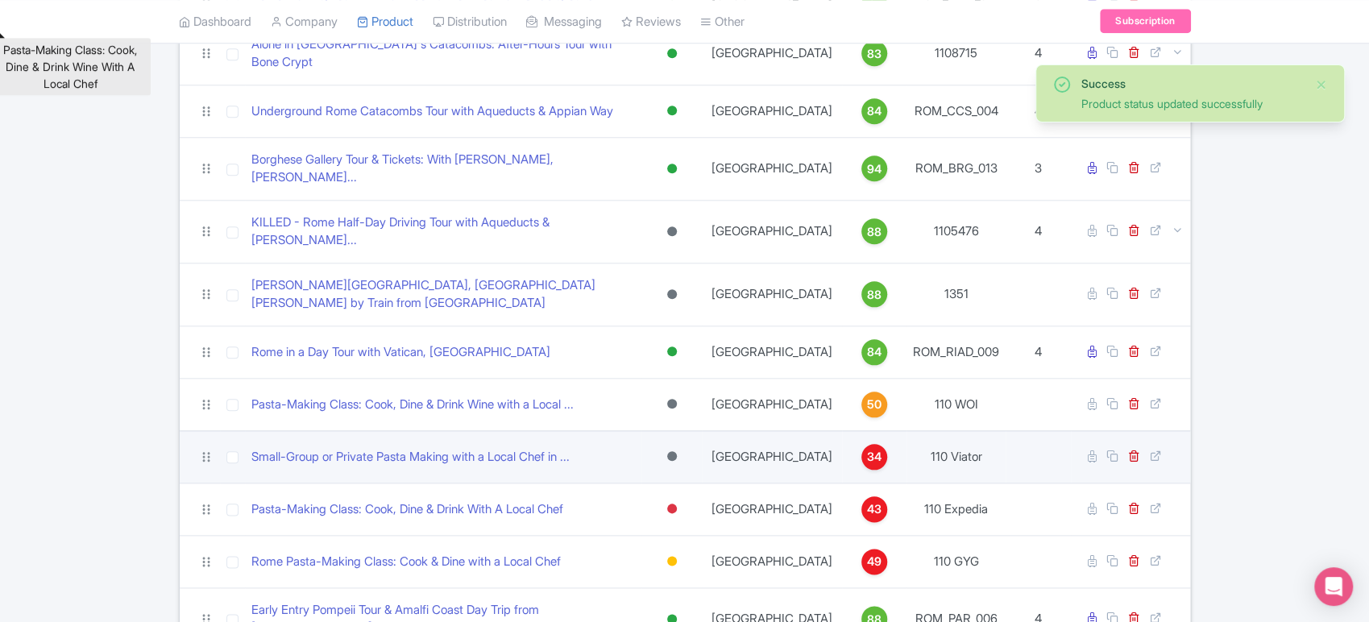
scroll to position [1117, 0]
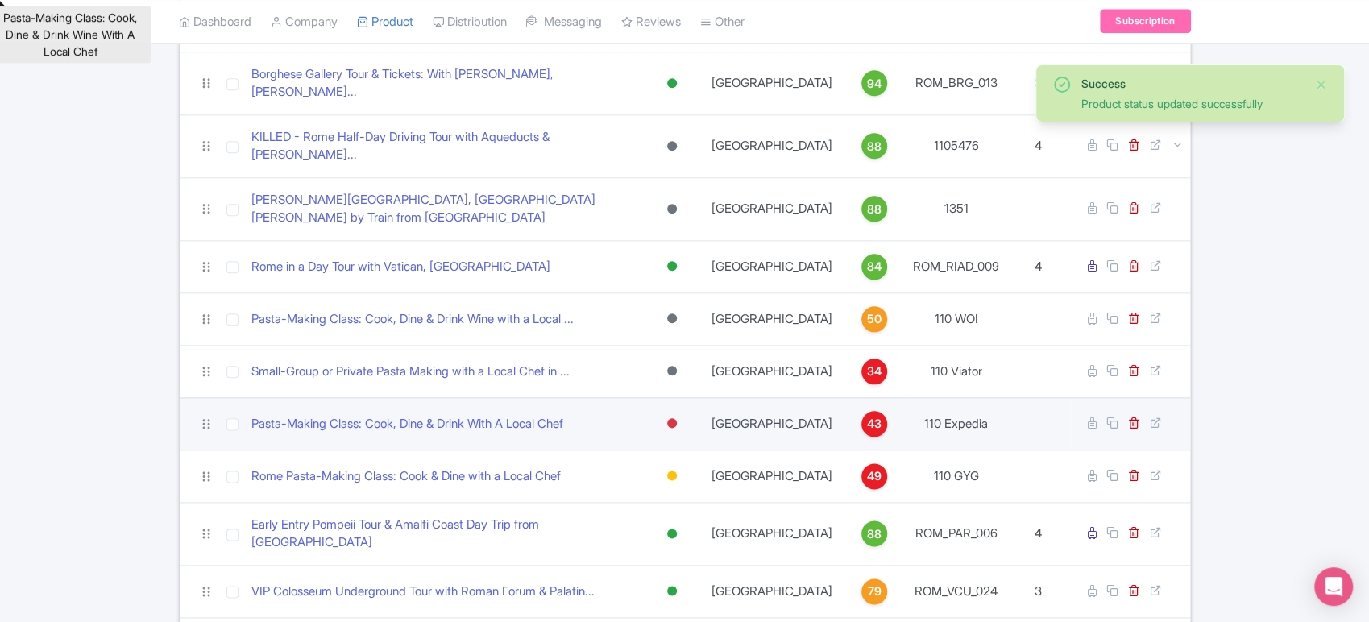
click at [677, 418] on div at bounding box center [672, 423] width 10 height 10
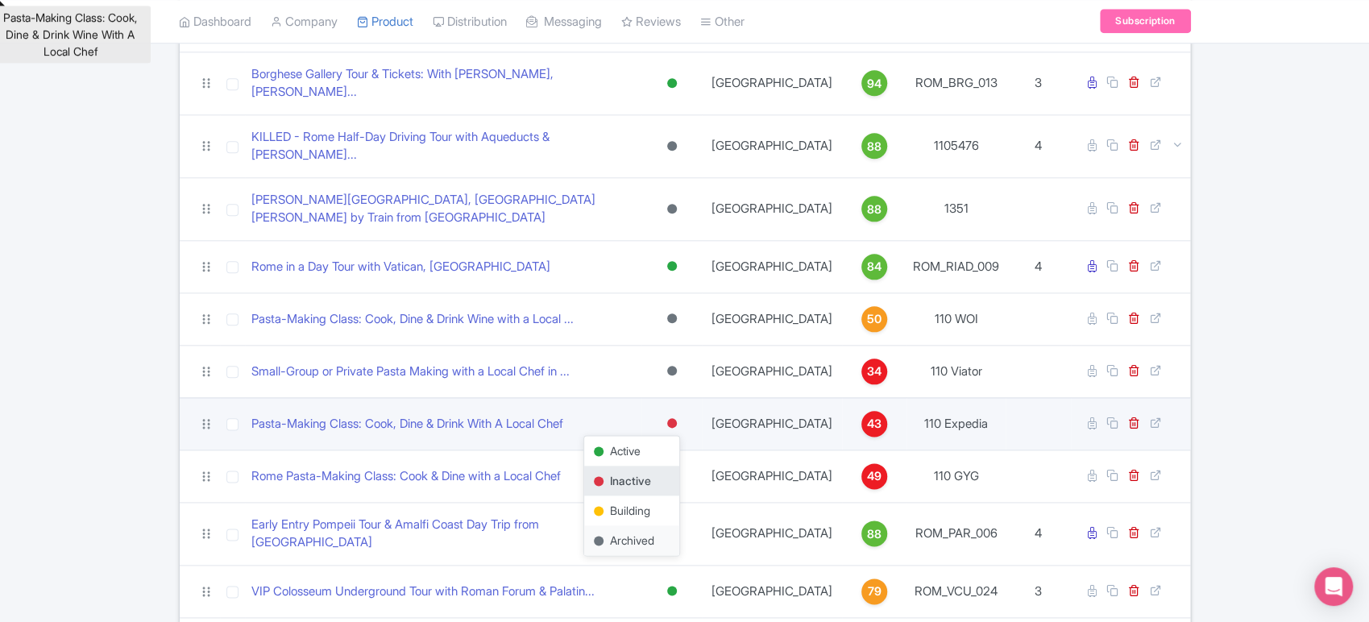
click at [649, 525] on div "Archived" at bounding box center [631, 540] width 95 height 30
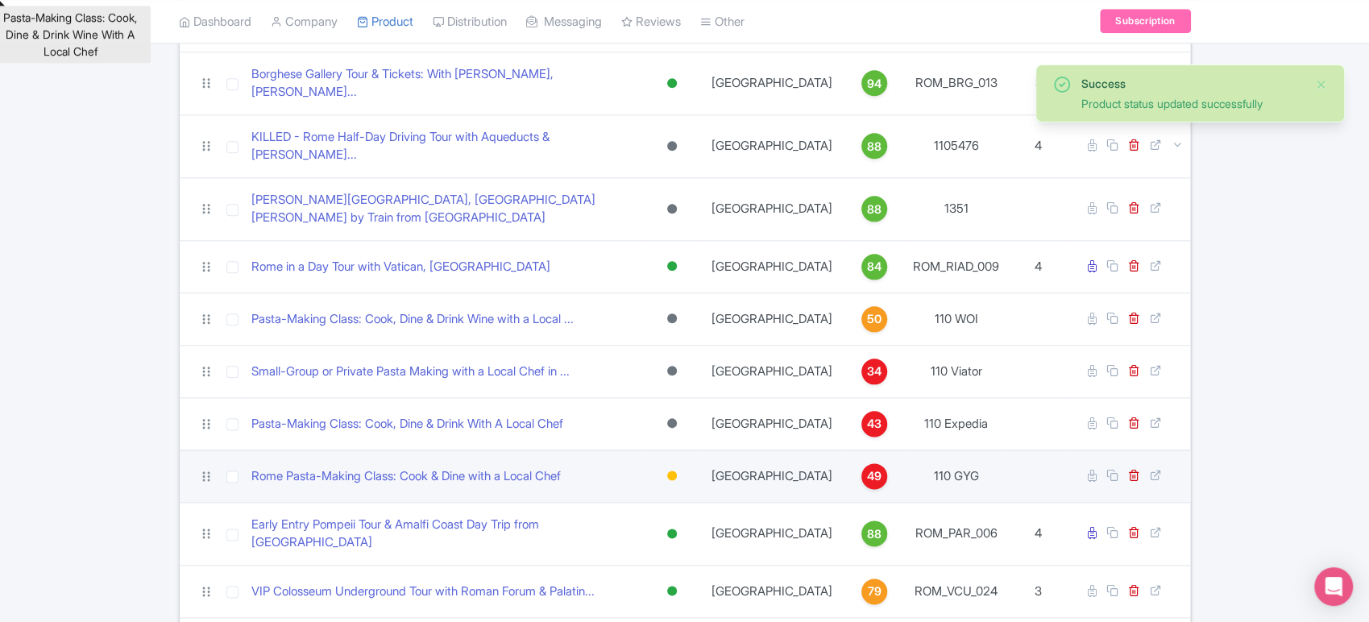
click at [677, 471] on div at bounding box center [672, 476] width 10 height 10
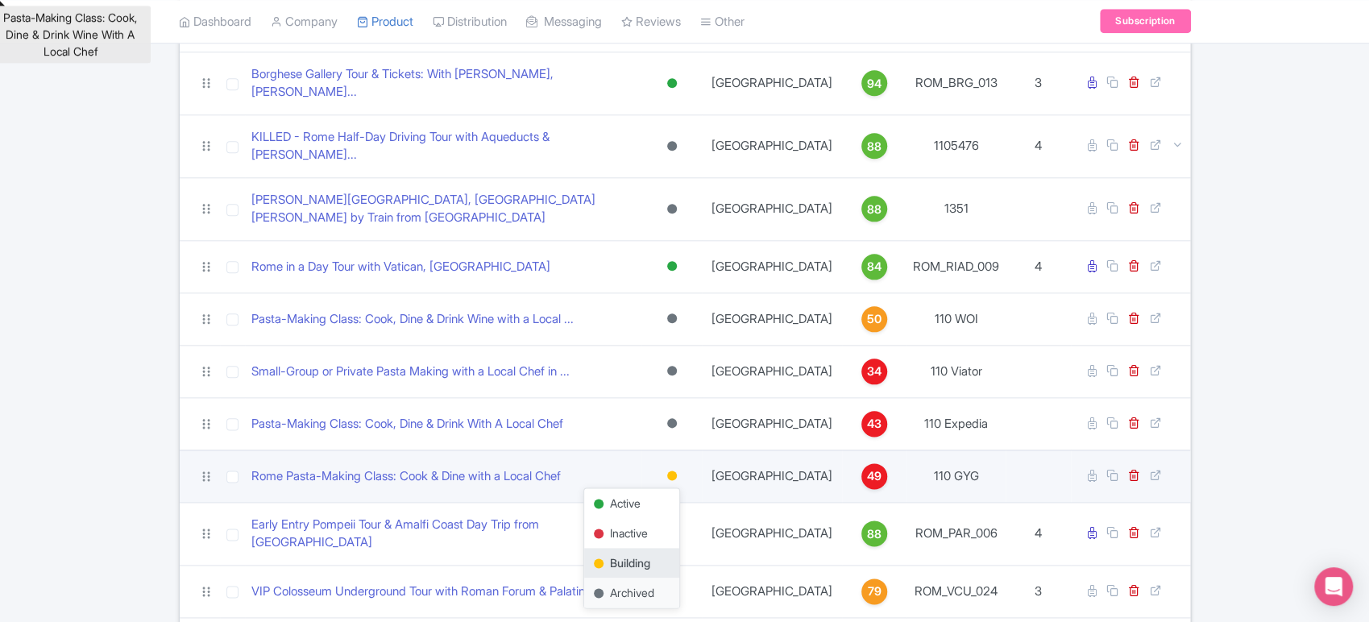
click at [649, 578] on div "Archived" at bounding box center [631, 593] width 95 height 30
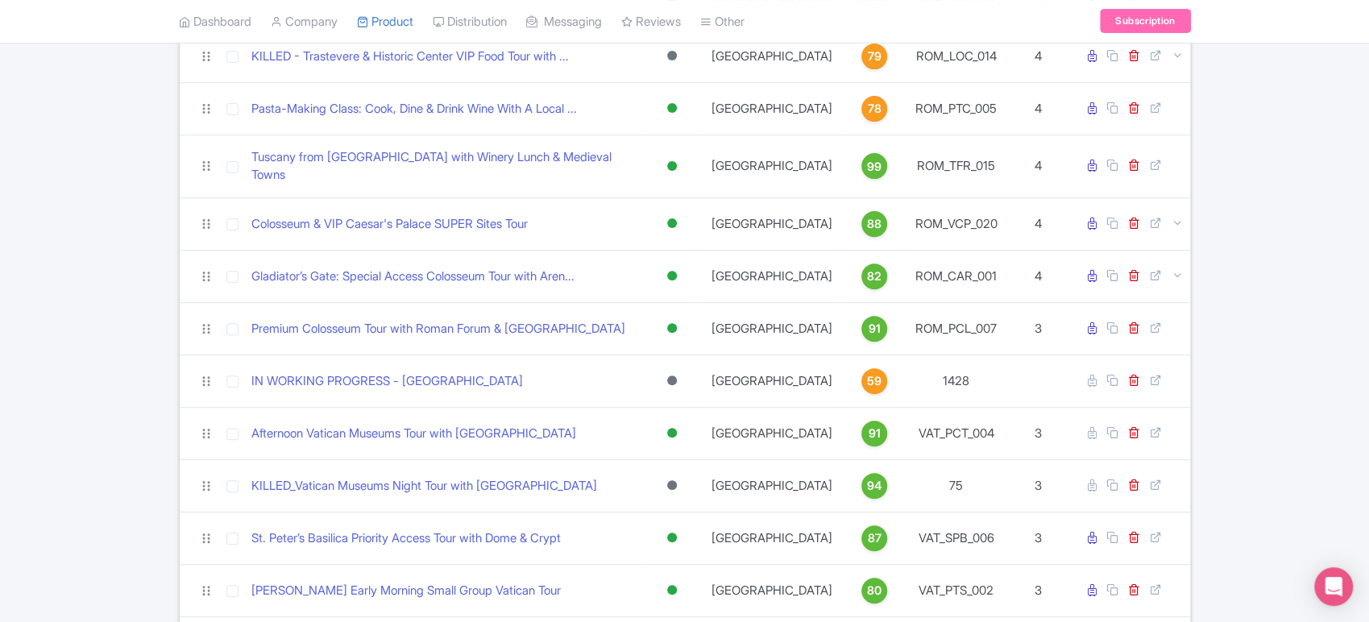
scroll to position [0, 0]
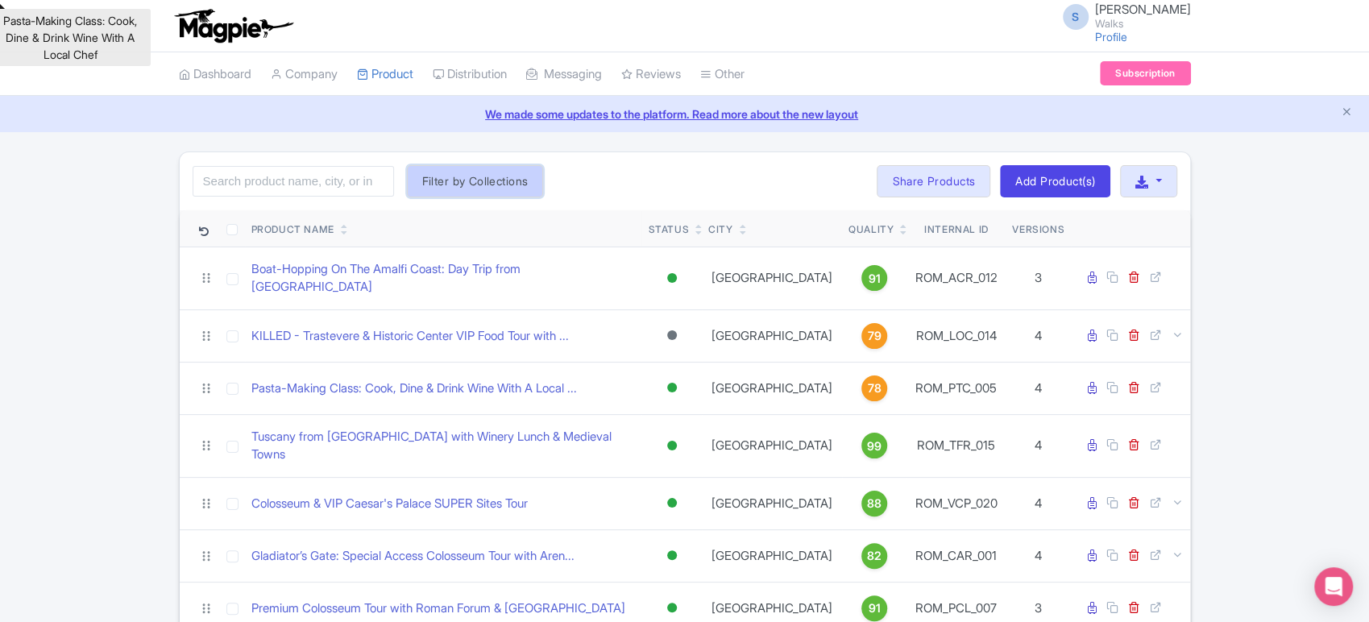
click at [509, 183] on button "Filter by Collections" at bounding box center [475, 181] width 137 height 32
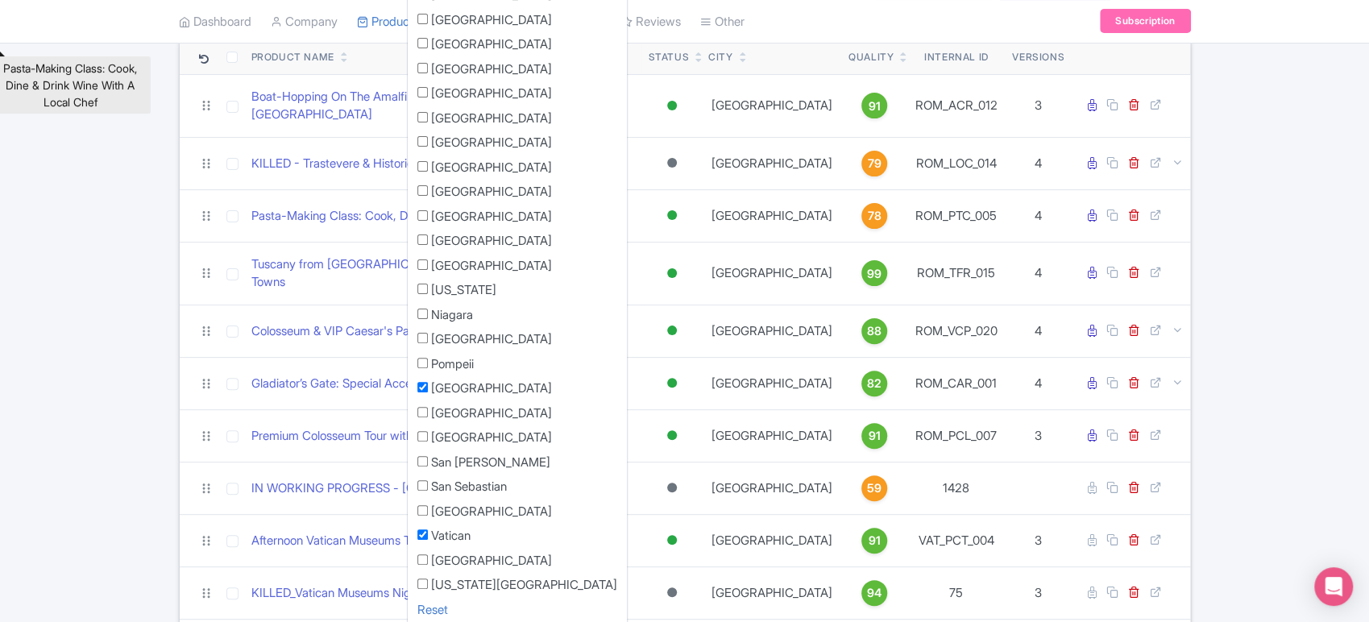
scroll to position [225, 0]
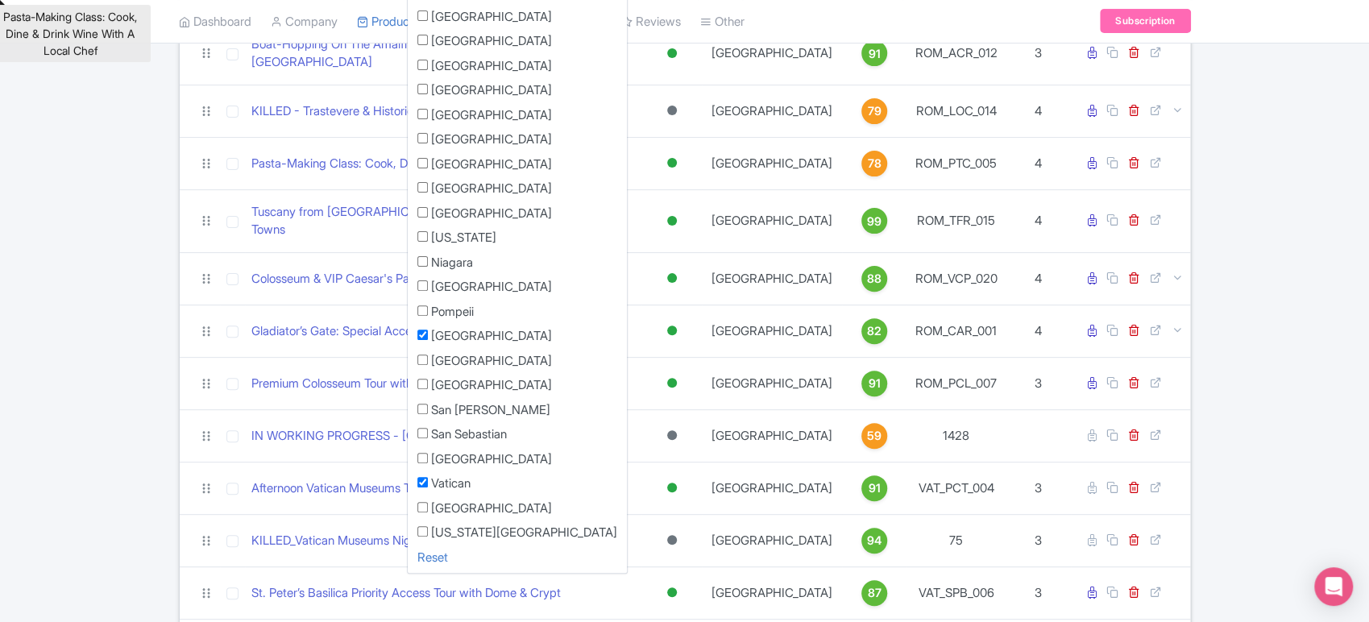
click at [423, 332] on input "[GEOGRAPHIC_DATA]" at bounding box center [422, 335] width 10 height 10
checkbox input "false"
click at [424, 477] on input "Vatican" at bounding box center [422, 482] width 10 height 10
checkbox input "false"
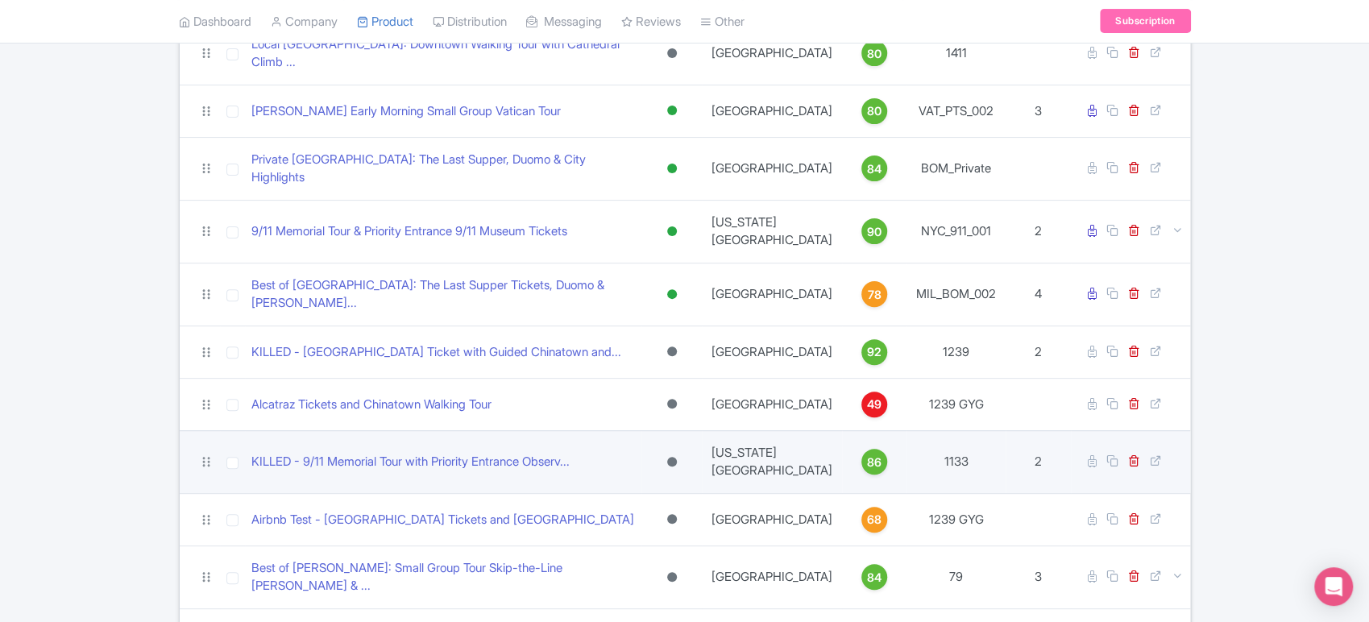
scroll to position [0, 0]
